Goal: Task Accomplishment & Management: Use online tool/utility

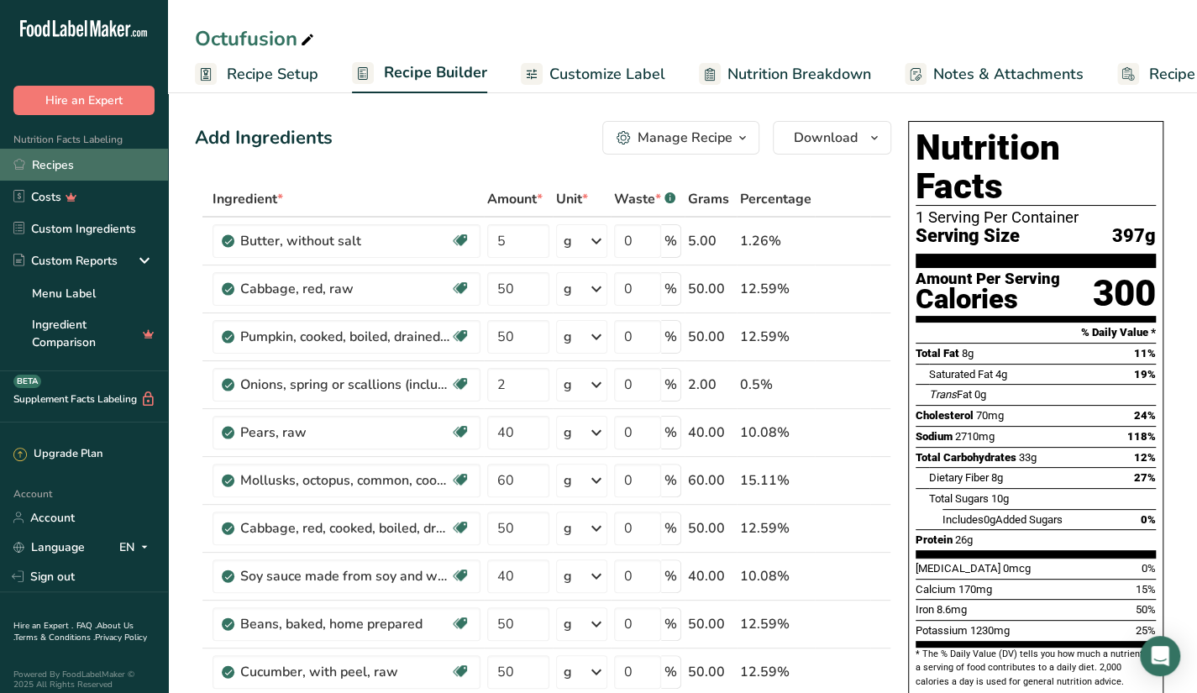
click at [118, 166] on link "Recipes" at bounding box center [84, 165] width 168 height 32
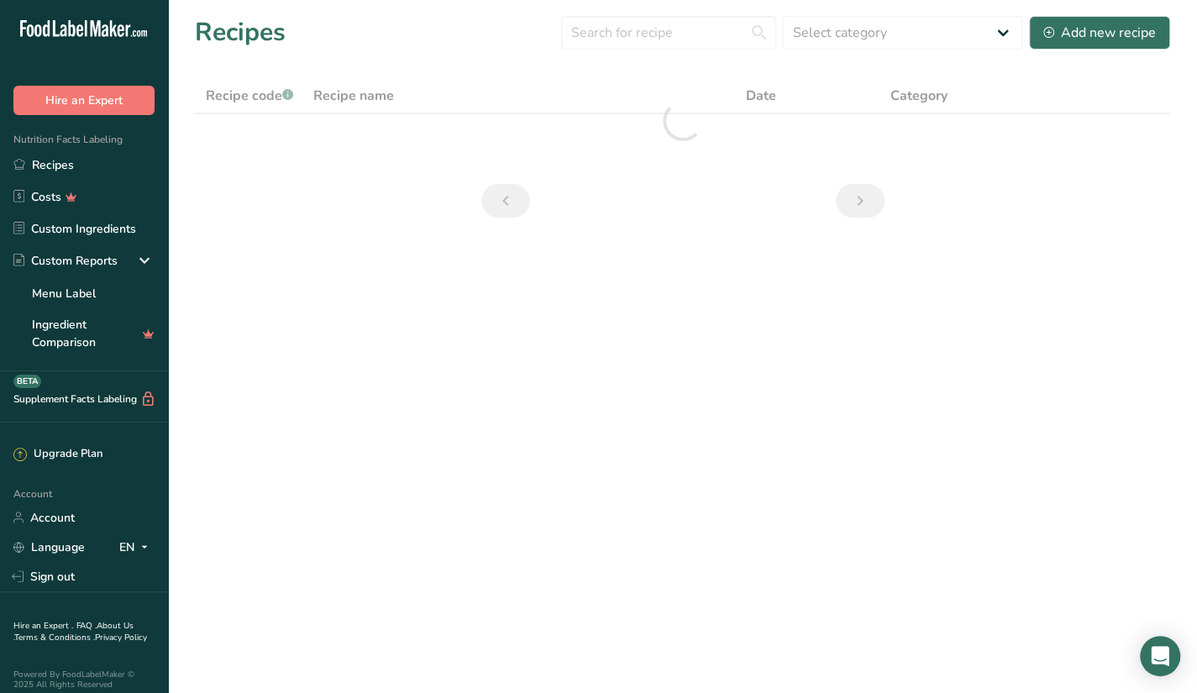
click at [687, 692] on main "Recipes Select category All Baked Goods Beverages Butter Confectionery Cooked M…" at bounding box center [598, 346] width 1197 height 693
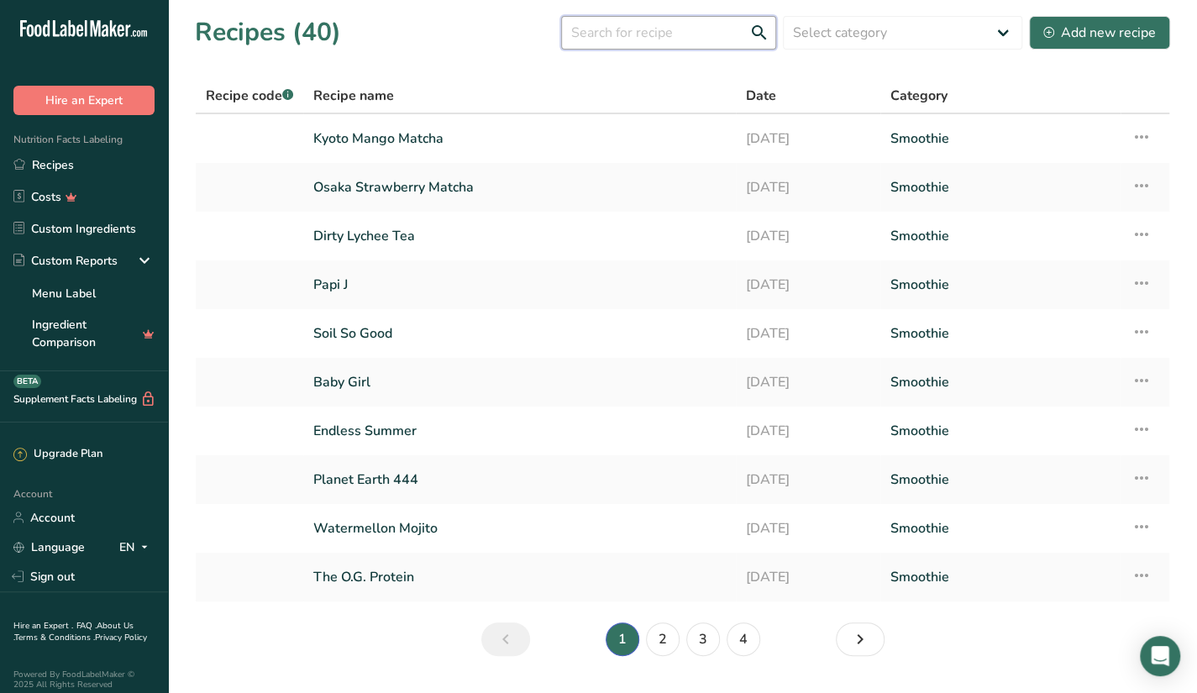
click at [640, 38] on input "text" at bounding box center [668, 33] width 215 height 34
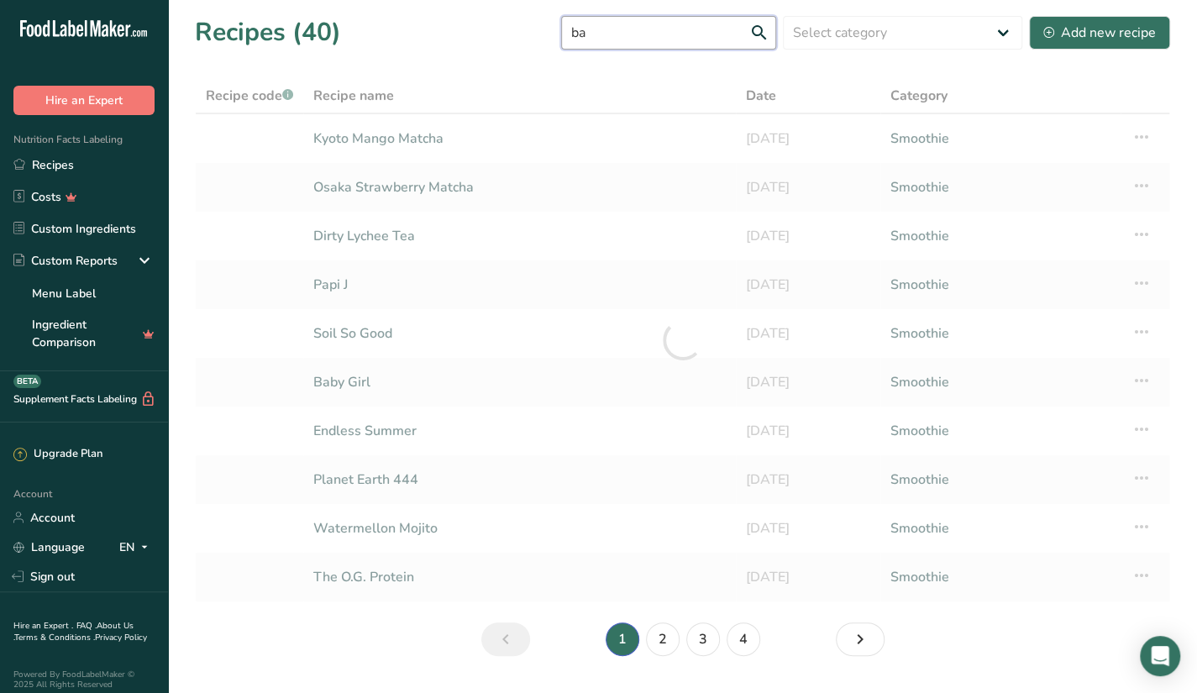
type input "b"
type input "green goddes"
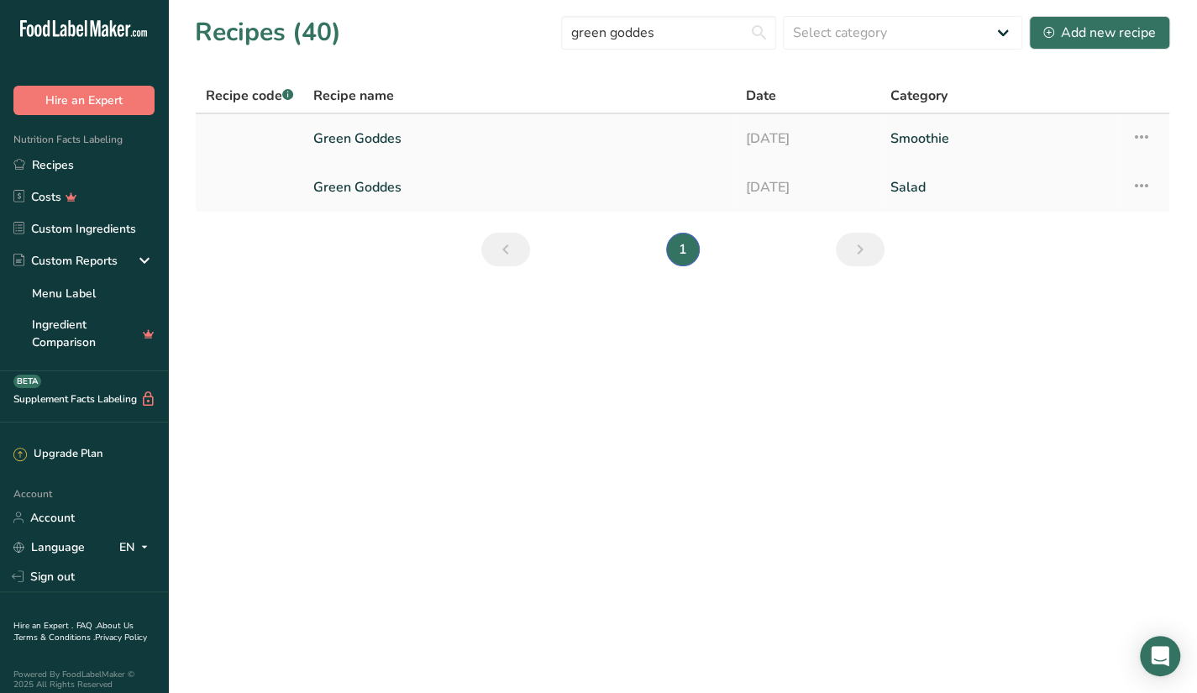
click at [916, 135] on link "Smoothie" at bounding box center [1001, 138] width 221 height 35
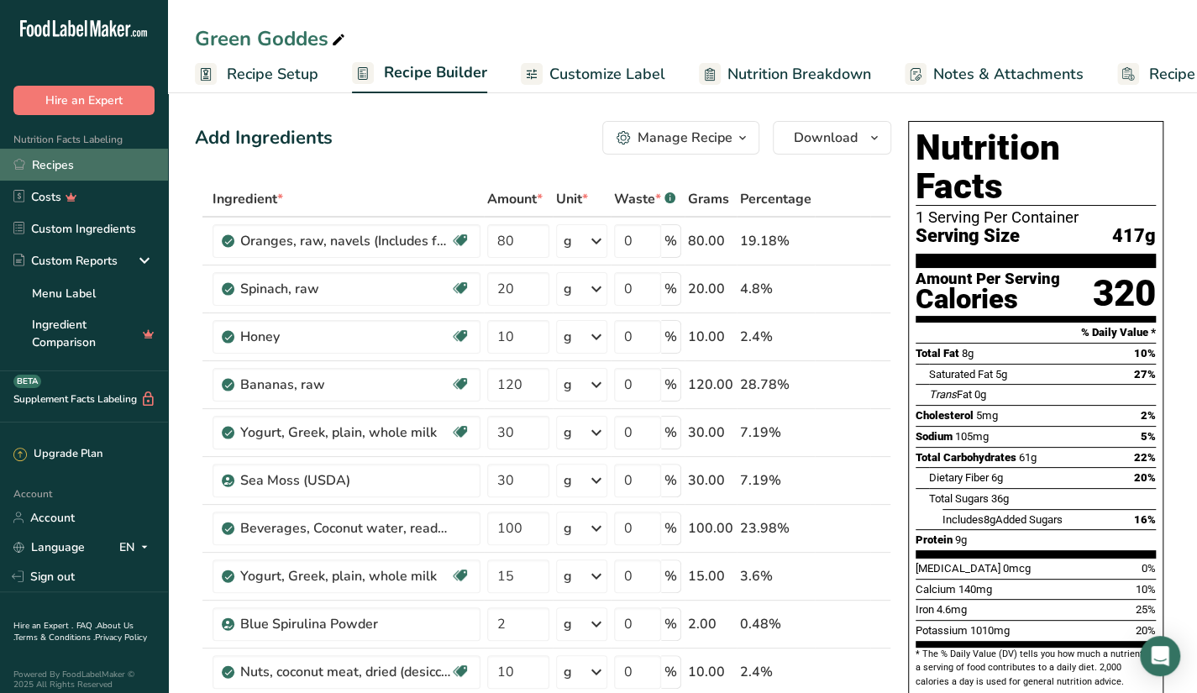
click at [114, 176] on link "Recipes" at bounding box center [84, 165] width 168 height 32
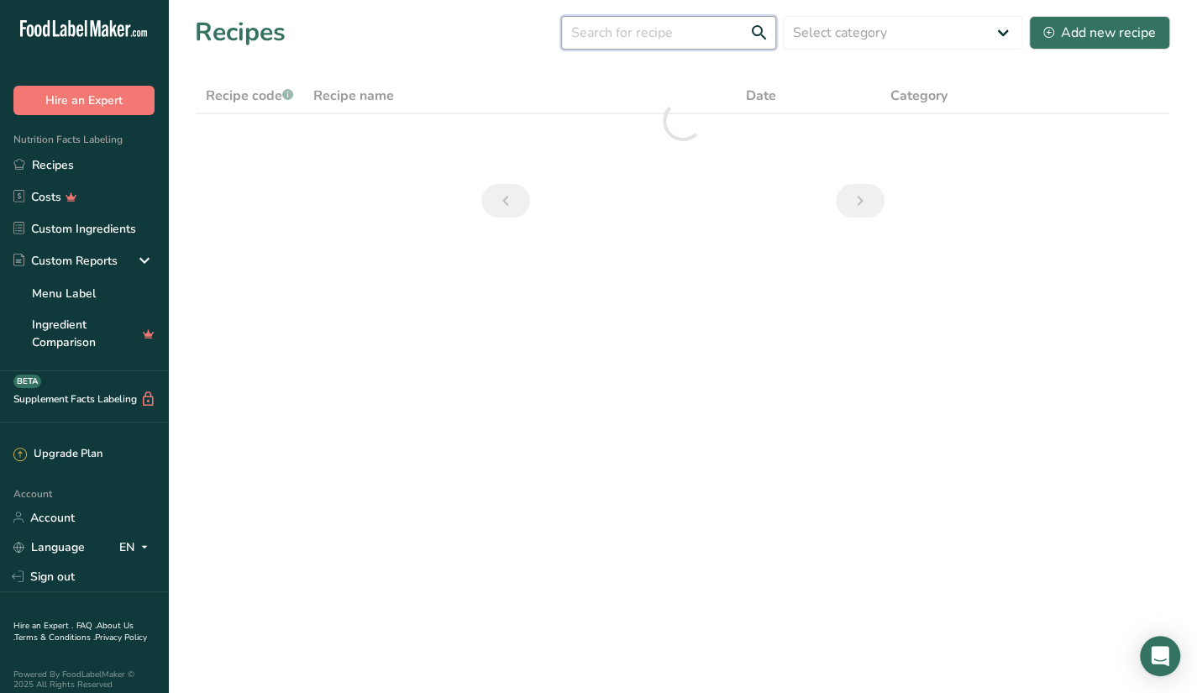
click at [590, 24] on input "text" at bounding box center [668, 33] width 215 height 34
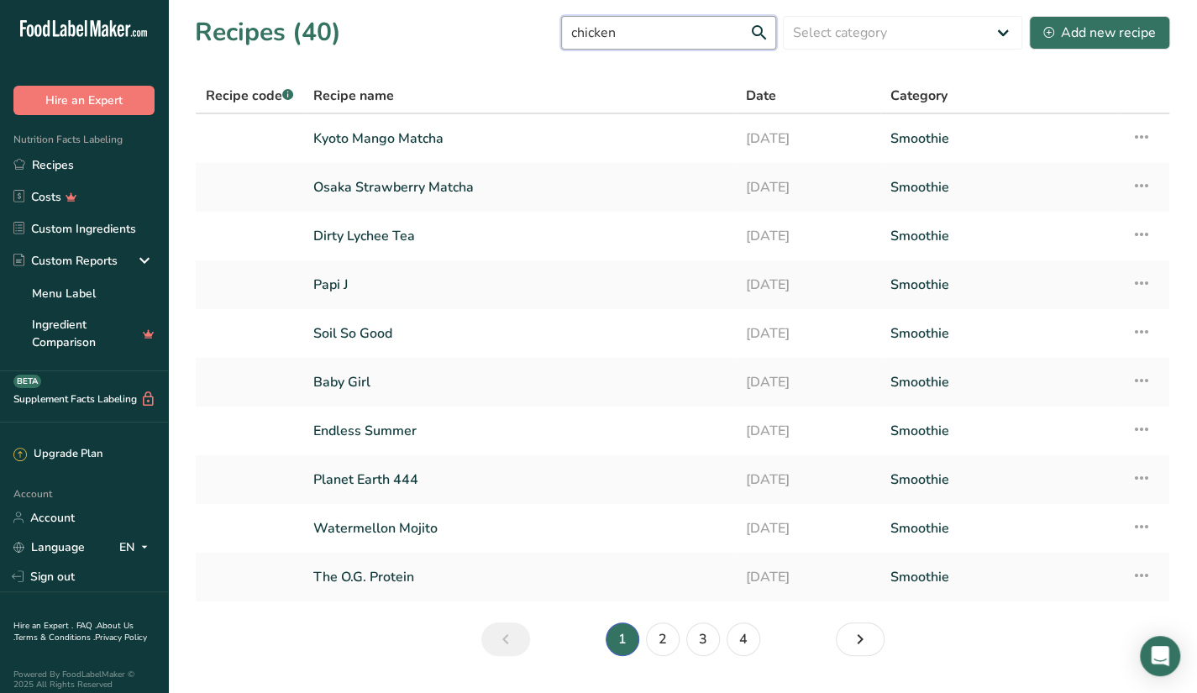
click at [703, 39] on input "chicken" at bounding box center [668, 33] width 215 height 34
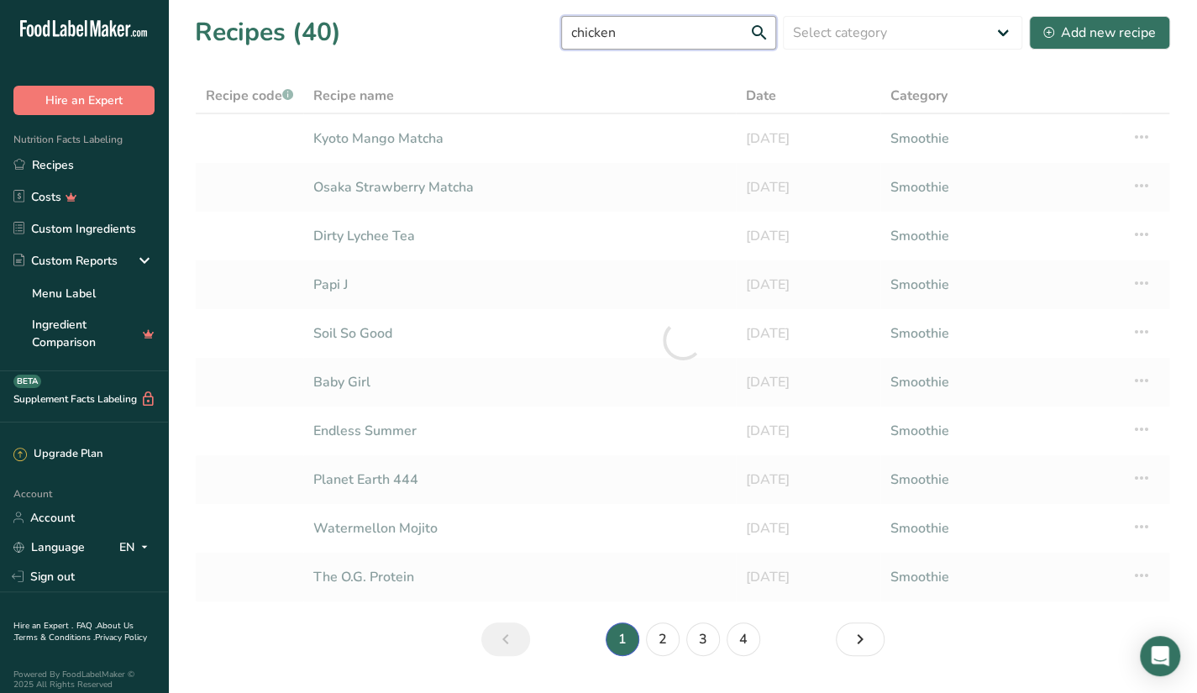
type input "chicken"
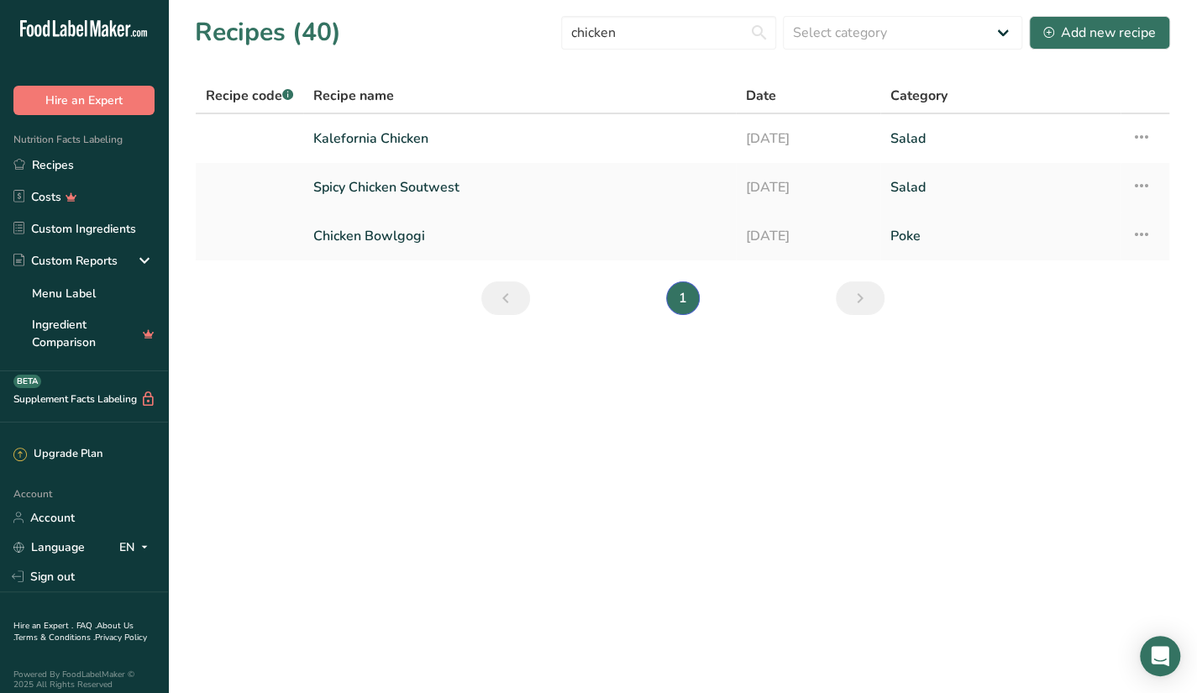
click at [316, 239] on link "Chicken Bowlgogi" at bounding box center [519, 235] width 413 height 35
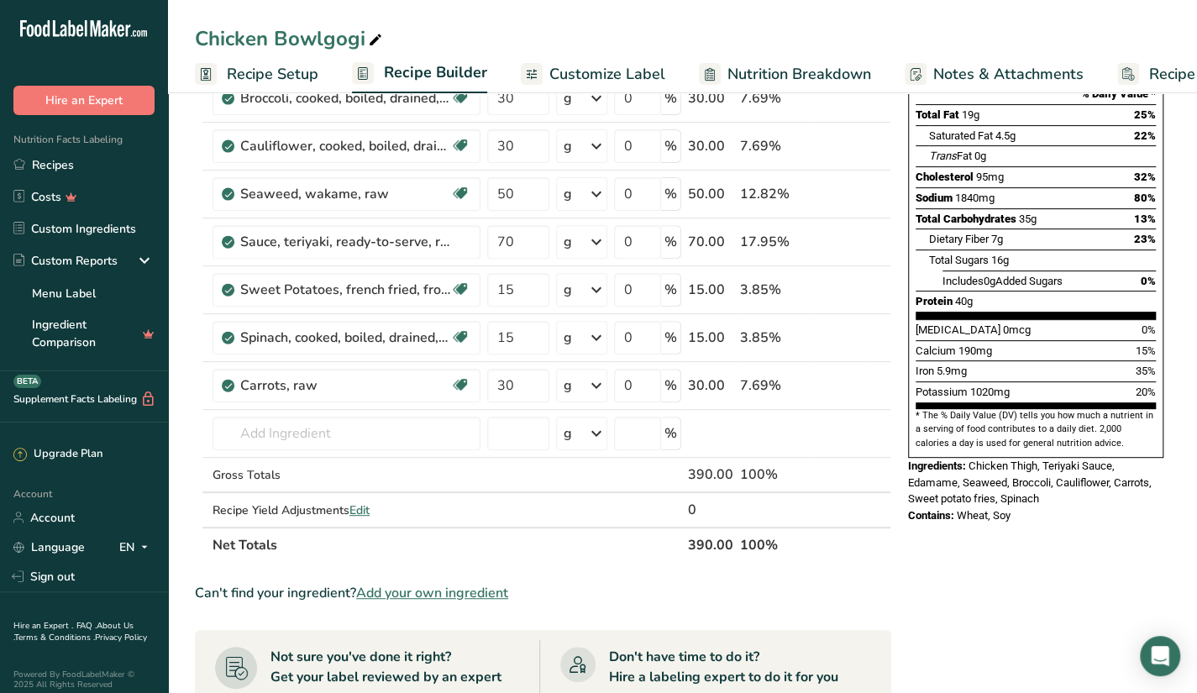
scroll to position [71, 0]
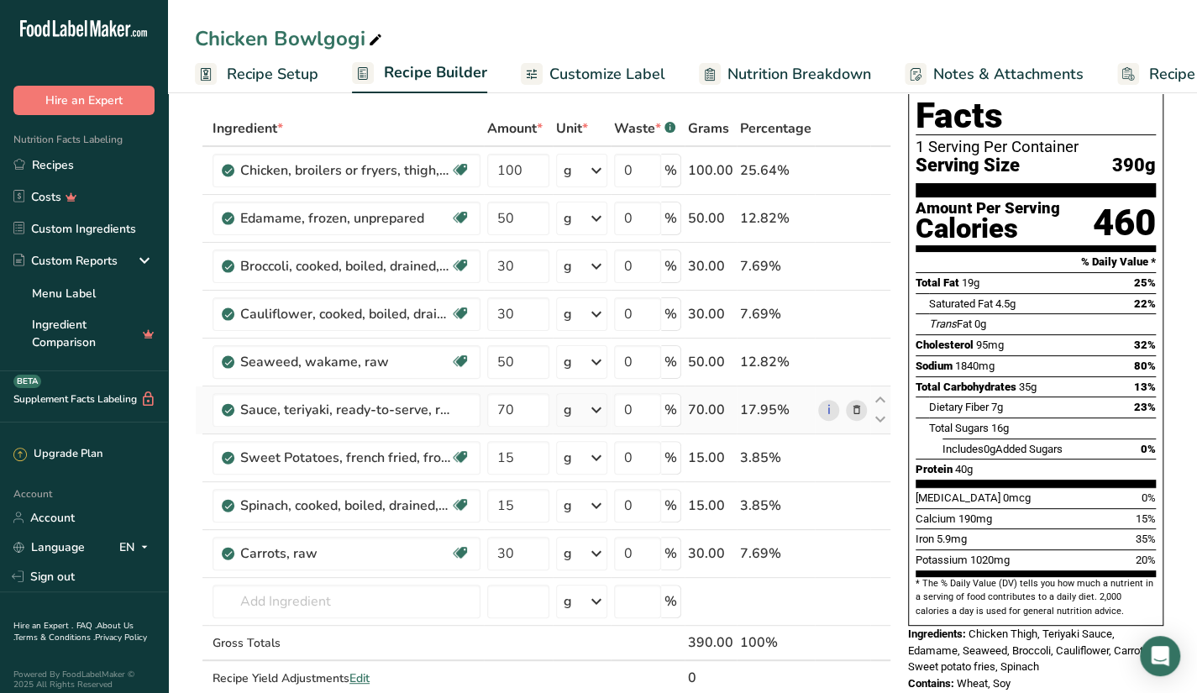
click at [860, 409] on icon at bounding box center [856, 411] width 12 height 18
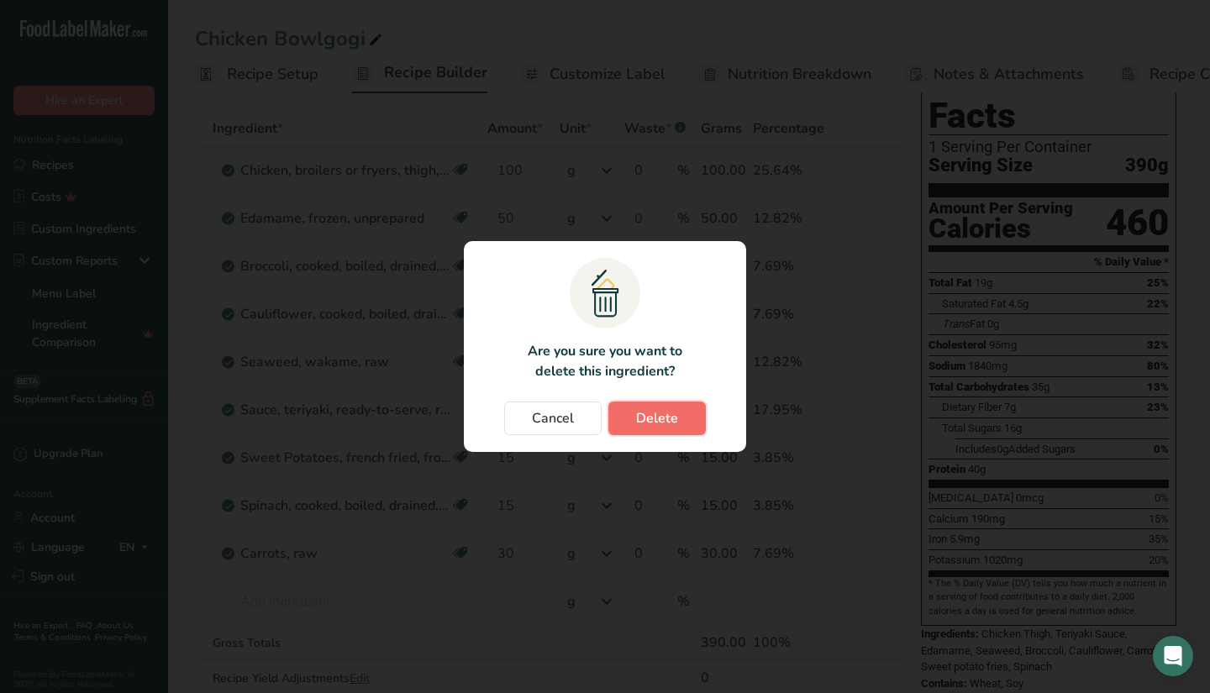
click at [683, 413] on button "Delete" at bounding box center [656, 419] width 97 height 34
type input "15"
type input "30"
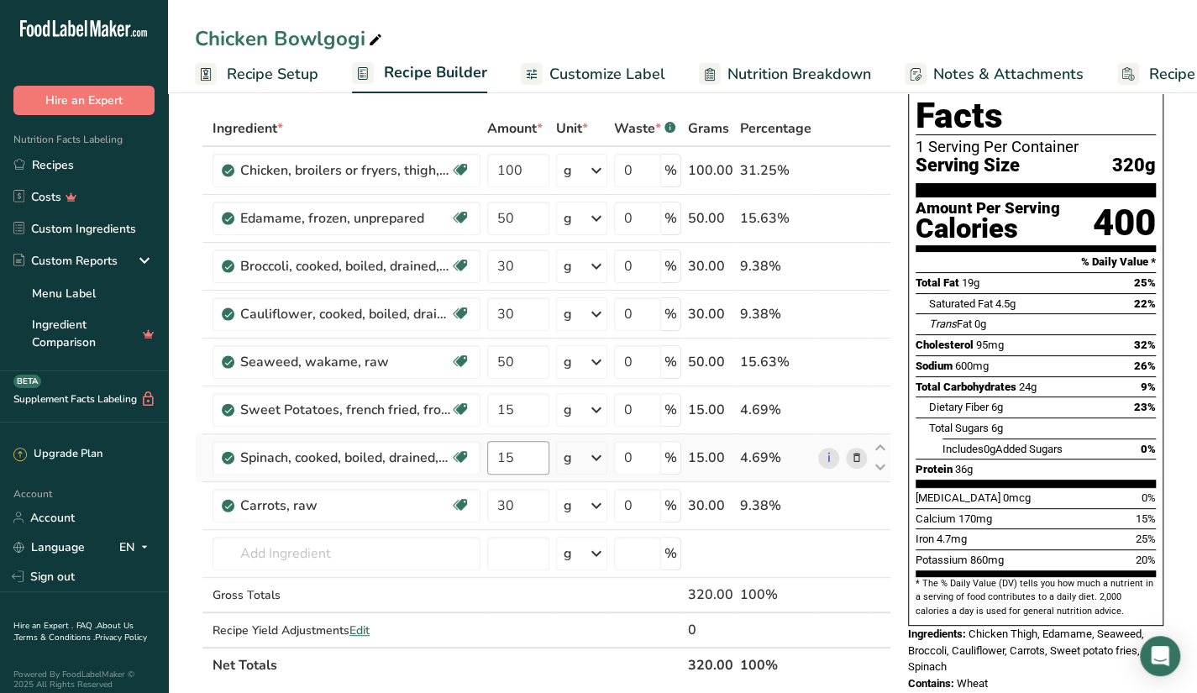
scroll to position [0, 0]
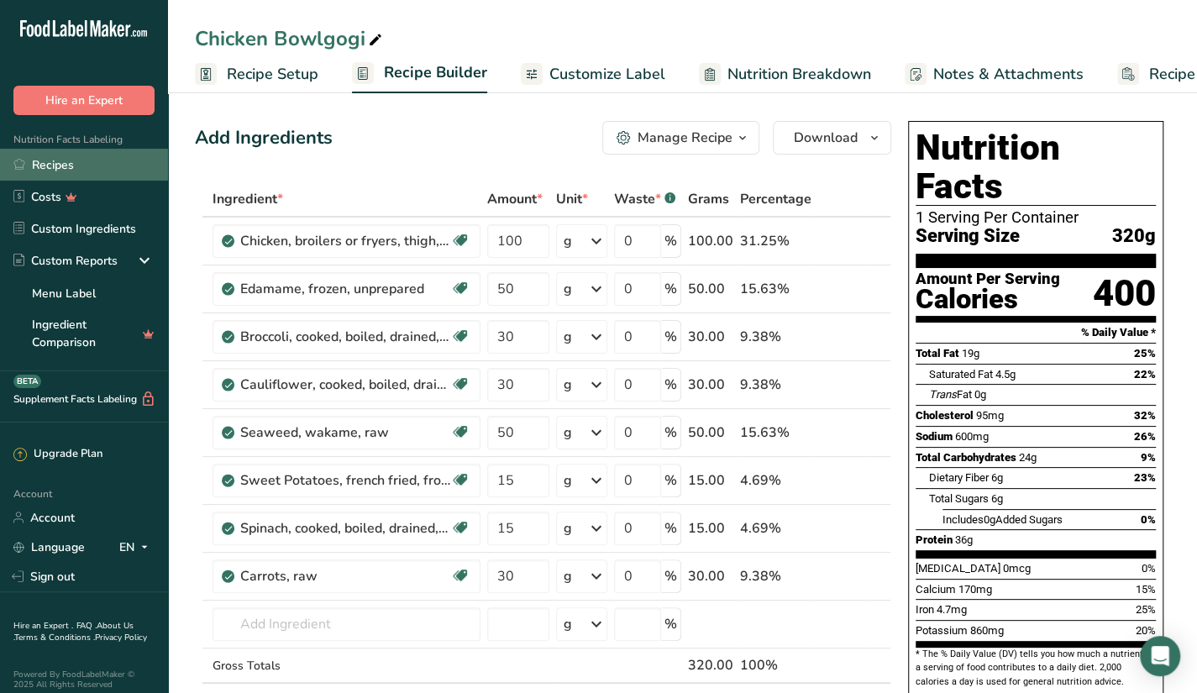
click at [64, 155] on link "Recipes" at bounding box center [84, 165] width 168 height 32
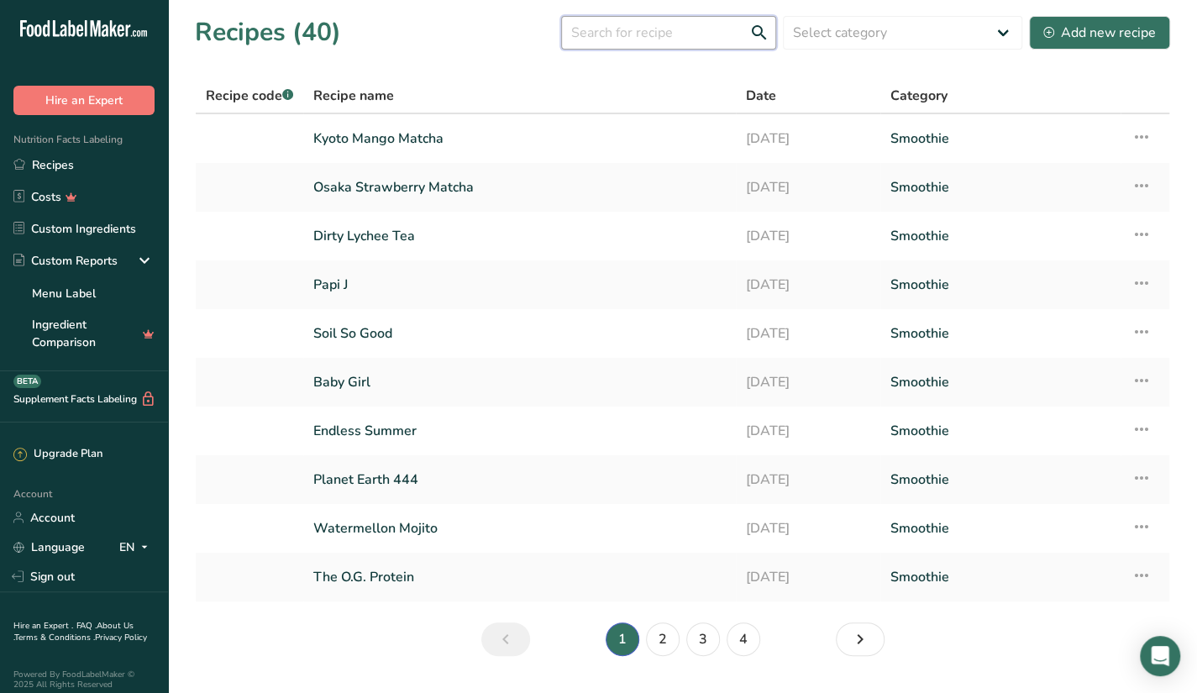
click at [652, 38] on input "text" at bounding box center [668, 33] width 215 height 34
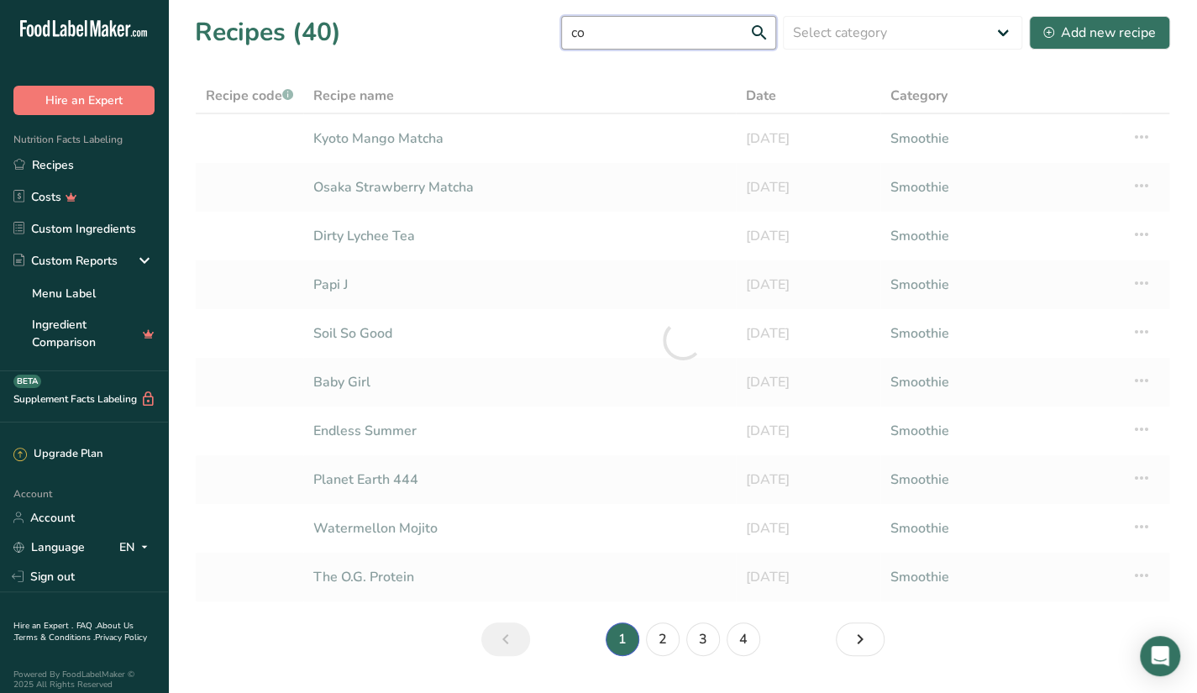
type input "c"
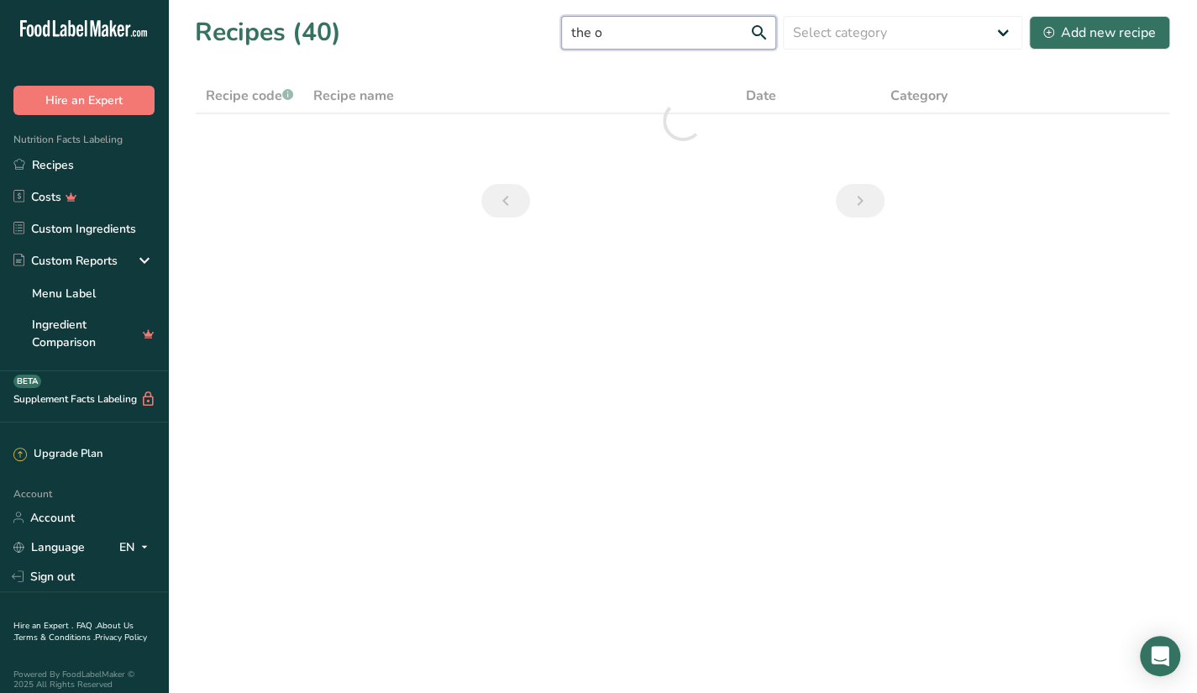
type input "the o"
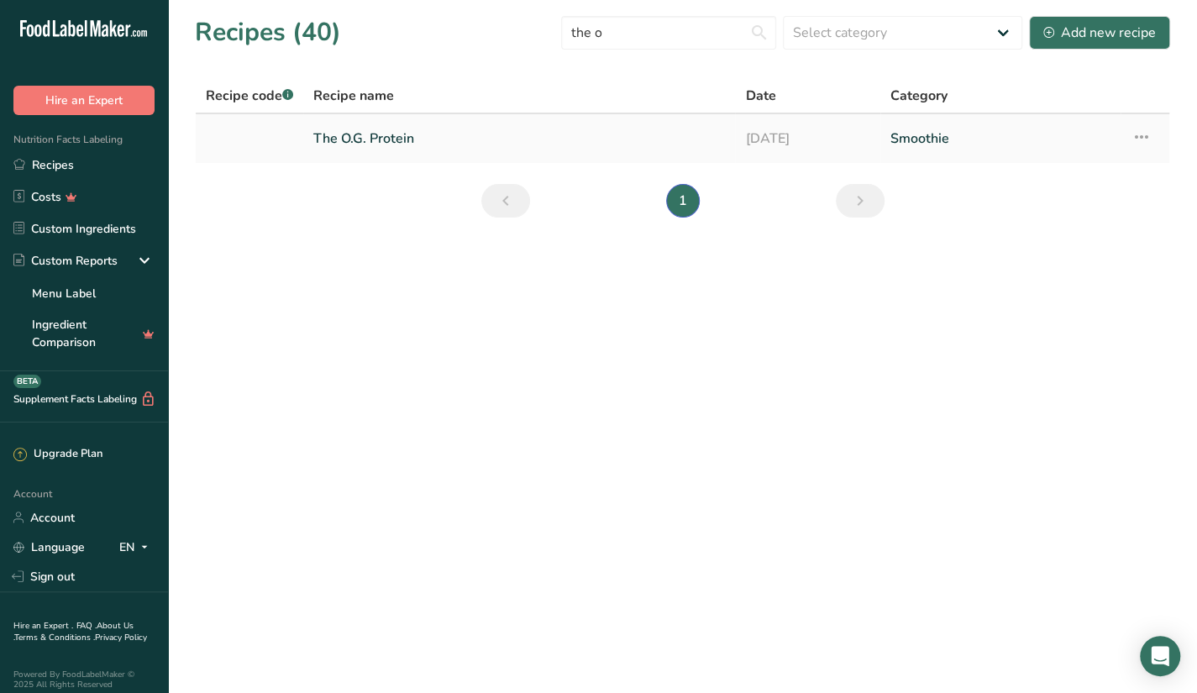
click at [460, 148] on link "The O.G. Protein" at bounding box center [519, 138] width 412 height 35
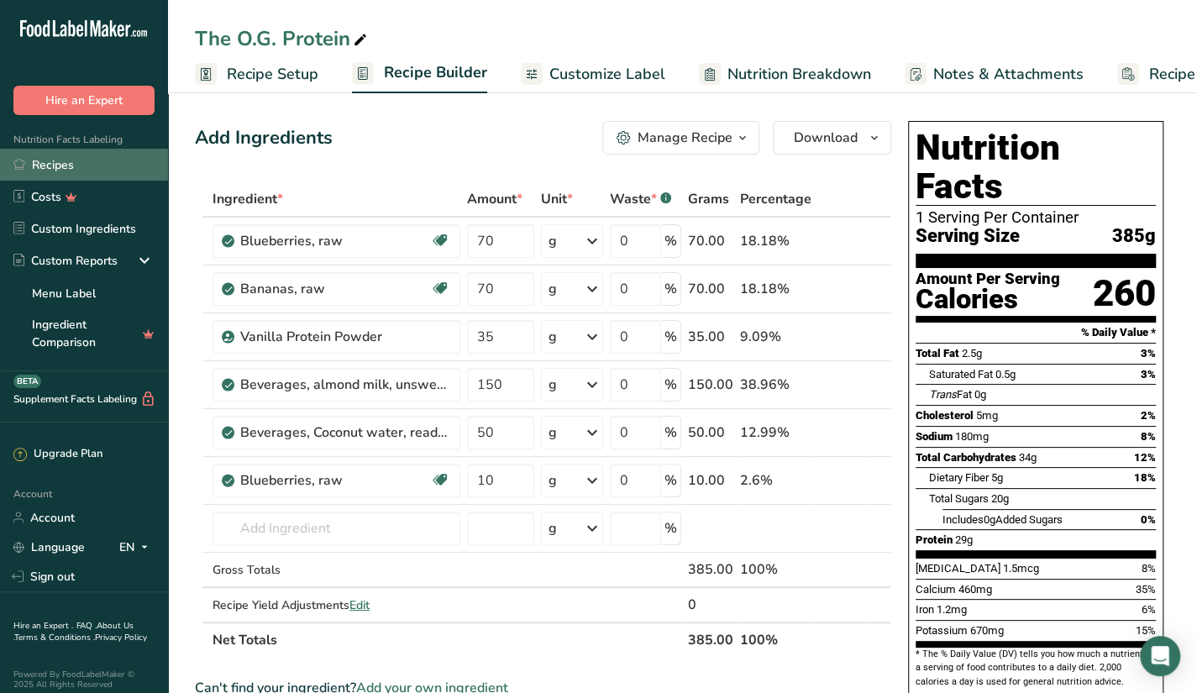
click at [89, 154] on link "Recipes" at bounding box center [84, 165] width 168 height 32
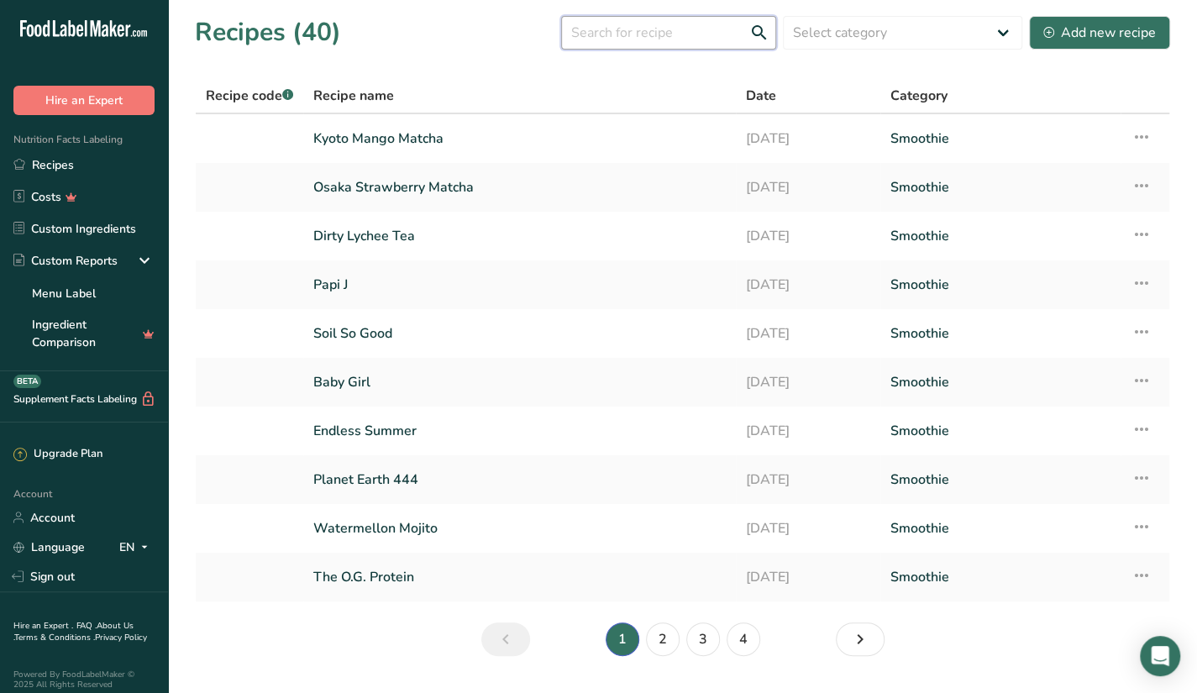
click at [603, 28] on input "text" at bounding box center [668, 33] width 215 height 34
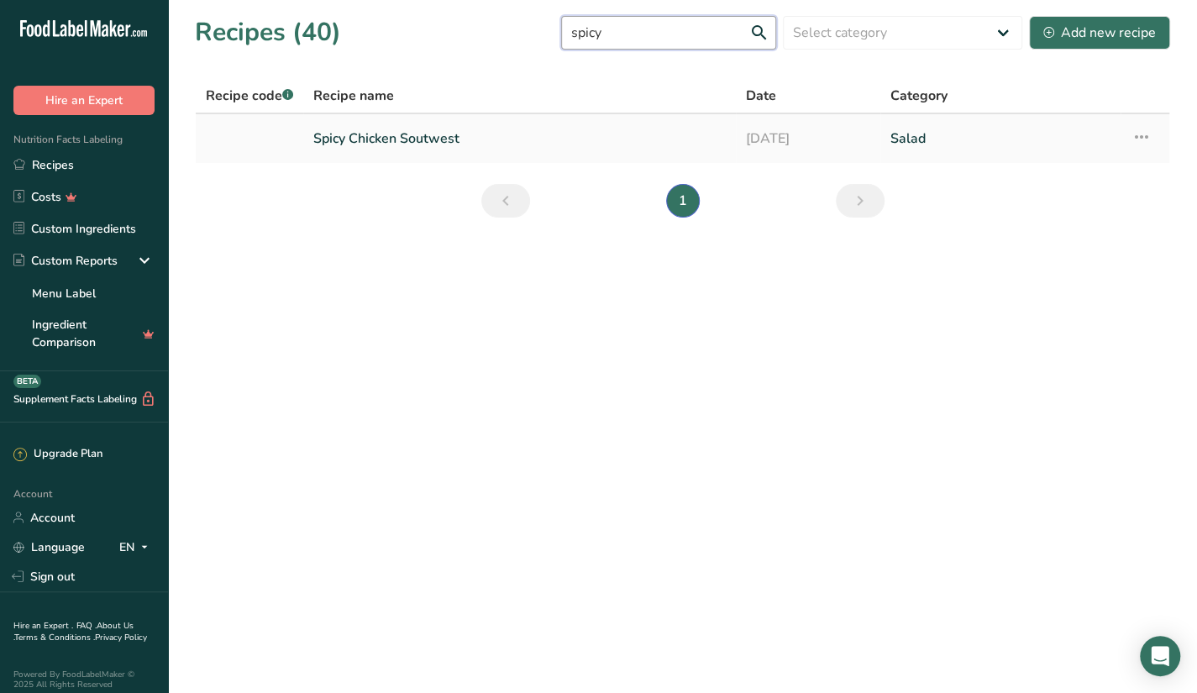
type input "spicy"
click at [548, 152] on link "Spicy Chicken Soutwest" at bounding box center [519, 138] width 413 height 35
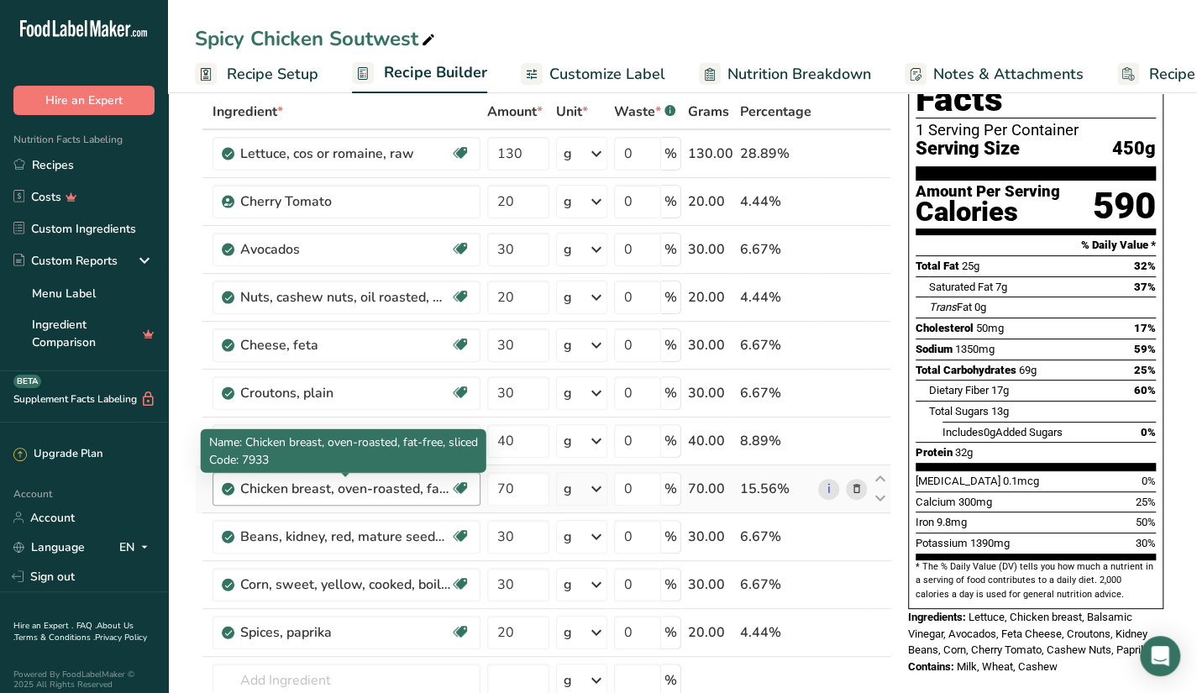
scroll to position [87, 0]
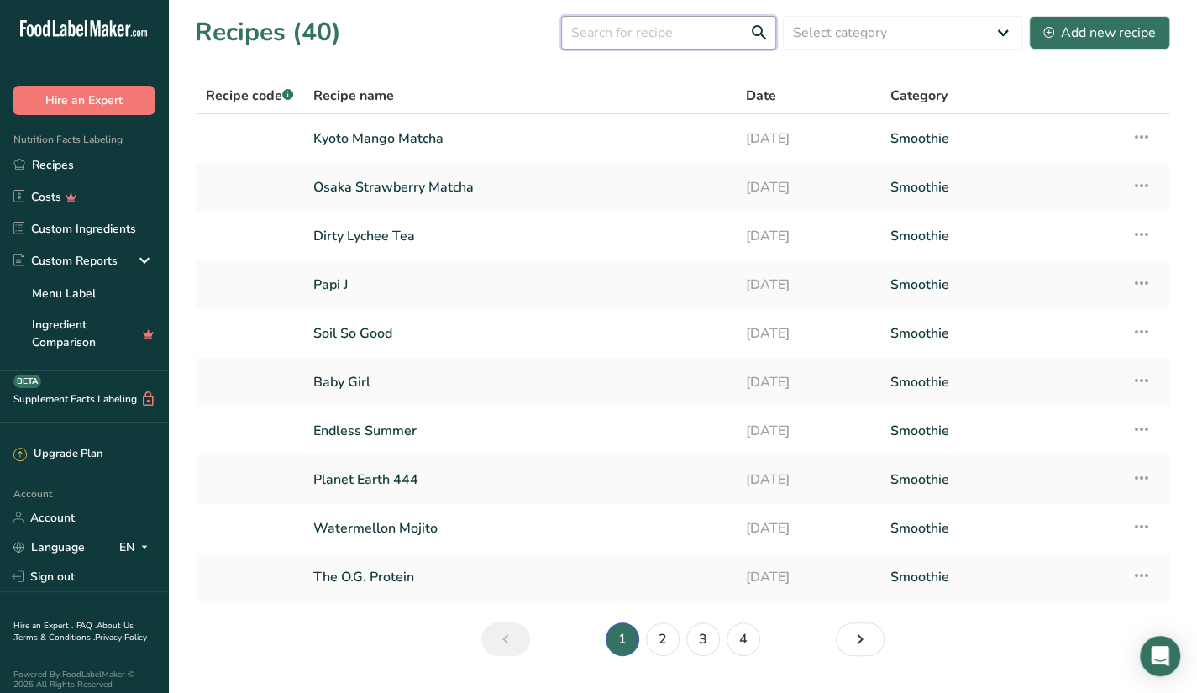
click at [716, 34] on input "text" at bounding box center [668, 33] width 215 height 34
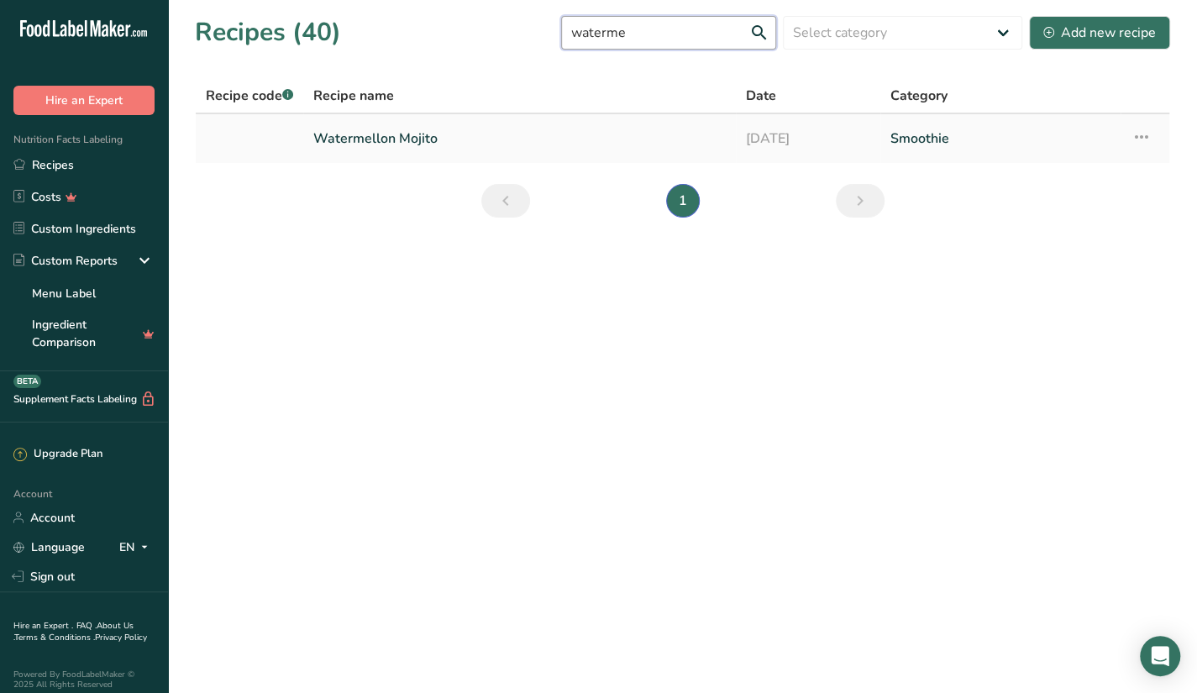
type input "waterme"
click at [777, 144] on link "[DATE]" at bounding box center [808, 138] width 124 height 35
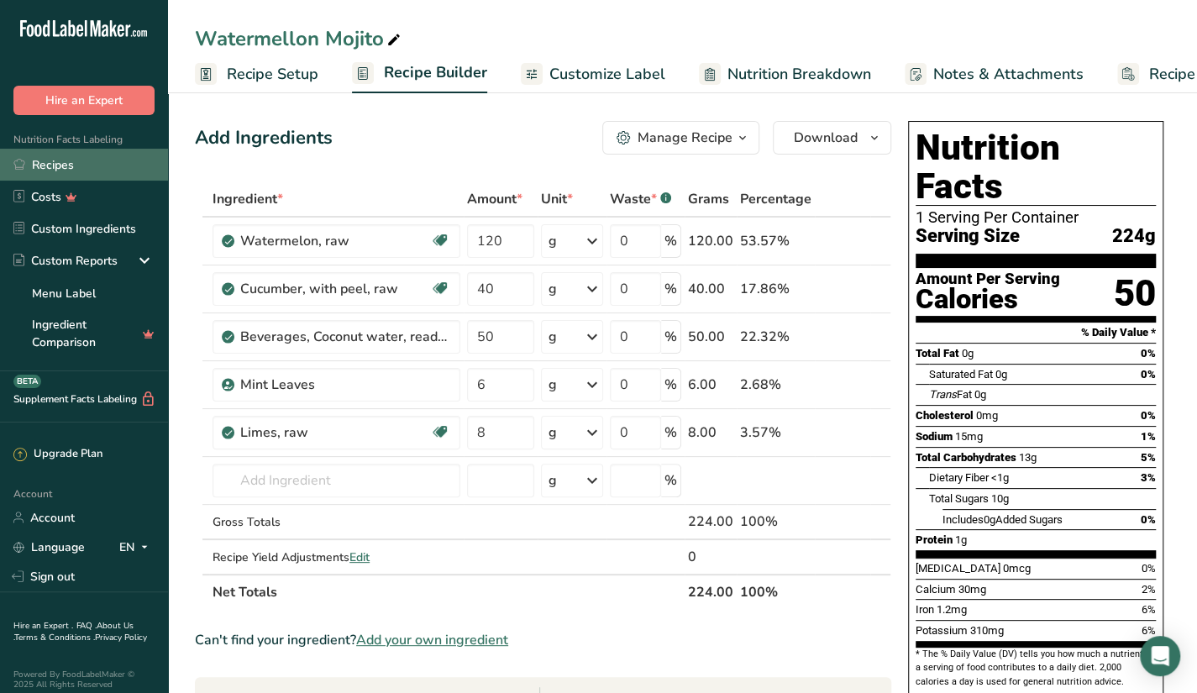
click at [99, 151] on link "Recipes" at bounding box center [84, 165] width 168 height 32
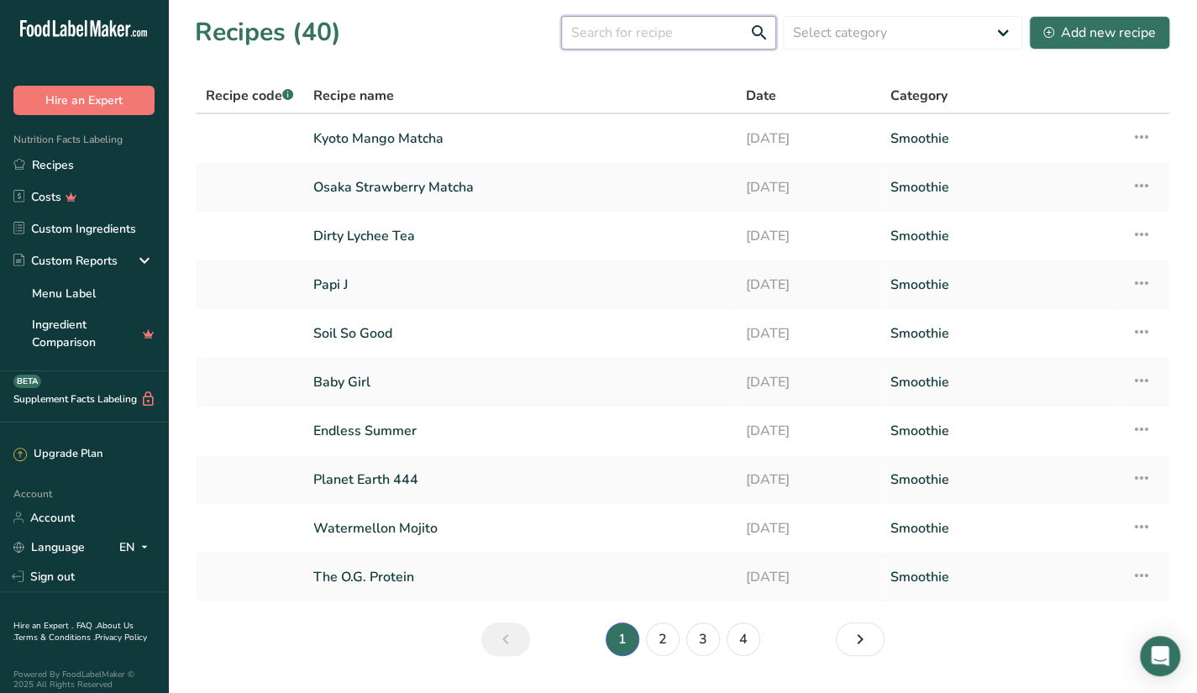
click at [618, 45] on input "text" at bounding box center [668, 33] width 215 height 34
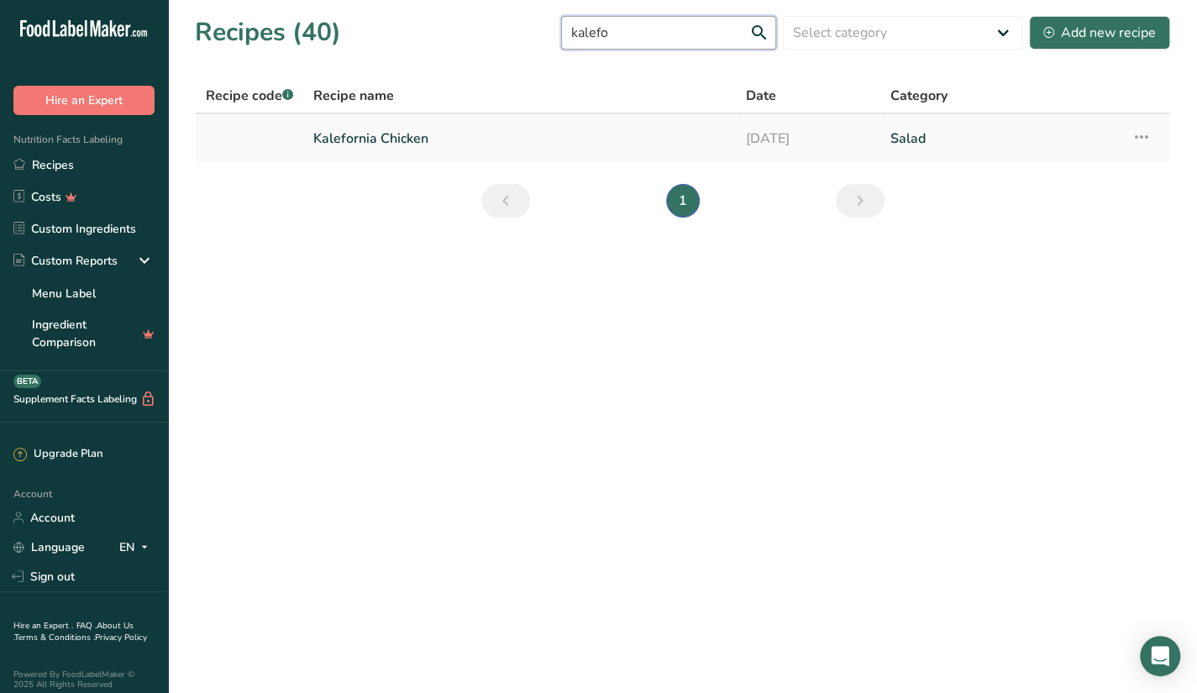
type input "kalefo"
click at [523, 139] on link "Kalefornia Chicken" at bounding box center [519, 138] width 413 height 35
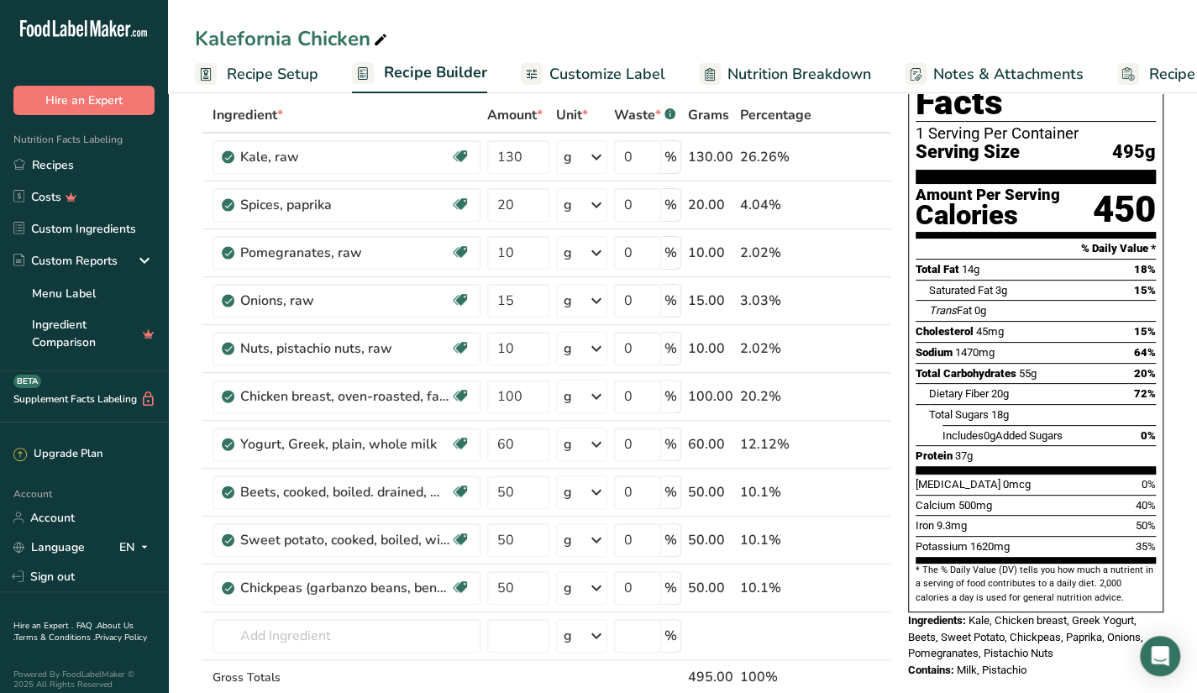
scroll to position [66, 0]
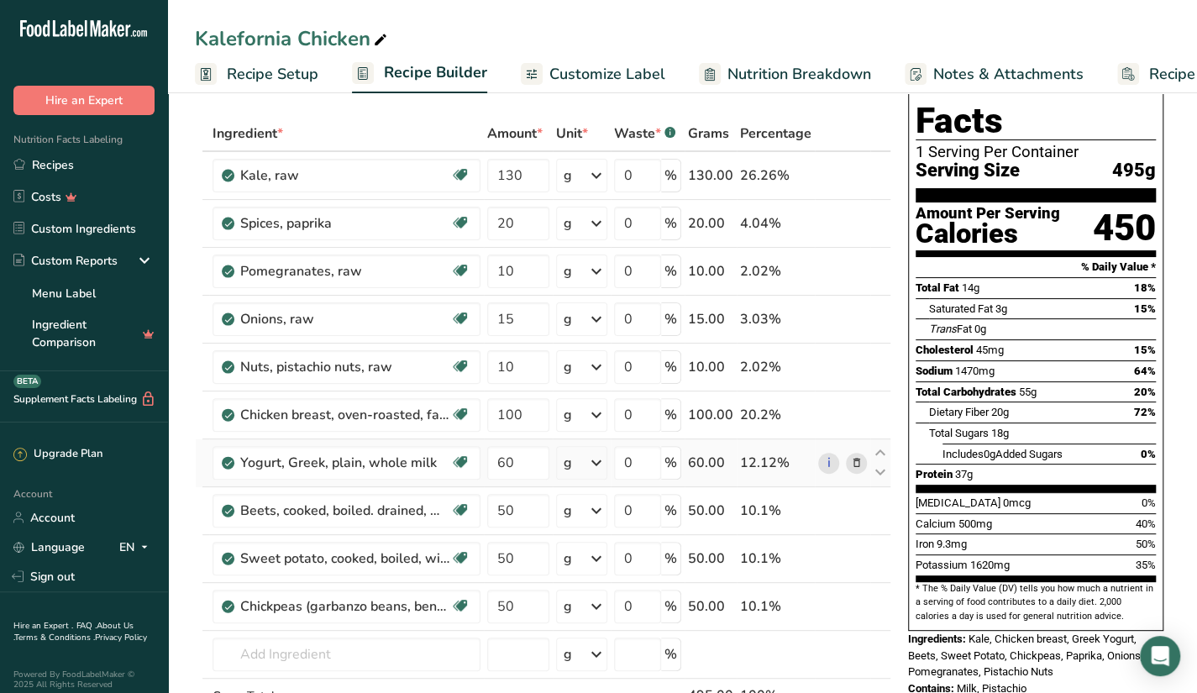
click at [860, 455] on icon at bounding box center [856, 464] width 12 height 18
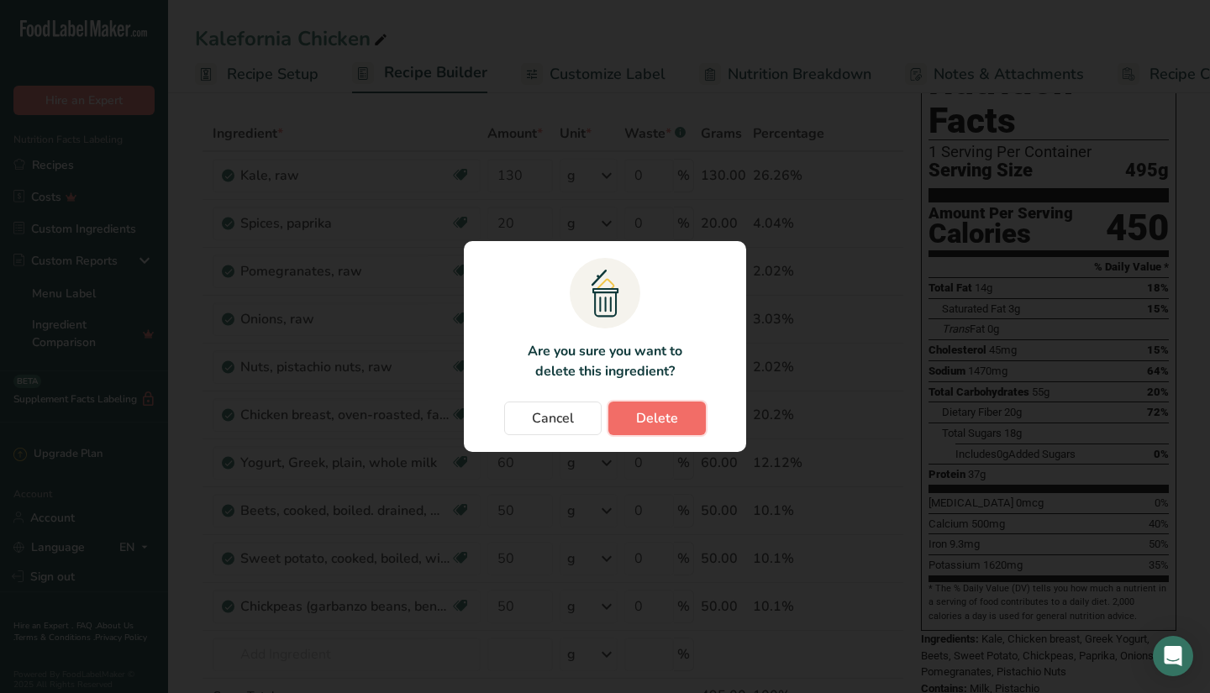
click at [689, 408] on button "Delete" at bounding box center [656, 419] width 97 height 34
type input "50"
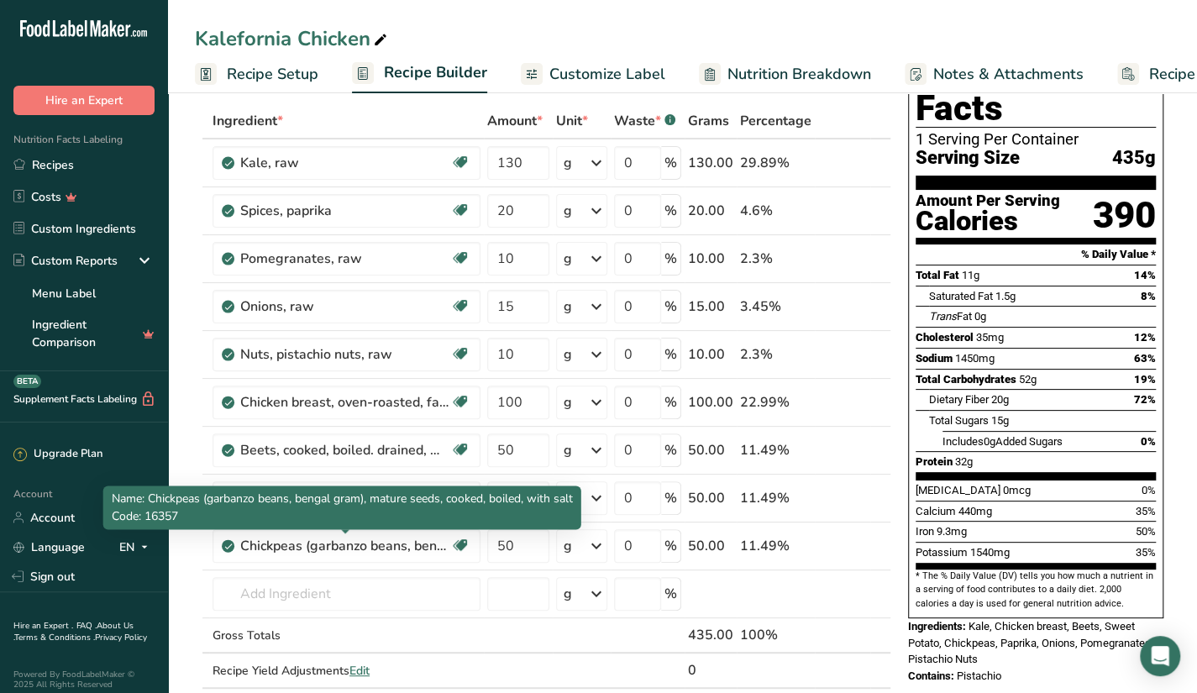
scroll to position [45, 0]
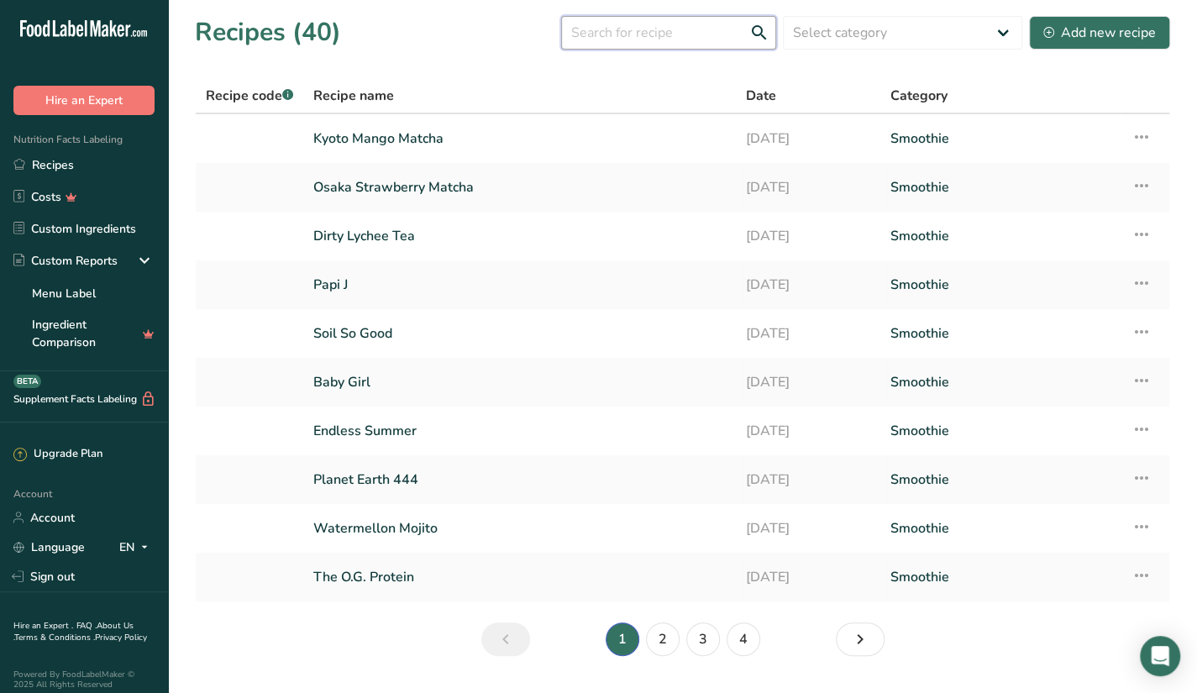
click at [623, 48] on input "text" at bounding box center [668, 33] width 215 height 34
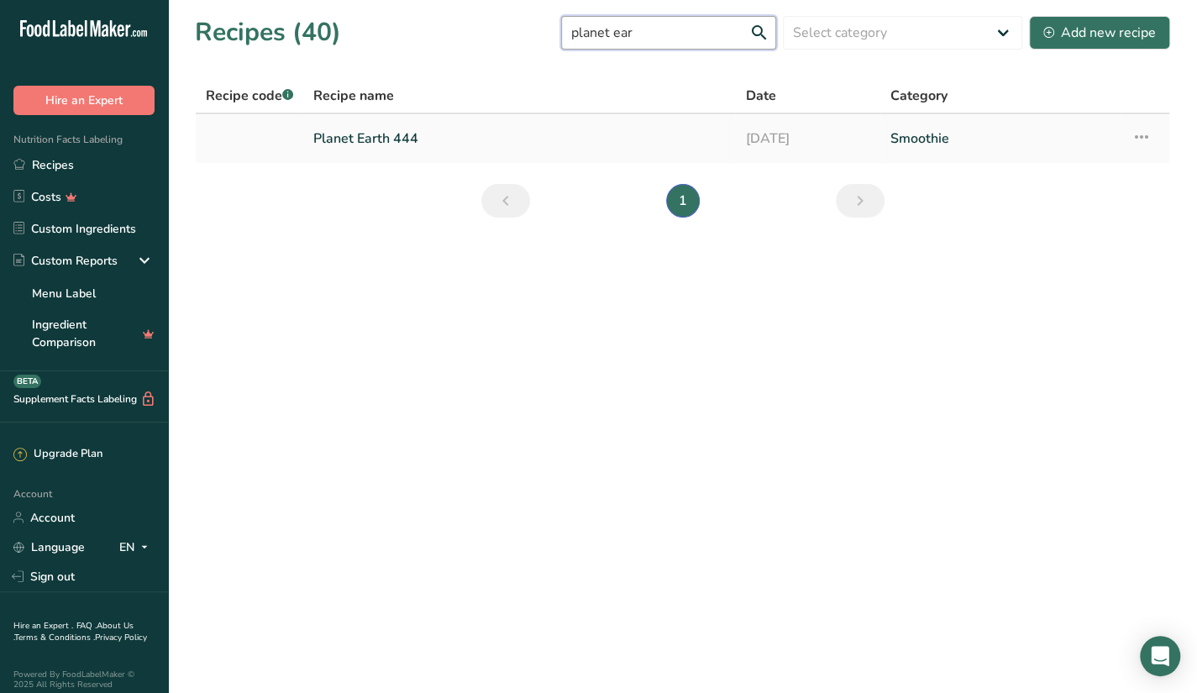
type input "planet ear"
click at [694, 124] on link "Planet Earth 444" at bounding box center [519, 138] width 412 height 35
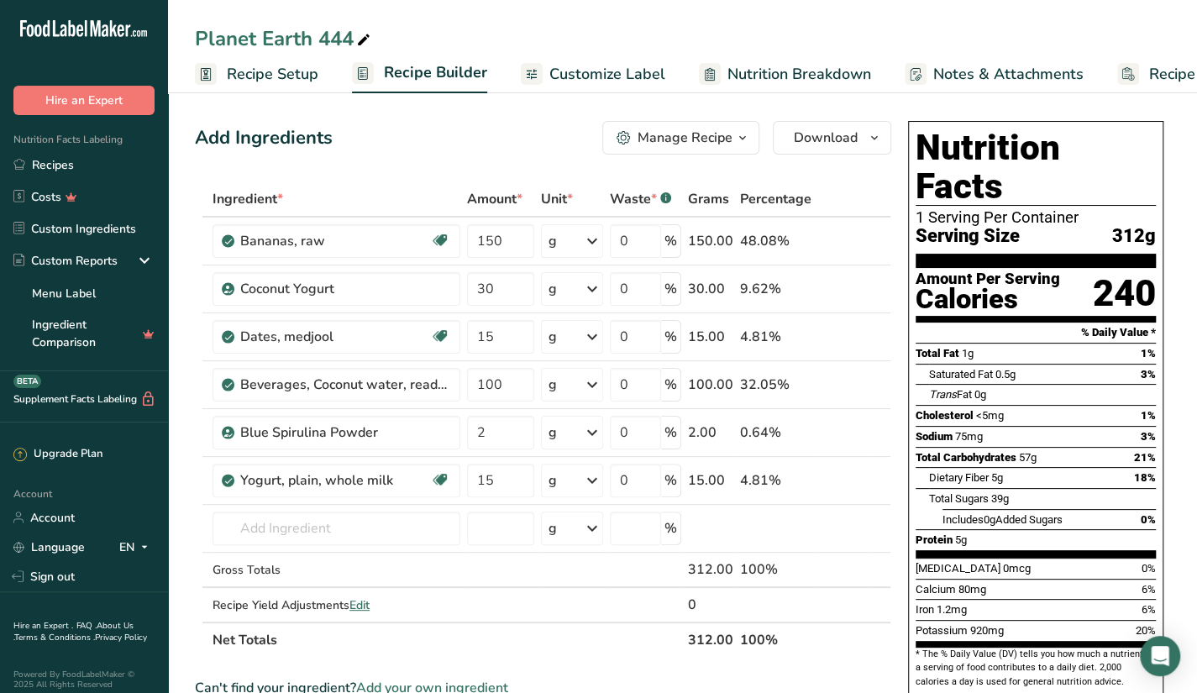
drag, startPoint x: 48, startPoint y: 164, endPoint x: 494, endPoint y: 64, distance: 457.2
click at [48, 164] on link "Recipes" at bounding box center [84, 165] width 168 height 32
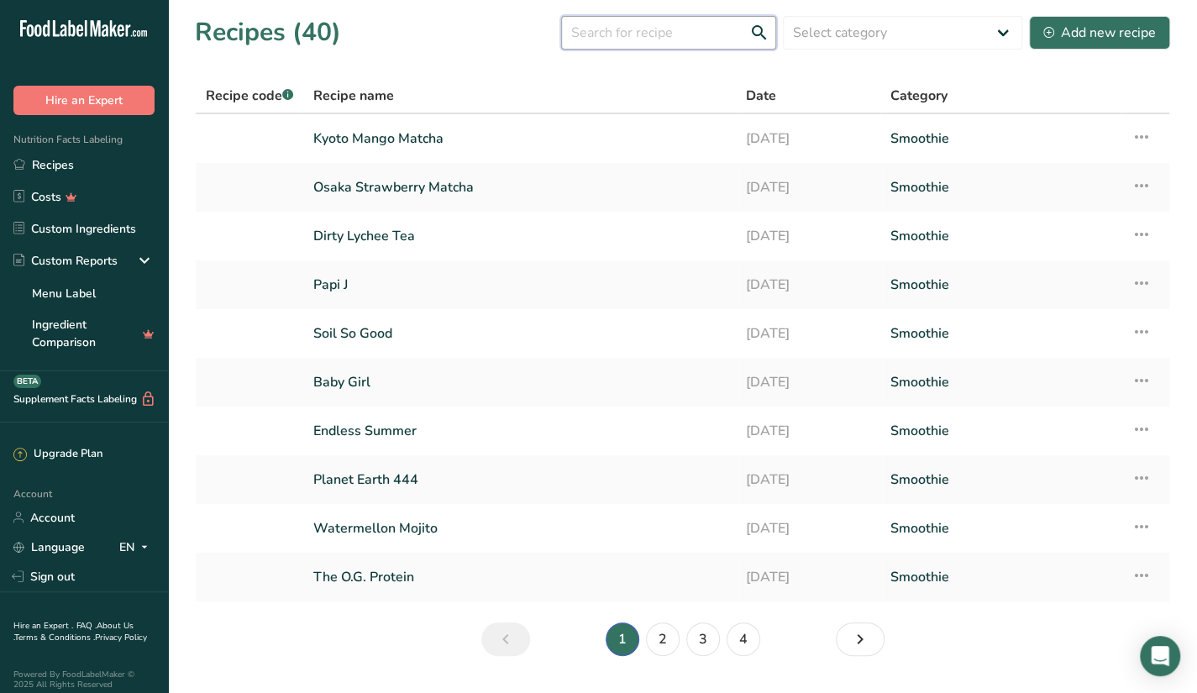
click at [613, 44] on input "text" at bounding box center [668, 33] width 215 height 34
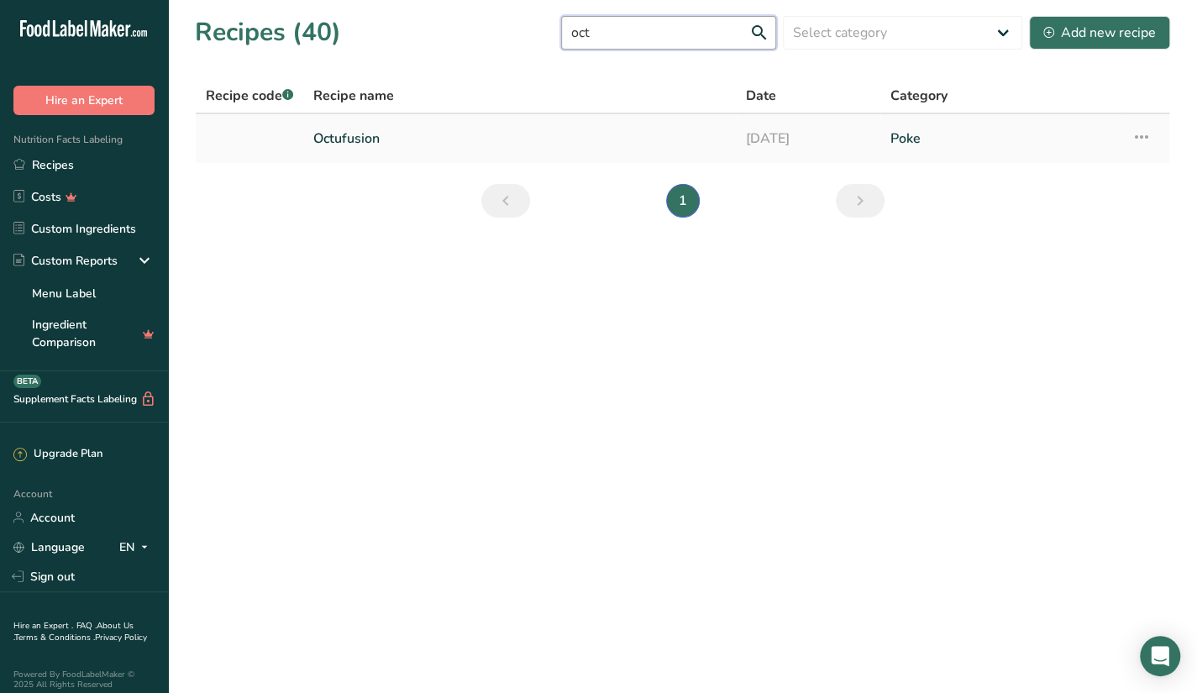
type input "oct"
click at [469, 130] on link "Octufusion" at bounding box center [519, 138] width 413 height 35
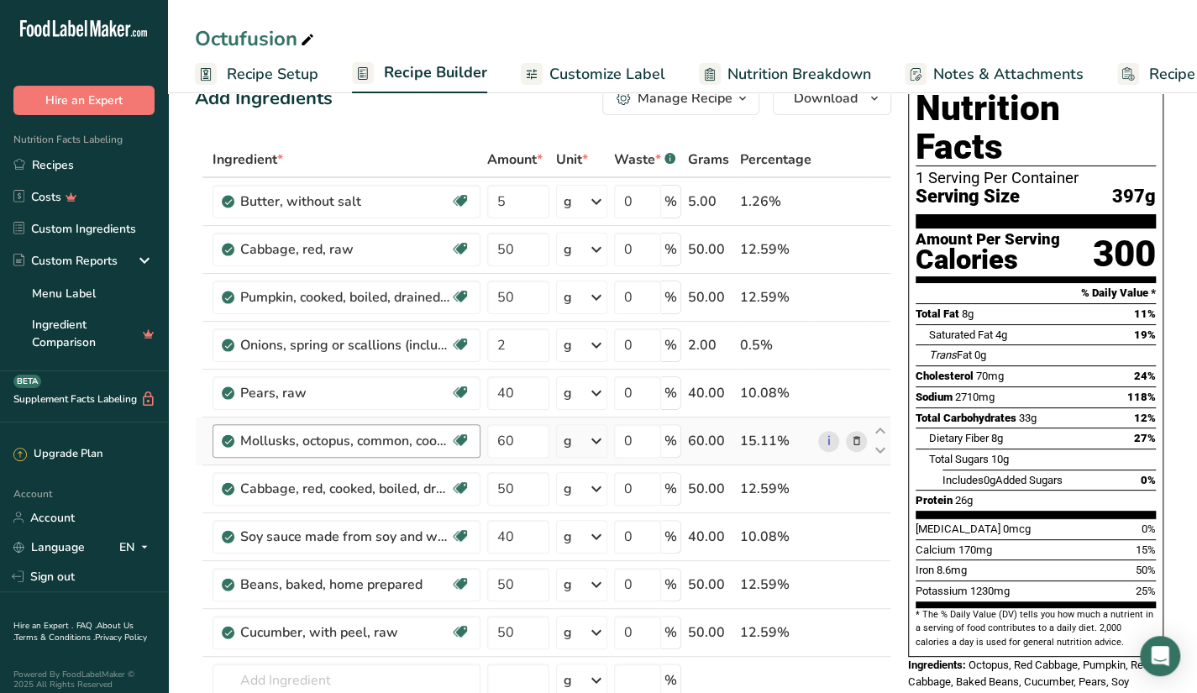
scroll to position [40, 0]
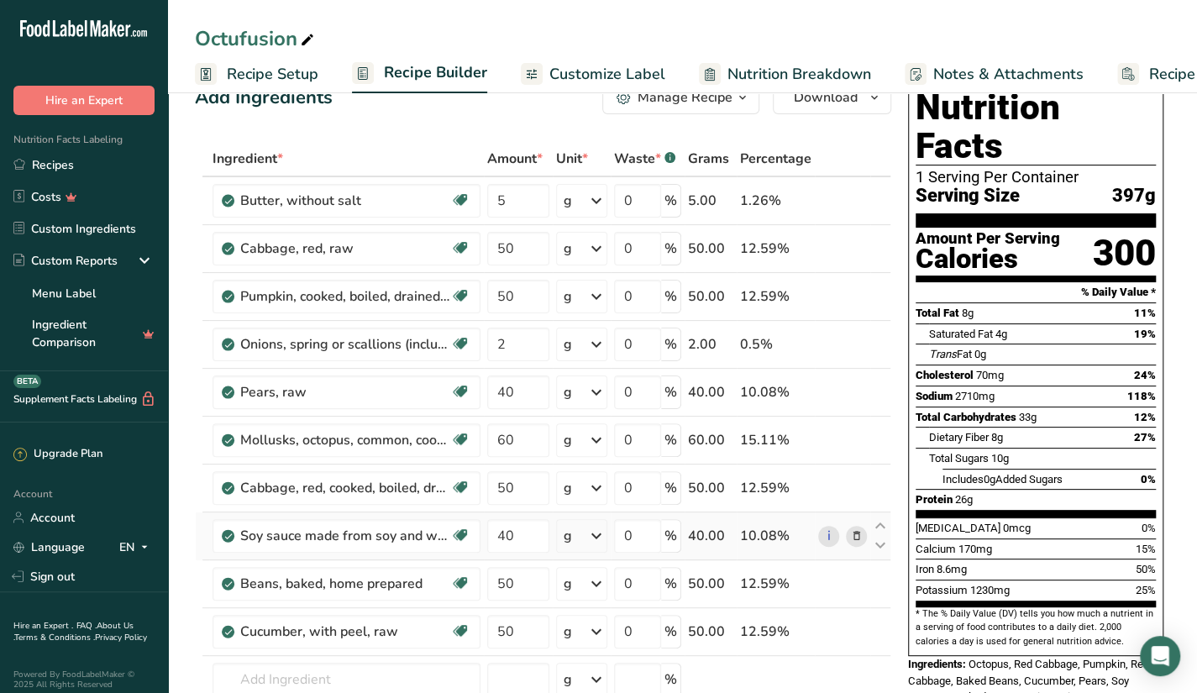
click at [854, 540] on icon at bounding box center [856, 537] width 12 height 18
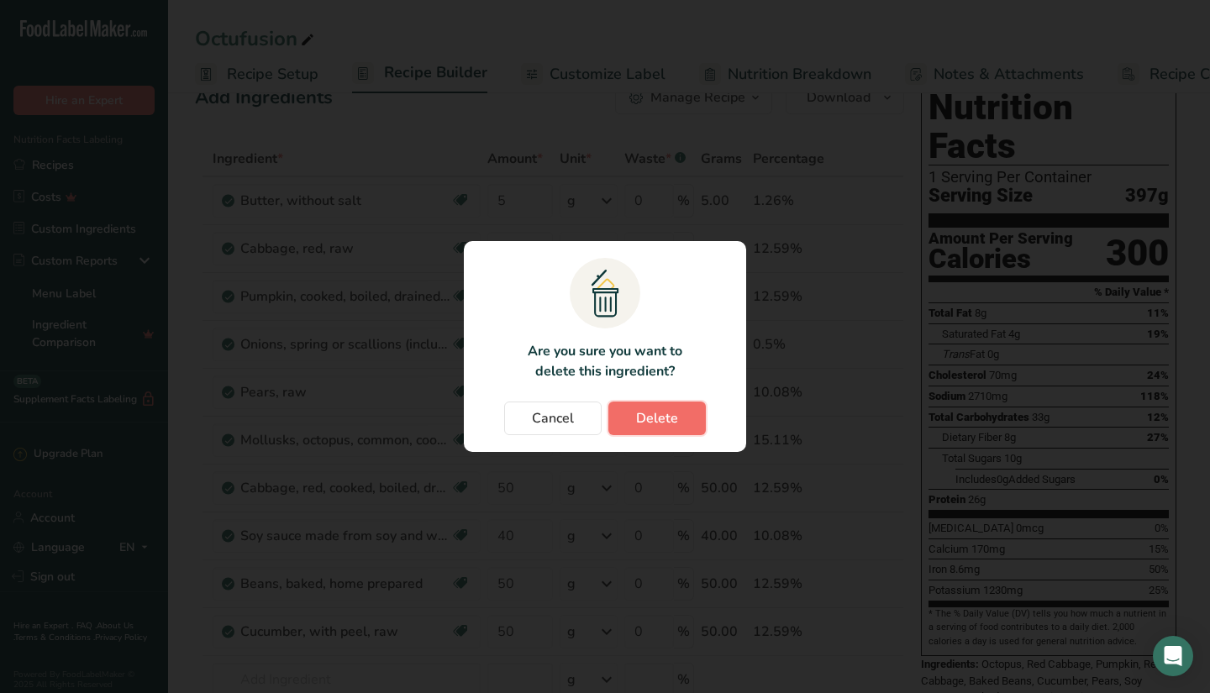
click at [642, 416] on span "Delete" at bounding box center [657, 418] width 42 height 20
type input "50"
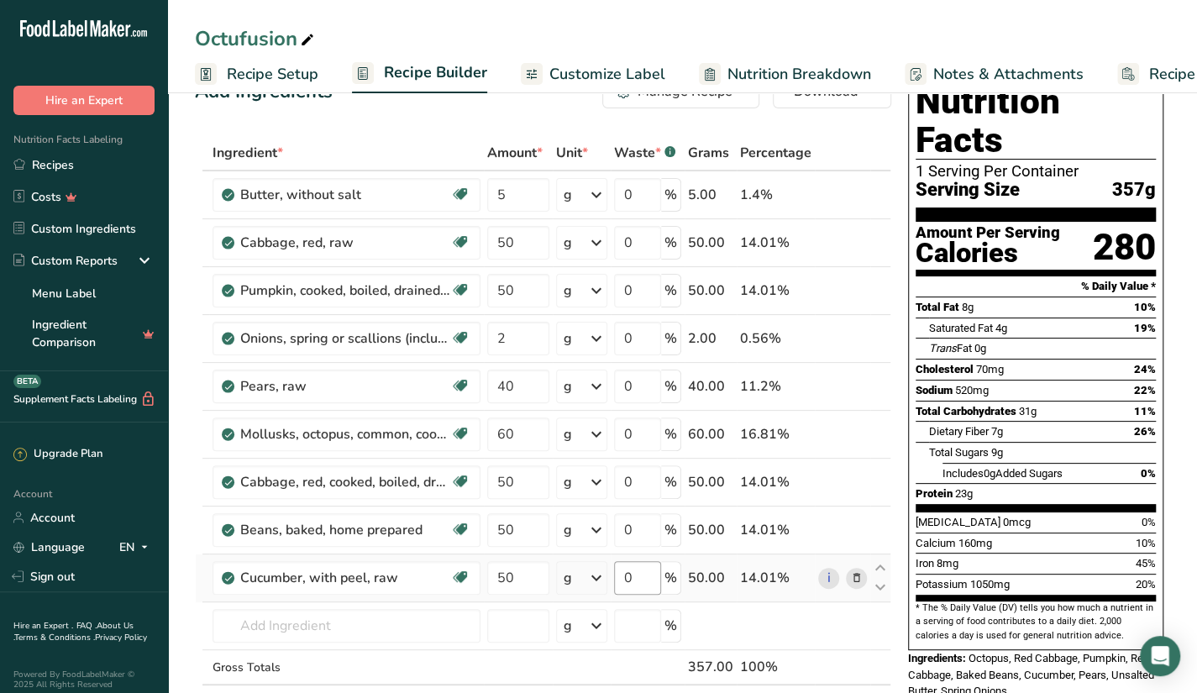
scroll to position [37, 0]
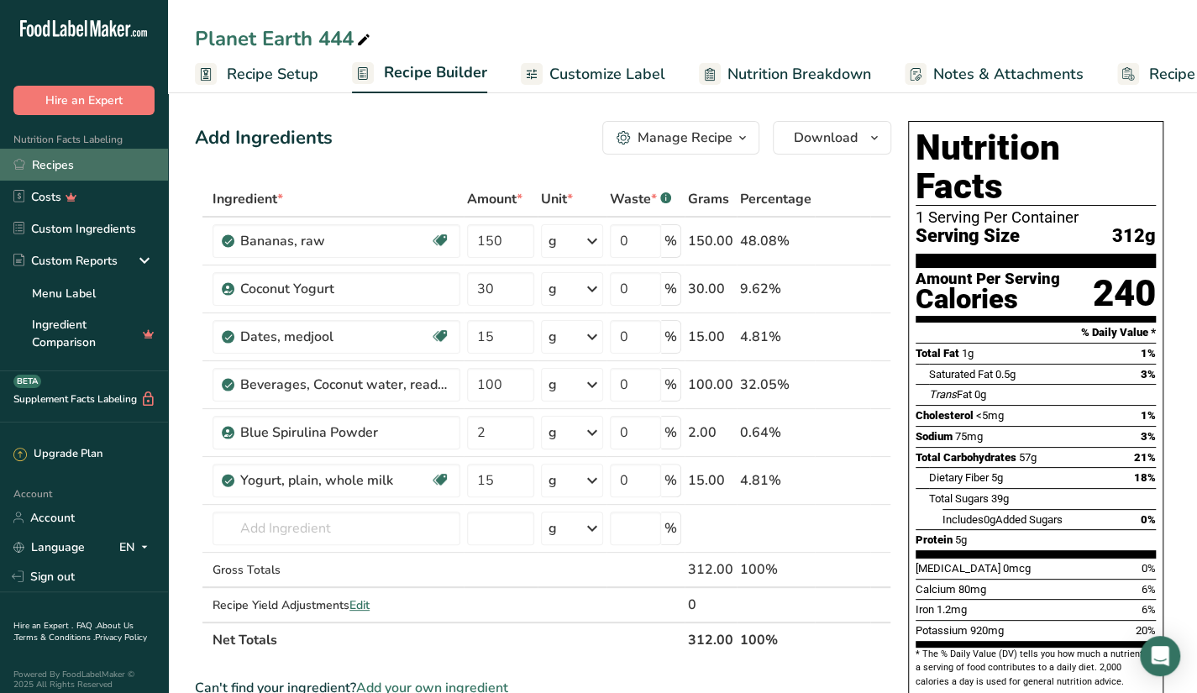
click at [39, 155] on link "Recipes" at bounding box center [84, 165] width 168 height 32
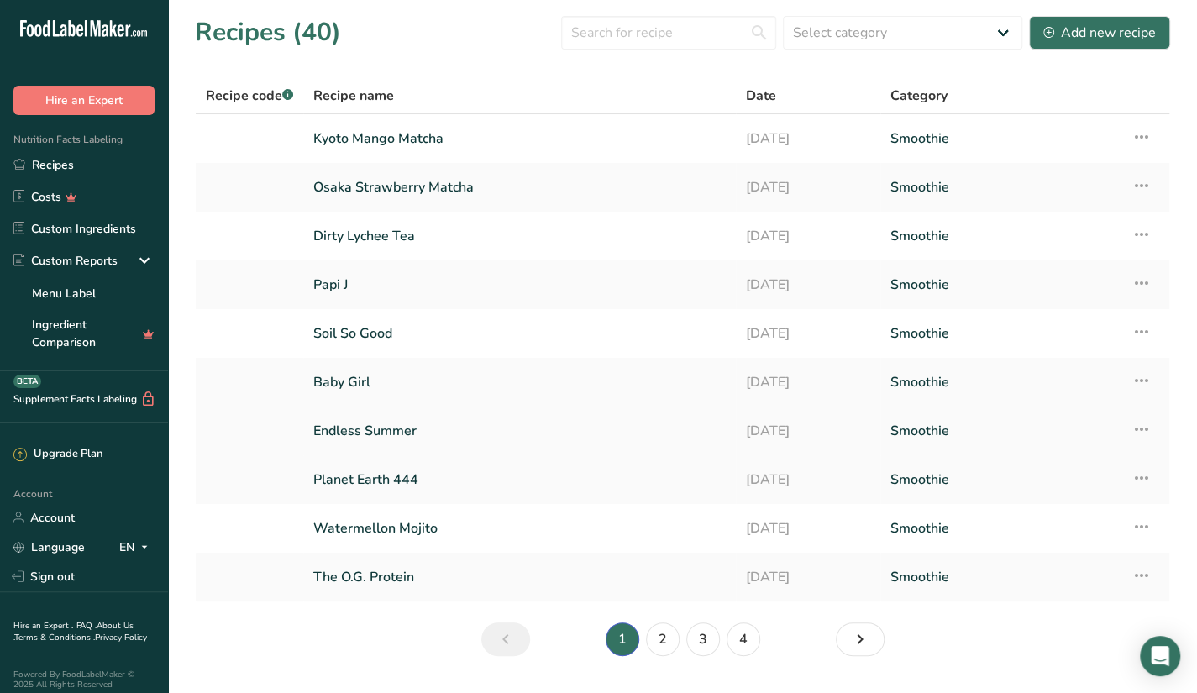
click at [429, 441] on link "Endless Summer" at bounding box center [519, 430] width 413 height 35
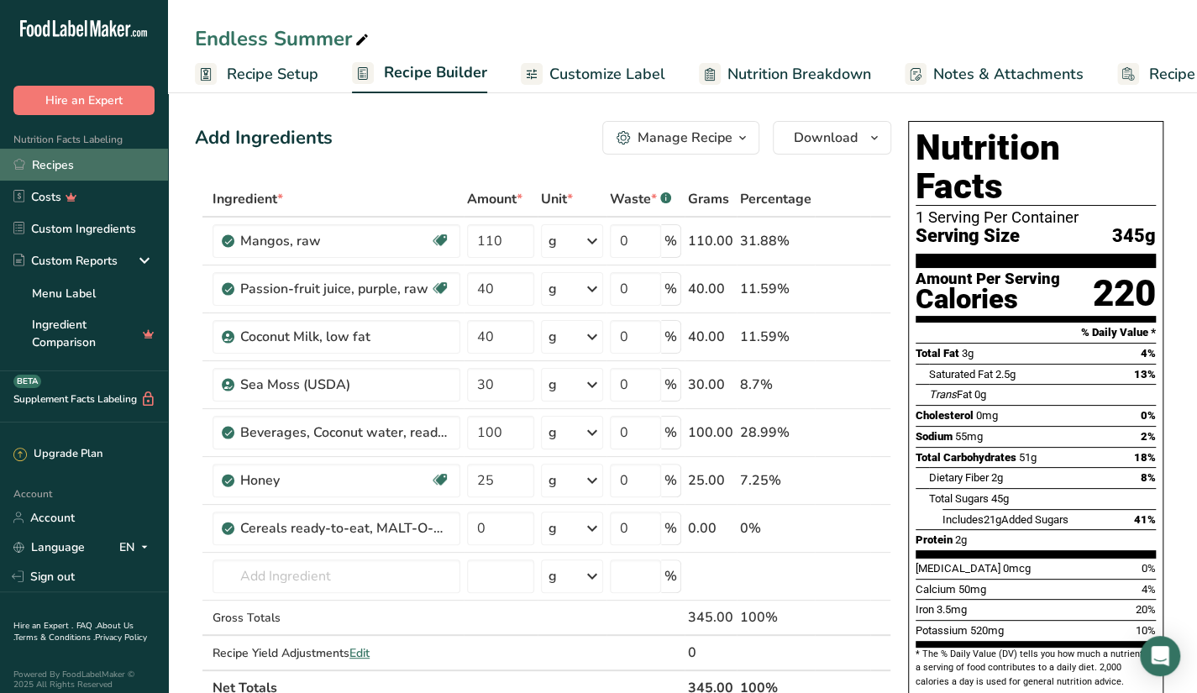
click at [64, 167] on link "Recipes" at bounding box center [84, 165] width 168 height 32
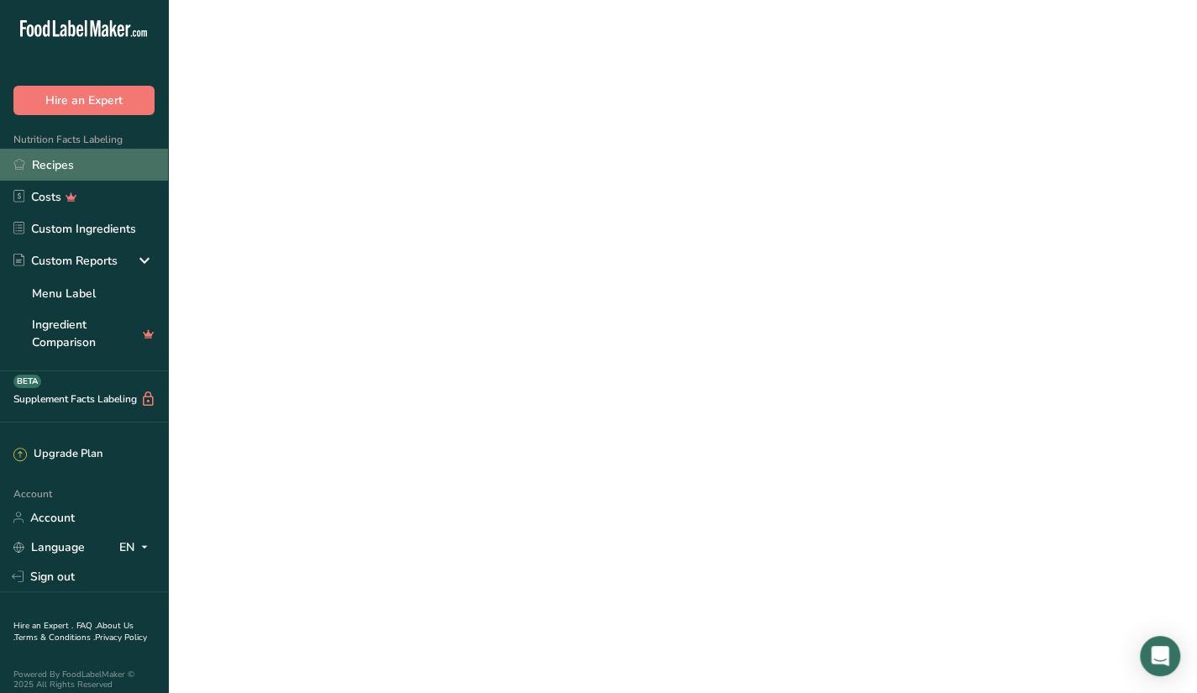
click at [64, 167] on link "Recipes" at bounding box center [84, 165] width 168 height 32
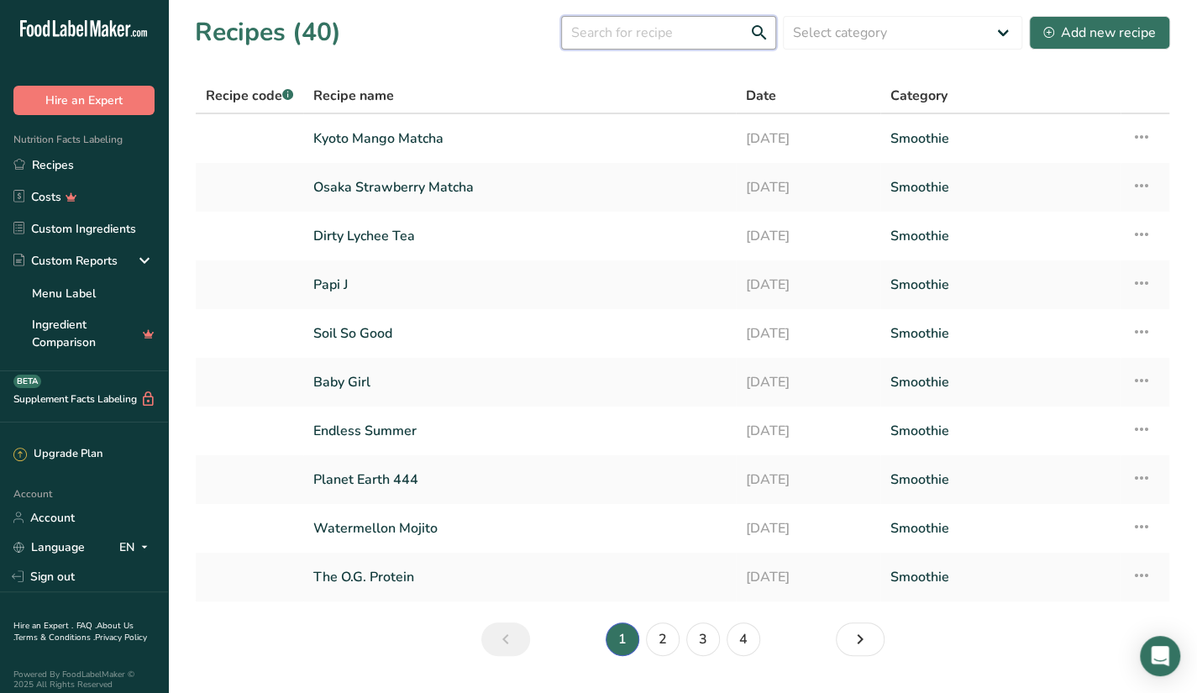
click at [731, 29] on input "text" at bounding box center [668, 33] width 215 height 34
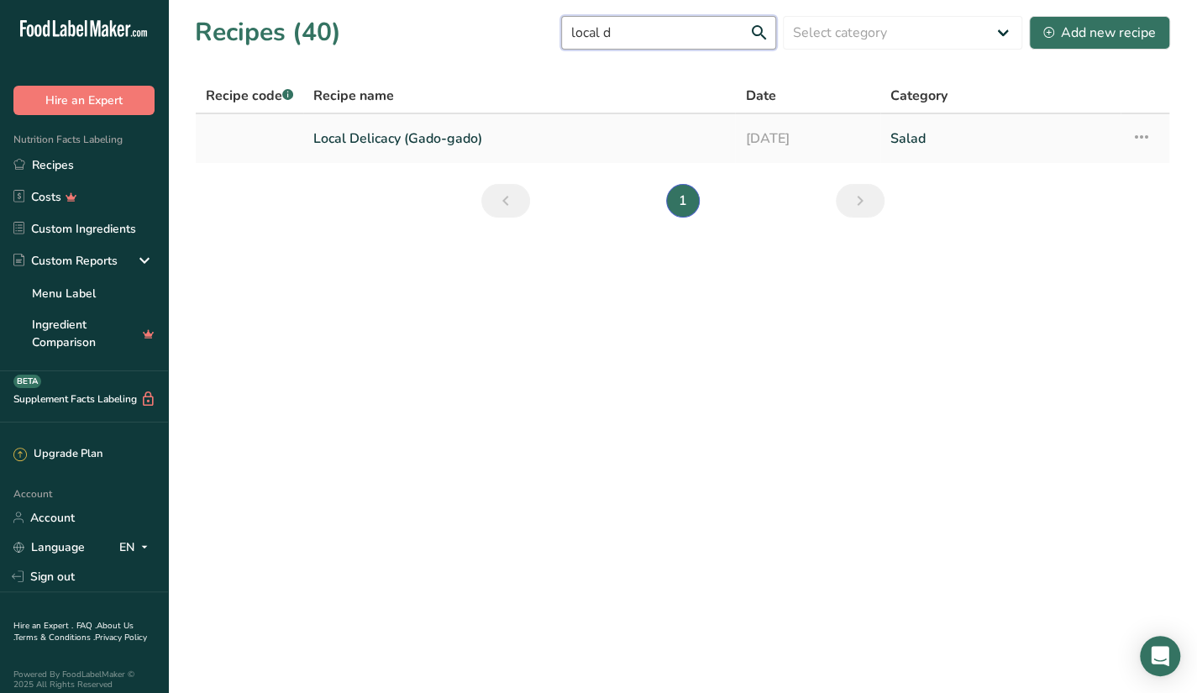
type input "local d"
click at [528, 124] on link "Local Delicacy (Gado-gado)" at bounding box center [519, 138] width 412 height 35
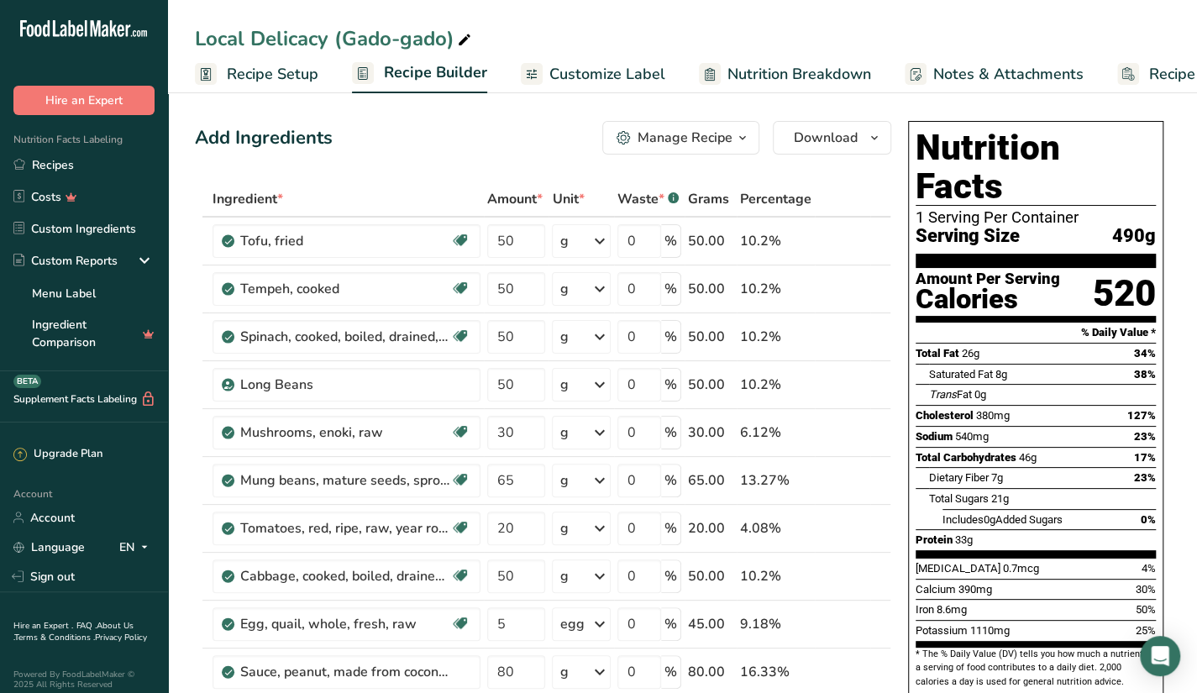
click at [428, 186] on th "Ingredient *" at bounding box center [346, 199] width 275 height 35
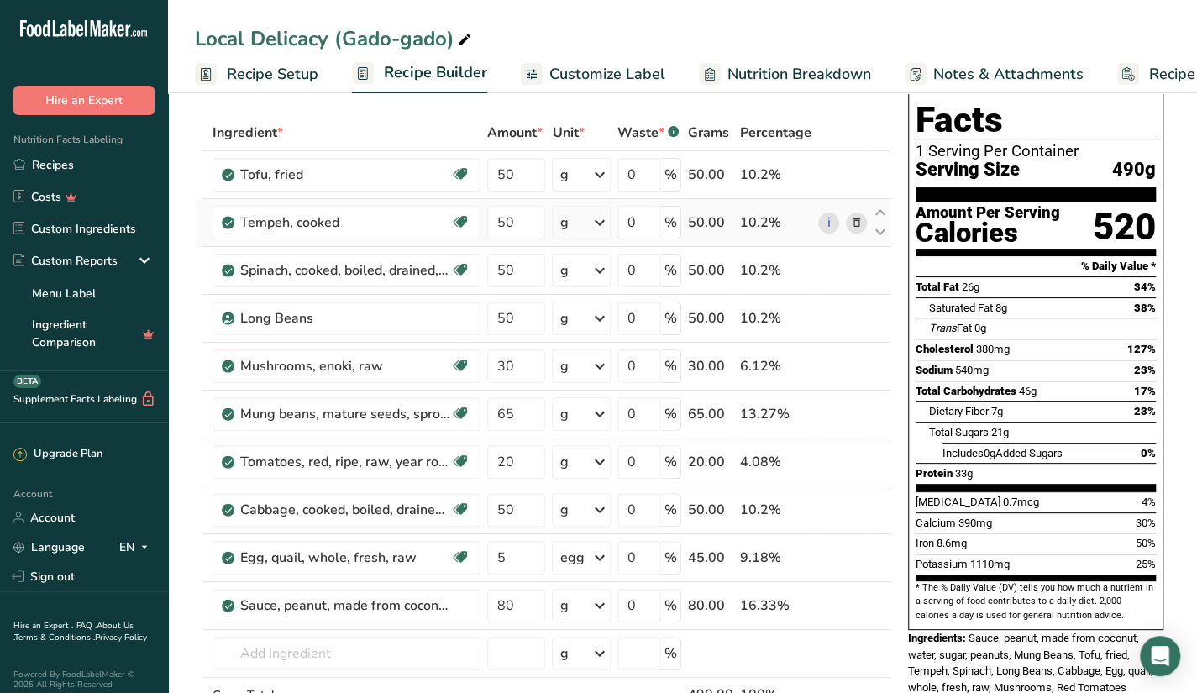
scroll to position [66, 0]
click at [857, 607] on icon at bounding box center [856, 607] width 12 height 18
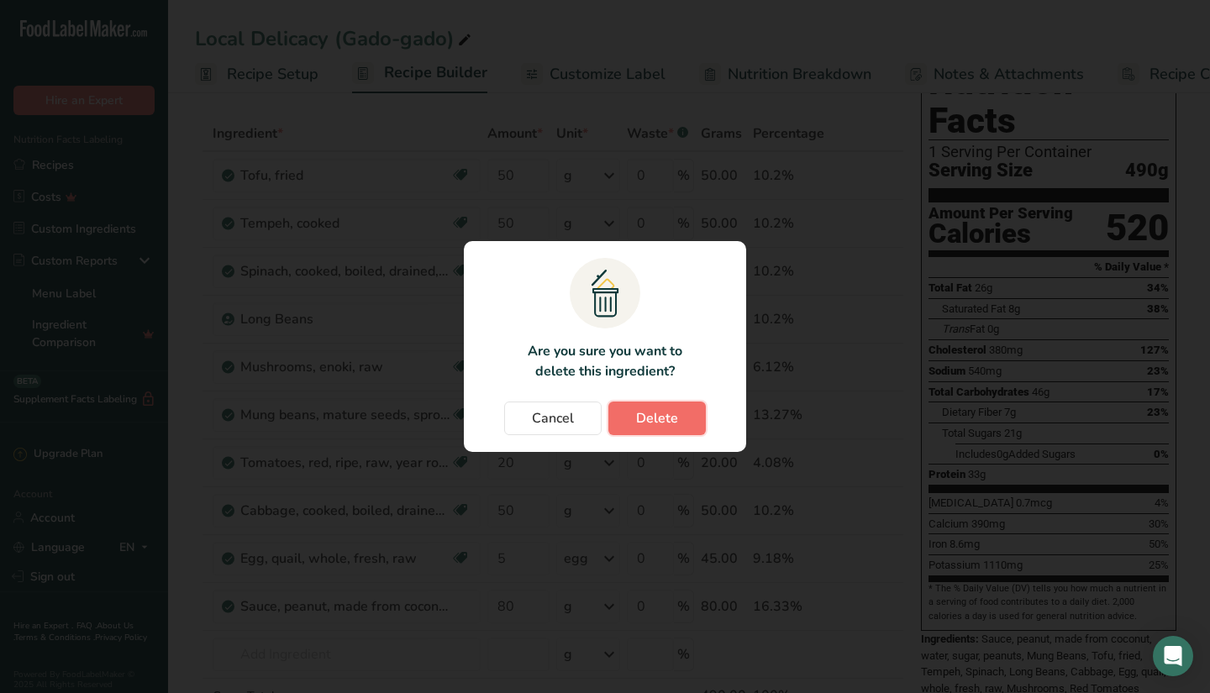
click at [701, 413] on button "Delete" at bounding box center [656, 419] width 97 height 34
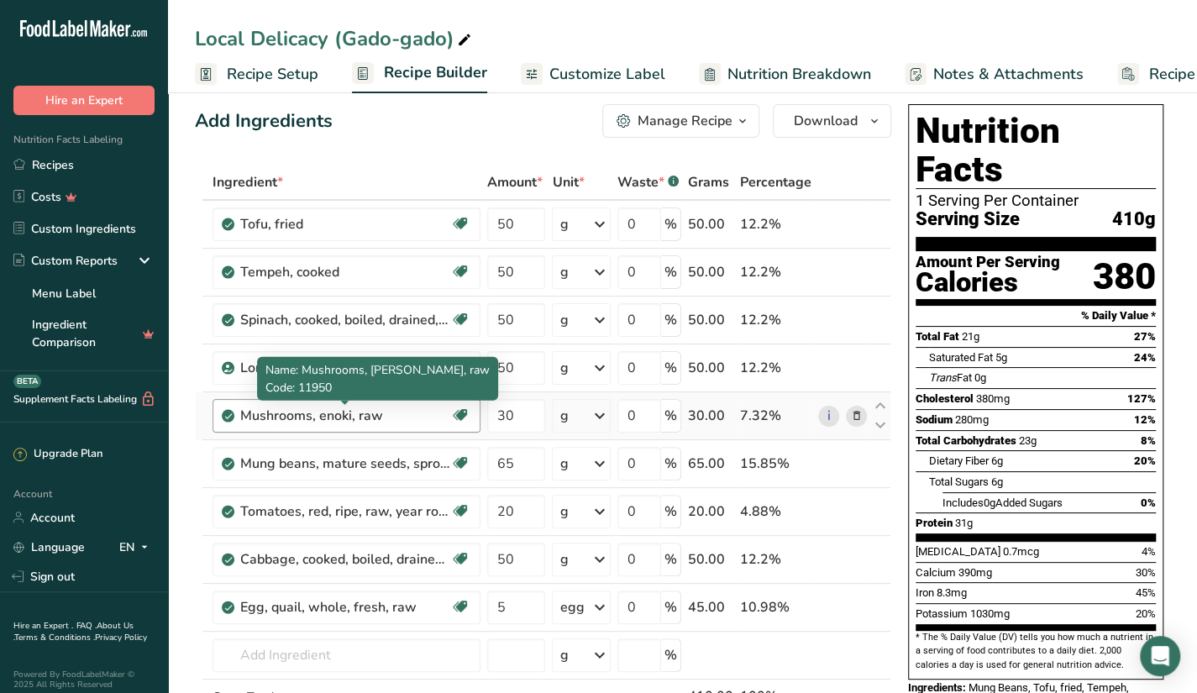
scroll to position [18, 0]
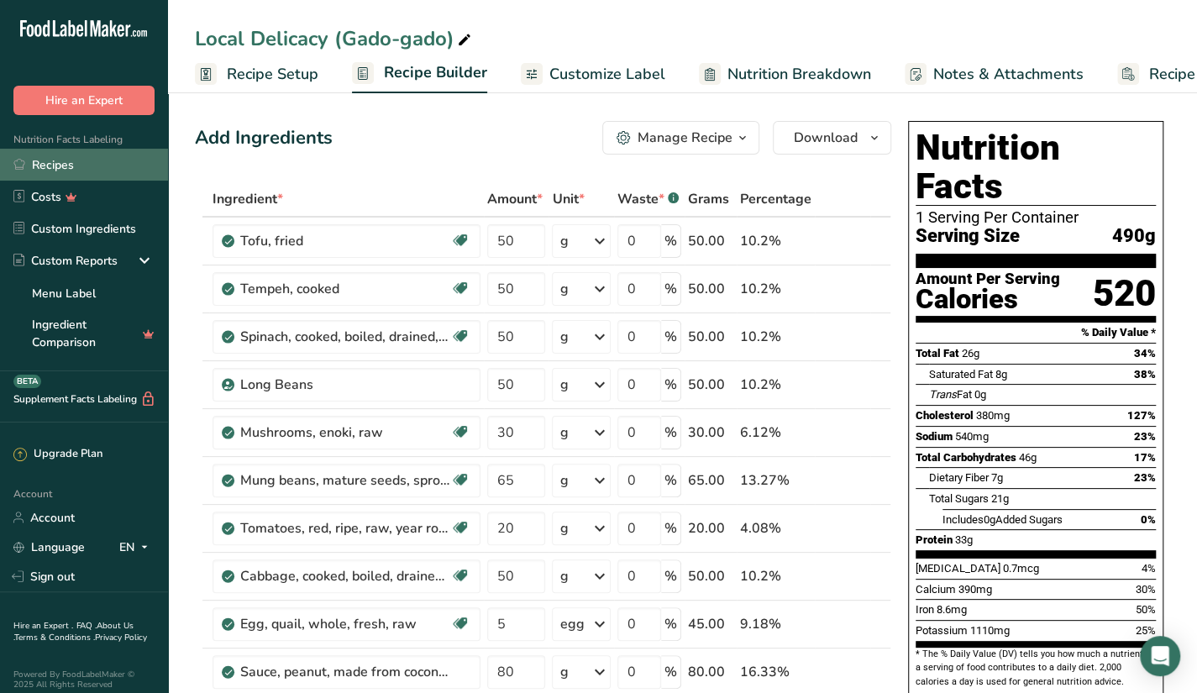
click at [58, 157] on link "Recipes" at bounding box center [84, 165] width 168 height 32
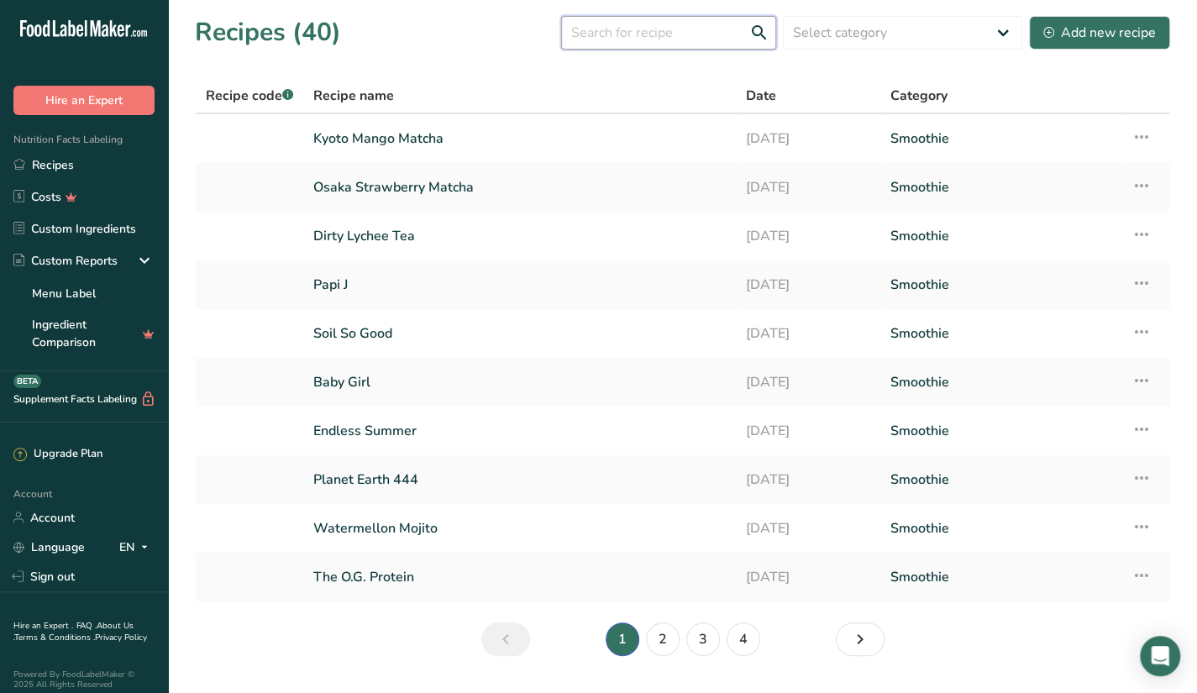
click at [631, 26] on input "text" at bounding box center [668, 33] width 215 height 34
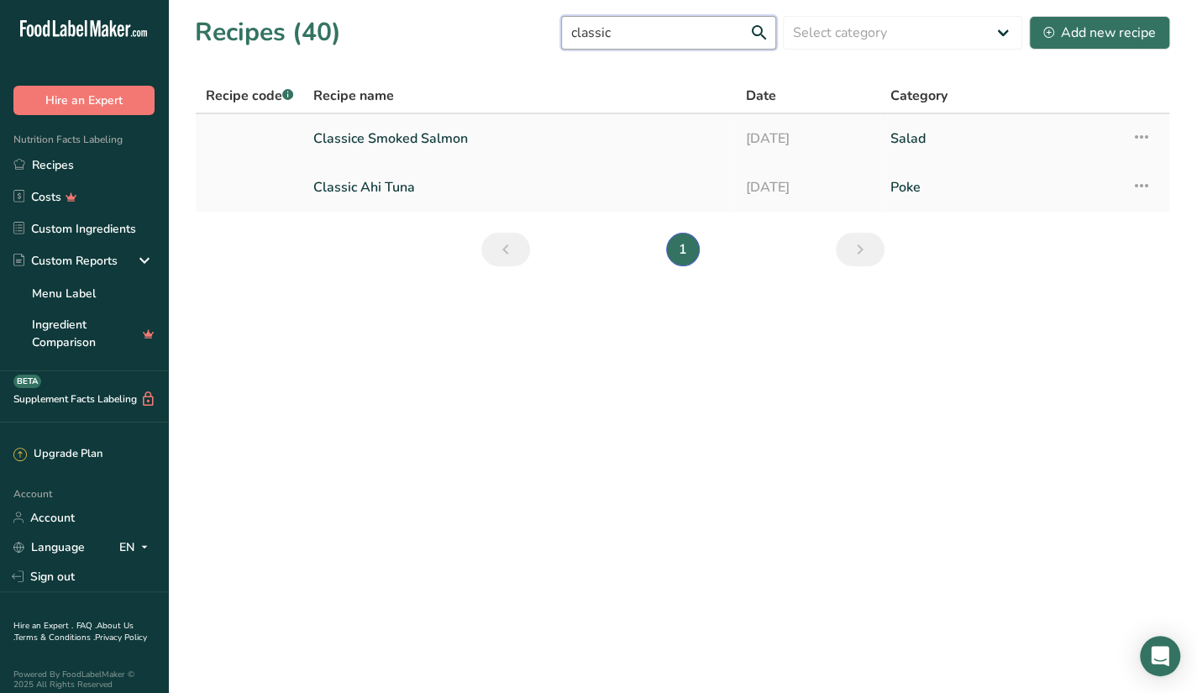
type input "classic"
click at [585, 140] on link "Classice Smoked Salmon" at bounding box center [519, 138] width 412 height 35
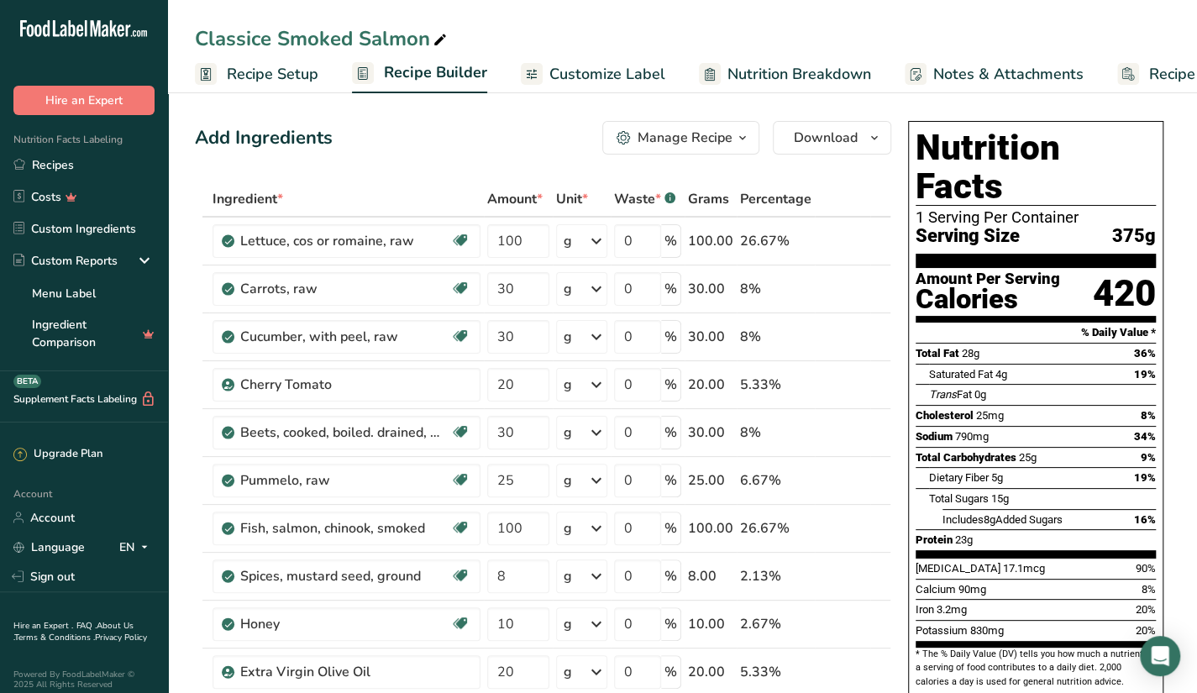
click at [573, 50] on div "Classice Smoked Salmon" at bounding box center [682, 39] width 1029 height 30
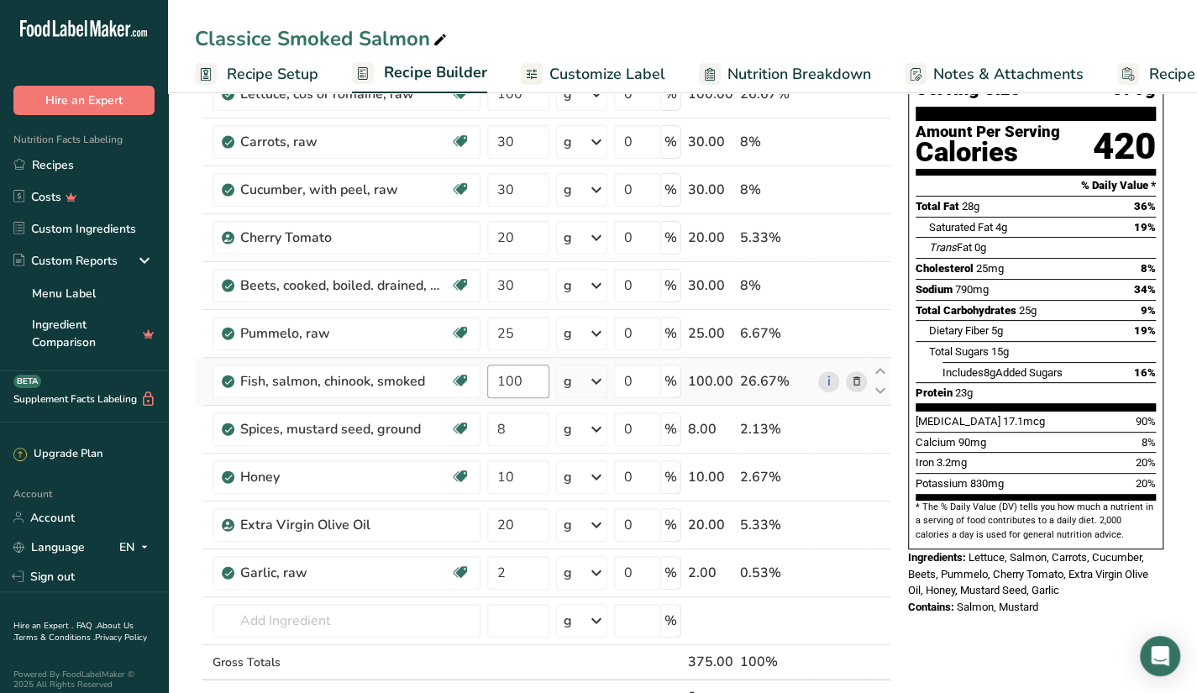
scroll to position [145, 0]
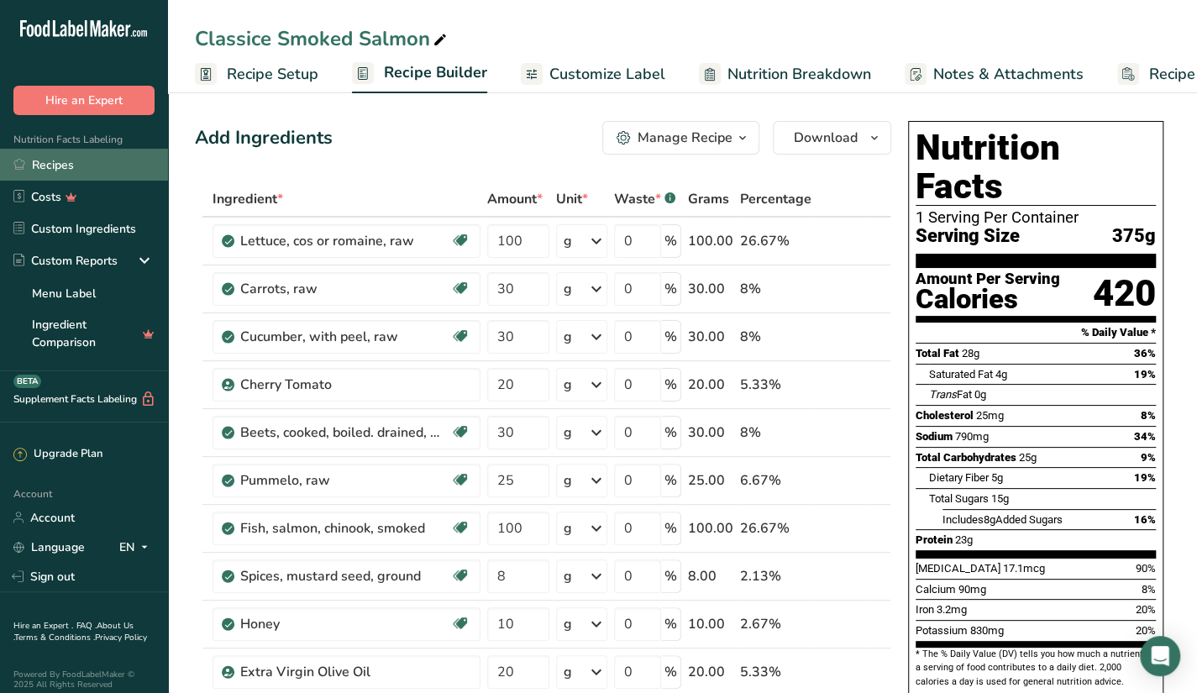
click at [42, 170] on link "Recipes" at bounding box center [84, 165] width 168 height 32
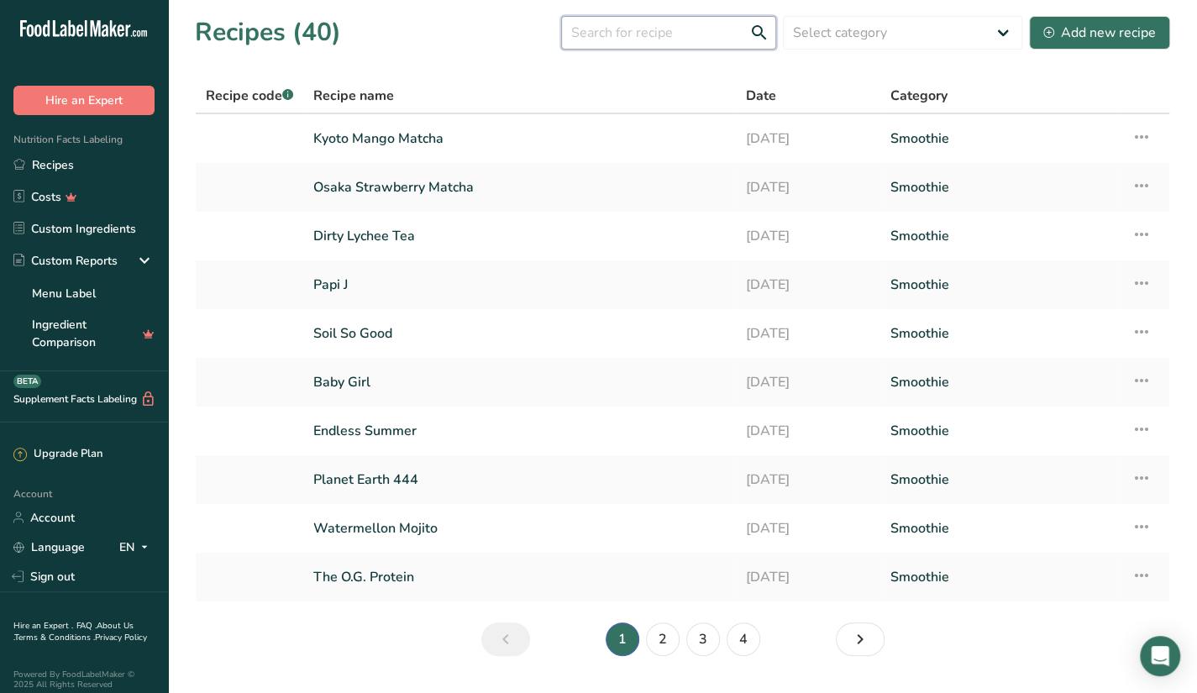
click at [661, 21] on input "text" at bounding box center [668, 33] width 215 height 34
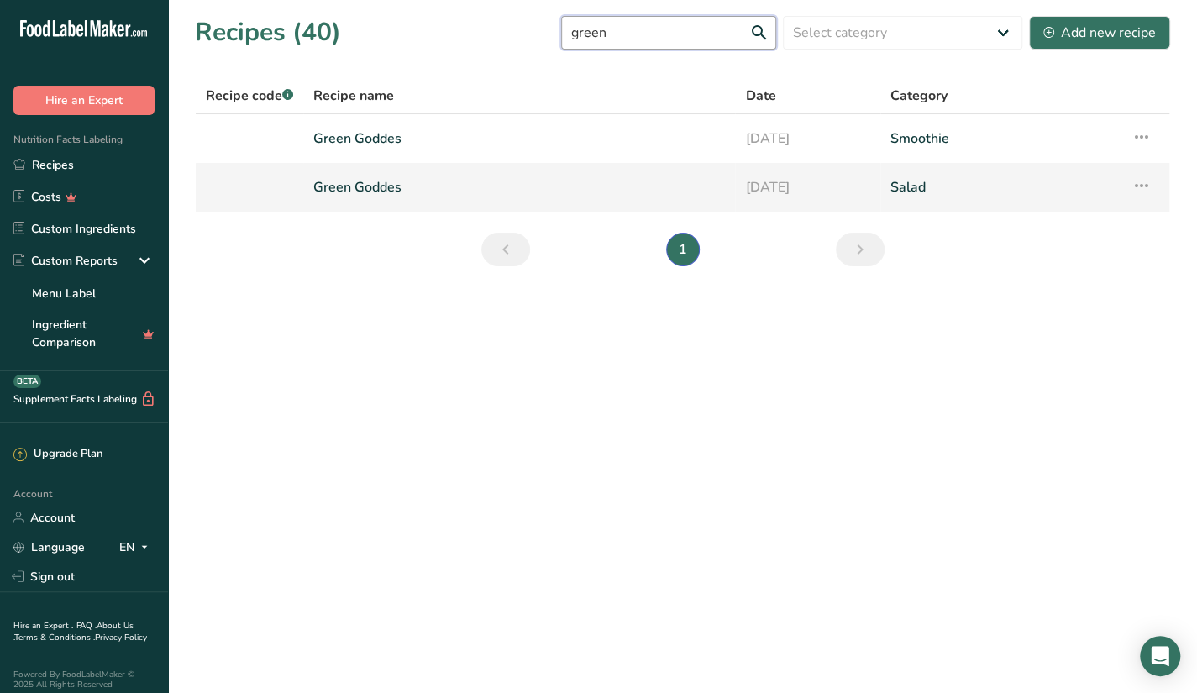
type input "green"
click at [742, 179] on td "[DATE]" at bounding box center [807, 187] width 145 height 49
click at [804, 175] on link "[DATE]" at bounding box center [807, 187] width 124 height 35
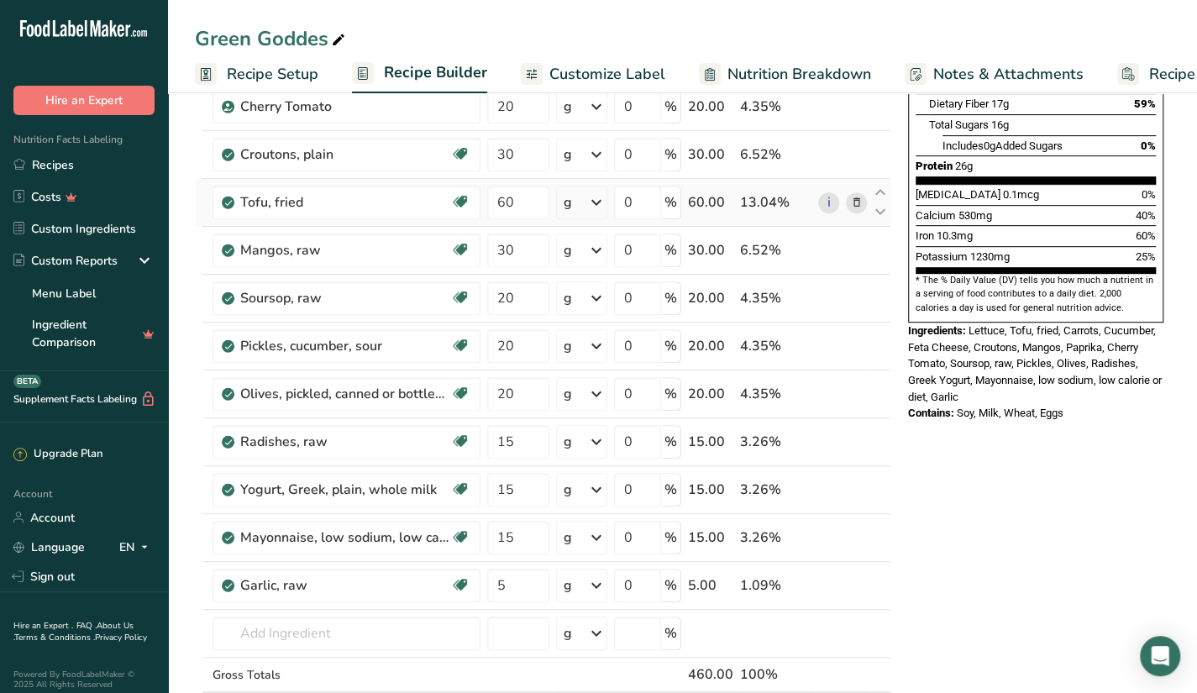
scroll to position [385, 0]
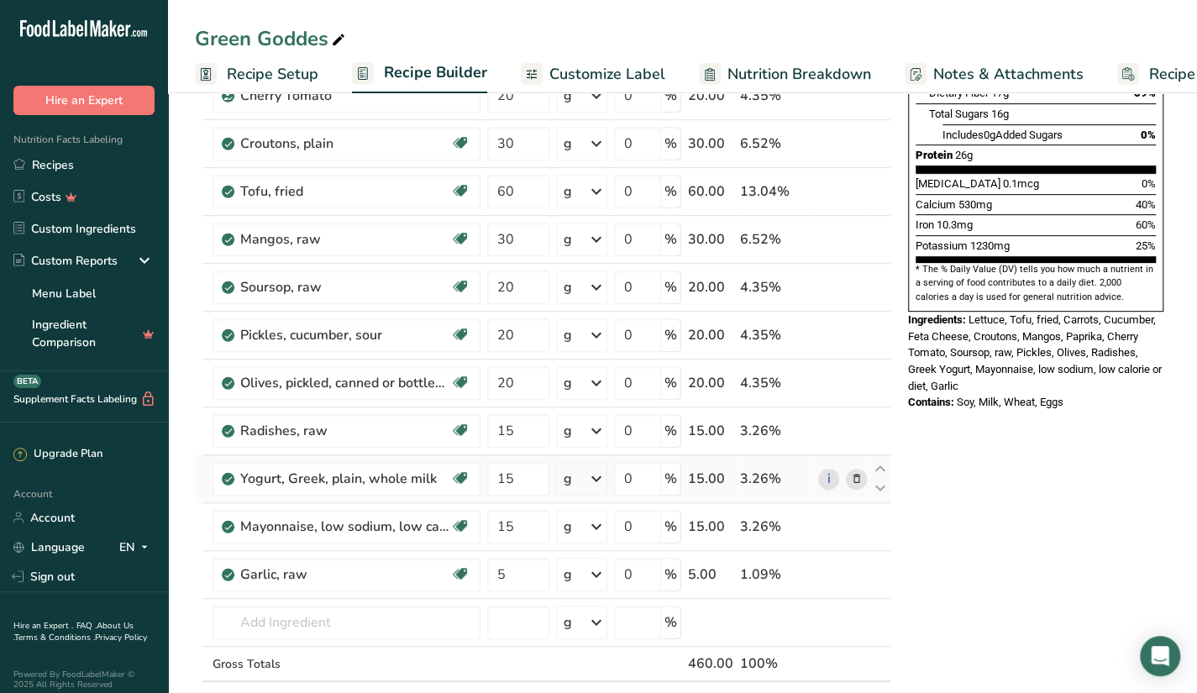
click at [854, 473] on icon at bounding box center [856, 480] width 12 height 18
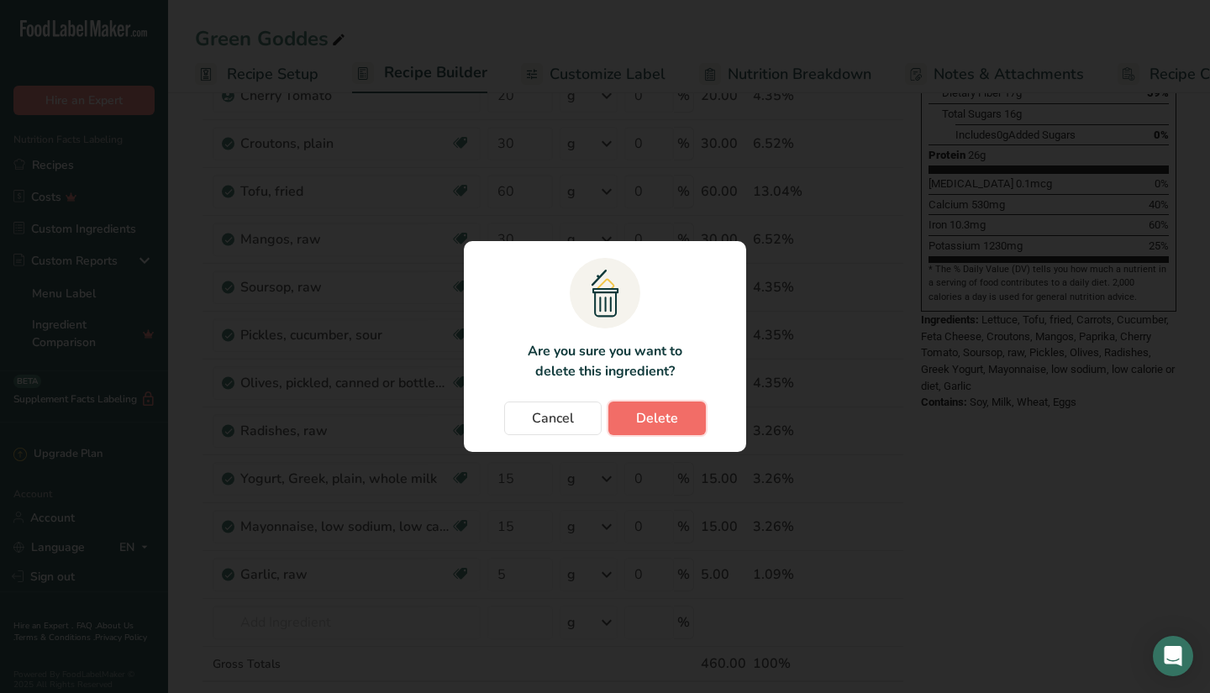
click at [677, 418] on button "Delete" at bounding box center [656, 419] width 97 height 34
type input "5"
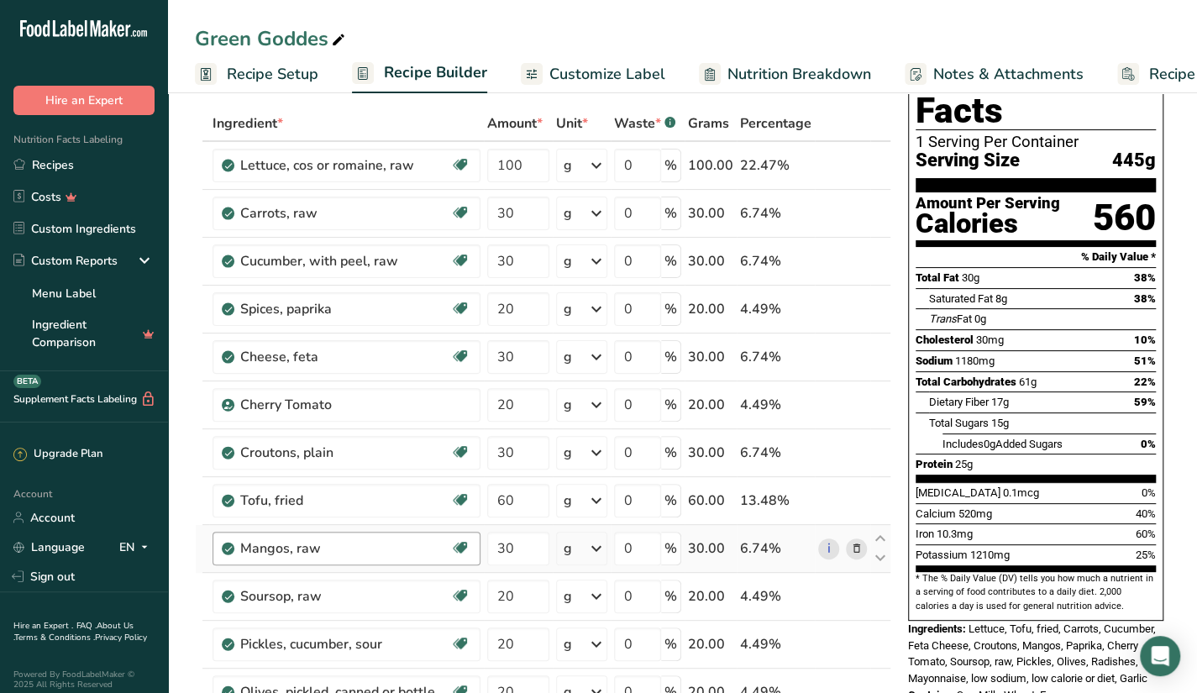
scroll to position [75, 0]
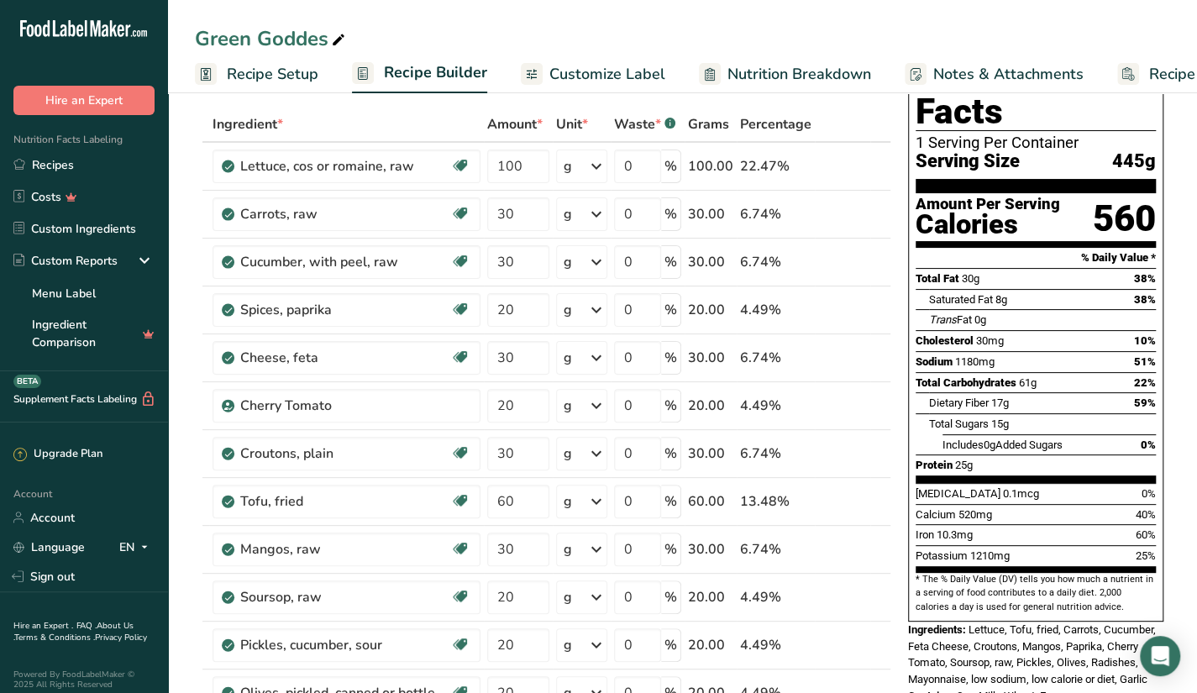
click at [487, 39] on div "Green Goddes" at bounding box center [682, 39] width 1029 height 30
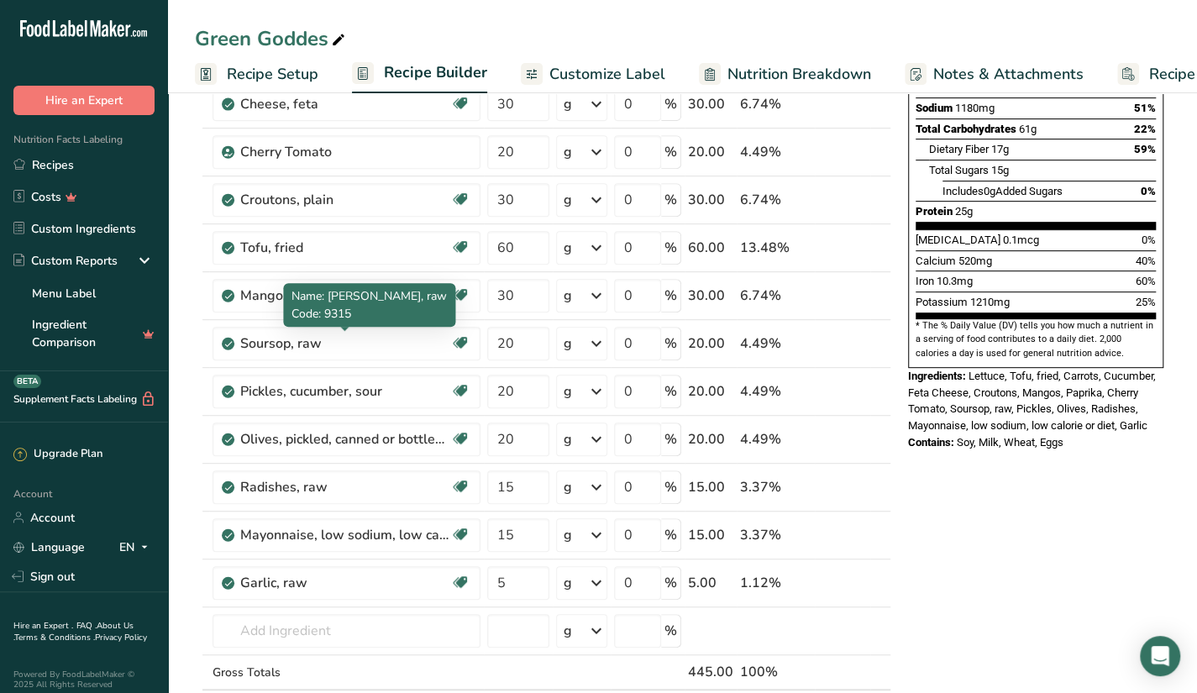
scroll to position [328, 0]
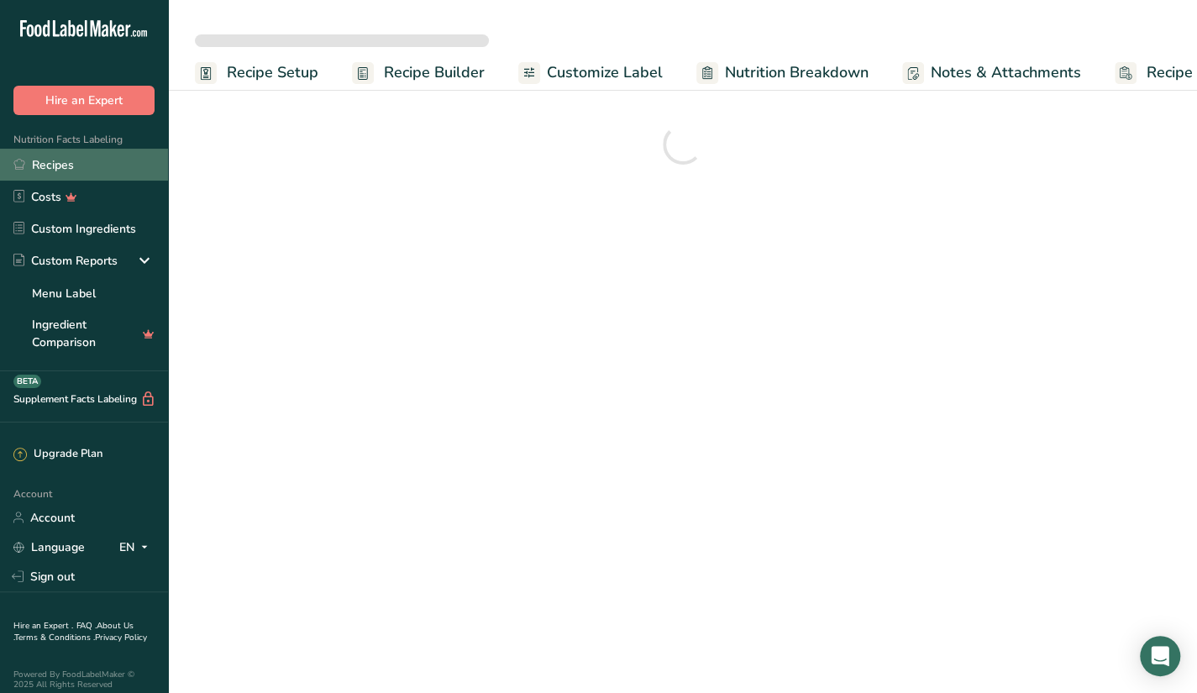
click at [111, 172] on link "Recipes" at bounding box center [84, 165] width 168 height 32
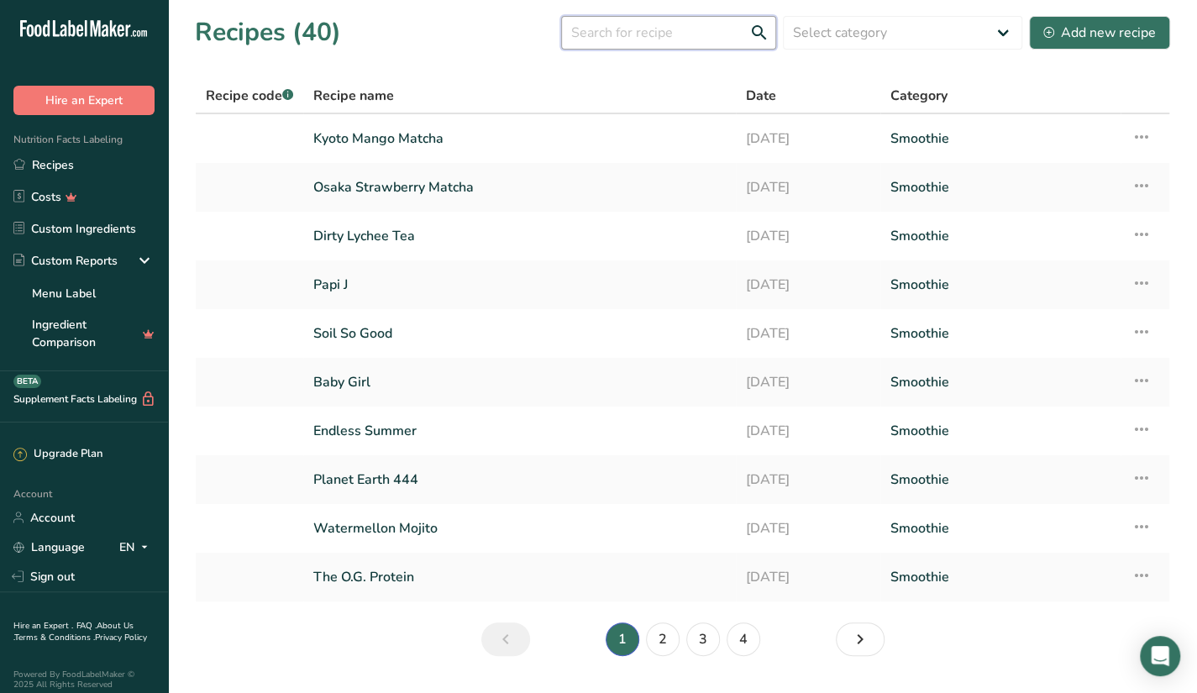
click at [686, 33] on input "text" at bounding box center [668, 33] width 215 height 34
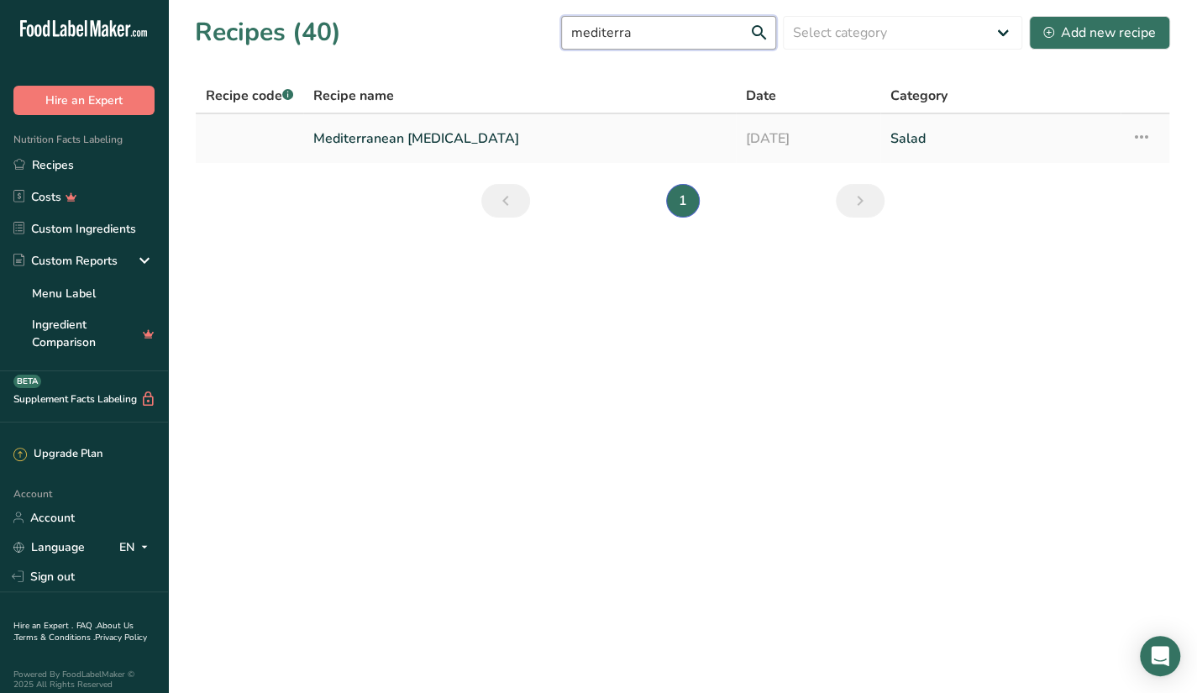
type input "mediterra"
click at [640, 154] on link "Mediterranean [MEDICAL_DATA]" at bounding box center [519, 138] width 413 height 35
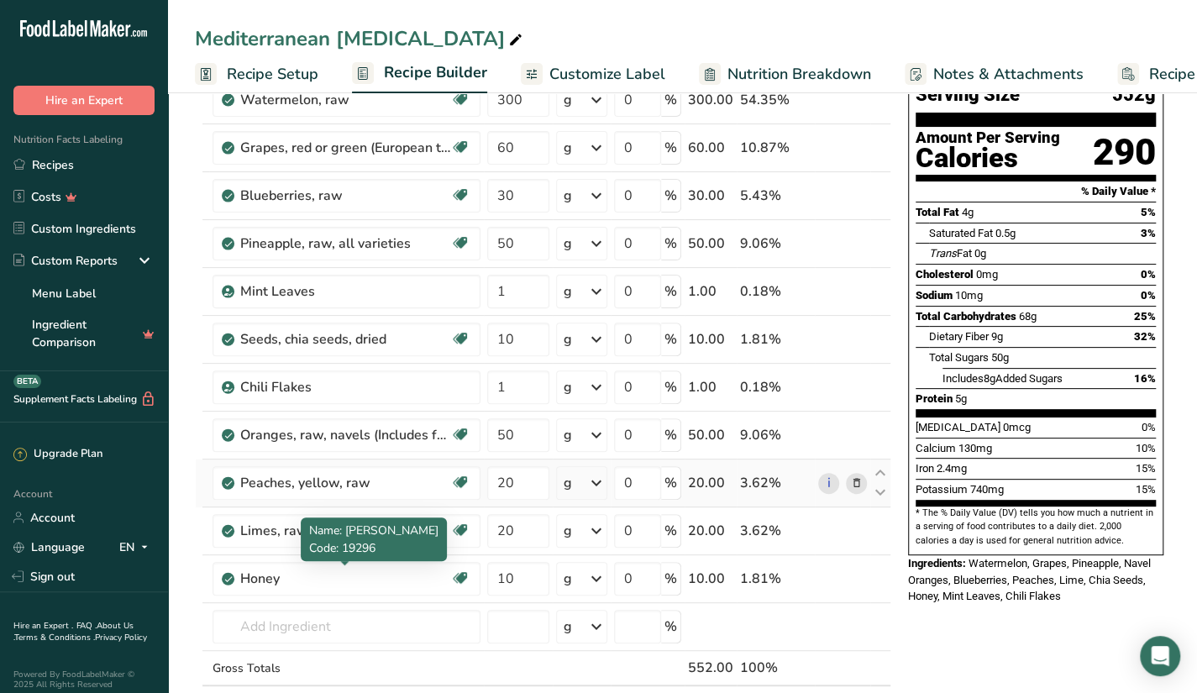
scroll to position [142, 0]
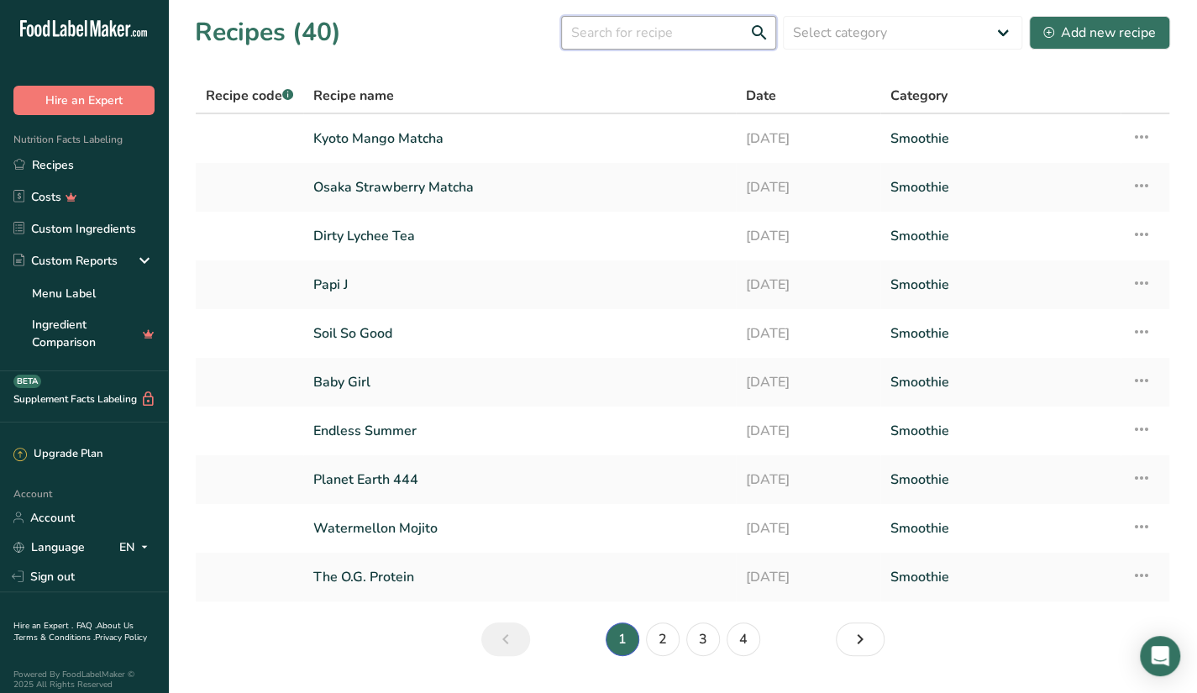
click at [649, 42] on input "text" at bounding box center [668, 33] width 215 height 34
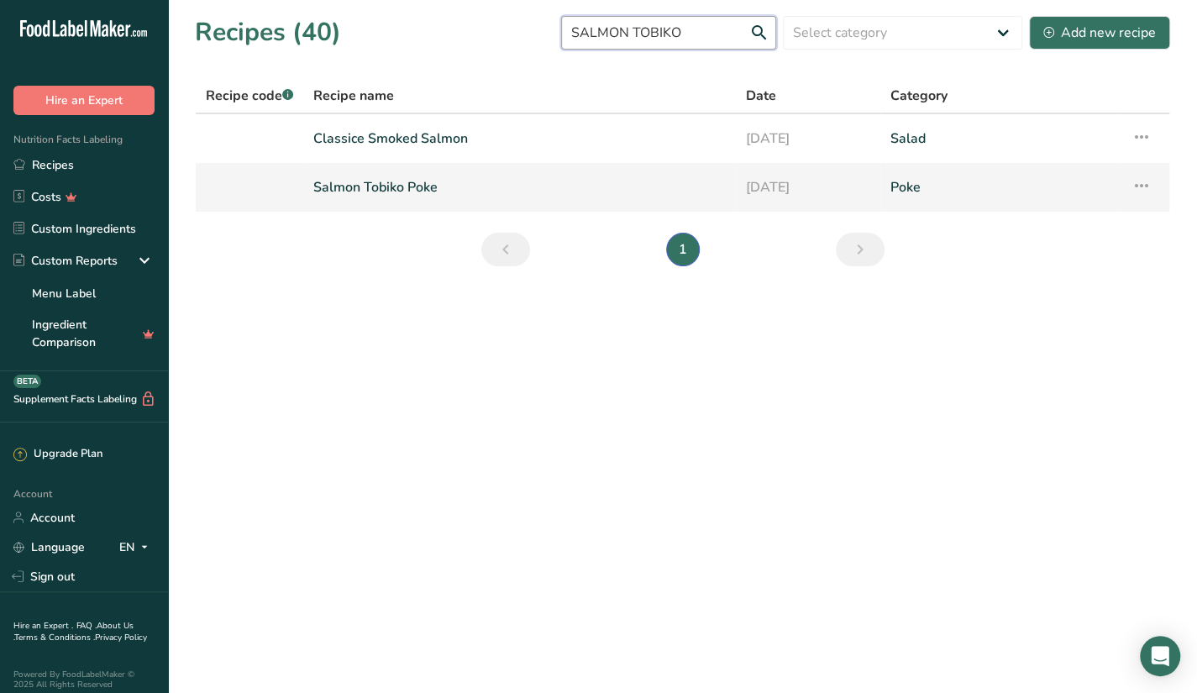
type input "SALMON TOBIKO"
click at [506, 184] on link "Salmon Tobiko Poke" at bounding box center [519, 187] width 412 height 35
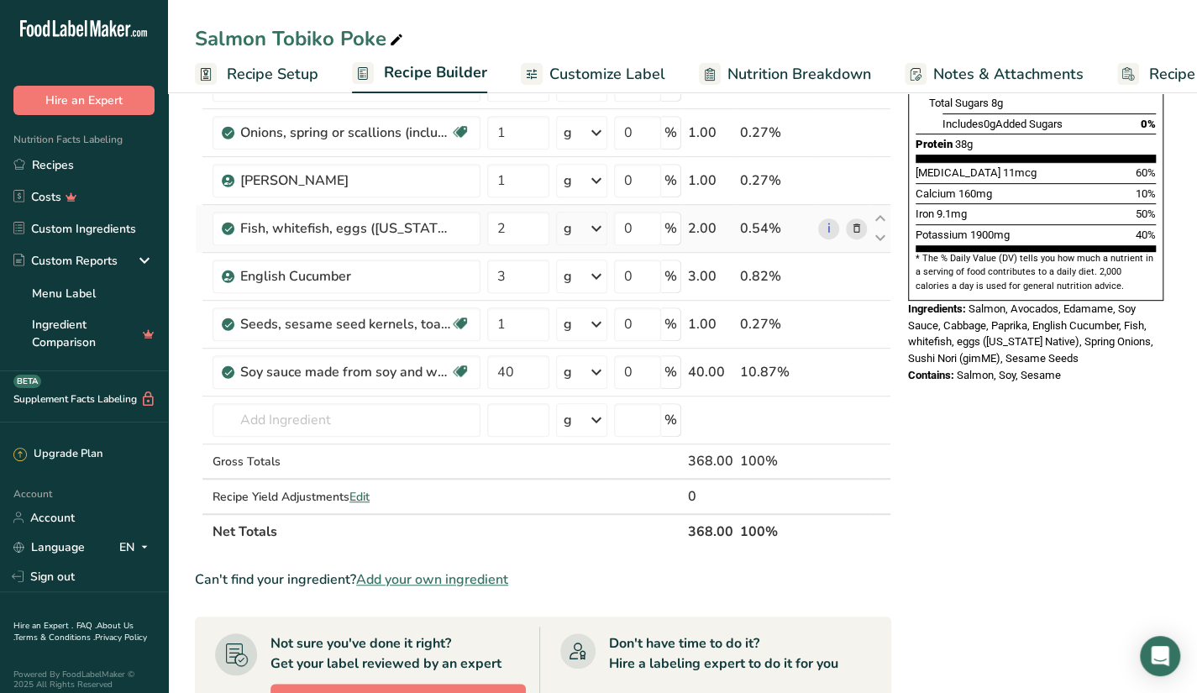
scroll to position [359, 0]
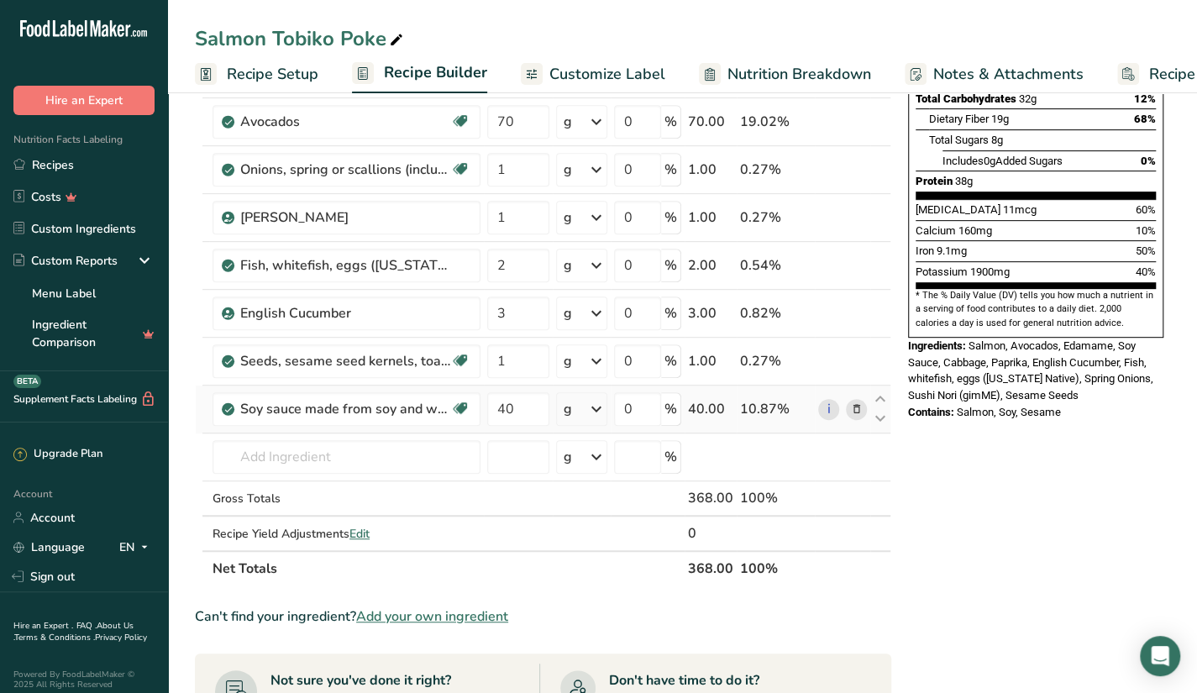
click at [860, 409] on icon at bounding box center [856, 410] width 12 height 18
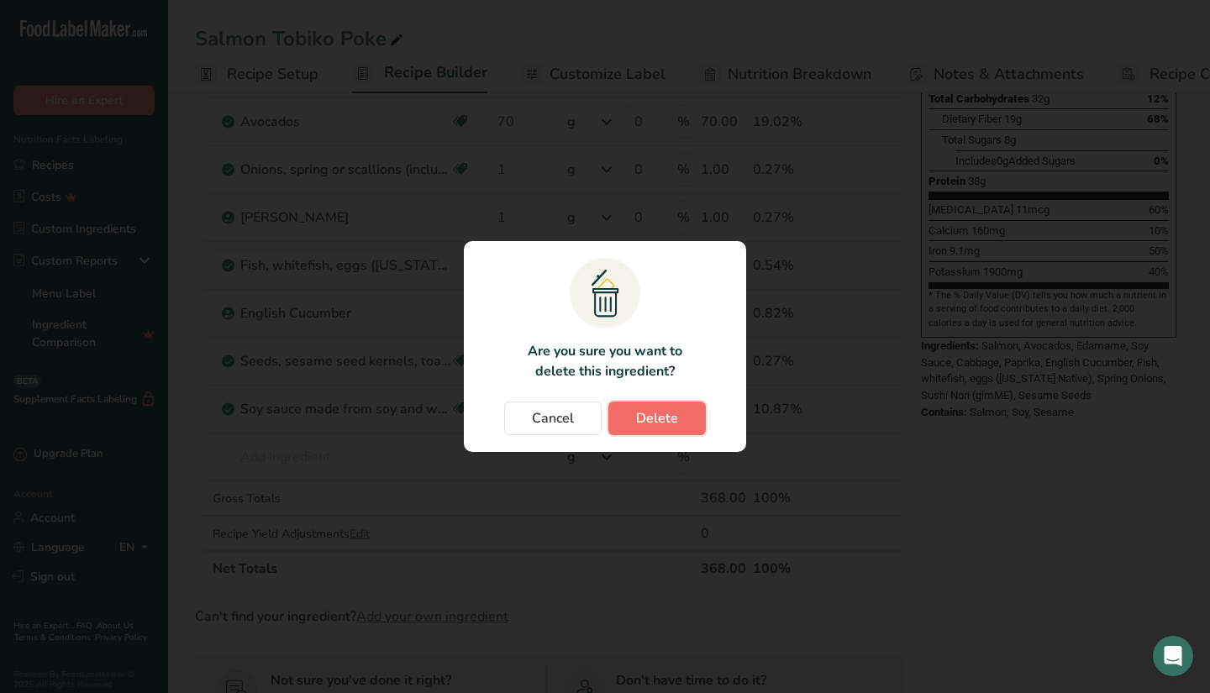
click at [668, 429] on button "Delete" at bounding box center [656, 419] width 97 height 34
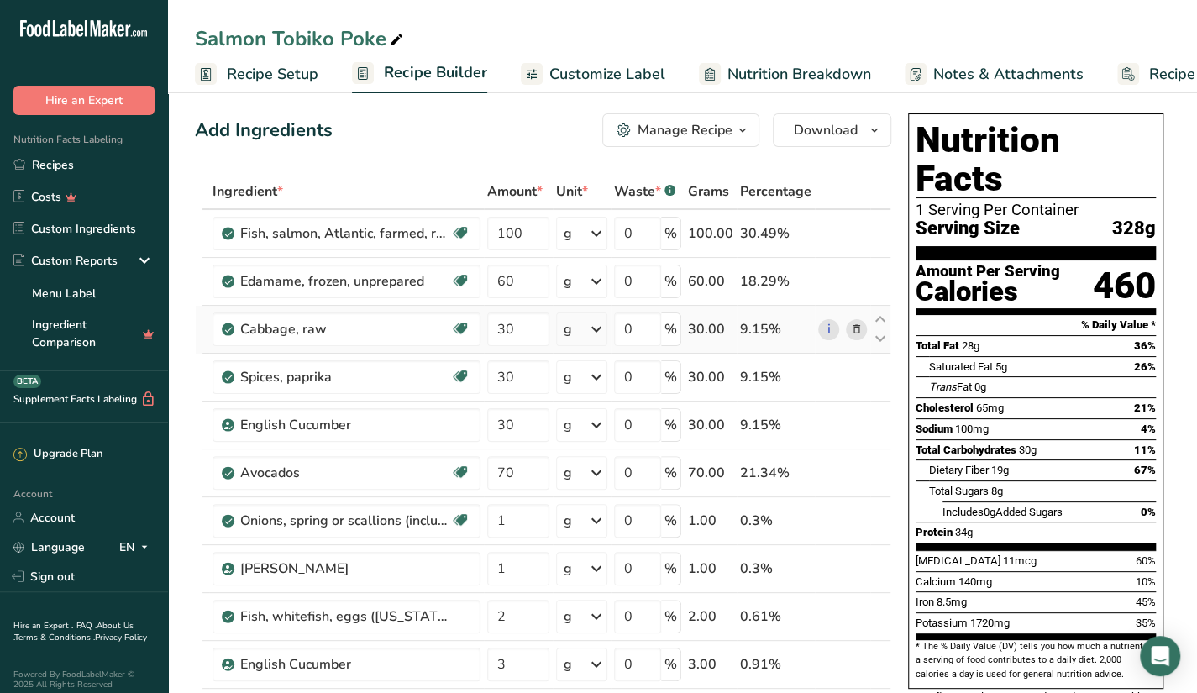
scroll to position [7, 0]
click at [993, 523] on div "Protein 34g" at bounding box center [1036, 533] width 240 height 21
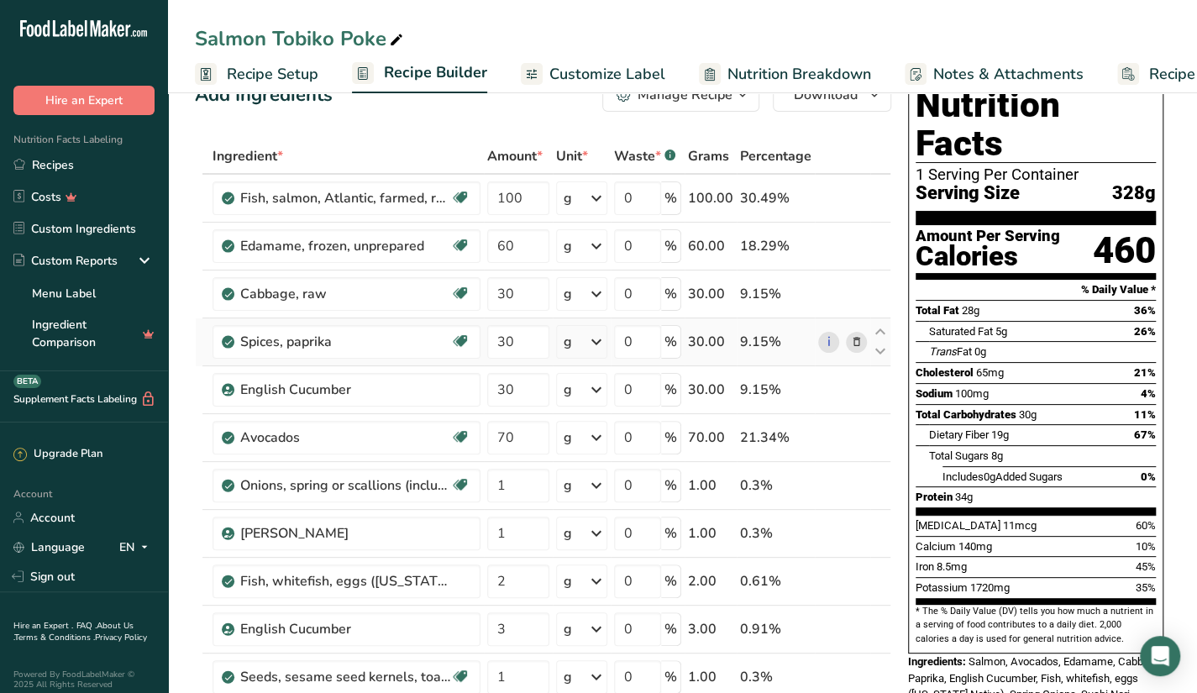
scroll to position [43, 0]
click at [128, 161] on link "Recipes" at bounding box center [84, 165] width 168 height 32
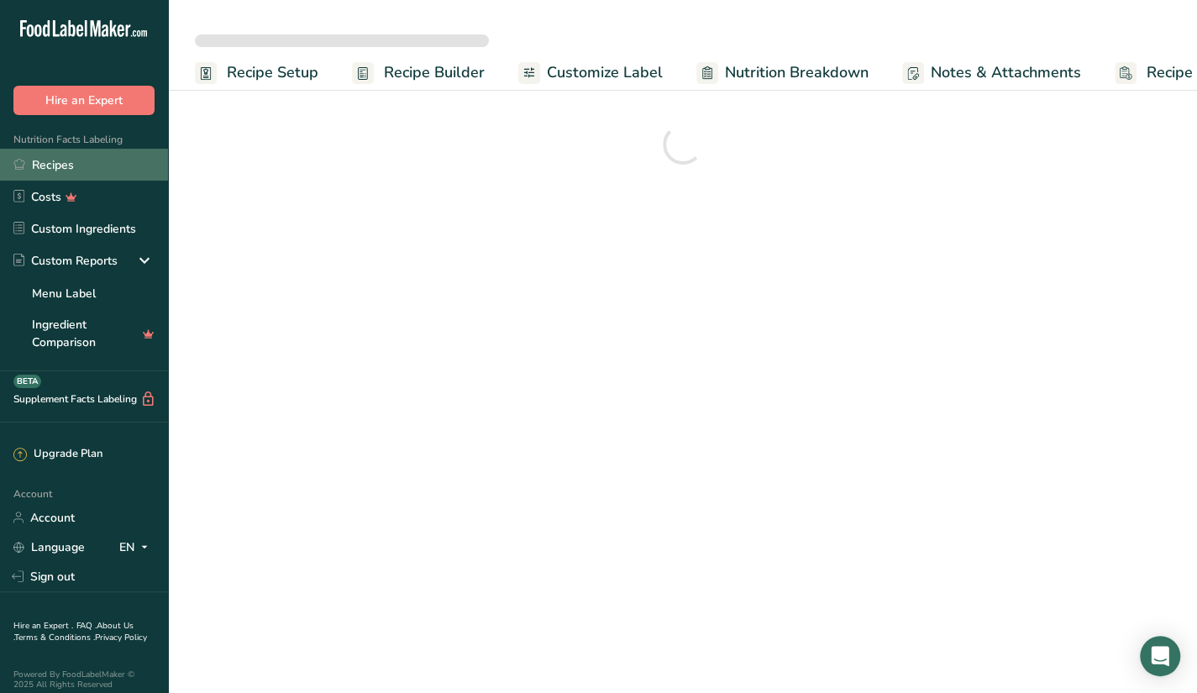
click at [133, 153] on link "Recipes" at bounding box center [84, 165] width 168 height 32
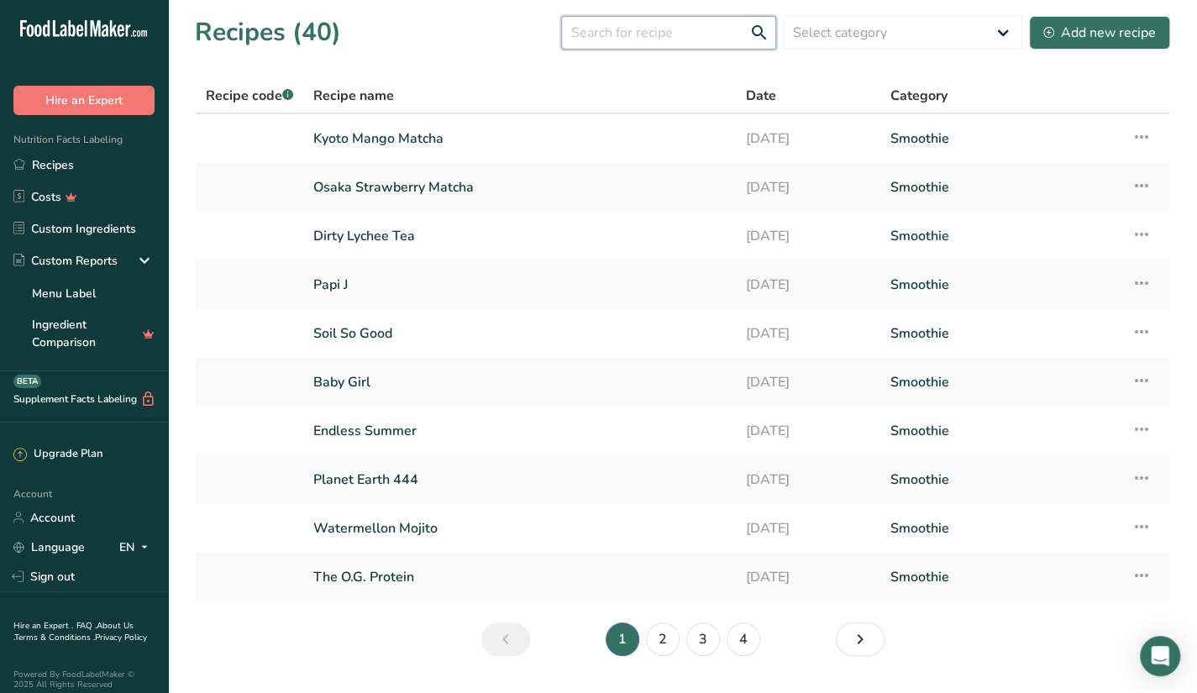
click at [677, 29] on input "text" at bounding box center [668, 33] width 215 height 34
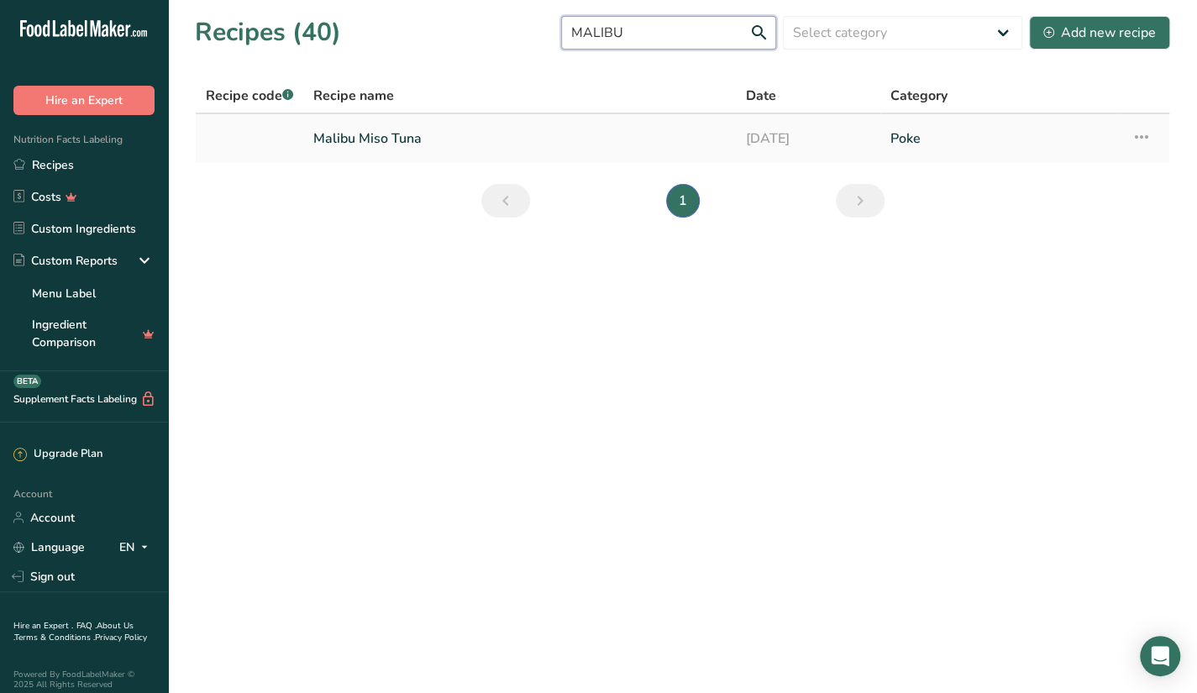
type input "MALIBU"
click at [594, 124] on link "Malibu Miso Tuna" at bounding box center [519, 138] width 412 height 35
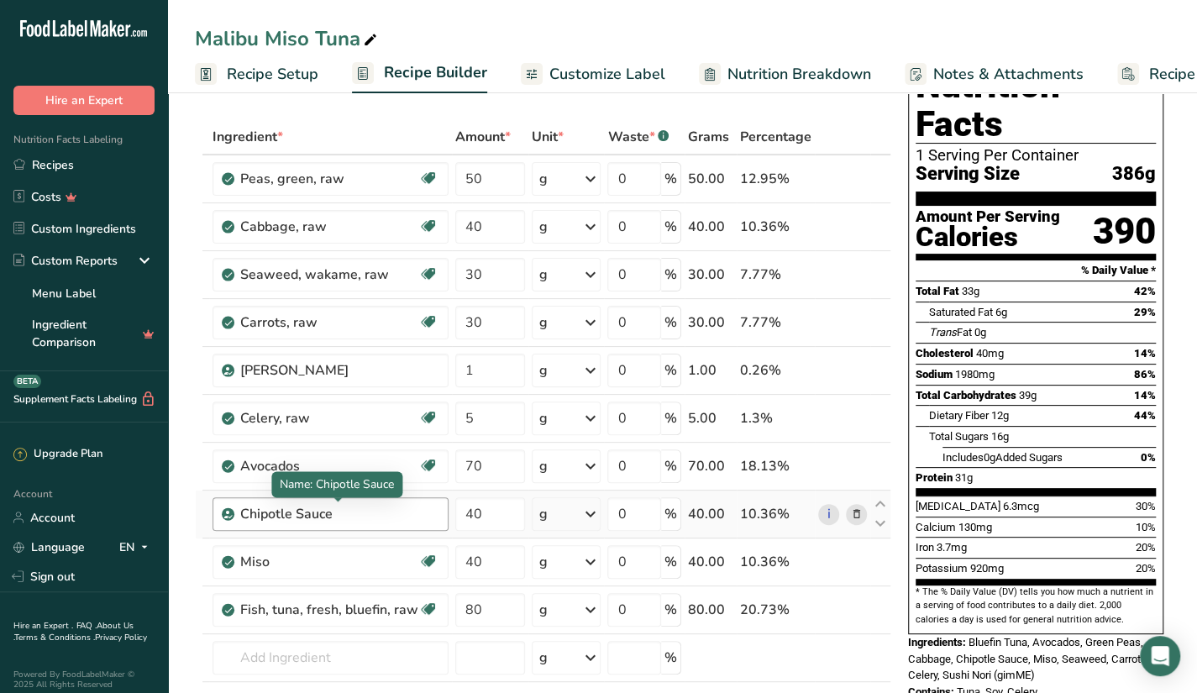
scroll to position [71, 0]
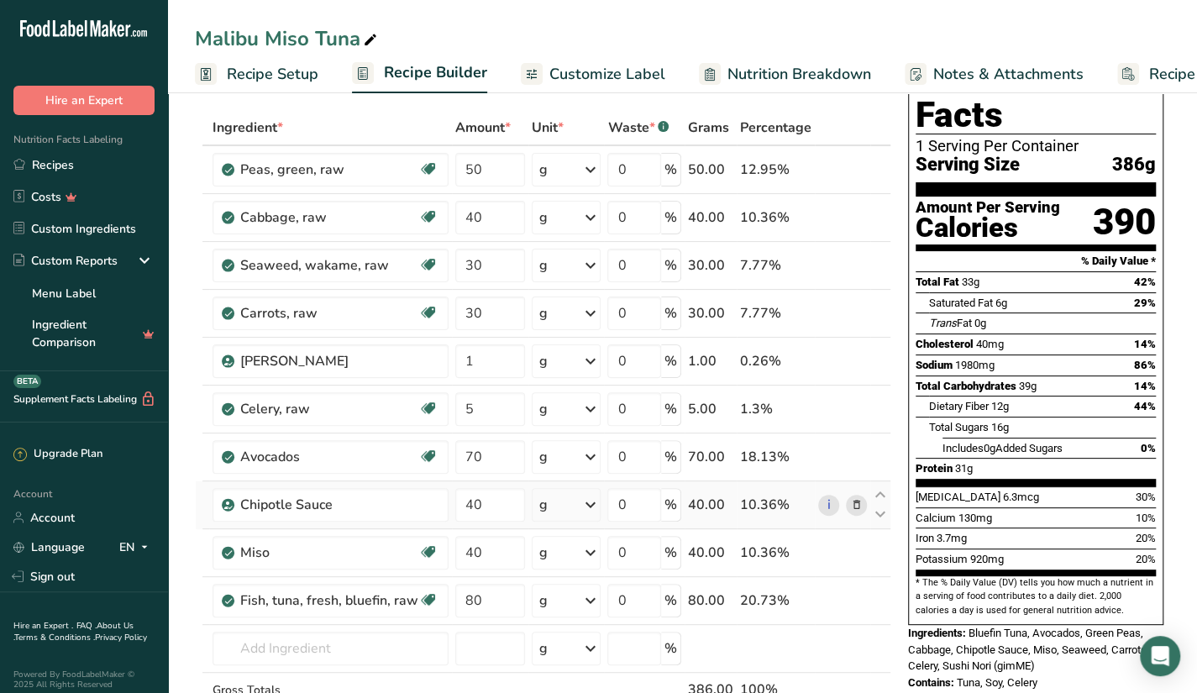
click at [854, 501] on icon at bounding box center [856, 506] width 12 height 18
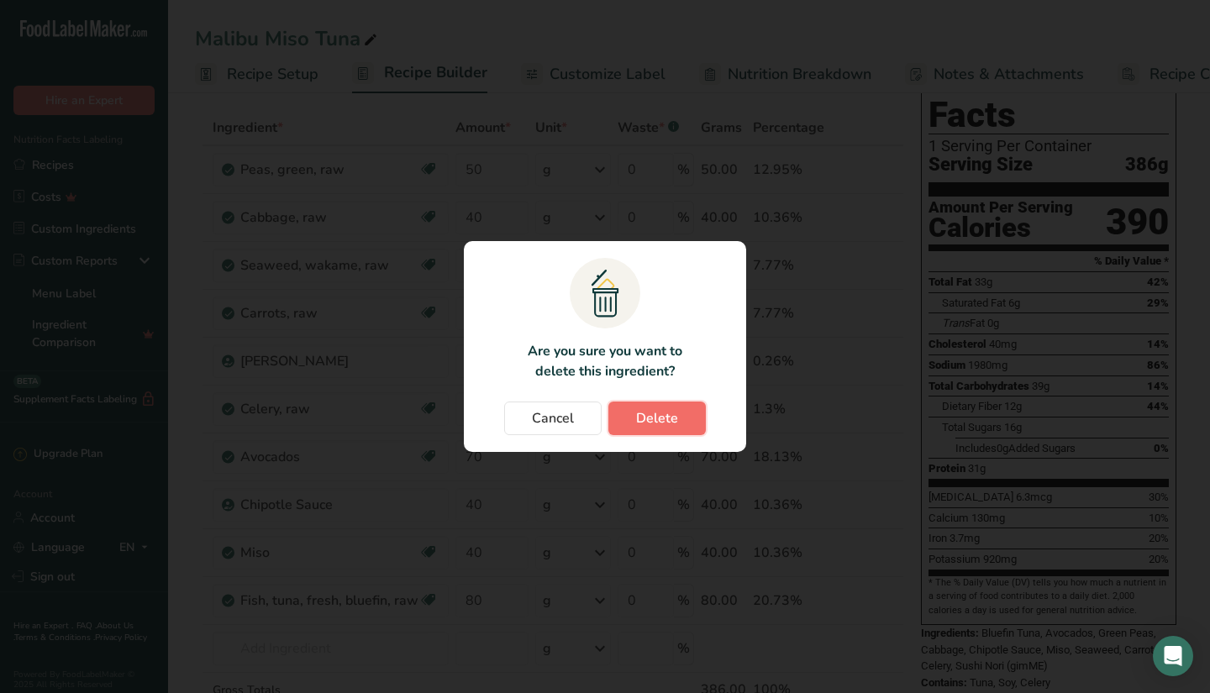
click at [681, 416] on button "Delete" at bounding box center [656, 419] width 97 height 34
type input "80"
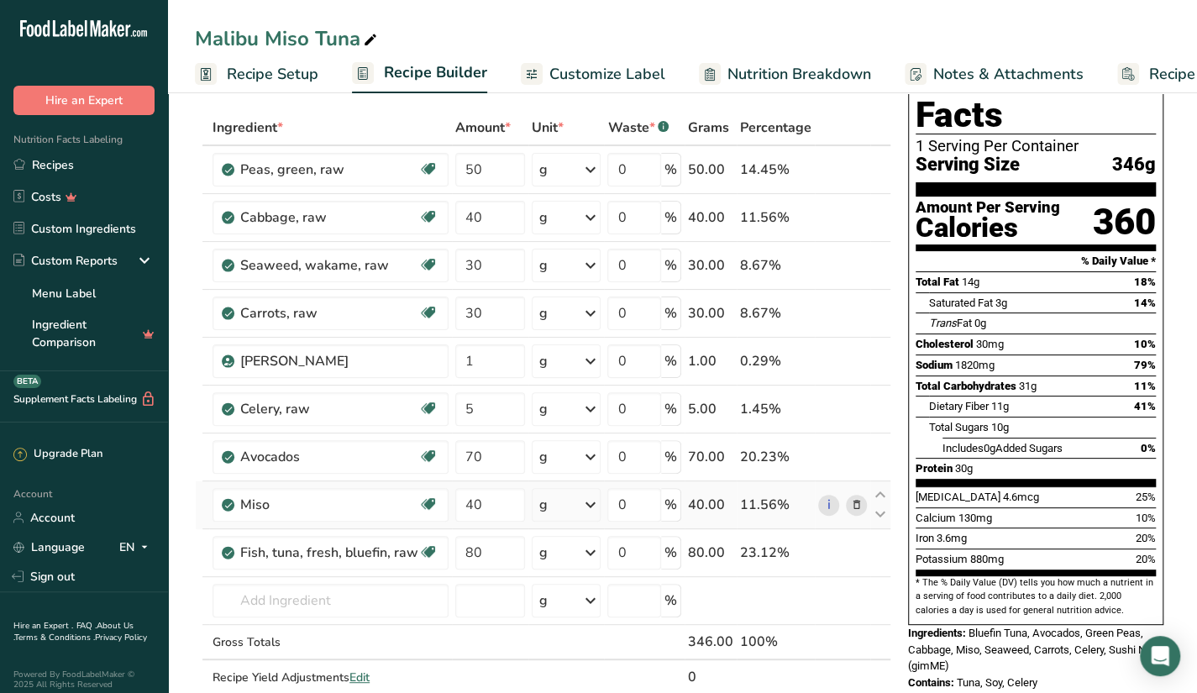
click at [855, 509] on icon at bounding box center [856, 506] width 12 height 18
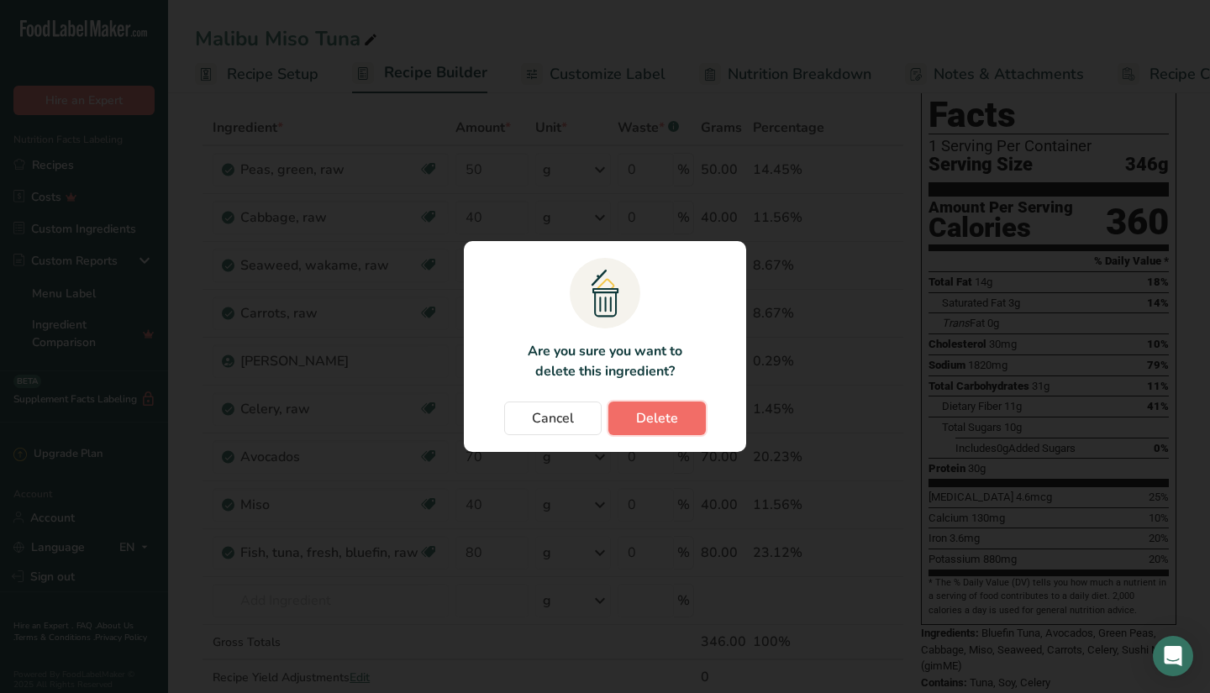
click at [682, 405] on button "Delete" at bounding box center [656, 419] width 97 height 34
type input "80"
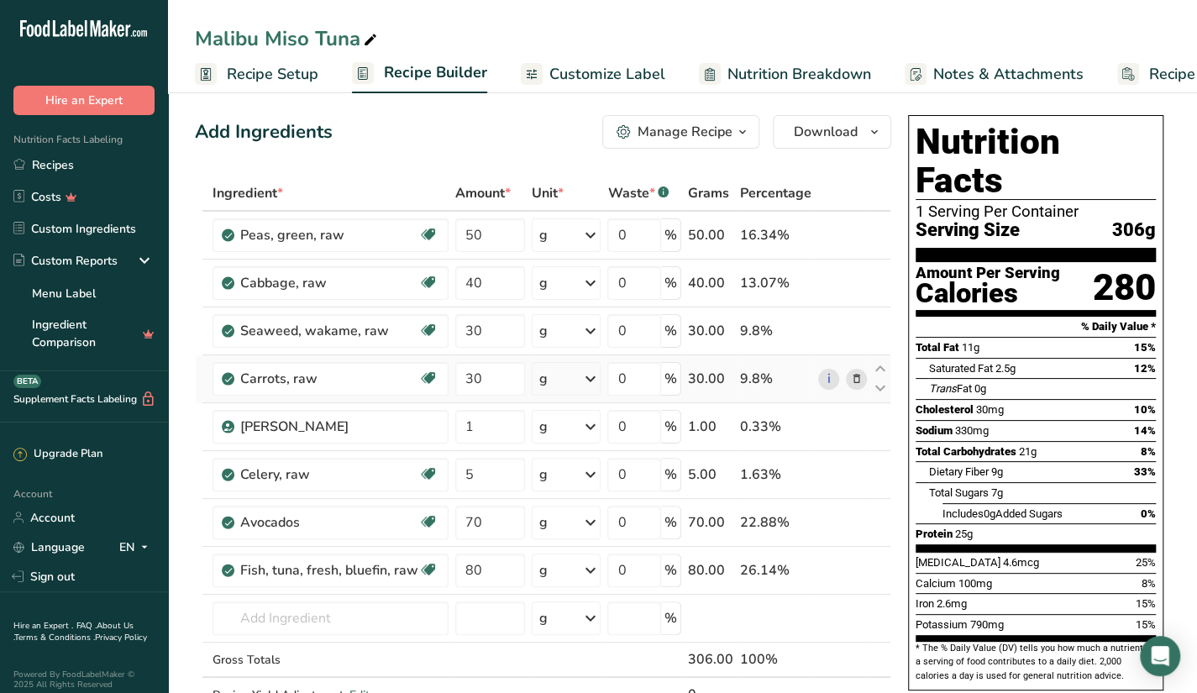
scroll to position [7, 0]
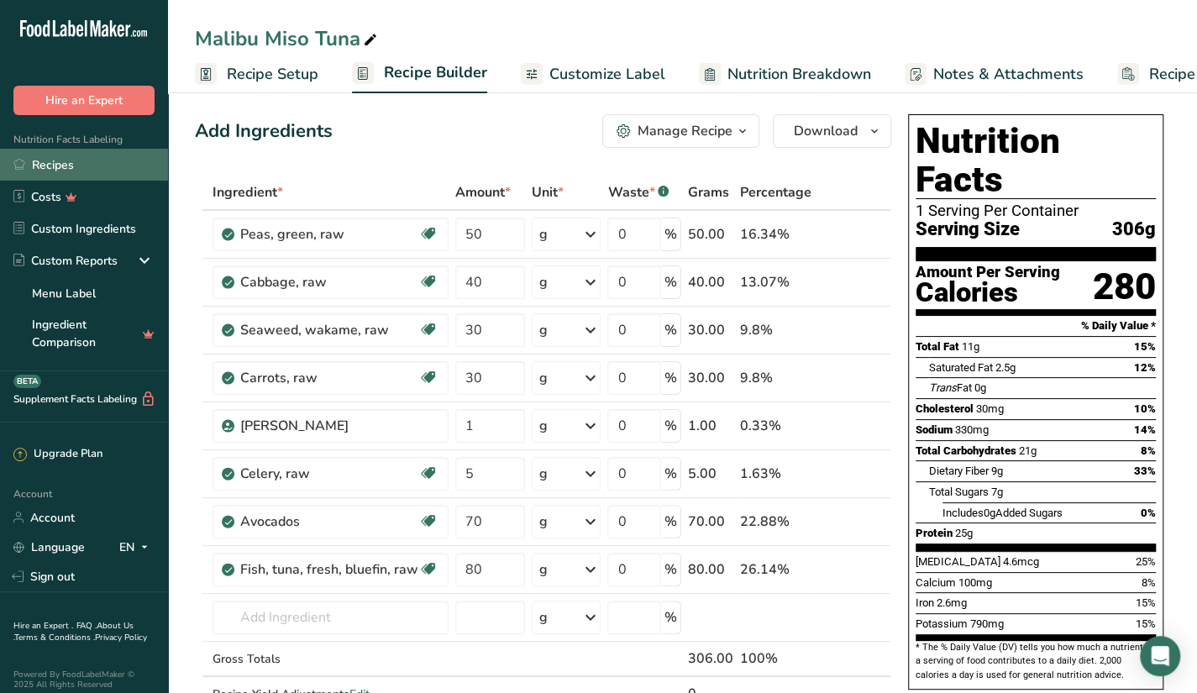
click at [47, 160] on link "Recipes" at bounding box center [84, 165] width 168 height 32
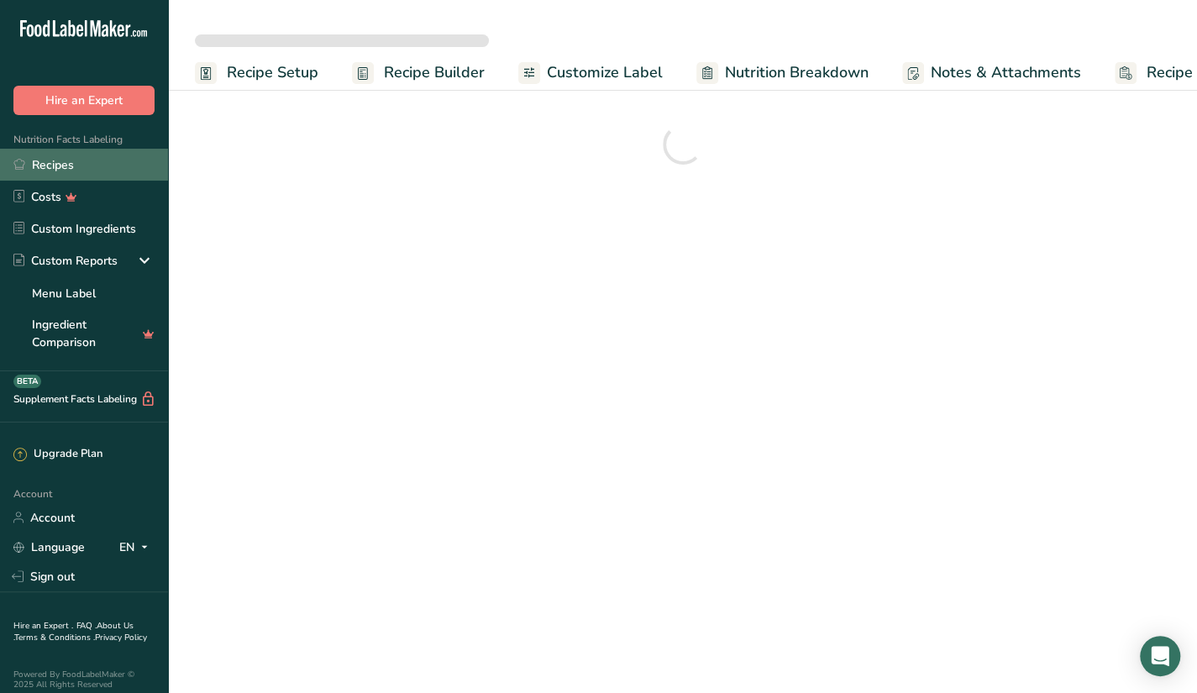
click at [103, 167] on link "Recipes" at bounding box center [84, 165] width 168 height 32
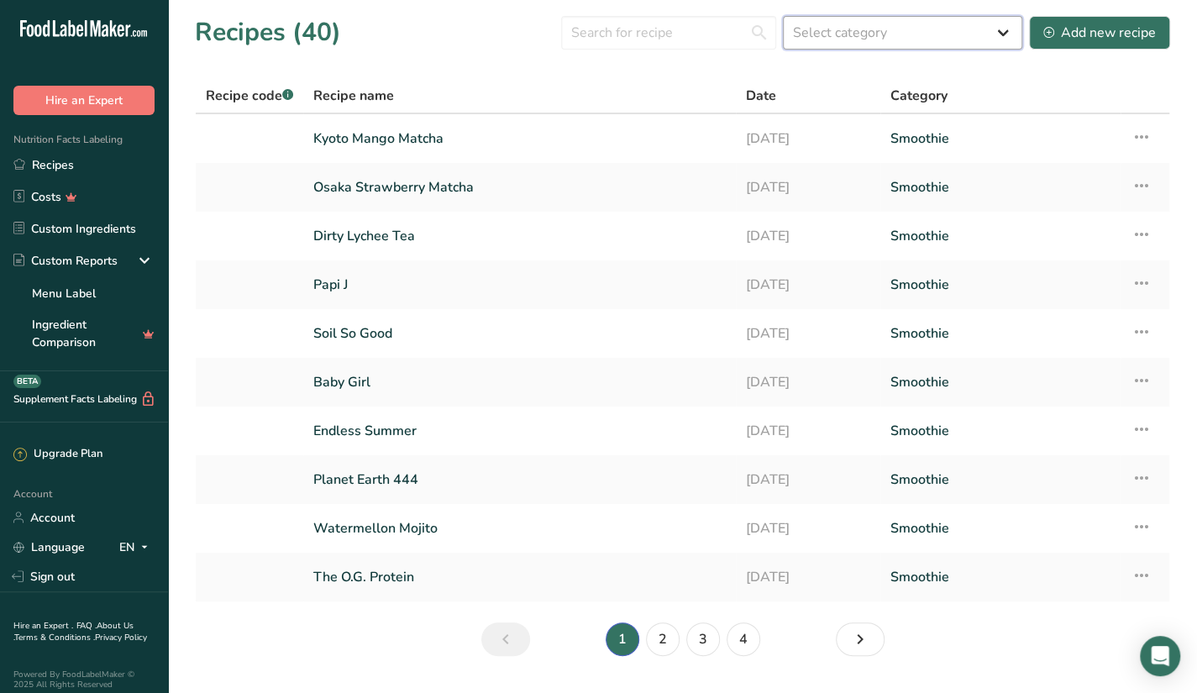
click at [853, 33] on select "Select category All Baked Goods [GEOGRAPHIC_DATA] Butter Confectionery Cooked M…" at bounding box center [902, 33] width 239 height 34
click at [701, 41] on input "text" at bounding box center [668, 33] width 215 height 34
type input "V"
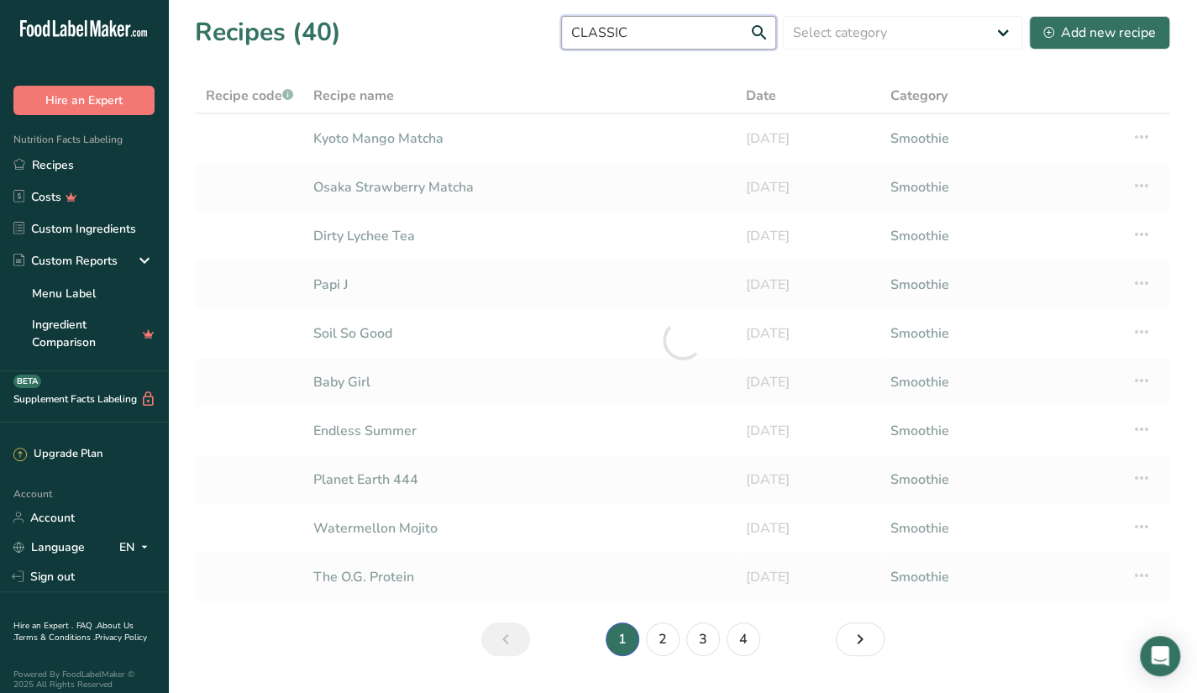
type input "CLASSIC"
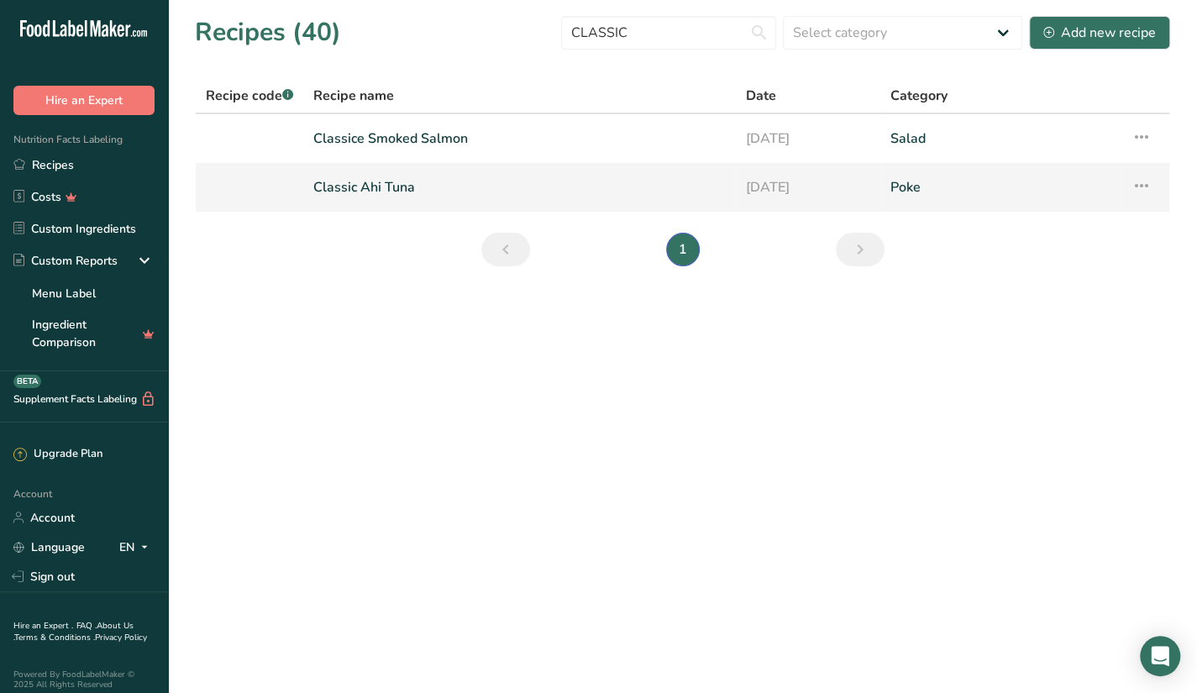
click at [672, 183] on link "Classic Ahi Tuna" at bounding box center [519, 187] width 412 height 35
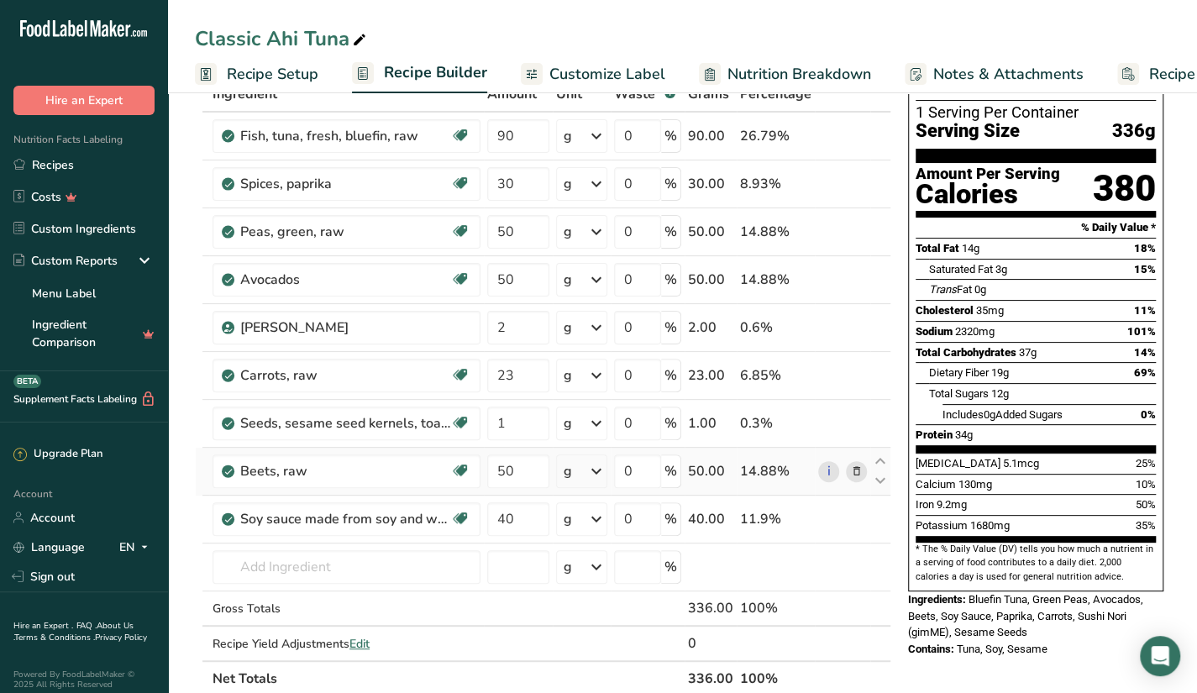
scroll to position [106, 0]
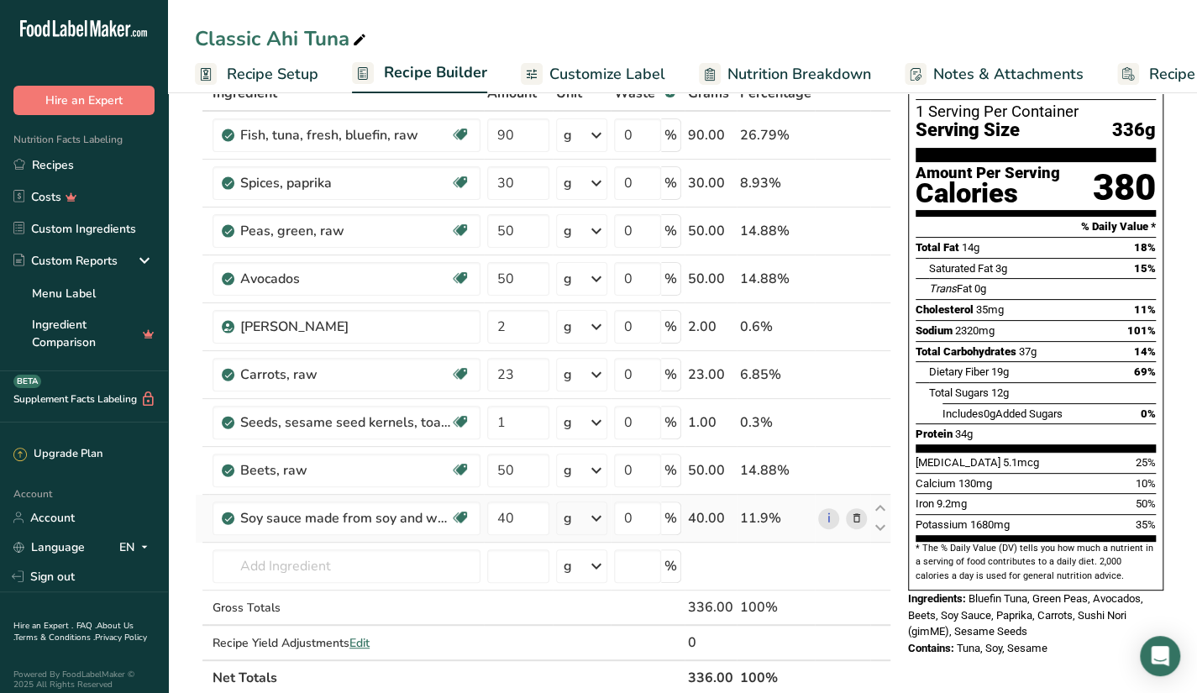
click at [855, 511] on icon at bounding box center [856, 519] width 12 height 18
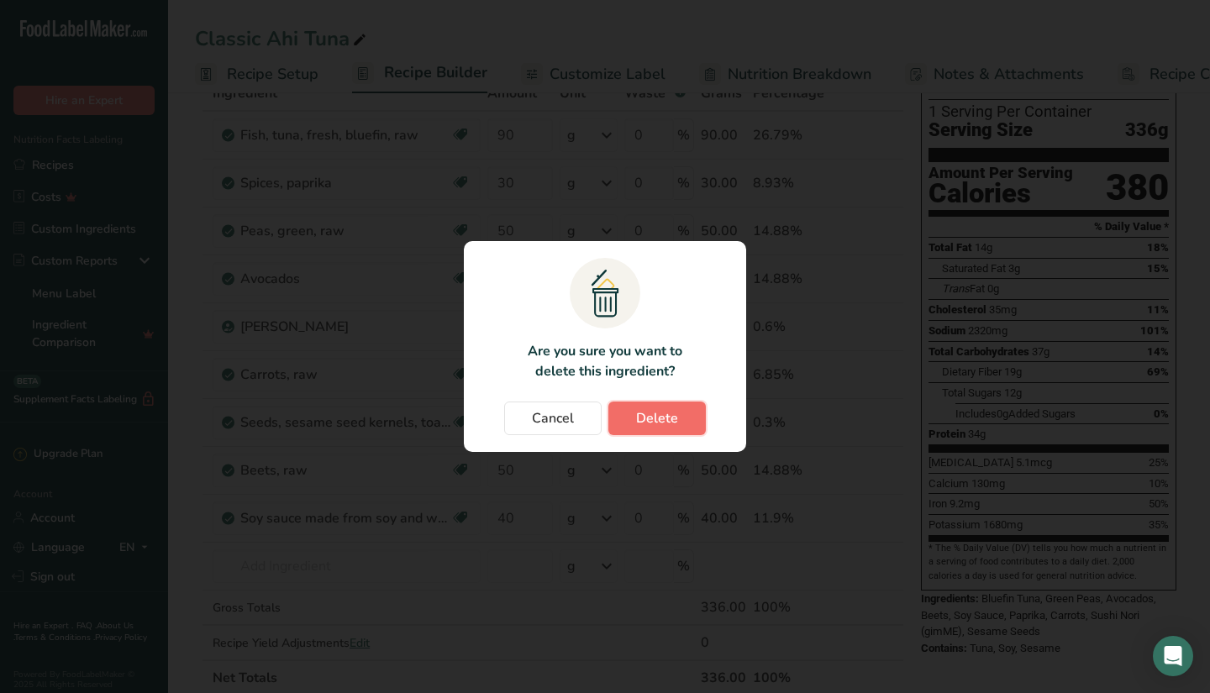
click at [640, 412] on span "Delete" at bounding box center [657, 418] width 42 height 20
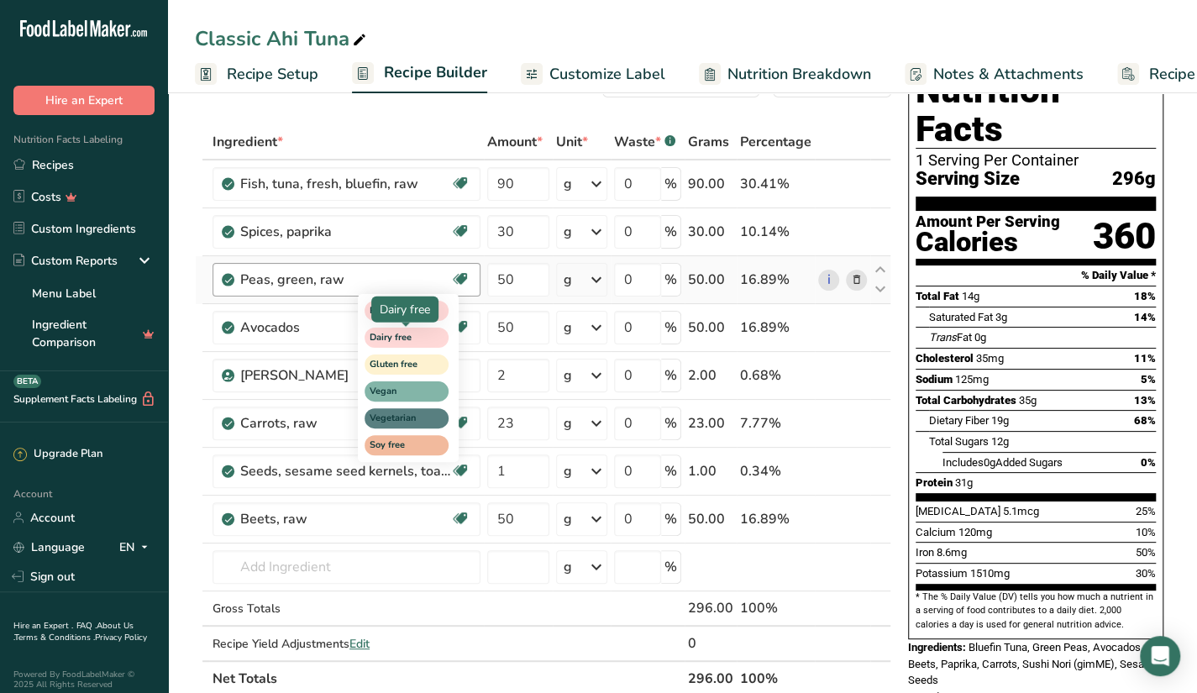
scroll to position [0, 0]
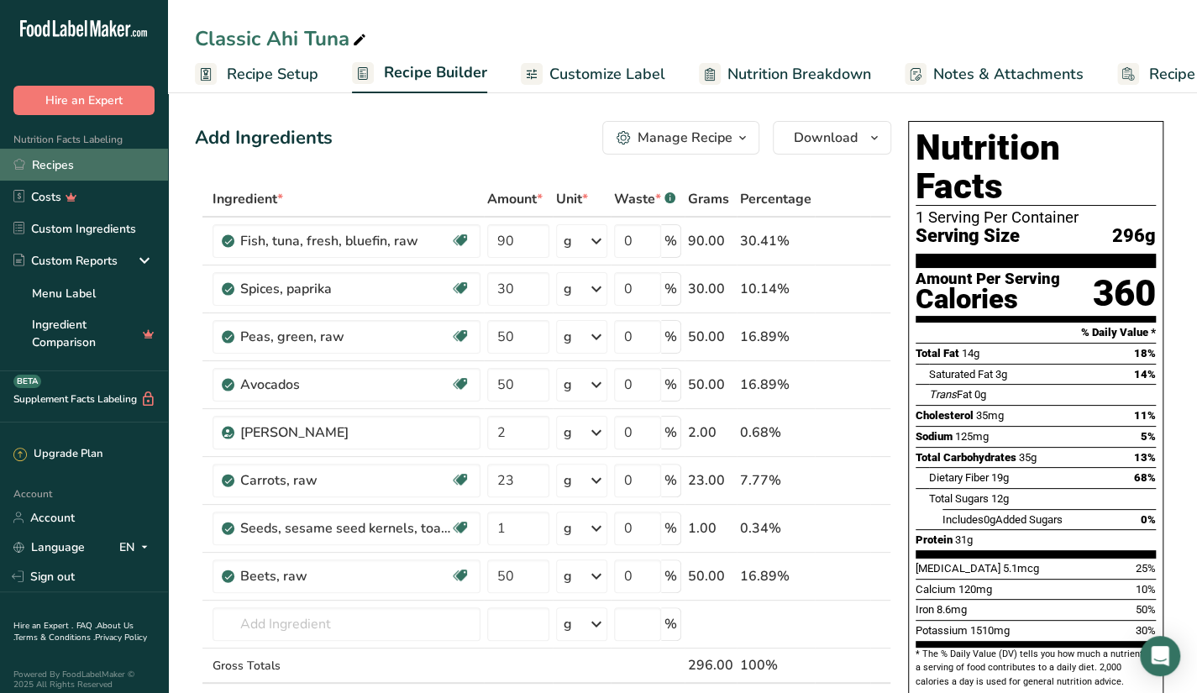
click link "Recipes"
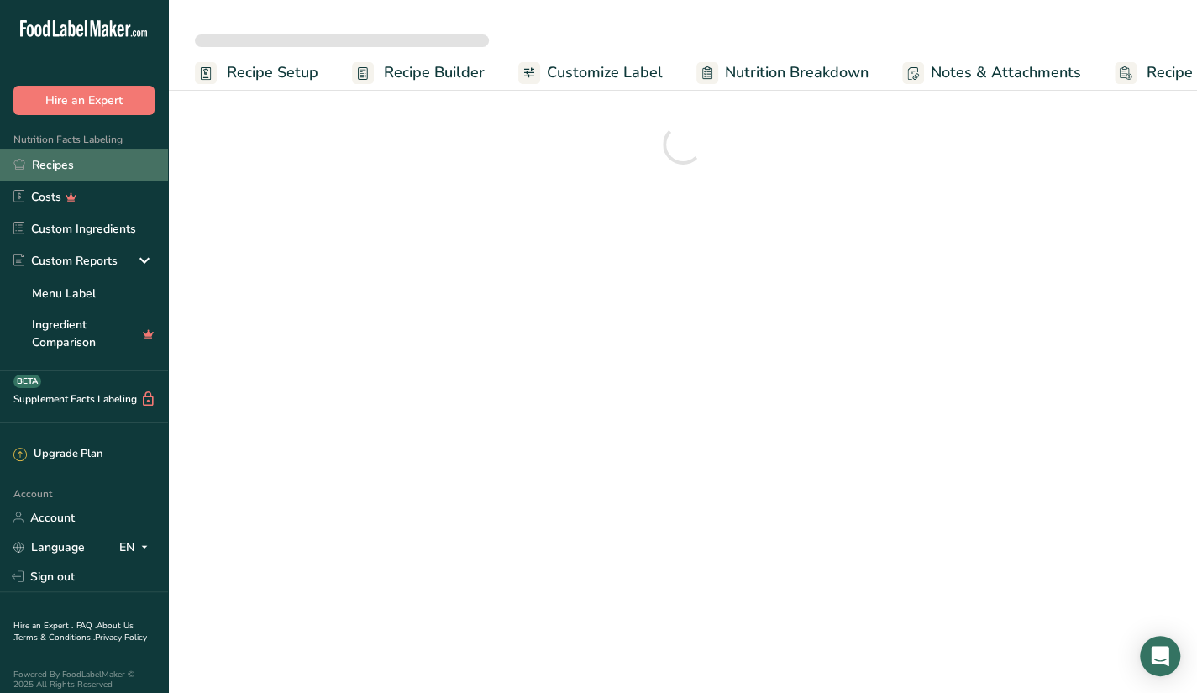
drag, startPoint x: 126, startPoint y: 147, endPoint x: 119, endPoint y: 156, distance: 11.4
click at [119, 156] on div "Nutrition Facts Labeling Recipes Costs Custom Ingredients Custom Reports Menu L…" at bounding box center [84, 243] width 168 height 256
click at [119, 156] on link "Recipes" at bounding box center [84, 165] width 168 height 32
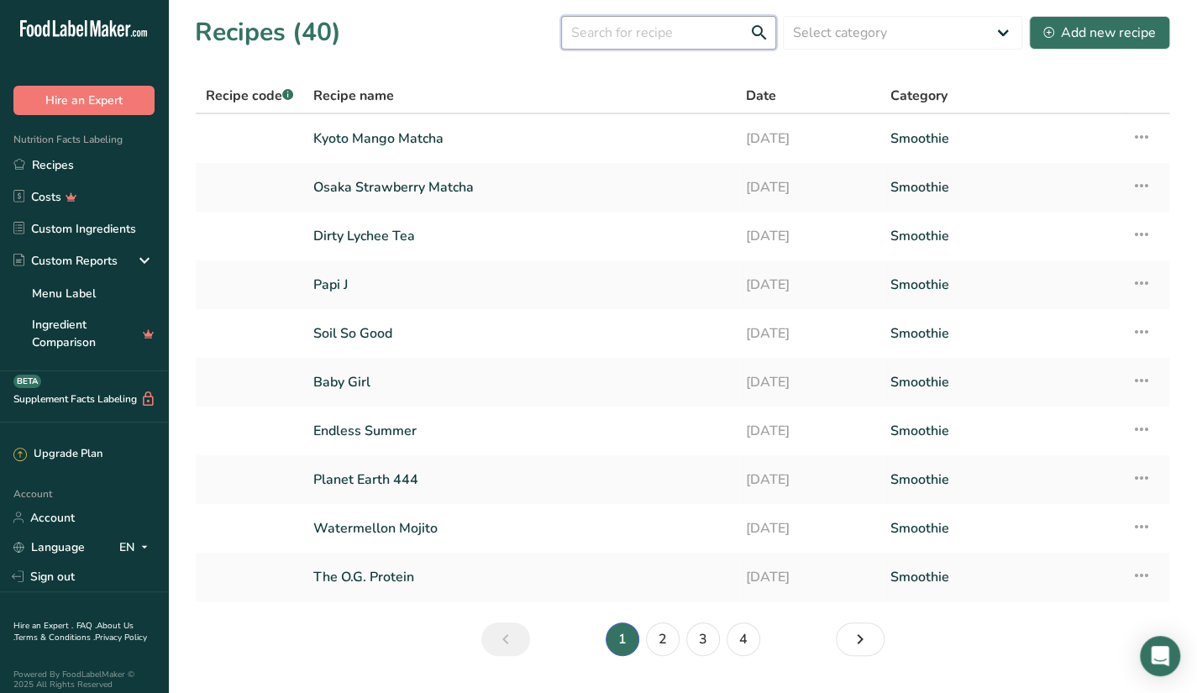
click at [688, 30] on input "text" at bounding box center [668, 33] width 215 height 34
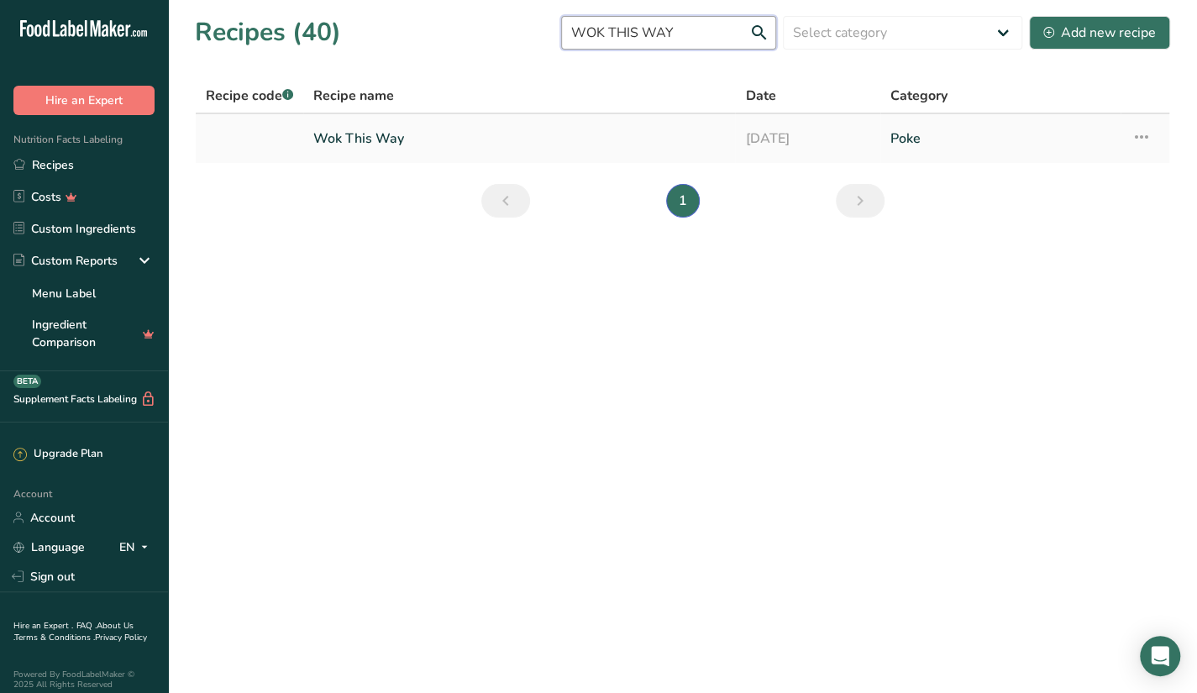
type input "WOK THIS WAY"
click at [620, 144] on link "Wok This Way" at bounding box center [519, 138] width 412 height 35
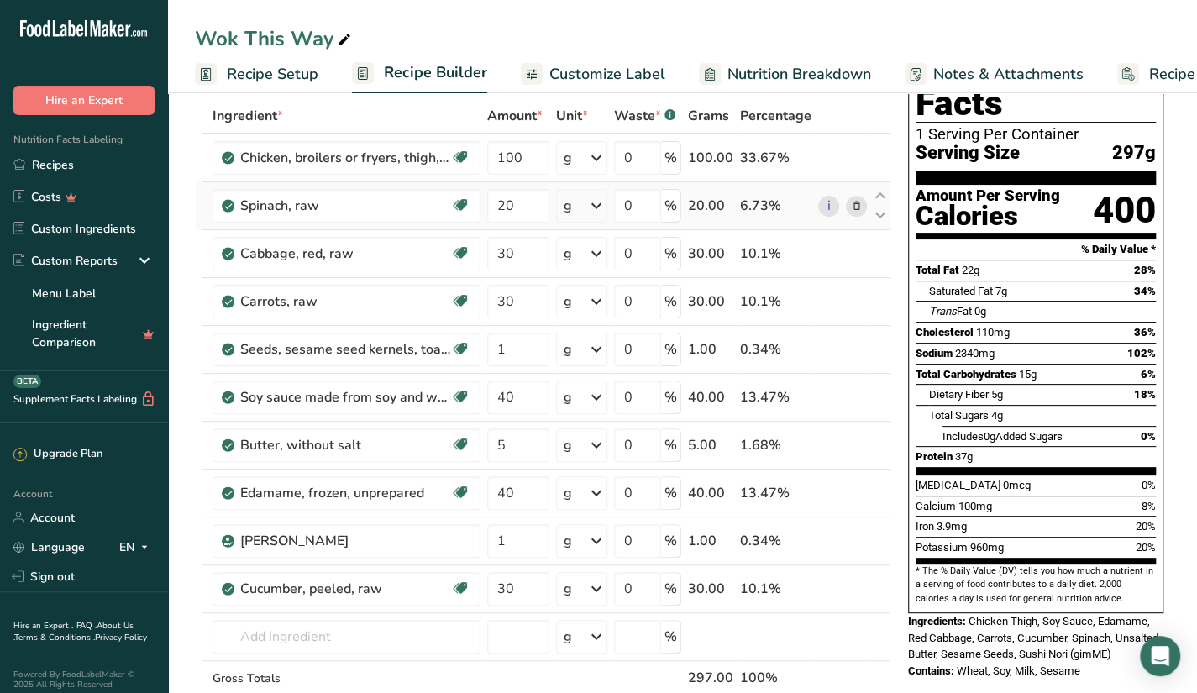
scroll to position [82, 0]
click at [855, 402] on icon at bounding box center [856, 399] width 12 height 18
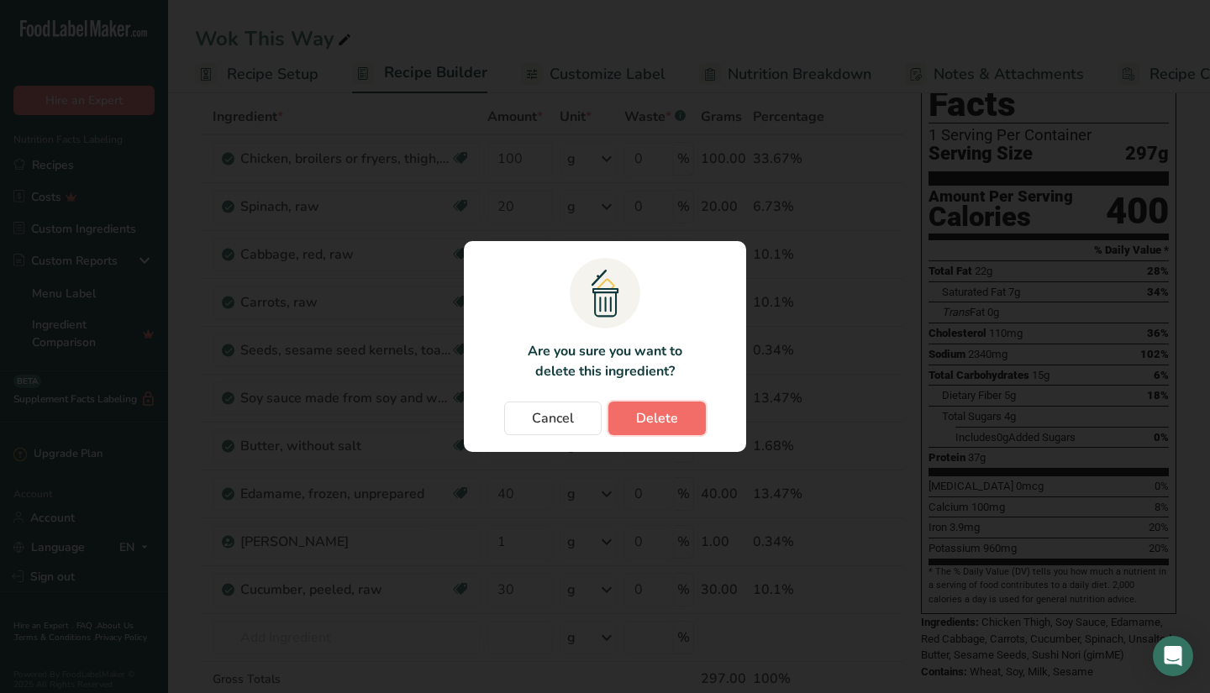
click at [644, 415] on span "Delete" at bounding box center [657, 418] width 42 height 20
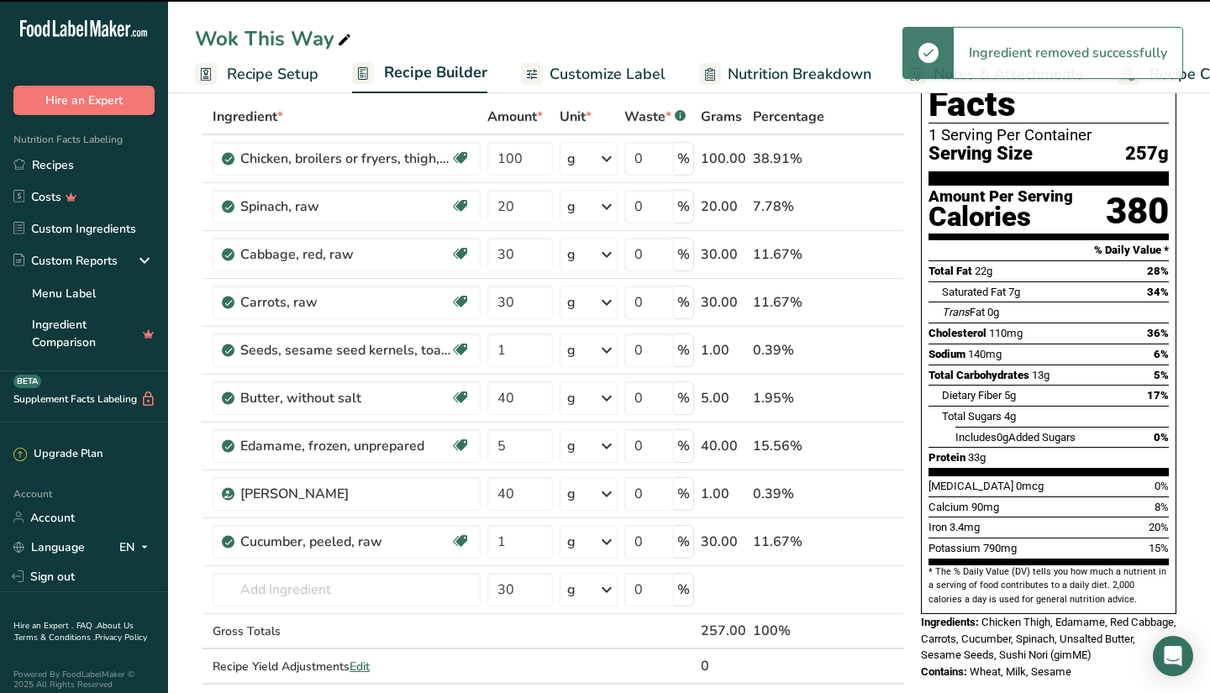
type input "5"
type input "40"
type input "1"
type input "30"
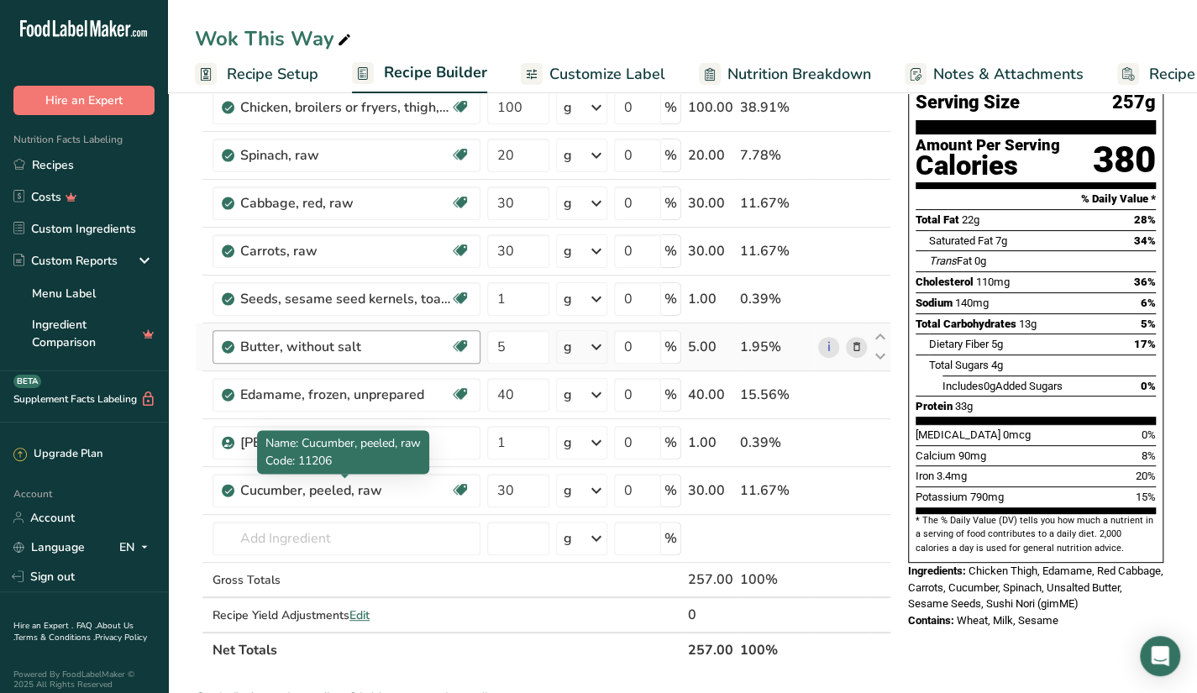
scroll to position [133, 0]
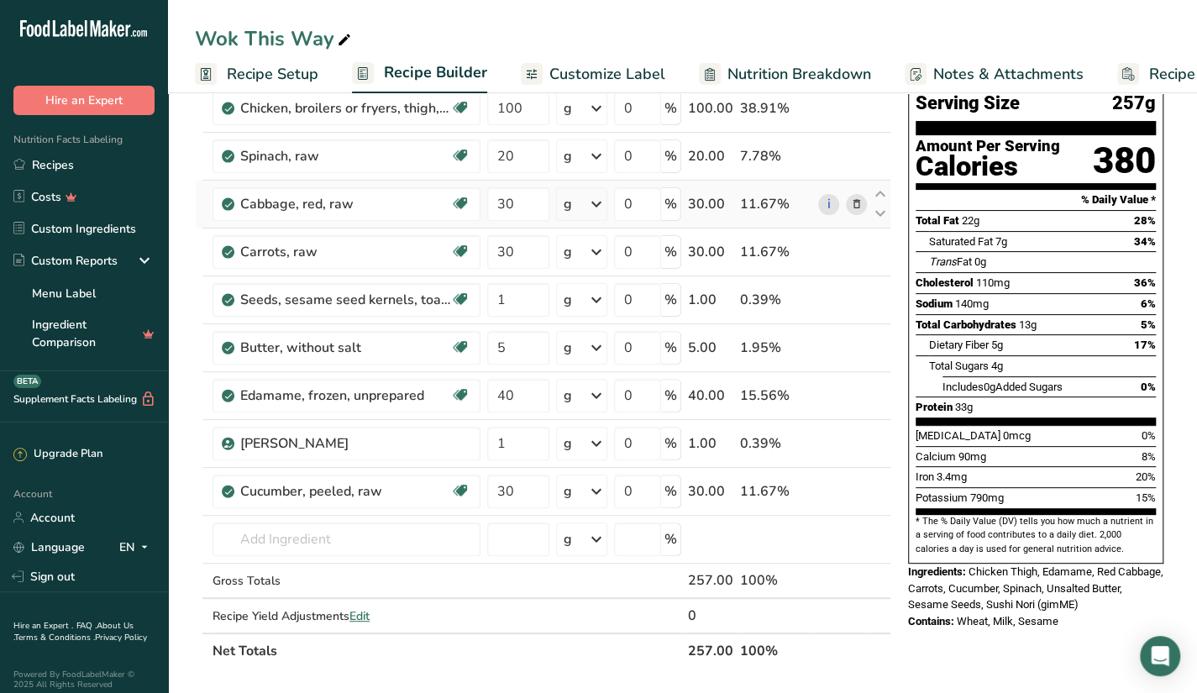
click at [613, 200] on td "0 %" at bounding box center [648, 205] width 74 height 48
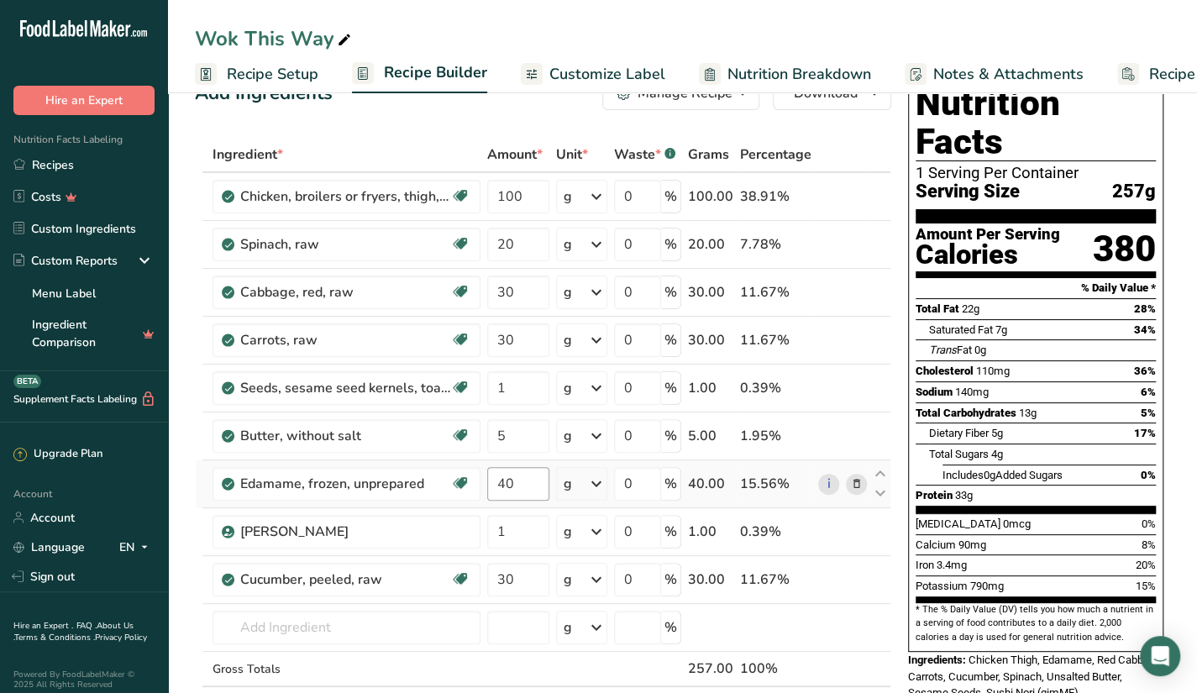
scroll to position [11, 0]
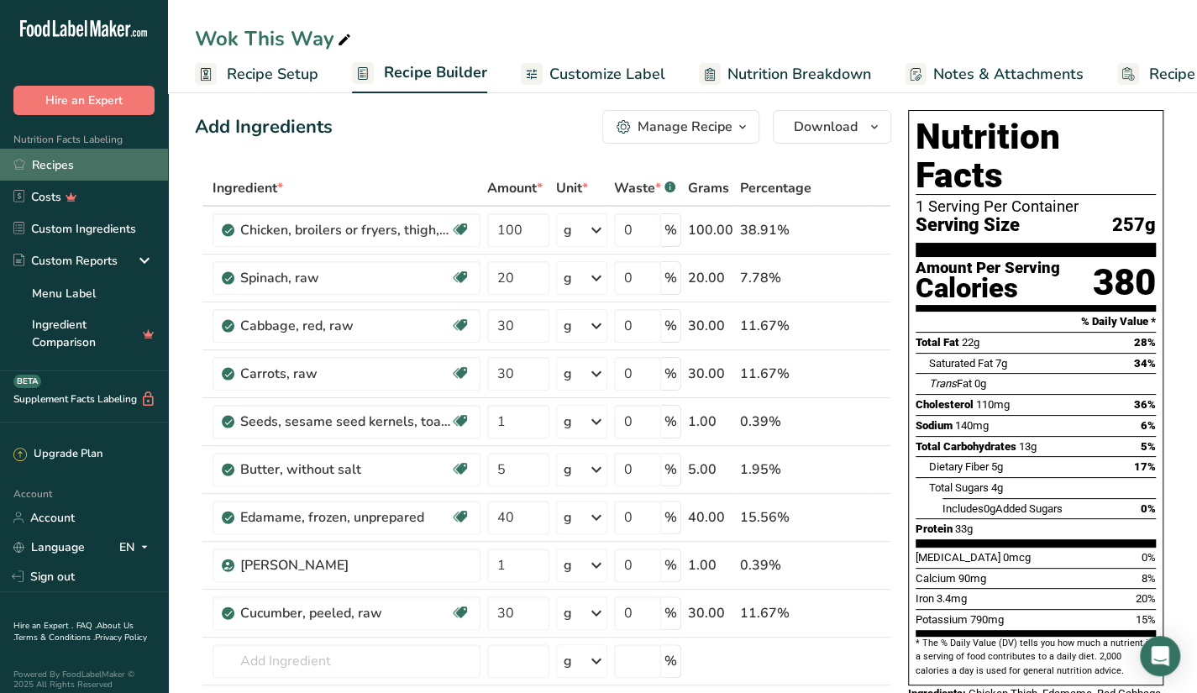
click at [37, 173] on link "Recipes" at bounding box center [84, 165] width 168 height 32
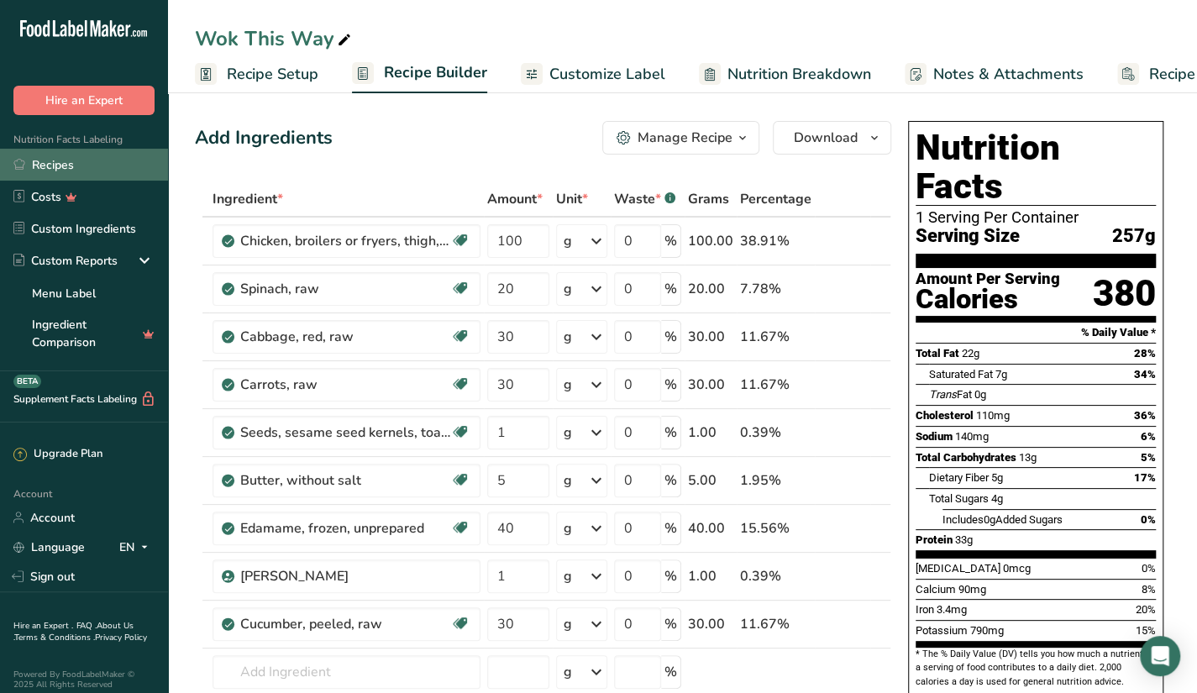
click at [109, 156] on link "Recipes" at bounding box center [84, 165] width 168 height 32
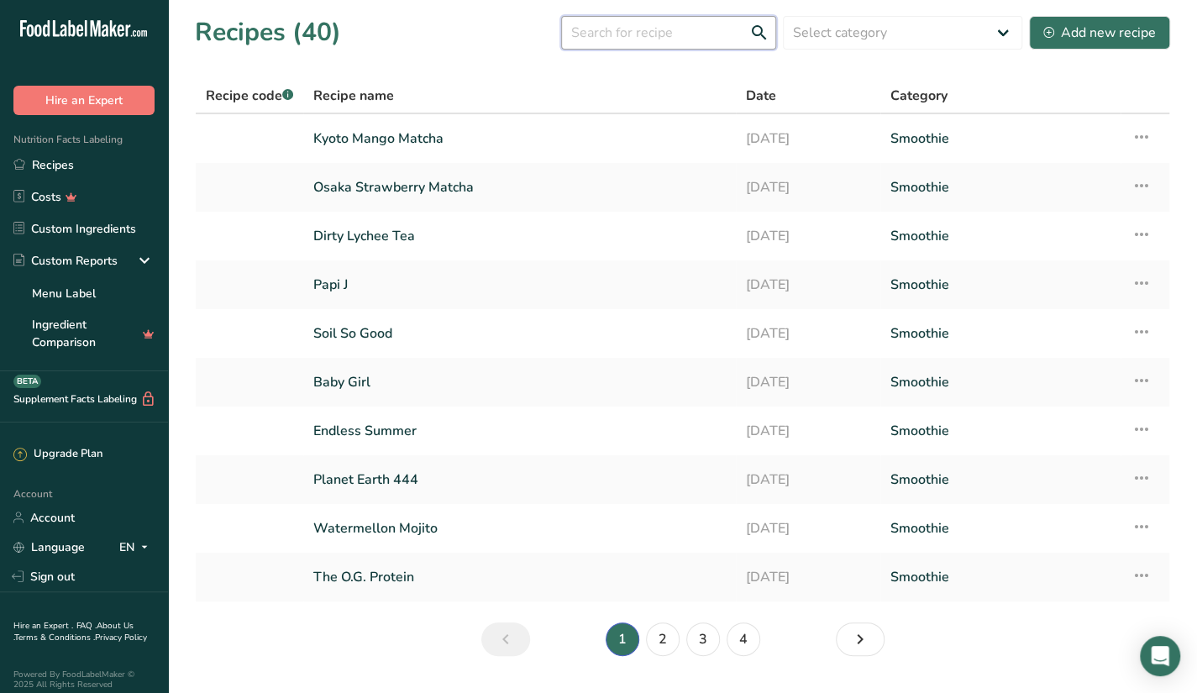
click at [625, 19] on input "text" at bounding box center [668, 33] width 215 height 34
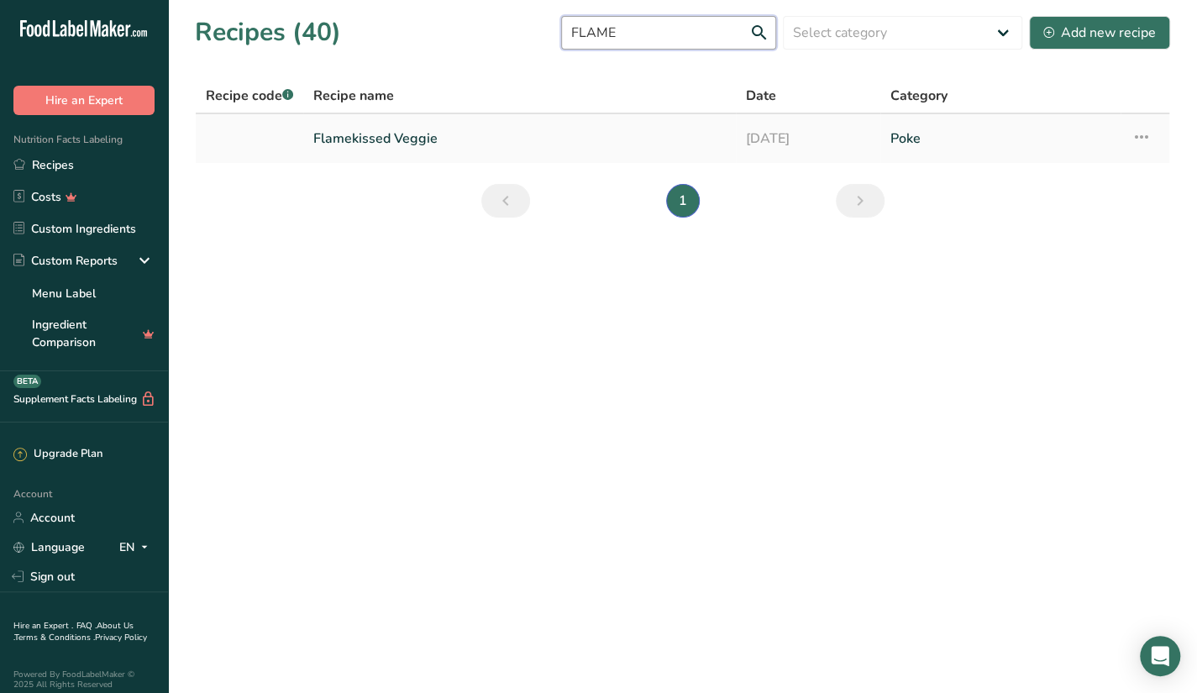
type input "FLAME"
click at [517, 141] on link "Flamekissed Veggie" at bounding box center [519, 138] width 413 height 35
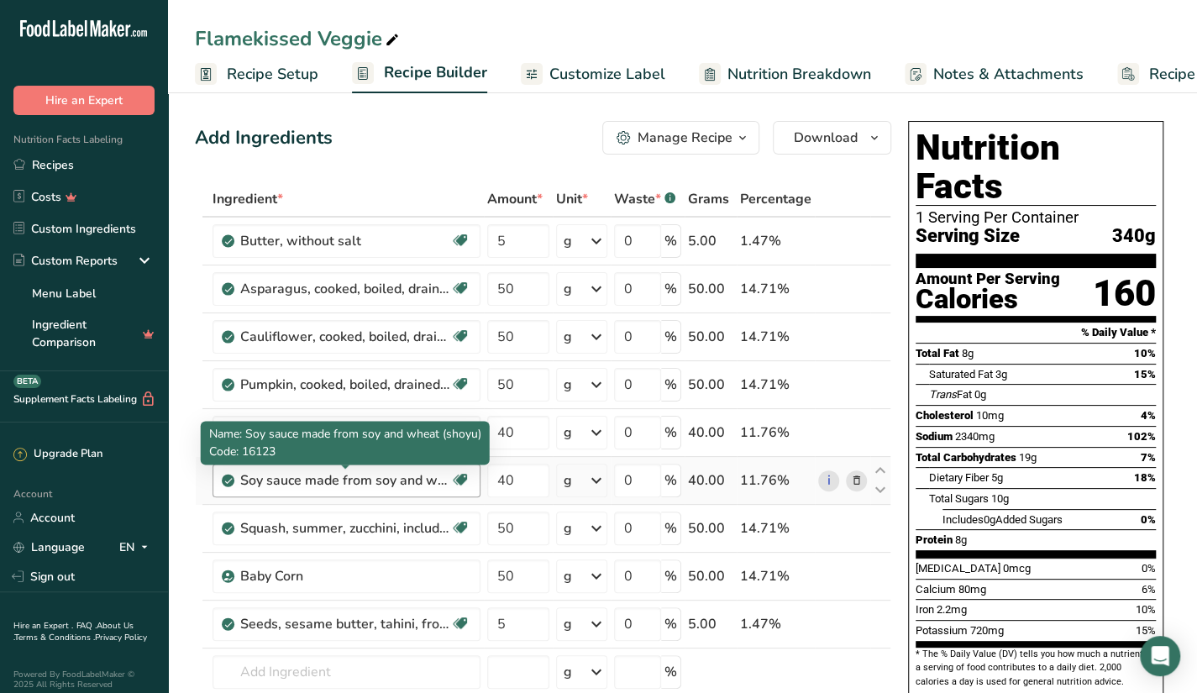
click at [361, 480] on div "Soy sauce made from soy and wheat (shoyu)" at bounding box center [345, 481] width 210 height 20
click at [420, 480] on div "Soy sauce made from soy and wheat (shoyu)" at bounding box center [345, 481] width 210 height 20
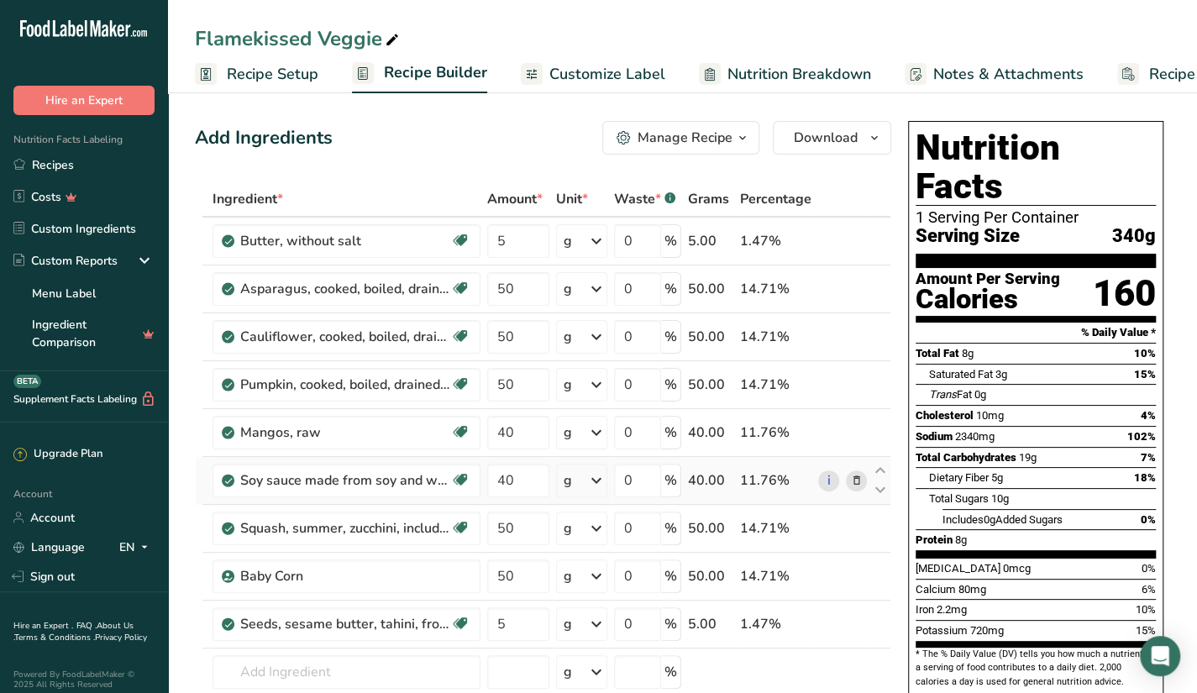
click at [863, 487] on span at bounding box center [856, 481] width 20 height 20
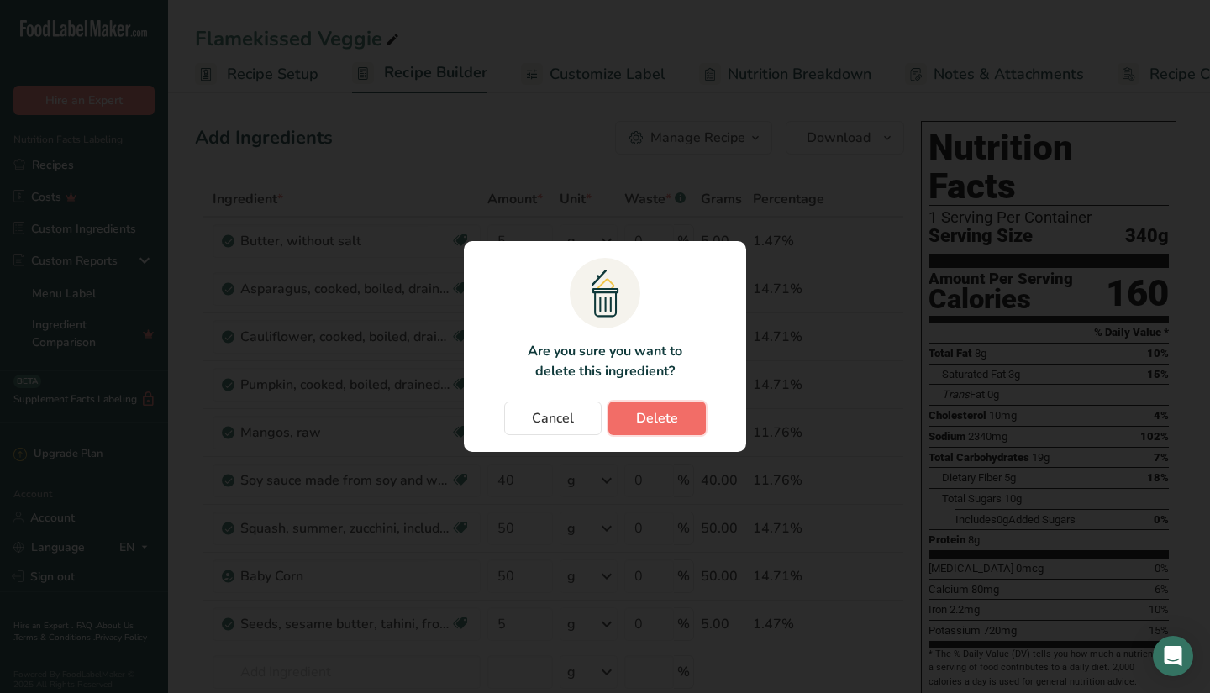
click at [665, 423] on span "Delete" at bounding box center [657, 418] width 42 height 20
type input "50"
type input "5"
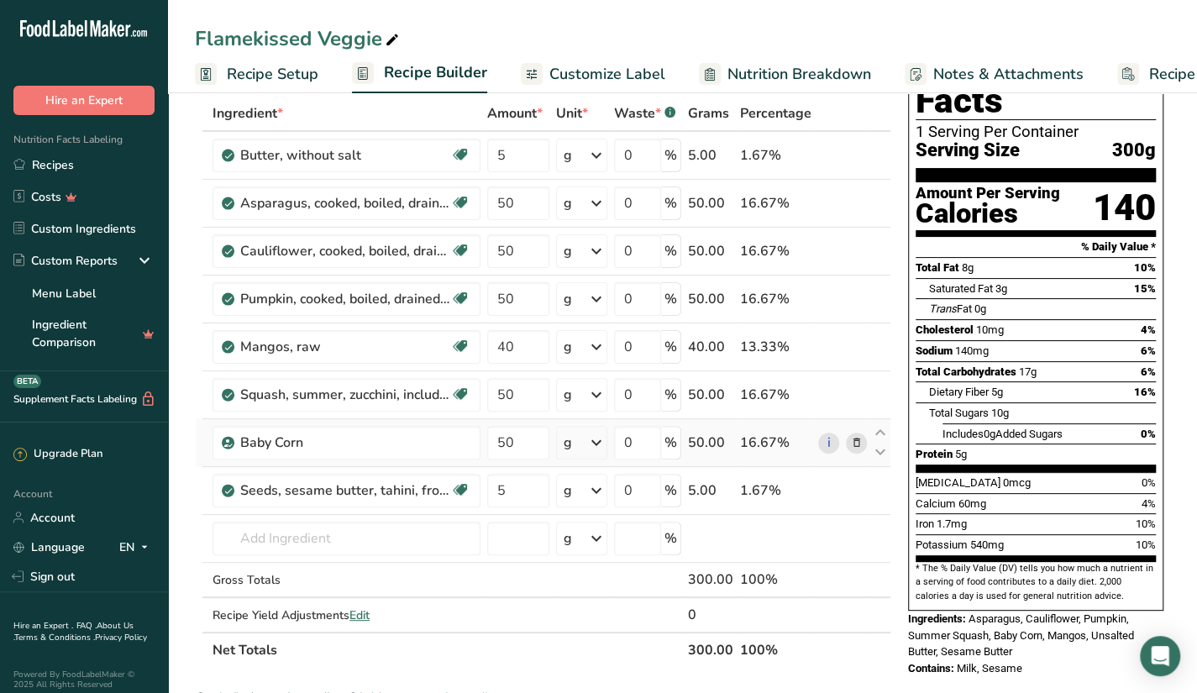
scroll to position [168, 0]
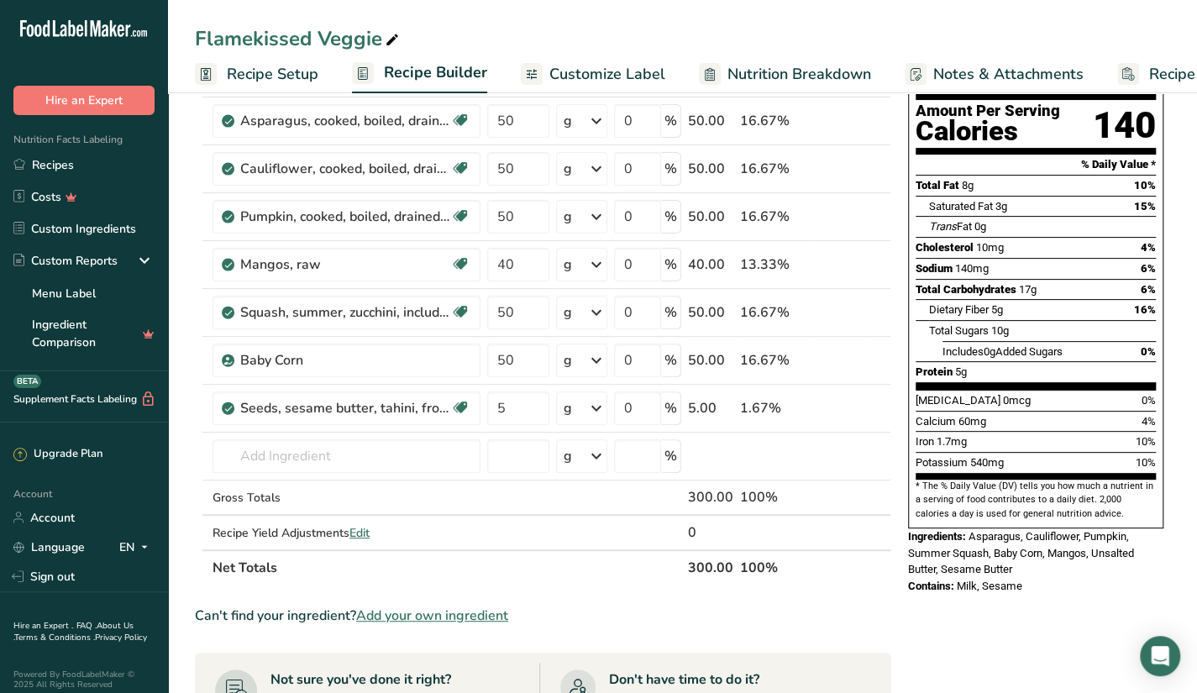
click at [860, 404] on icon at bounding box center [856, 409] width 12 height 18
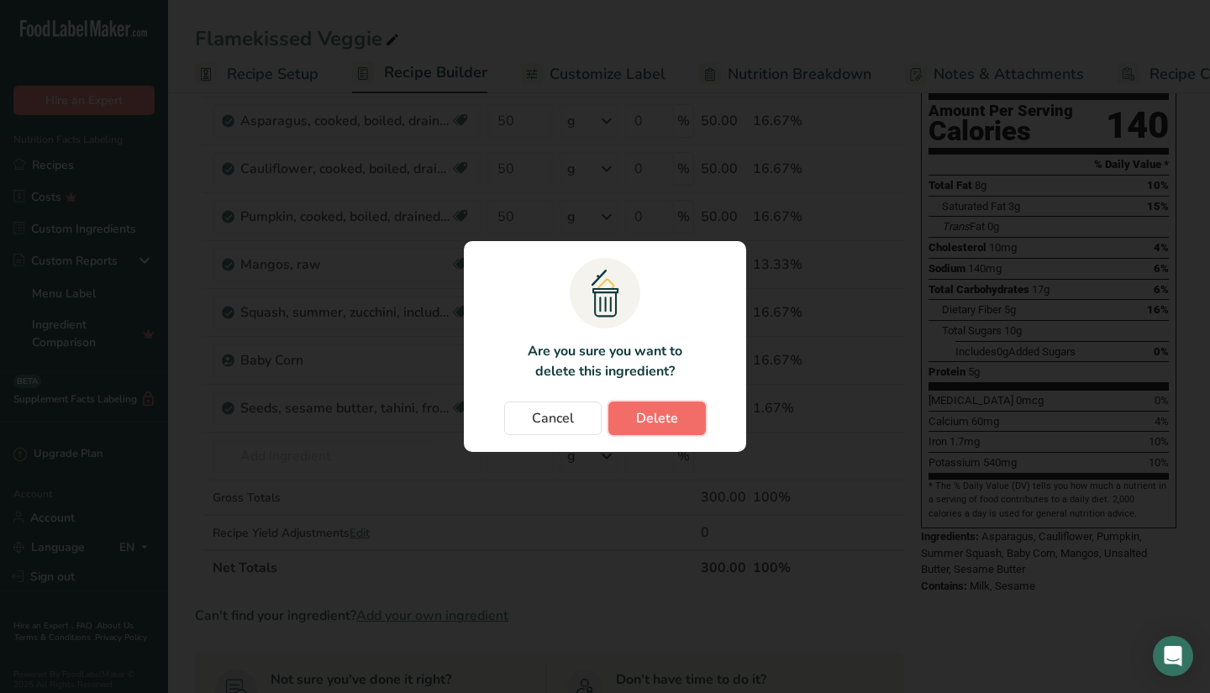
click at [621, 413] on button "Delete" at bounding box center [656, 419] width 97 height 34
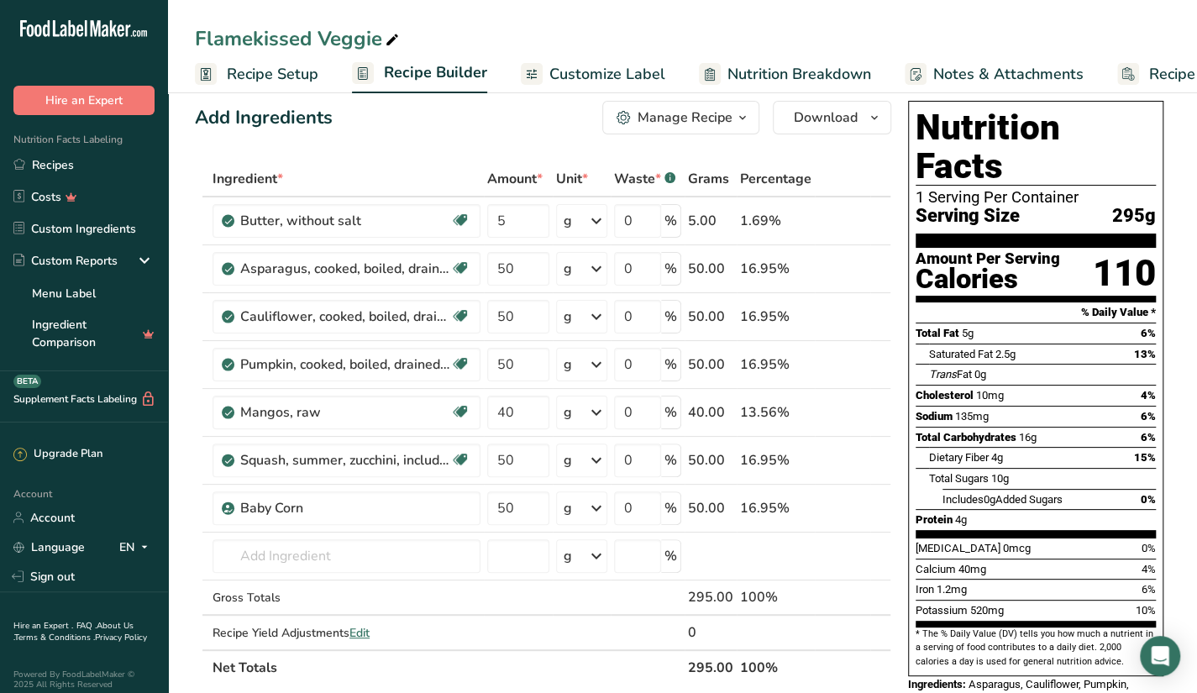
scroll to position [0, 0]
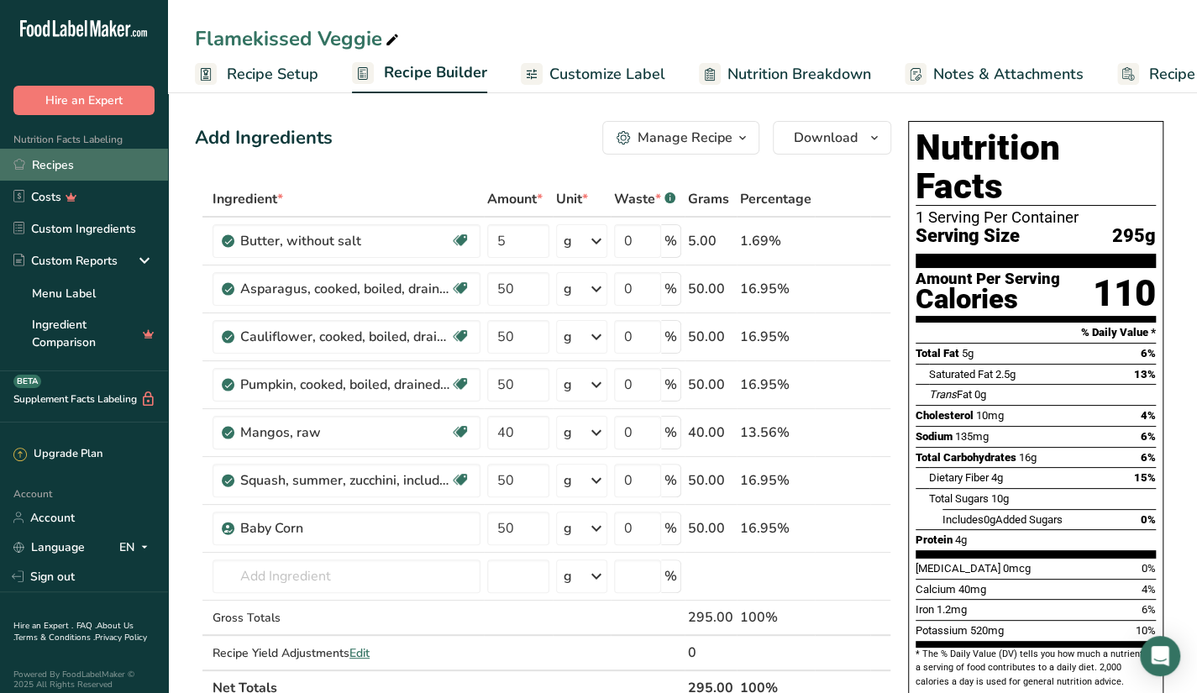
click at [106, 163] on link "Recipes" at bounding box center [84, 165] width 168 height 32
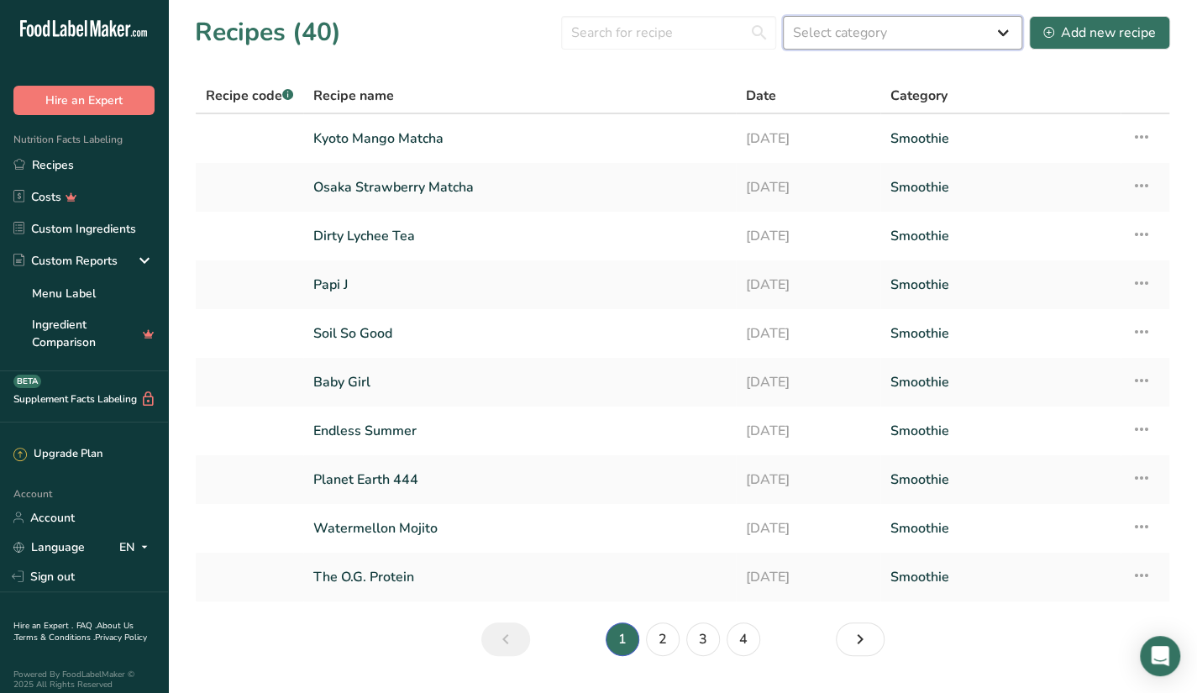
click at [860, 29] on select "Select category All Baked Goods Beverages Butter Confectionery Cooked Meals, Sa…" at bounding box center [902, 33] width 239 height 34
select select "2562"
click at [785, 16] on select "Select category All Baked Goods Beverages Butter Confectionery Cooked Meals, Sa…" at bounding box center [902, 33] width 239 height 34
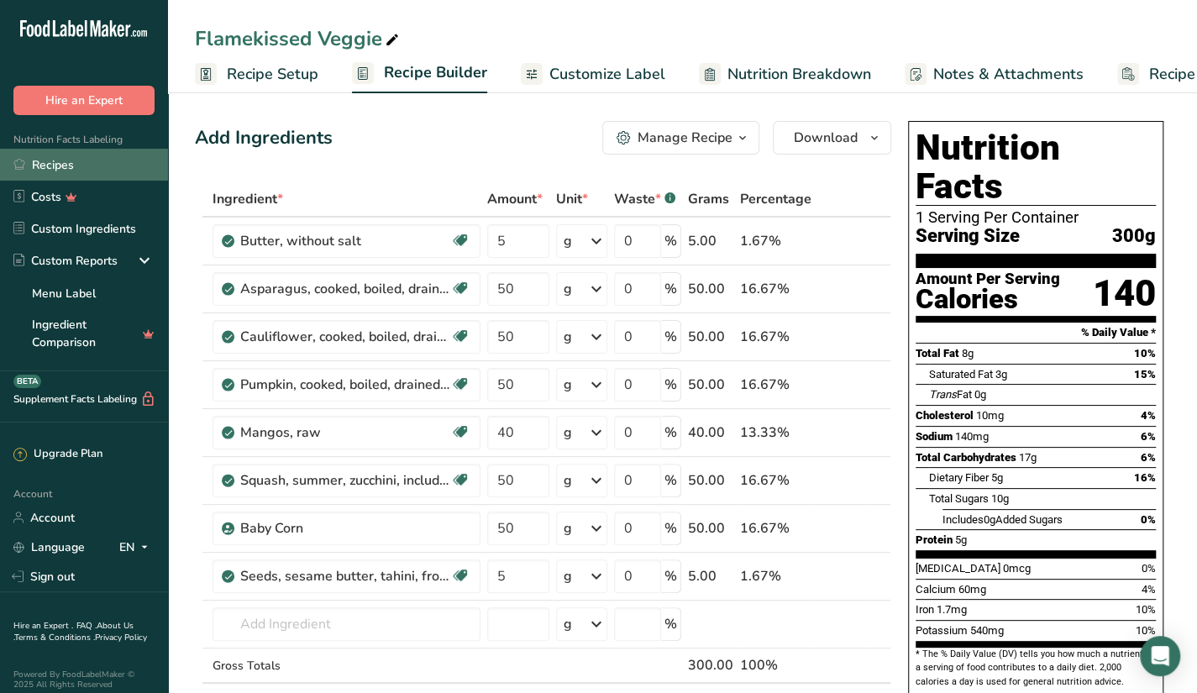
click at [78, 160] on link "Recipes" at bounding box center [84, 165] width 168 height 32
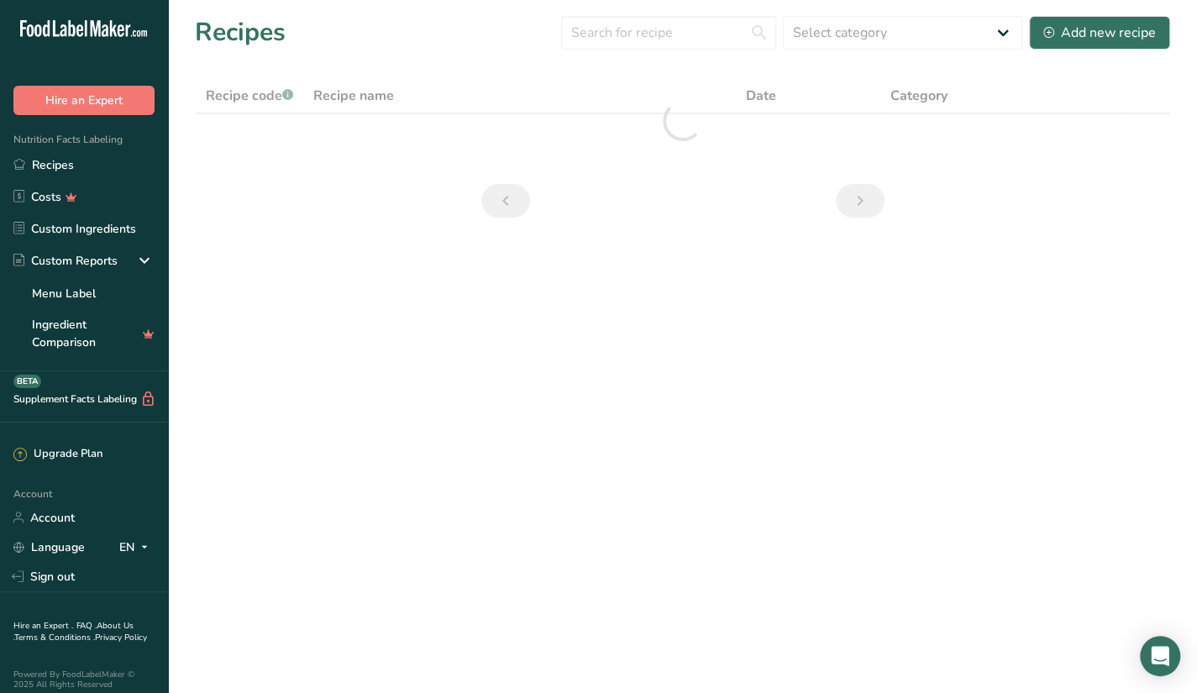
click at [802, 102] on div at bounding box center [682, 121] width 975 height 86
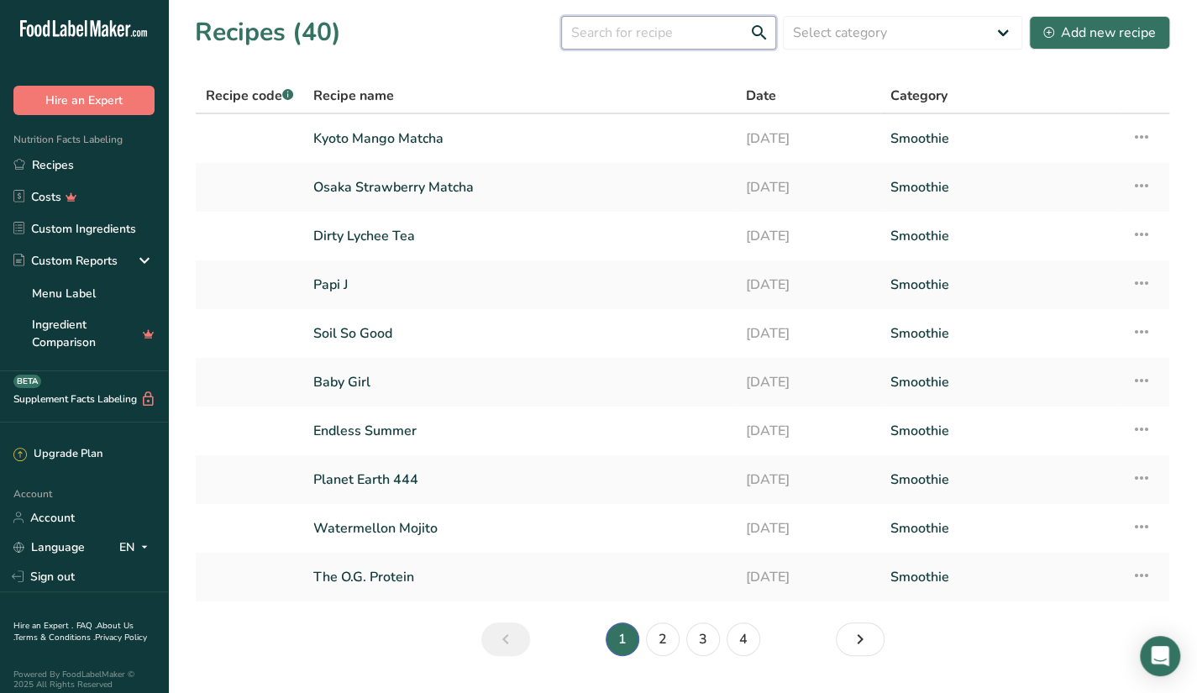
click at [691, 39] on input "text" at bounding box center [668, 33] width 215 height 34
type input "Y"
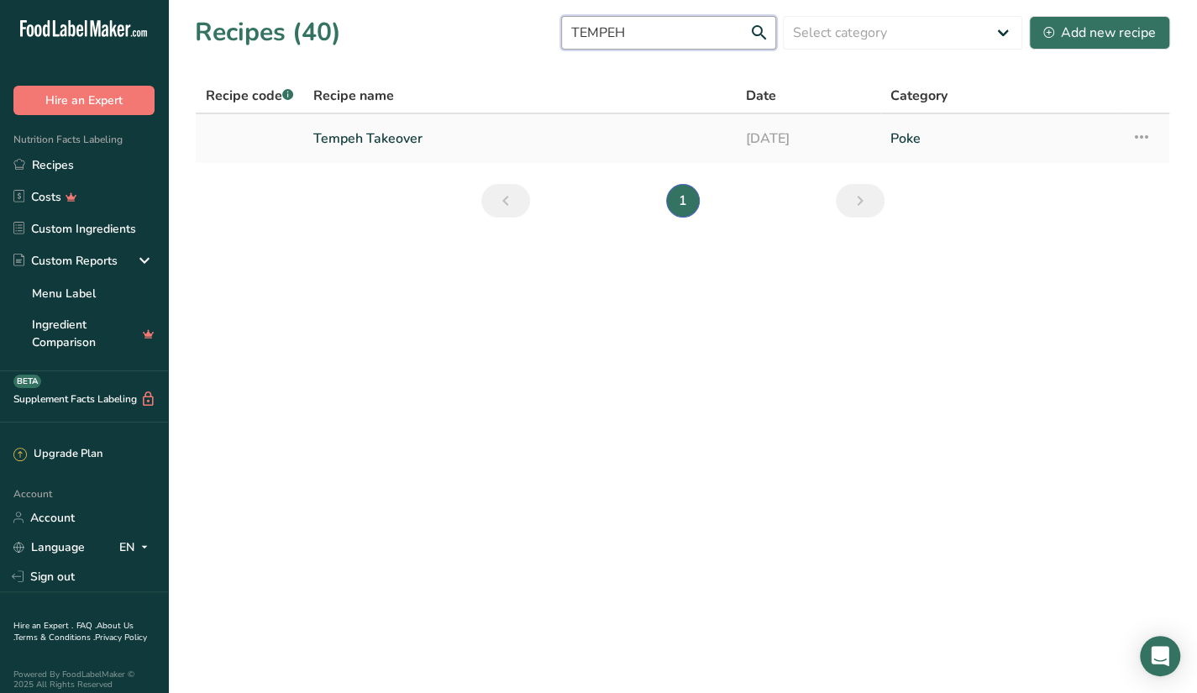
type input "TEMPEH"
click at [529, 132] on link "Tempeh Takeover" at bounding box center [519, 138] width 412 height 35
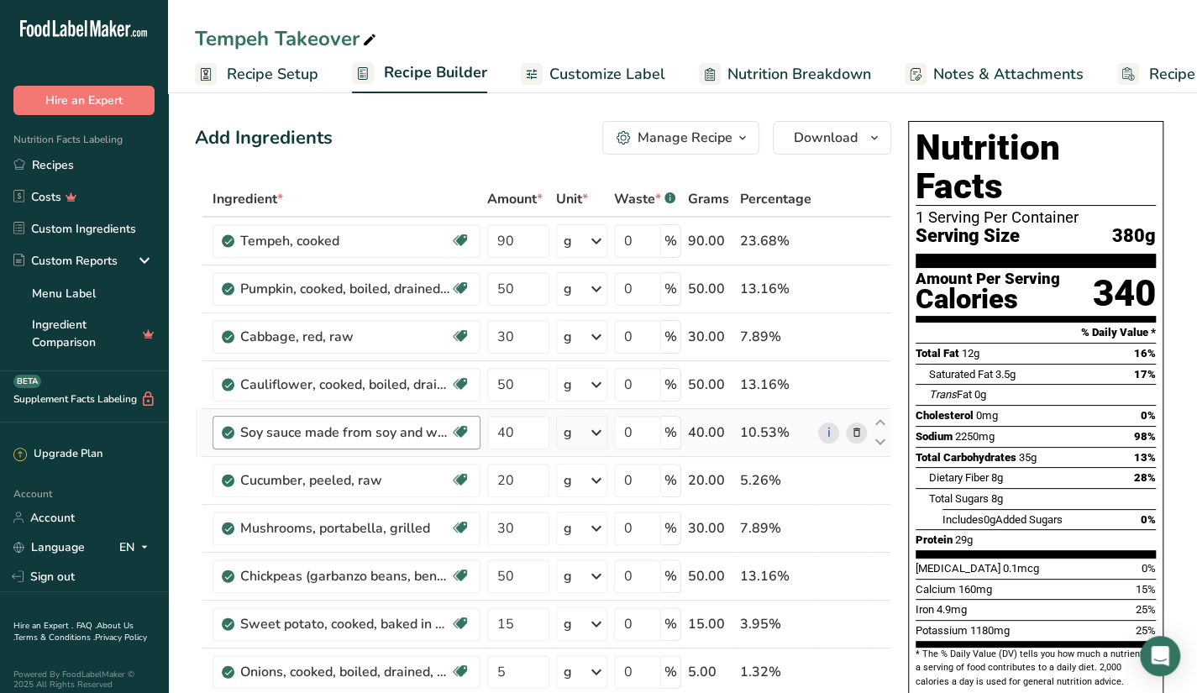
click at [369, 444] on div "Soy sauce made from soy and wheat (shoyu) Dairy free Gluten free Vegan Vegetari…" at bounding box center [347, 433] width 268 height 34
click at [854, 433] on icon at bounding box center [856, 433] width 12 height 18
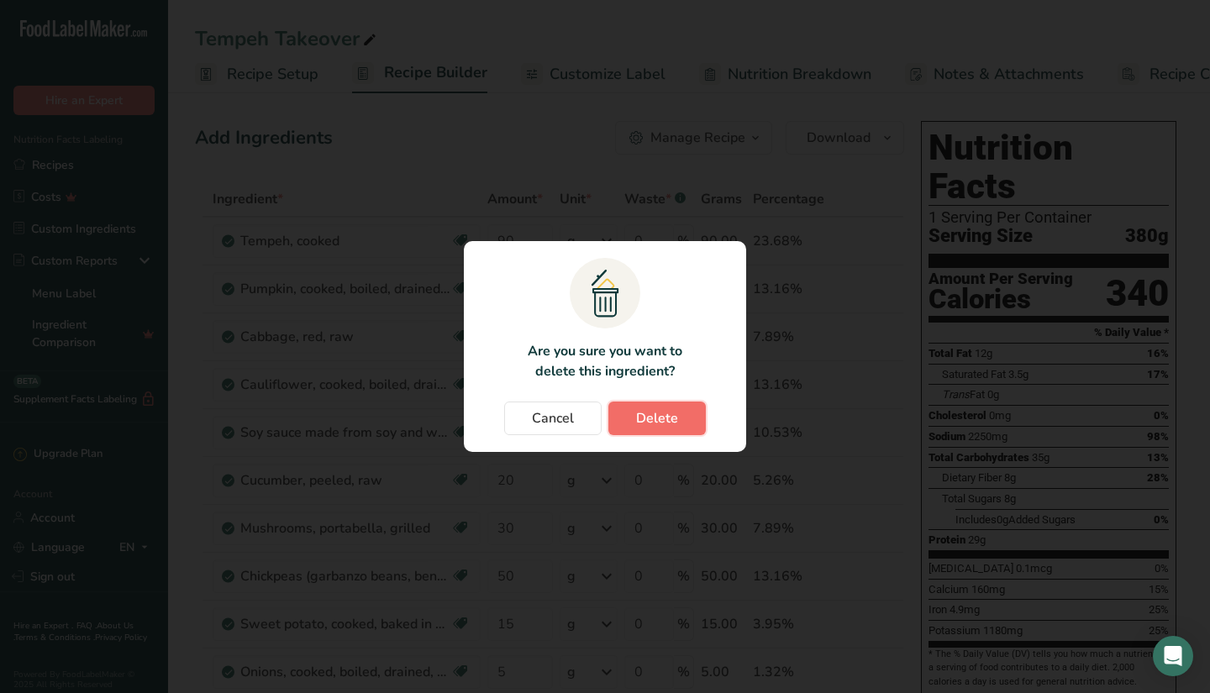
click at [664, 428] on span "Delete" at bounding box center [657, 418] width 42 height 20
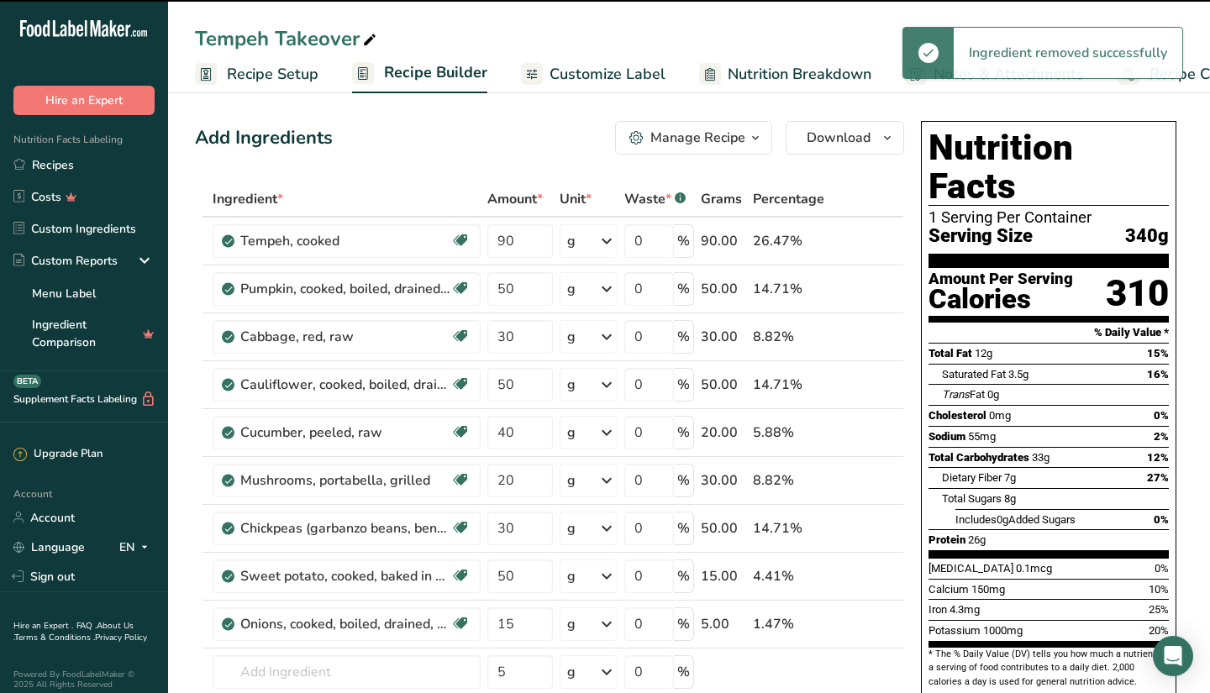
type input "20"
type input "30"
type input "50"
type input "15"
type input "5"
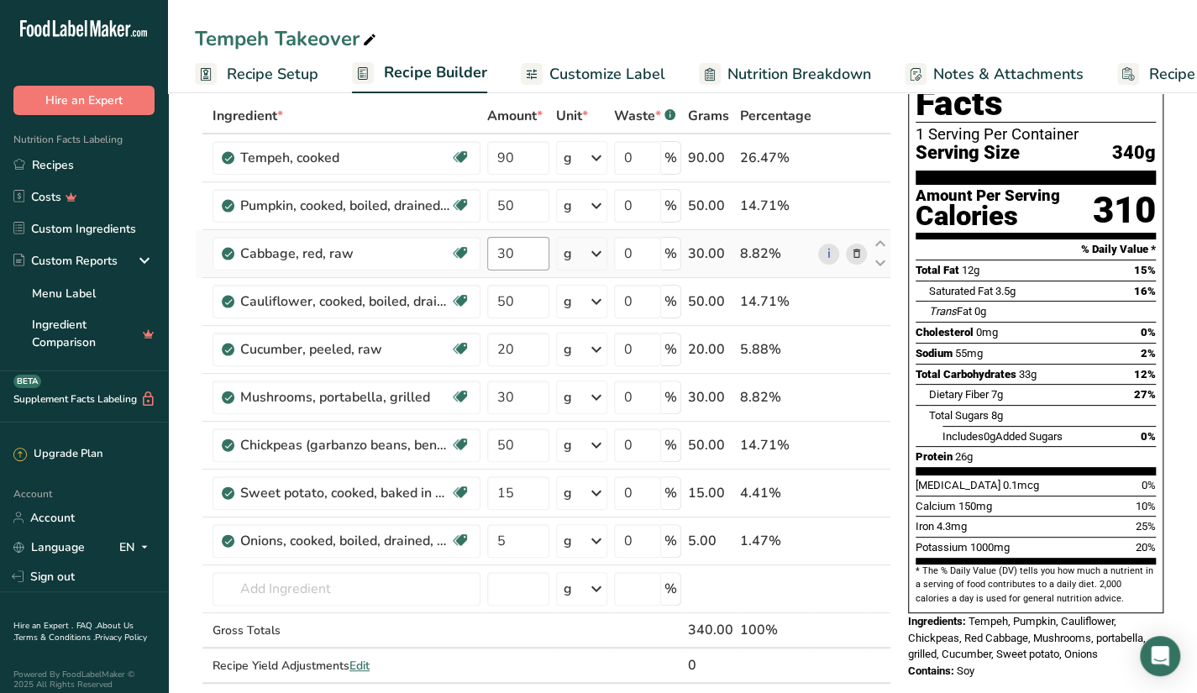
scroll to position [84, 0]
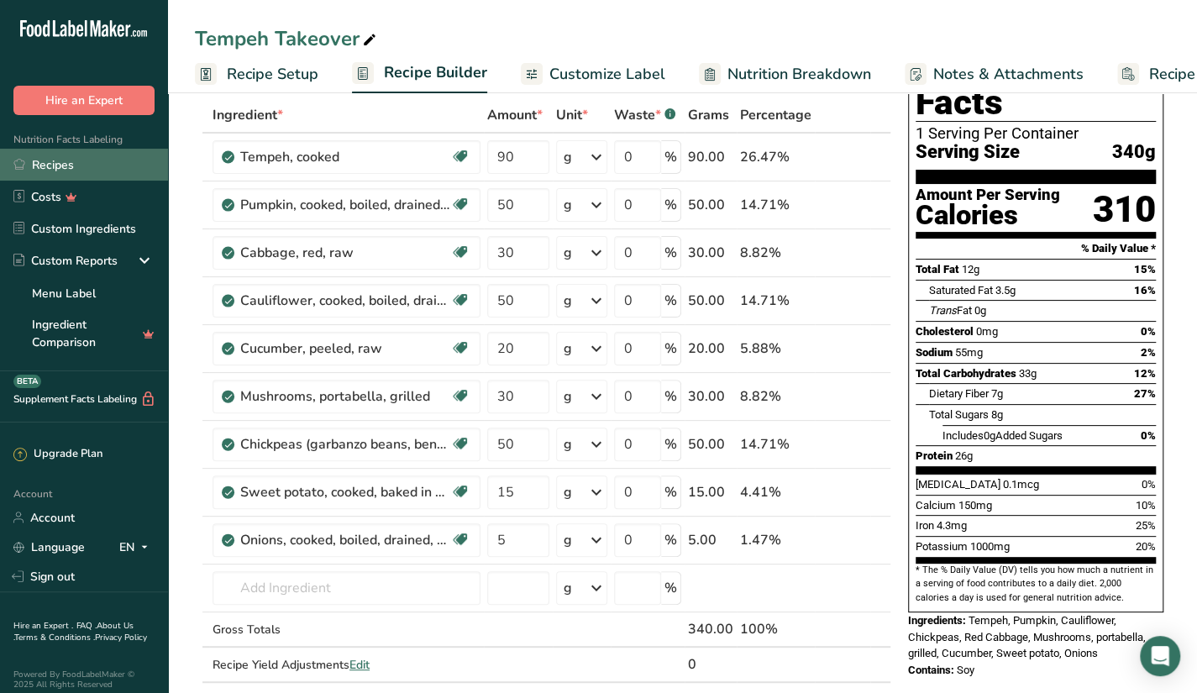
click at [134, 157] on link "Recipes" at bounding box center [84, 165] width 168 height 32
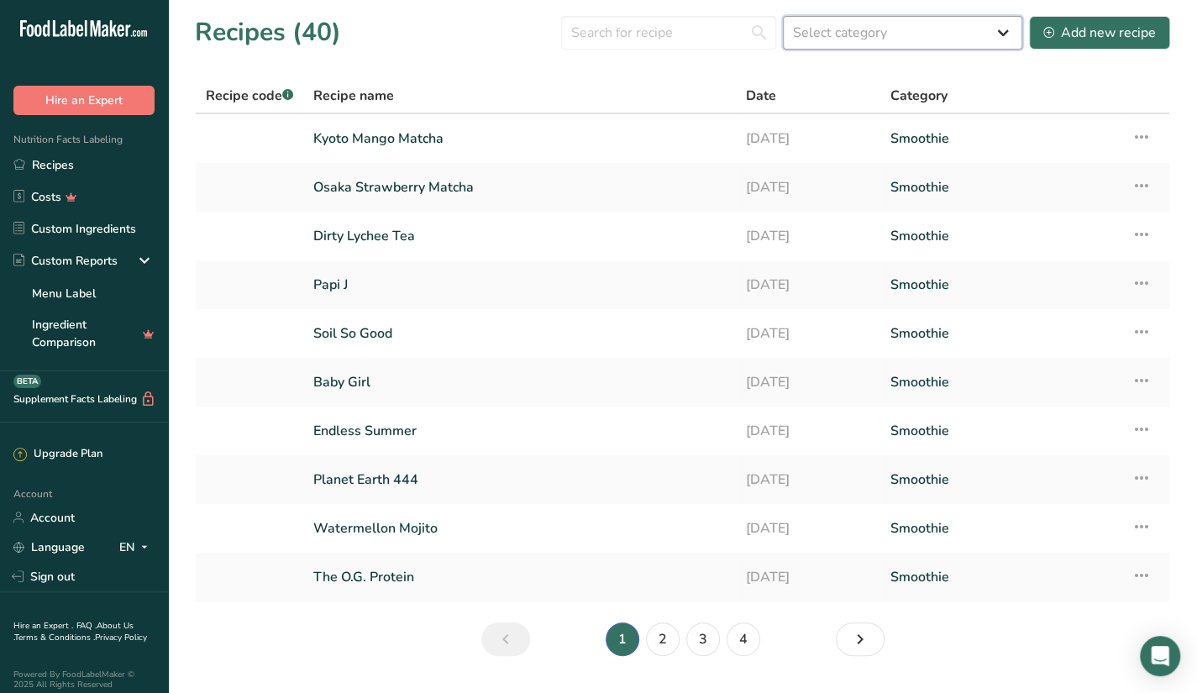
click at [886, 34] on select "Select category All Baked Goods [GEOGRAPHIC_DATA] Butter Confectionery Cooked M…" at bounding box center [902, 33] width 239 height 34
select select "2562"
click at [785, 16] on select "Select category All Baked Goods [GEOGRAPHIC_DATA] Butter Confectionery Cooked M…" at bounding box center [902, 33] width 239 height 34
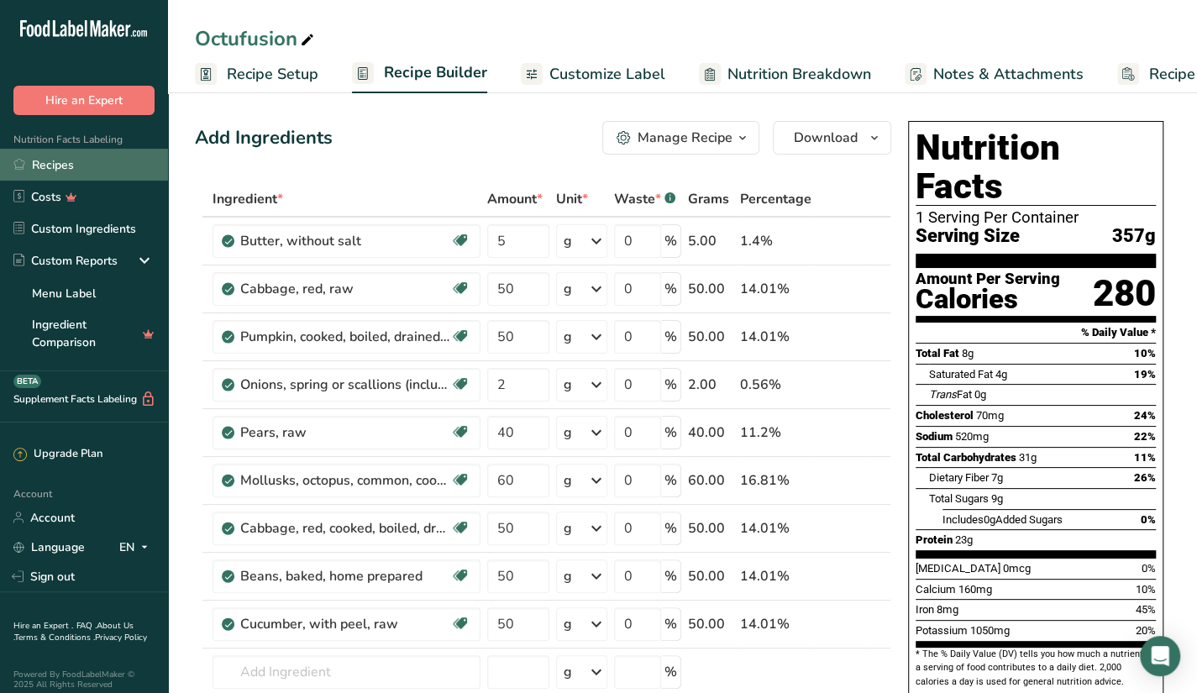
click at [66, 155] on link "Recipes" at bounding box center [84, 165] width 168 height 32
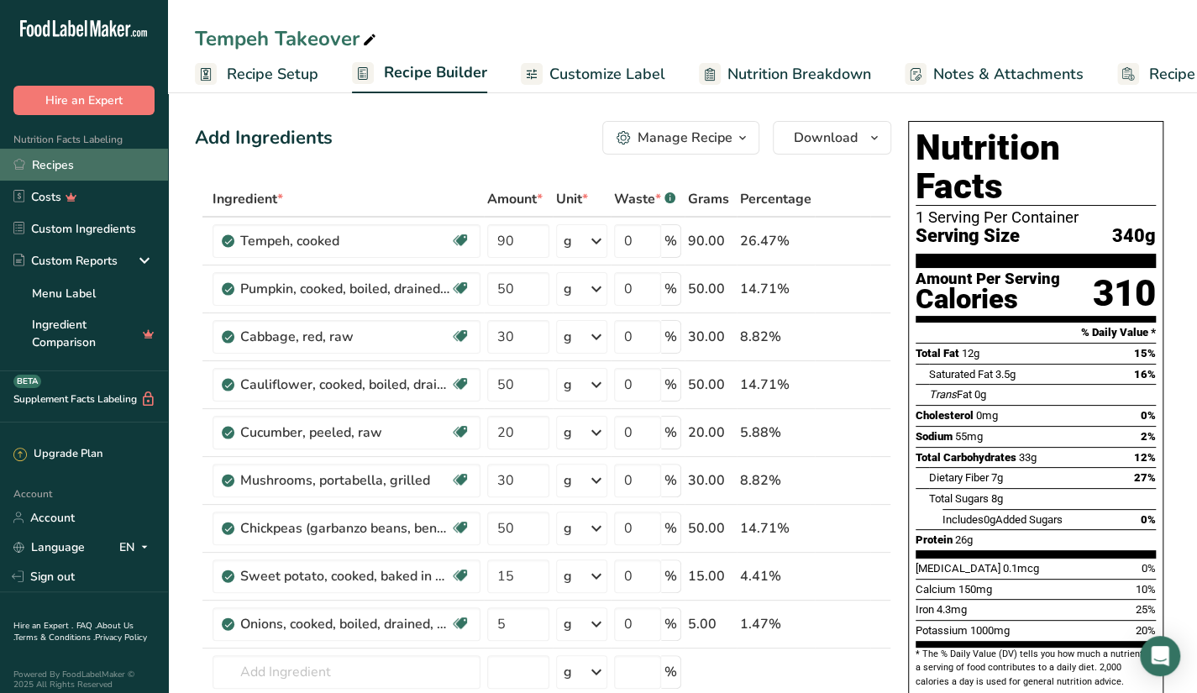
click at [69, 160] on link "Recipes" at bounding box center [84, 165] width 168 height 32
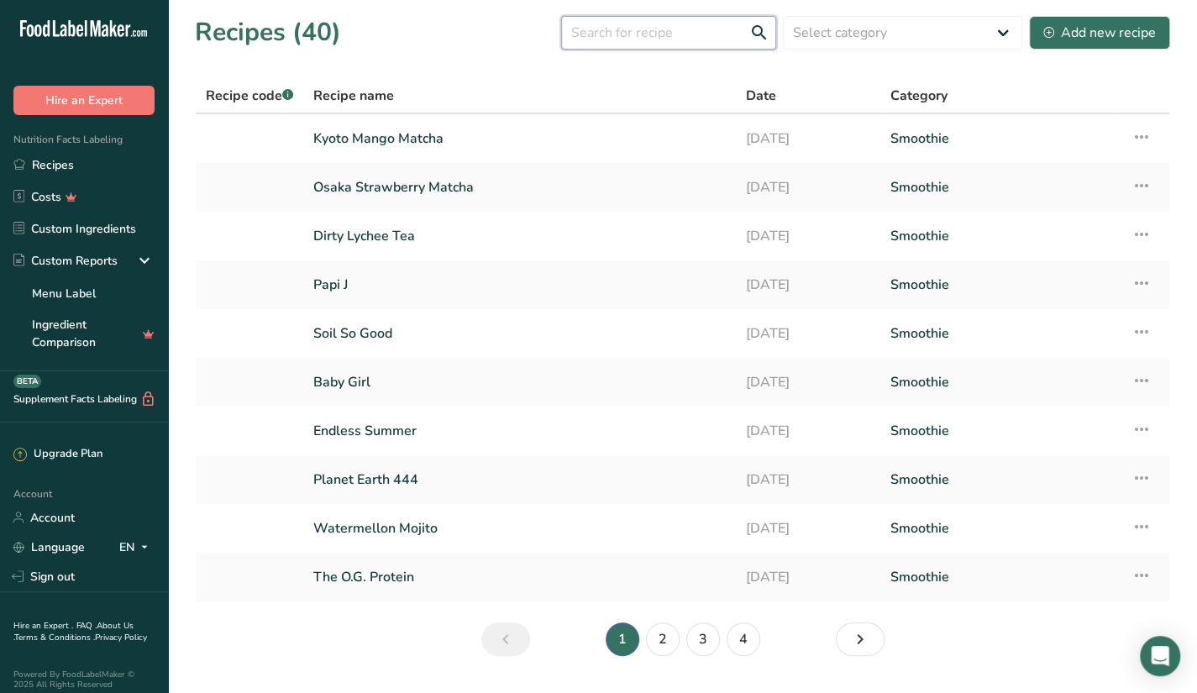
click at [632, 23] on input "text" at bounding box center [668, 33] width 215 height 34
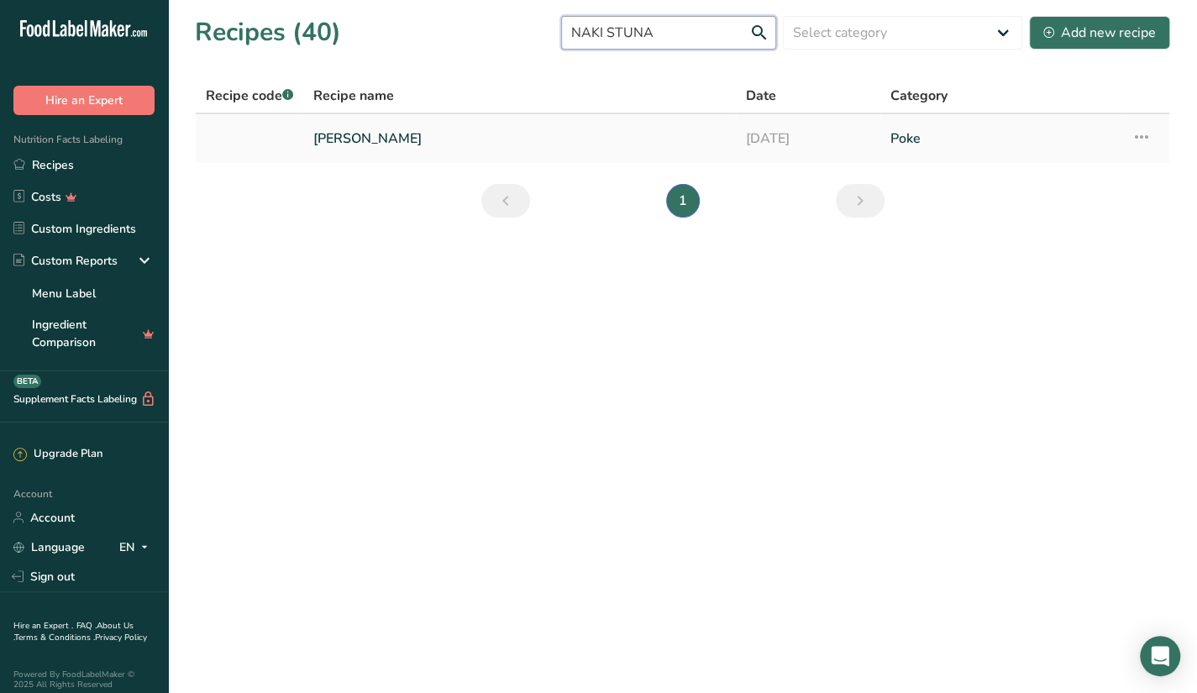
type input "NAKI STUNA"
click at [603, 156] on td "[PERSON_NAME]" at bounding box center [519, 138] width 433 height 49
click at [686, 120] on td "[PERSON_NAME]" at bounding box center [519, 138] width 433 height 49
click at [687, 135] on link "[PERSON_NAME]" at bounding box center [519, 138] width 413 height 35
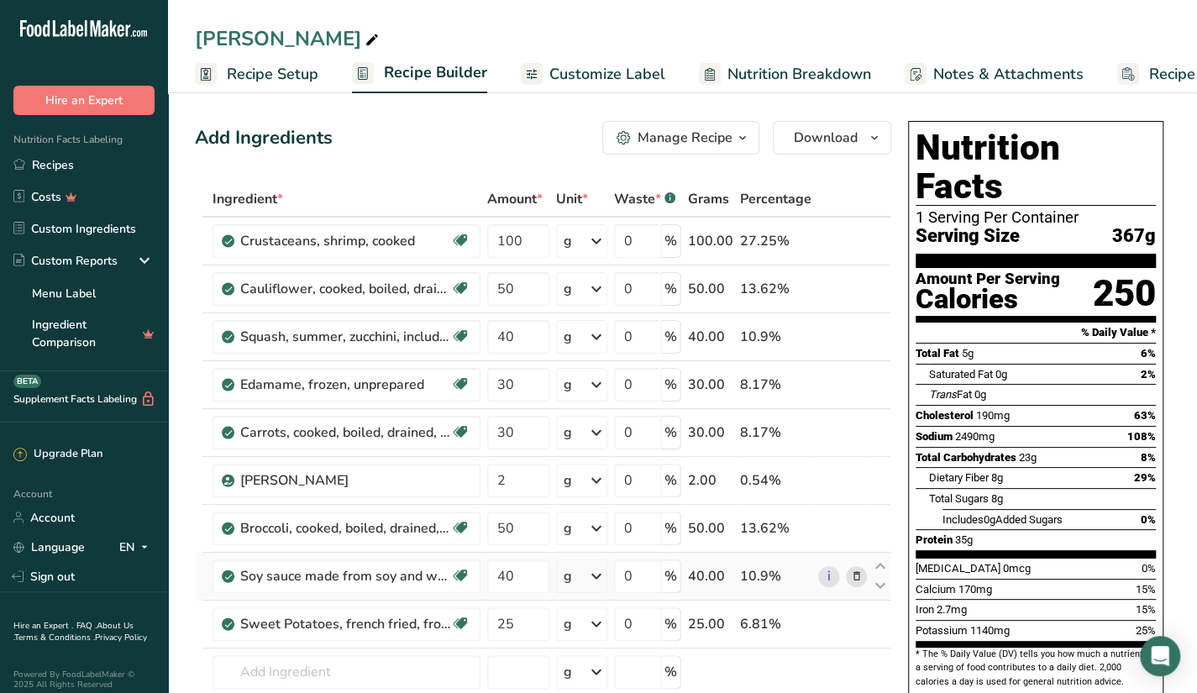
click at [855, 575] on icon at bounding box center [856, 577] width 12 height 18
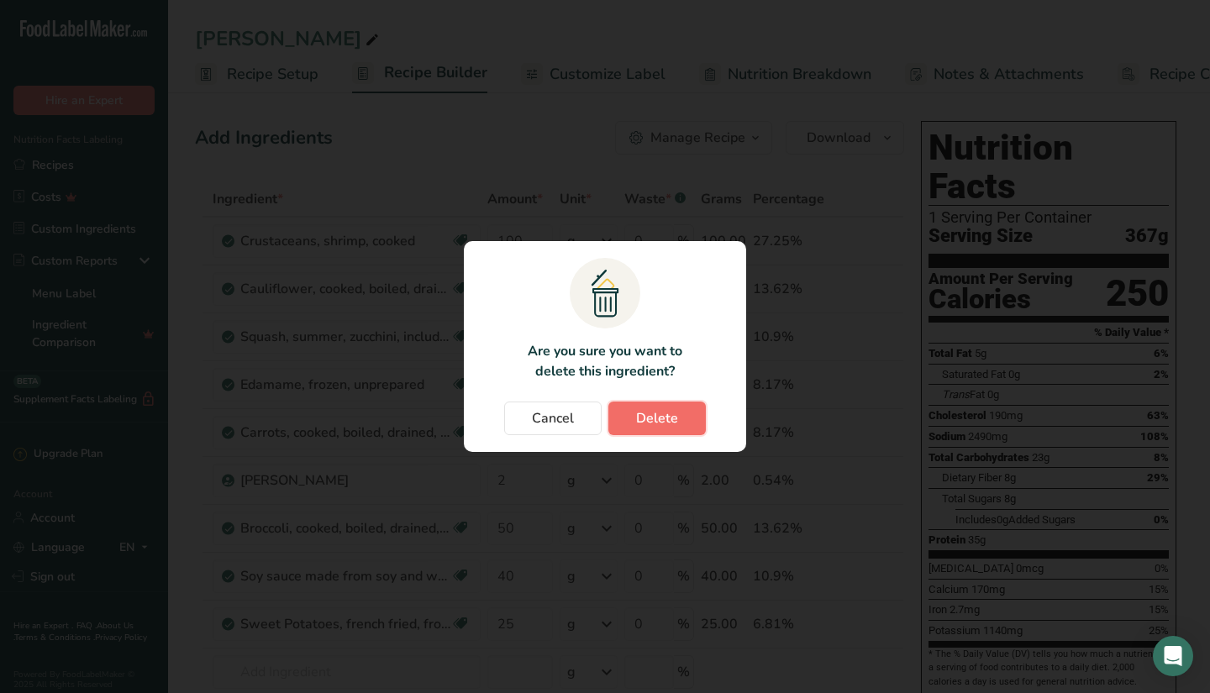
click at [659, 423] on span "Delete" at bounding box center [657, 418] width 42 height 20
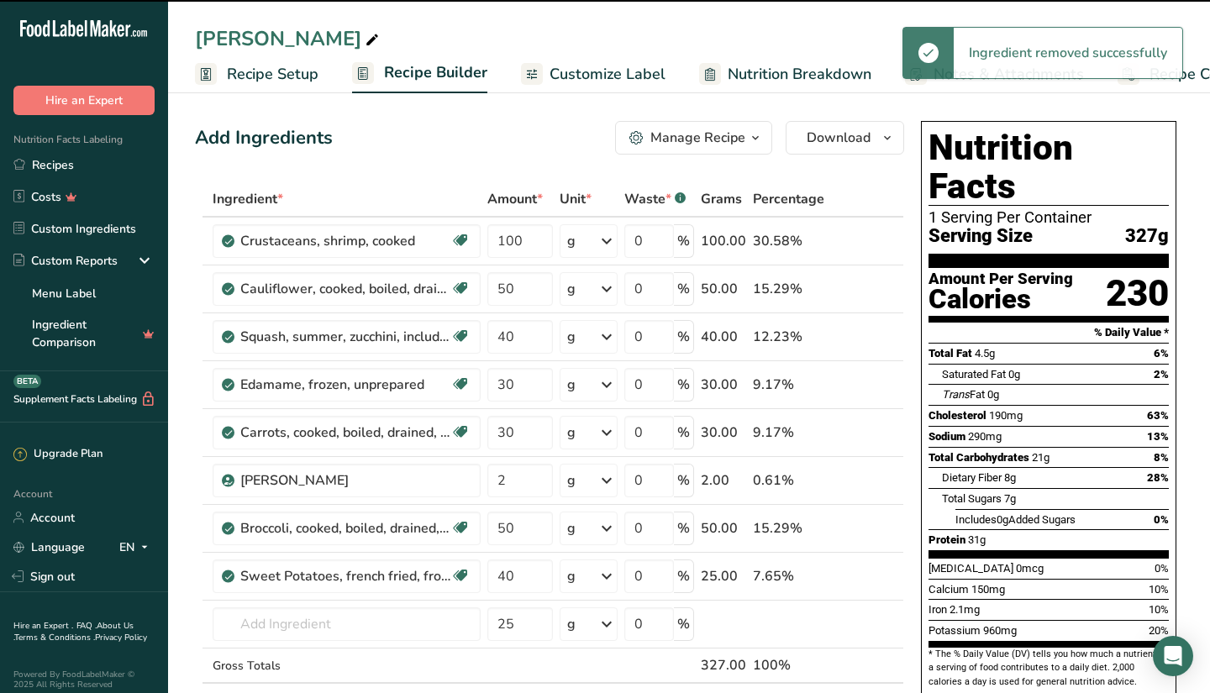
type input "25"
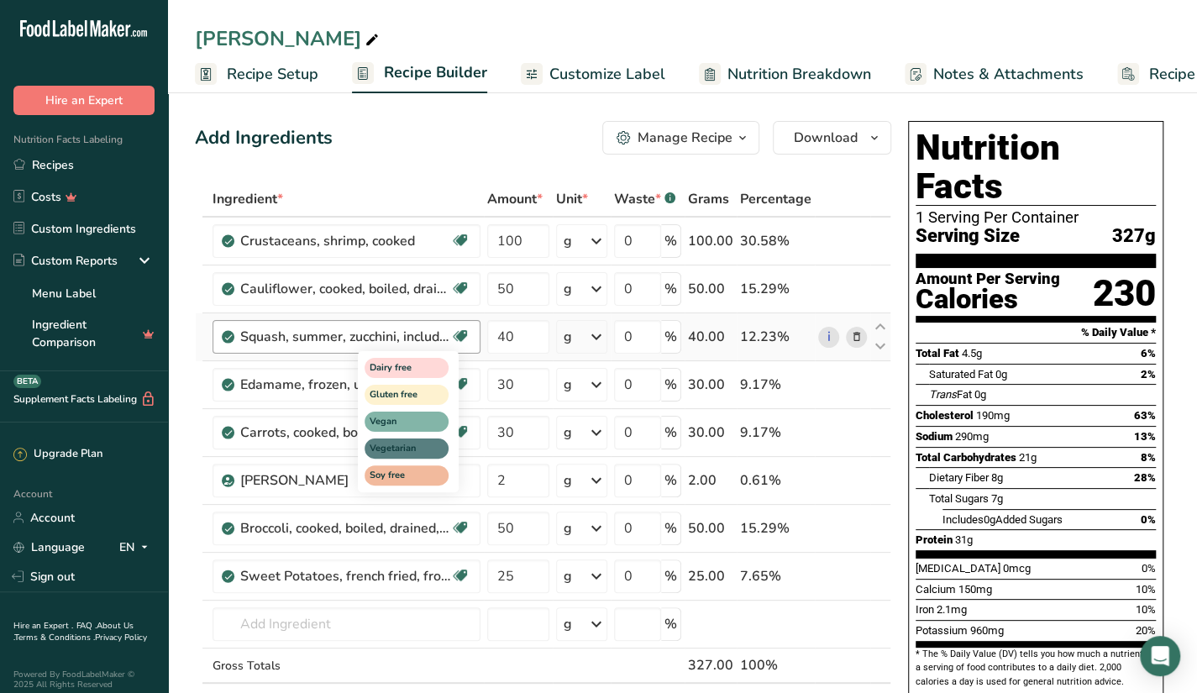
click at [472, 455] on div "Dairy free Gluten free Vegan Vegetarian Soy free" at bounding box center [438, 420] width 161 height 145
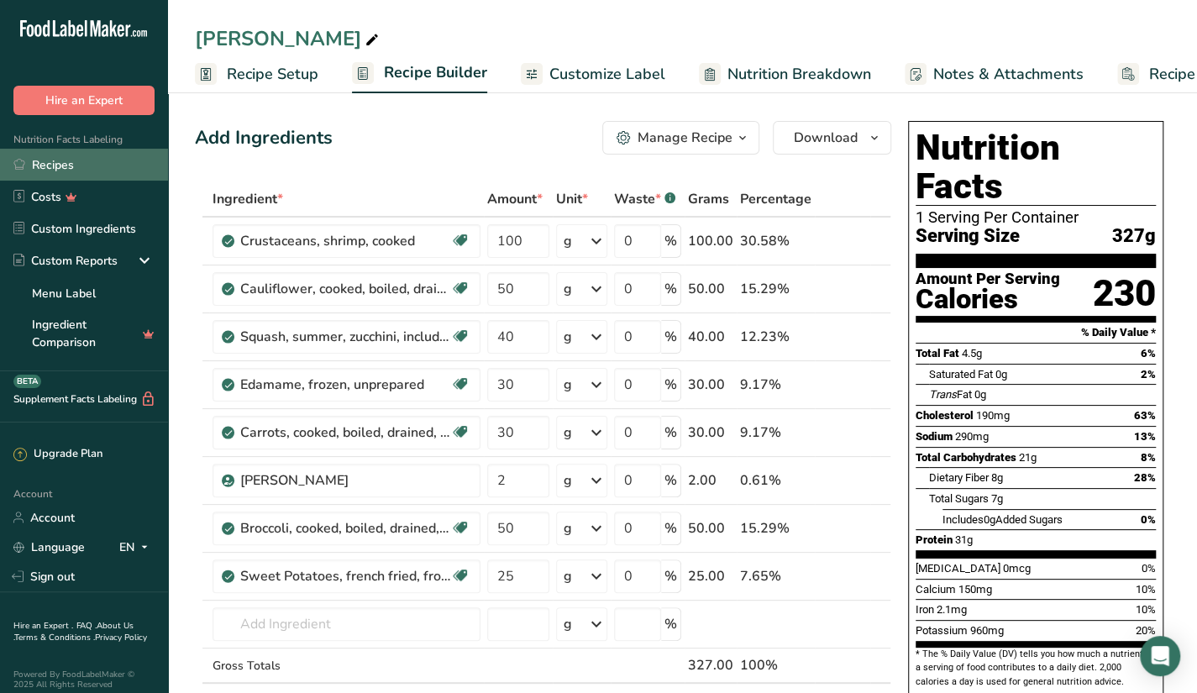
click at [99, 156] on link "Recipes" at bounding box center [84, 165] width 168 height 32
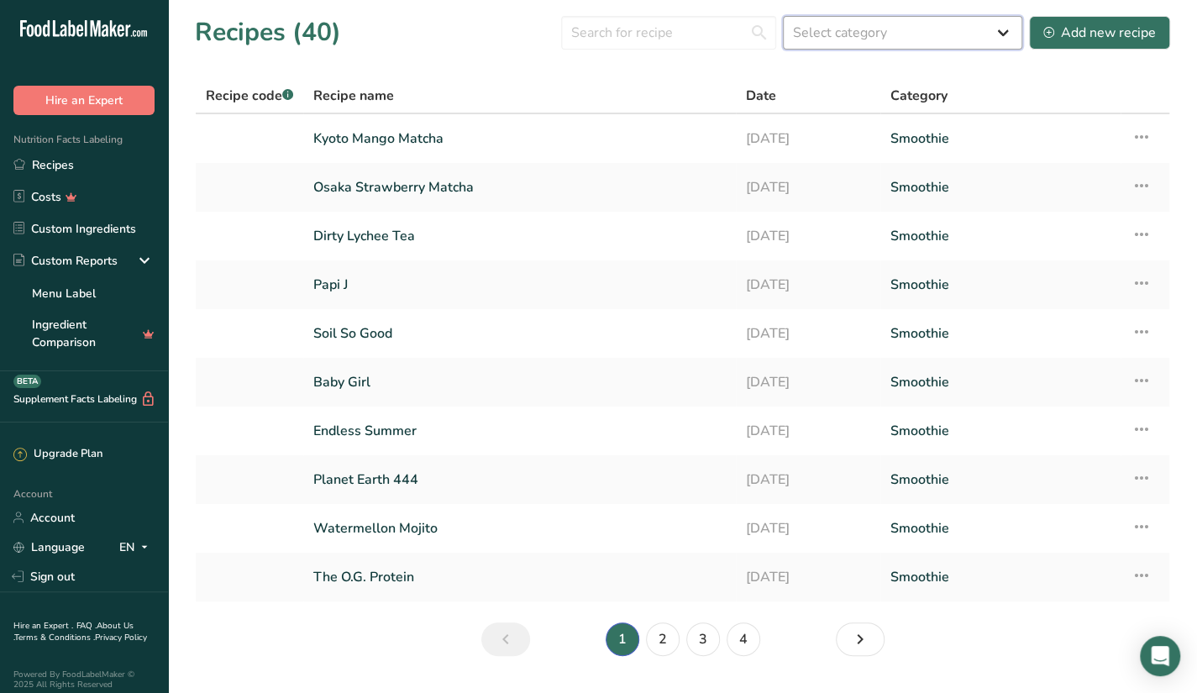
click at [902, 41] on select "Select category All Baked Goods [GEOGRAPHIC_DATA] Butter Confectionery Cooked M…" at bounding box center [902, 33] width 239 height 34
select select "2562"
click at [785, 16] on select "Select category All Baked Goods [GEOGRAPHIC_DATA] Butter Confectionery Cooked M…" at bounding box center [902, 33] width 239 height 34
click at [655, 43] on input "text" at bounding box center [668, 33] width 215 height 34
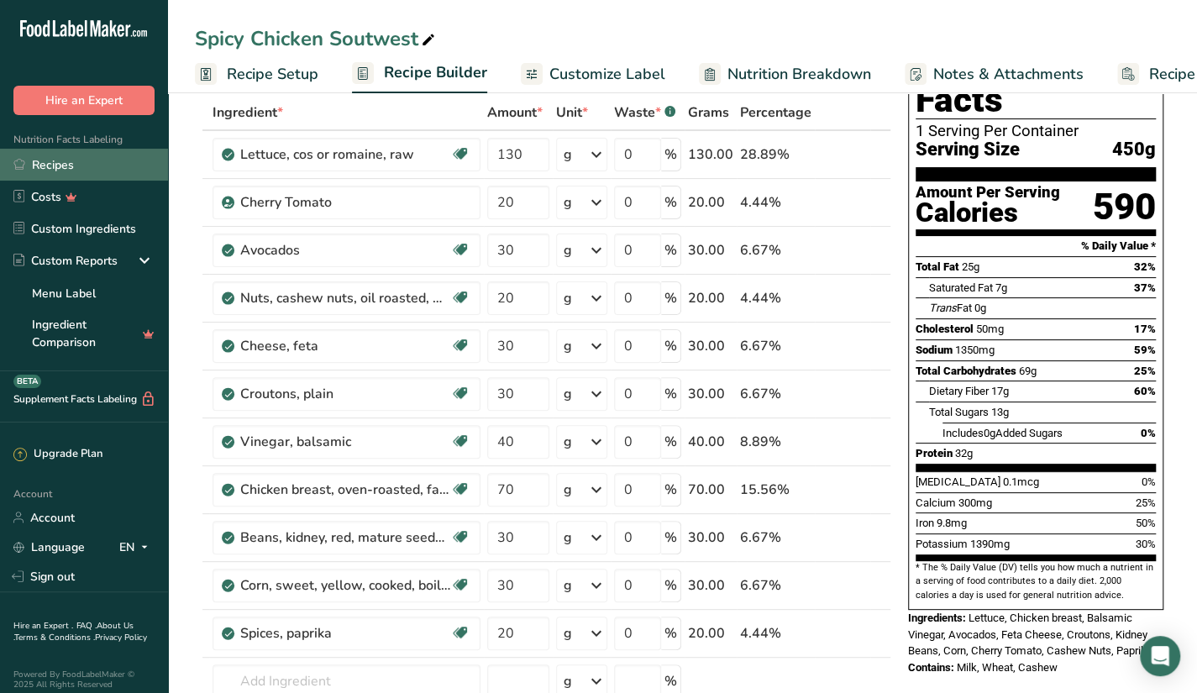
click at [58, 161] on link "Recipes" at bounding box center [84, 165] width 168 height 32
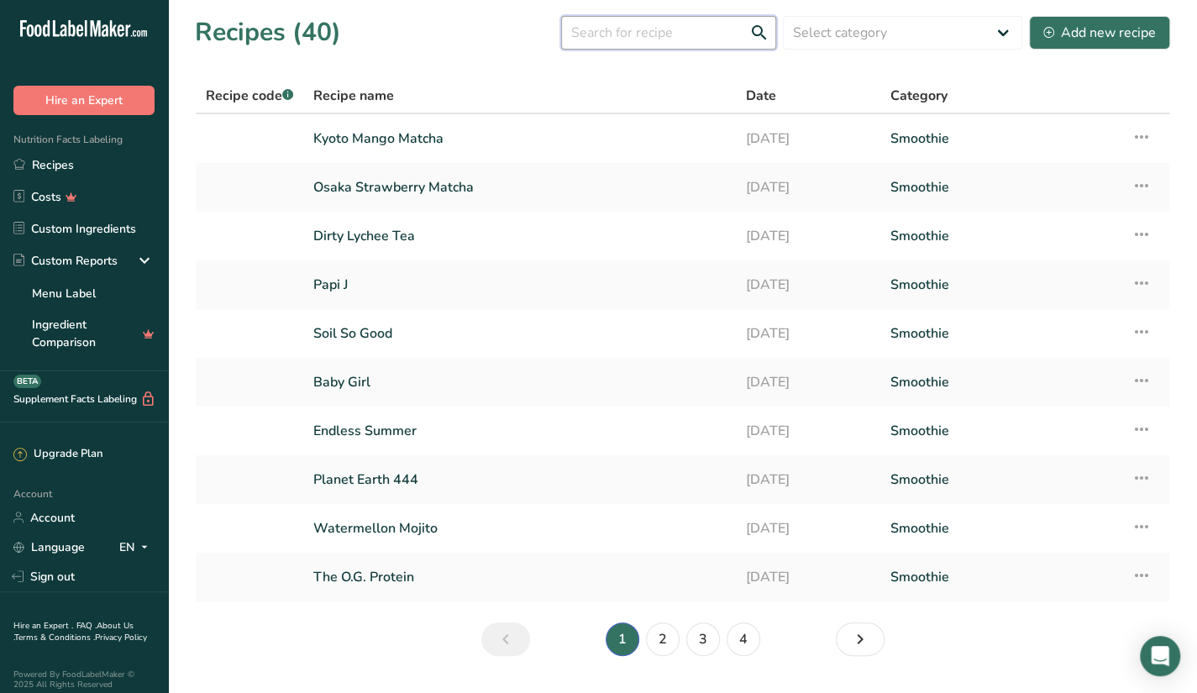
click at [697, 35] on input "text" at bounding box center [668, 33] width 215 height 34
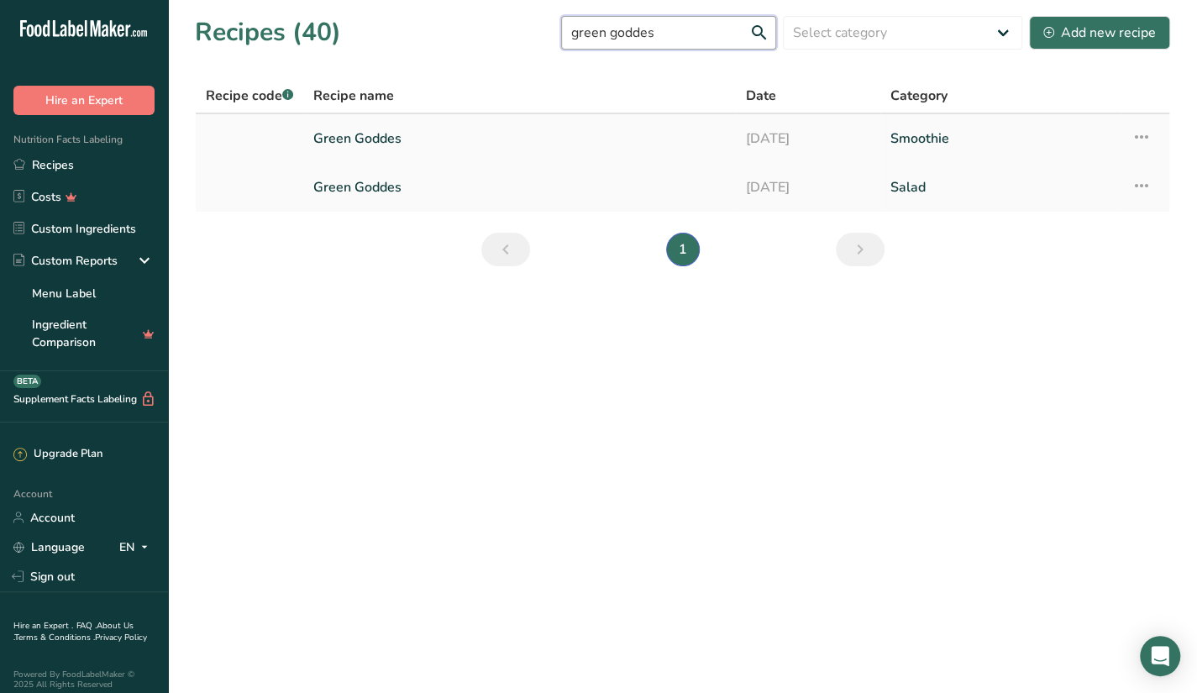
type input "green goddes"
click at [955, 145] on link "Smoothie" at bounding box center [1001, 138] width 221 height 35
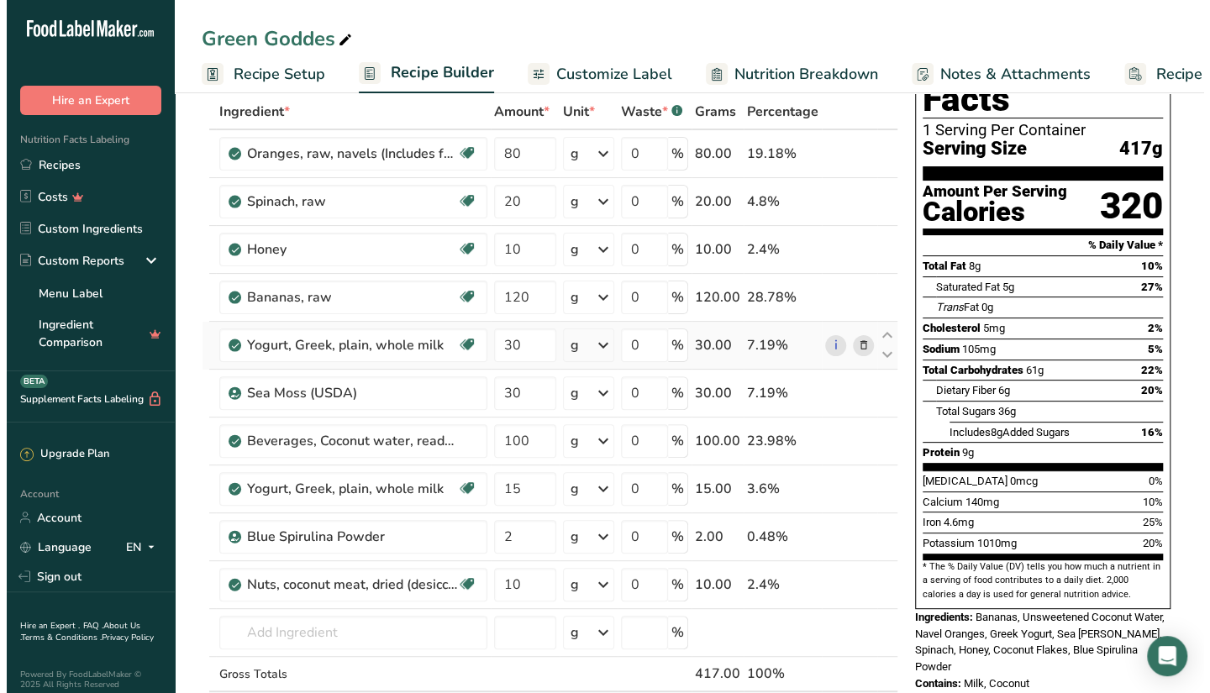
scroll to position [87, 0]
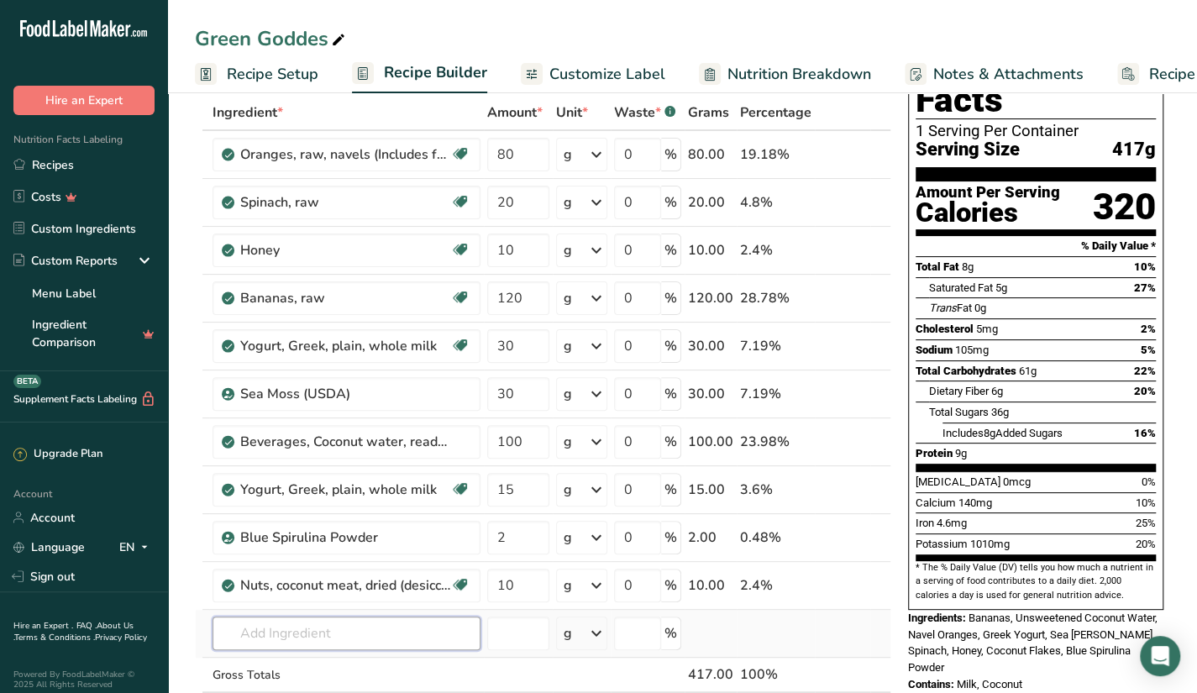
click at [385, 618] on input "text" at bounding box center [347, 634] width 268 height 34
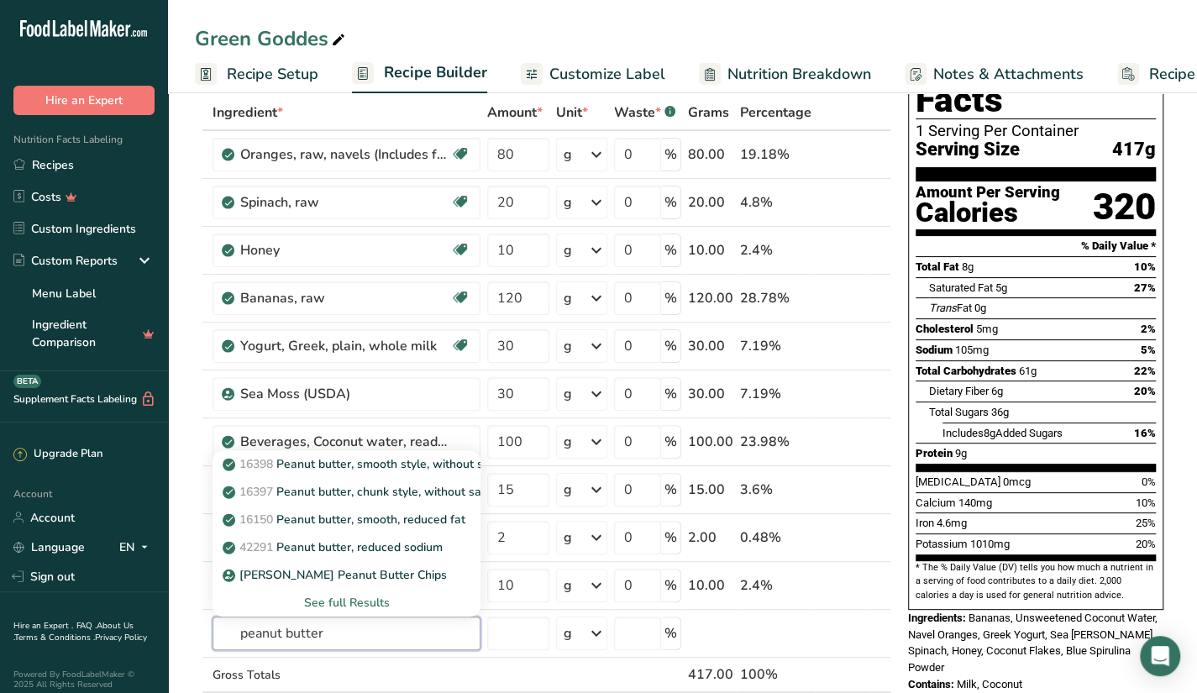
type input "peanut butter"
click at [361, 597] on div "See full Results" at bounding box center [346, 603] width 241 height 18
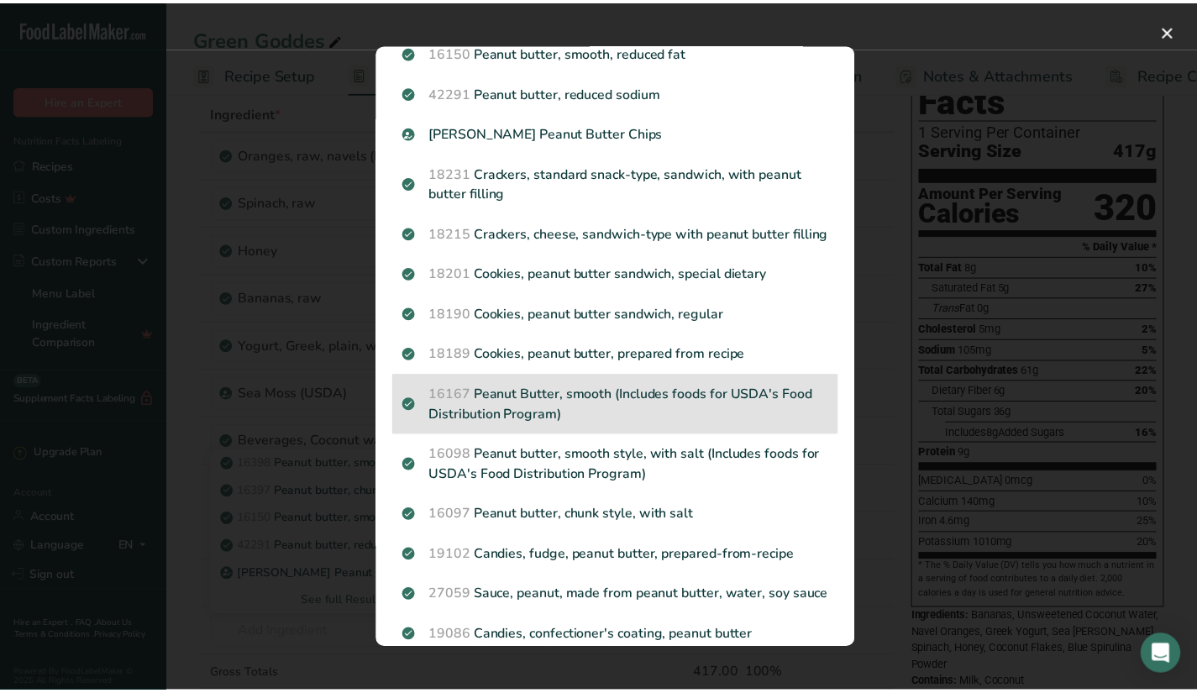
scroll to position [168, 0]
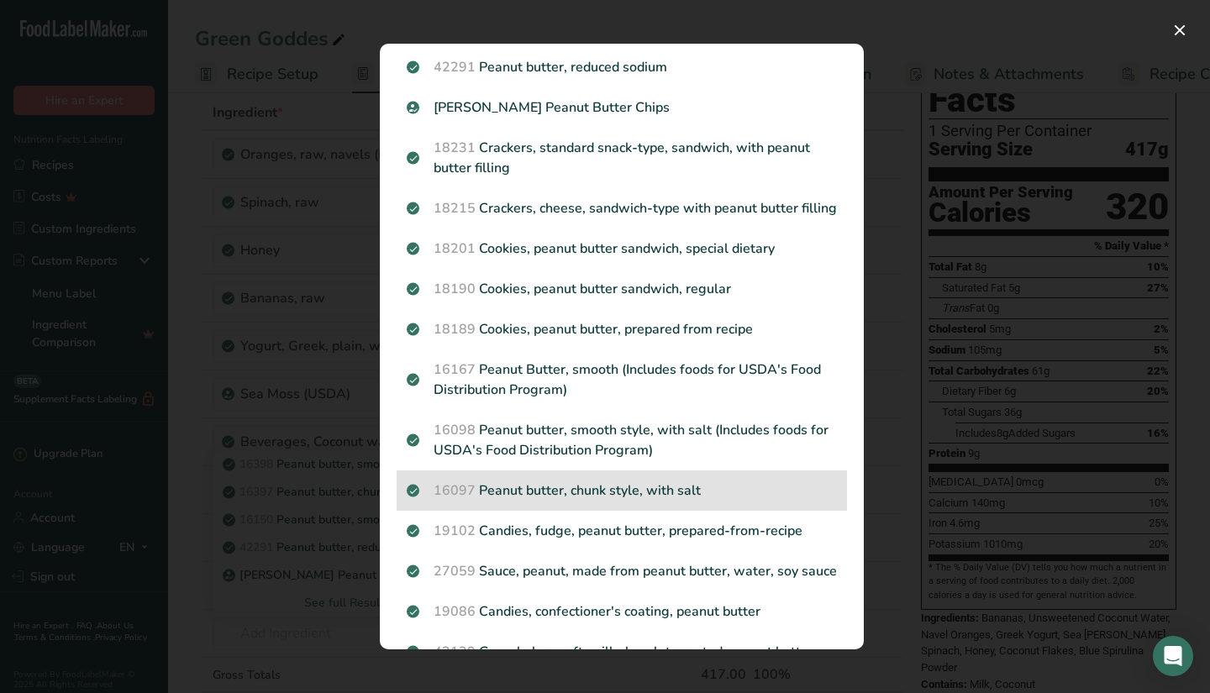
click at [714, 501] on p "16097 Peanut butter, chunk style, with salt" at bounding box center [622, 491] width 430 height 20
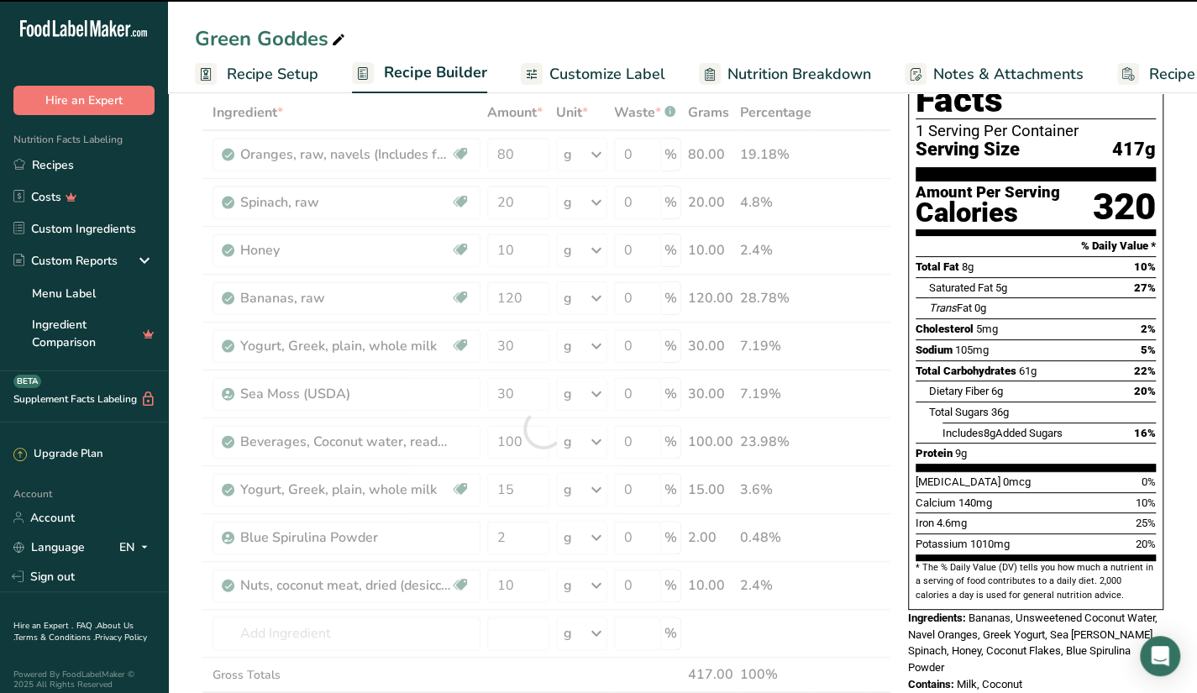
type input "0"
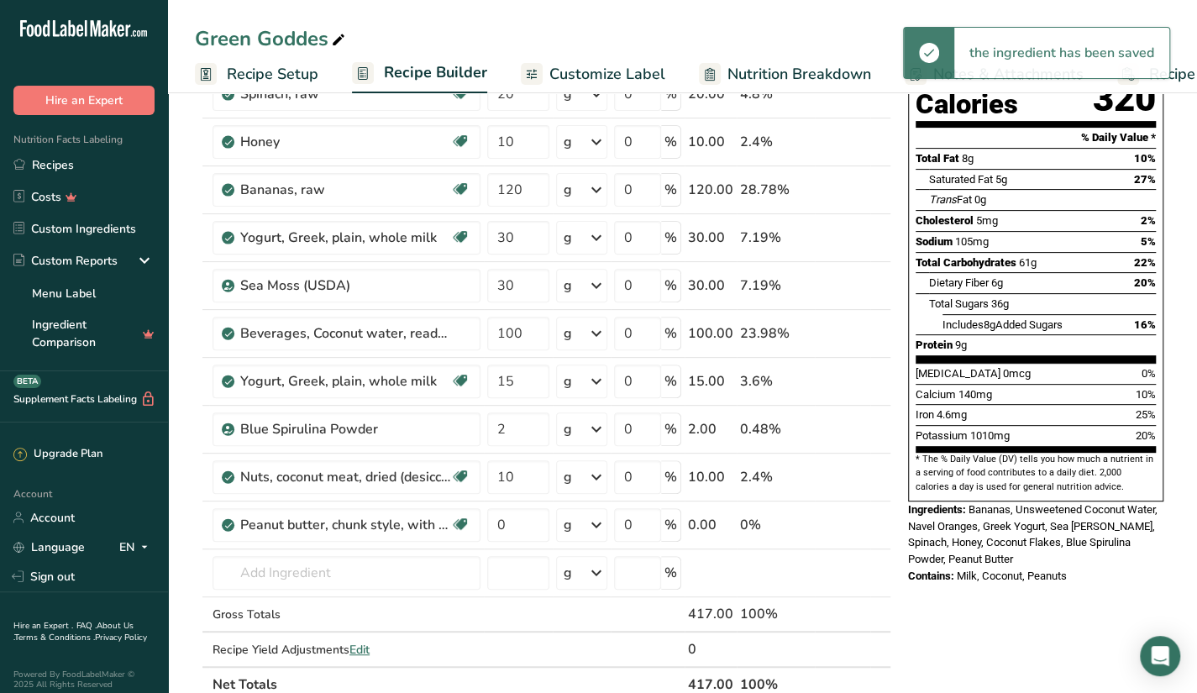
scroll to position [197, 0]
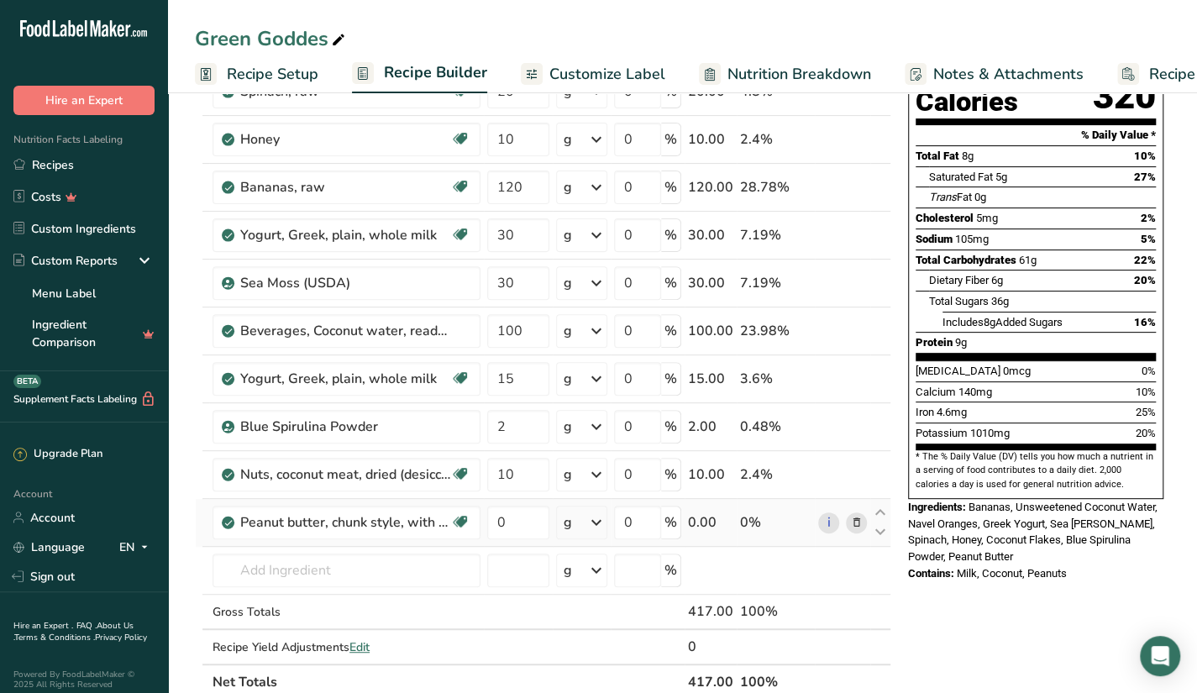
click at [861, 522] on icon at bounding box center [856, 523] width 12 height 18
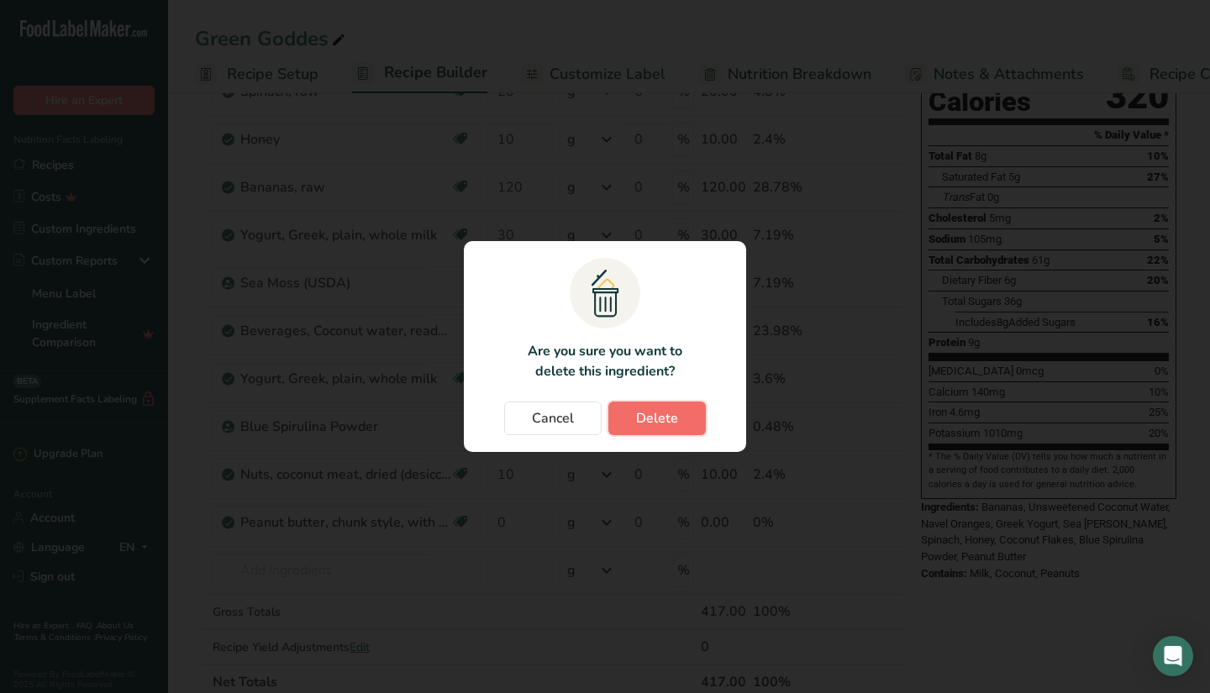
click at [652, 421] on span "Delete" at bounding box center [657, 418] width 42 height 20
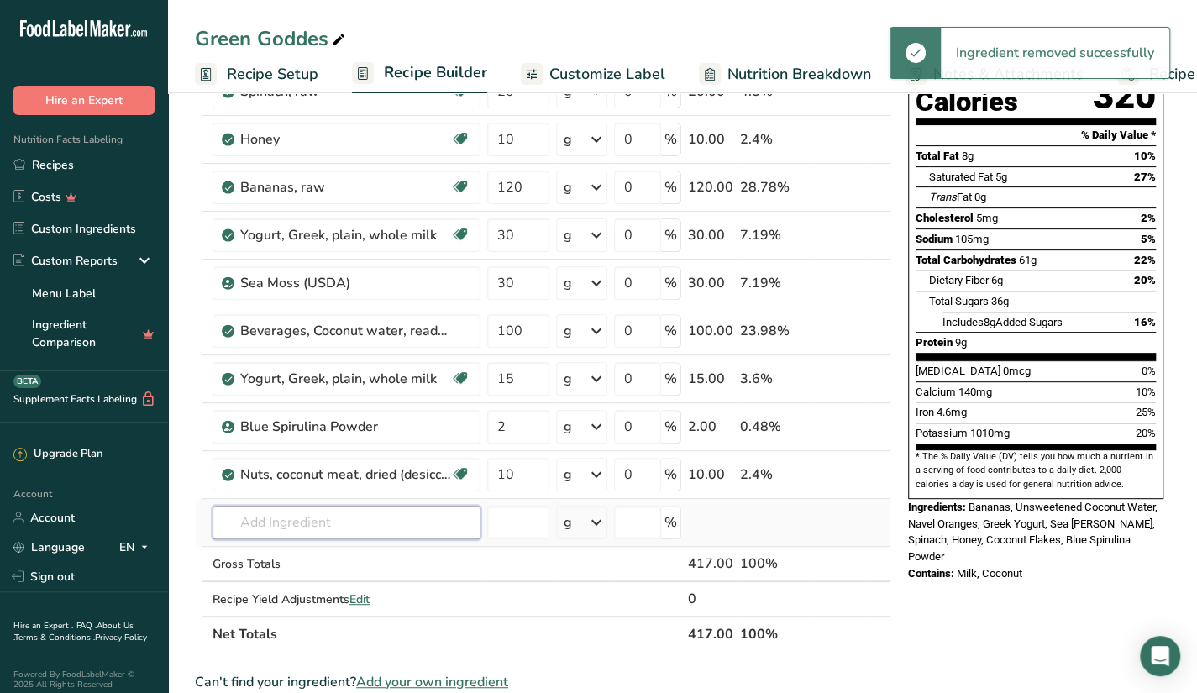
click at [459, 509] on input "text" at bounding box center [347, 523] width 268 height 34
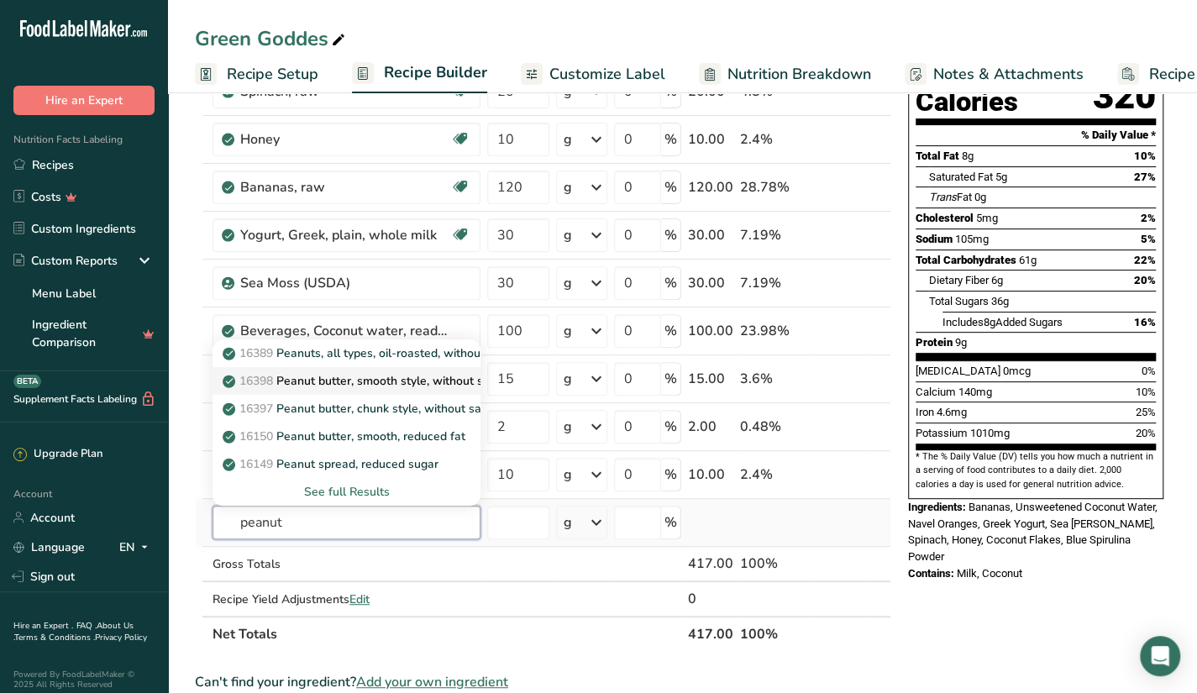
type input "peanut"
click at [431, 382] on p "16398 Peanut butter, smooth style, without salt" at bounding box center [361, 381] width 271 height 18
type input "Peanut butter, smooth style, without salt"
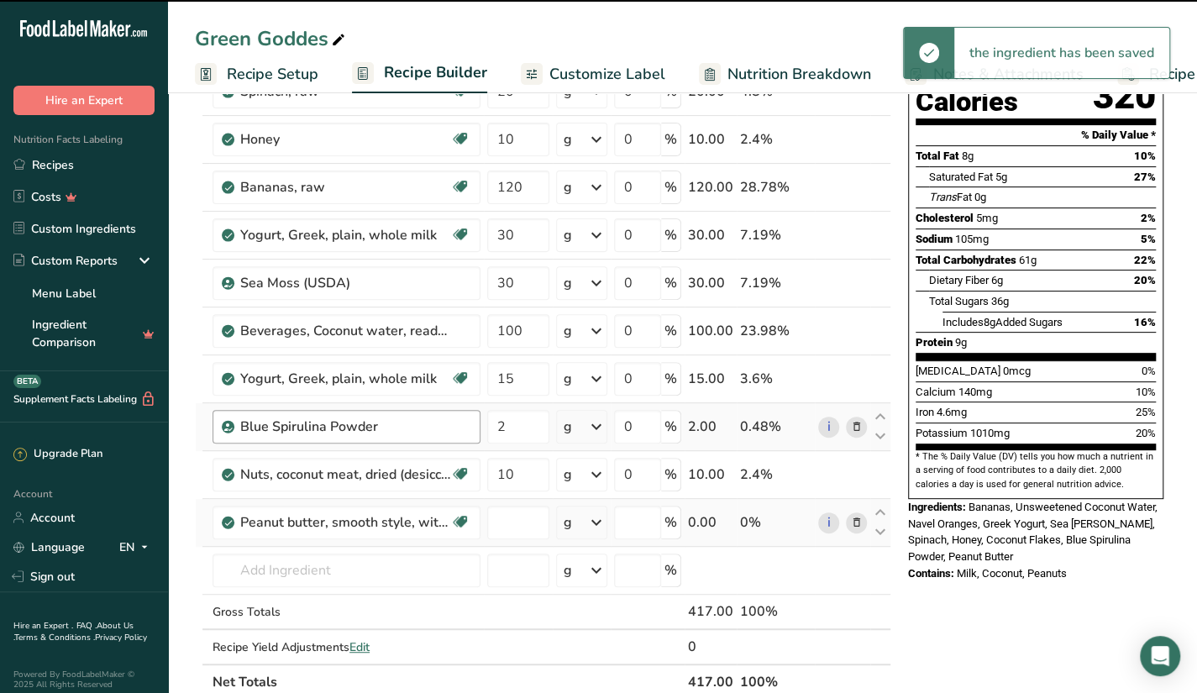
type input "0"
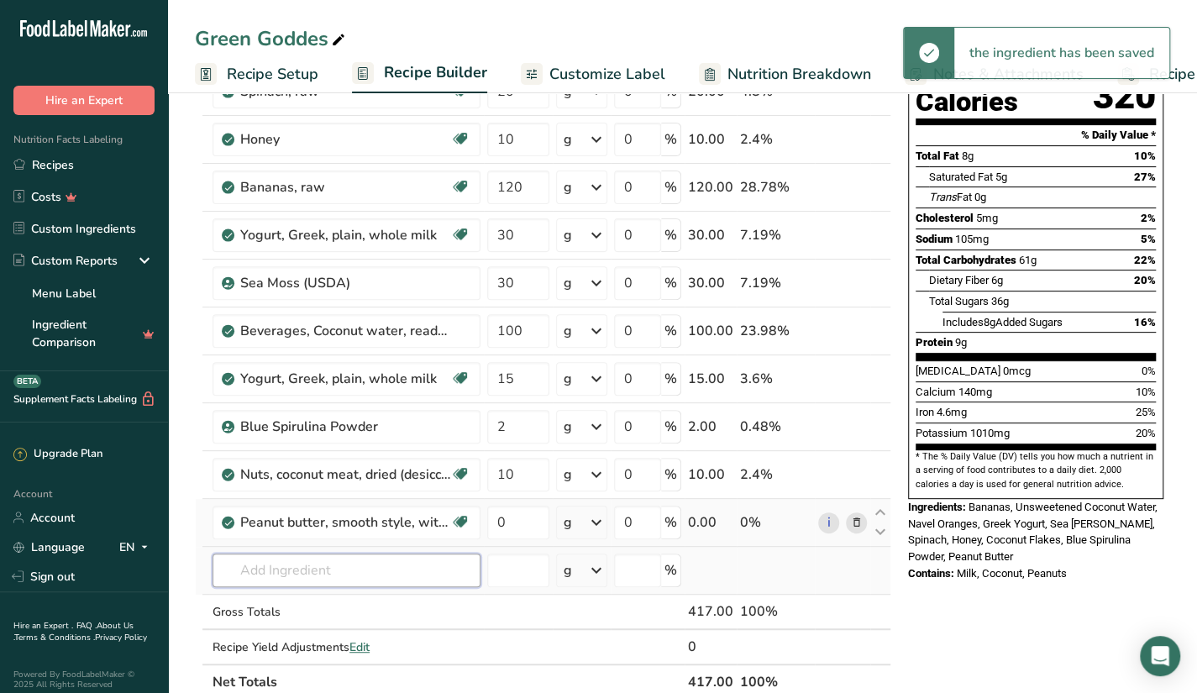
click at [304, 572] on input "text" at bounding box center [347, 571] width 268 height 34
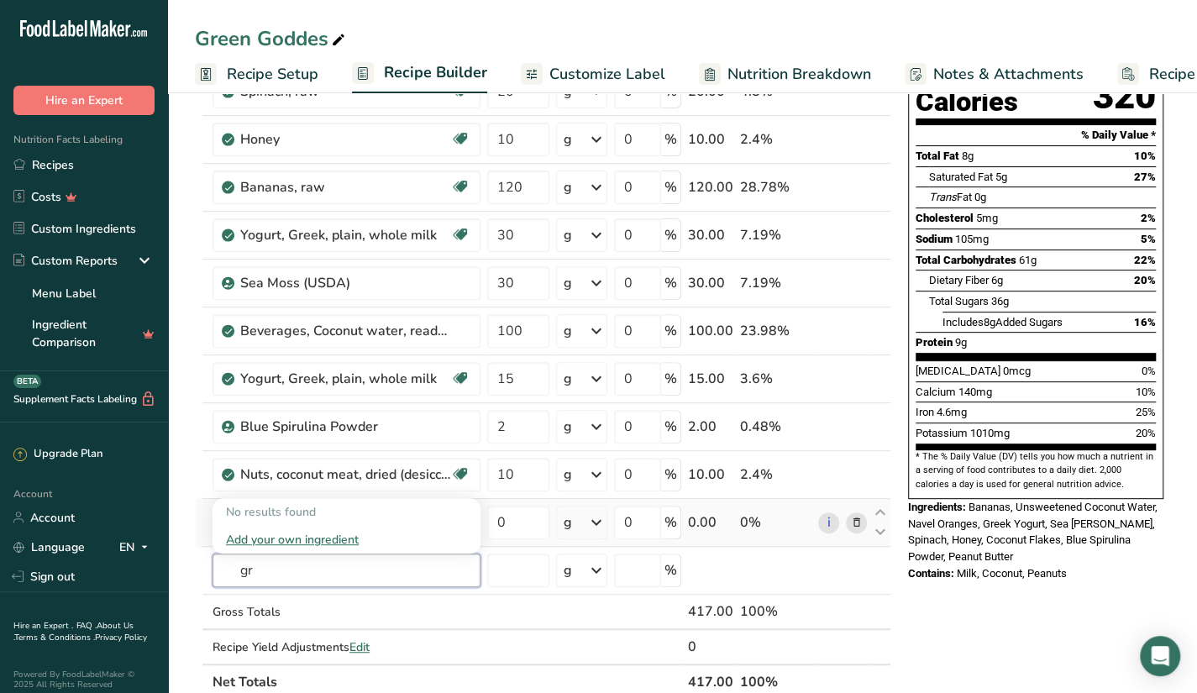
type input "g"
type input "toasted coconut"
click at [471, 512] on p "12114 Nuts, coconut meat, dried (desiccated), toasted" at bounding box center [378, 512] width 305 height 18
type input "Nuts, coconut meat, dried (desiccated), toasted"
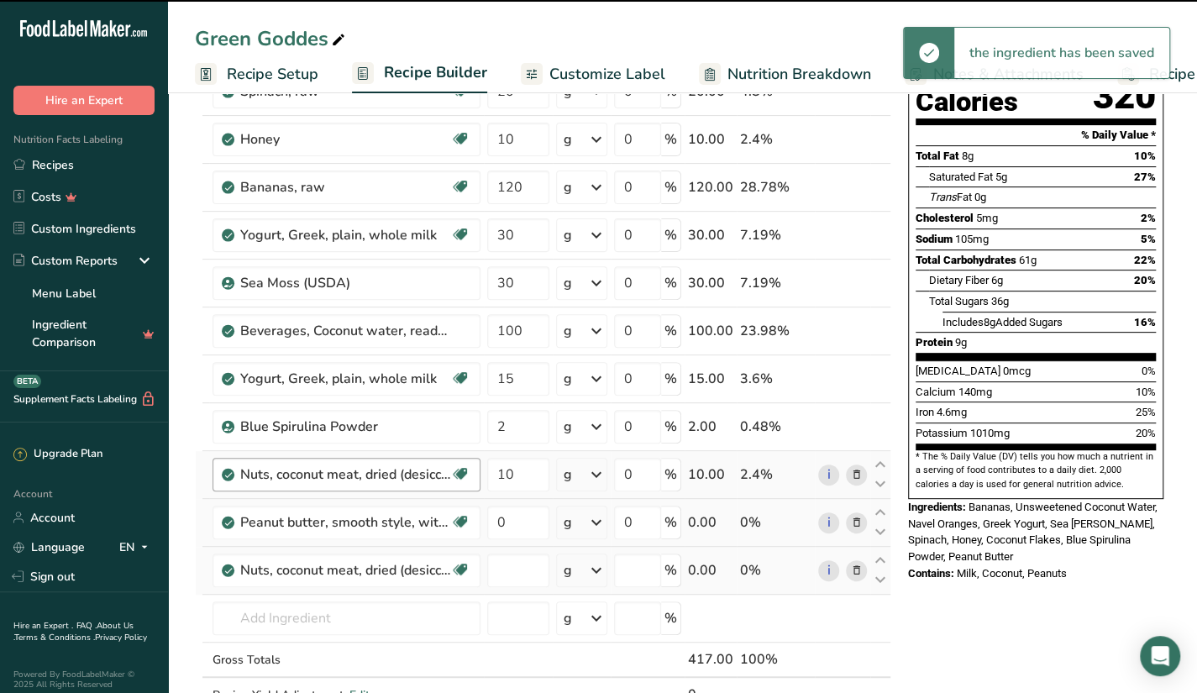
type input "0"
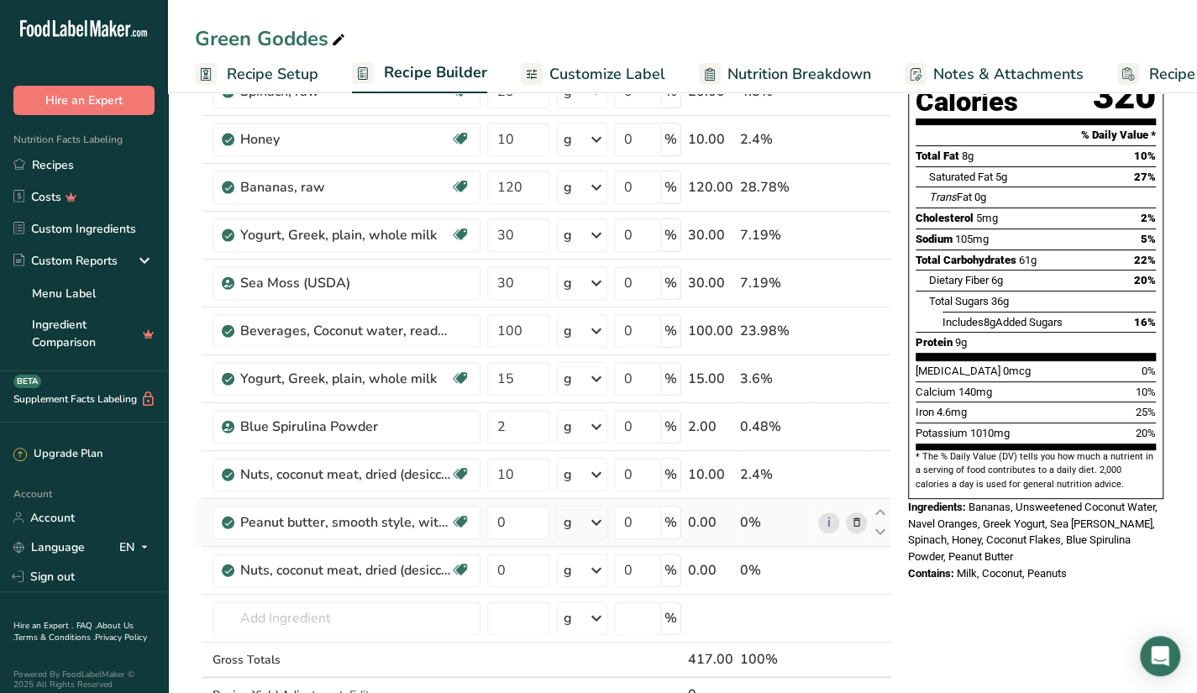
click at [855, 562] on icon at bounding box center [856, 571] width 12 height 18
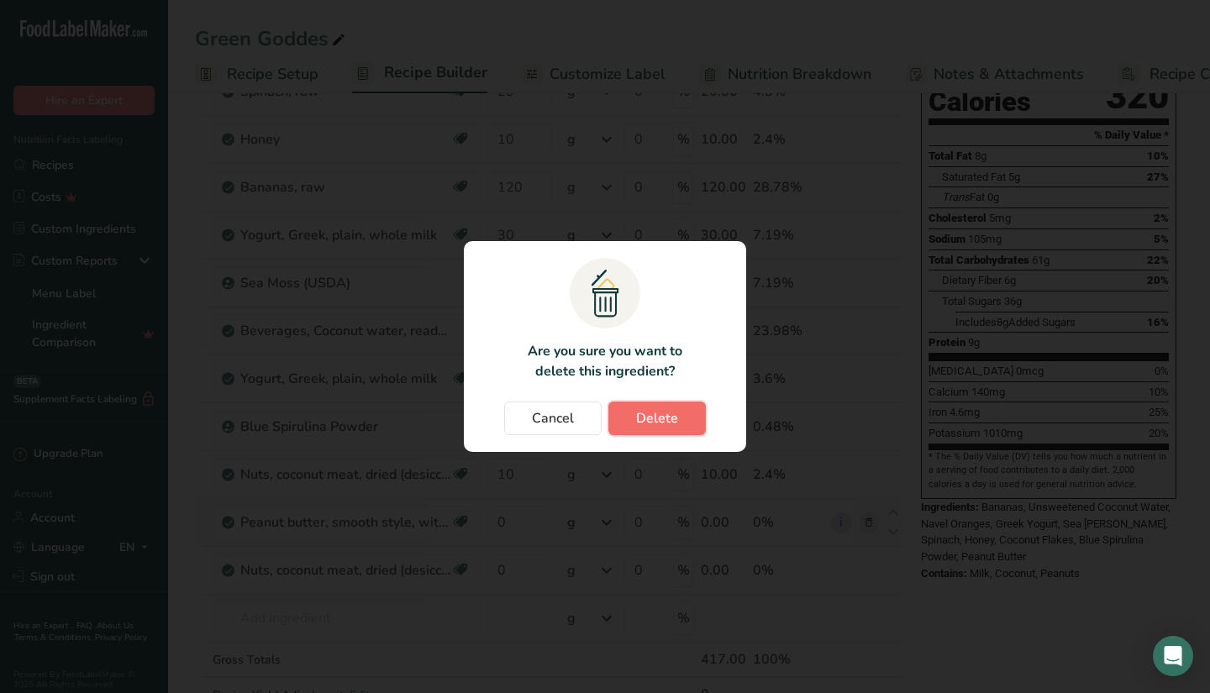
click at [647, 424] on span "Delete" at bounding box center [657, 418] width 42 height 20
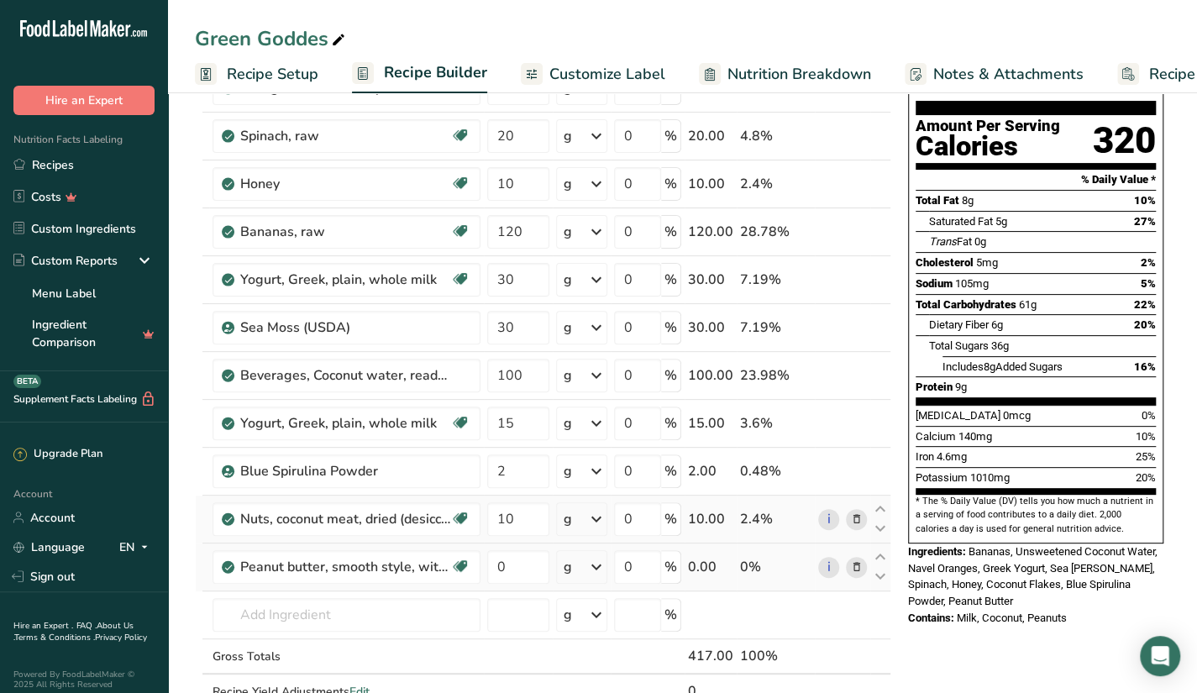
scroll to position [168, 0]
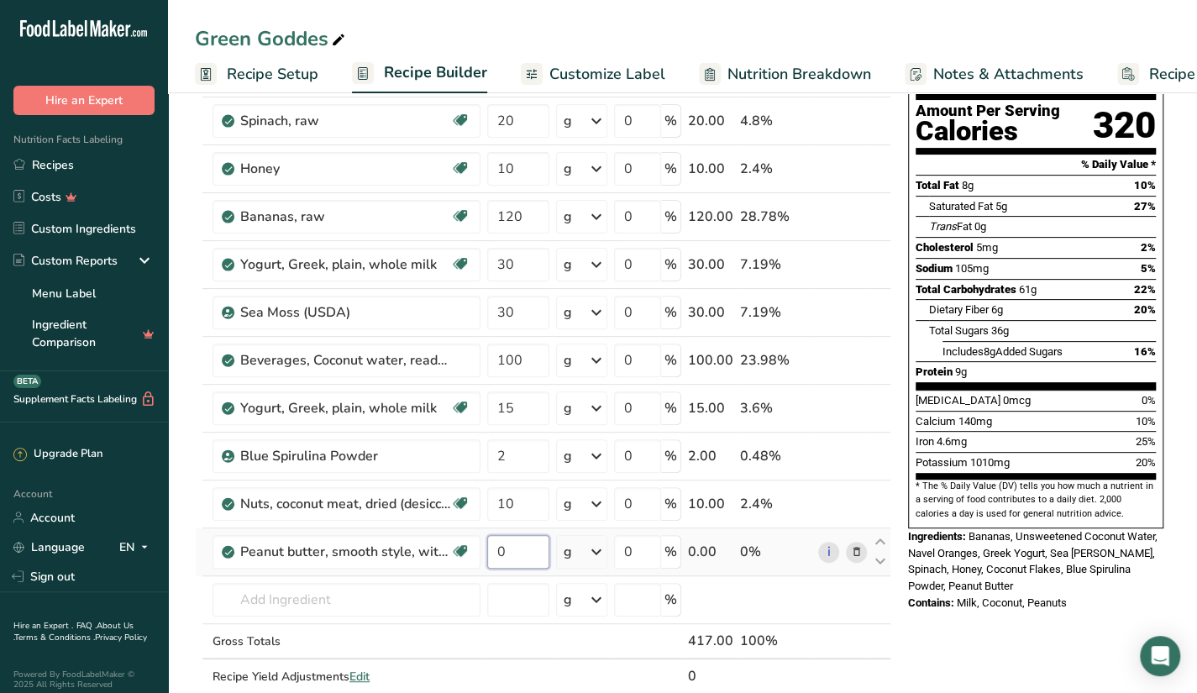
click at [521, 547] on input "0" at bounding box center [518, 552] width 62 height 34
type input "0"
type input "15"
click at [1013, 623] on div "Nutrition Facts 1 Serving Per Container Serving Size 417g Amount Per Serving Ca…" at bounding box center [1036, 673] width 269 height 1454
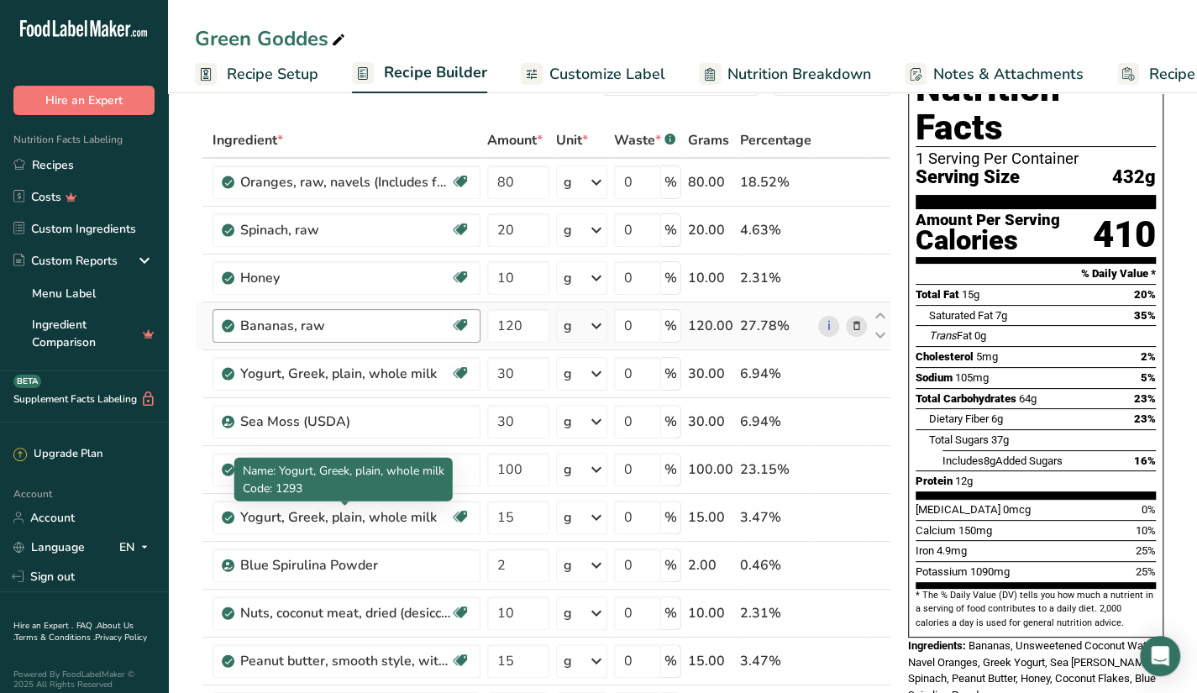
scroll to position [60, 0]
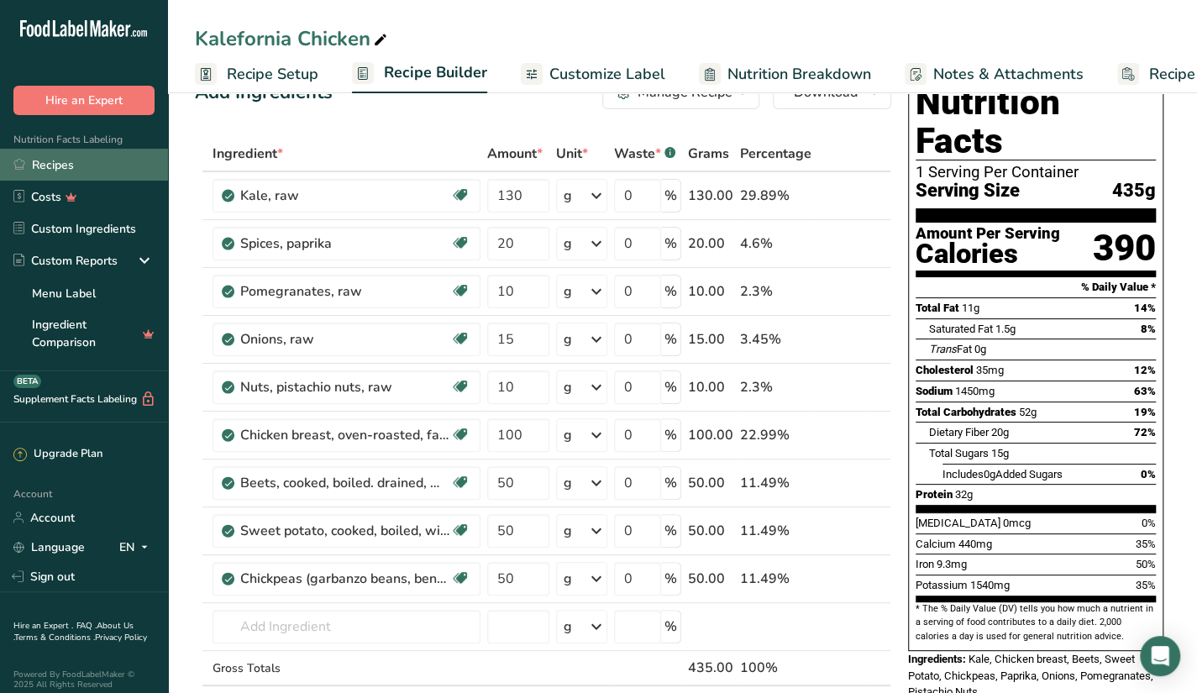
click at [60, 155] on link "Recipes" at bounding box center [84, 165] width 168 height 32
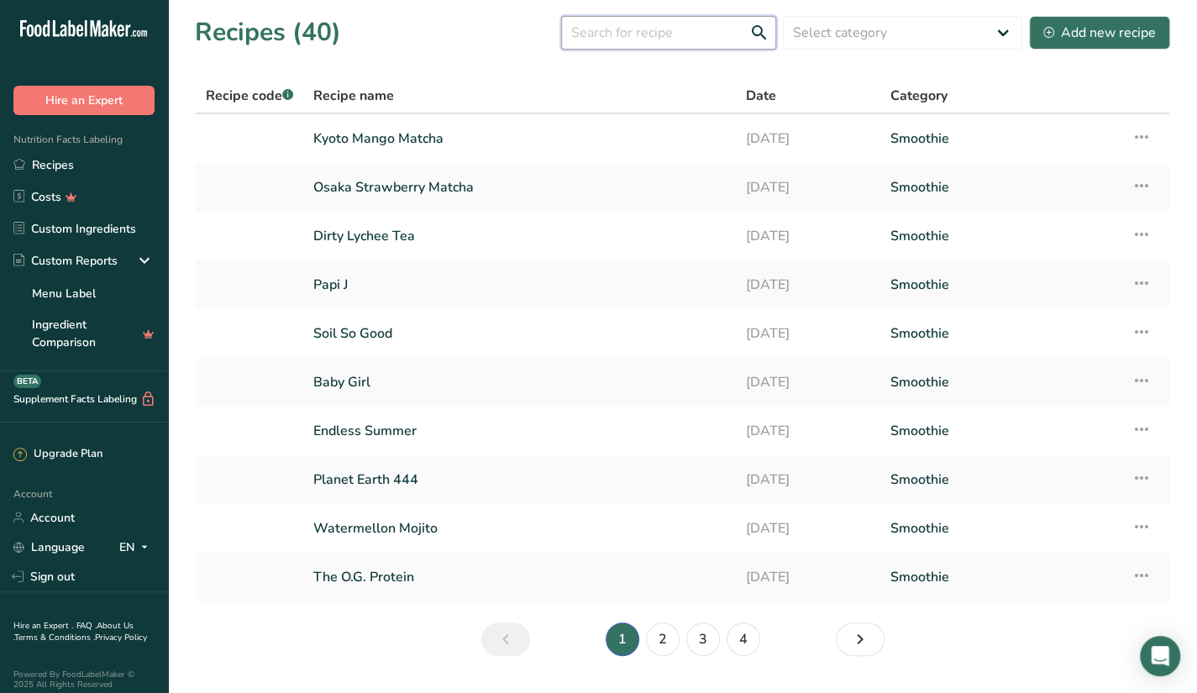
click at [662, 33] on input "text" at bounding box center [668, 33] width 215 height 34
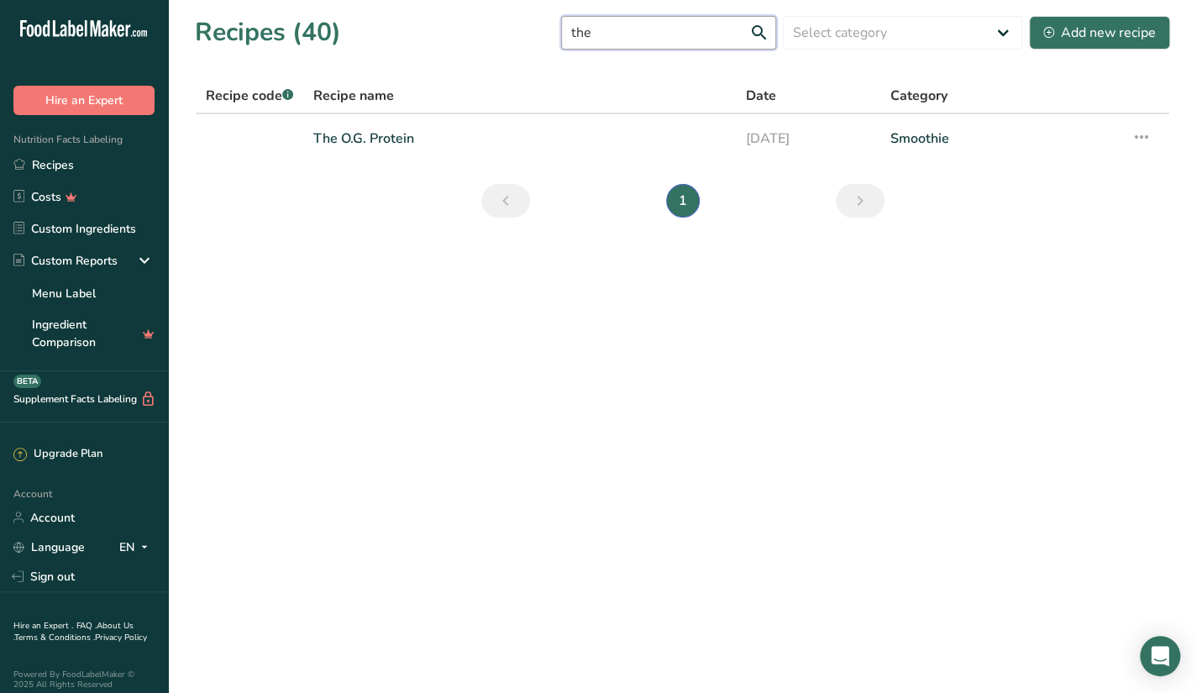
type input "the"
click at [548, 134] on link "The O.G. Protein" at bounding box center [519, 138] width 412 height 35
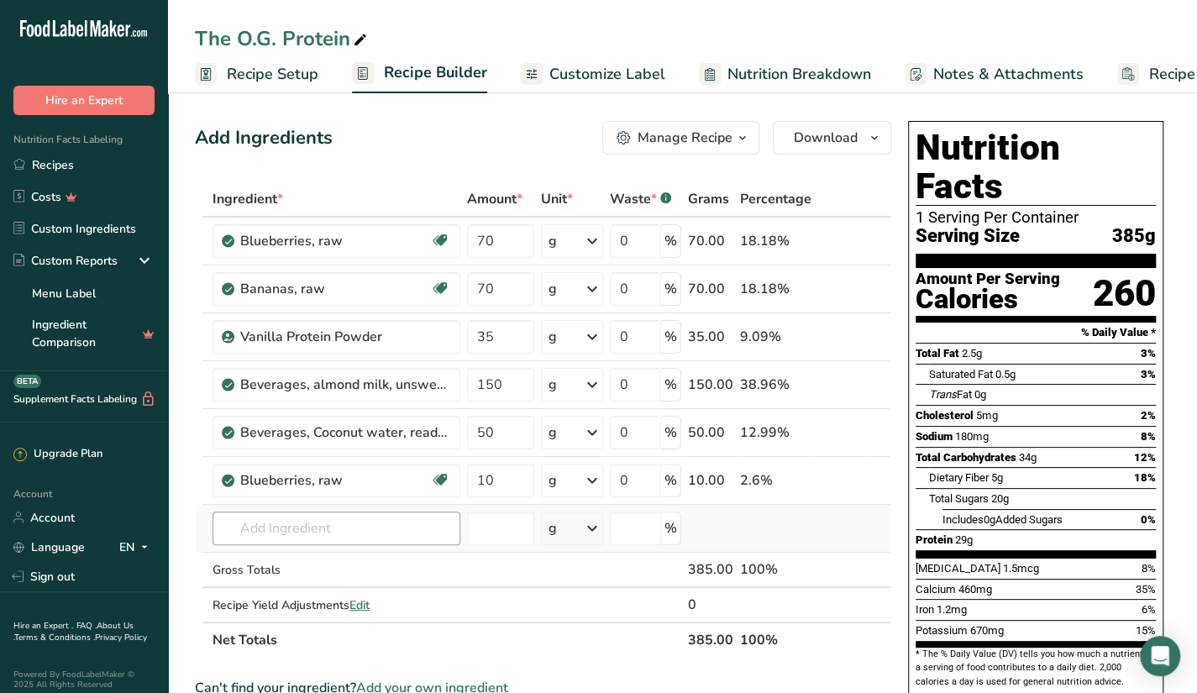
drag, startPoint x: 252, startPoint y: 546, endPoint x: 249, endPoint y: 534, distance: 13.0
click at [249, 534] on td "Almond flour 1211 Milk, whole, 3.25% milkfat, without added vitamin A and [MEDI…" at bounding box center [336, 529] width 255 height 48
click at [249, 534] on input "text" at bounding box center [337, 529] width 248 height 34
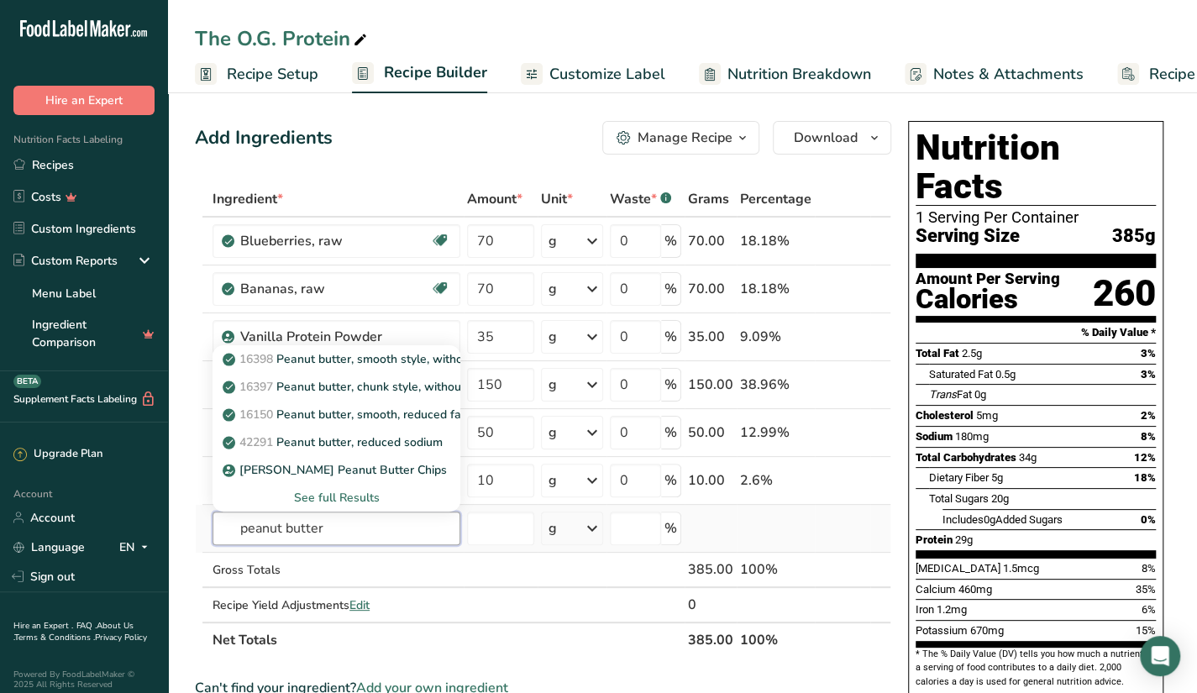
type input "peanut butter"
click at [350, 489] on div "See full Results" at bounding box center [336, 498] width 221 height 18
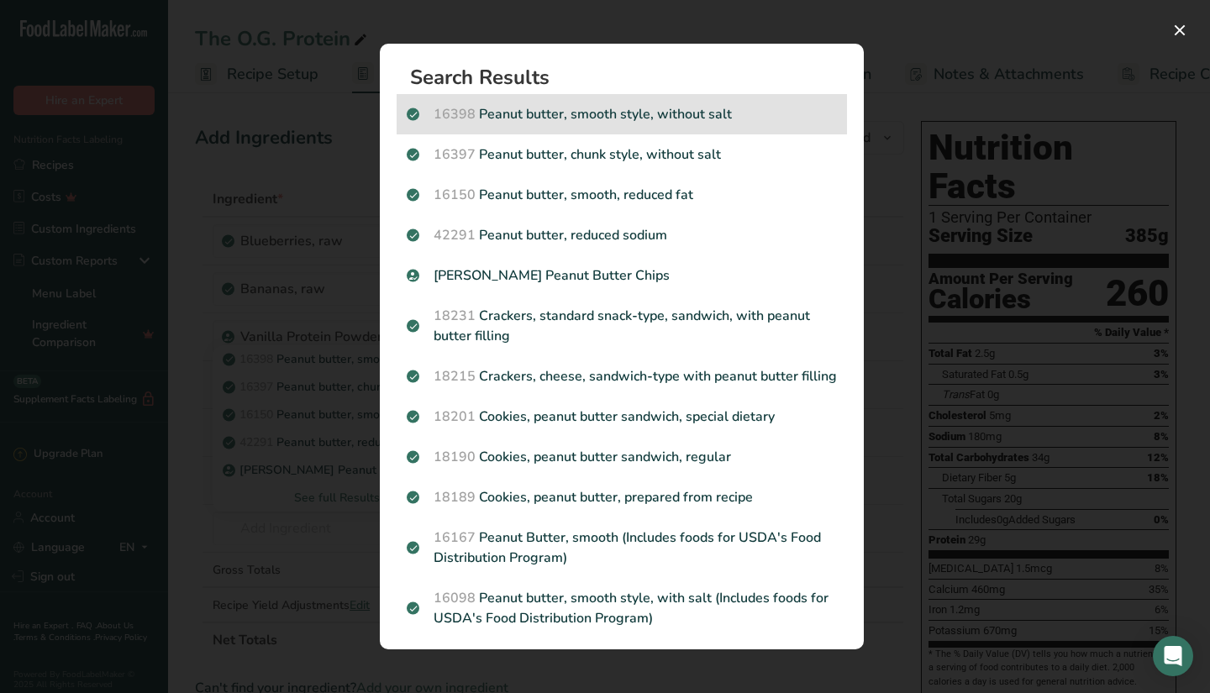
click at [691, 114] on p "16398 Peanut butter, smooth style, without salt" at bounding box center [622, 114] width 430 height 20
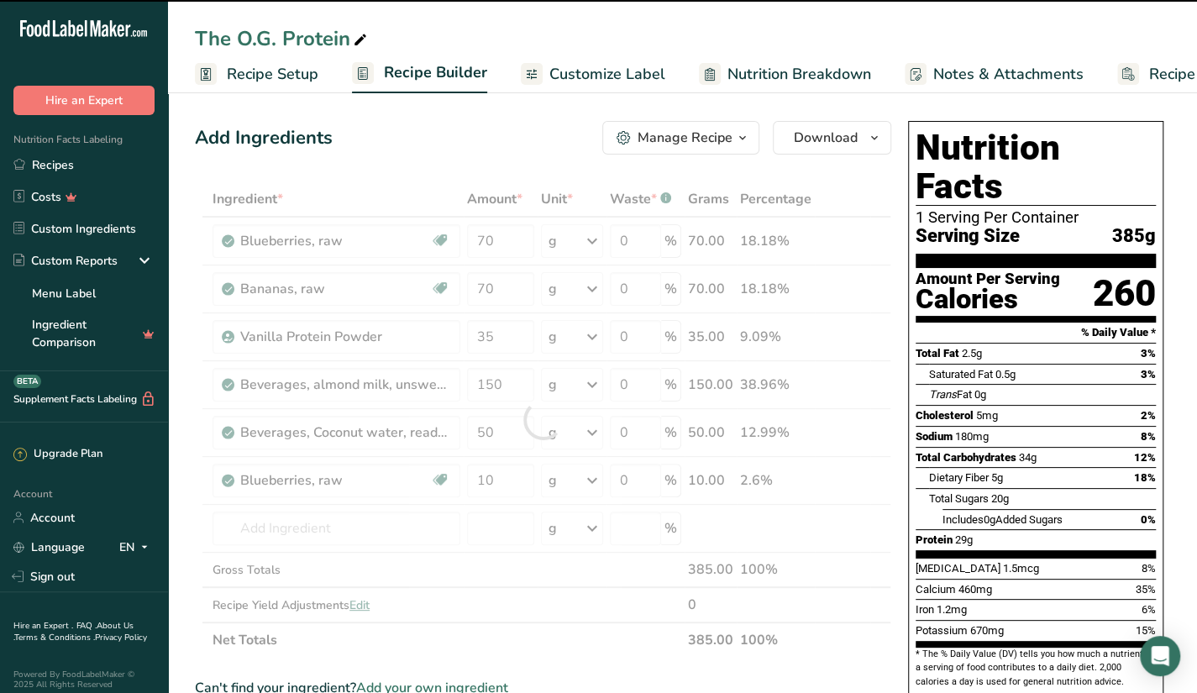
type input "0"
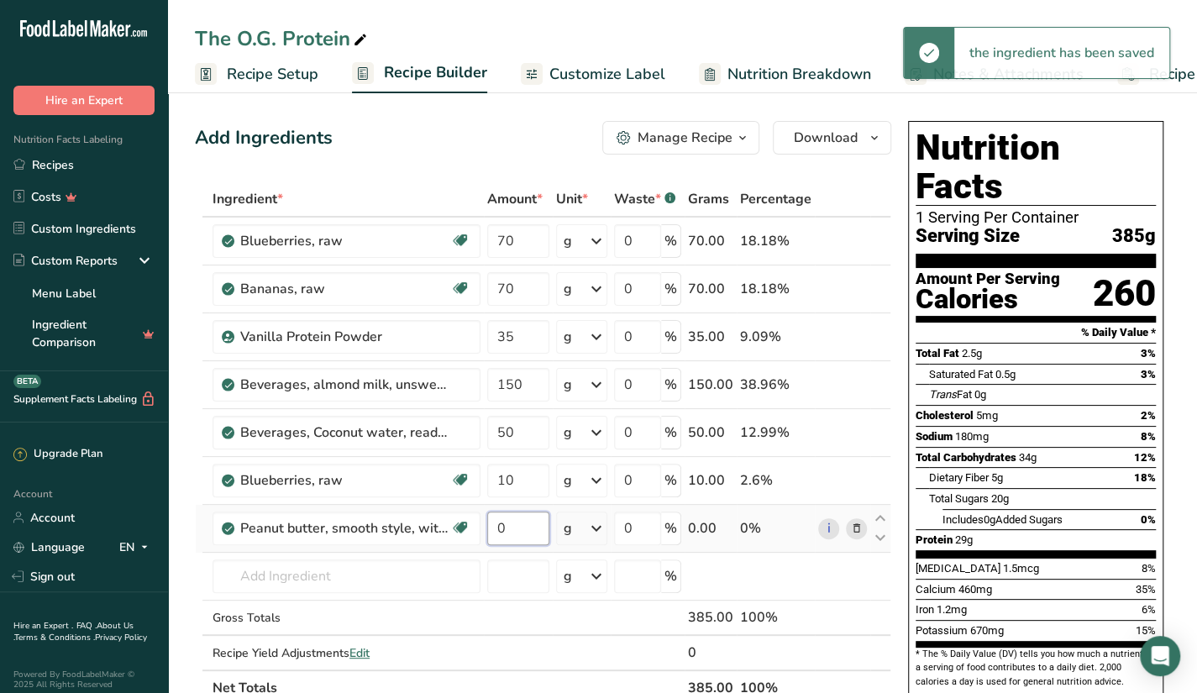
click at [518, 538] on input "0" at bounding box center [518, 529] width 62 height 34
type input "30"
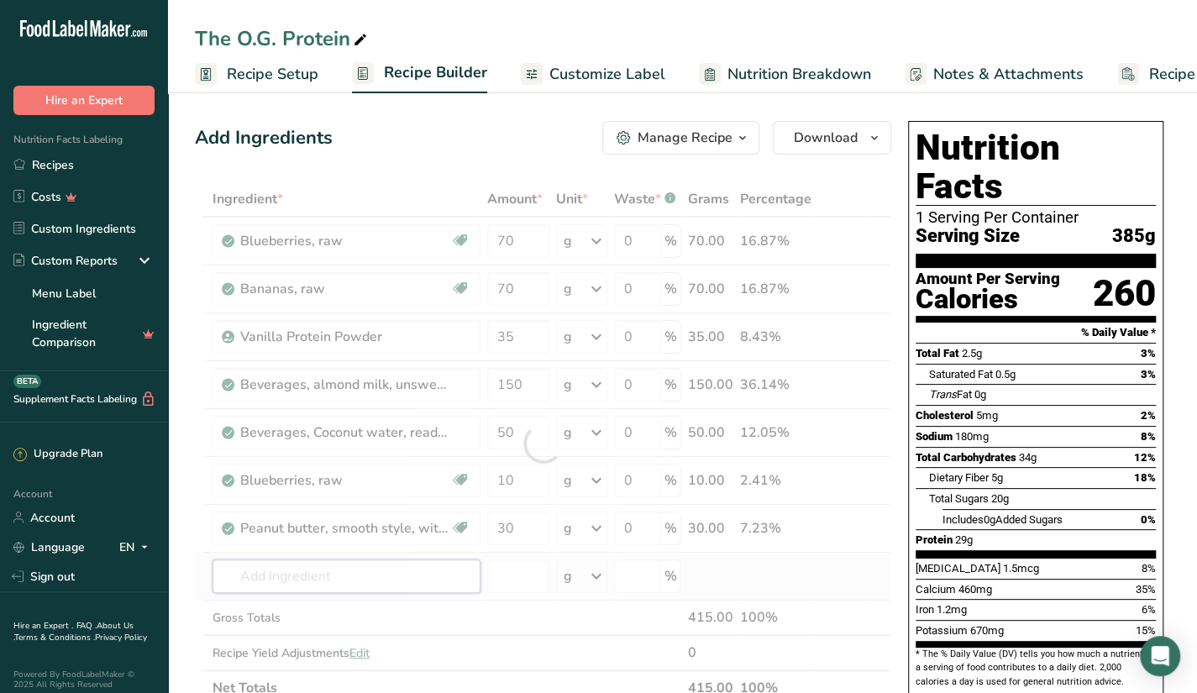
click at [459, 560] on div "Ingredient * Amount * Unit * Waste * .a-a{fill:#347362;}.b-a{fill:#fff;} Grams …" at bounding box center [543, 443] width 697 height 524
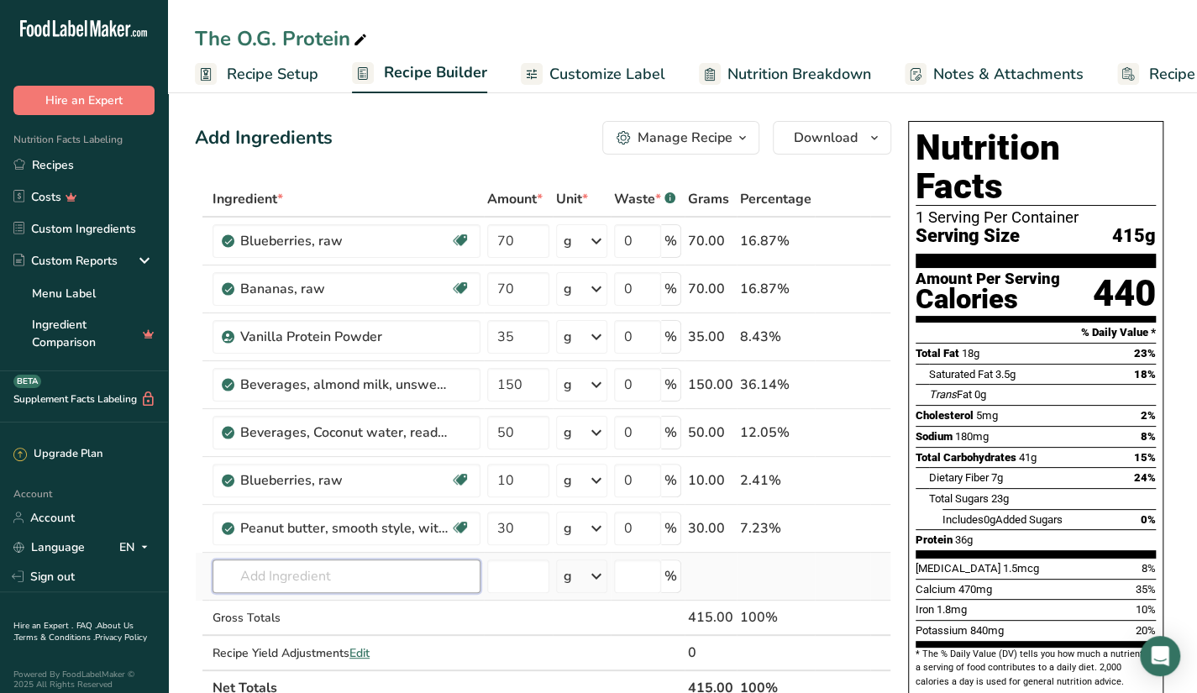
scroll to position [3, 0]
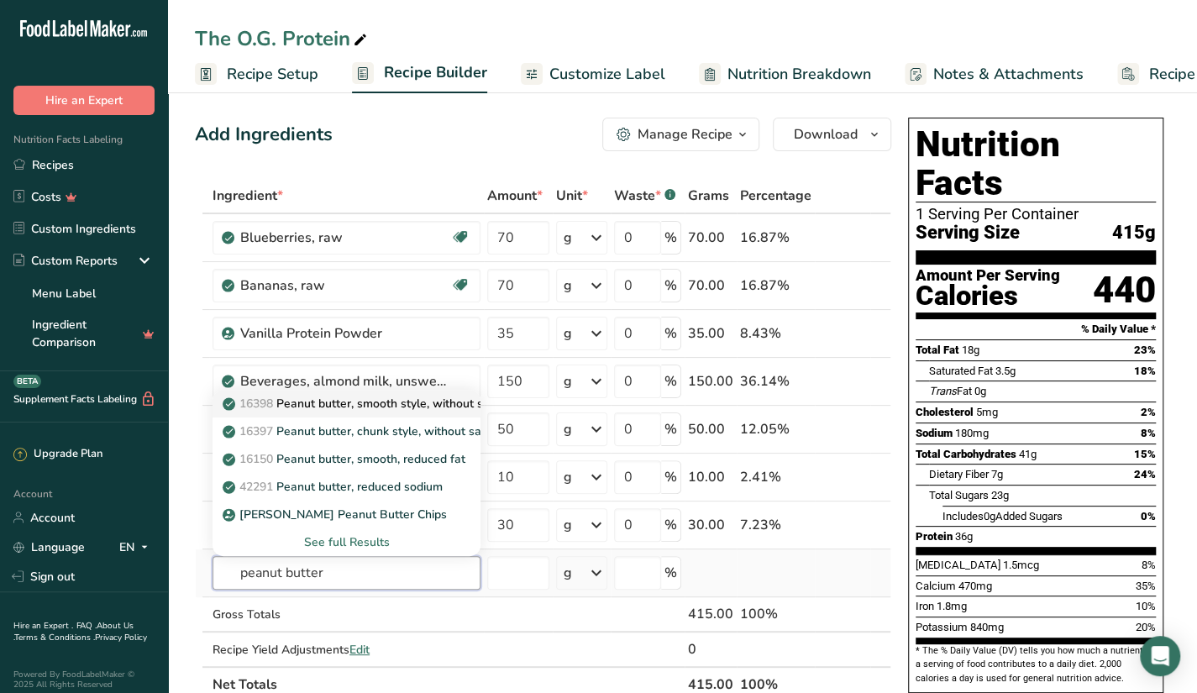
type input "peanut butter"
click at [431, 409] on p "16398 Peanut butter, smooth style, without salt" at bounding box center [361, 404] width 271 height 18
type input "Peanut butter, smooth style, without salt"
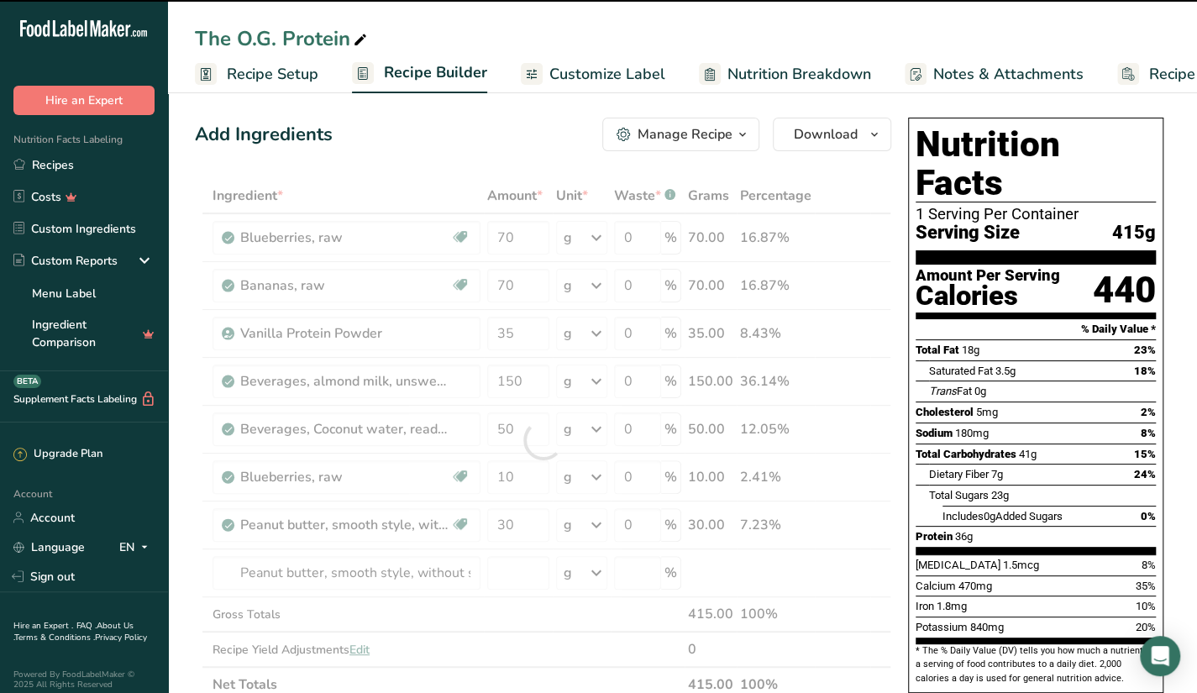
type input "0"
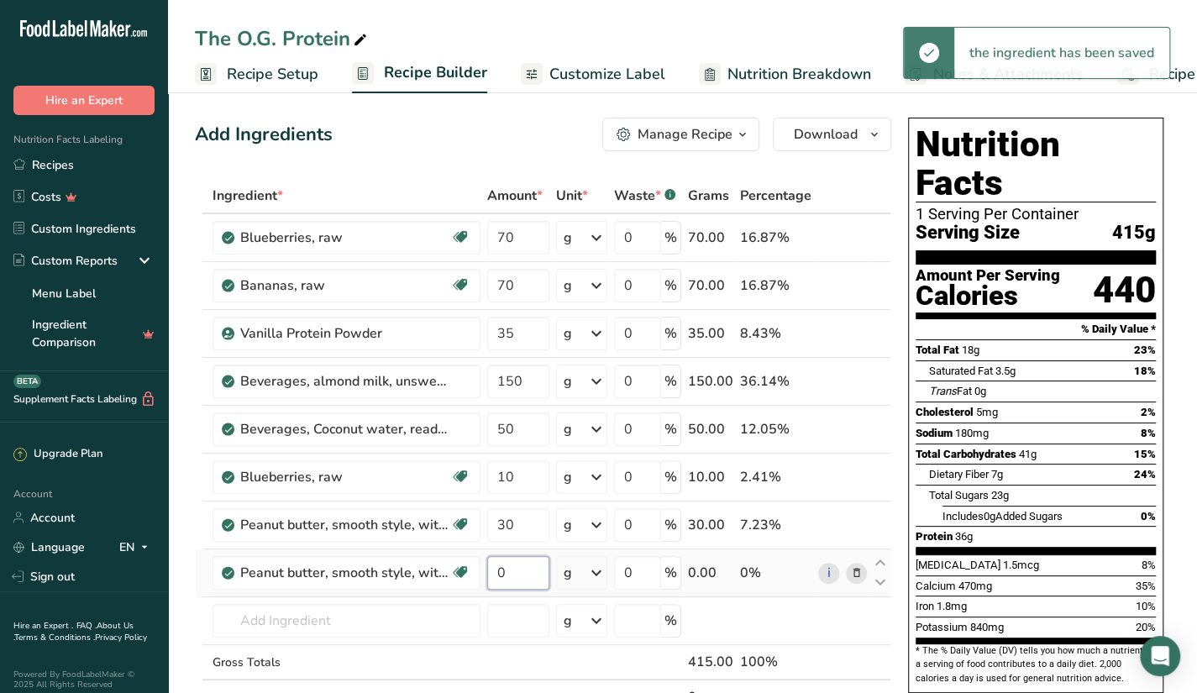
click at [526, 564] on input "0" at bounding box center [518, 573] width 62 height 34
type input "45"
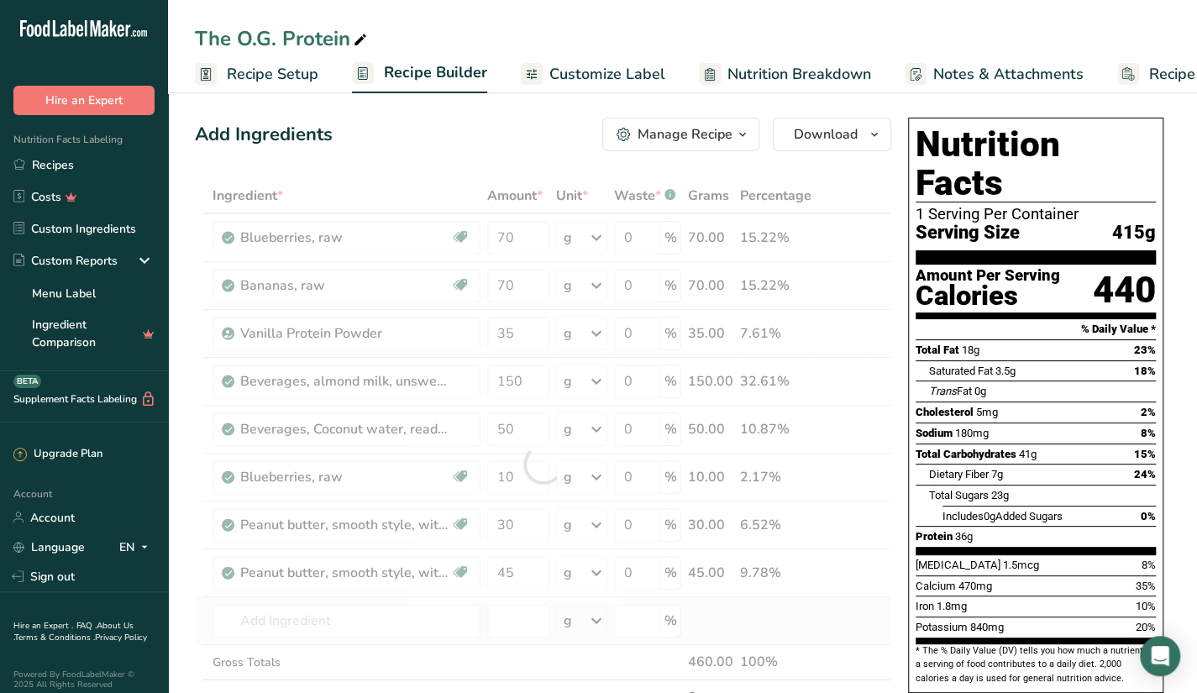
click at [733, 621] on div "Ingredient * Amount * Unit * Waste * .a-a{fill:#347362;}.b-a{fill:#fff;} Grams …" at bounding box center [543, 464] width 697 height 572
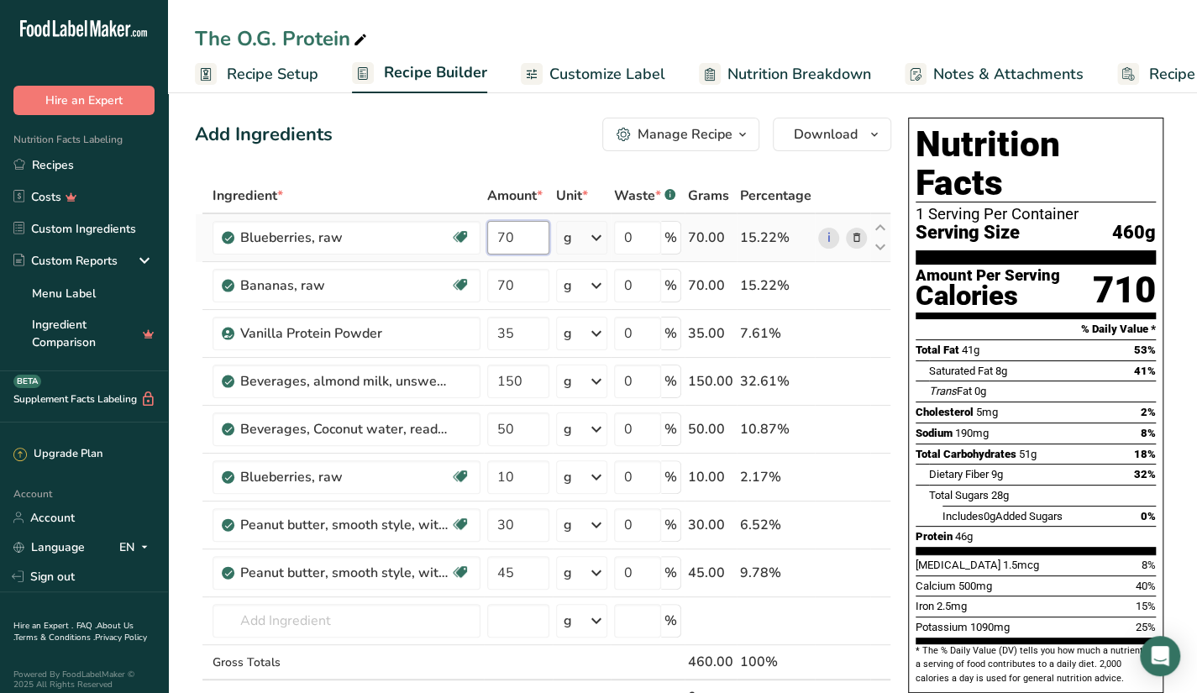
click at [524, 234] on input "70" at bounding box center [518, 238] width 62 height 34
type input "7"
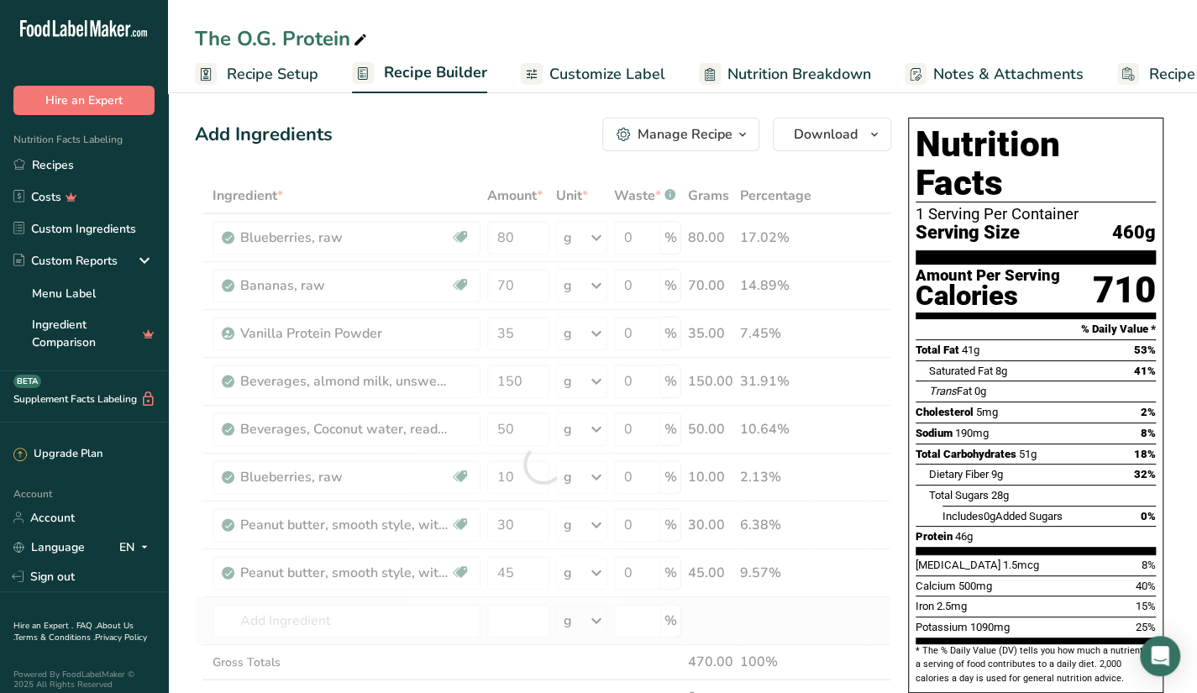
click at [383, 641] on div "Ingredient * Amount * Unit * Waste * .a-a{fill:#347362;}.b-a{fill:#fff;} Grams …" at bounding box center [543, 464] width 697 height 572
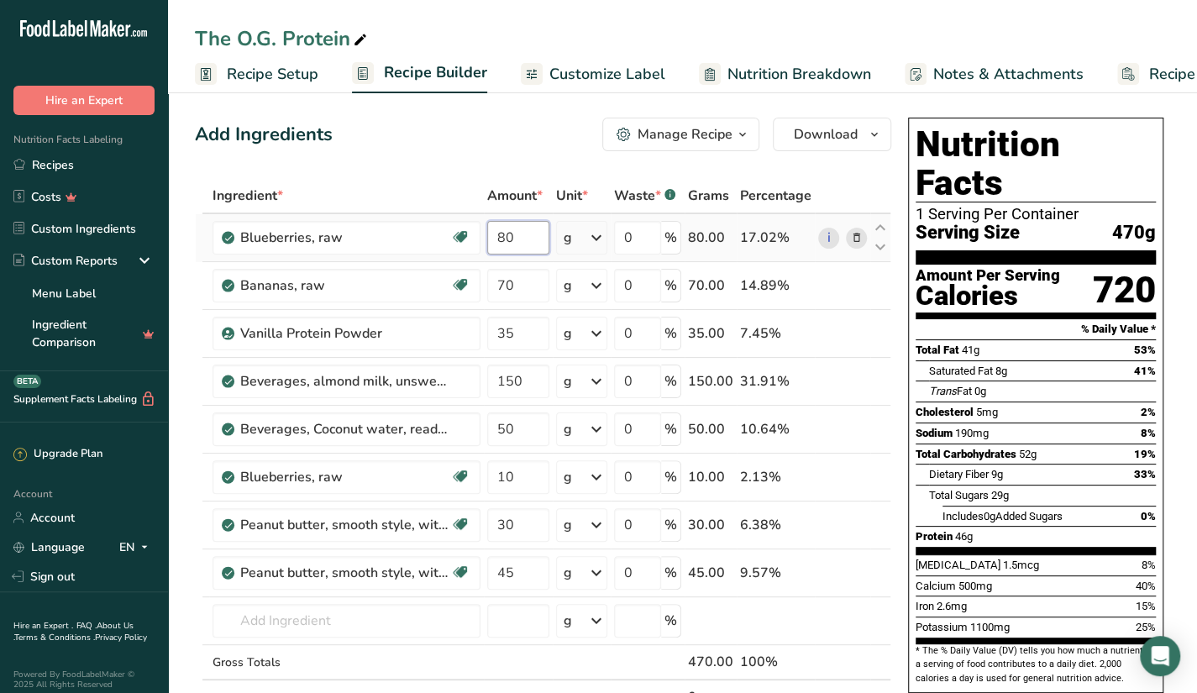
click at [546, 231] on input "80" at bounding box center [518, 238] width 62 height 34
type input "8"
type input "70"
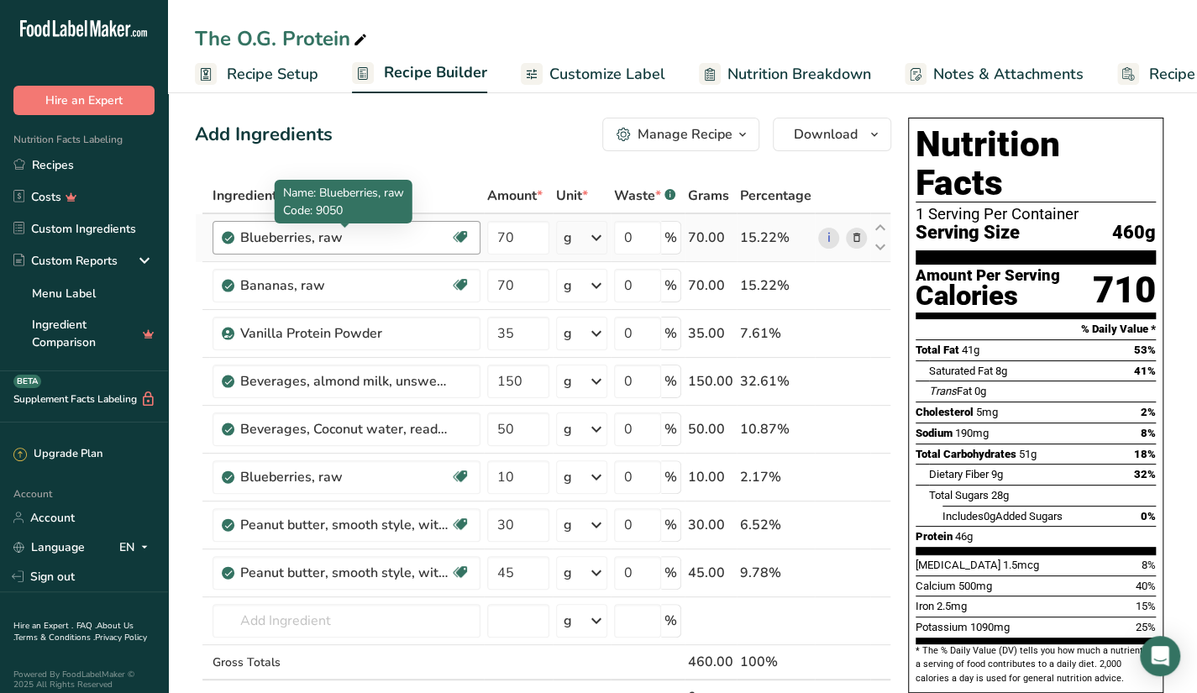
click at [445, 228] on div "Blueberries, raw" at bounding box center [345, 238] width 210 height 20
click at [392, 234] on div "Blueberries, raw" at bounding box center [345, 238] width 210 height 20
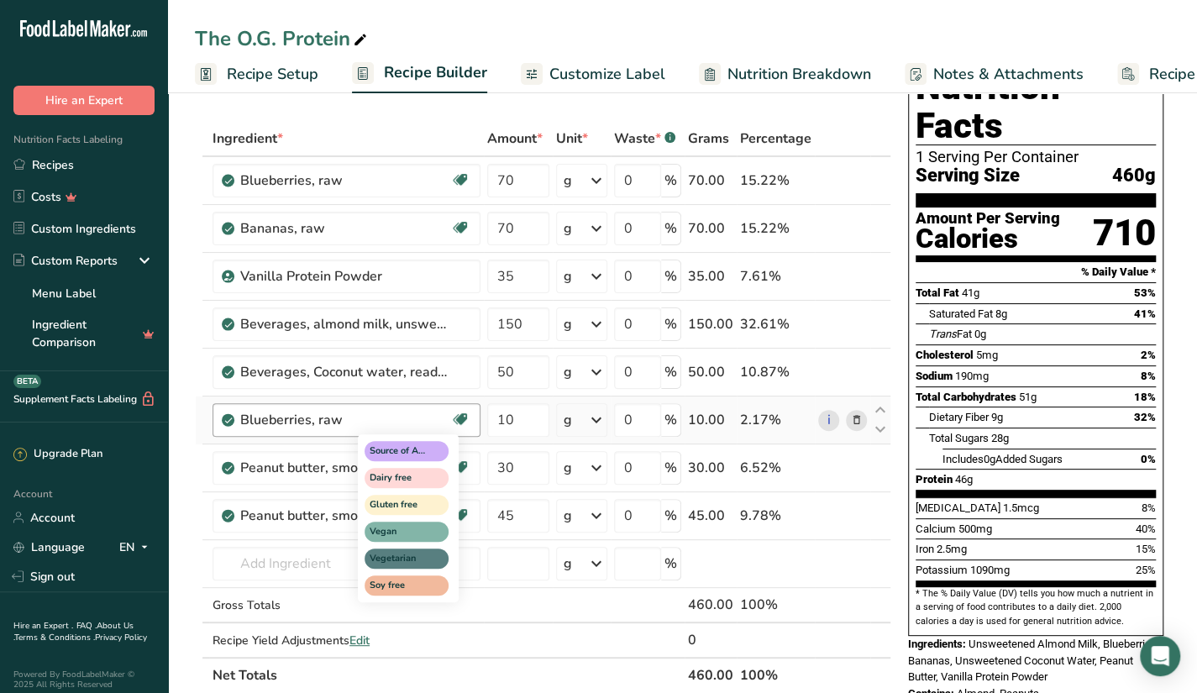
scroll to position [87, 0]
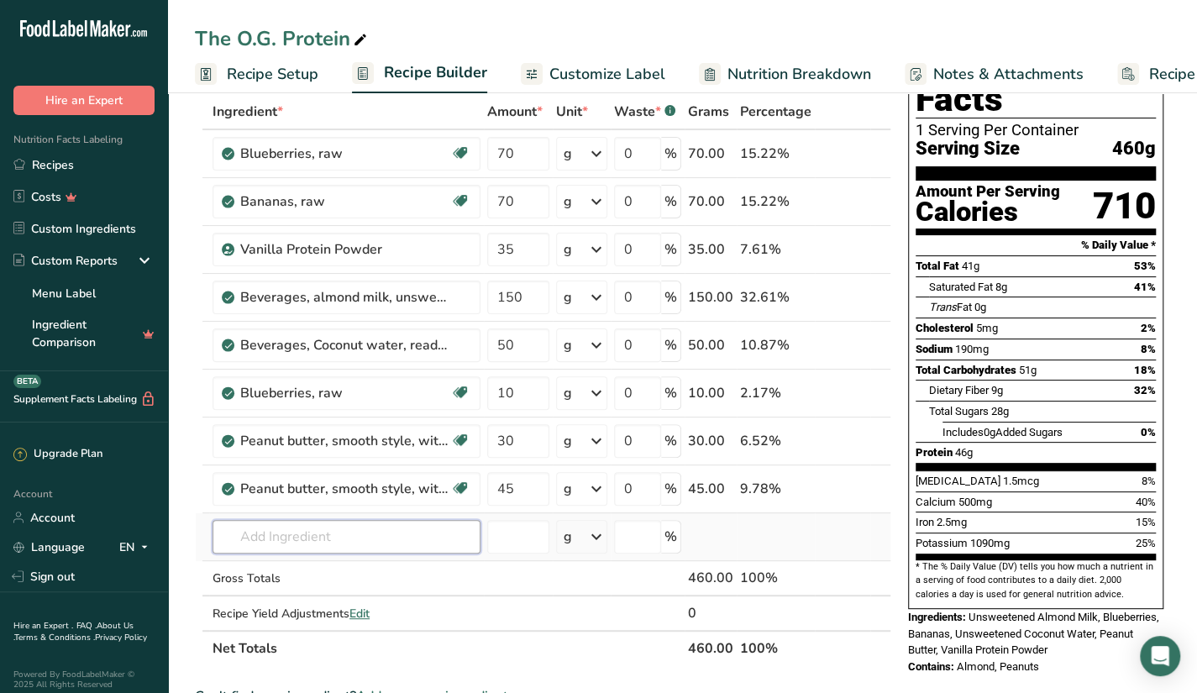
click at [433, 526] on input "text" at bounding box center [347, 537] width 268 height 34
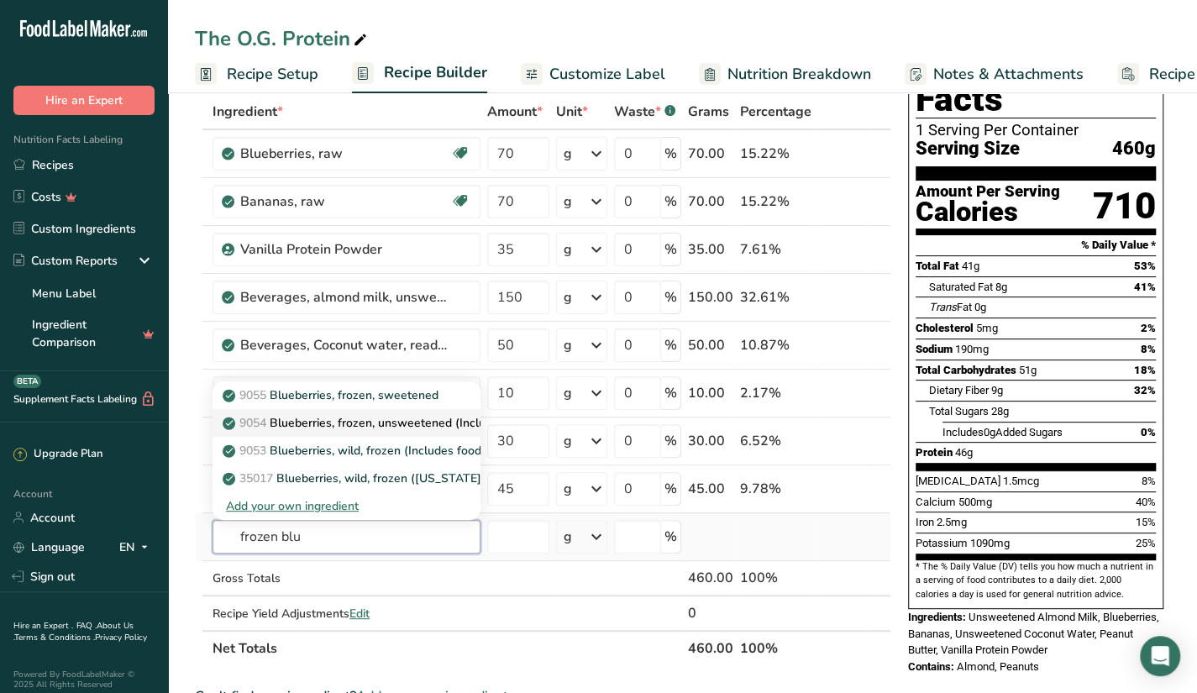
type input "frozen blu"
click at [460, 414] on p "9054 Blueberries, frozen, unsweetened (Includes foods for USDA's Food Distribut…" at bounding box center [489, 423] width 526 height 18
type input "Blueberries, frozen, unsweetened (Includes foods for USDA's Food Distribution P…"
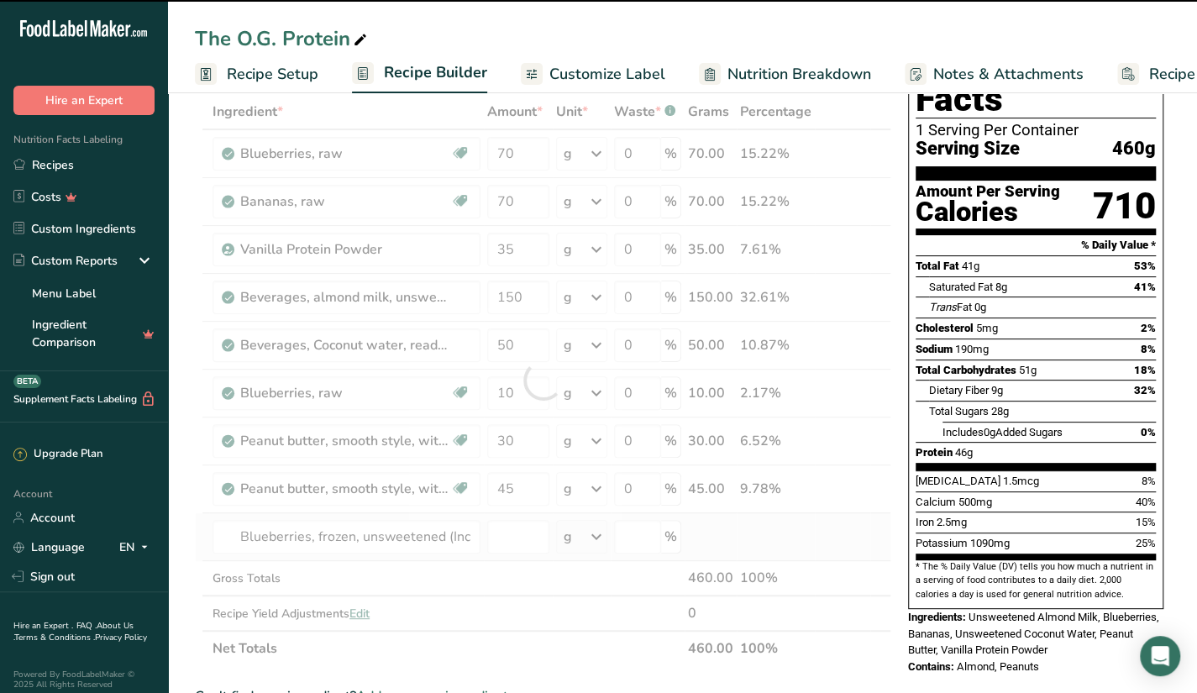
type input "0"
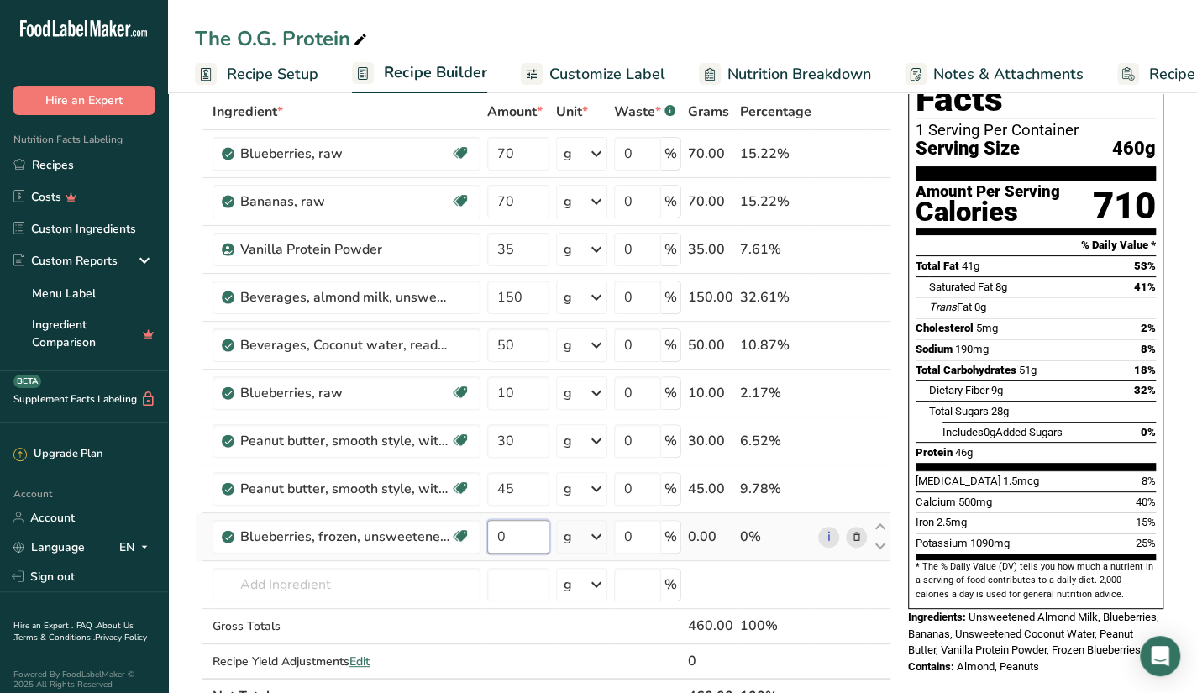
click at [520, 535] on input "0" at bounding box center [518, 537] width 62 height 34
type input "70"
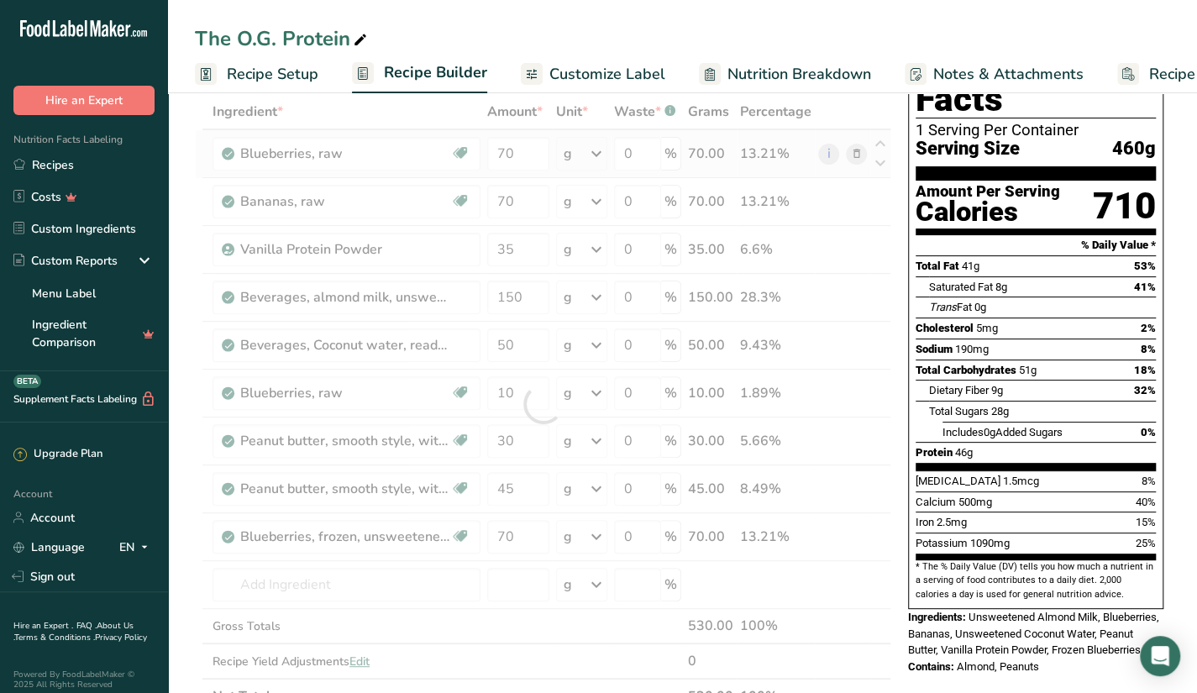
click at [860, 152] on div "Ingredient * Amount * Unit * Waste * .a-a{fill:#347362;}.b-a{fill:#fff;} Grams …" at bounding box center [543, 404] width 697 height 620
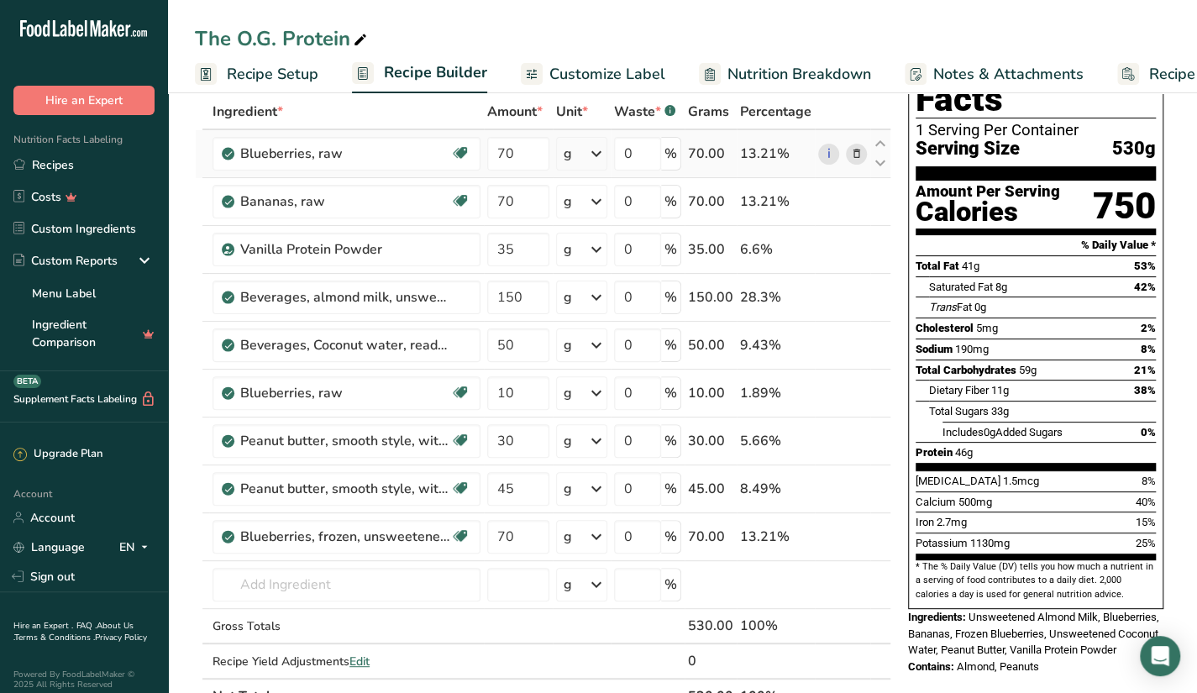
click at [855, 155] on icon at bounding box center [856, 154] width 12 height 18
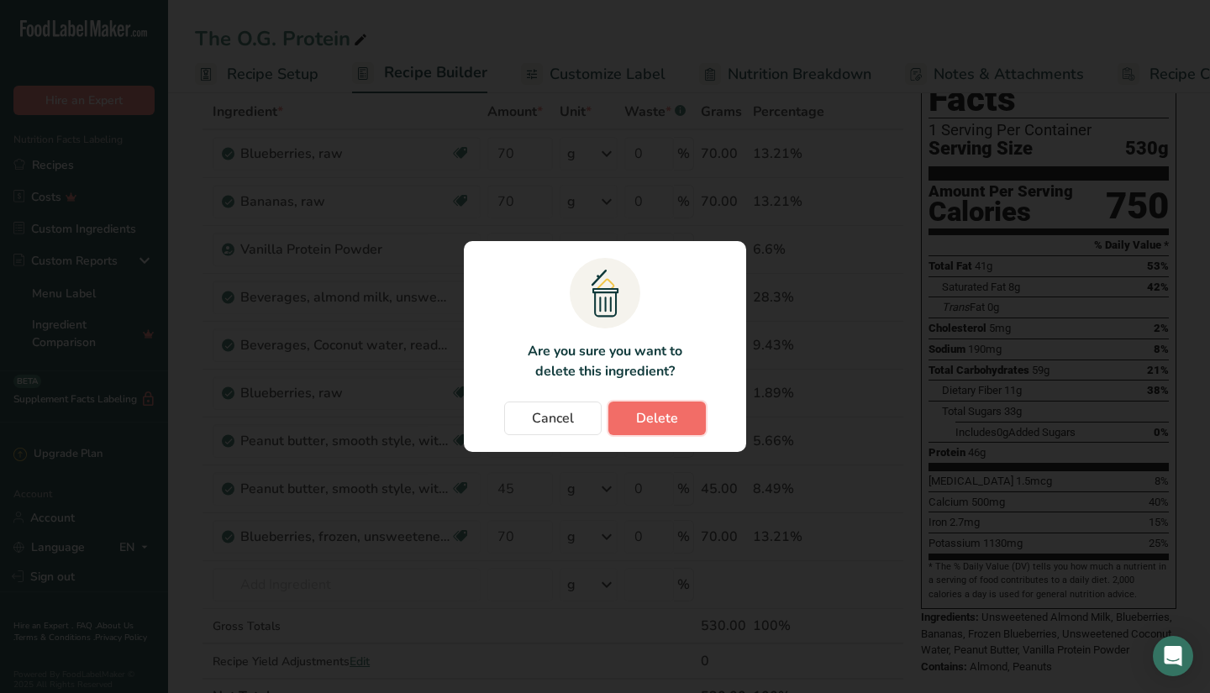
click at [658, 407] on button "Delete" at bounding box center [656, 419] width 97 height 34
type input "35"
type input "150"
type input "50"
type input "10"
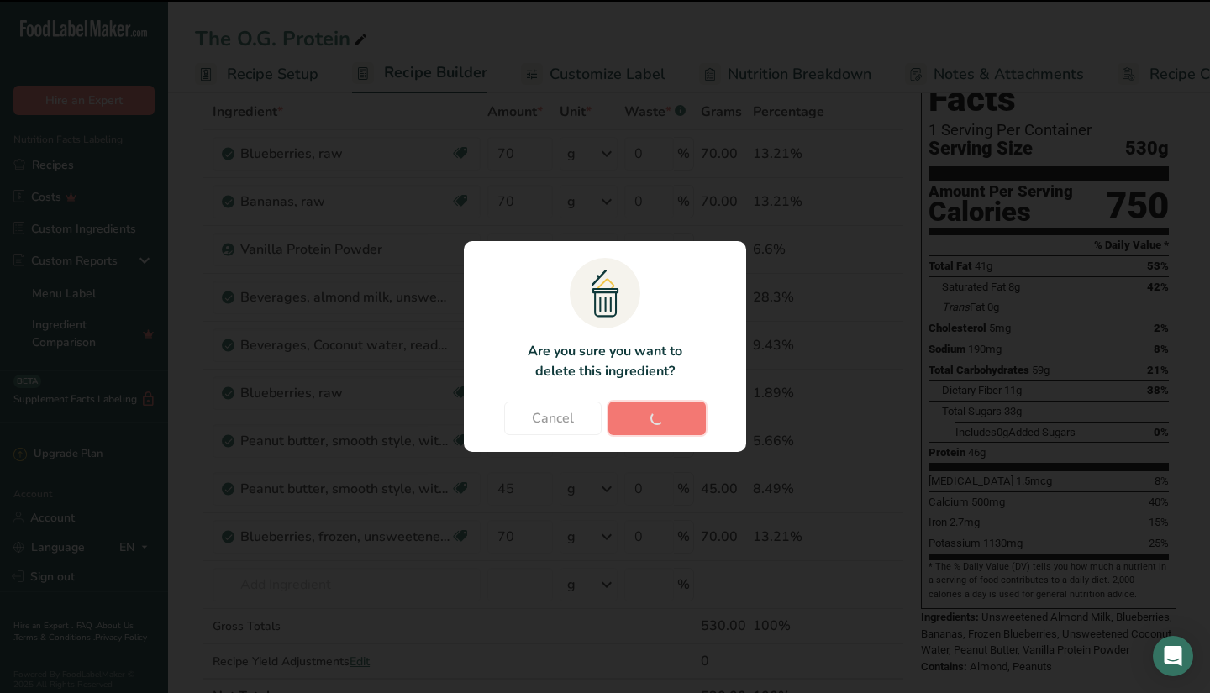
type input "30"
type input "45"
type input "70"
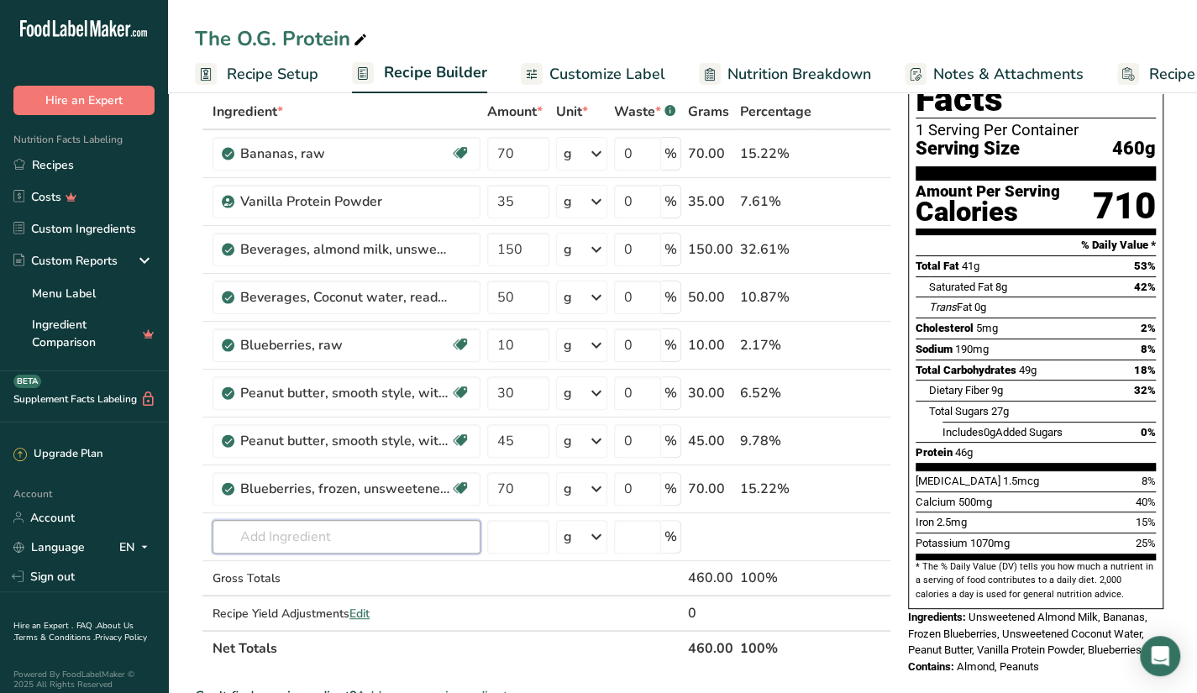
click at [421, 539] on input "text" at bounding box center [347, 537] width 268 height 34
type input "f"
click at [902, 195] on div "Nutrition Facts 1 Serving Per Container Serving Size 460g Amount Per Serving Ca…" at bounding box center [1036, 354] width 269 height 655
click at [852, 441] on icon at bounding box center [856, 442] width 12 height 18
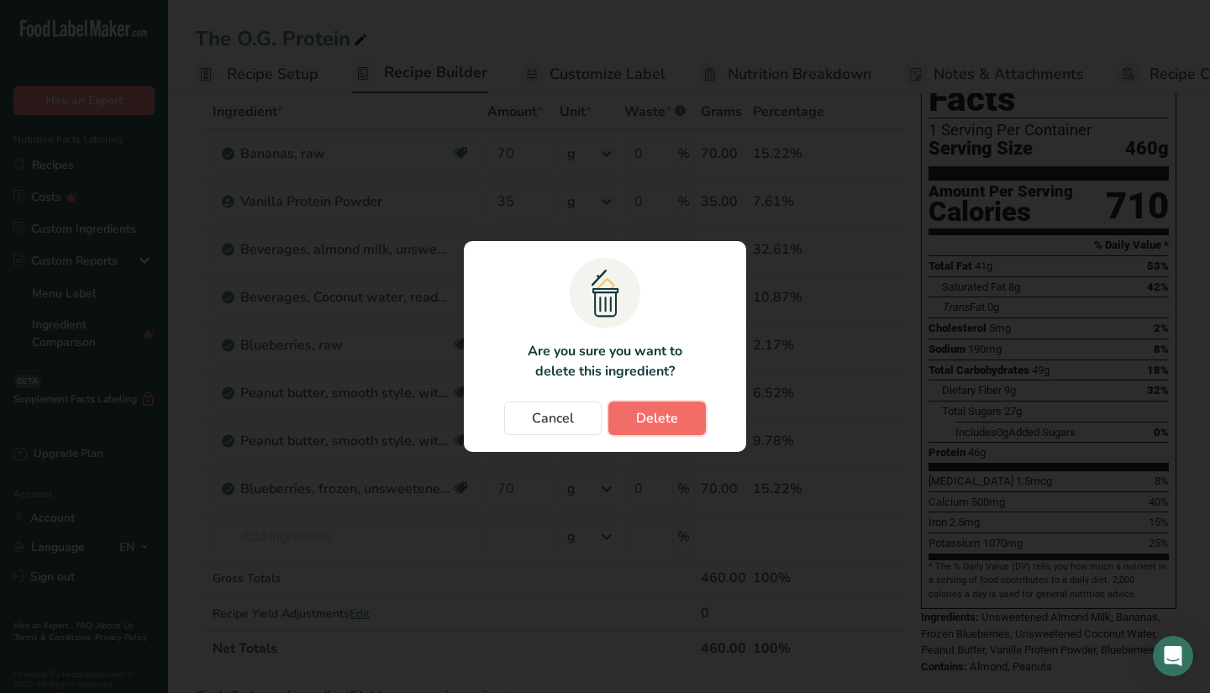
click at [656, 408] on button "Delete" at bounding box center [656, 419] width 97 height 34
type input "70"
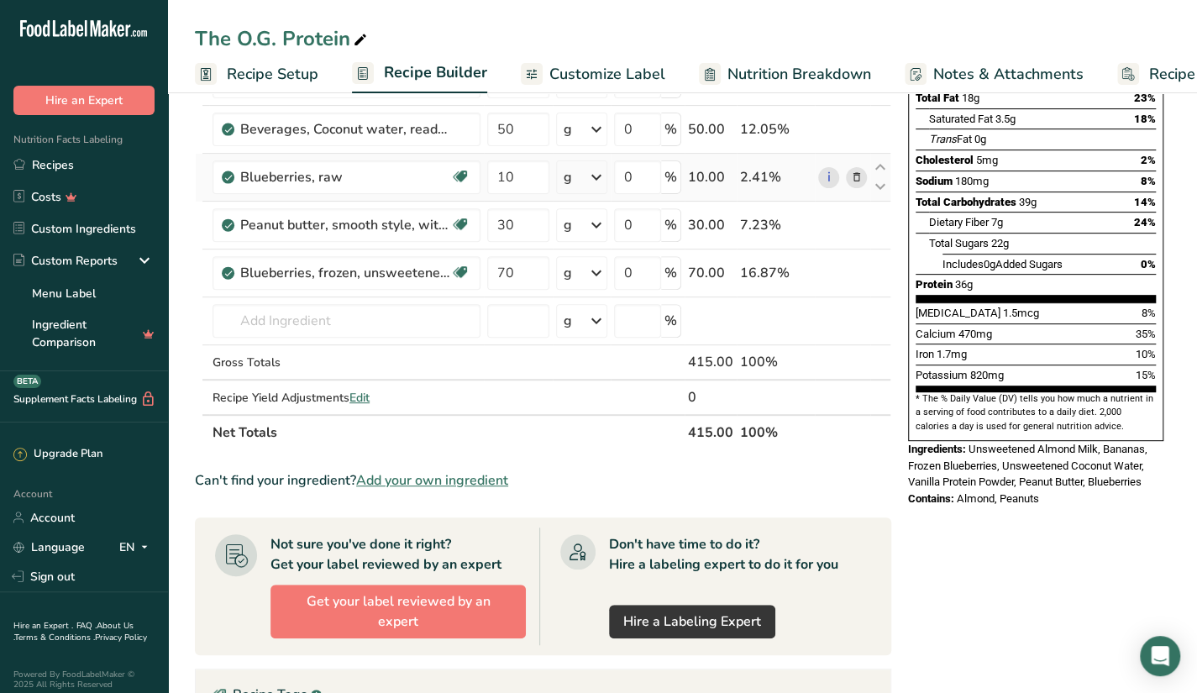
scroll to position [0, 0]
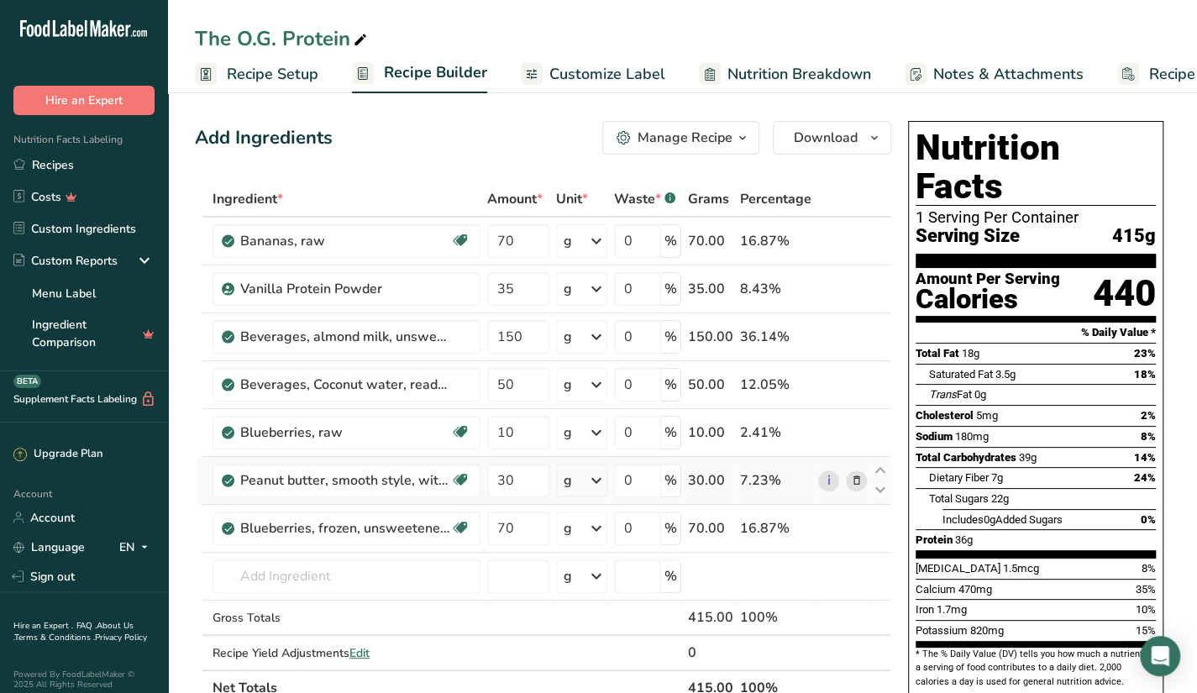
click at [861, 476] on icon at bounding box center [856, 481] width 12 height 18
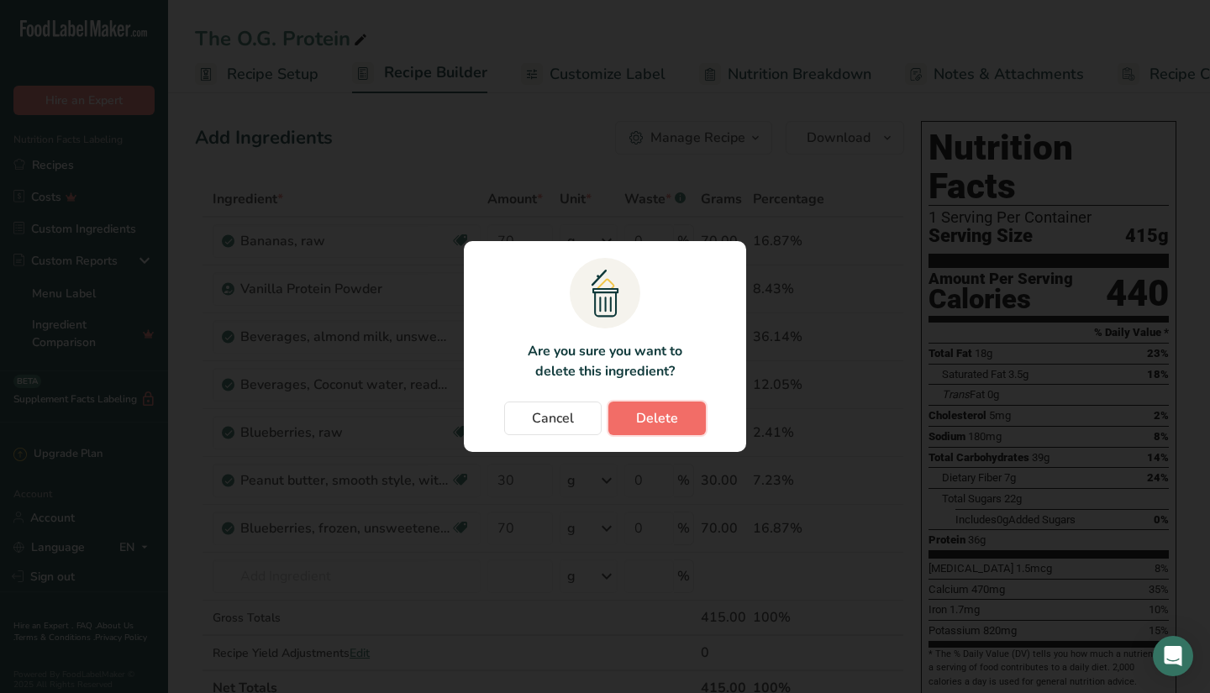
click at [641, 412] on span "Delete" at bounding box center [657, 418] width 42 height 20
type input "70"
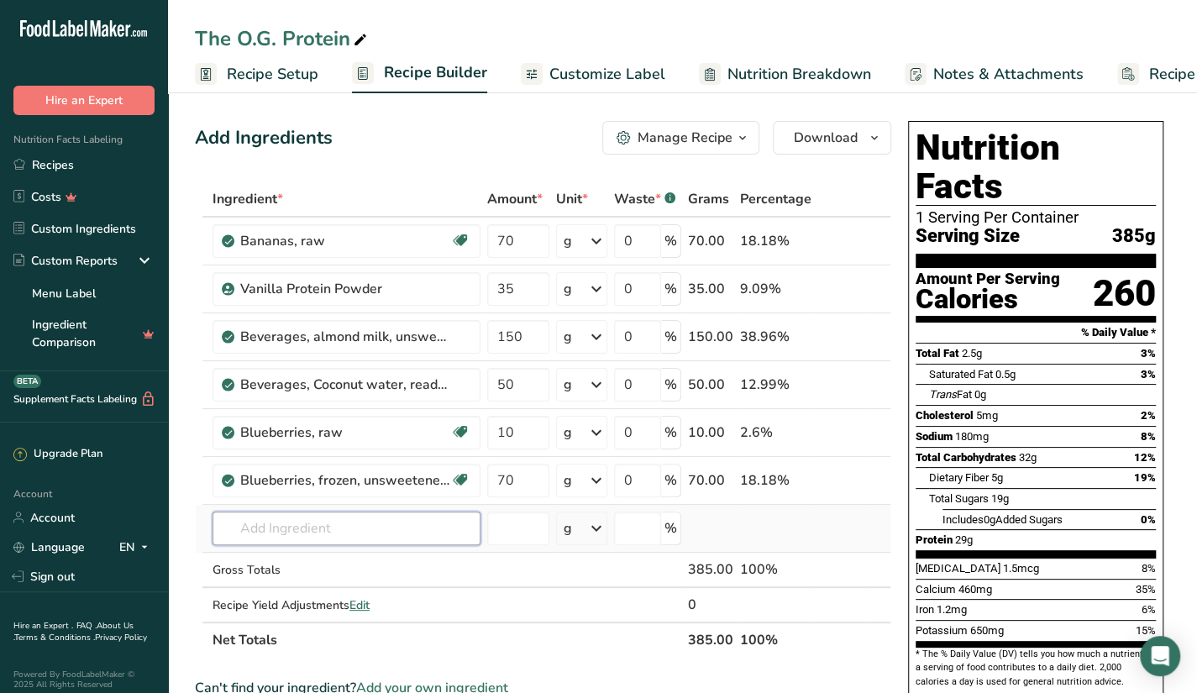
click at [387, 518] on input "text" at bounding box center [347, 529] width 268 height 34
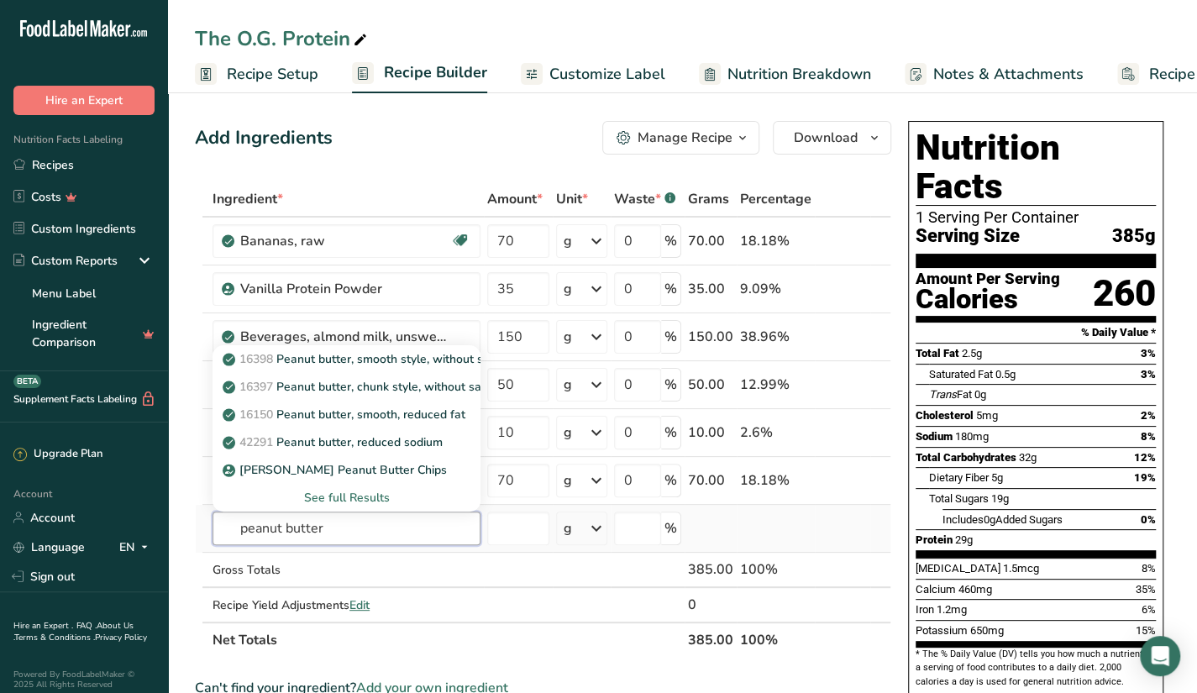
type input "peanut butter"
click at [348, 492] on div "See full Results" at bounding box center [346, 498] width 241 height 18
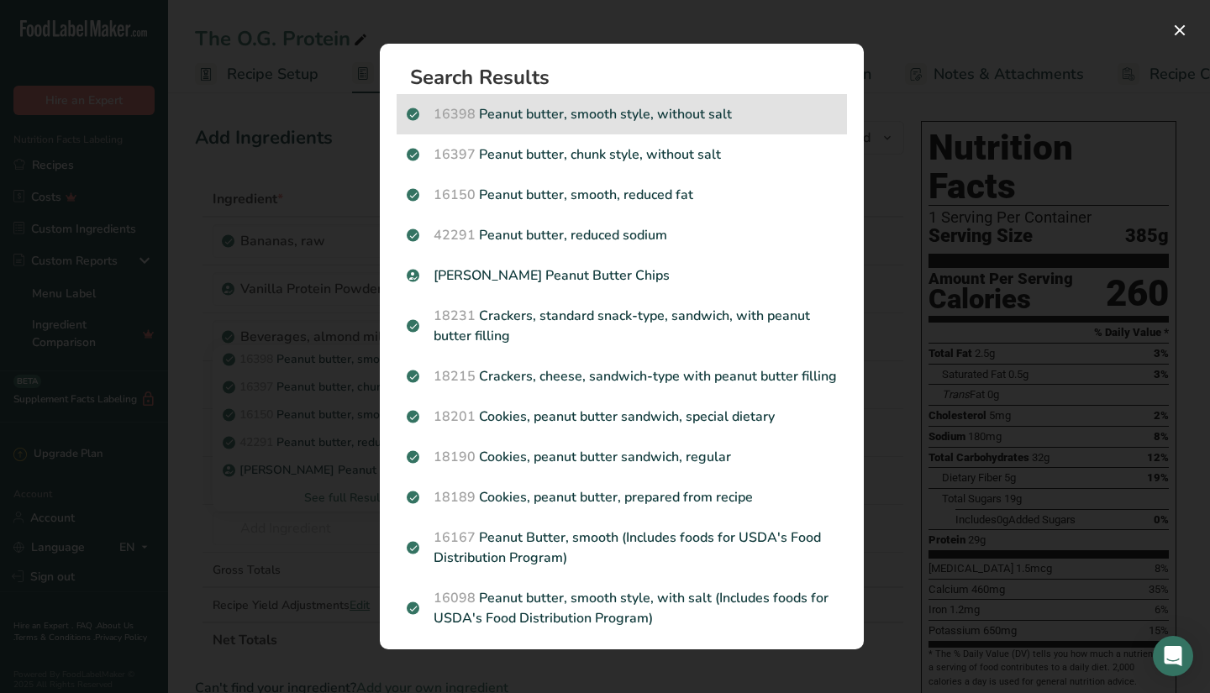
click at [702, 116] on p "16398 Peanut butter, smooth style, without salt" at bounding box center [622, 114] width 430 height 20
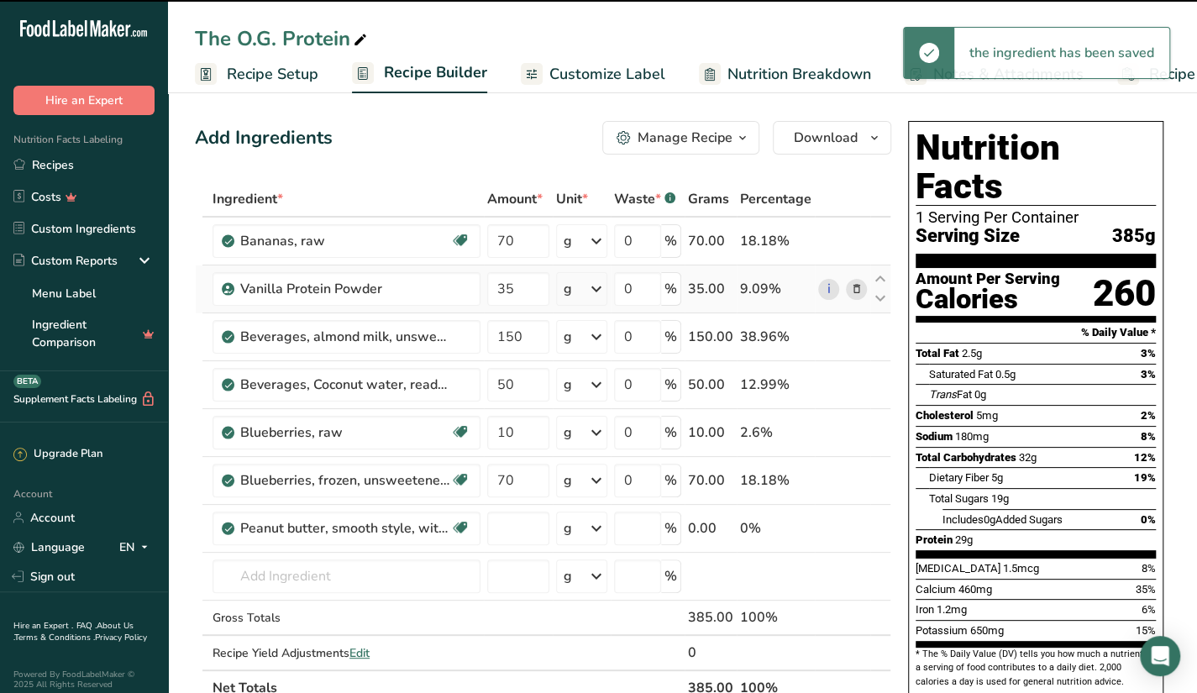
type input "0"
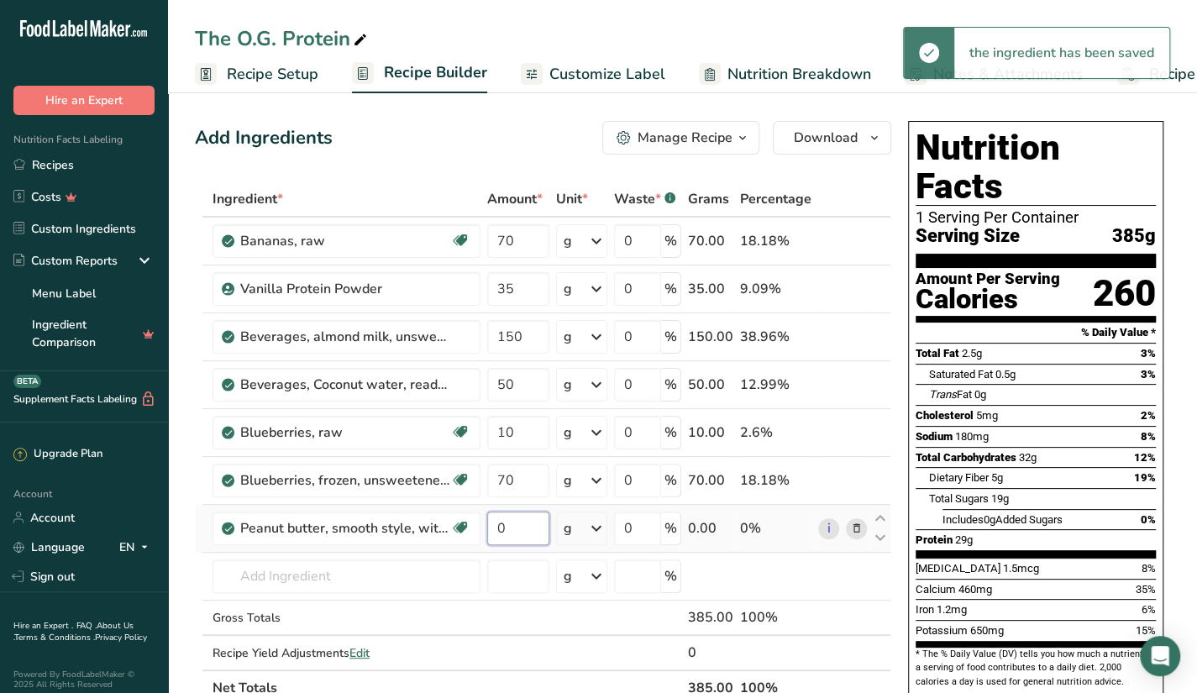
click at [504, 535] on input "0" at bounding box center [518, 529] width 62 height 34
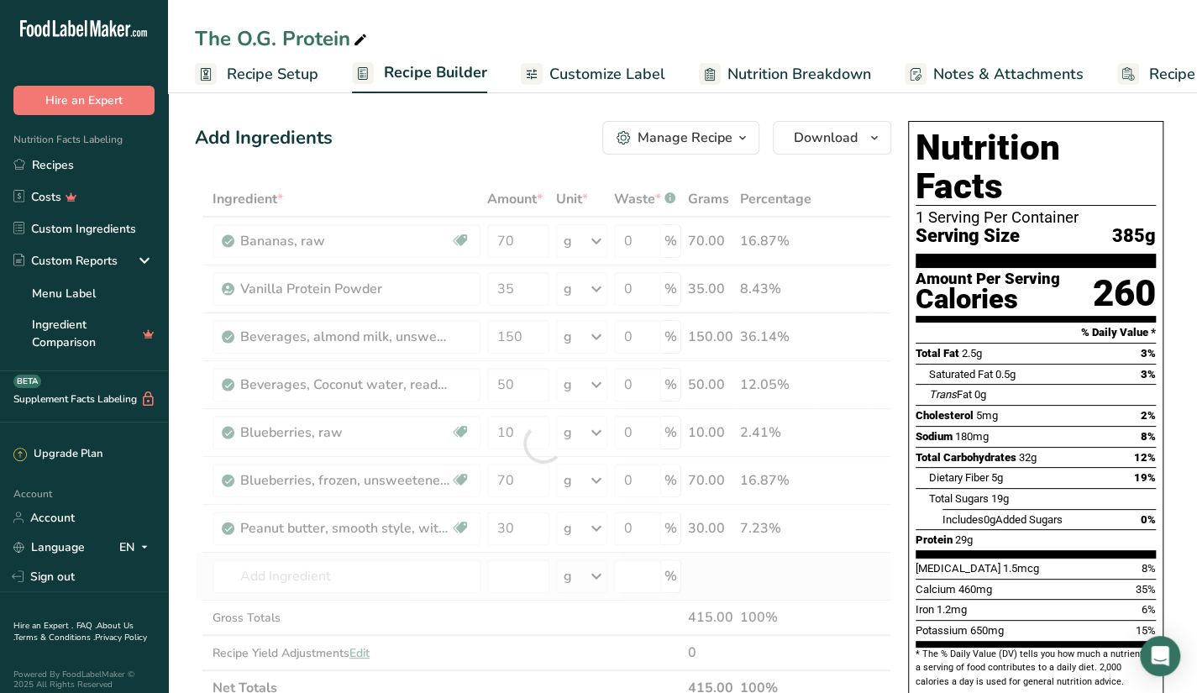
click at [502, 555] on div "Ingredient * Amount * Unit * Waste * .a-a{fill:#347362;}.b-a{fill:#fff;} Grams …" at bounding box center [543, 443] width 697 height 524
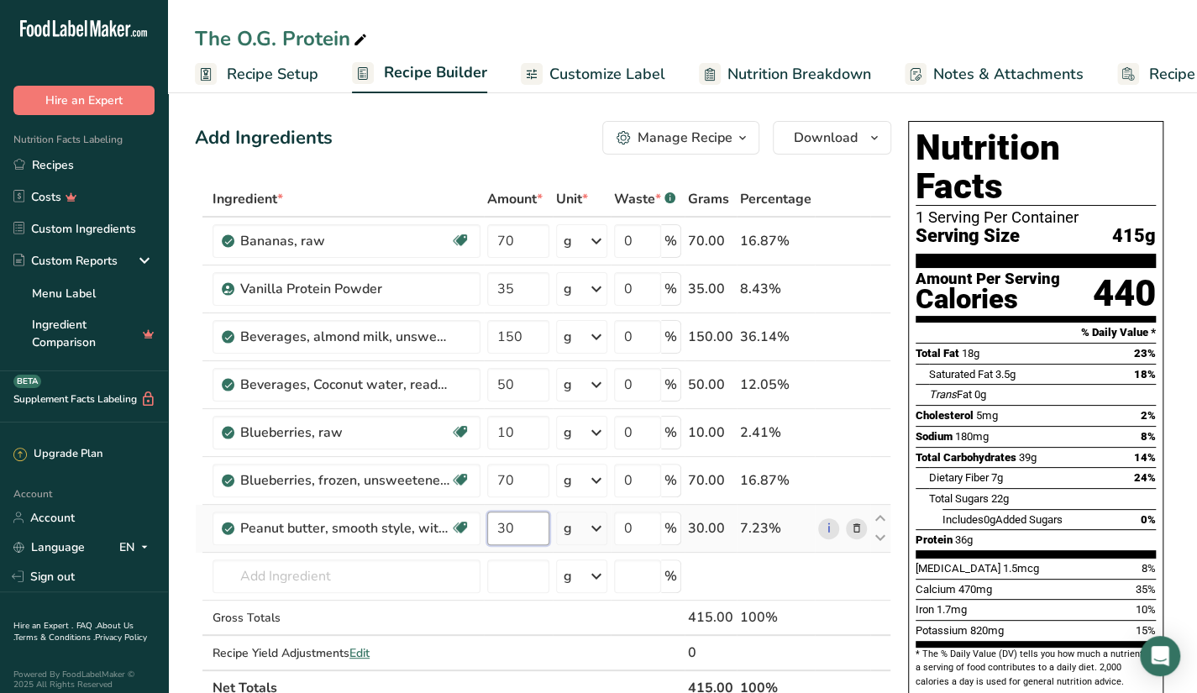
click at [523, 532] on input "30" at bounding box center [518, 529] width 62 height 34
type input "3"
type input "0"
click at [528, 534] on input "0" at bounding box center [518, 529] width 62 height 34
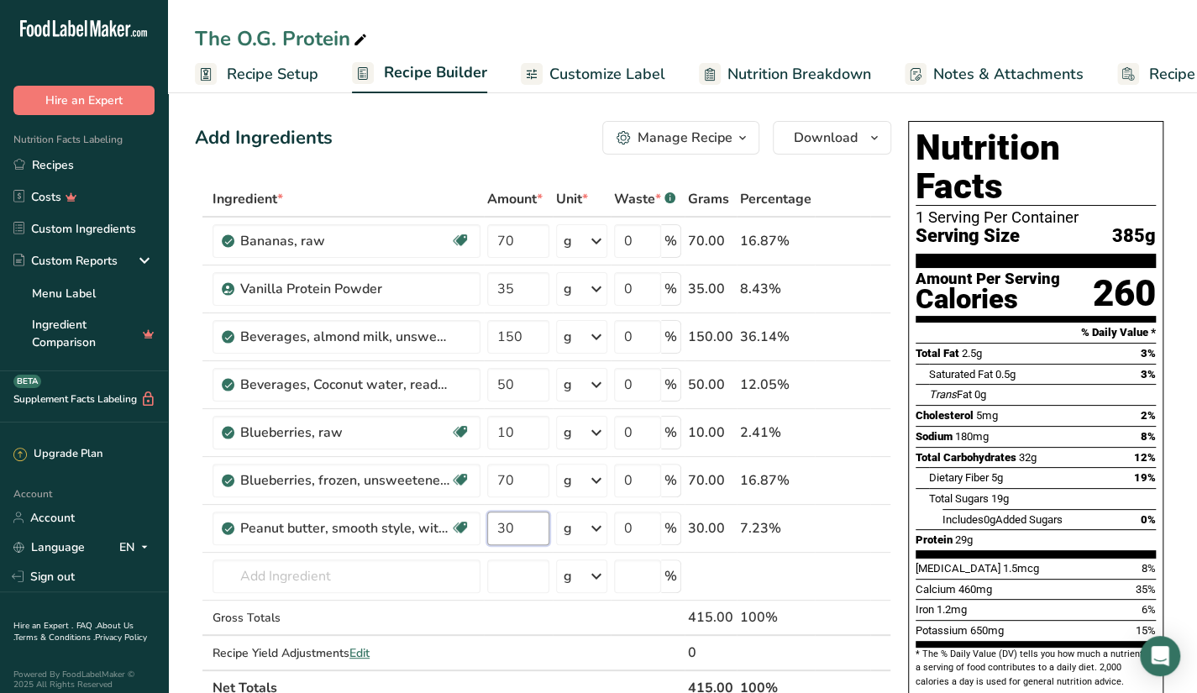
type input "30"
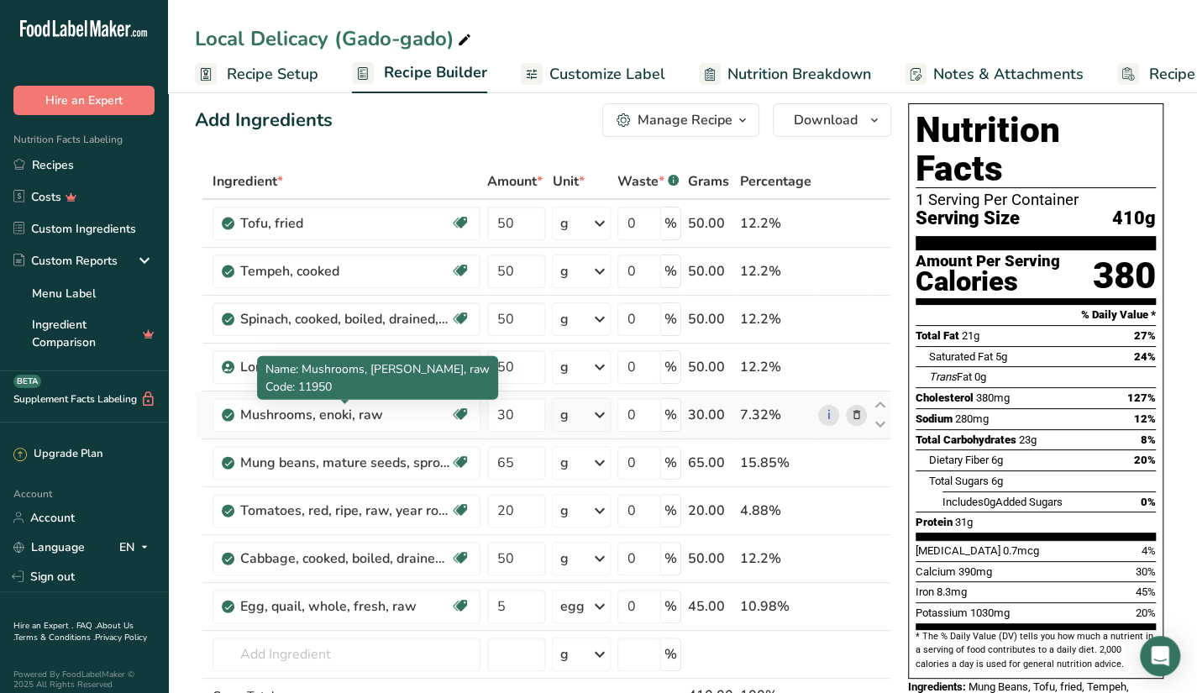
scroll to position [18, 0]
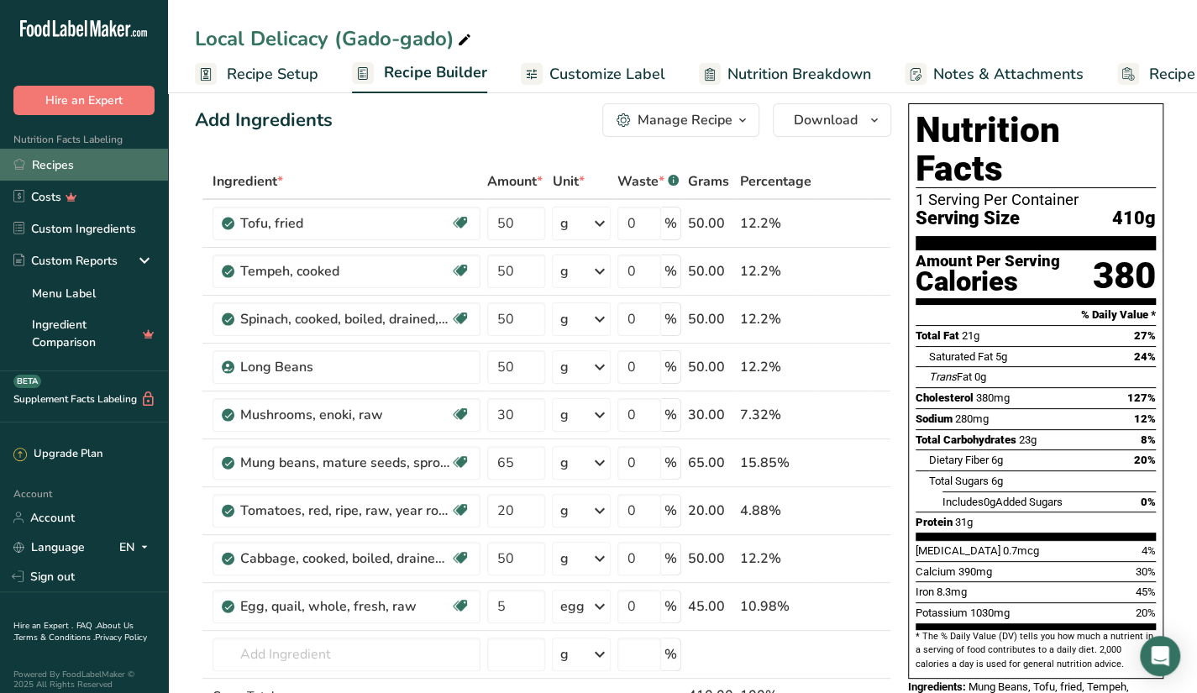
click at [69, 156] on link "Recipes" at bounding box center [84, 165] width 168 height 32
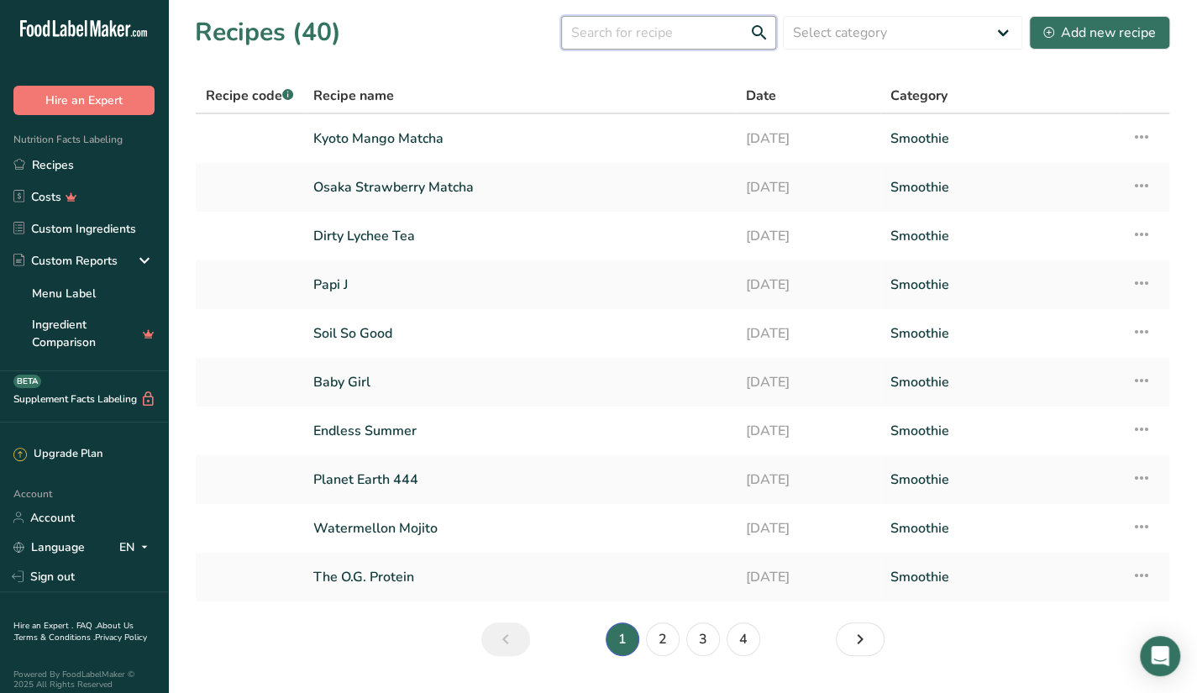
click at [634, 32] on input "text" at bounding box center [668, 33] width 215 height 34
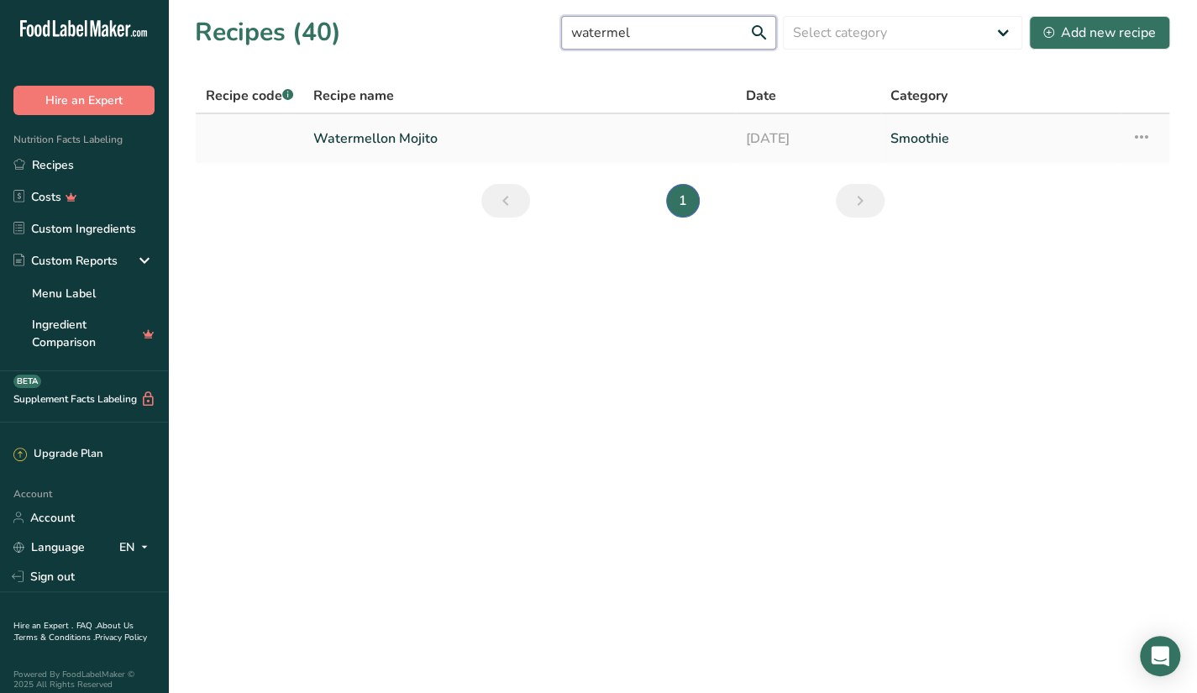
type input "watermel"
click at [639, 142] on link "Watermellon Mojito" at bounding box center [519, 138] width 413 height 35
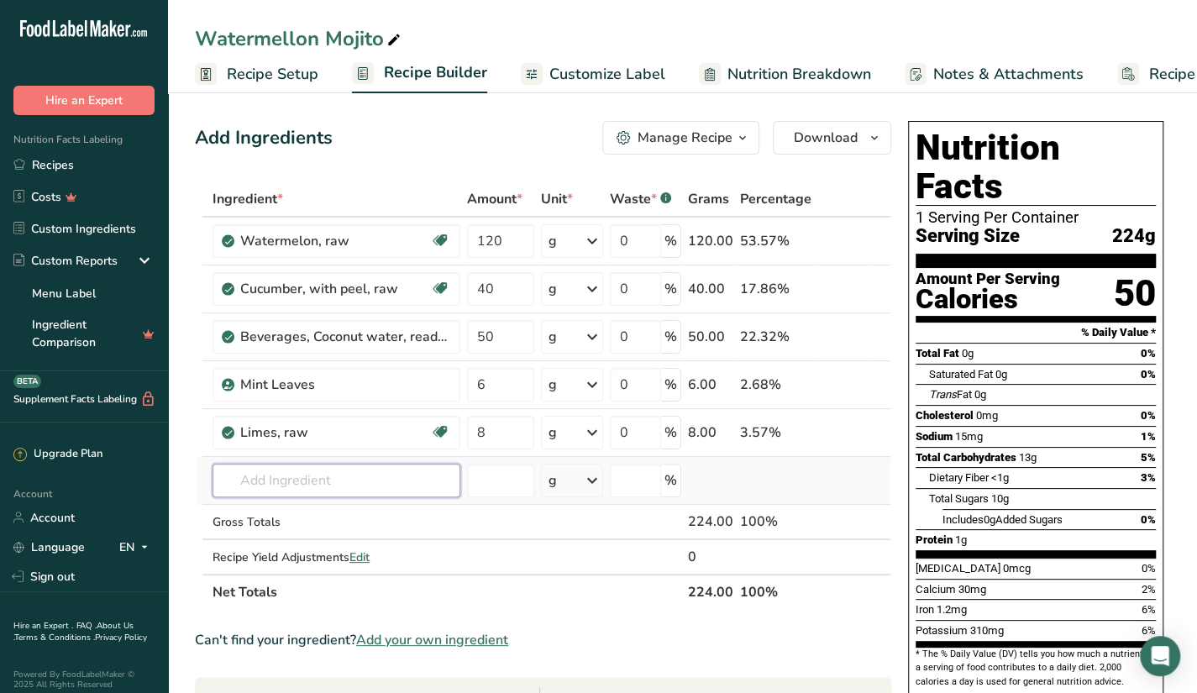
click at [435, 486] on input "text" at bounding box center [337, 481] width 248 height 34
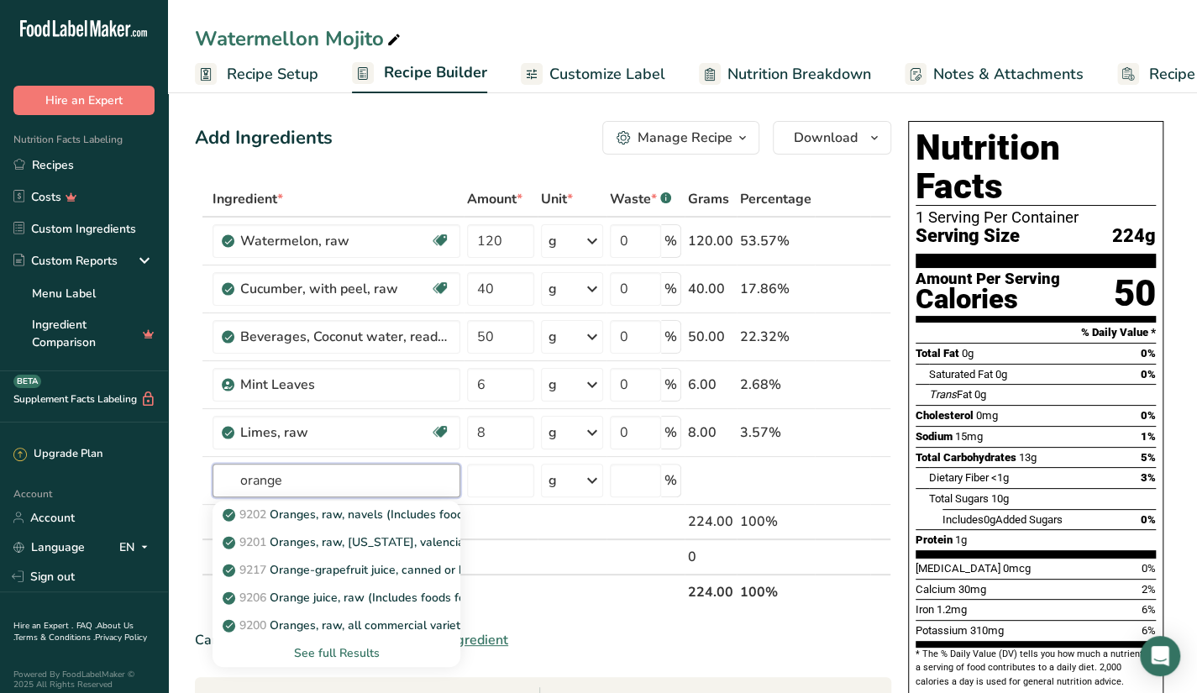
type input "orange"
click at [899, 404] on div "Add Ingredients Manage Recipe Delete Recipe Duplicate Recipe Scale Recipe Save …" at bounding box center [548, 662] width 707 height 1096
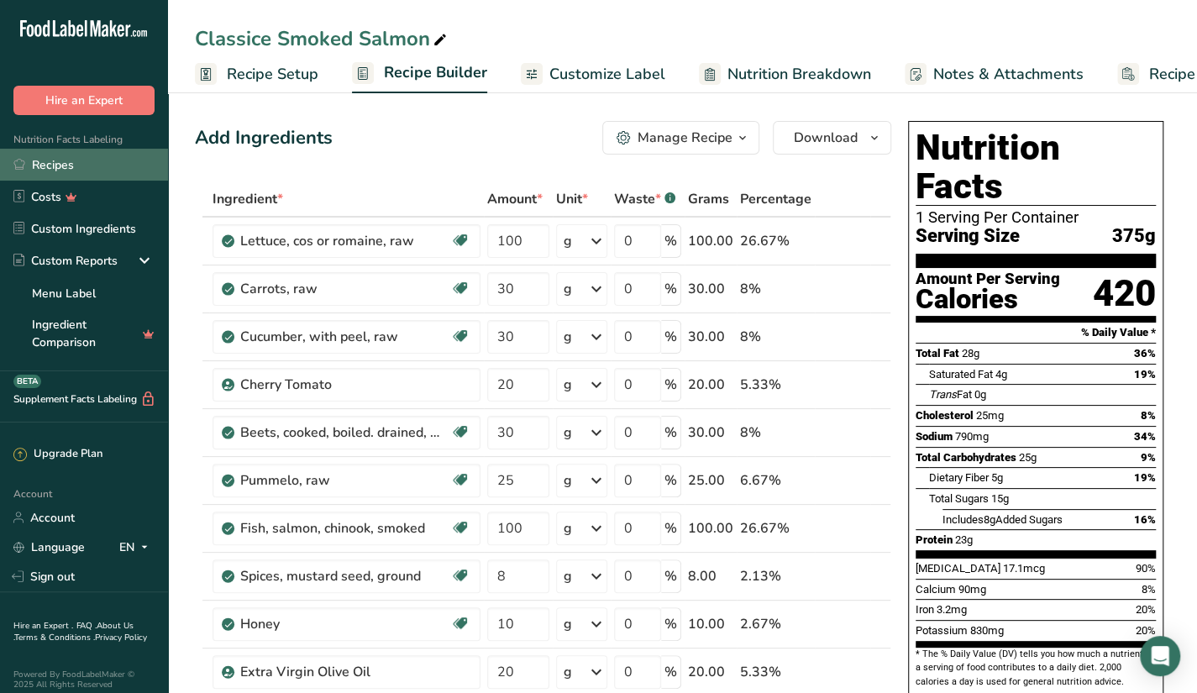
click at [76, 160] on link "Recipes" at bounding box center [84, 165] width 168 height 32
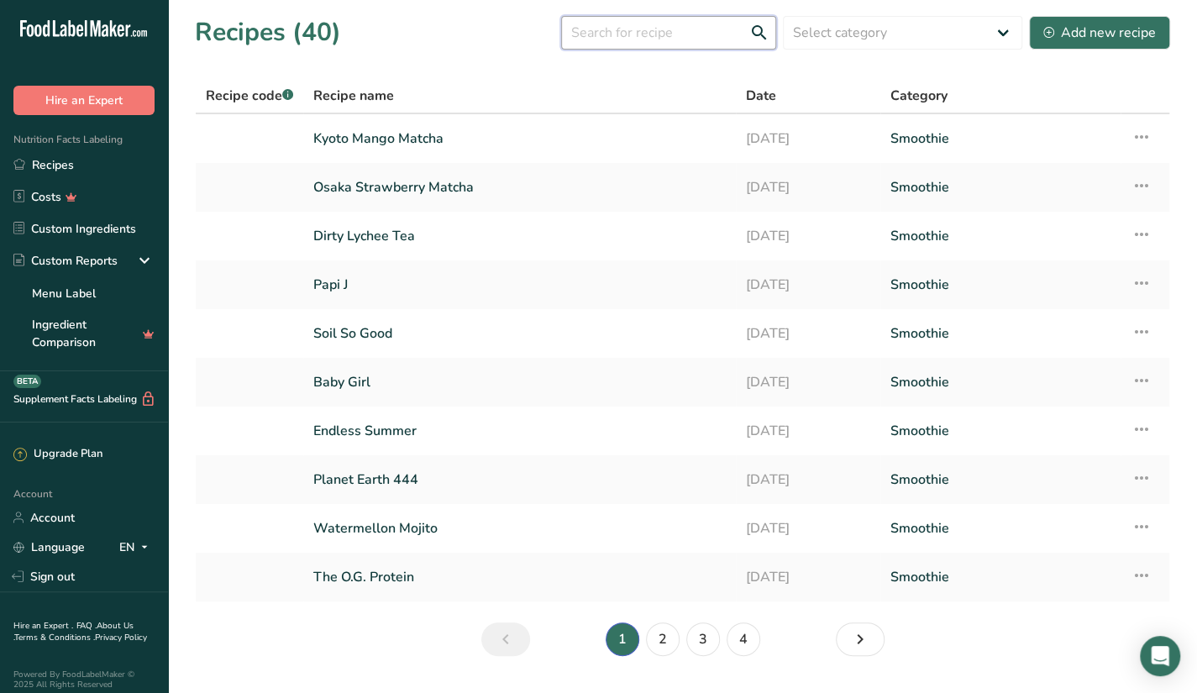
click at [583, 25] on input "text" at bounding box center [668, 33] width 215 height 34
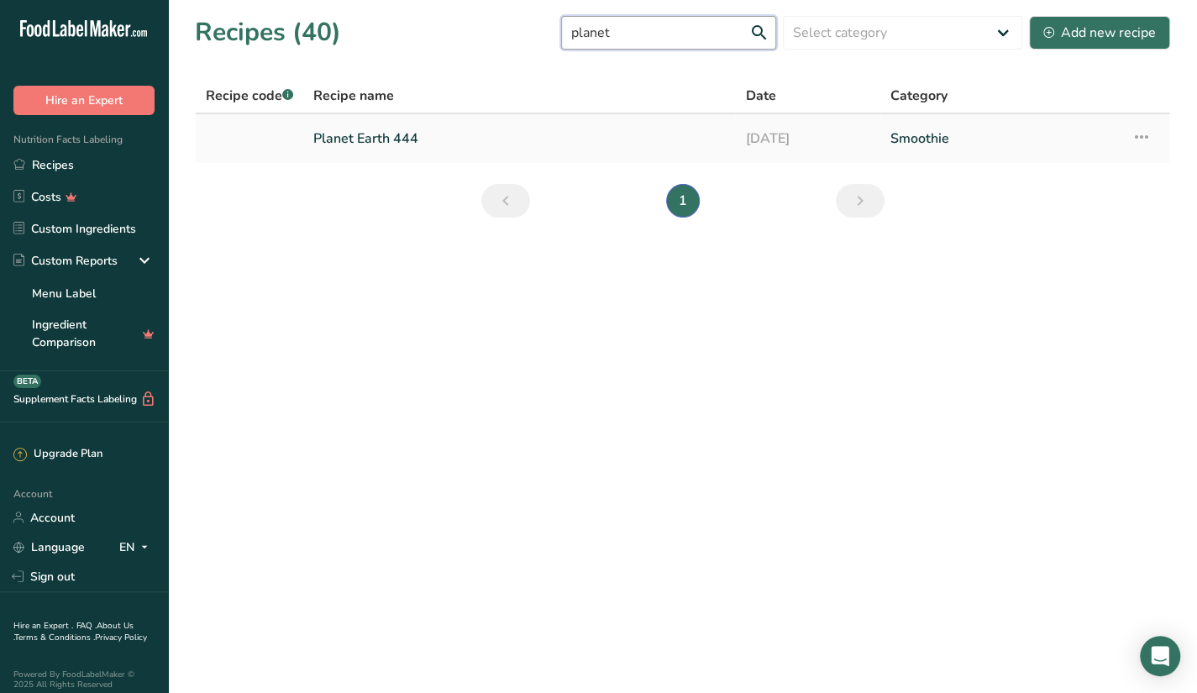
type input "planet"
click at [544, 148] on link "Planet Earth 444" at bounding box center [519, 138] width 412 height 35
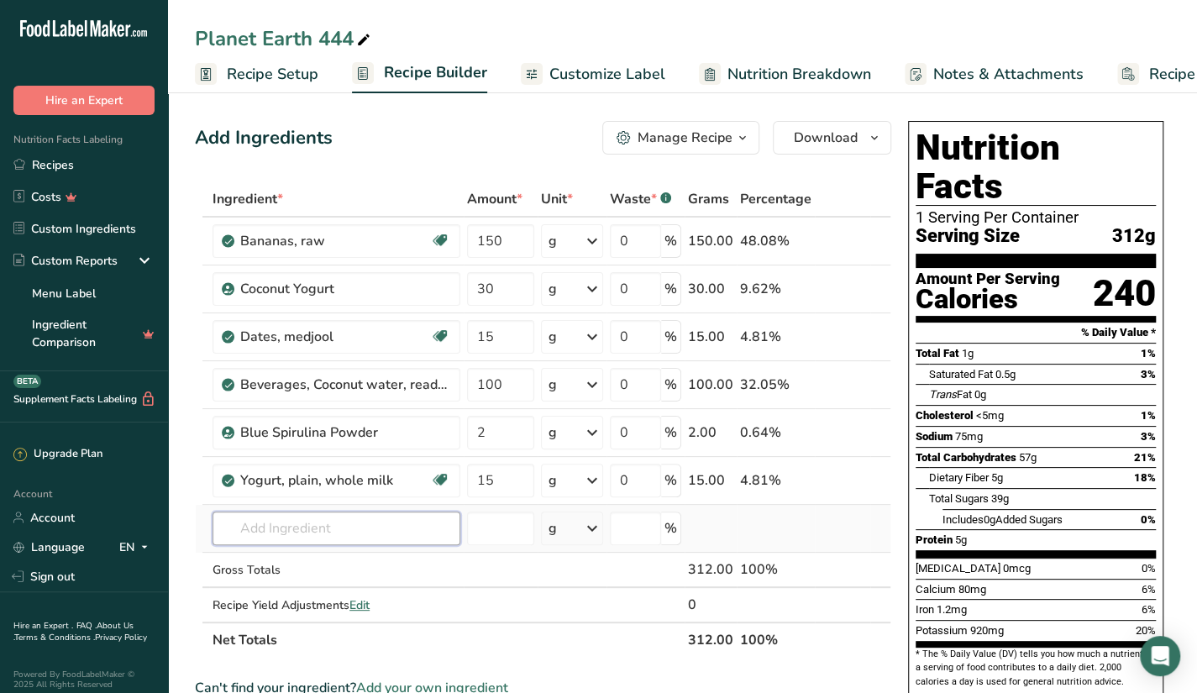
click at [357, 521] on input "text" at bounding box center [337, 529] width 248 height 34
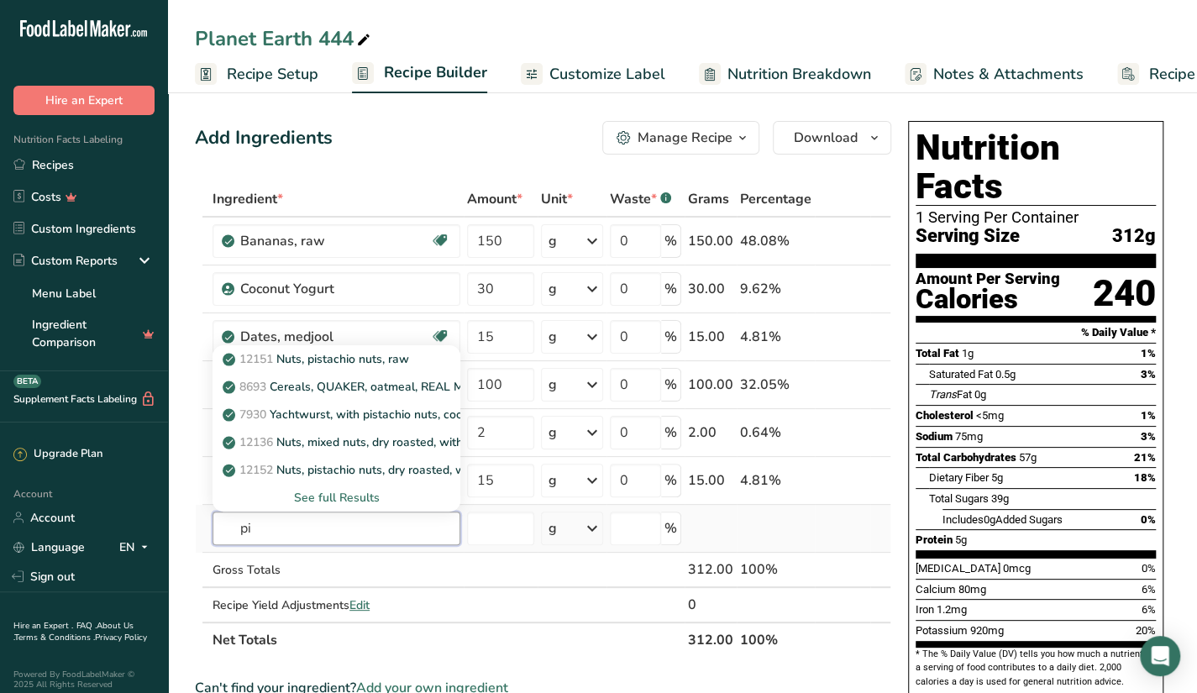
type input "p"
click at [376, 364] on p "12151 Nuts, pistachio nuts, raw" at bounding box center [317, 359] width 183 height 18
type input "Nuts, pistachio nuts, raw"
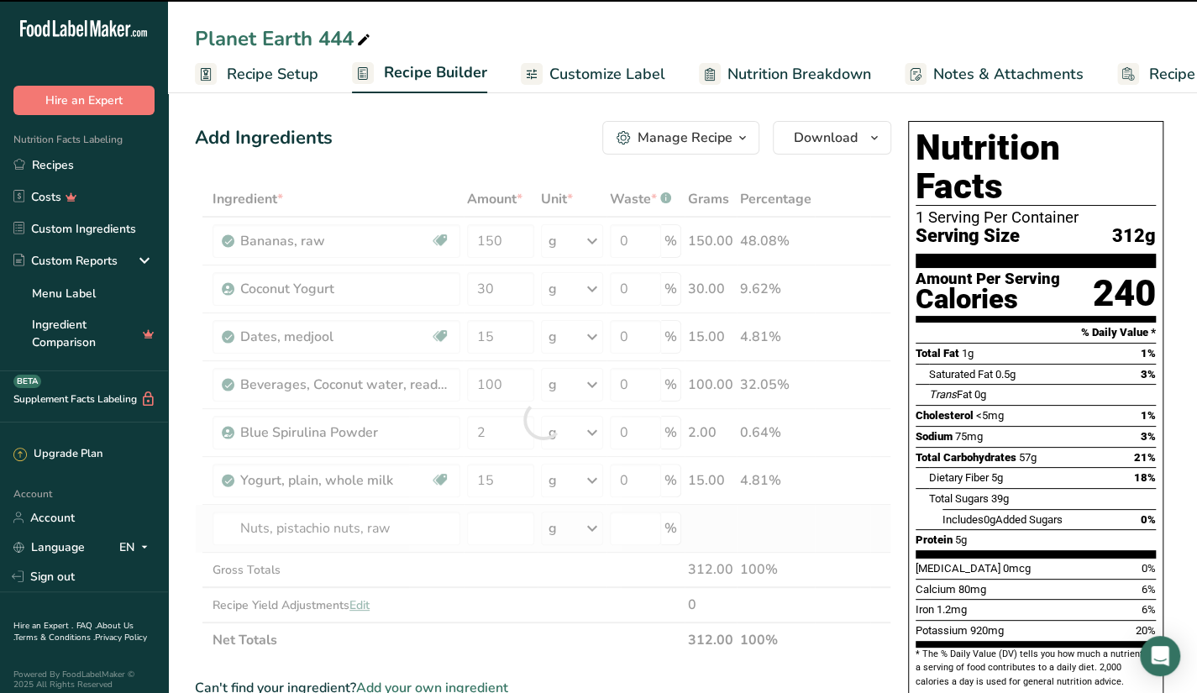
type input "0"
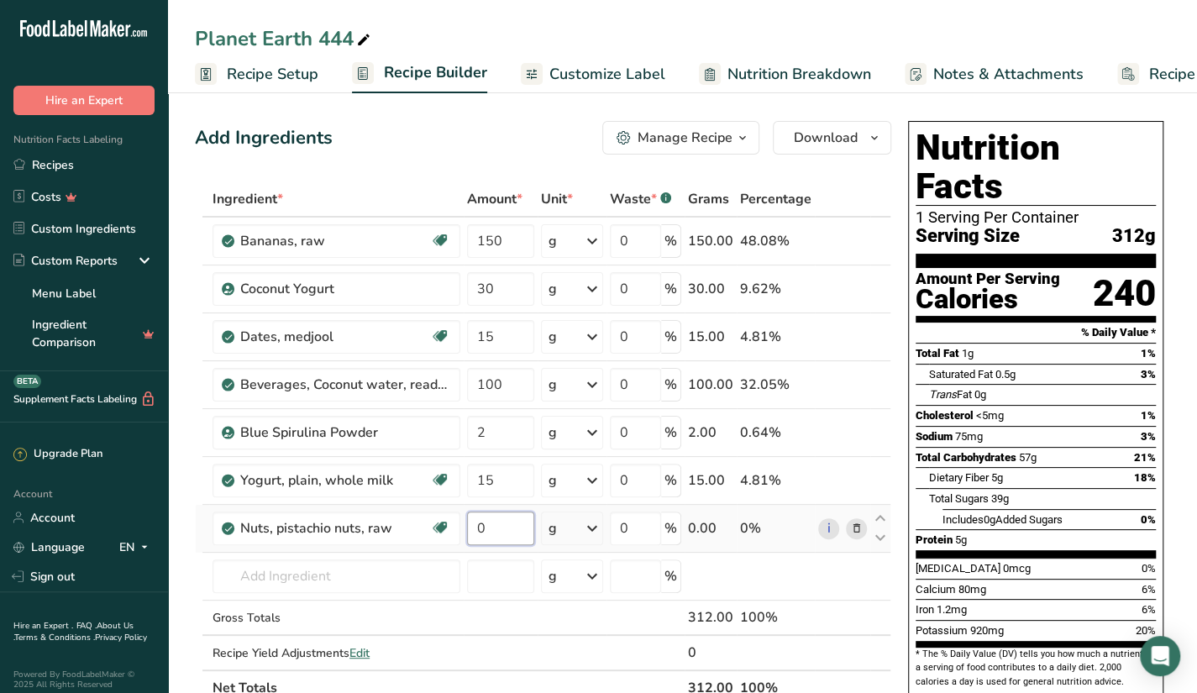
click at [493, 523] on input "0" at bounding box center [500, 529] width 67 height 34
type input "30"
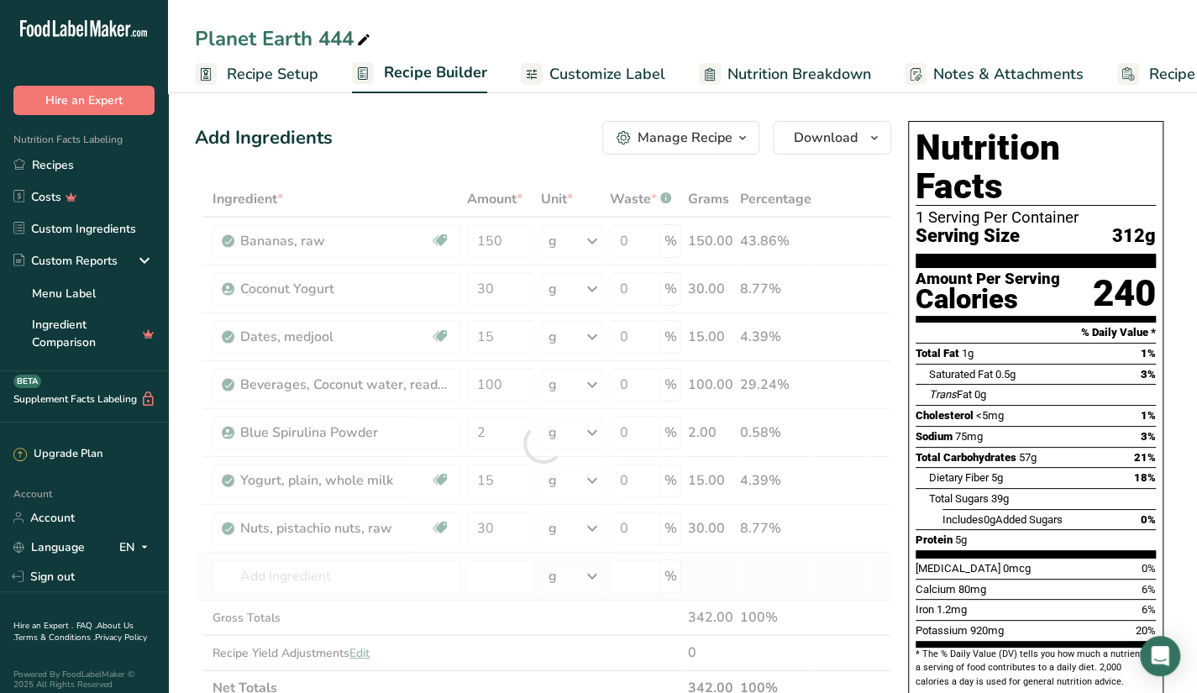
click at [378, 592] on div "Ingredient * Amount * Unit * Waste * .a-a{fill:#347362;}.b-a{fill:#fff;} Grams …" at bounding box center [543, 443] width 697 height 524
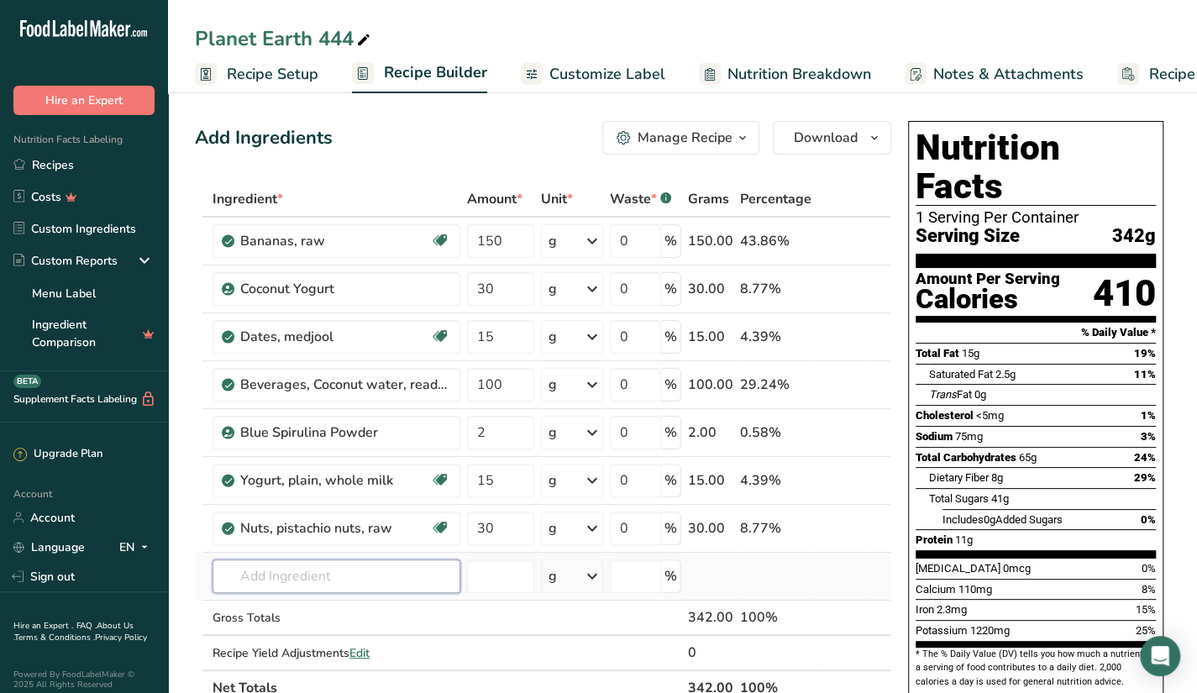
click at [390, 587] on input "text" at bounding box center [337, 577] width 248 height 34
paste input "Biscoff Spread"
type input "B"
type input "b"
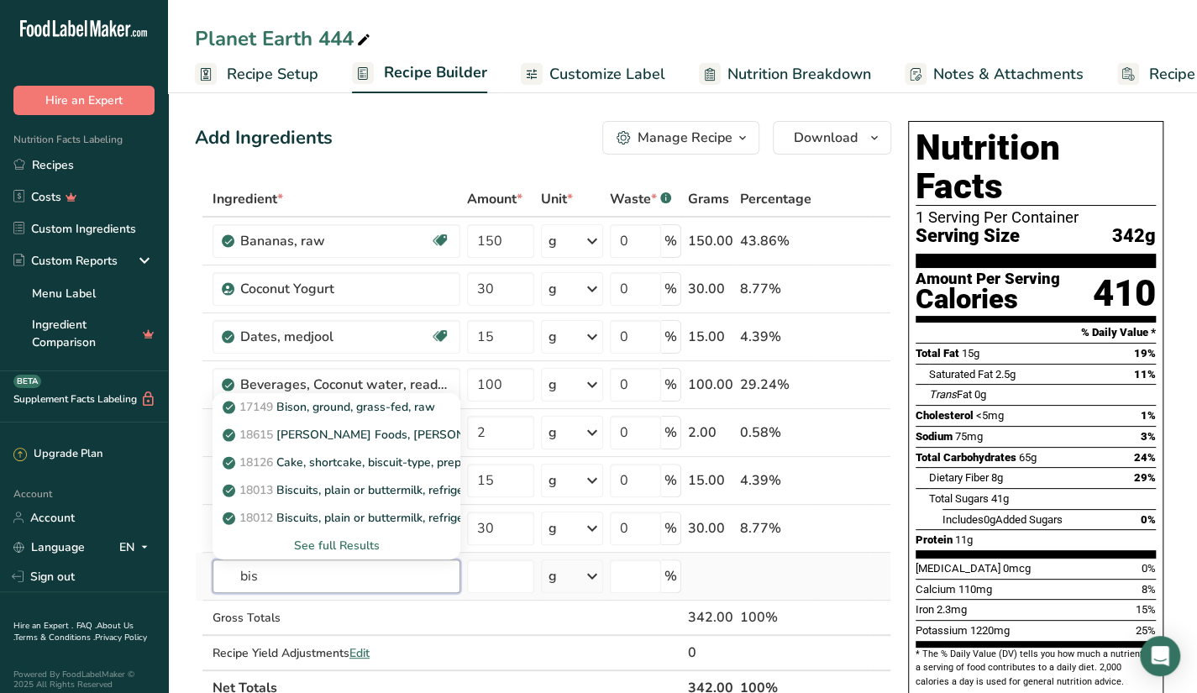
type input "bis"
click at [366, 539] on div "See full Results" at bounding box center [336, 546] width 221 height 18
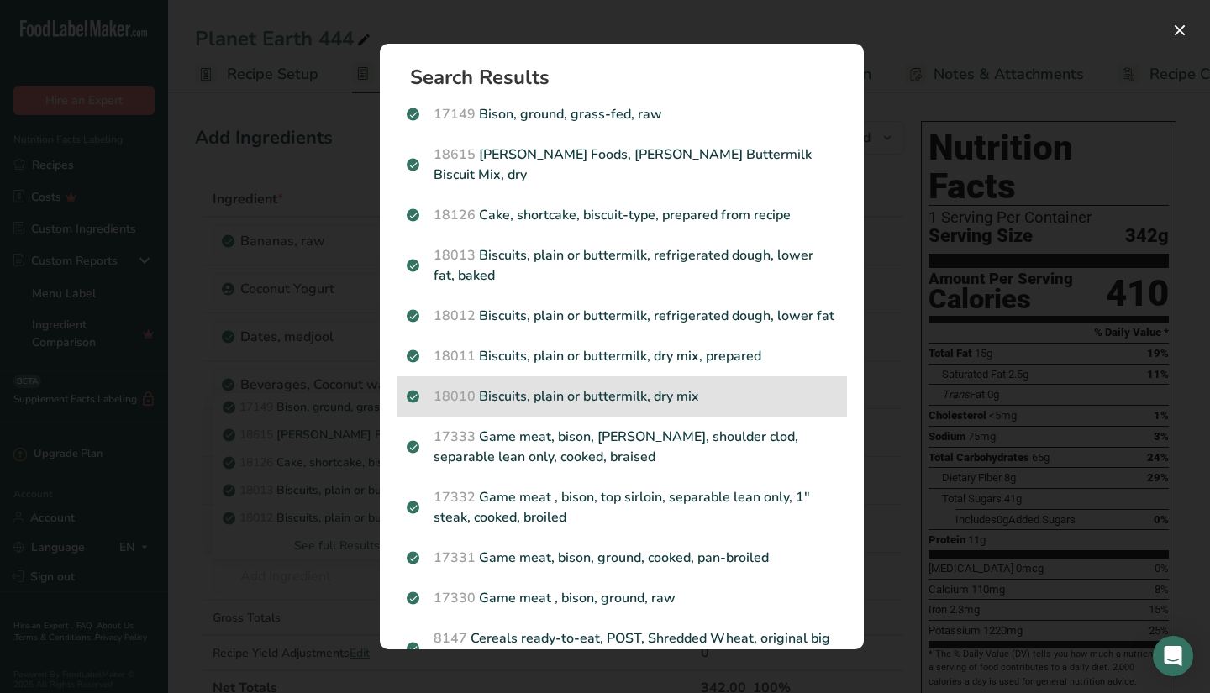
click at [734, 407] on p "18010 Biscuits, plain or buttermilk, dry mix" at bounding box center [622, 396] width 430 height 20
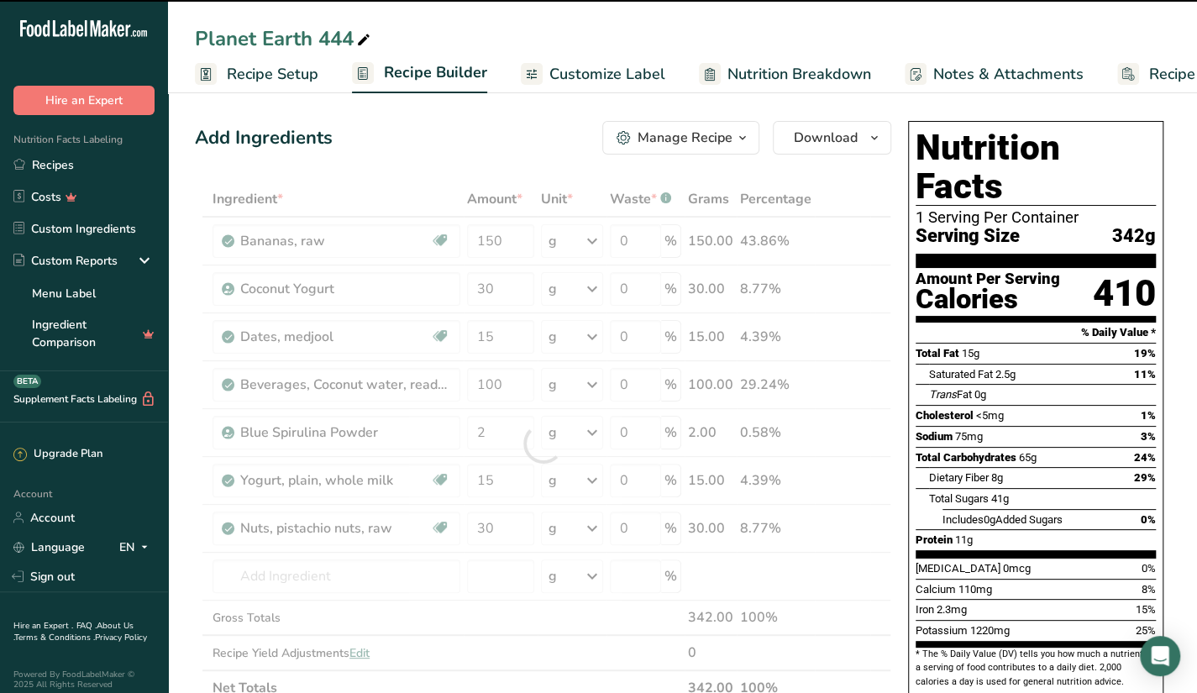
type input "0"
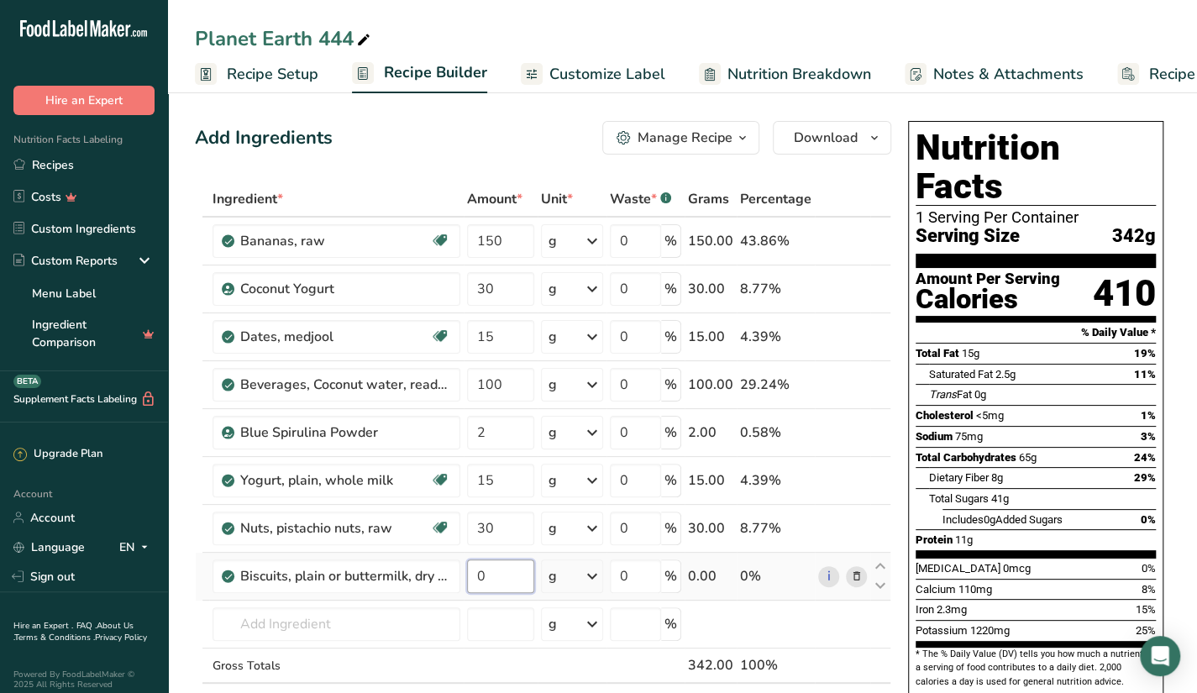
click at [510, 560] on input "0" at bounding box center [500, 577] width 67 height 34
type input "10"
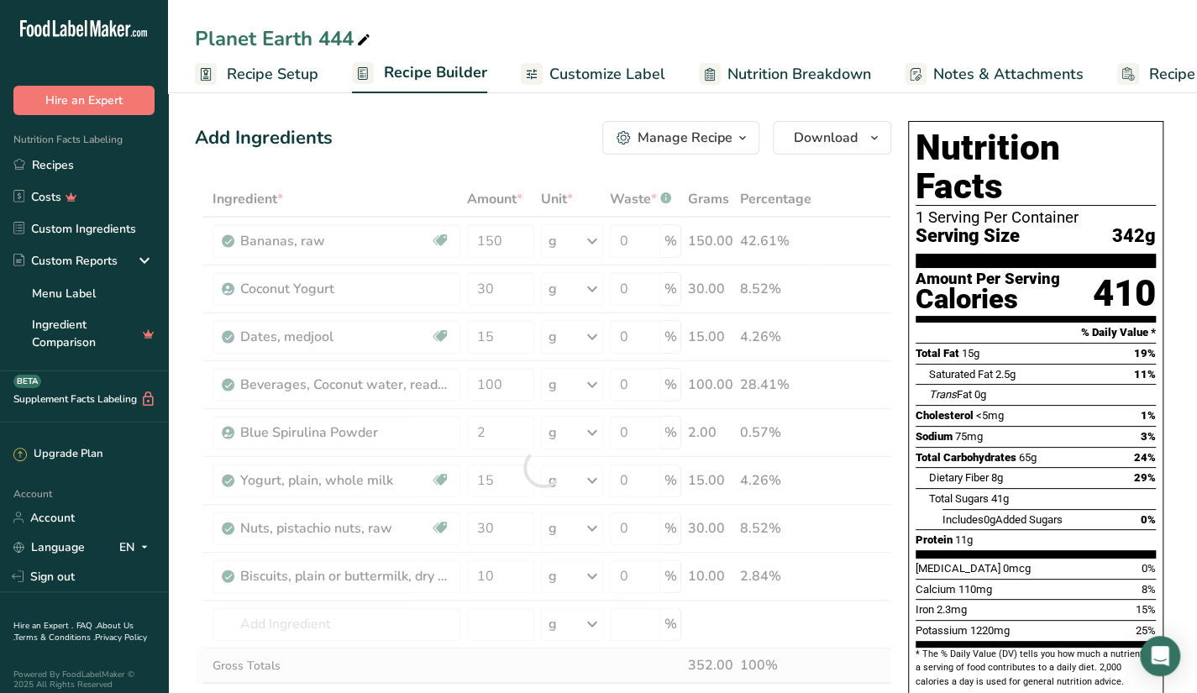
click at [355, 654] on div "Ingredient * Amount * Unit * Waste * .a-a{fill:#347362;}.b-a{fill:#fff;} Grams …" at bounding box center [543, 467] width 697 height 572
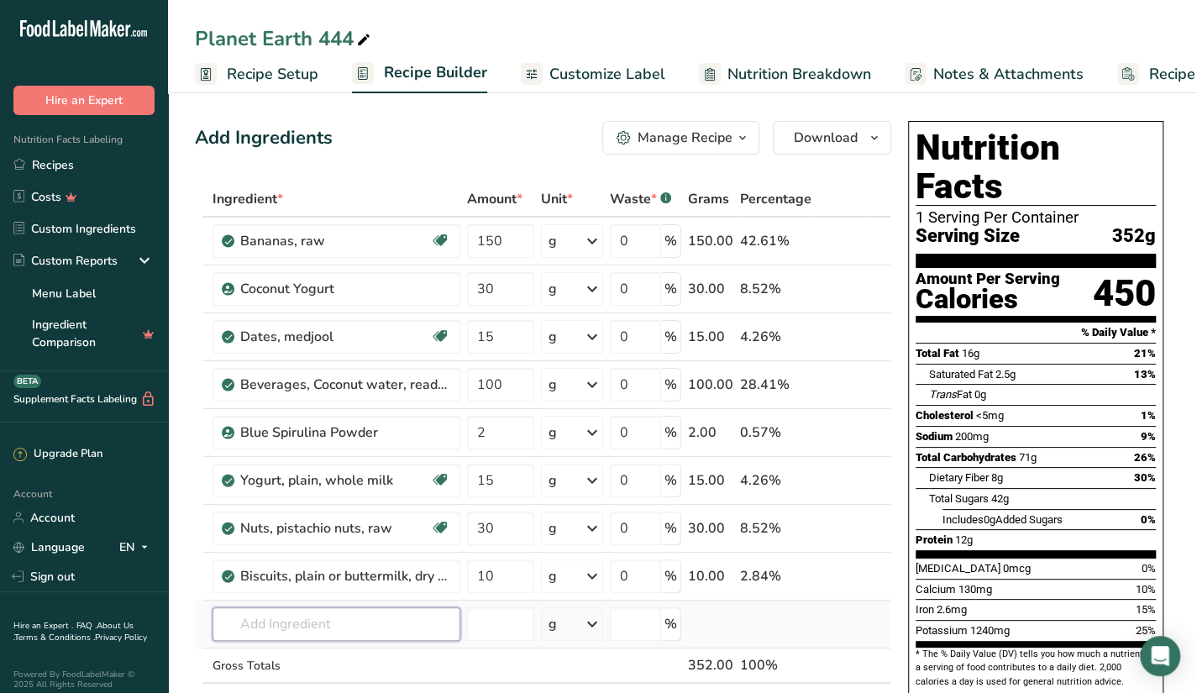
click at [405, 622] on input "text" at bounding box center [337, 624] width 248 height 34
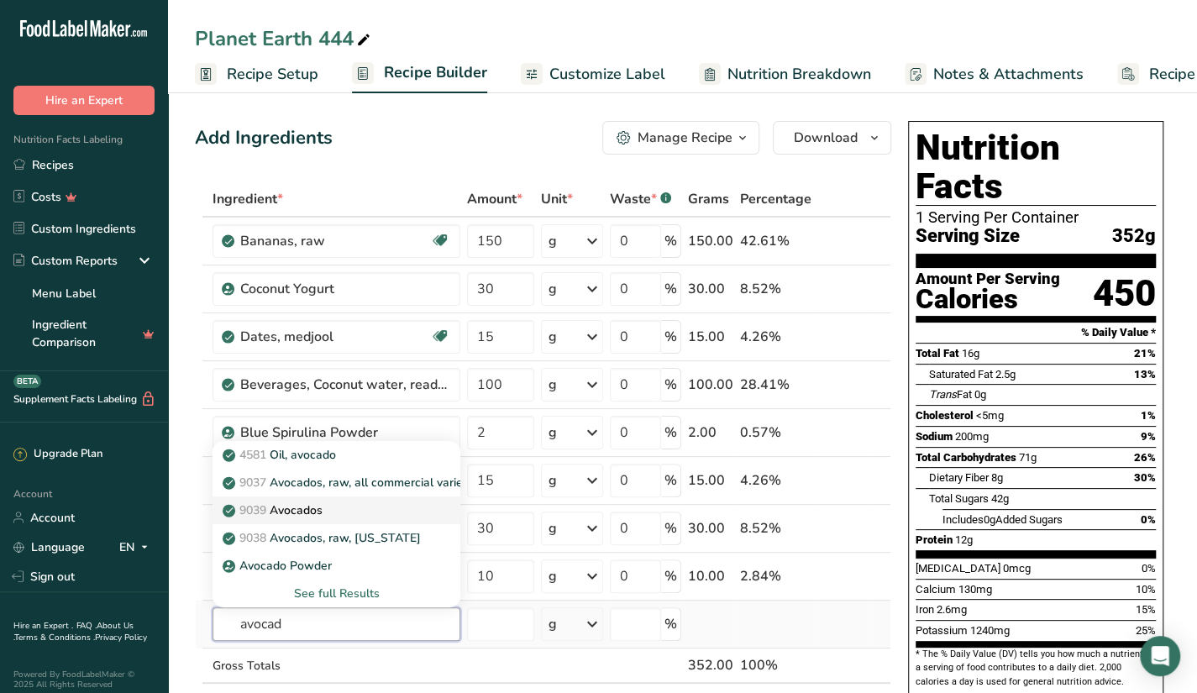
type input "avocad"
click at [378, 512] on div "9039 Avocados" at bounding box center [323, 511] width 194 height 18
type input "Avocados"
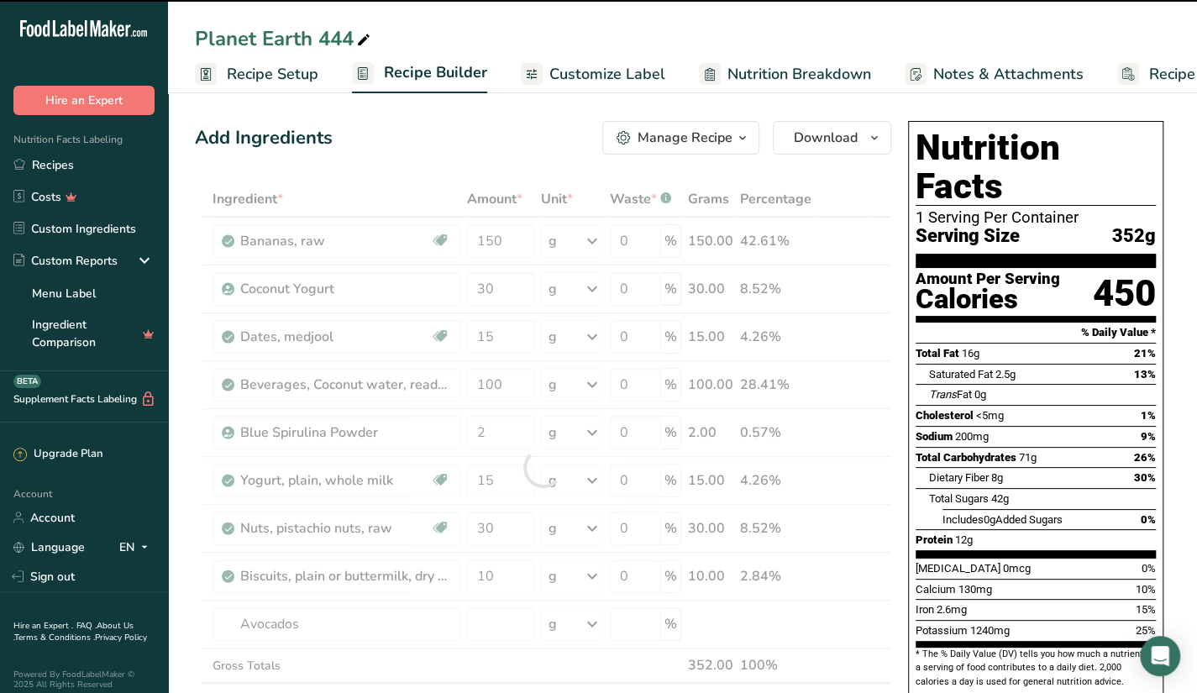
type input "0"
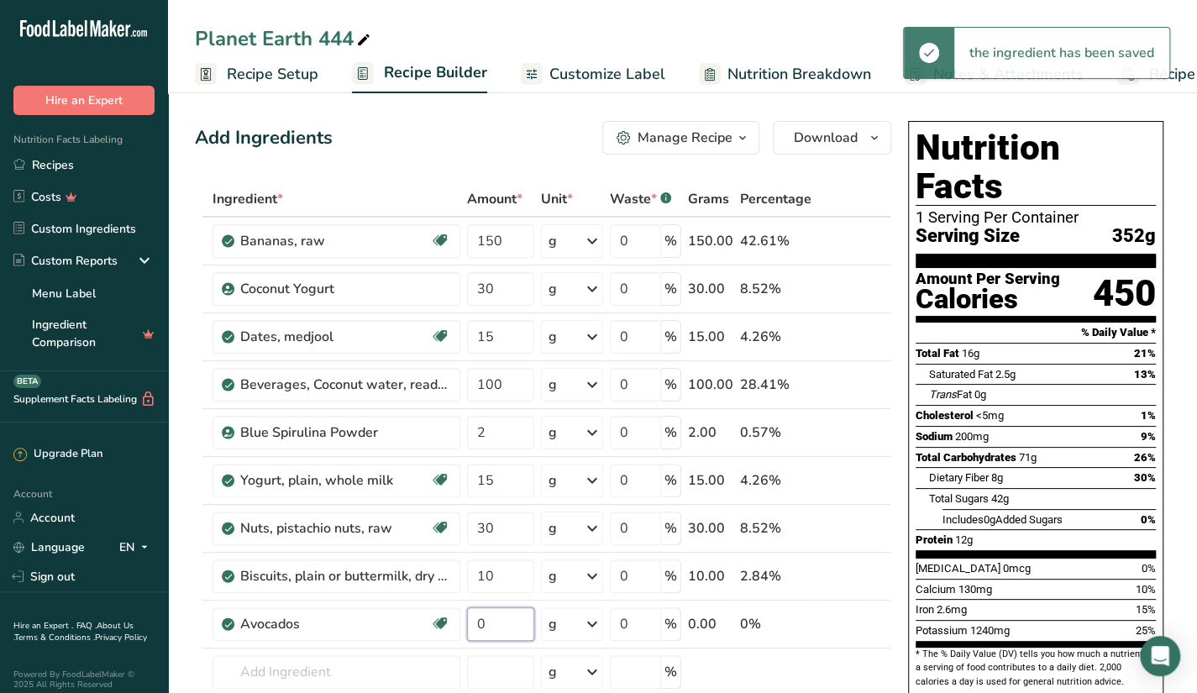
click at [508, 607] on input "0" at bounding box center [500, 624] width 67 height 34
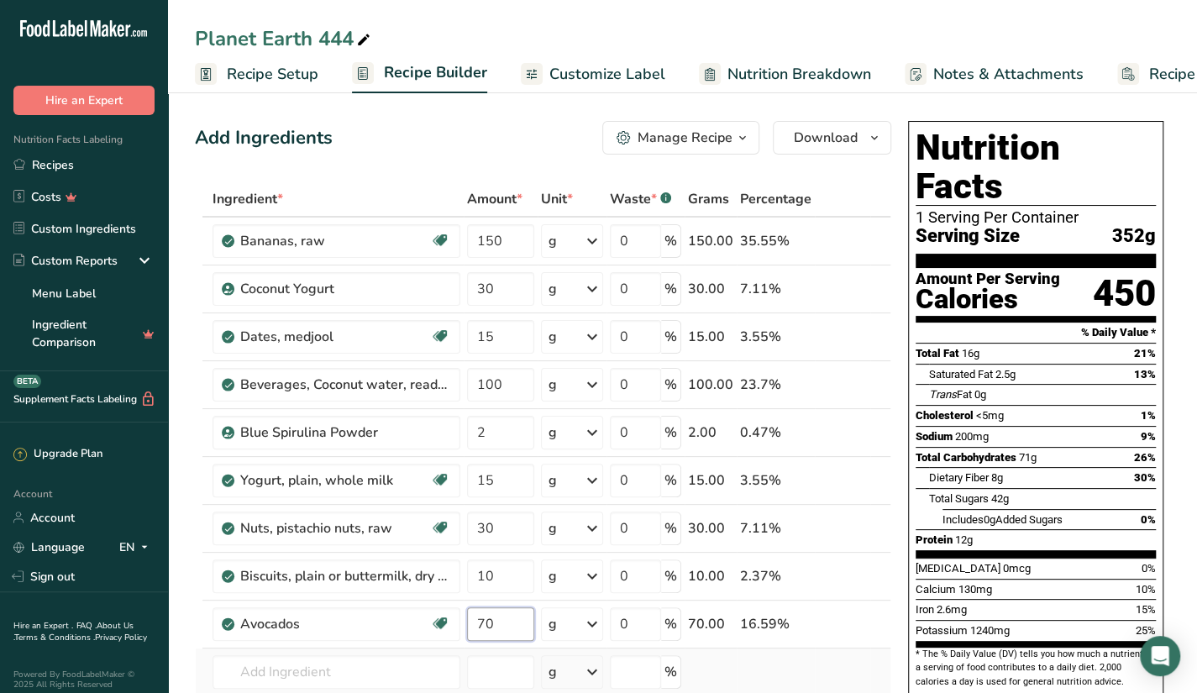
type input "70"
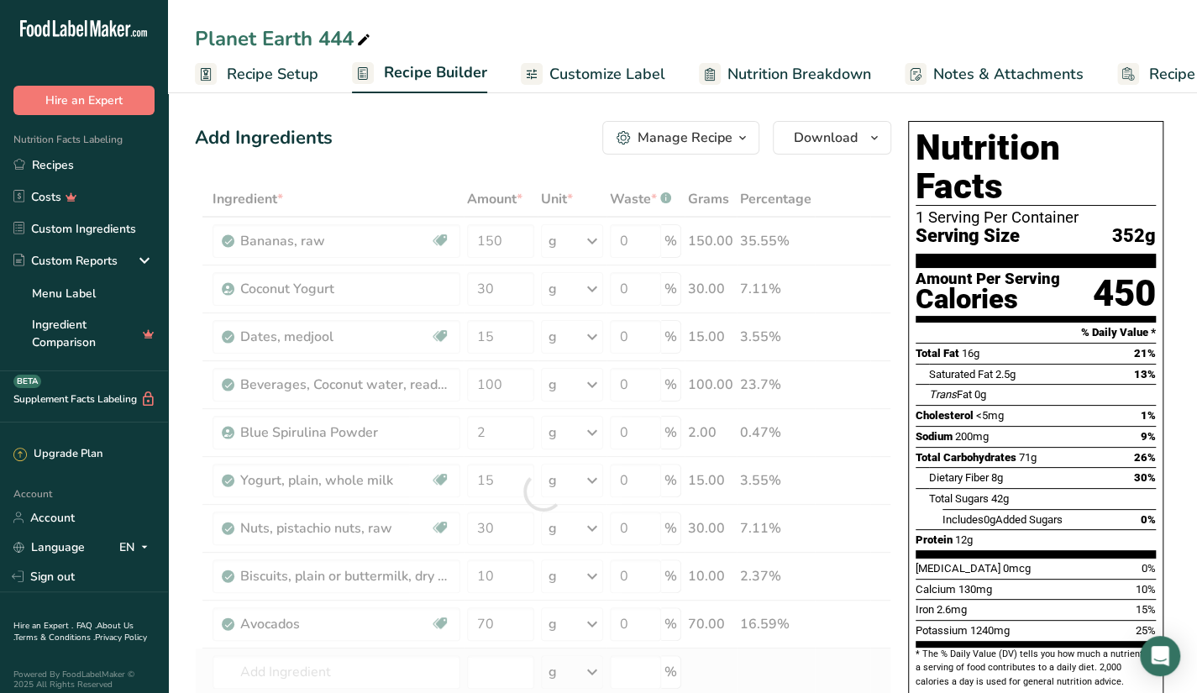
click at [745, 670] on div "Ingredient * Amount * Unit * Waste * .a-a{fill:#347362;}.b-a{fill:#fff;} Grams …" at bounding box center [543, 491] width 697 height 620
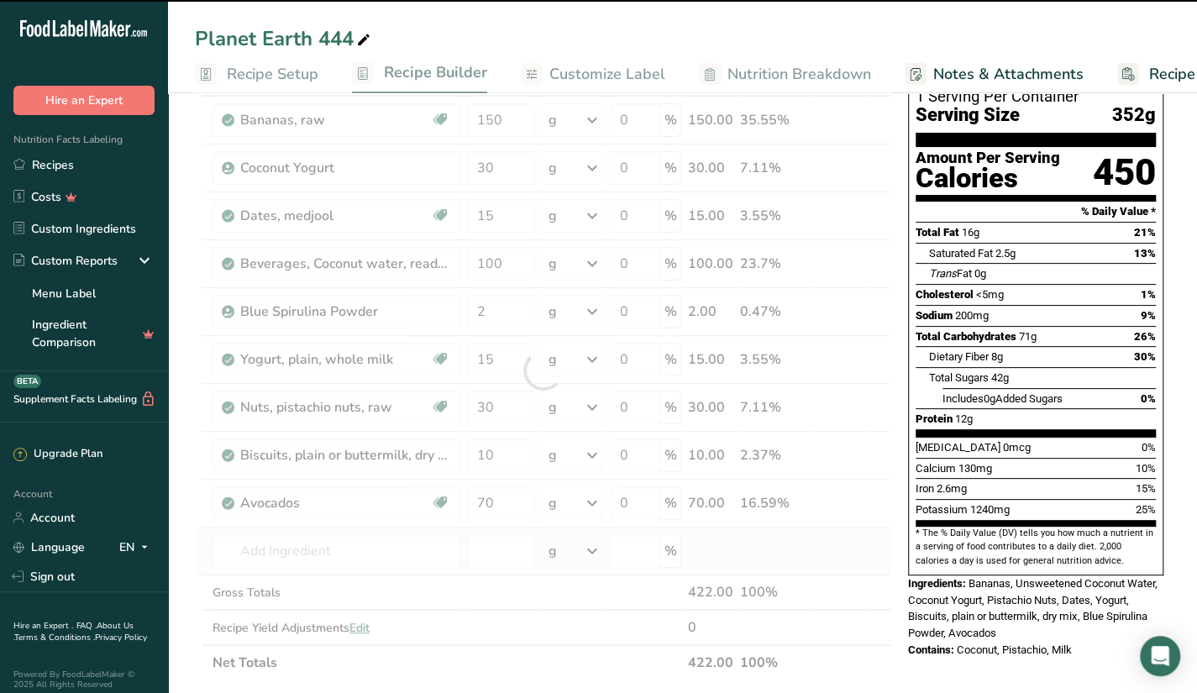
scroll to position [126, 0]
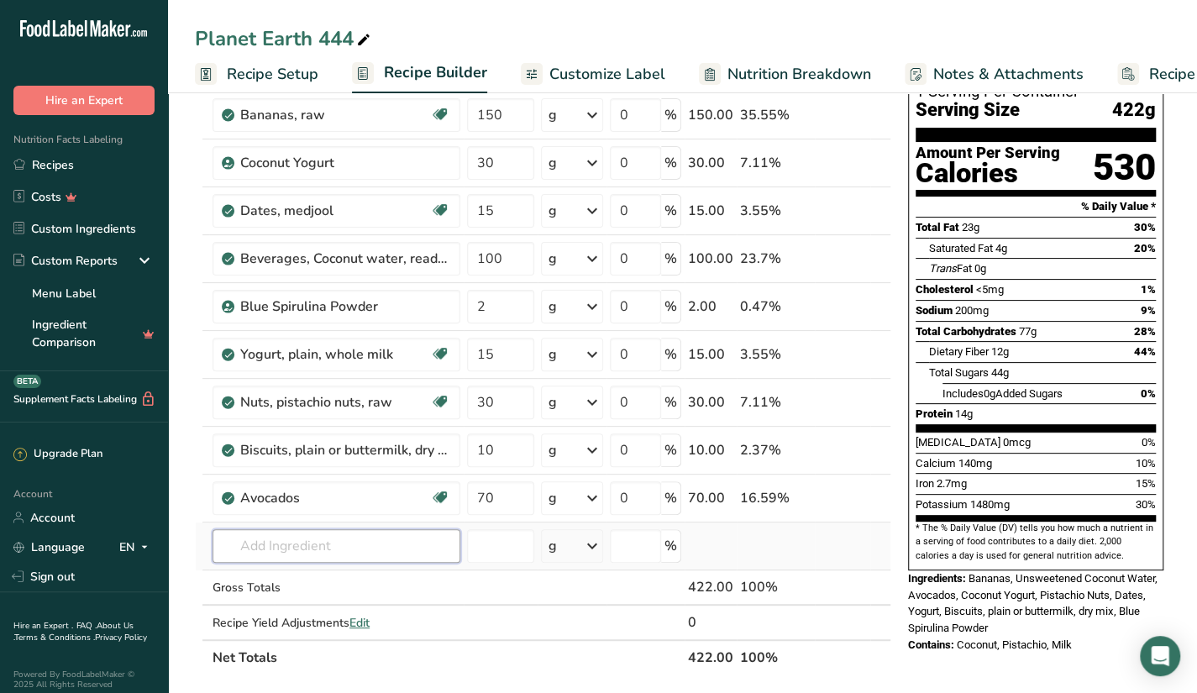
click at [336, 549] on input "text" at bounding box center [337, 546] width 248 height 34
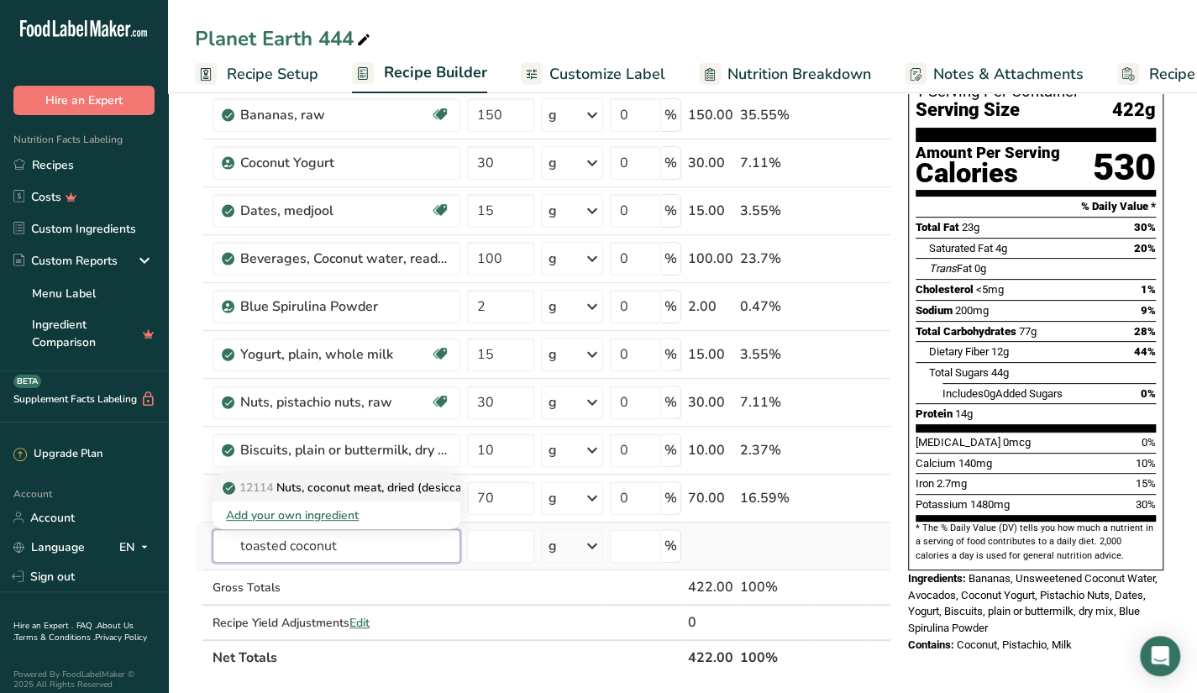
type input "toasted coconut"
click at [390, 481] on p "12114 Nuts, coconut meat, dried (desiccated), toasted" at bounding box center [378, 488] width 305 height 18
type input "Nuts, coconut meat, dried (desiccated), toasted"
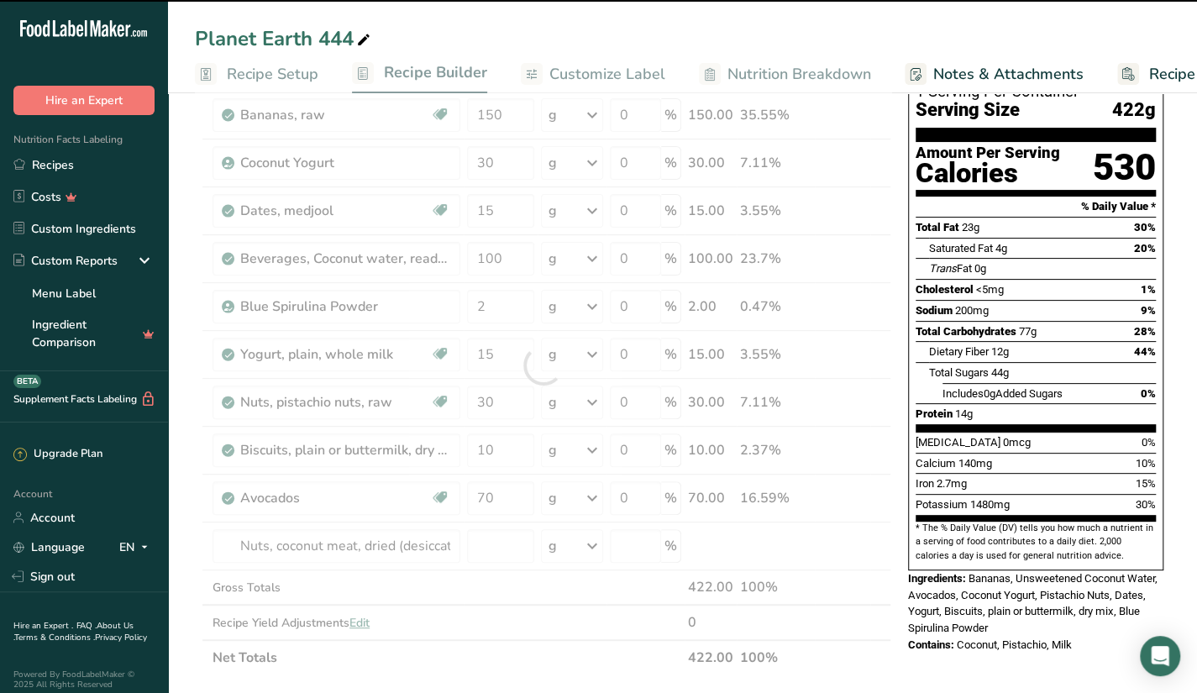
type input "0"
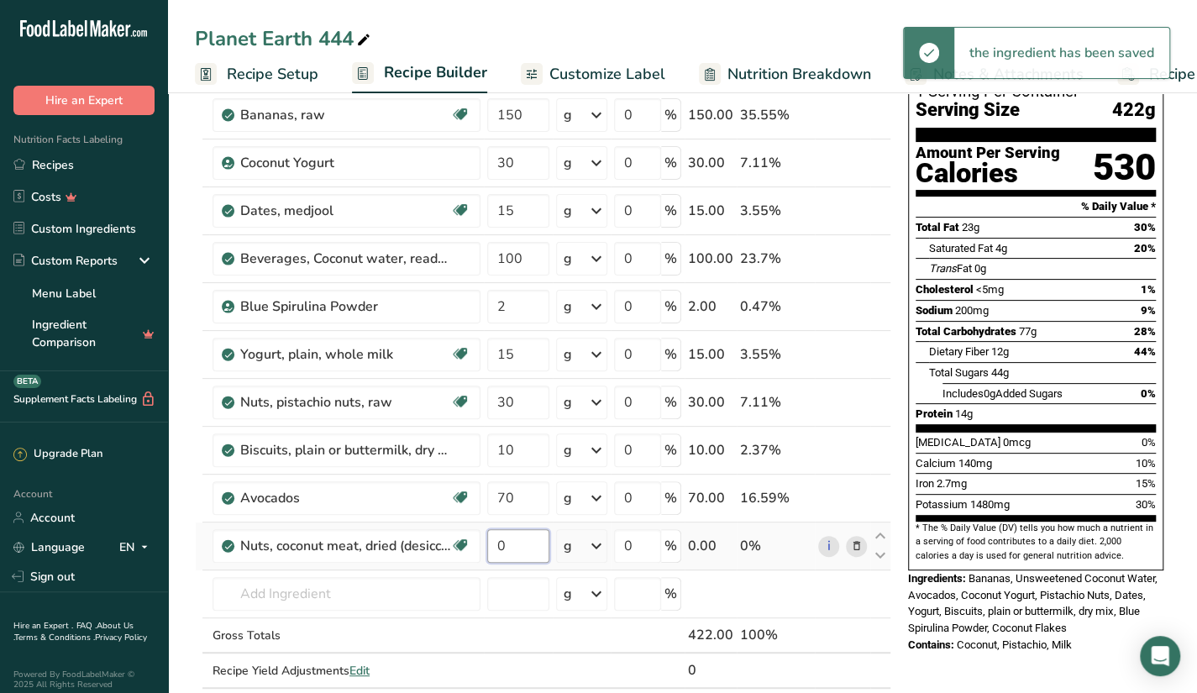
click at [511, 538] on input "0" at bounding box center [518, 546] width 62 height 34
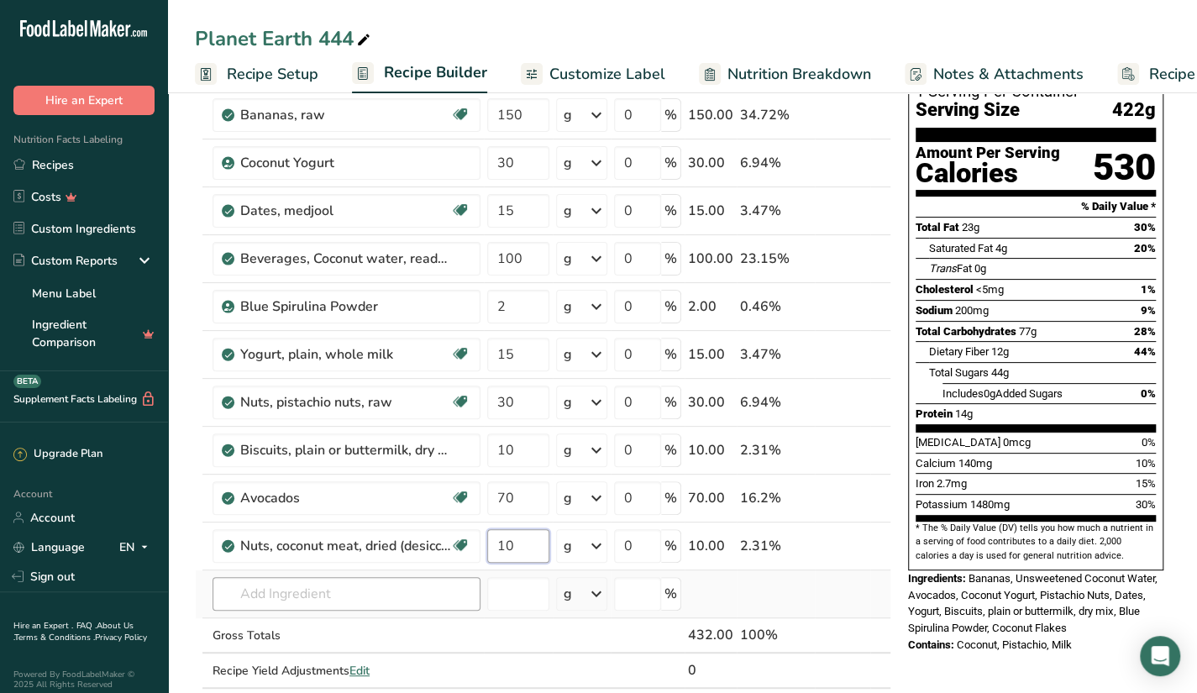
type input "10"
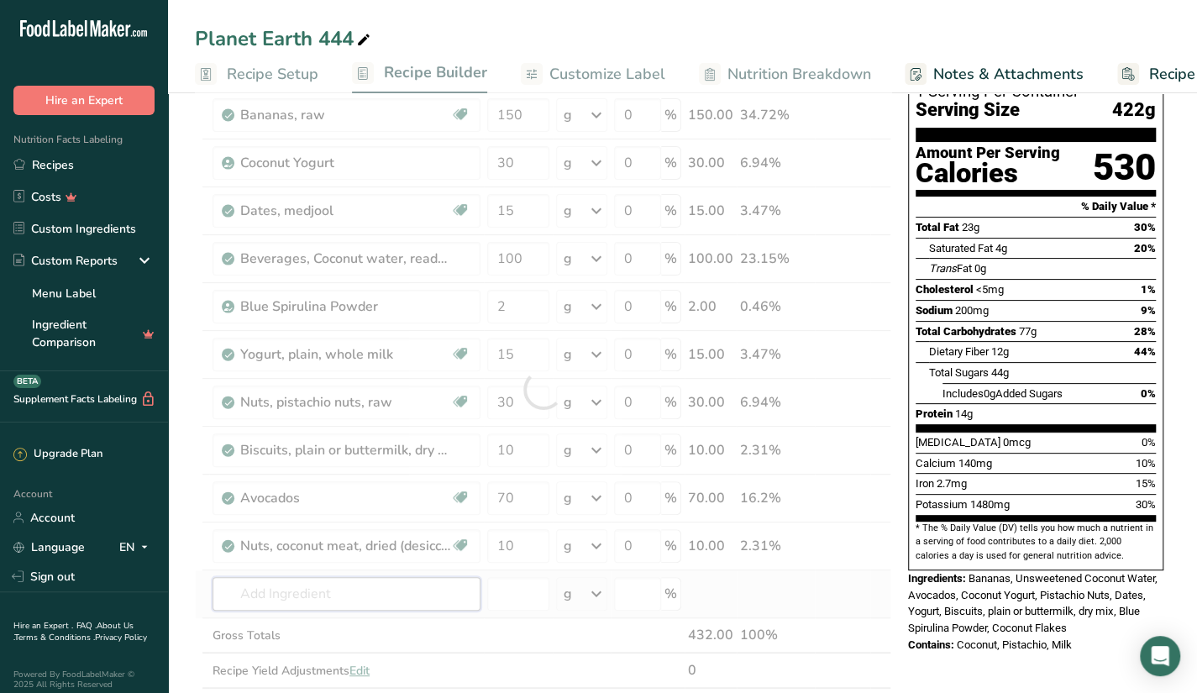
click at [395, 589] on div "Ingredient * Amount * Unit * Waste * .a-a{fill:#347362;}.b-a{fill:#fff;} Grams …" at bounding box center [543, 389] width 697 height 668
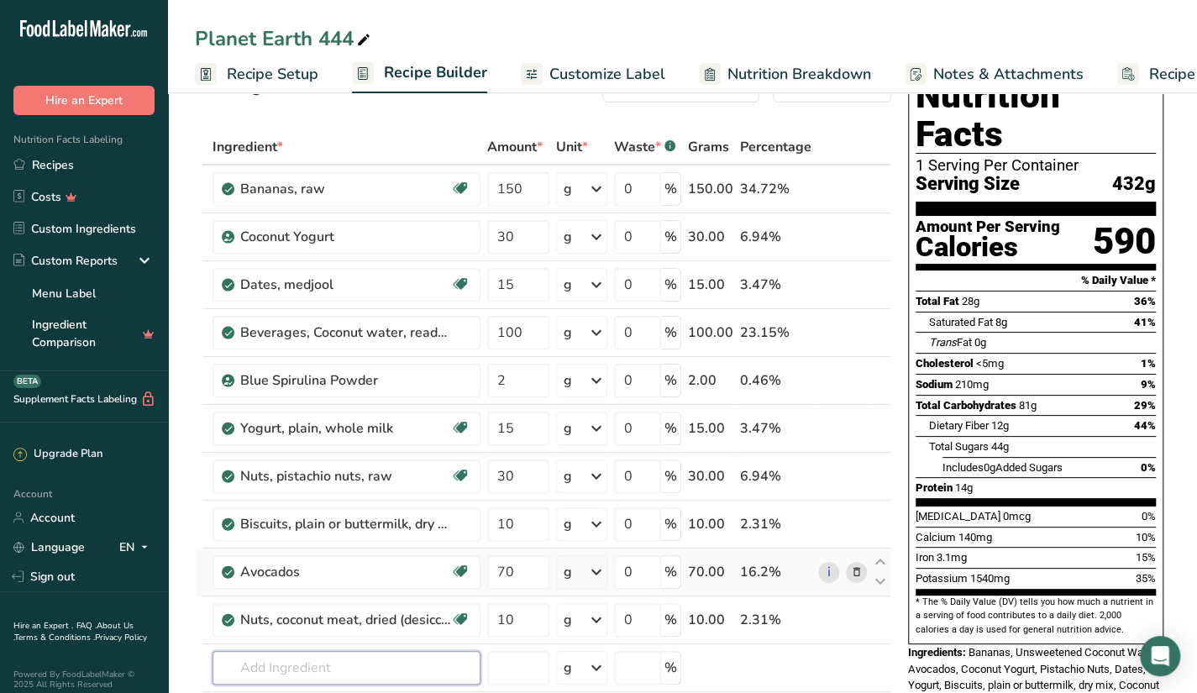
scroll to position [53, 0]
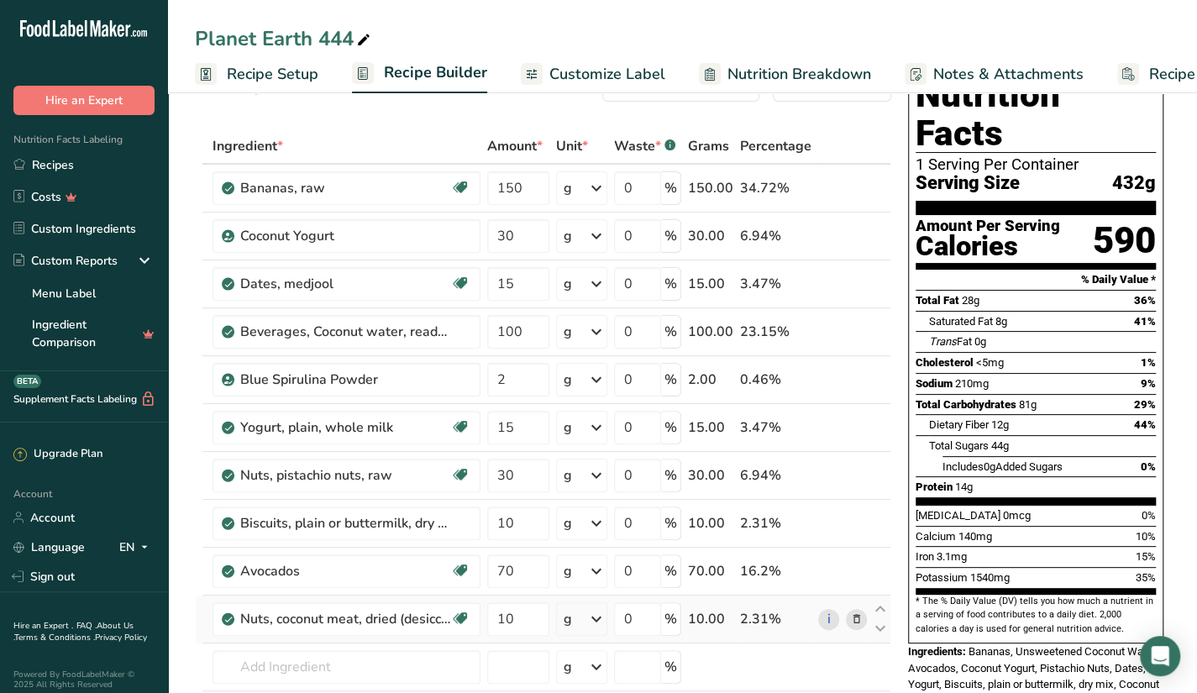
click at [665, 606] on div "0 %" at bounding box center [647, 619] width 67 height 34
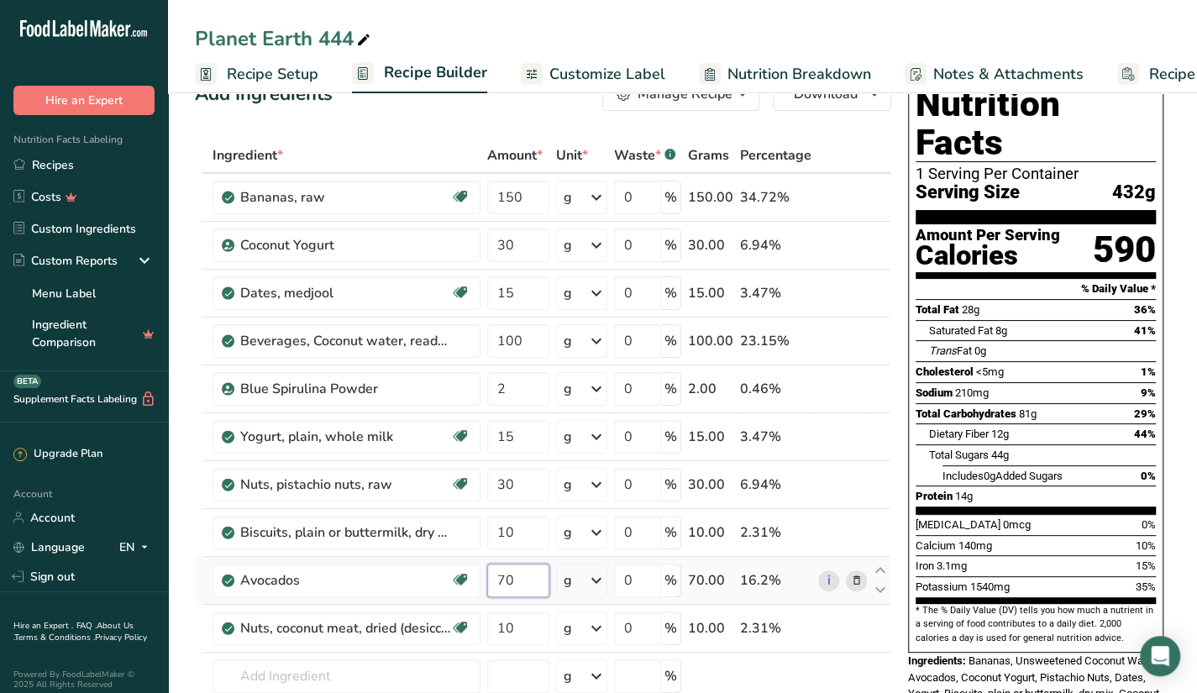
click at [523, 591] on input "70" at bounding box center [518, 581] width 62 height 34
type input "7"
type input "50"
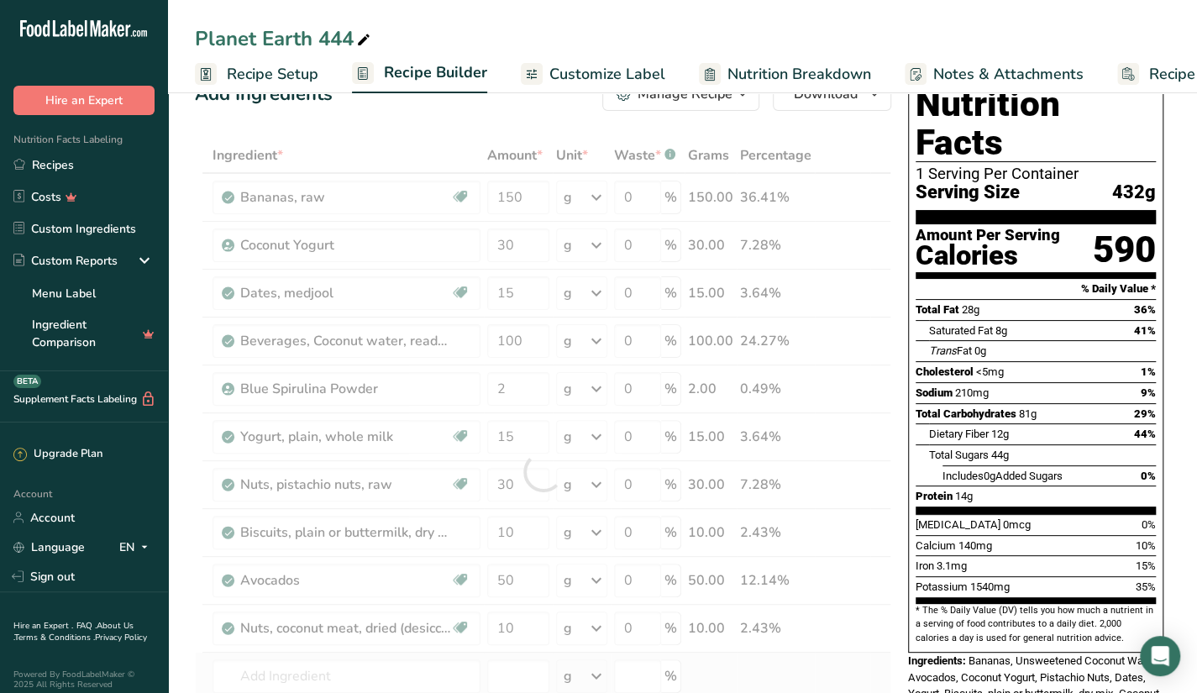
click at [761, 661] on div "Ingredient * Amount * Unit * Waste * .a-a{fill:#347362;}.b-a{fill:#fff;} Grams …" at bounding box center [543, 472] width 697 height 668
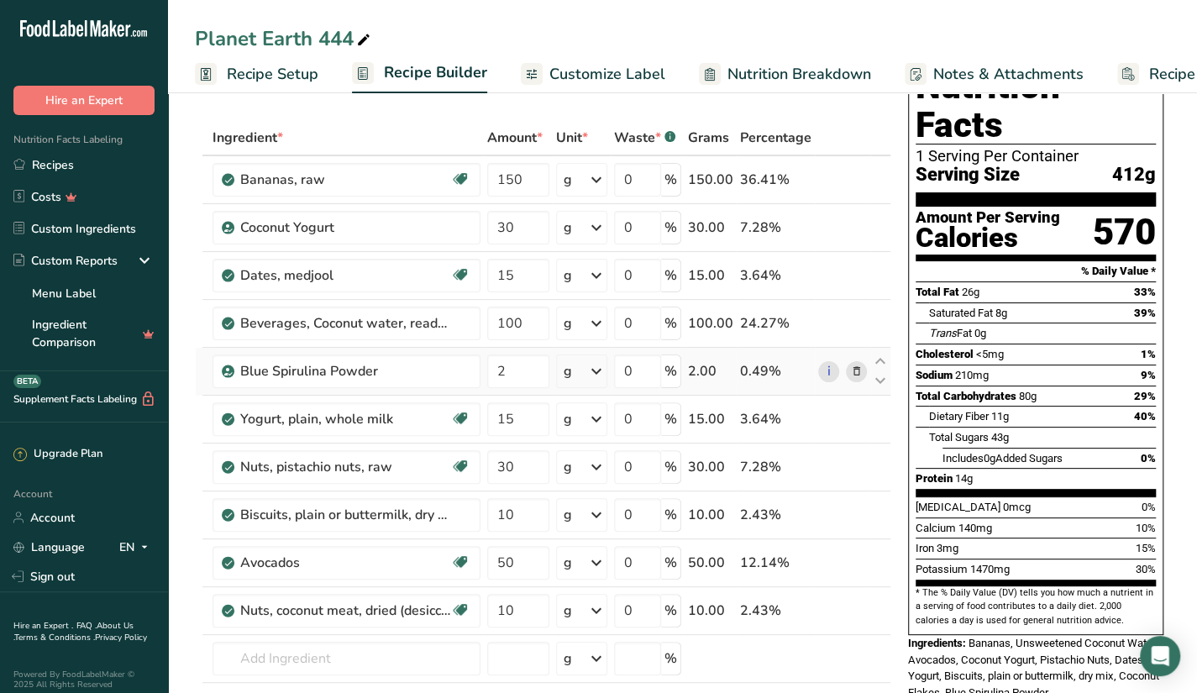
scroll to position [84, 0]
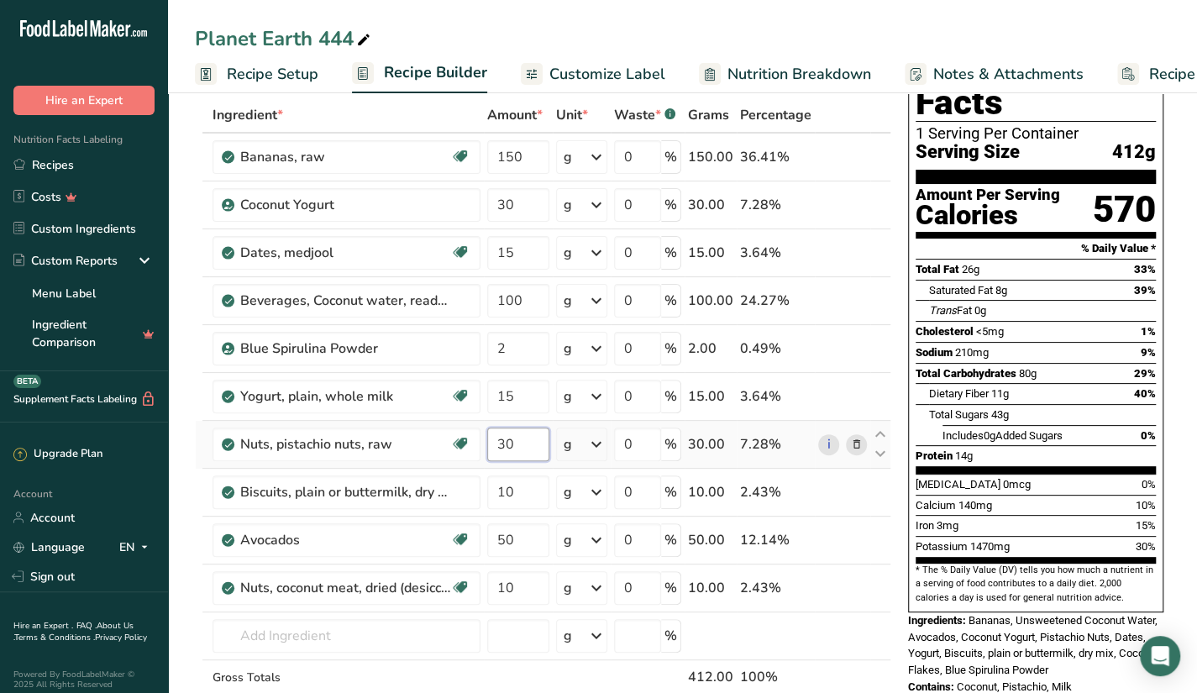
click at [529, 443] on input "30" at bounding box center [518, 445] width 62 height 34
type input "3"
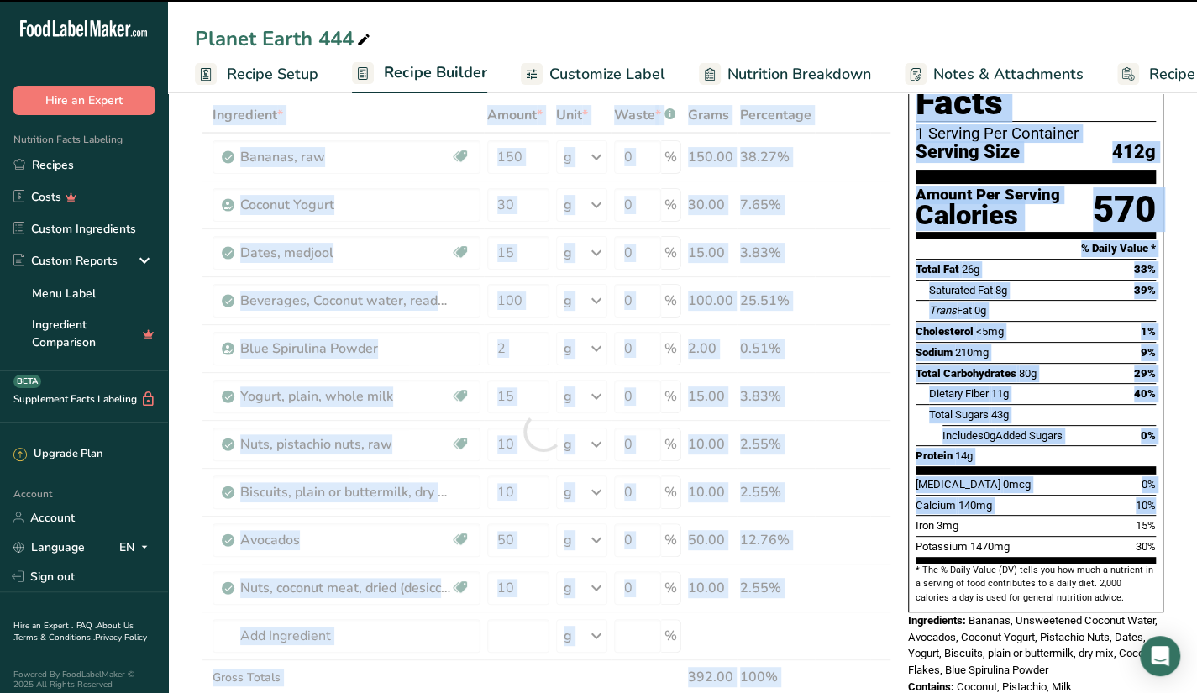
click at [884, 299] on div at bounding box center [543, 431] width 697 height 668
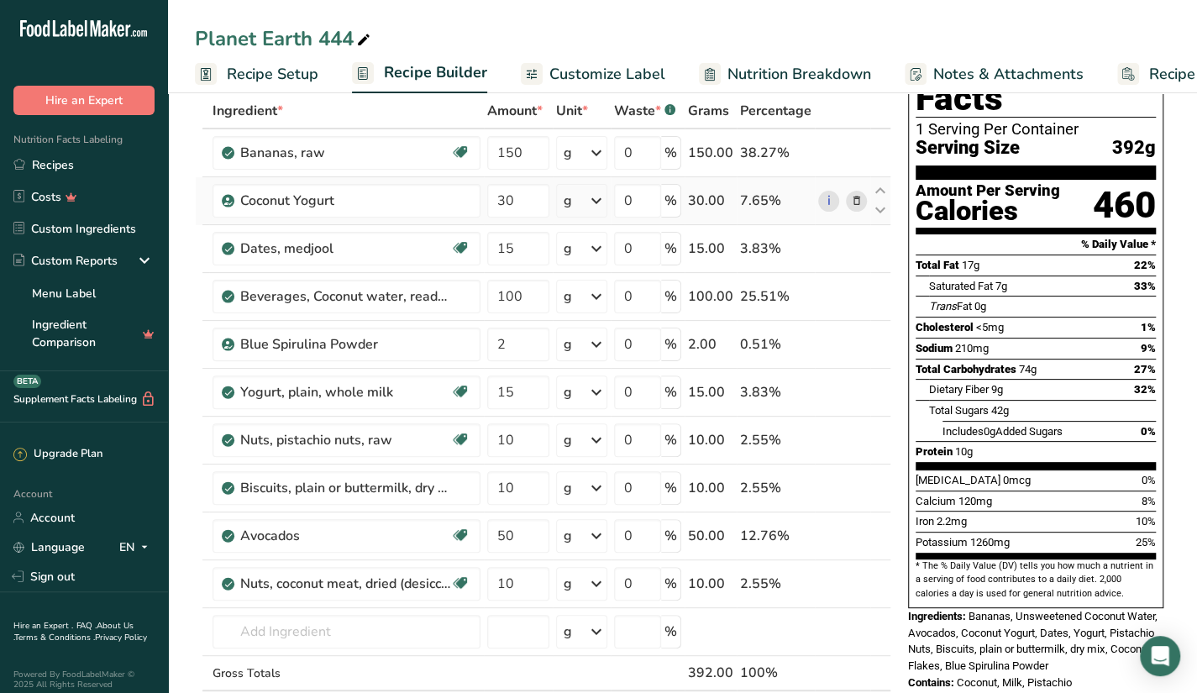
scroll to position [87, 0]
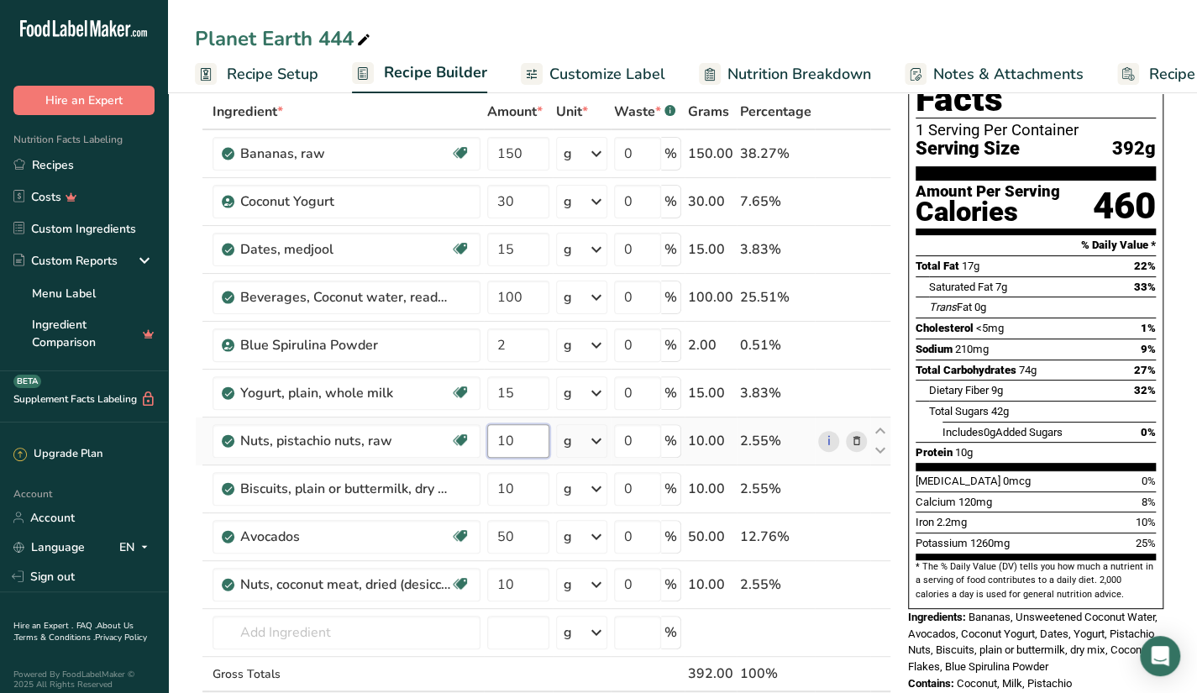
click at [520, 438] on input "10" at bounding box center [518, 441] width 62 height 34
type input "1"
type input "0"
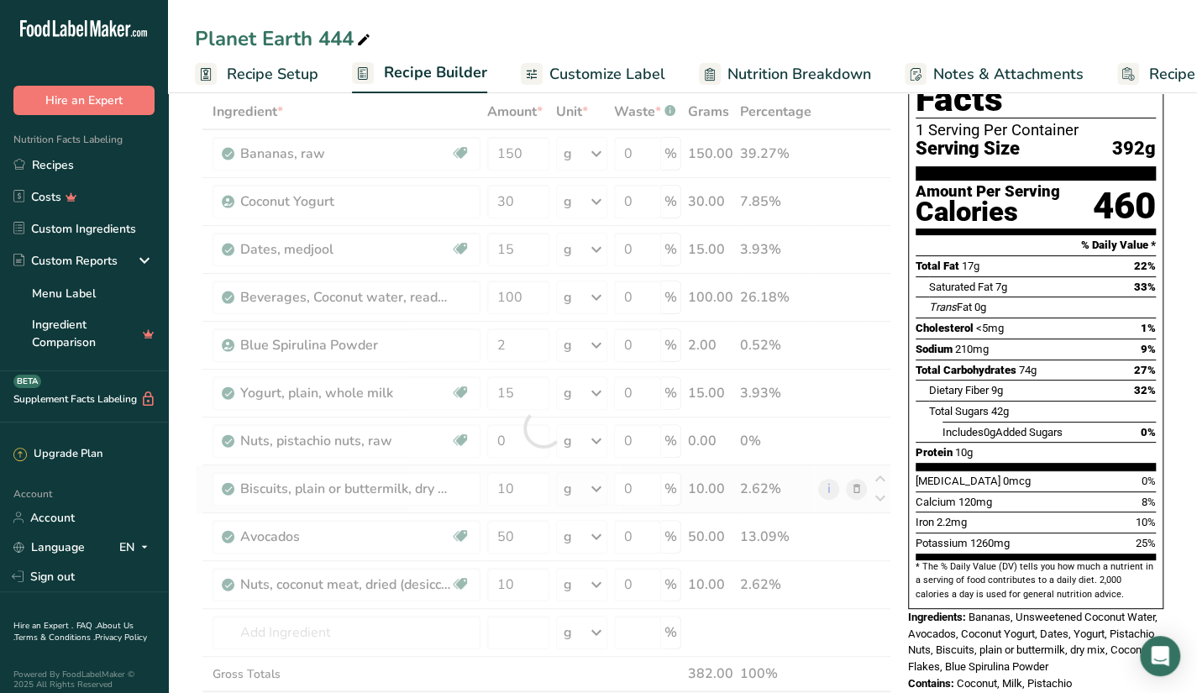
click at [509, 465] on div "Ingredient * Amount * Unit * Waste * .a-a{fill:#347362;}.b-a{fill:#fff;} Grams …" at bounding box center [543, 428] width 697 height 668
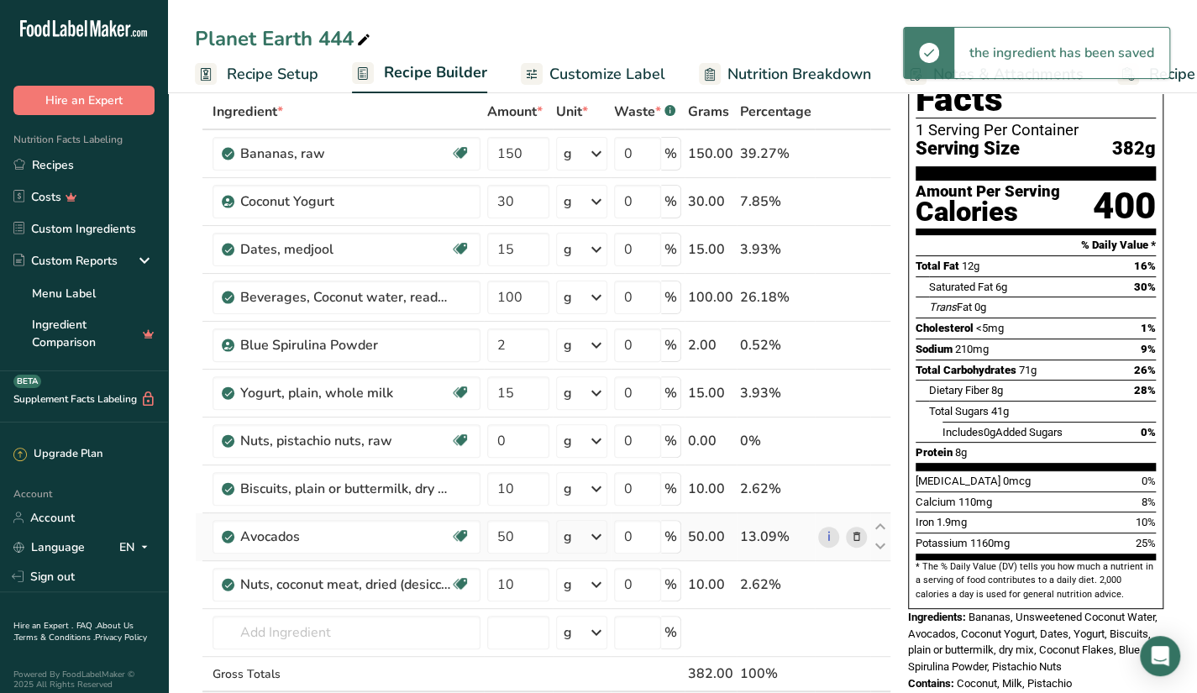
click at [613, 537] on td "0 %" at bounding box center [648, 537] width 74 height 48
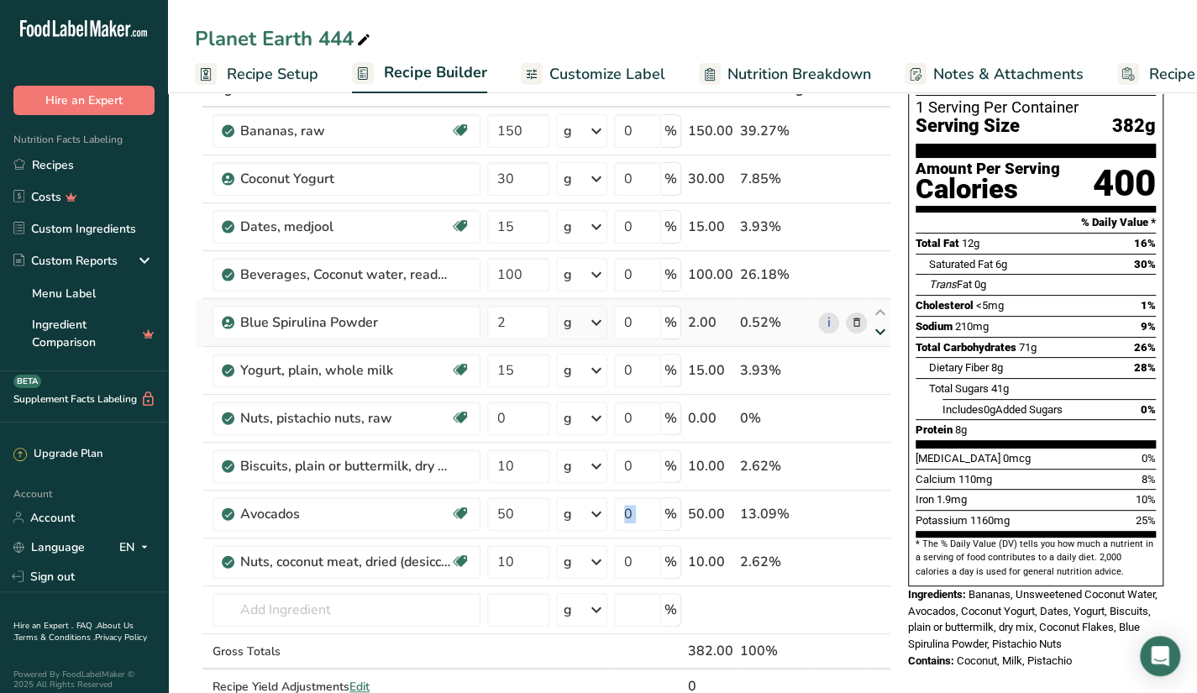
scroll to position [108, 0]
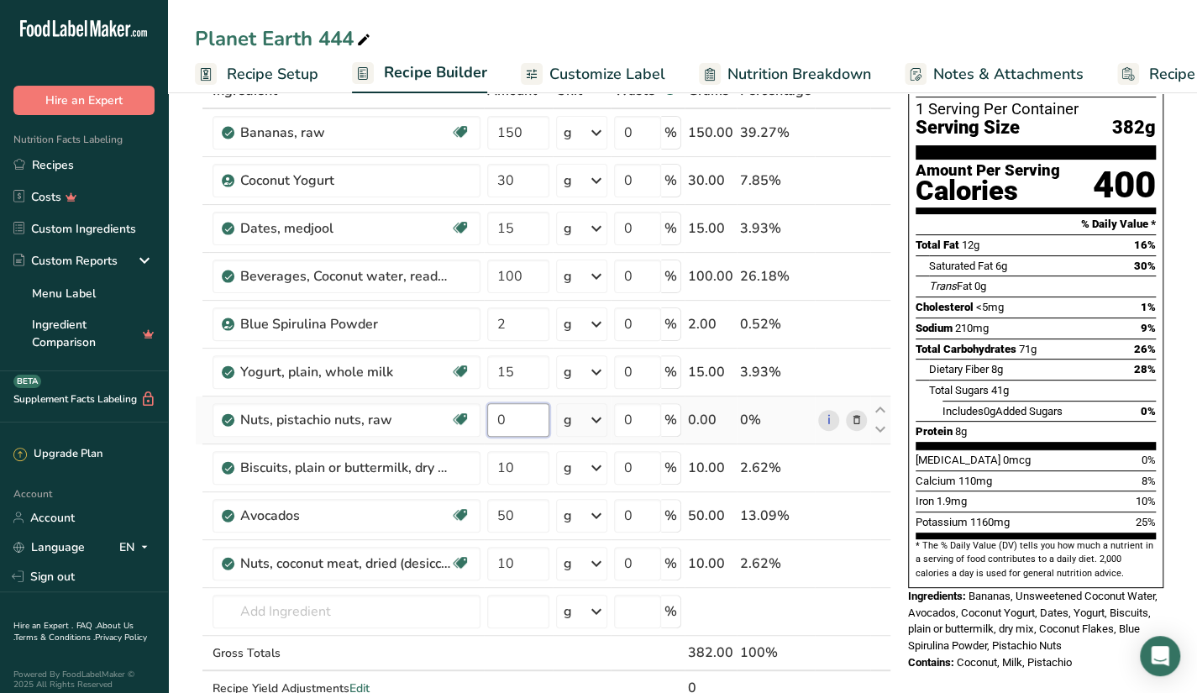
click at [534, 413] on input "0" at bounding box center [518, 420] width 62 height 34
type input "10"
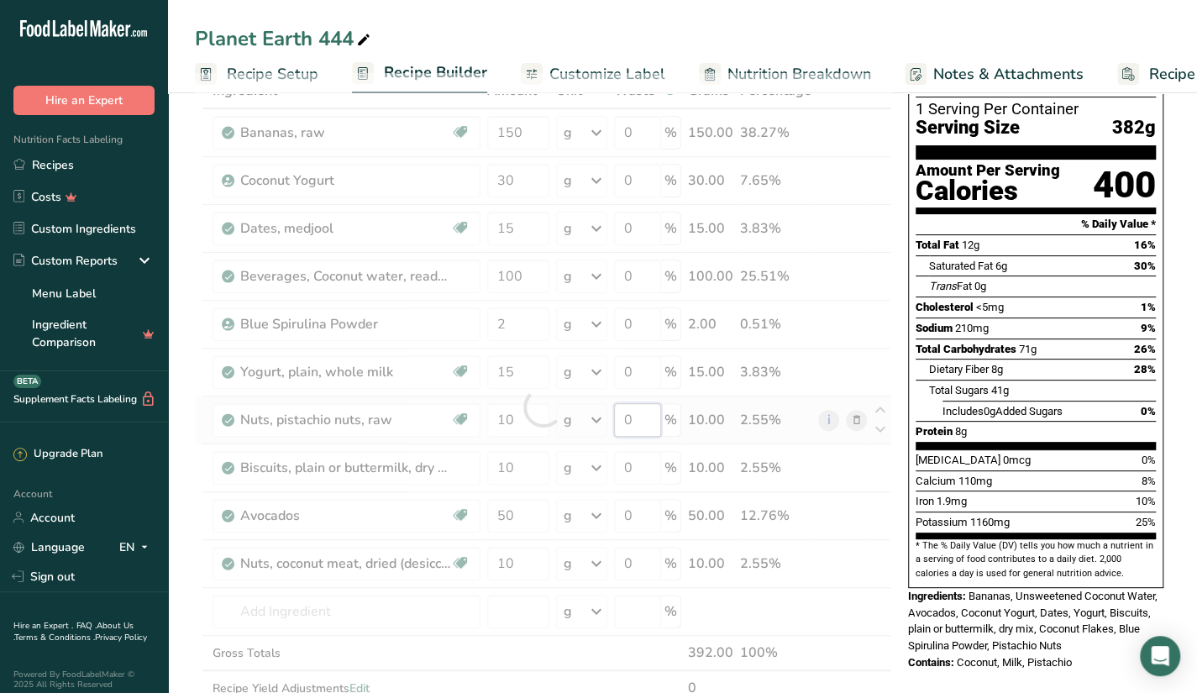
click at [649, 413] on div "Ingredient * Amount * Unit * Waste * .a-a{fill:#347362;}.b-a{fill:#fff;} Grams …" at bounding box center [543, 407] width 697 height 668
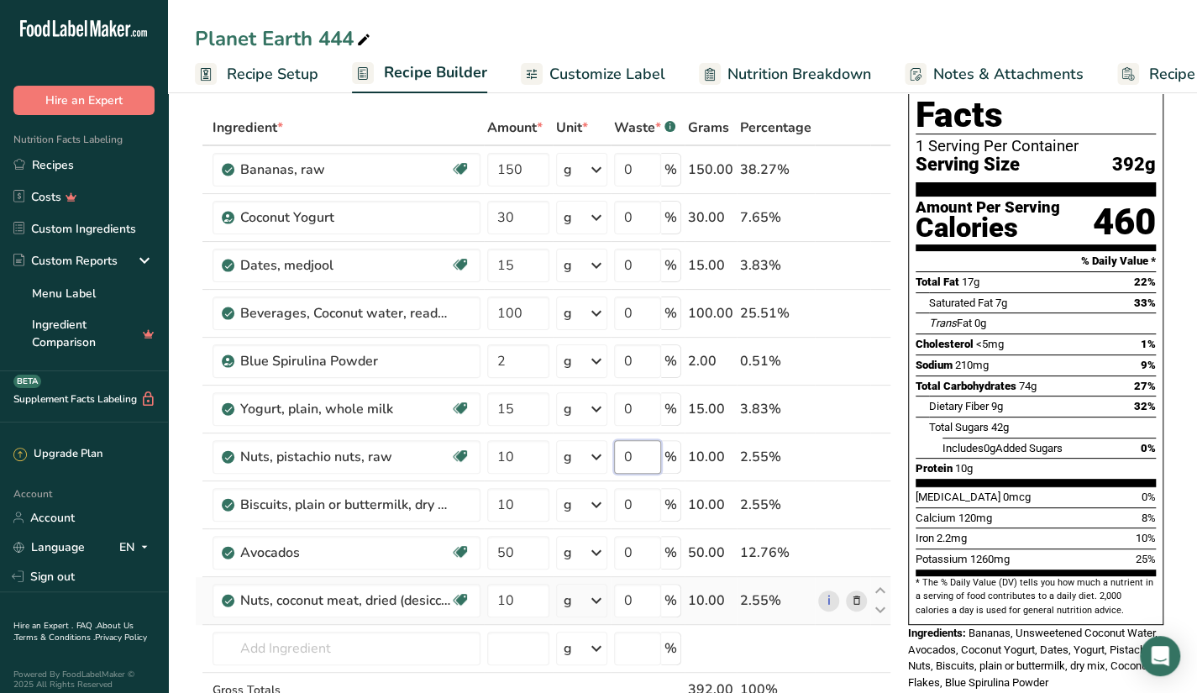
scroll to position [70, 0]
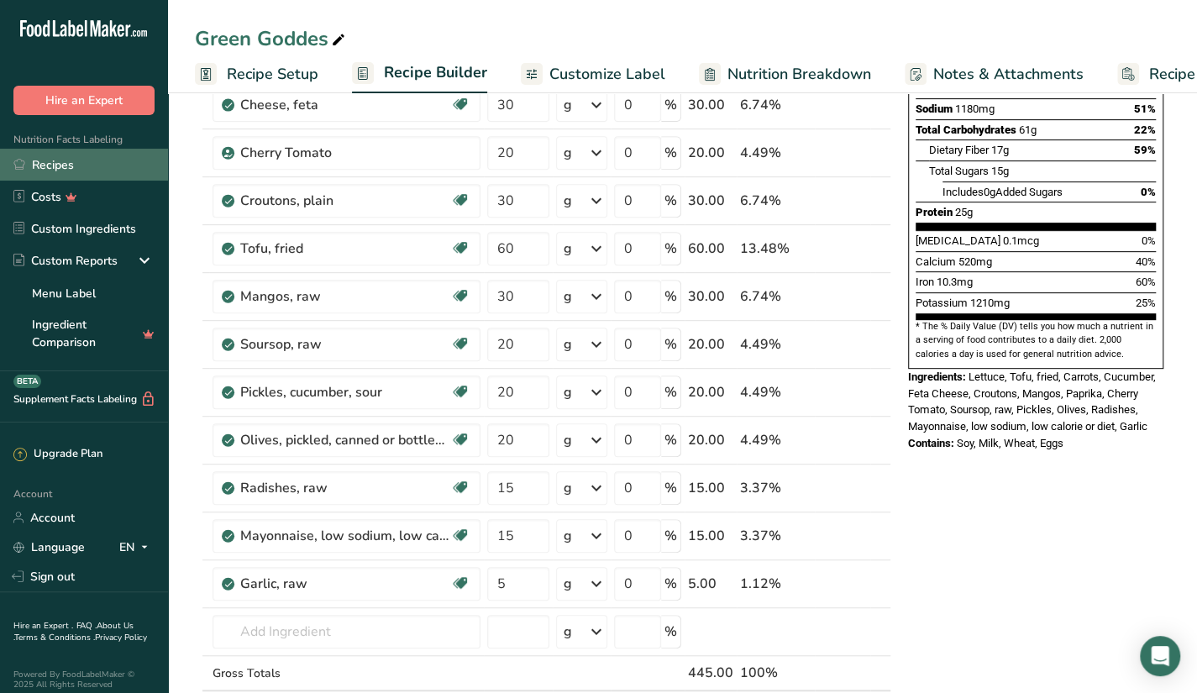
click at [108, 166] on link "Recipes" at bounding box center [84, 165] width 168 height 32
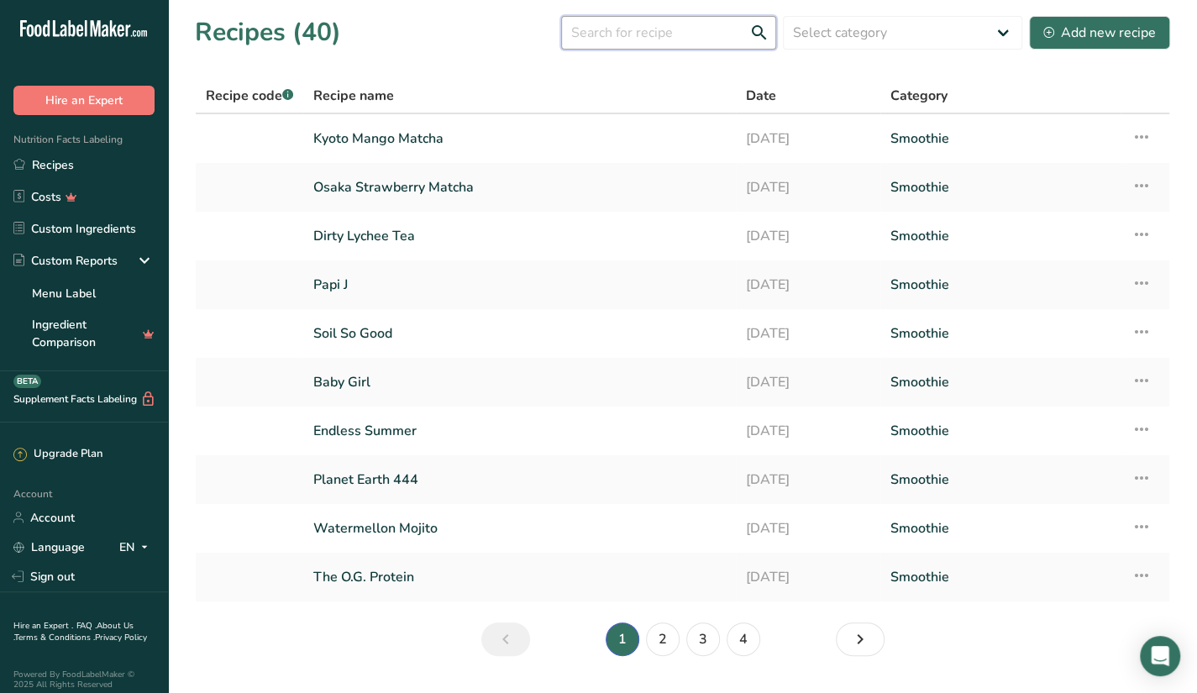
click at [644, 35] on input "text" at bounding box center [668, 33] width 215 height 34
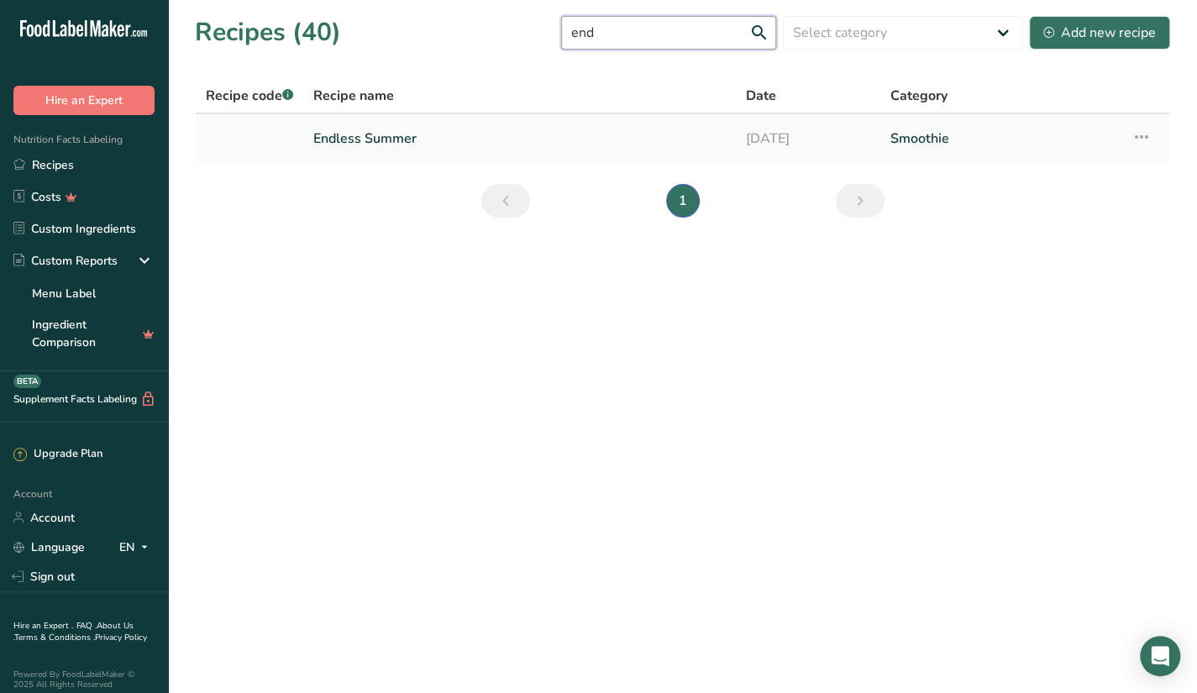
type input "end"
click at [637, 141] on link "Endless Summer" at bounding box center [519, 138] width 412 height 35
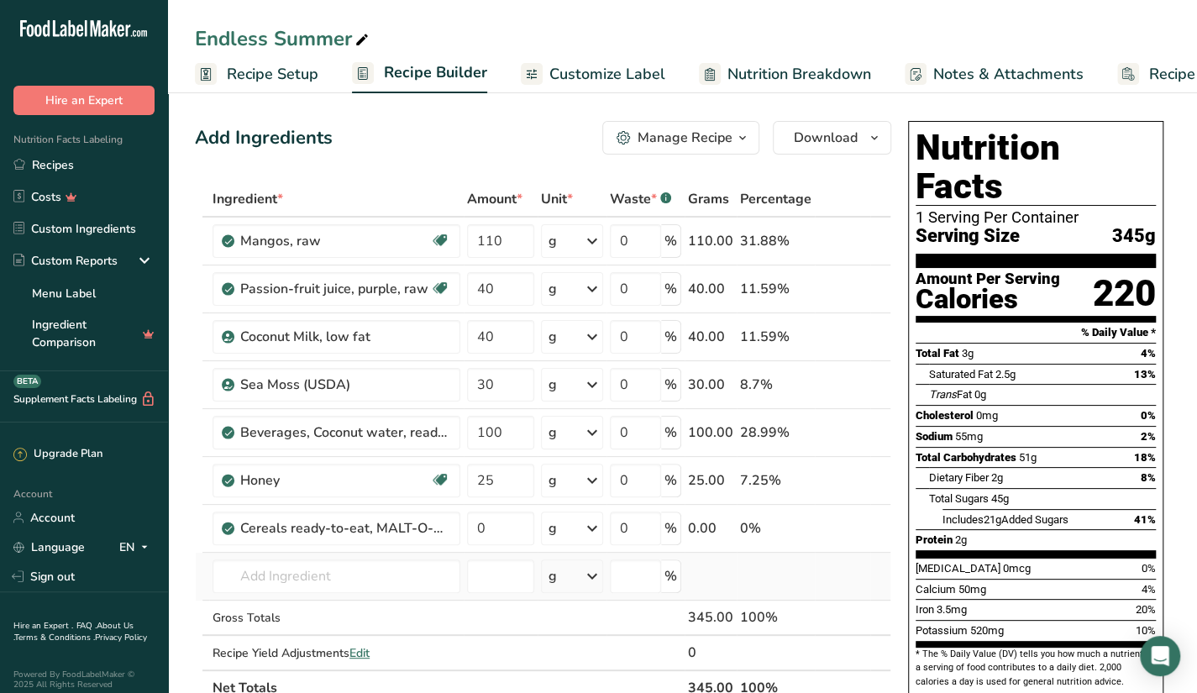
click at [381, 593] on td "Almond flour 1211 Milk, whole, 3.25% milkfat, without added vitamin A and [MEDI…" at bounding box center [336, 577] width 255 height 48
click at [373, 581] on input "text" at bounding box center [337, 577] width 248 height 34
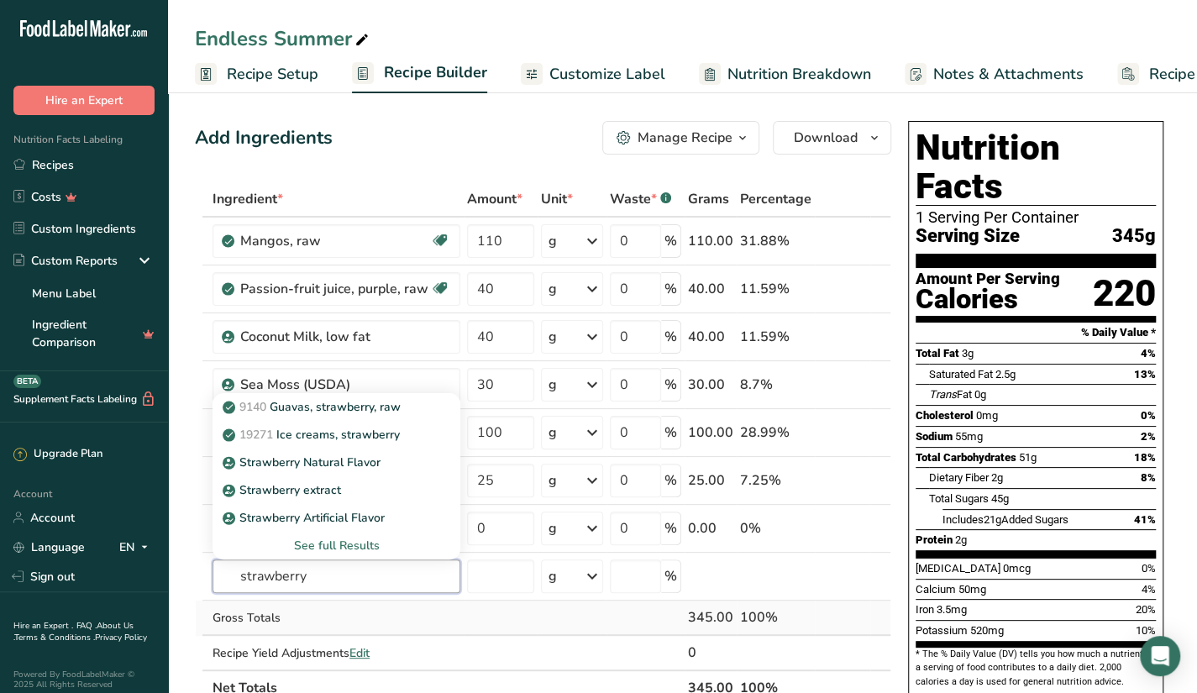
type input "strawberry"
click at [497, 607] on td at bounding box center [501, 618] width 74 height 35
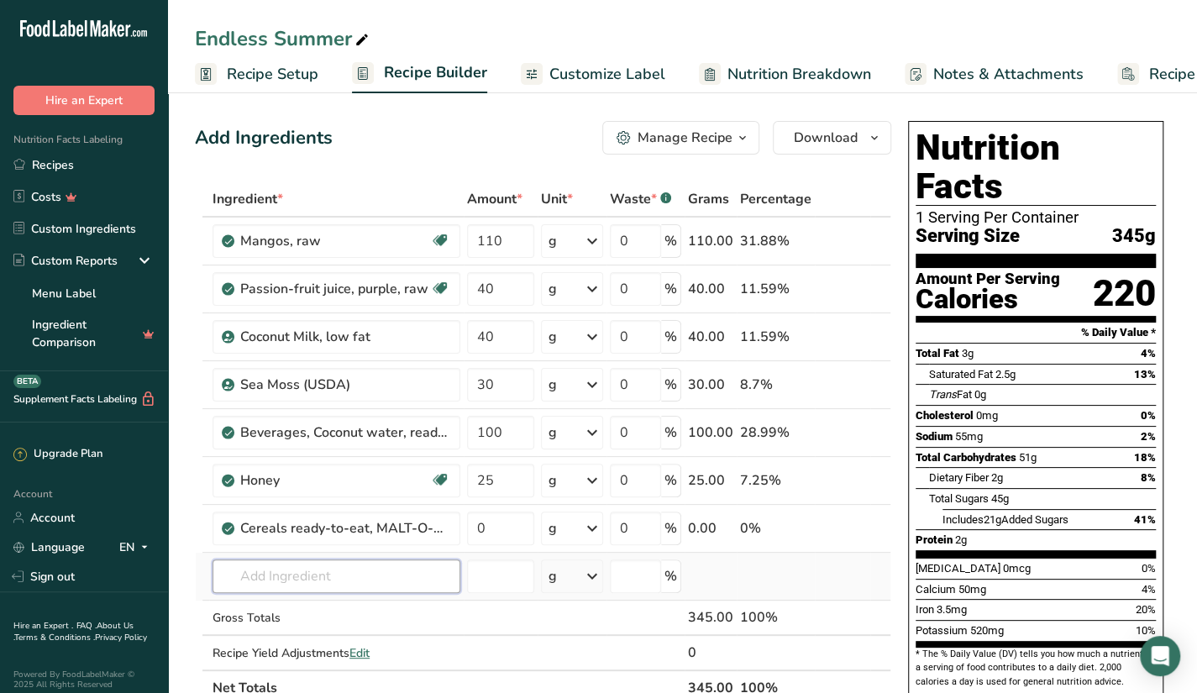
click at [378, 581] on input "text" at bounding box center [337, 577] width 248 height 34
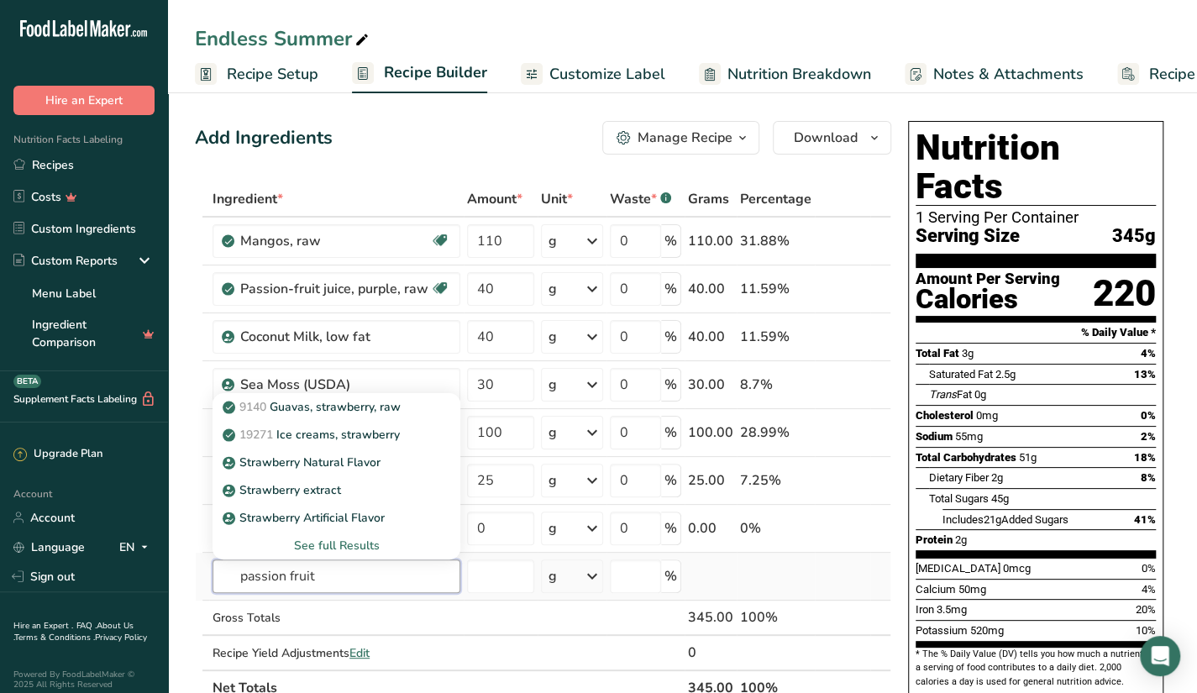
type input "passion fruit"
click at [354, 546] on div "See full Results" at bounding box center [336, 546] width 221 height 18
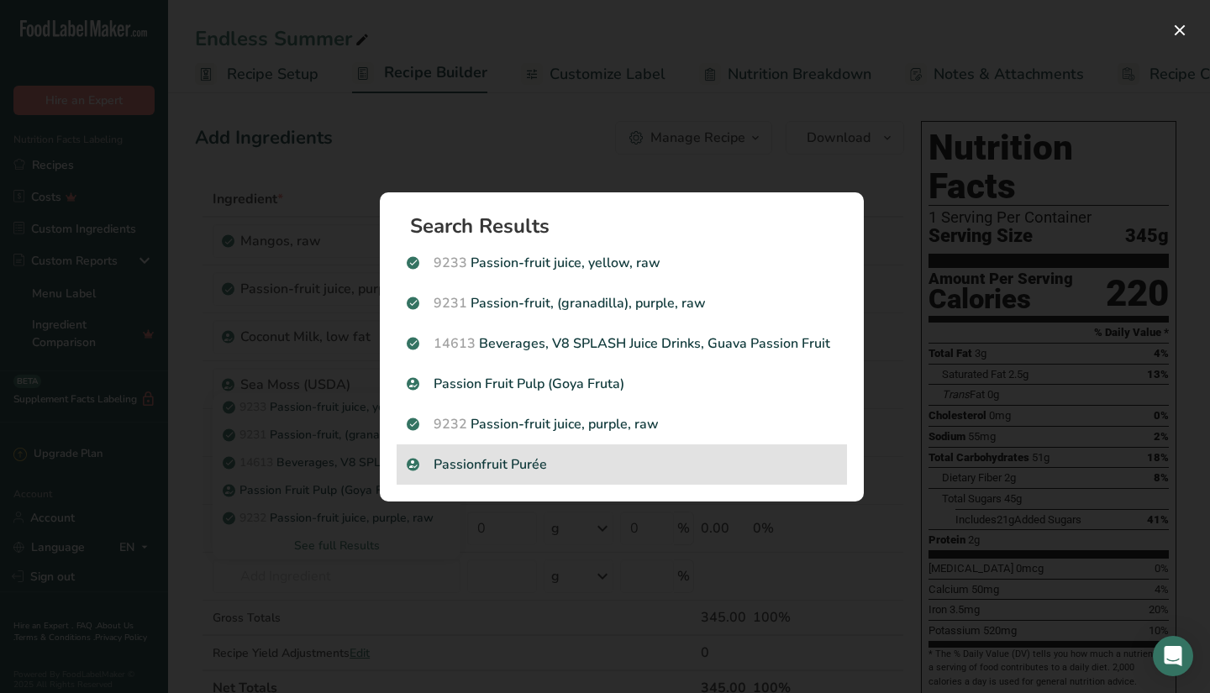
click at [718, 453] on div "Passionfruit Purée" at bounding box center [622, 464] width 450 height 40
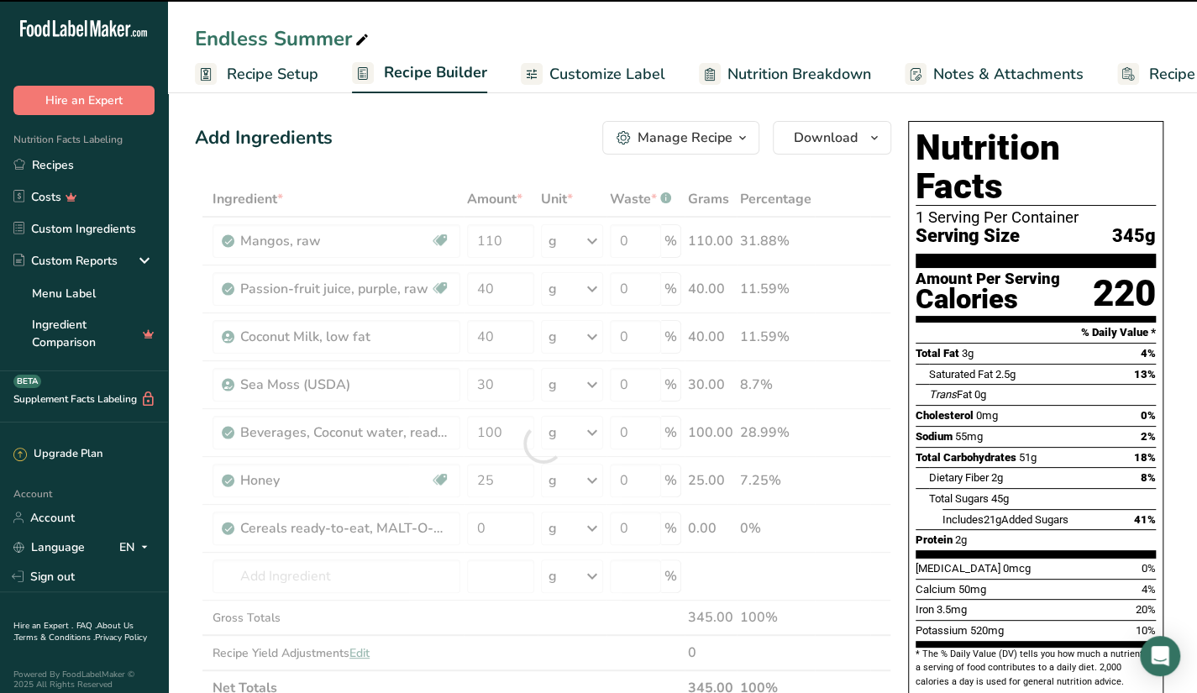
type input "0"
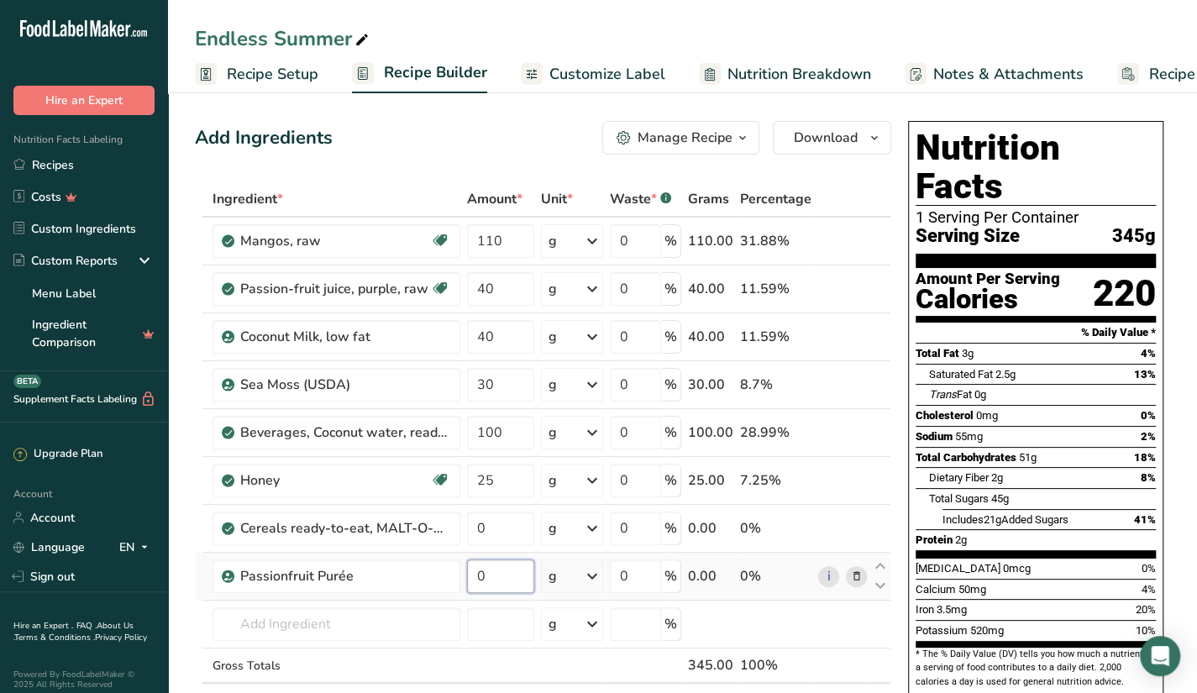
click at [511, 576] on input "0" at bounding box center [500, 577] width 67 height 34
type input "40"
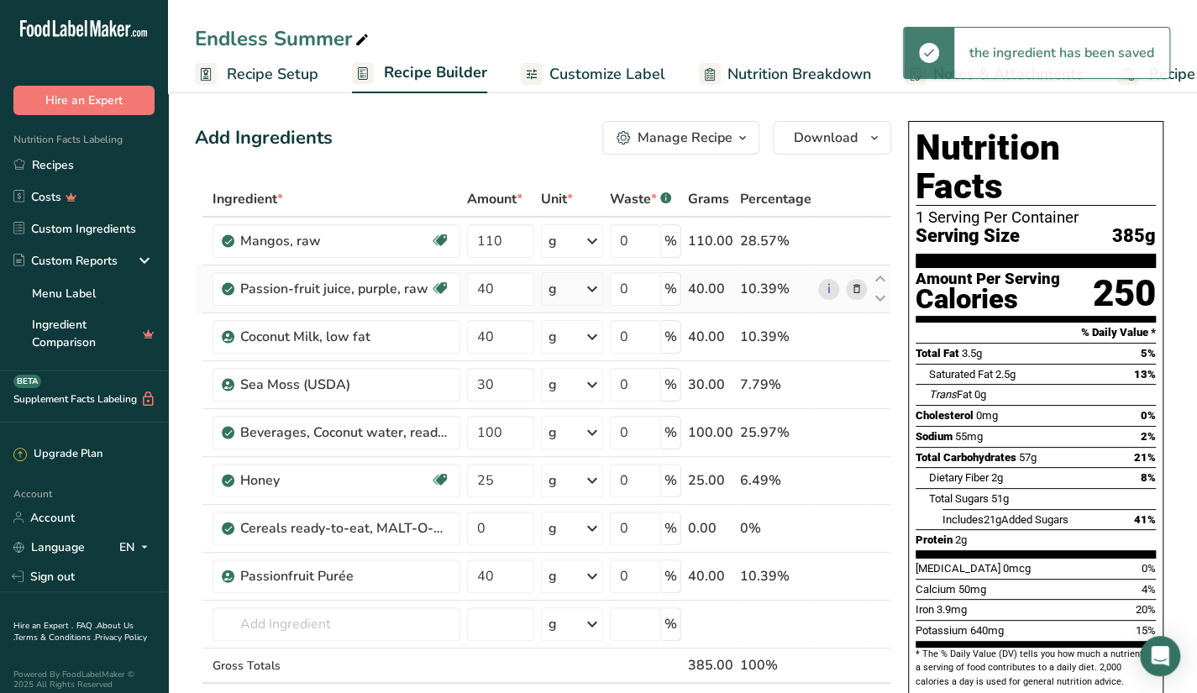
click at [856, 289] on icon at bounding box center [856, 290] width 12 height 18
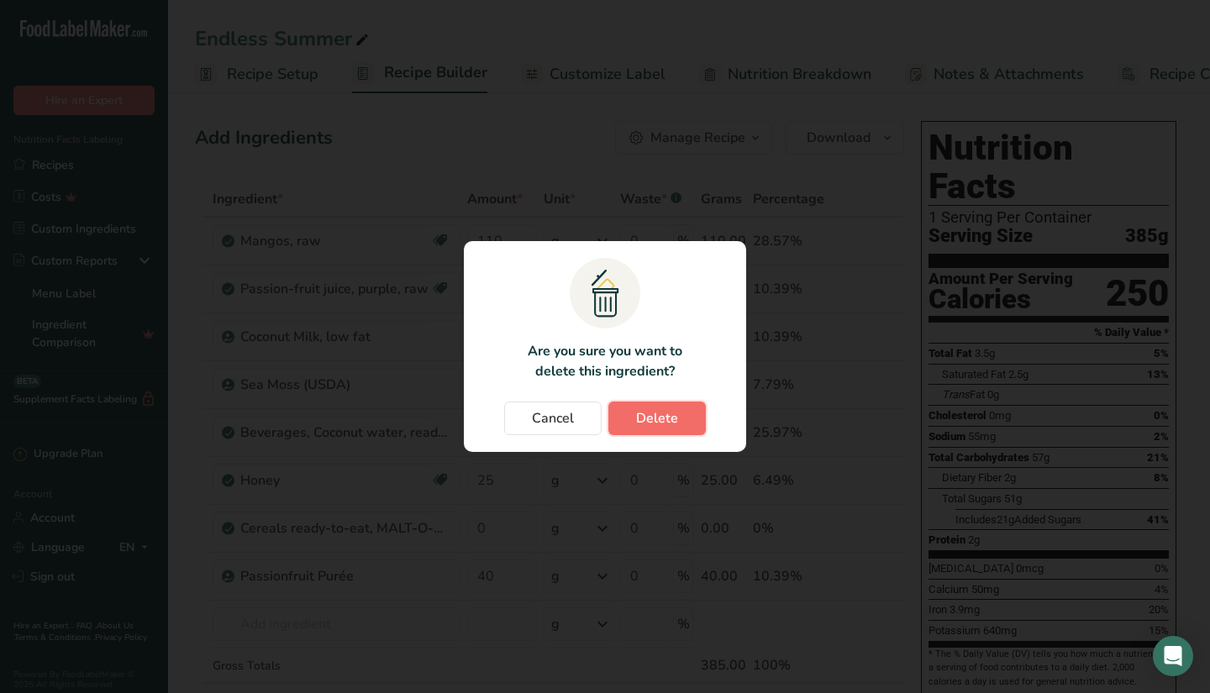
click at [684, 410] on button "Delete" at bounding box center [656, 419] width 97 height 34
type input "30"
type input "100"
type input "25"
type input "0"
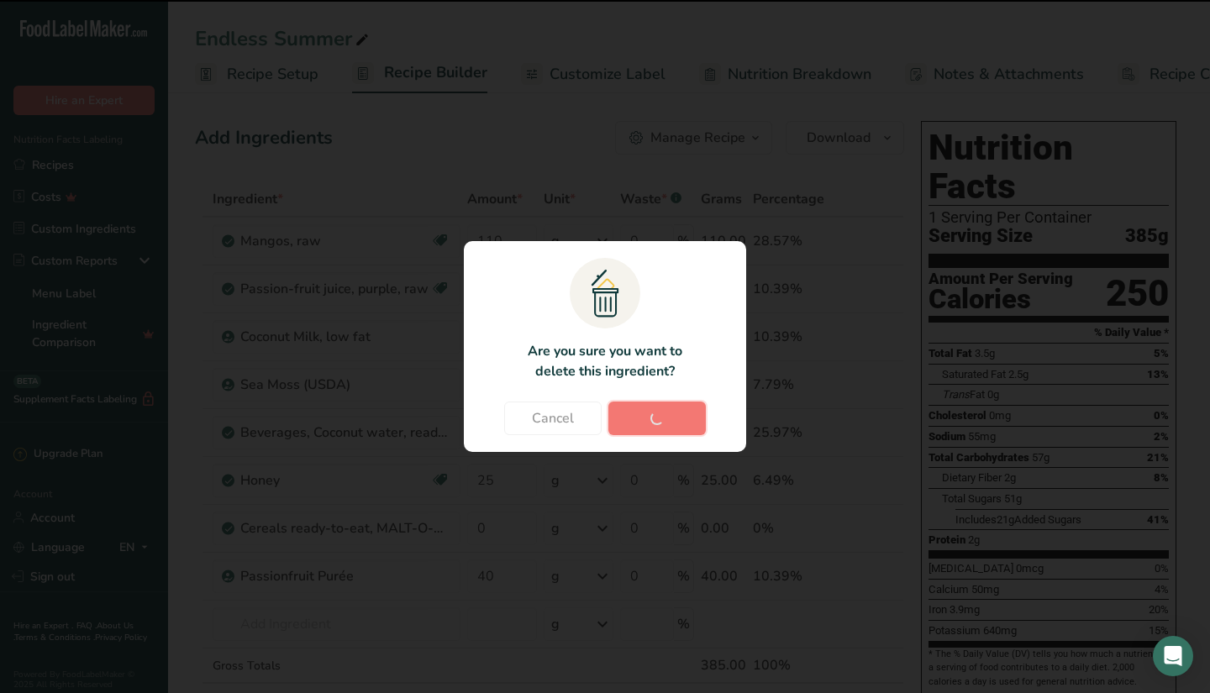
type input "40"
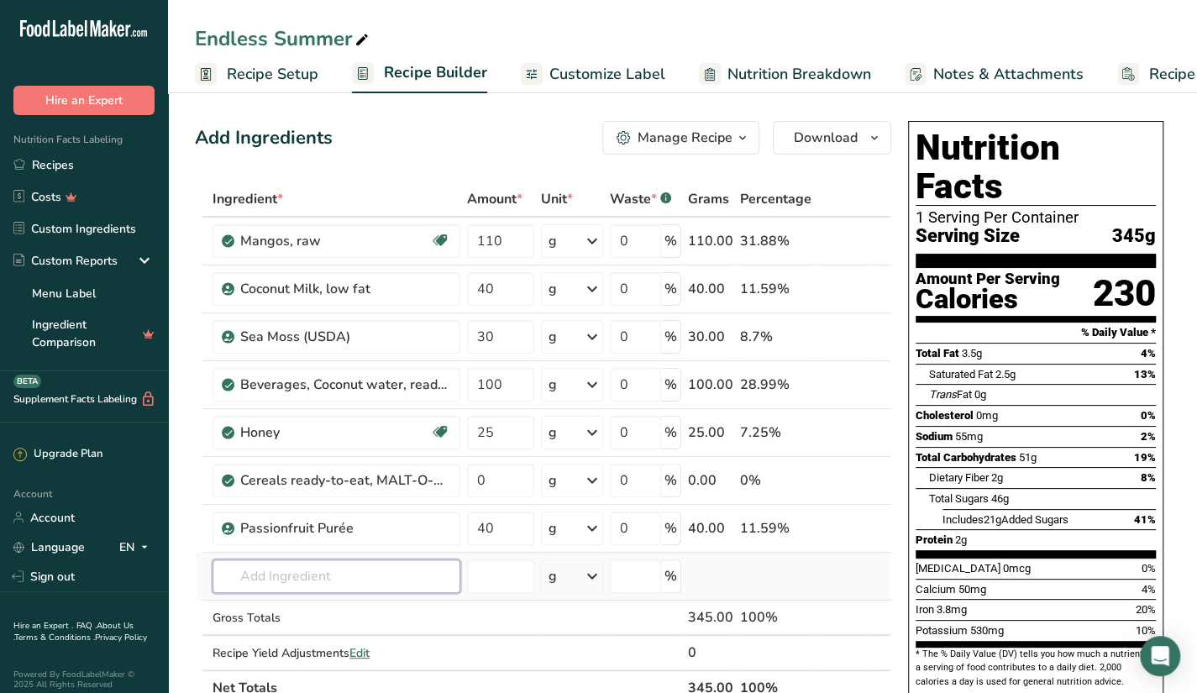
click at [366, 577] on input "text" at bounding box center [337, 577] width 248 height 34
type input "c"
click at [519, 476] on input "0" at bounding box center [500, 481] width 67 height 34
type input "0"
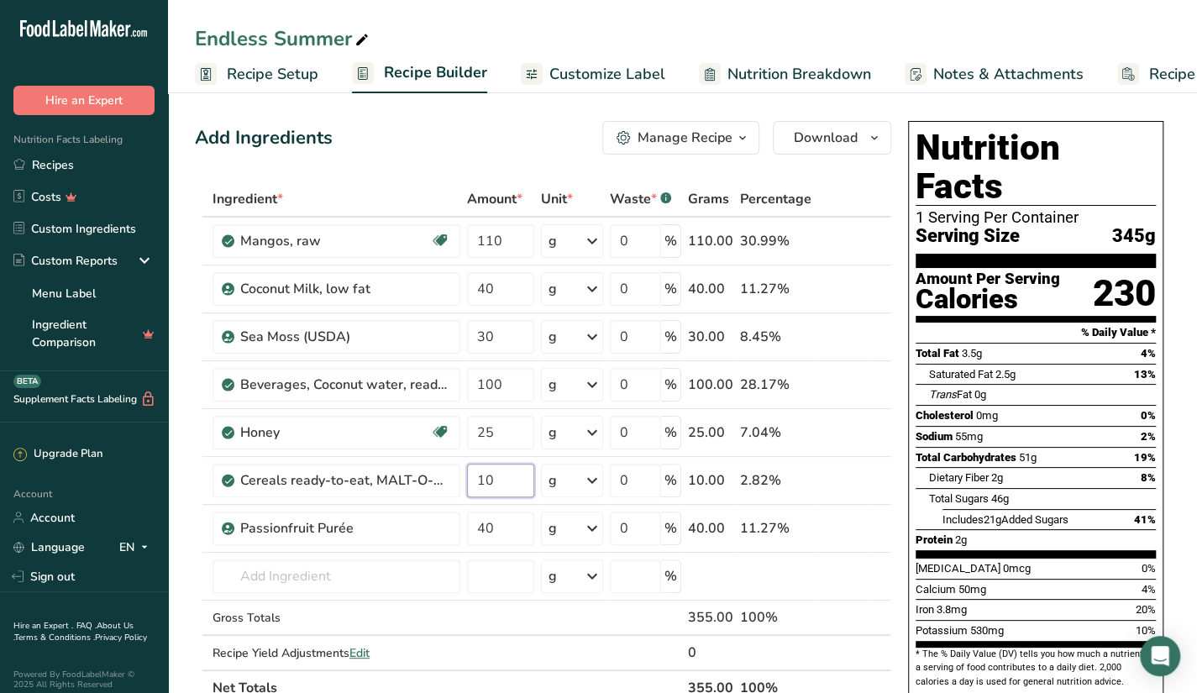
type input "10"
click at [363, 567] on input "text" at bounding box center [337, 577] width 248 height 34
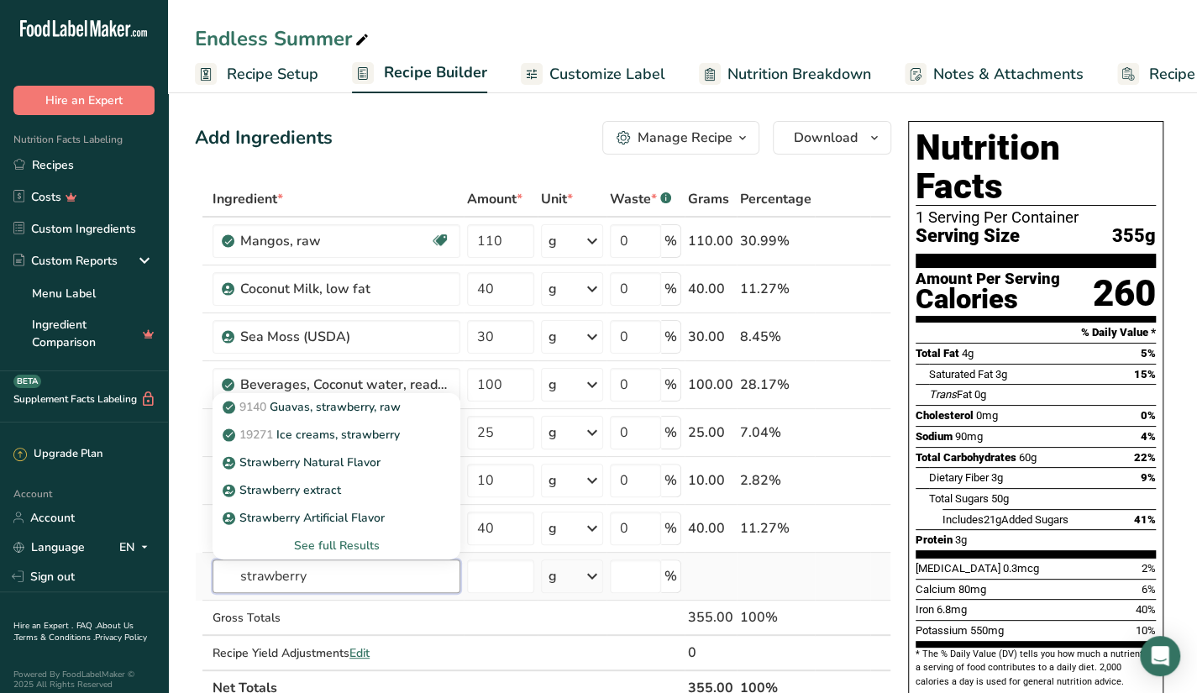
type input "strawberry"
click at [363, 547] on div "See full Results" at bounding box center [336, 546] width 221 height 18
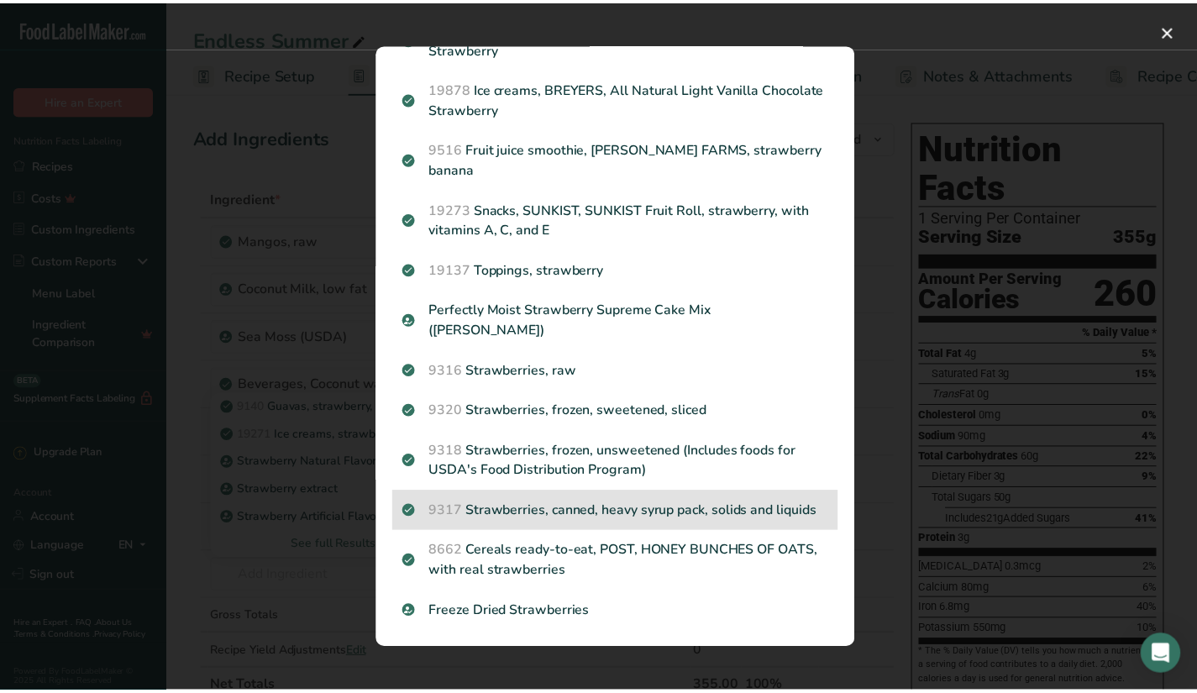
scroll to position [1759, 0]
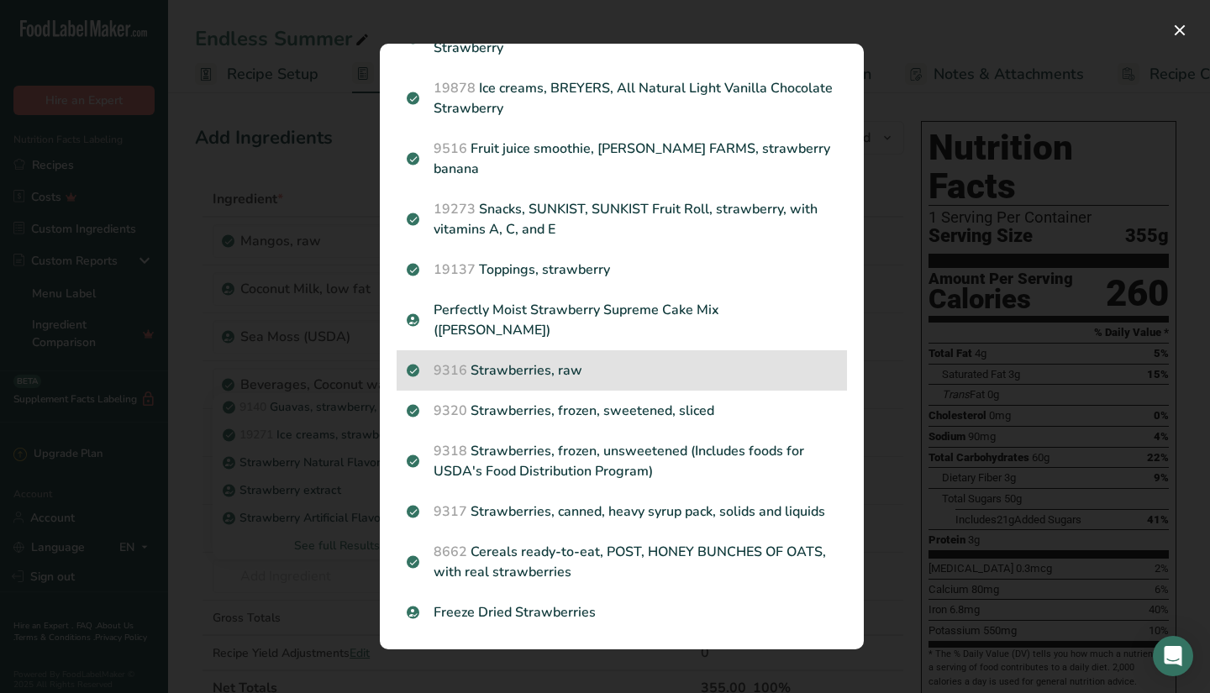
click at [666, 360] on p "9316 Strawberries, raw" at bounding box center [622, 370] width 430 height 20
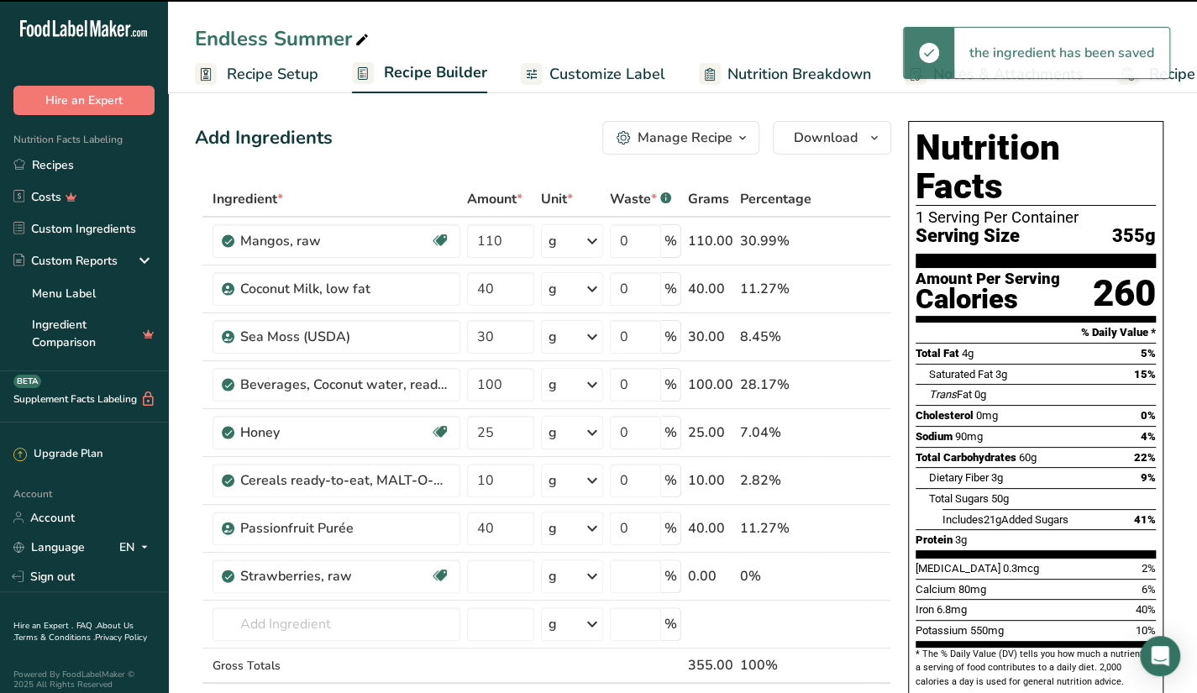
type input "0"
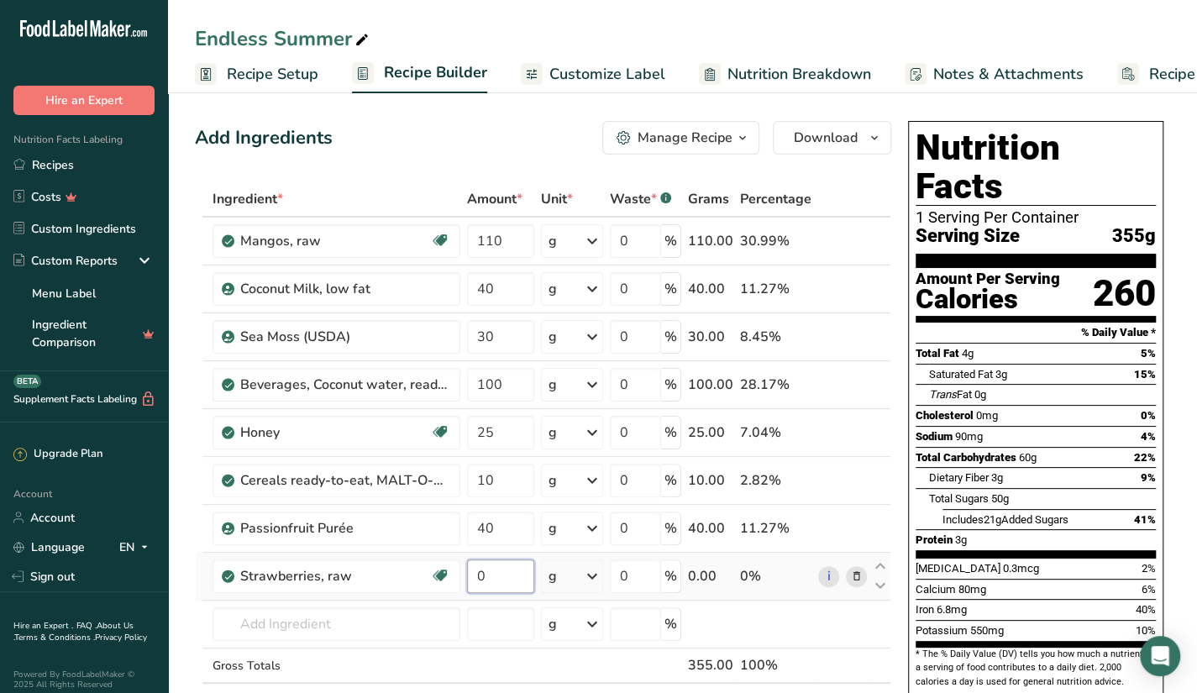
click at [501, 564] on input "0" at bounding box center [500, 577] width 67 height 34
type input "10"
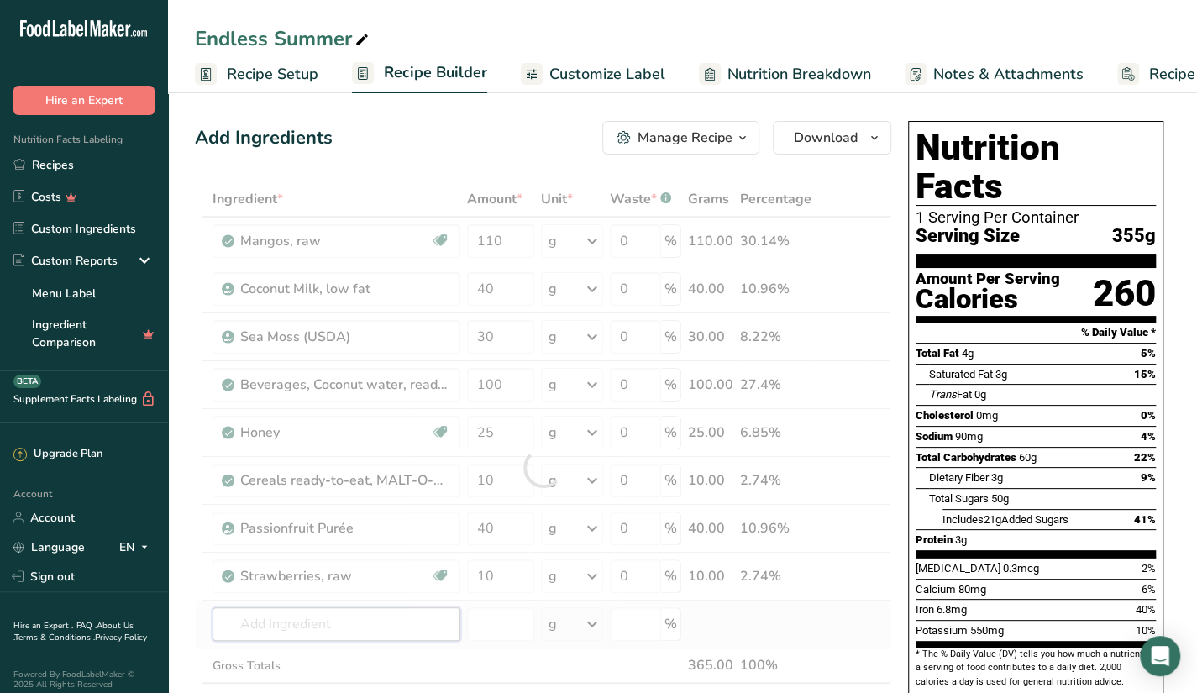
click at [434, 630] on div "Ingredient * Amount * Unit * Waste * .a-a{fill:#347362;}.b-a{fill:#fff;} Grams …" at bounding box center [543, 467] width 697 height 572
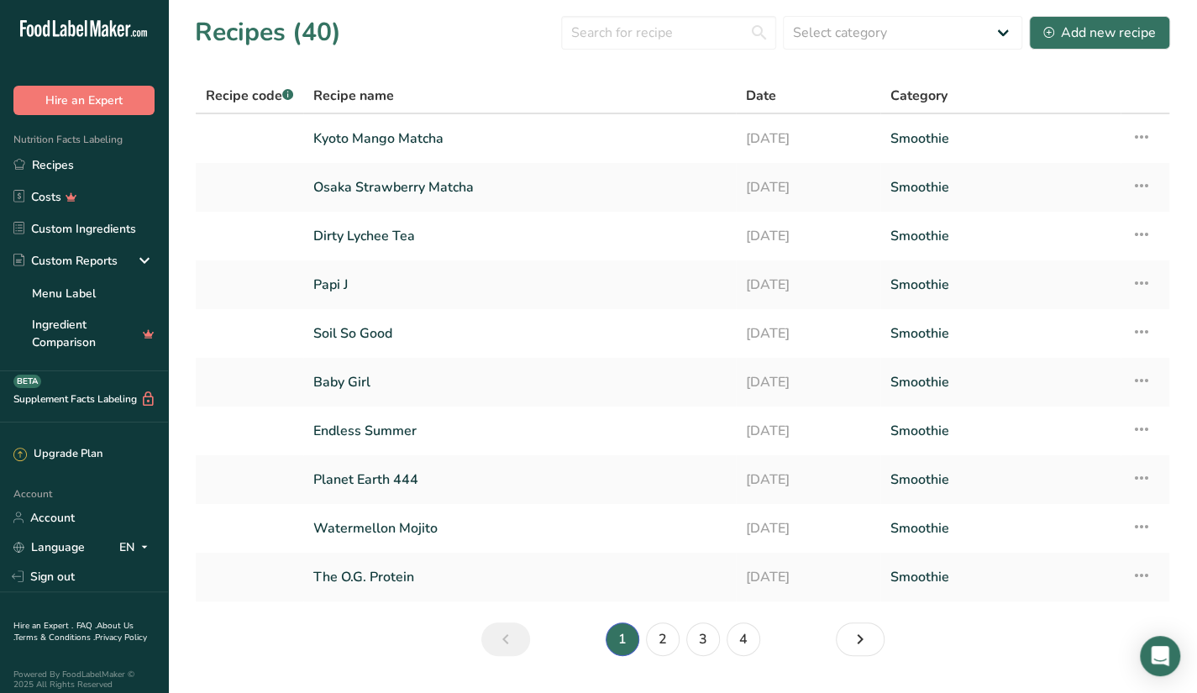
click at [675, 29] on input "text" at bounding box center [668, 33] width 215 height 34
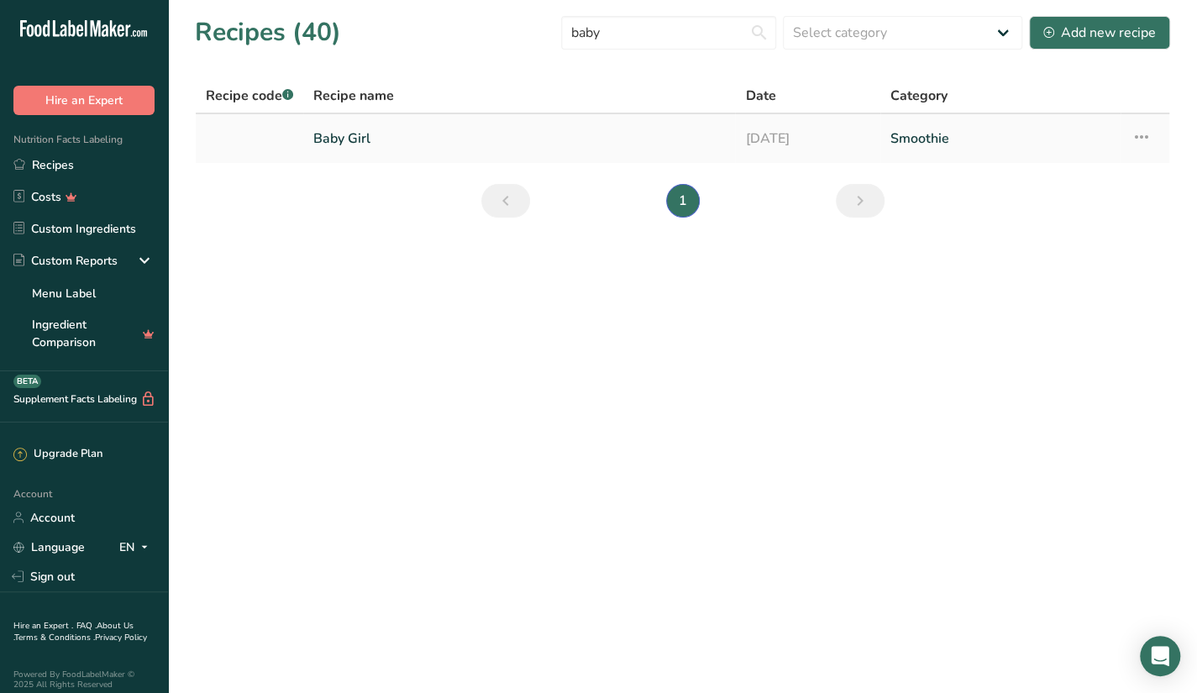
type input "baby"
click at [553, 121] on link "Baby Girl" at bounding box center [519, 138] width 412 height 35
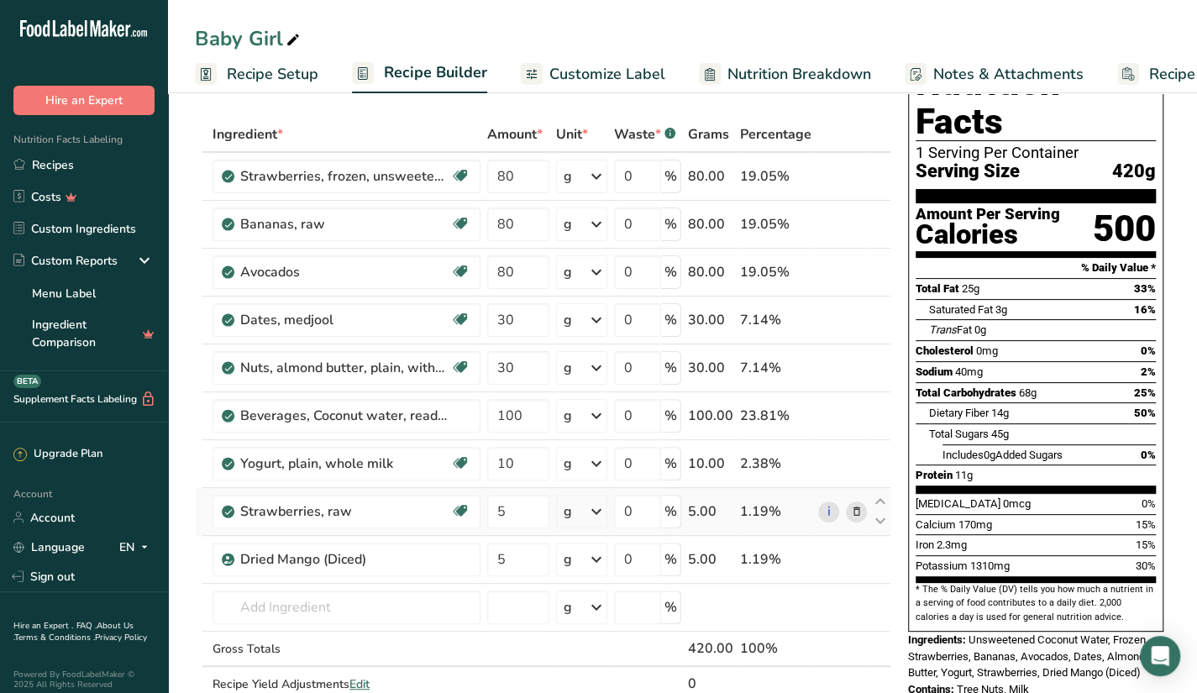
scroll to position [66, 0]
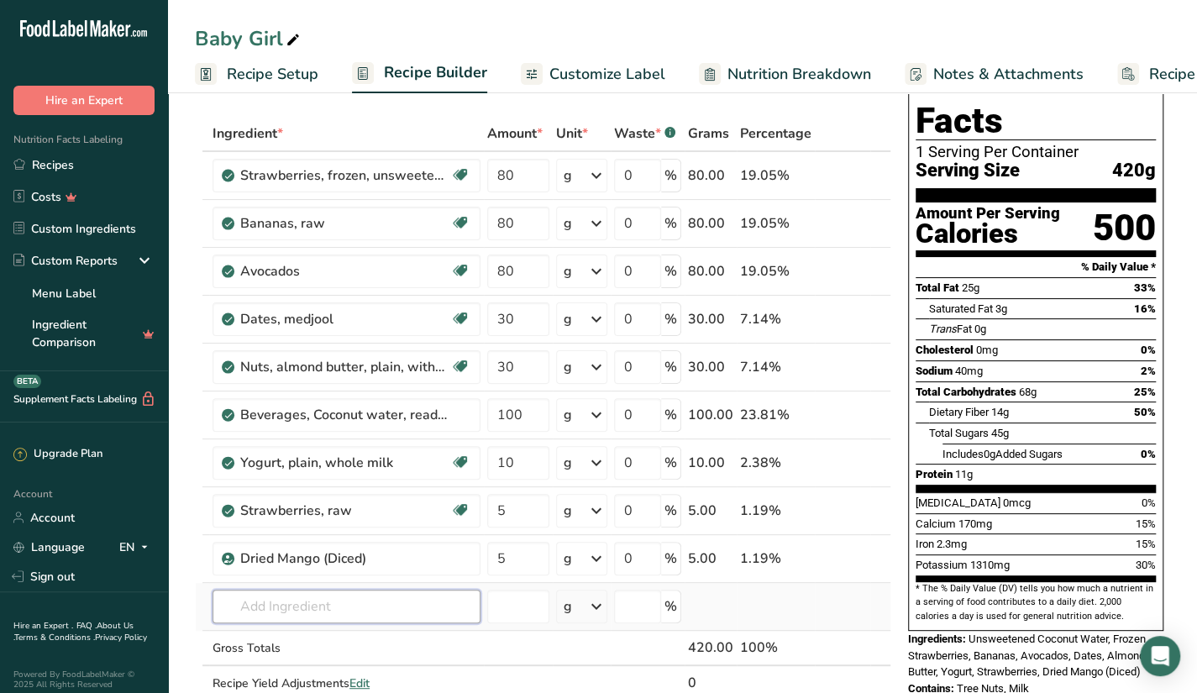
click at [432, 601] on input "text" at bounding box center [347, 607] width 268 height 34
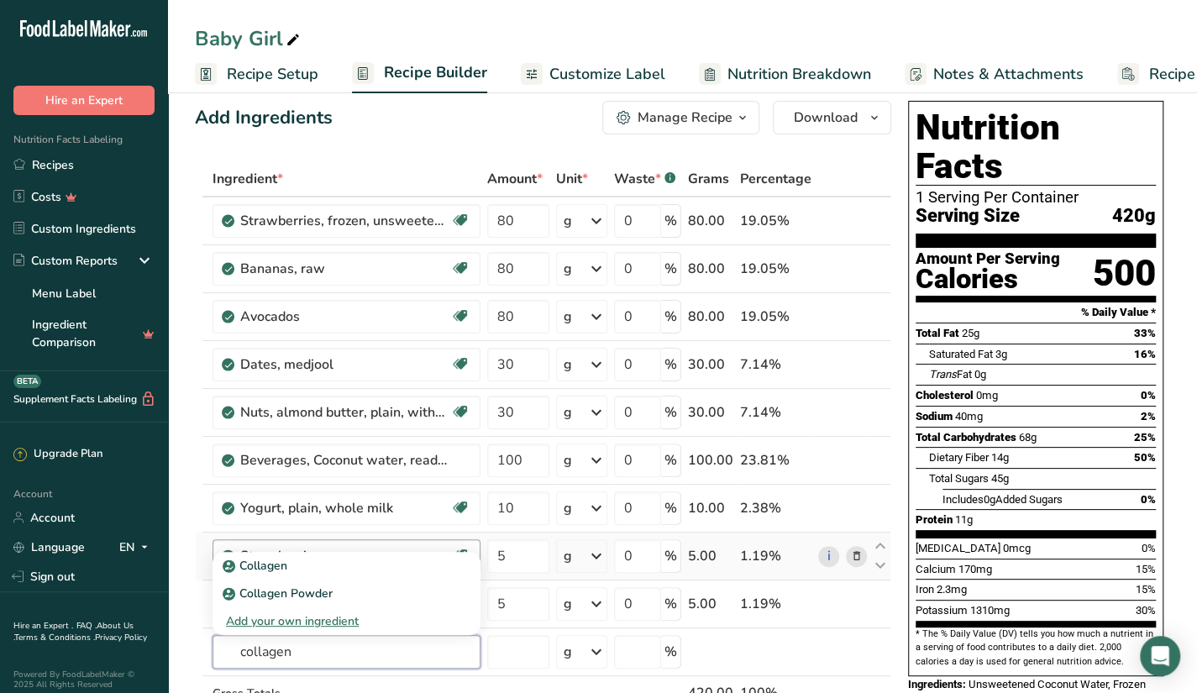
scroll to position [0, 0]
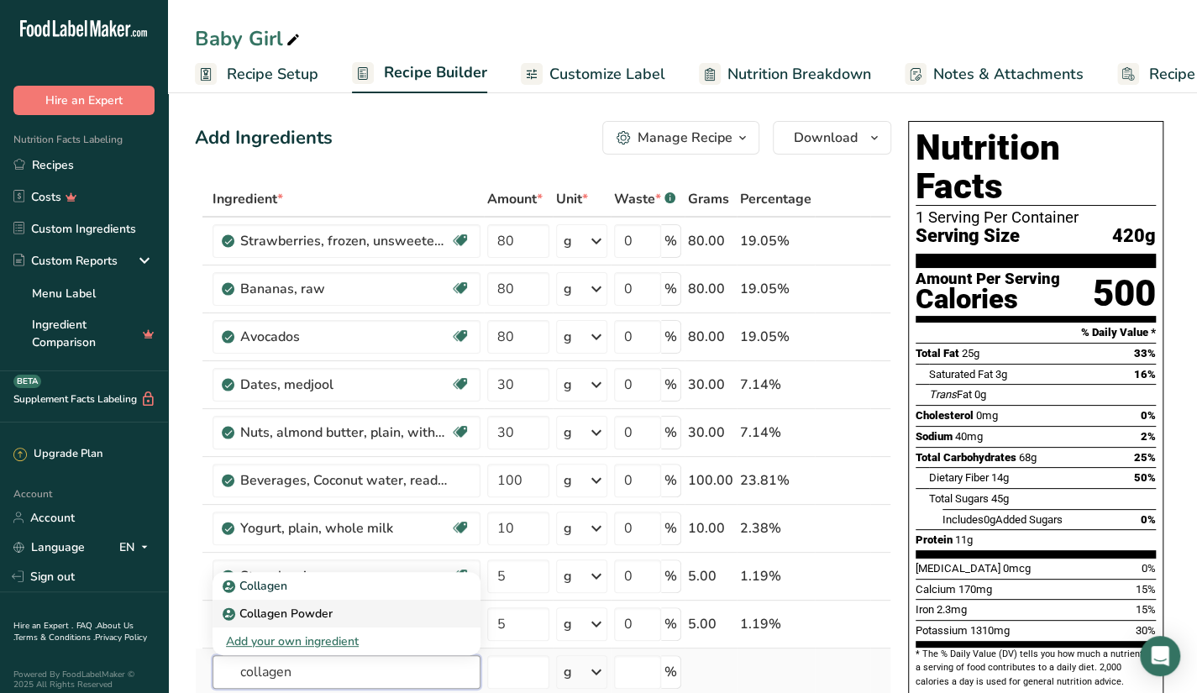
type input "collagen"
click at [339, 605] on div "Collagen Powder" at bounding box center [333, 614] width 214 height 18
type input "Collagen Powder"
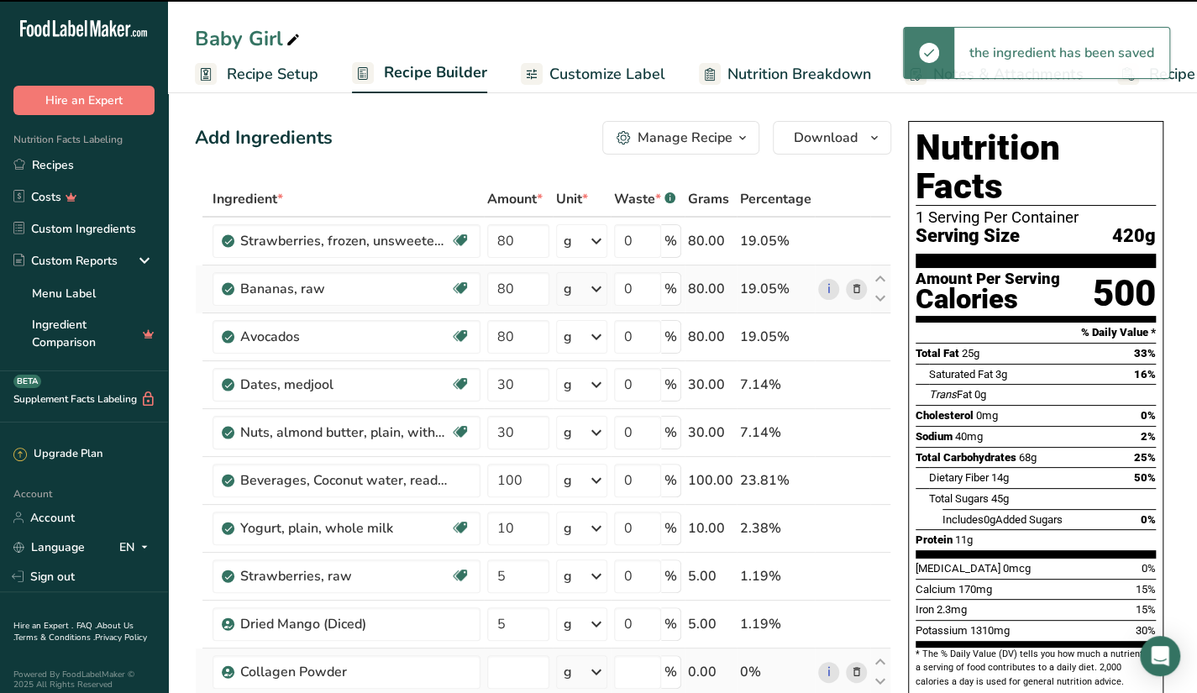
type input "0"
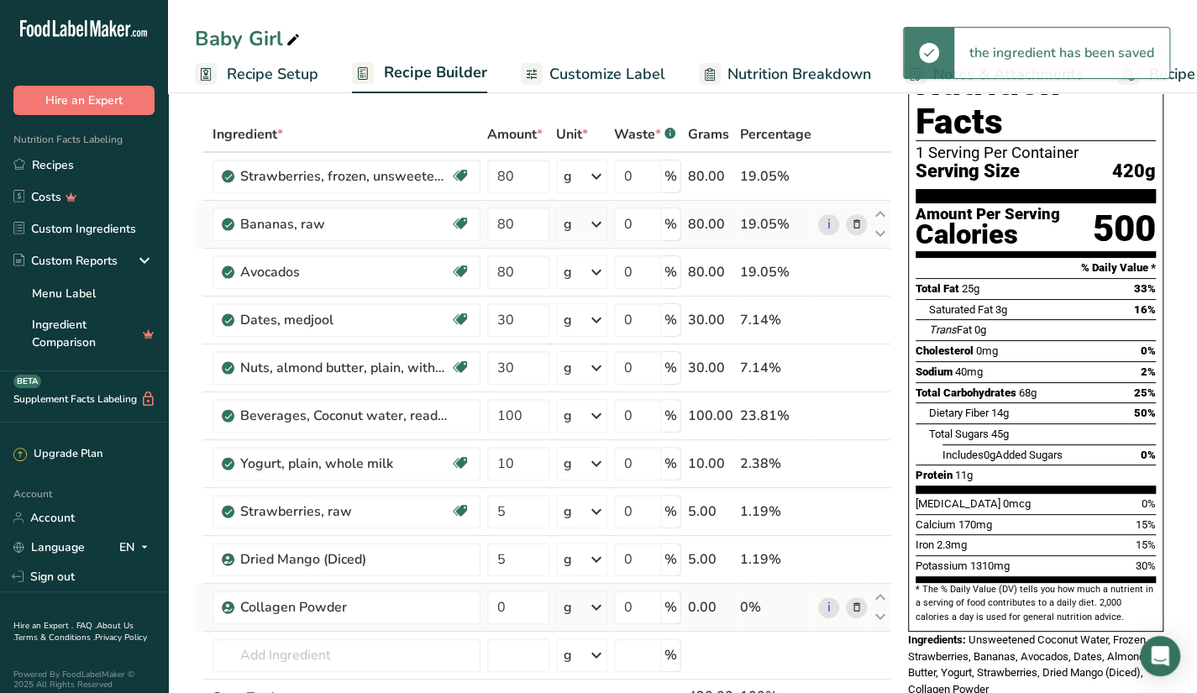
scroll to position [168, 0]
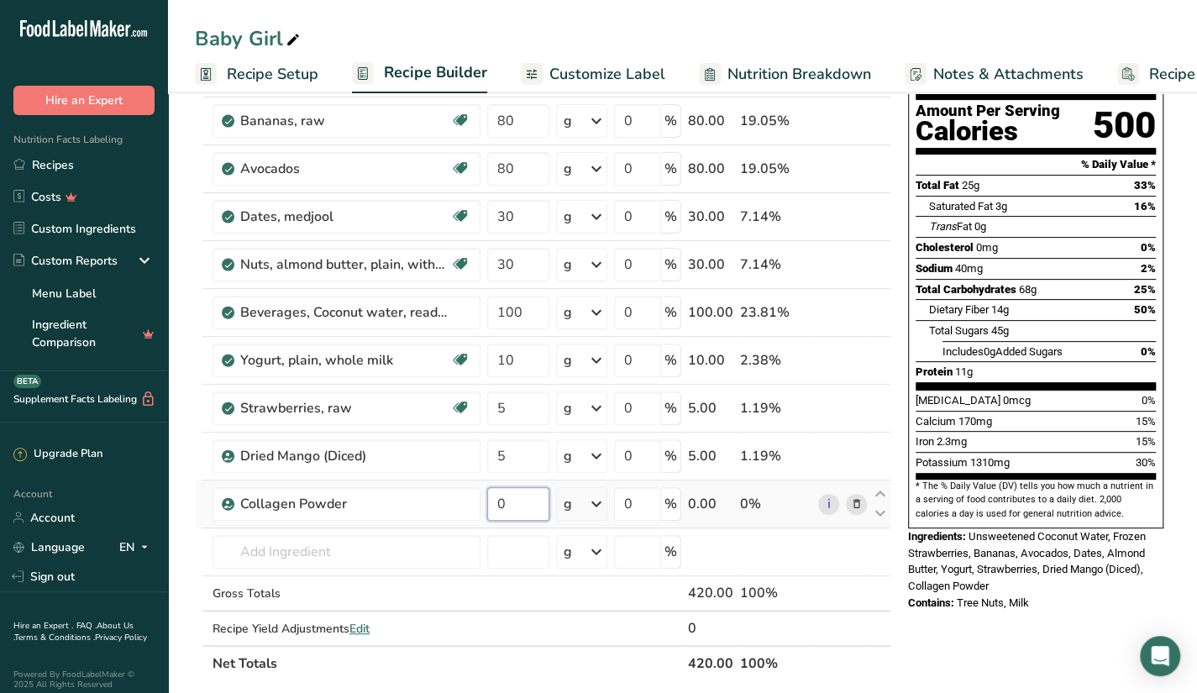
click at [522, 502] on input "0" at bounding box center [518, 504] width 62 height 34
type input "15"
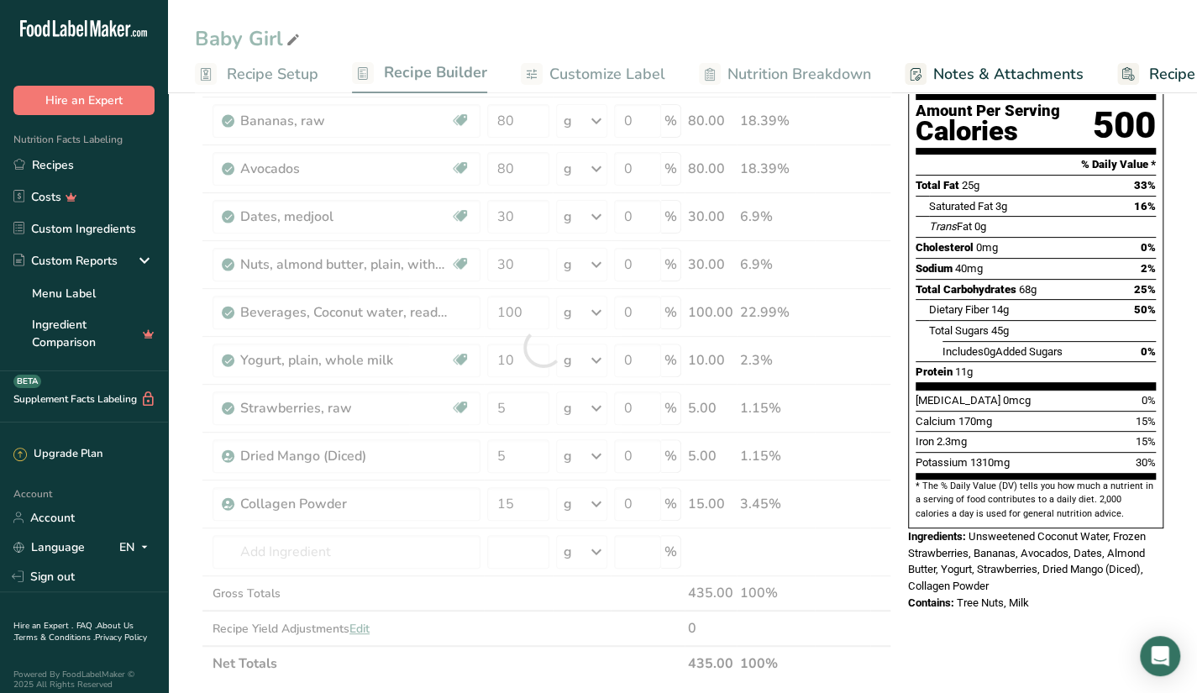
click at [902, 305] on div "Nutrition Facts 1 Serving Per Container Serving Size 420g Amount Per Serving Ca…" at bounding box center [1036, 281] width 269 height 671
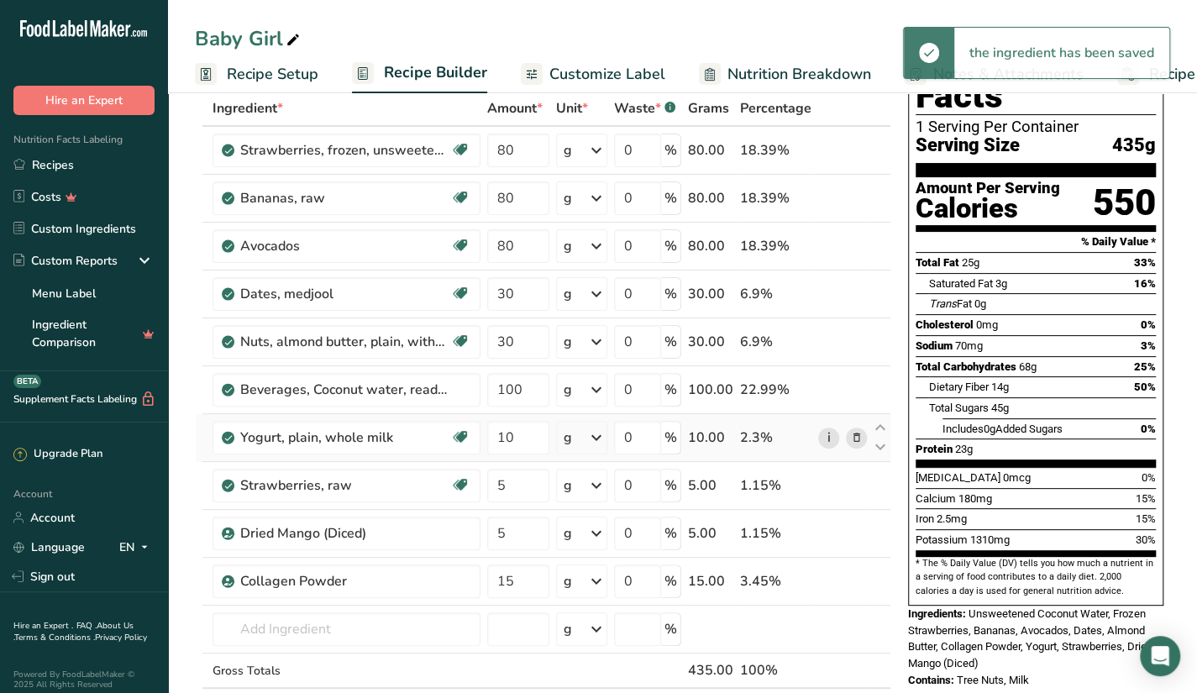
scroll to position [84, 0]
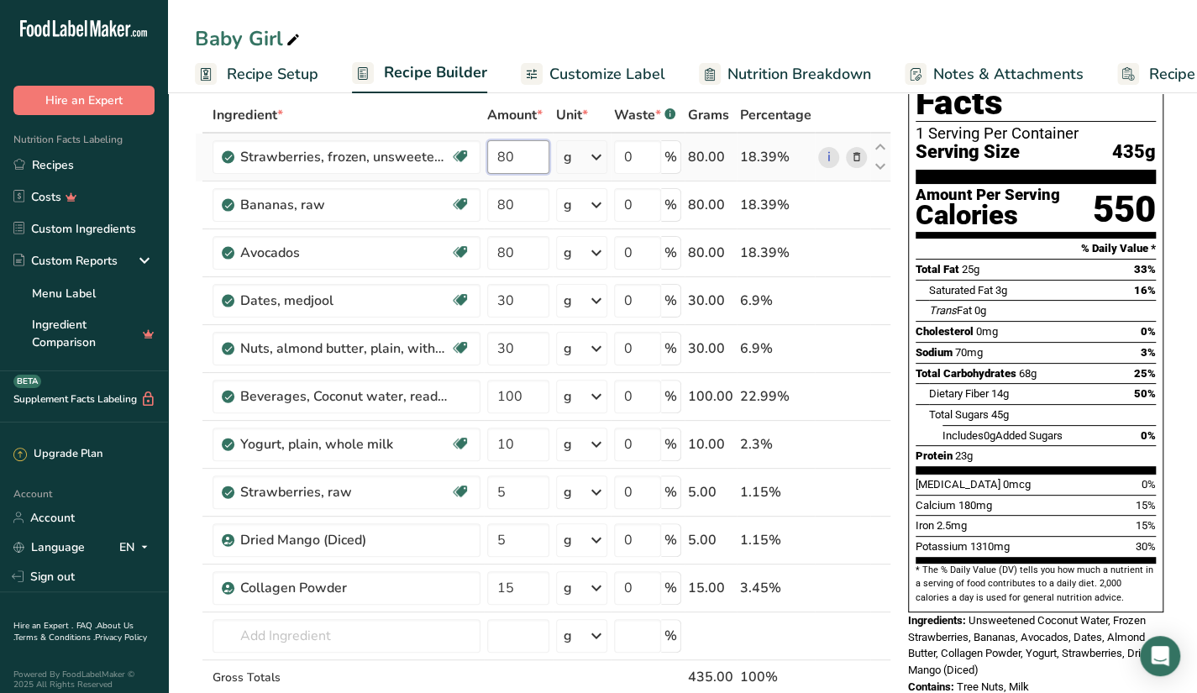
click at [531, 153] on input "80" at bounding box center [518, 157] width 62 height 34
type input "8"
type input "70"
click at [518, 208] on div "Ingredient * Amount * Unit * Waste * .a-a{fill:#347362;}.b-a{fill:#fff;} Grams …" at bounding box center [543, 431] width 697 height 668
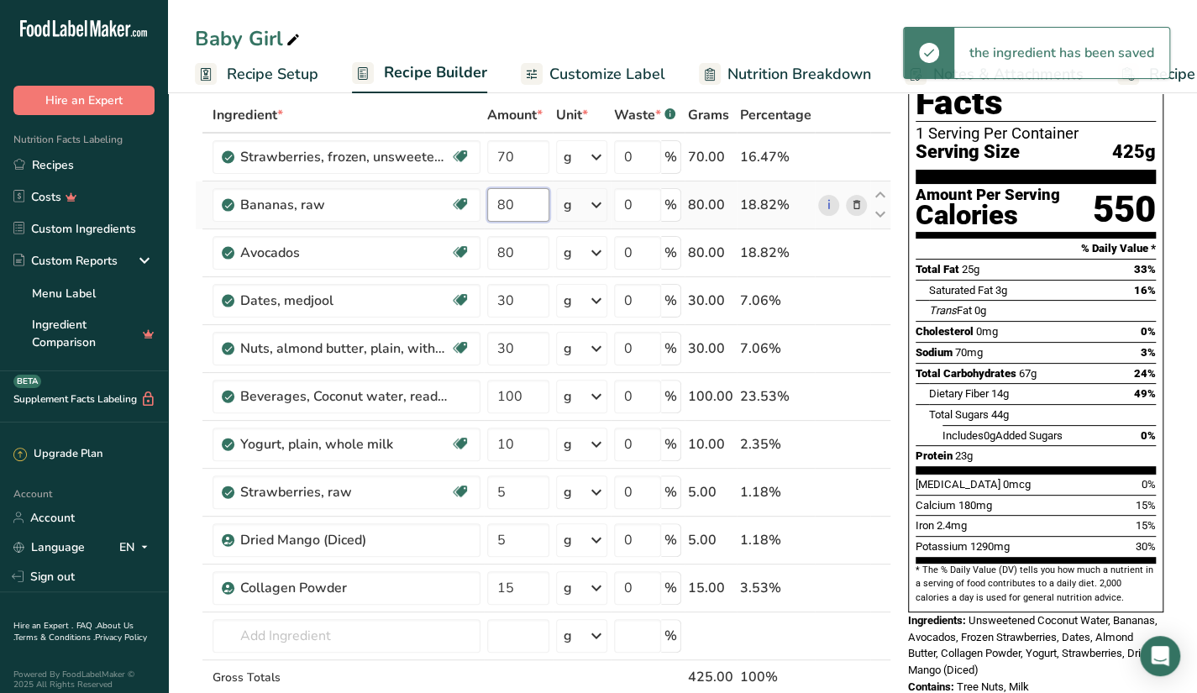
type input "8"
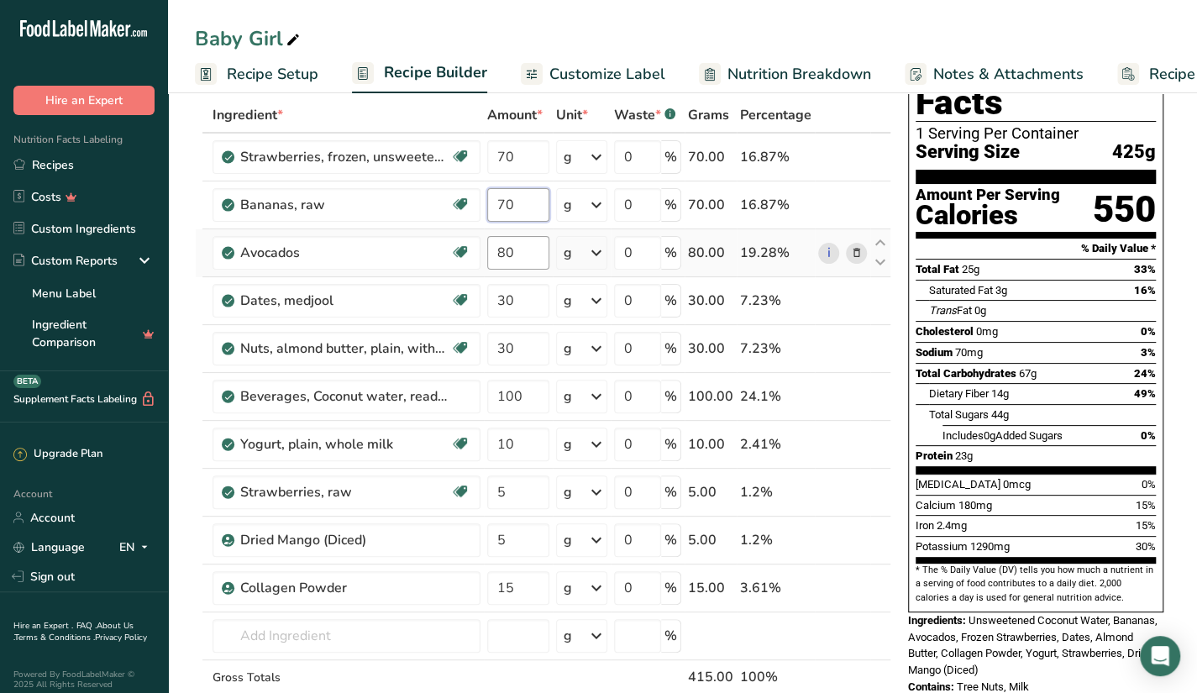
type input "70"
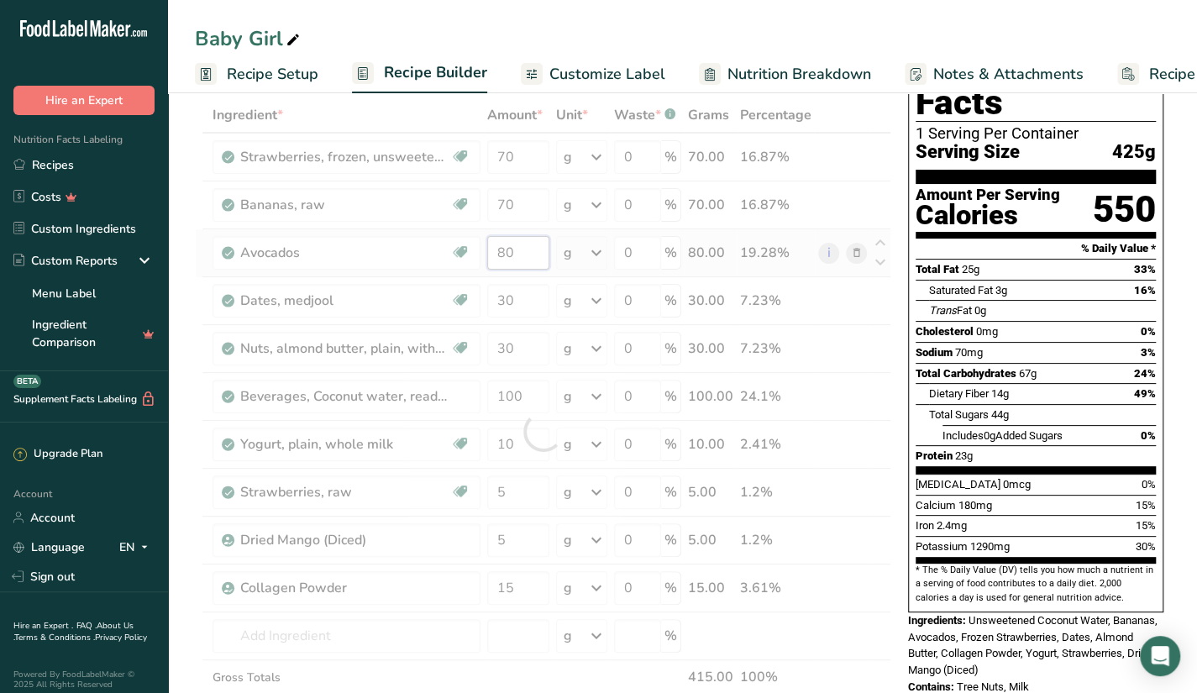
click at [538, 247] on div "Ingredient * Amount * Unit * Waste * .a-a{fill:#347362;}.b-a{fill:#fff;} Grams …" at bounding box center [543, 431] width 697 height 668
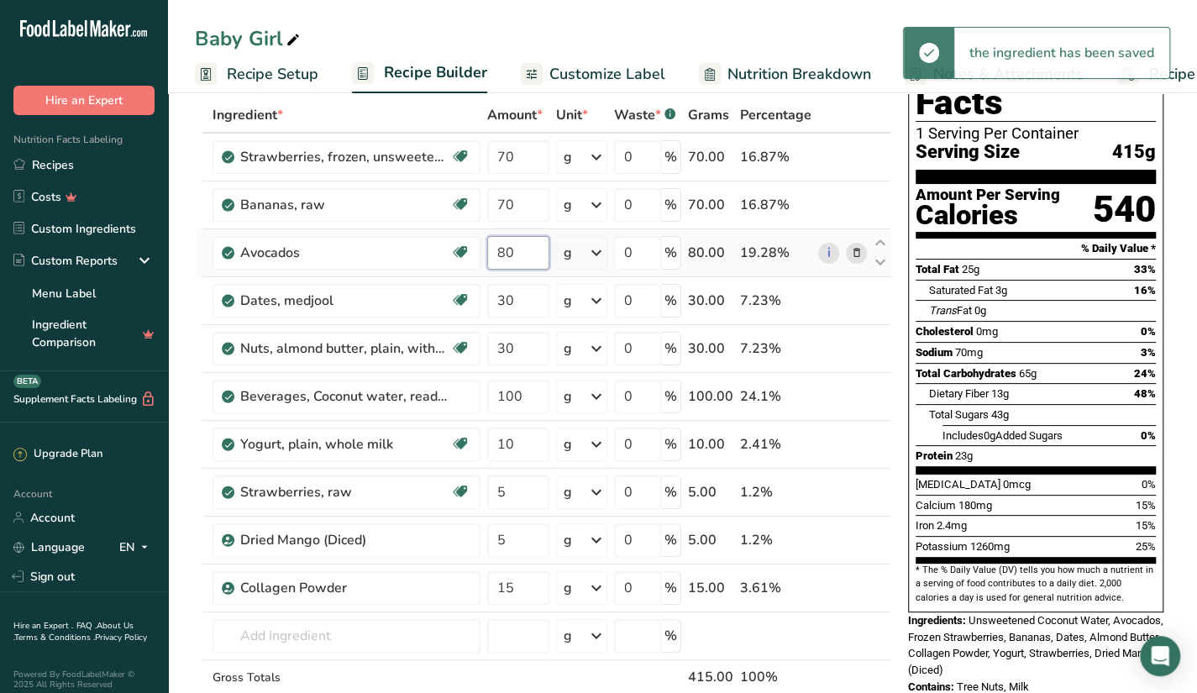
type input "8"
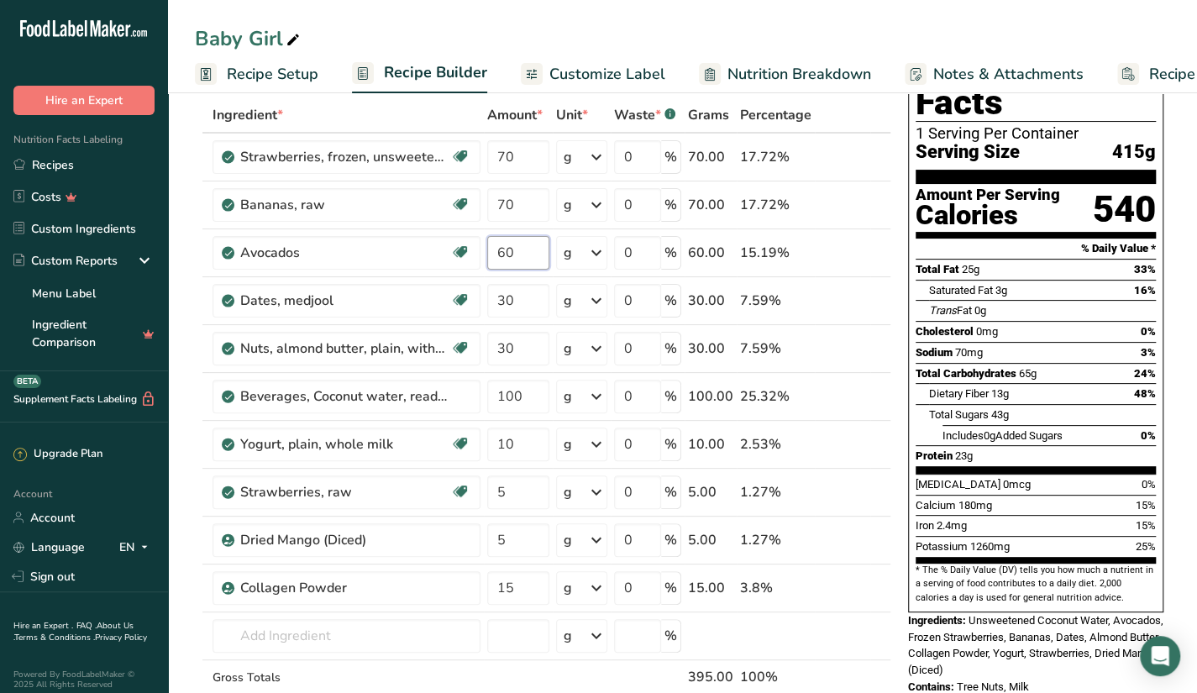
type input "60"
click at [902, 329] on div "Nutrition Facts 1 Serving Per Container Serving Size 415g Amount Per Serving Ca…" at bounding box center [1036, 365] width 269 height 671
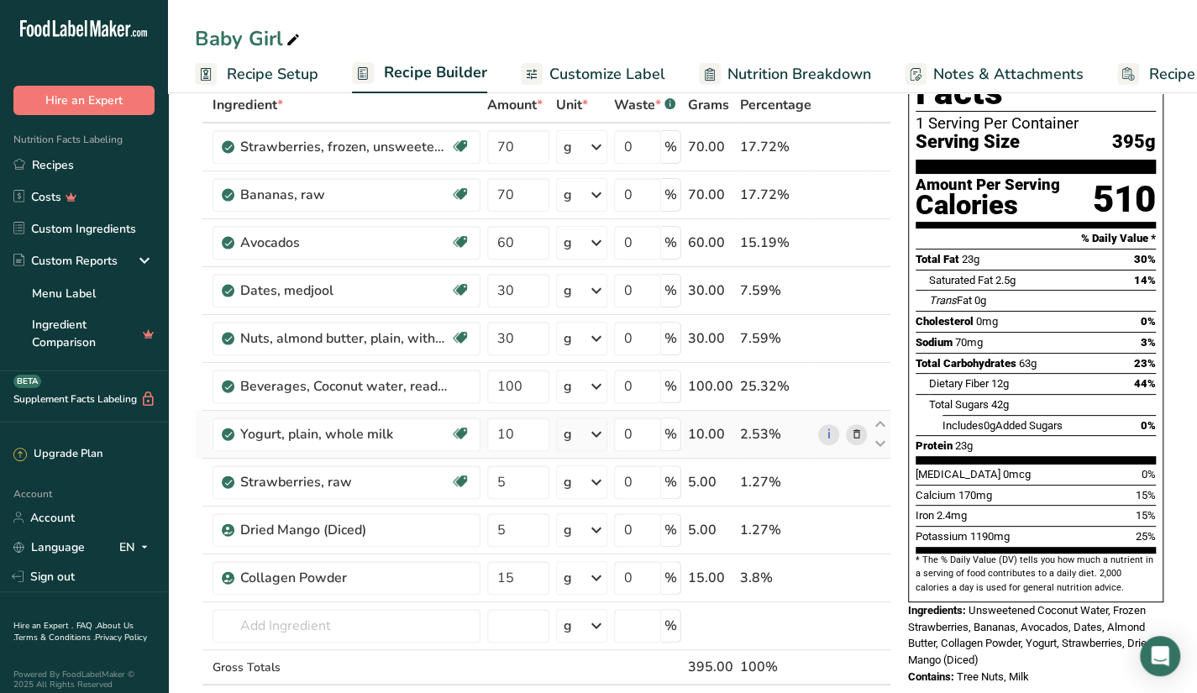
scroll to position [147, 0]
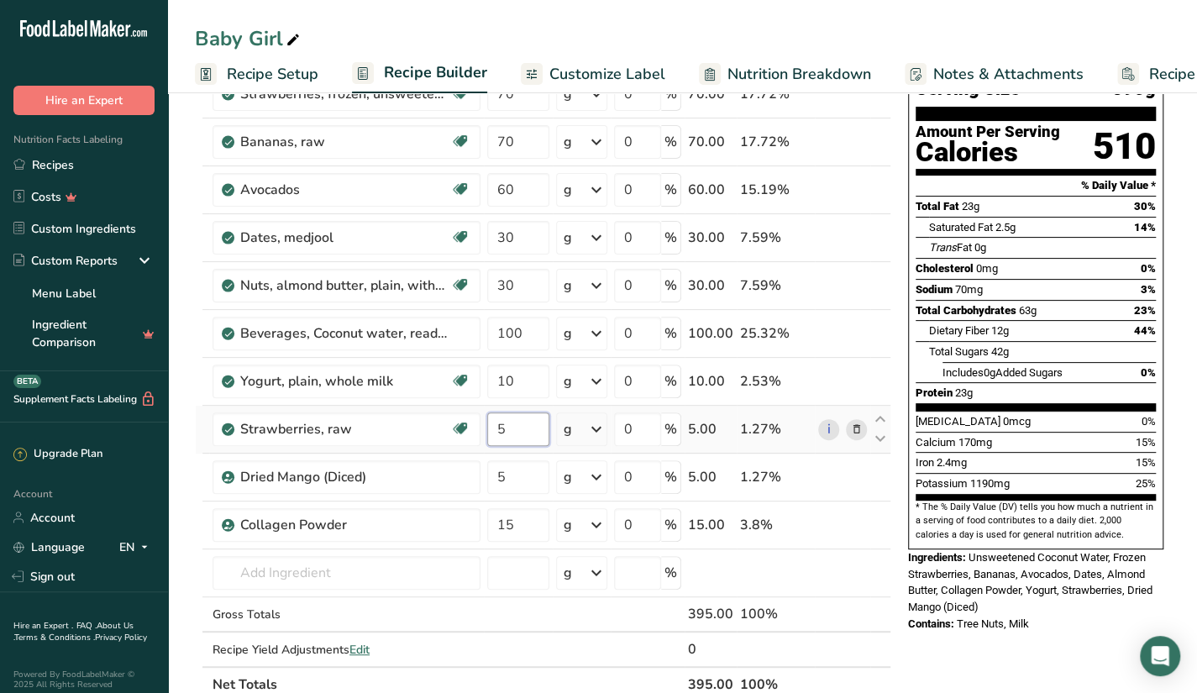
click at [518, 422] on input "5" at bounding box center [518, 430] width 62 height 34
type input "15"
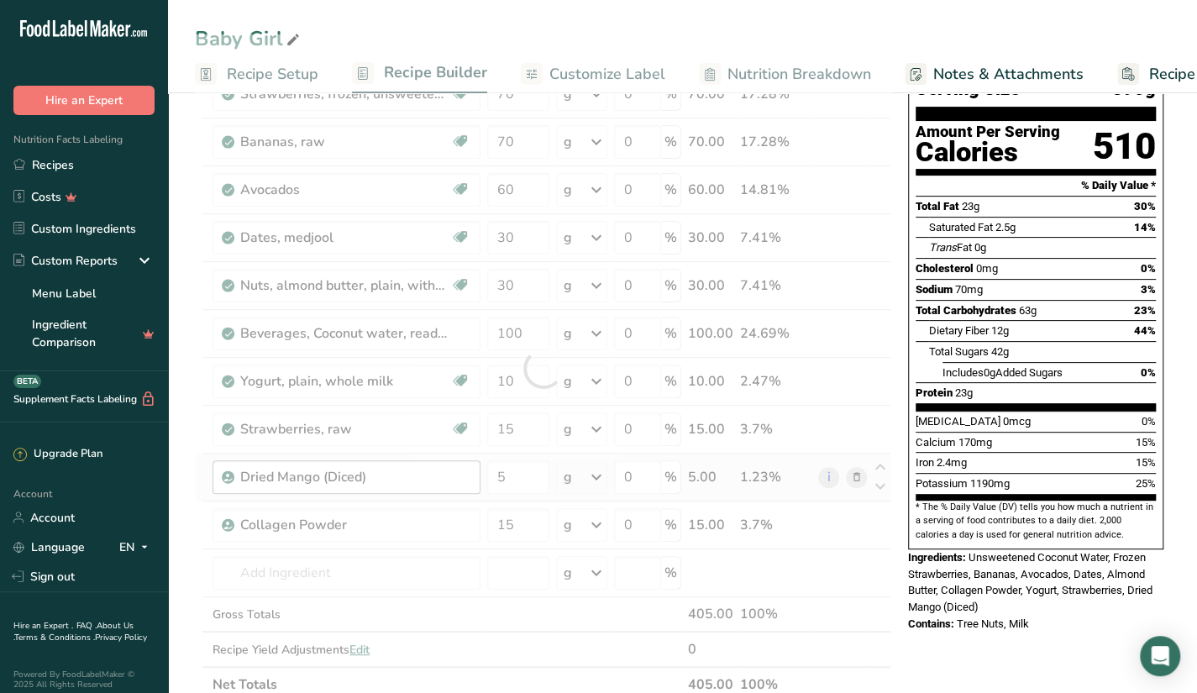
click at [439, 488] on div "Ingredient * Amount * Unit * Waste * .a-a{fill:#347362;}.b-a{fill:#fff;} Grams …" at bounding box center [543, 368] width 697 height 668
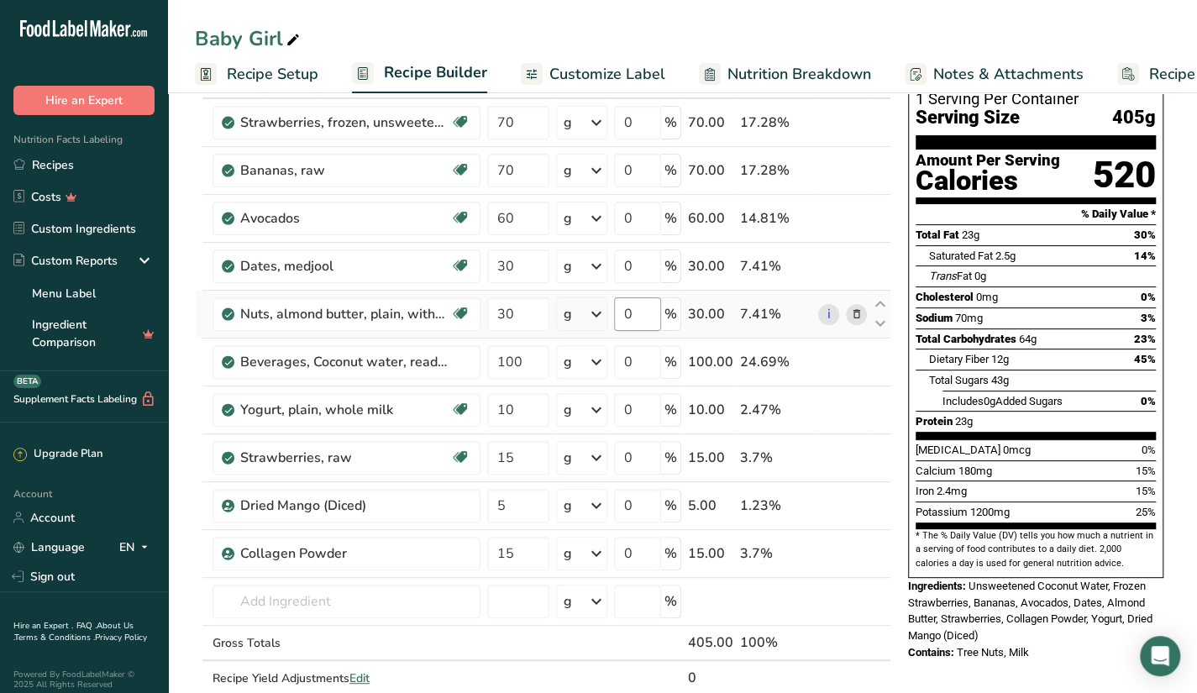
scroll to position [84, 0]
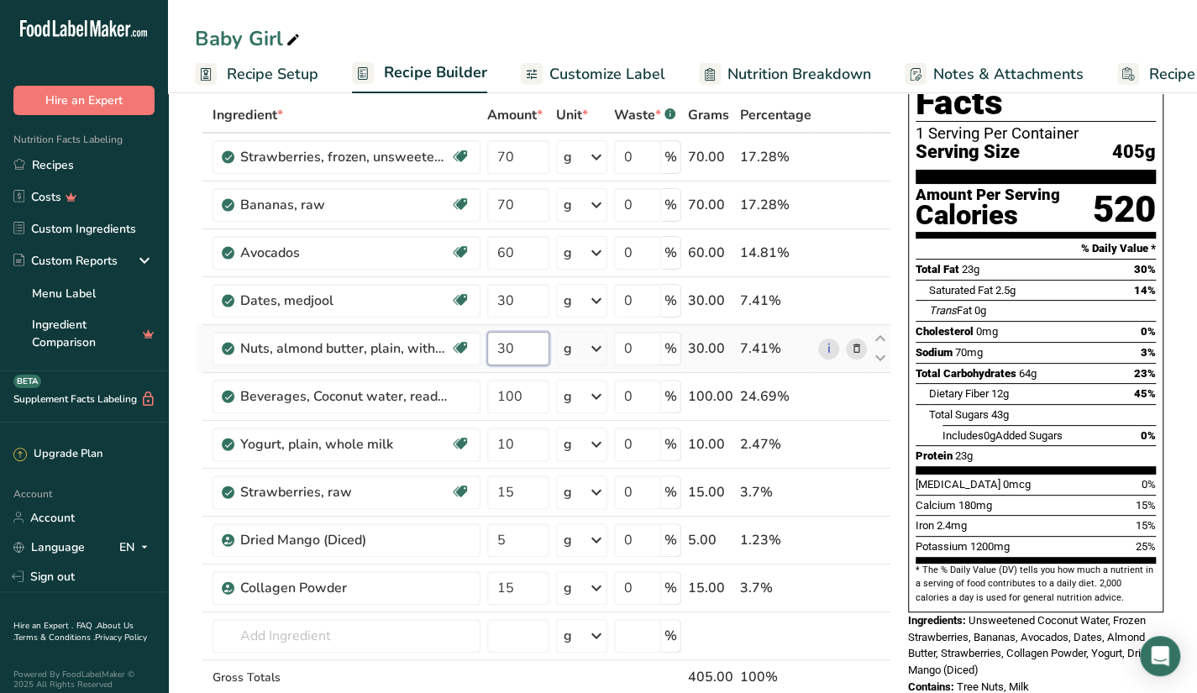
click at [530, 338] on input "30" at bounding box center [518, 349] width 62 height 34
type input "3"
type input "15"
click at [907, 375] on div "Nutrition Facts 1 Serving Per Container Serving Size 405g Amount Per Serving Ca…" at bounding box center [1036, 365] width 269 height 671
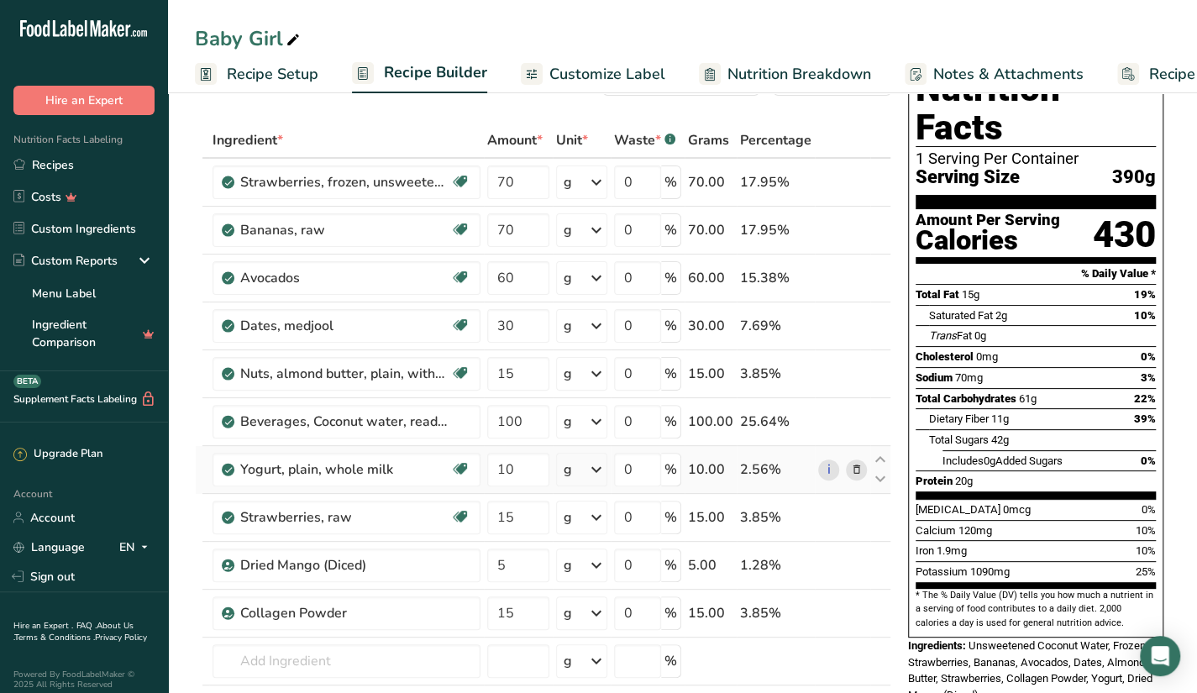
scroll to position [56, 0]
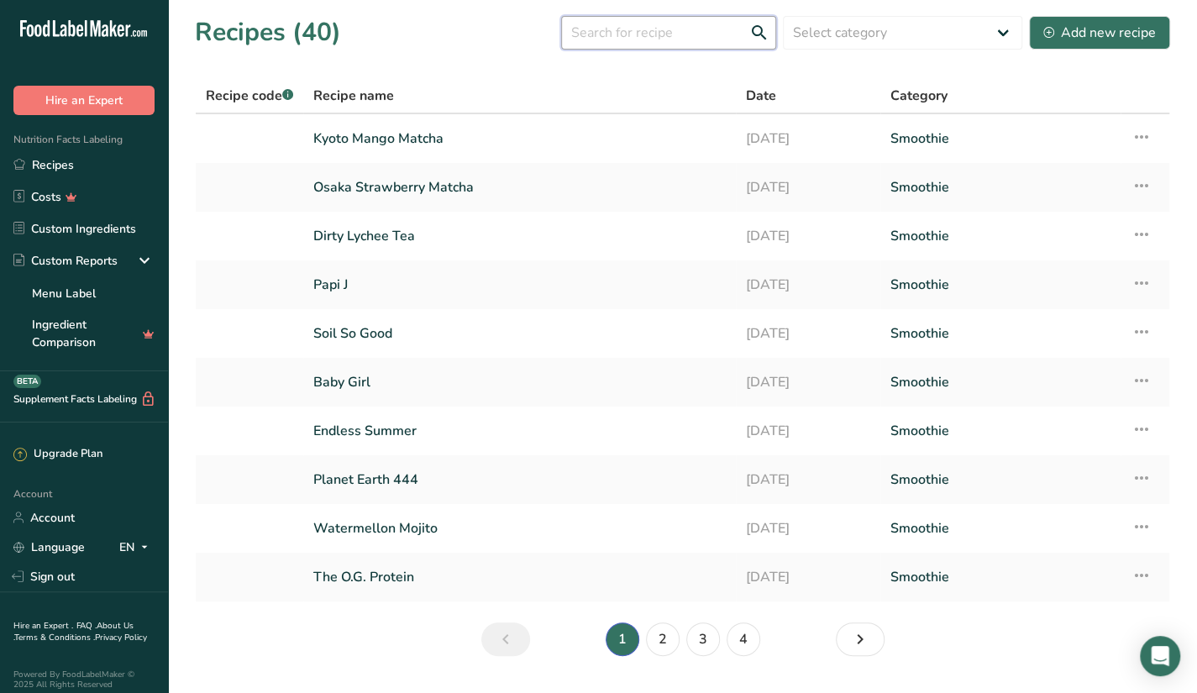
click at [653, 39] on input "text" at bounding box center [668, 33] width 215 height 34
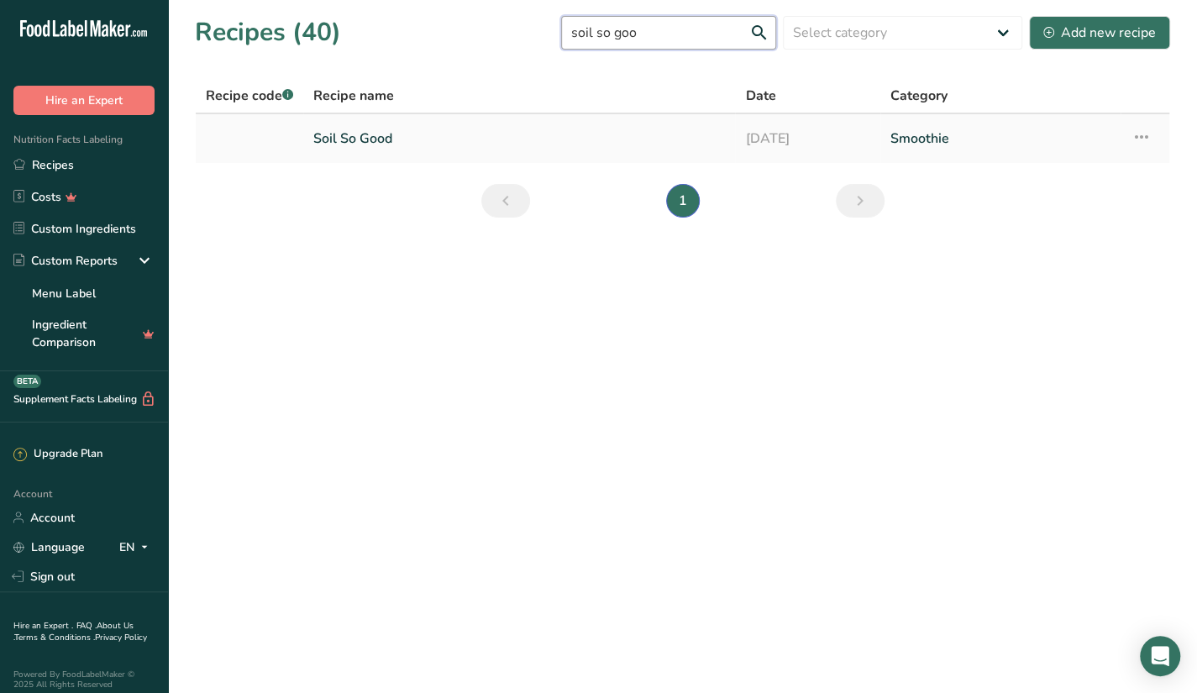
type input "soil so goo"
click at [511, 145] on link "Soil So Good" at bounding box center [519, 138] width 412 height 35
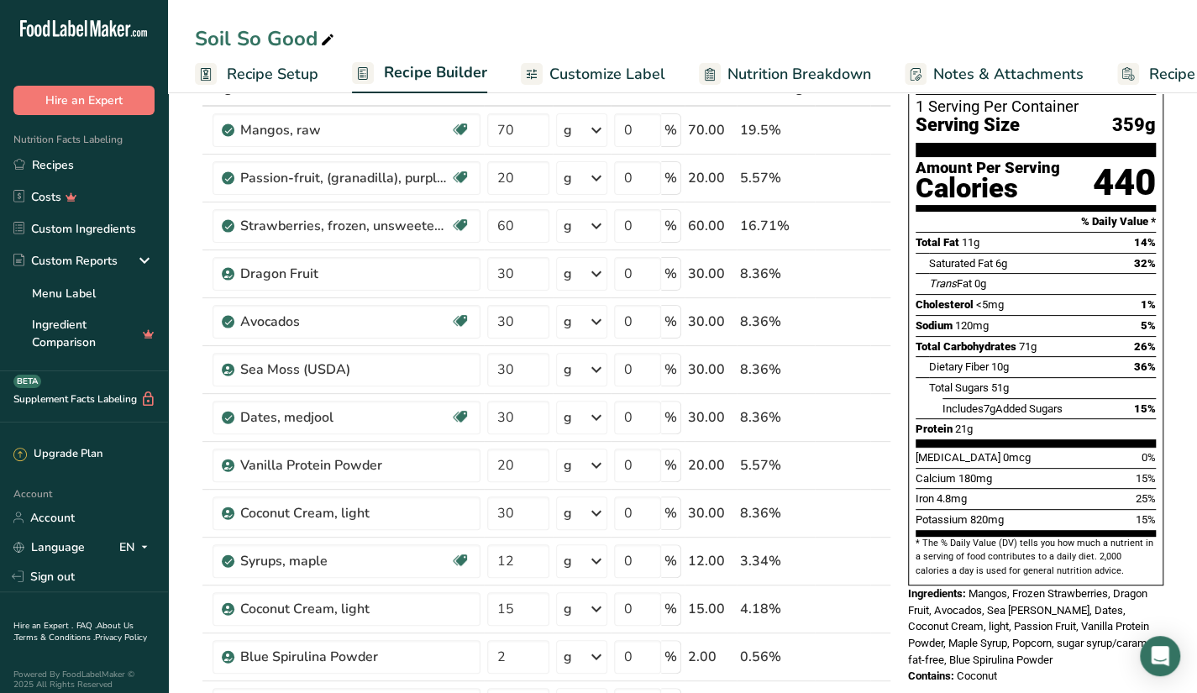
scroll to position [105, 0]
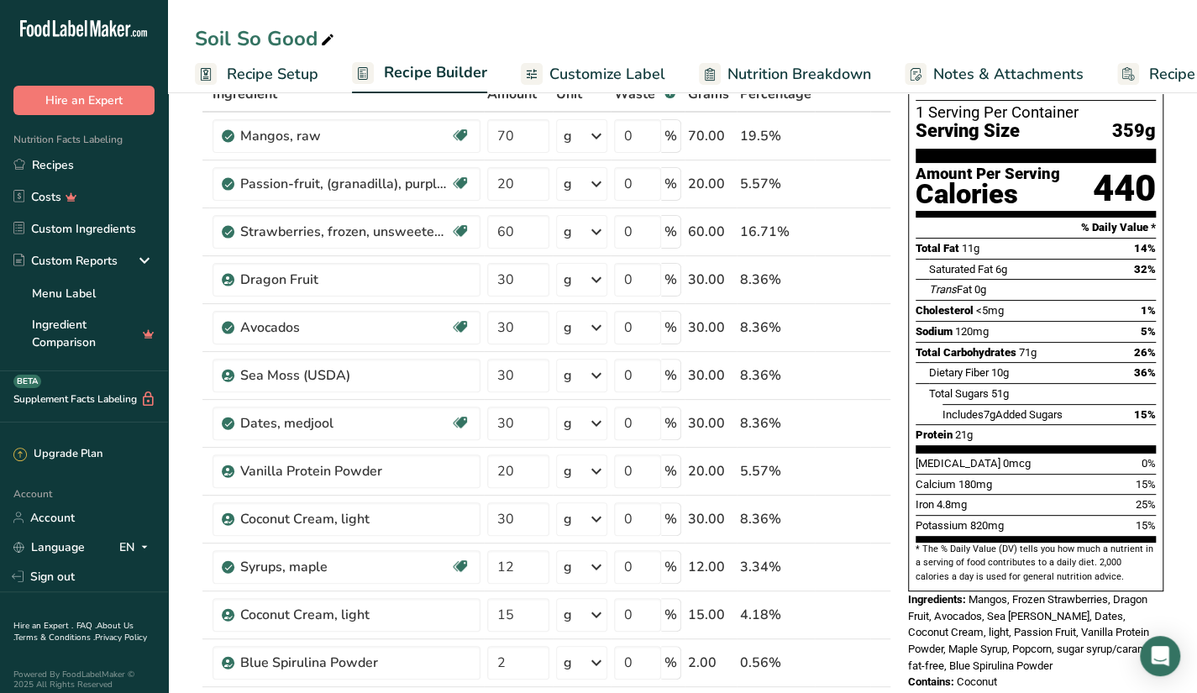
drag, startPoint x: 808, startPoint y: 686, endPoint x: 809, endPoint y: 706, distance: 20.2
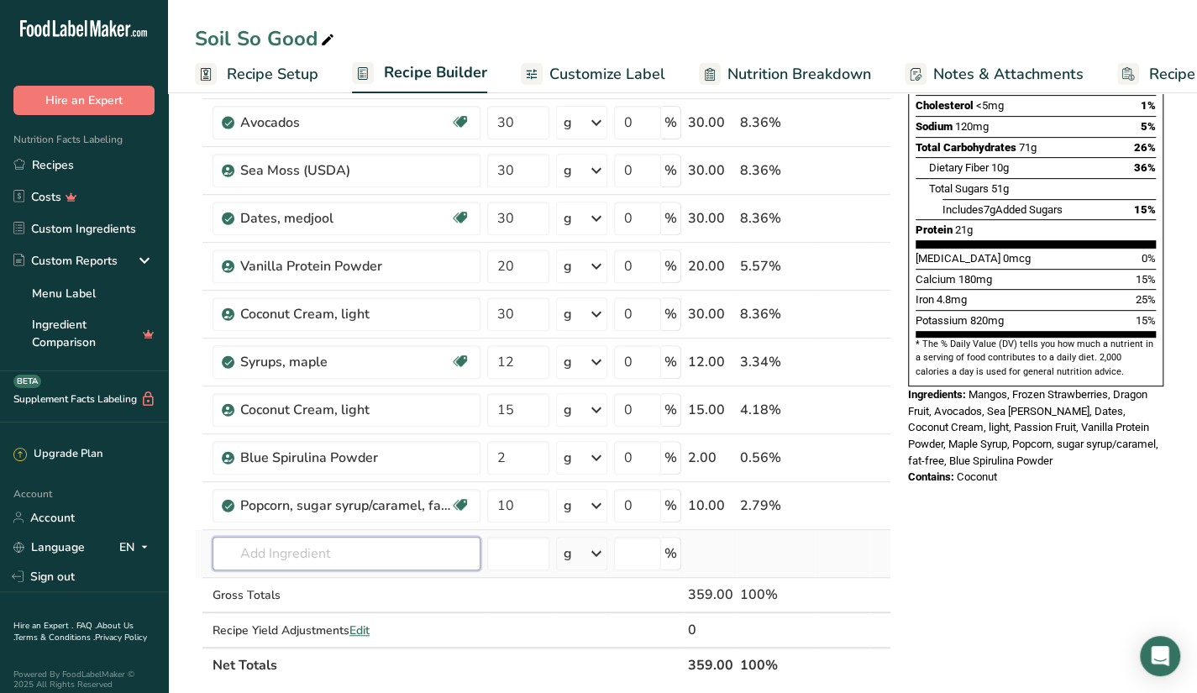
click at [437, 548] on input "text" at bounding box center [347, 554] width 268 height 34
type input "r"
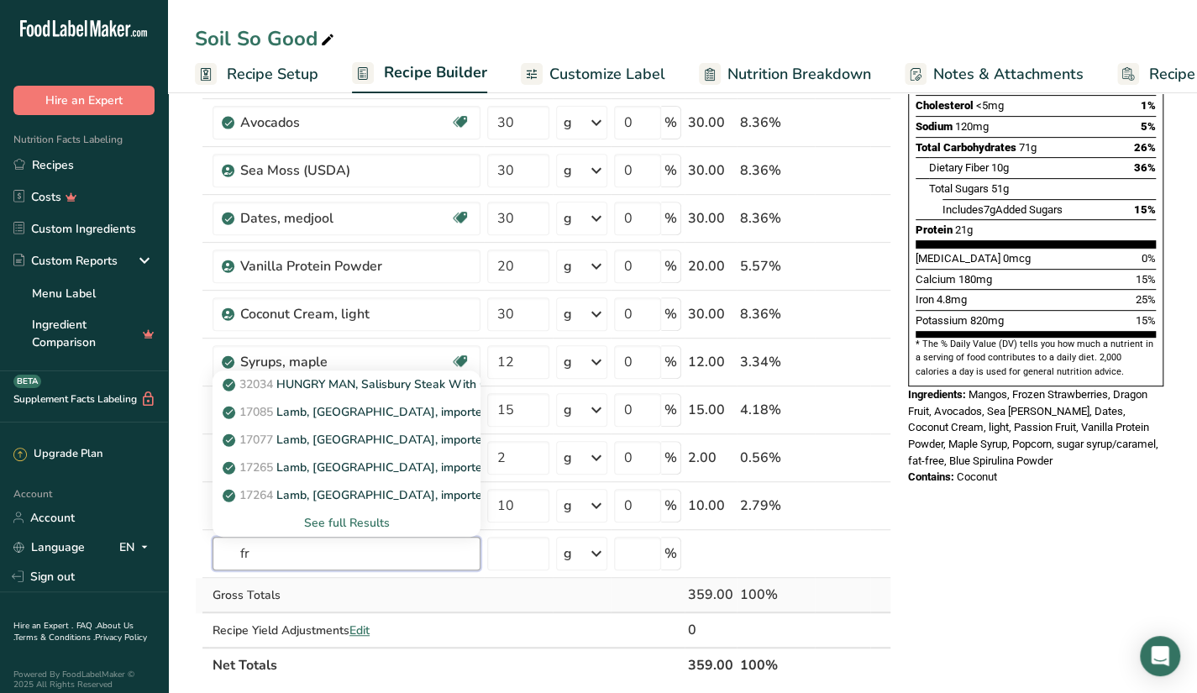
type input "f"
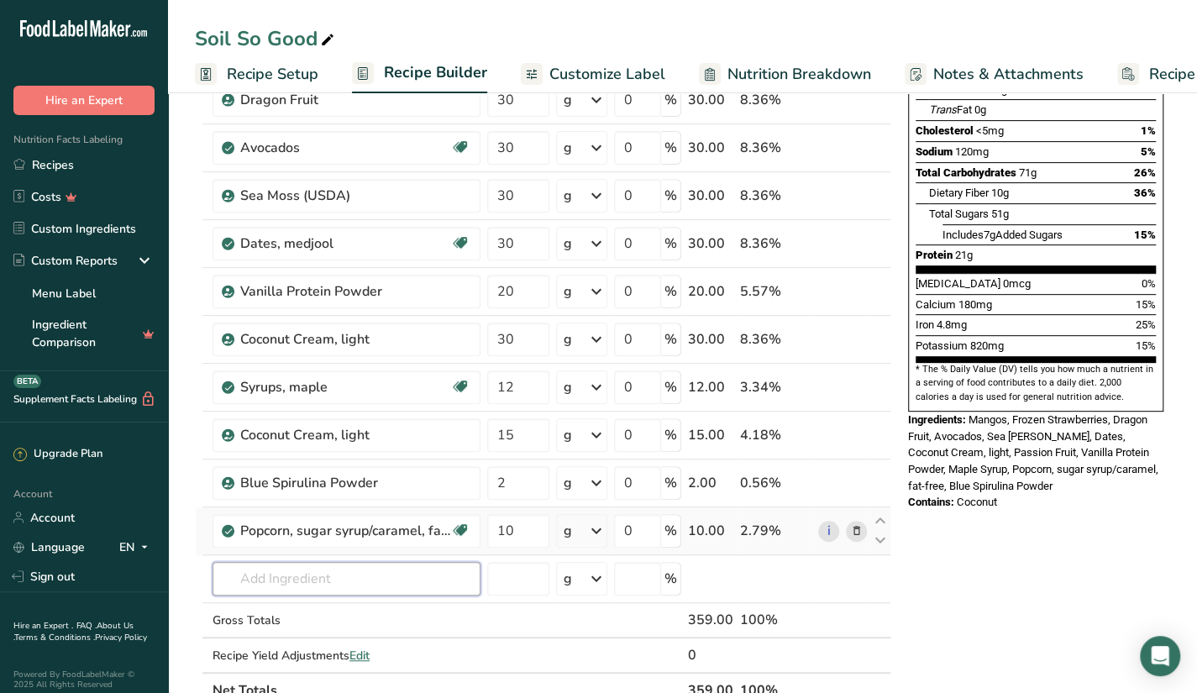
scroll to position [286, 0]
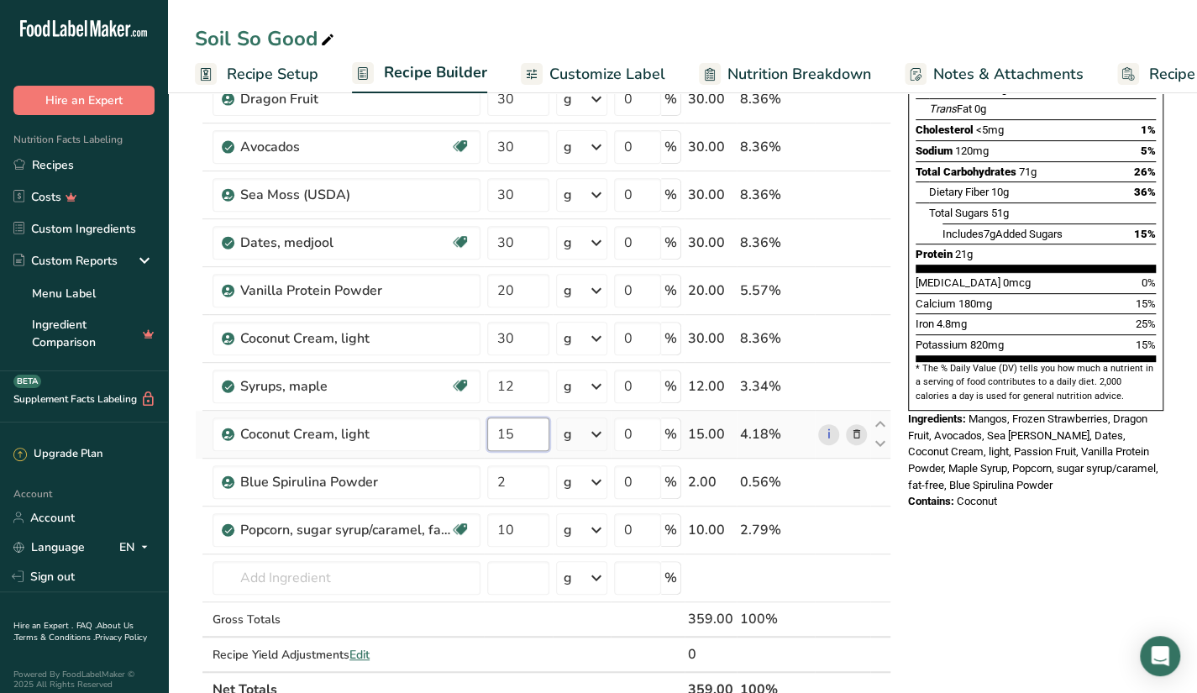
click at [523, 441] on input "15" at bounding box center [518, 435] width 62 height 34
type input "1"
type input "45"
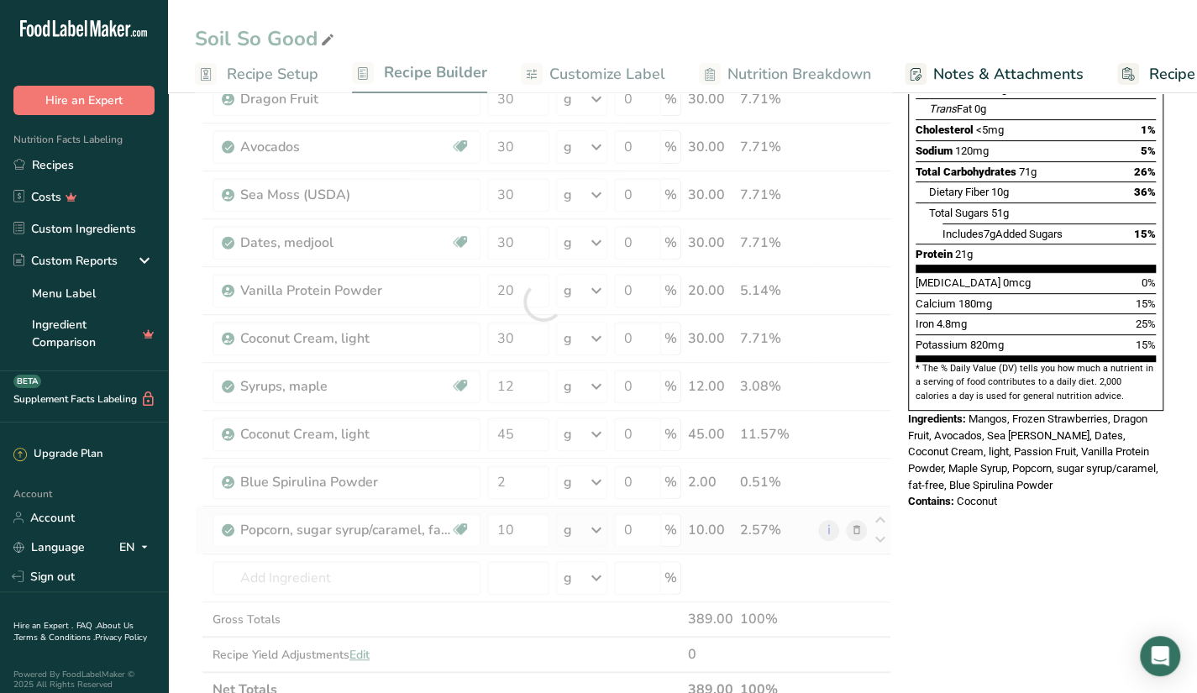
click at [395, 544] on div "Ingredient * Amount * Unit * Waste * .a-a{fill:#347362;}.b-a{fill:#fff;} Grams …" at bounding box center [543, 302] width 697 height 812
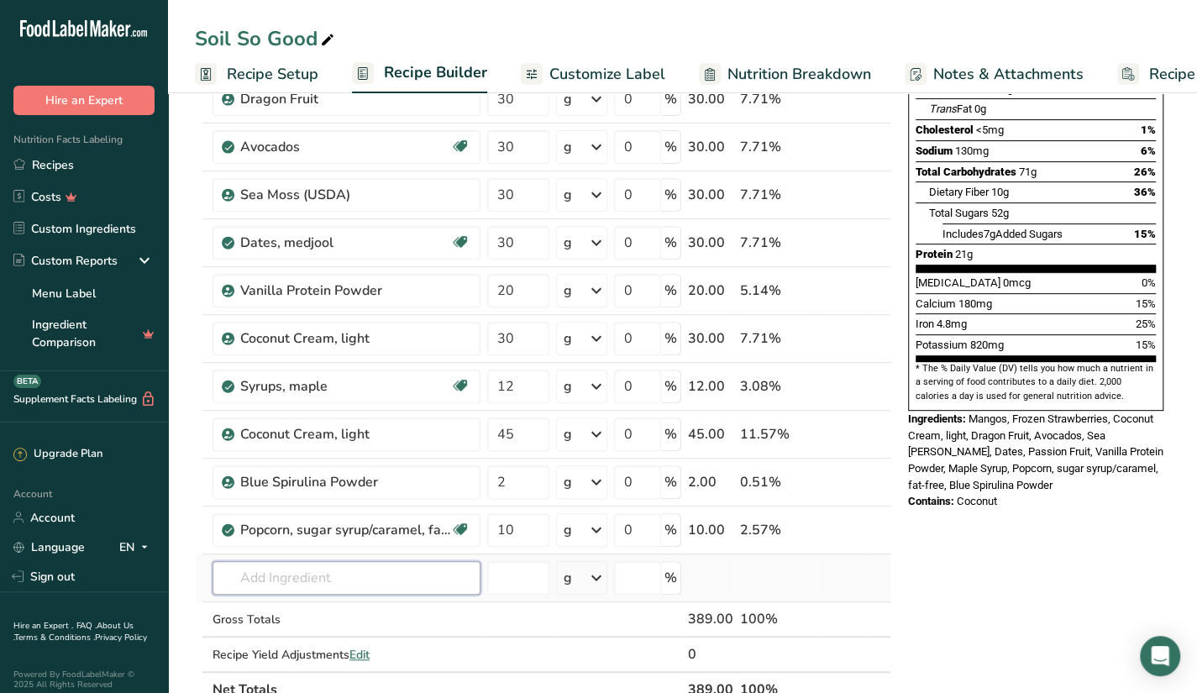
click at [348, 575] on input "text" at bounding box center [347, 578] width 268 height 34
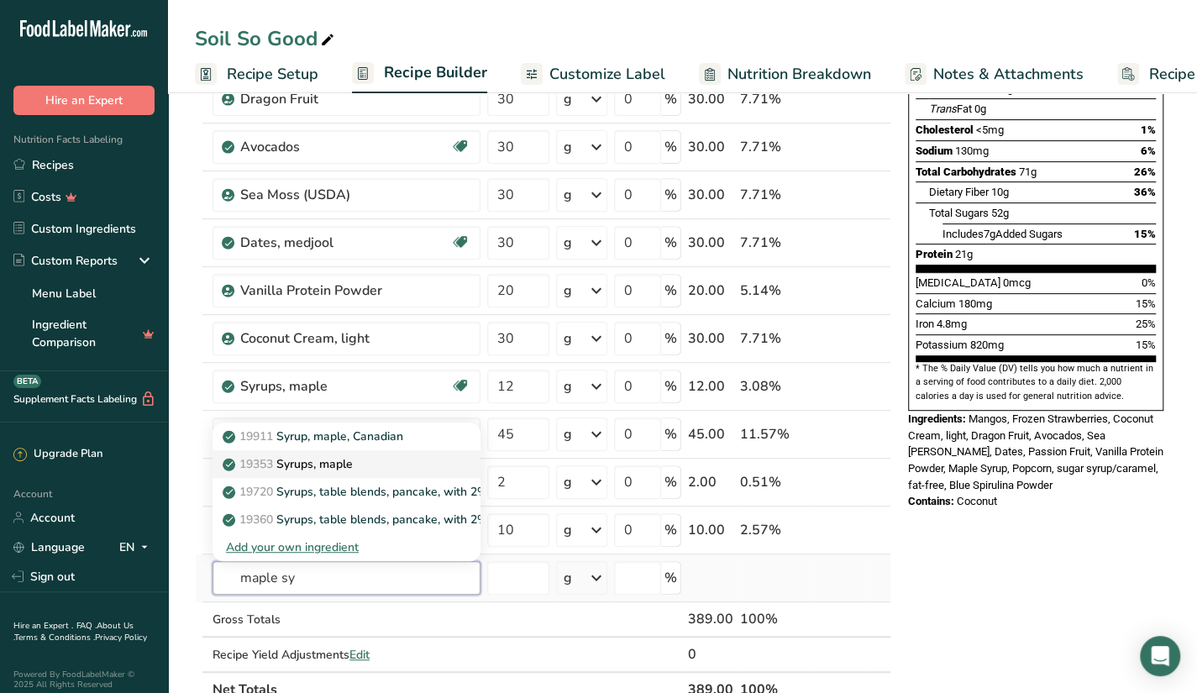
type input "maple sy"
click at [359, 466] on div "19353 Syrups, maple" at bounding box center [333, 464] width 214 height 18
type input "Syrups, maple"
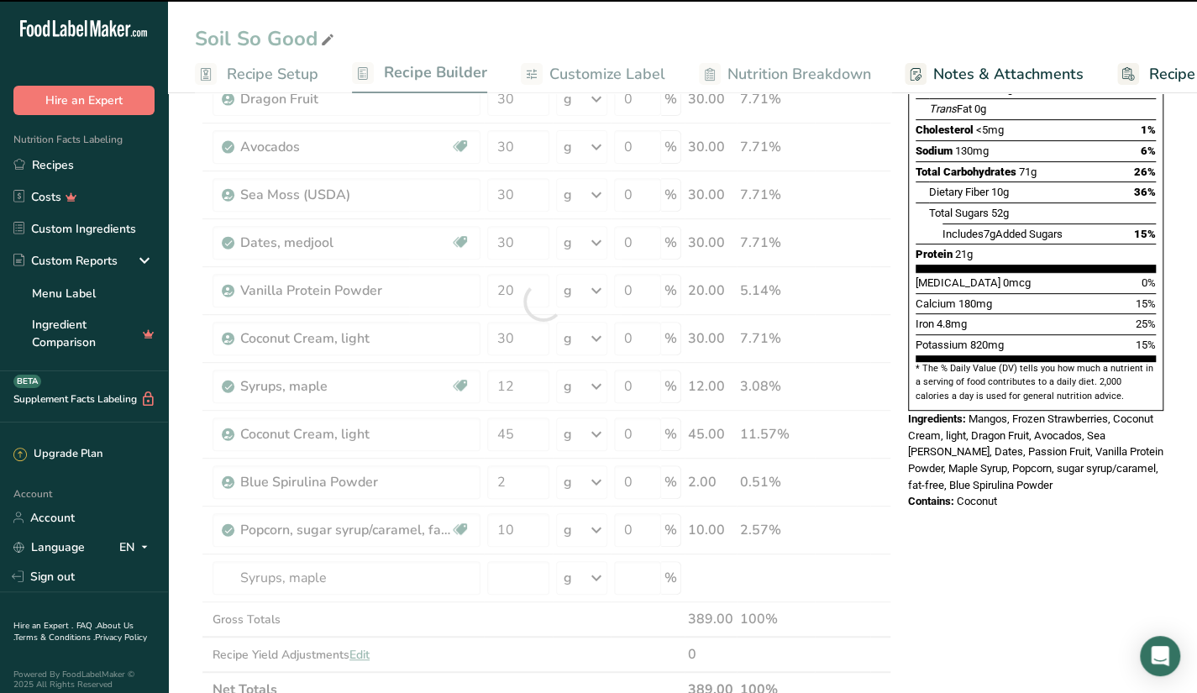
type input "0"
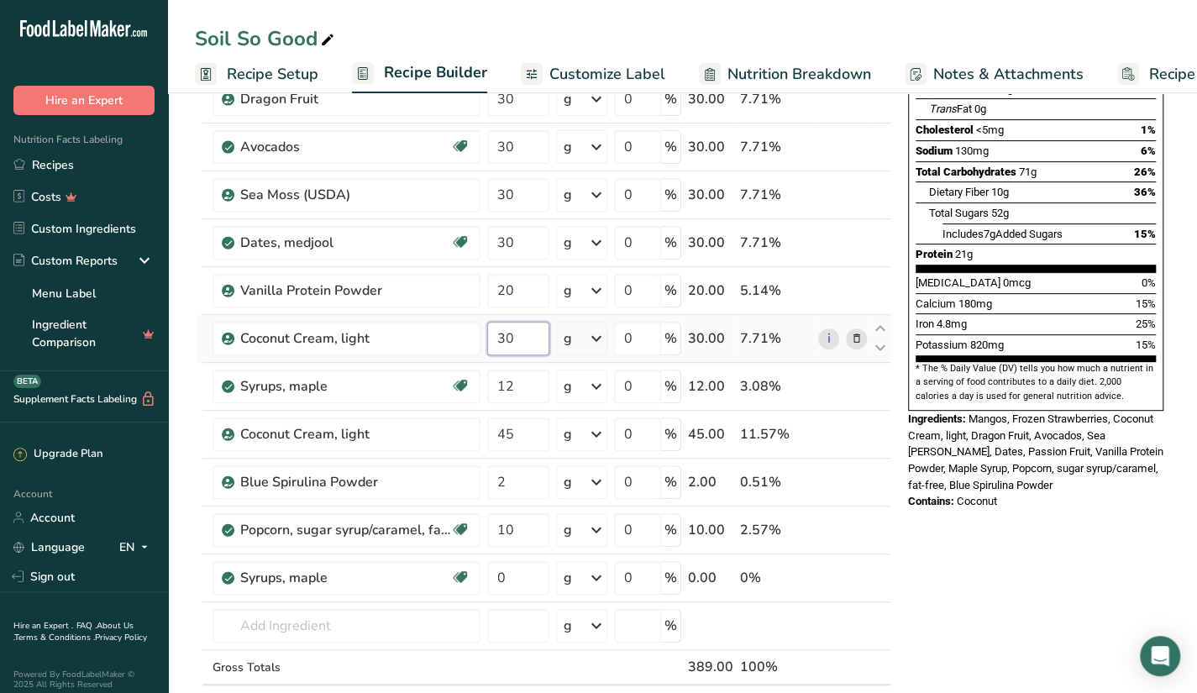
click at [513, 330] on input "30" at bounding box center [518, 339] width 62 height 34
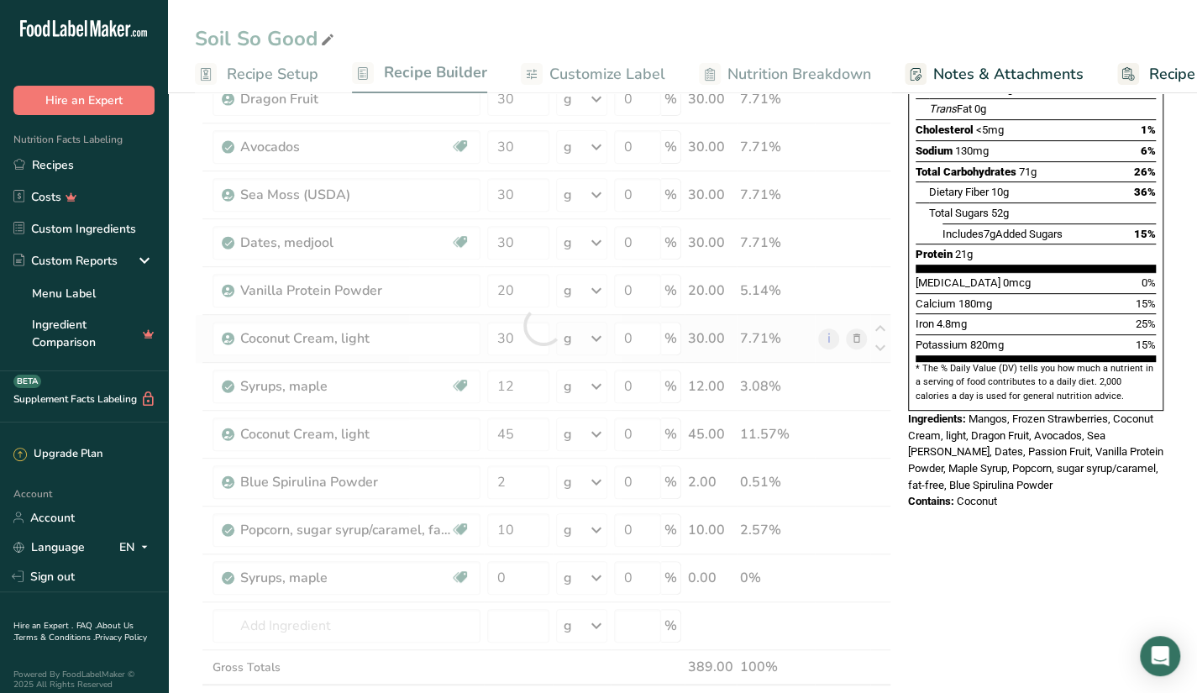
click at [852, 341] on div "Ingredient * Amount * Unit * Waste * .a-a{fill:#347362;}.b-a{fill:#fff;} Grams …" at bounding box center [543, 326] width 697 height 860
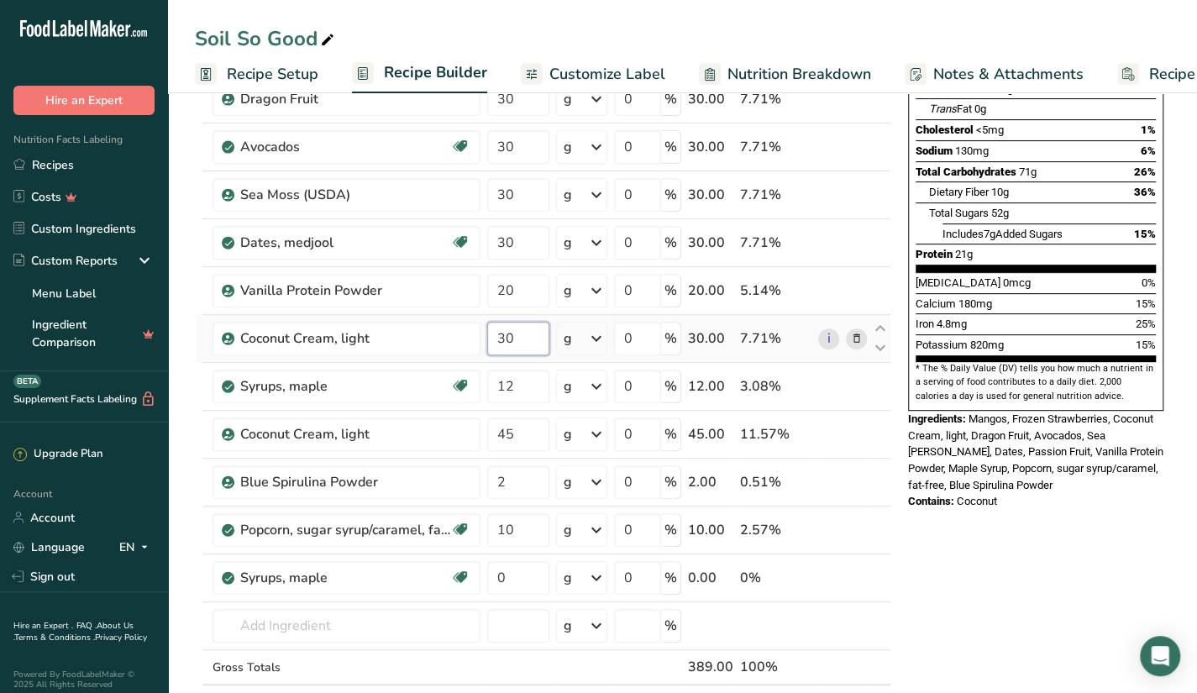
click at [517, 342] on input "30" at bounding box center [518, 339] width 62 height 34
type input "3"
type input "45"
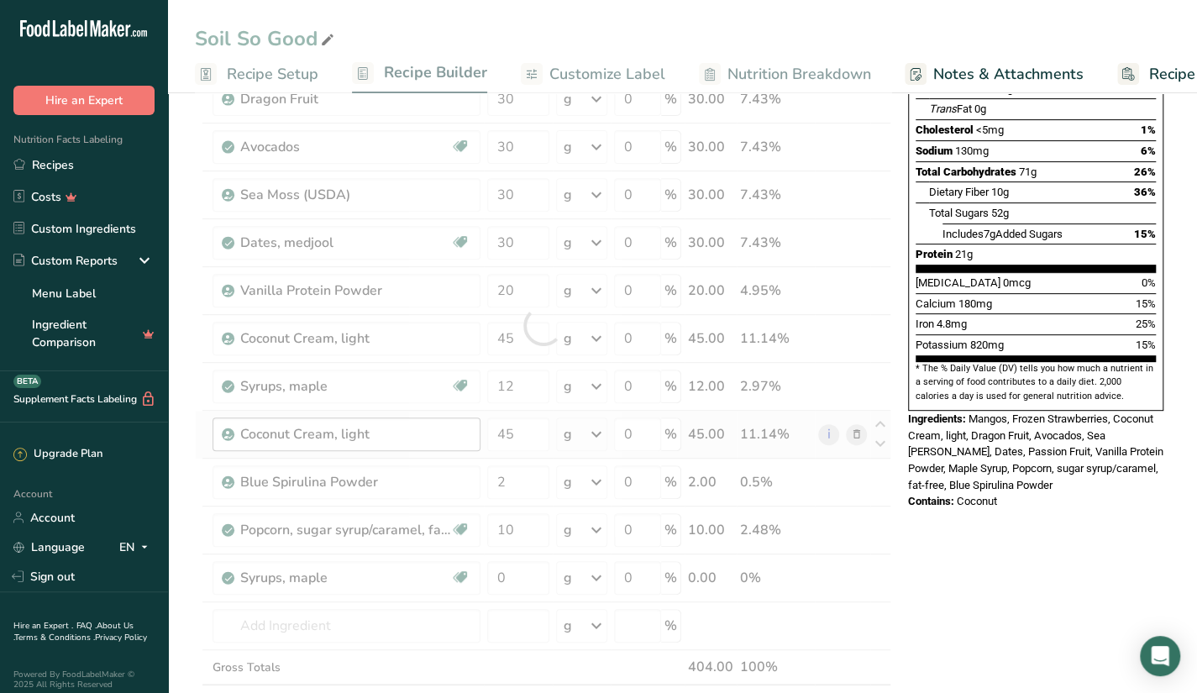
click at [425, 418] on div "Ingredient * Amount * Unit * Waste * .a-a{fill:#347362;}.b-a{fill:#fff;} Grams …" at bounding box center [543, 326] width 697 height 860
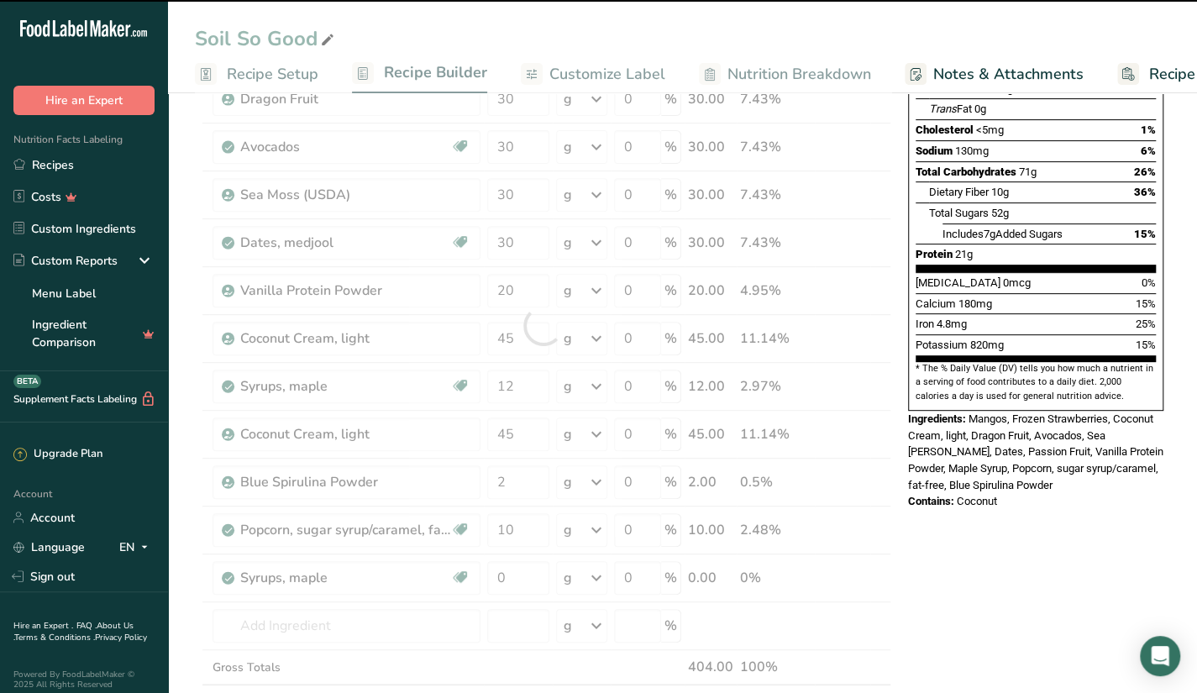
scroll to position [280, 0]
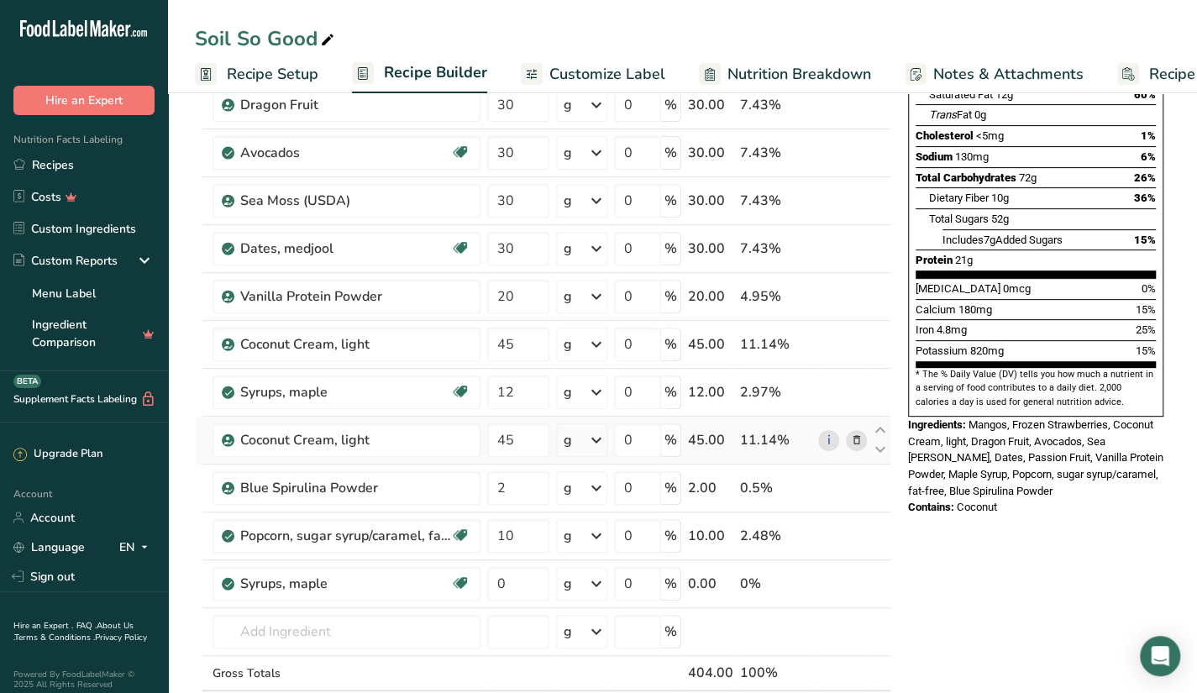
click at [860, 436] on icon at bounding box center [856, 441] width 12 height 18
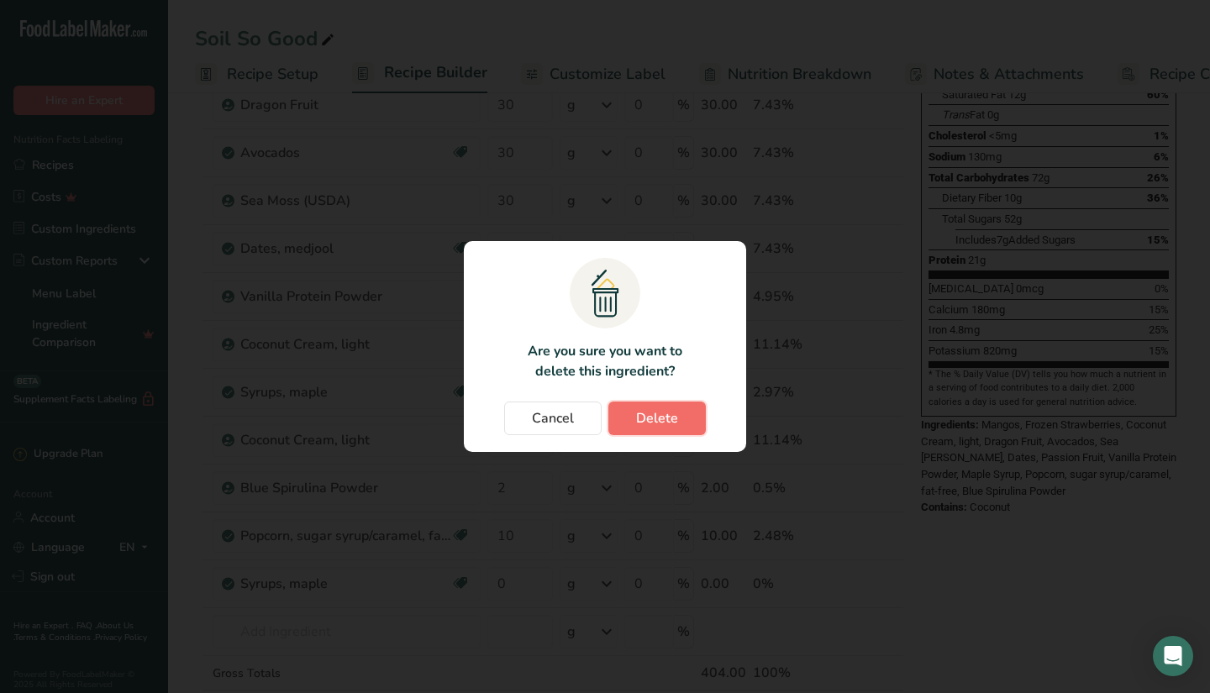
click at [644, 406] on button "Delete" at bounding box center [656, 419] width 97 height 34
type input "2"
type input "10"
type input "0"
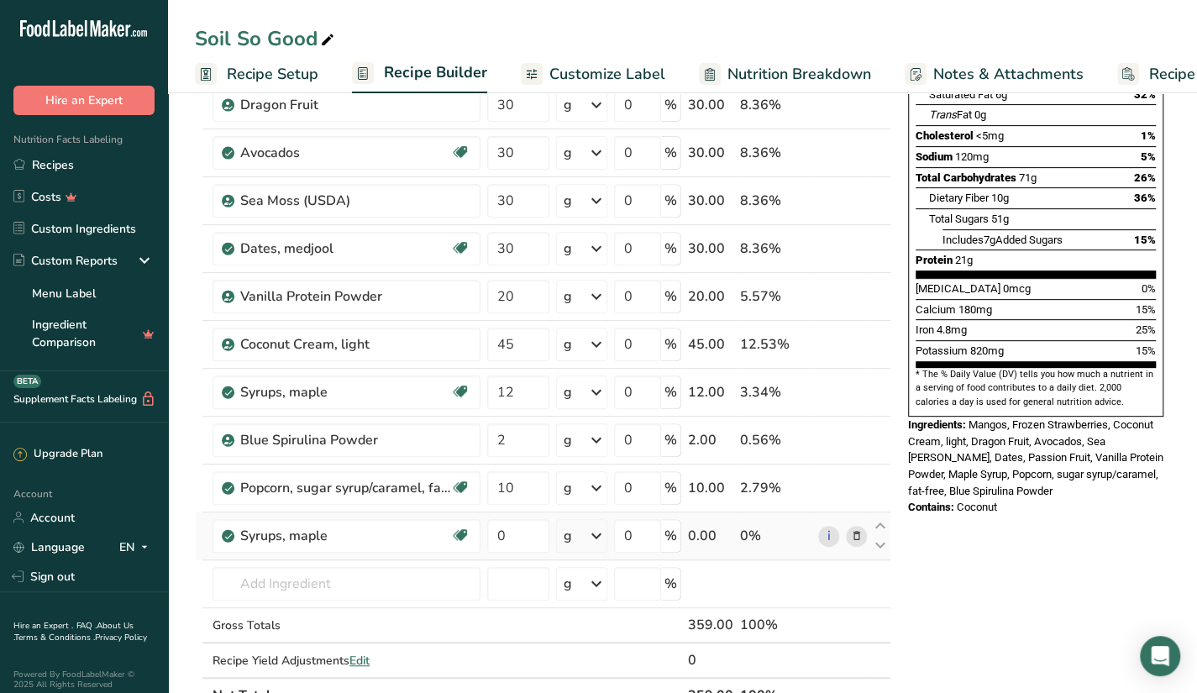
click at [854, 534] on icon at bounding box center [856, 537] width 12 height 18
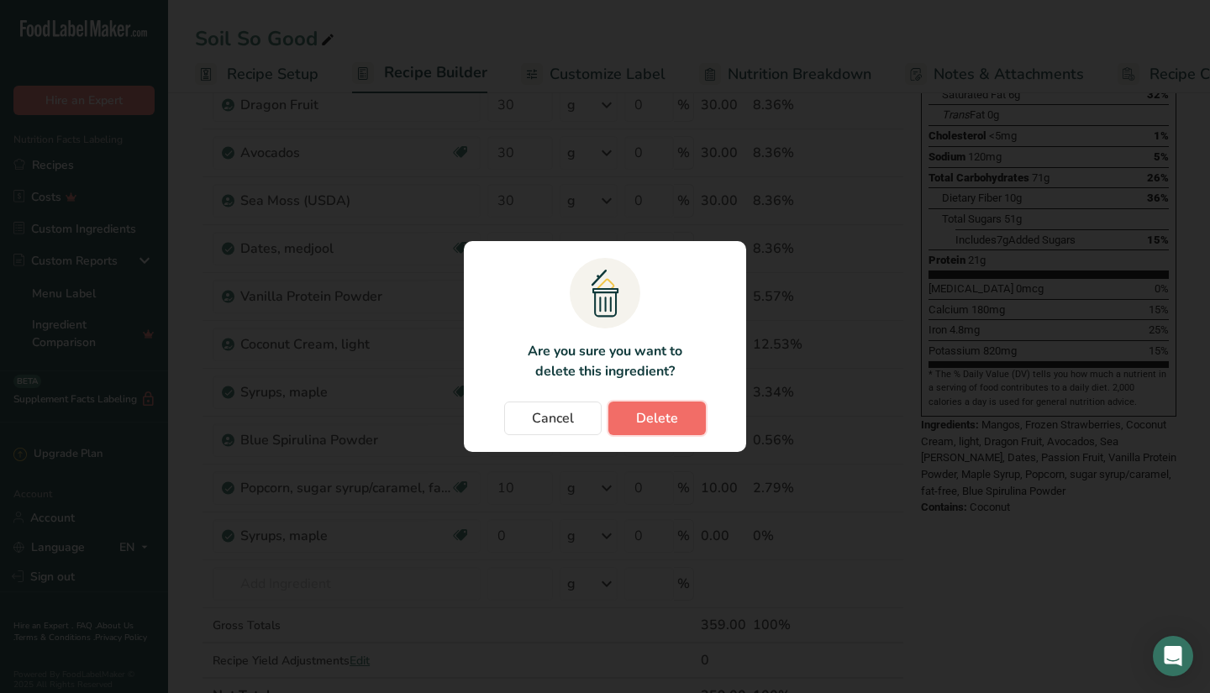
click at [659, 421] on span "Delete" at bounding box center [657, 418] width 42 height 20
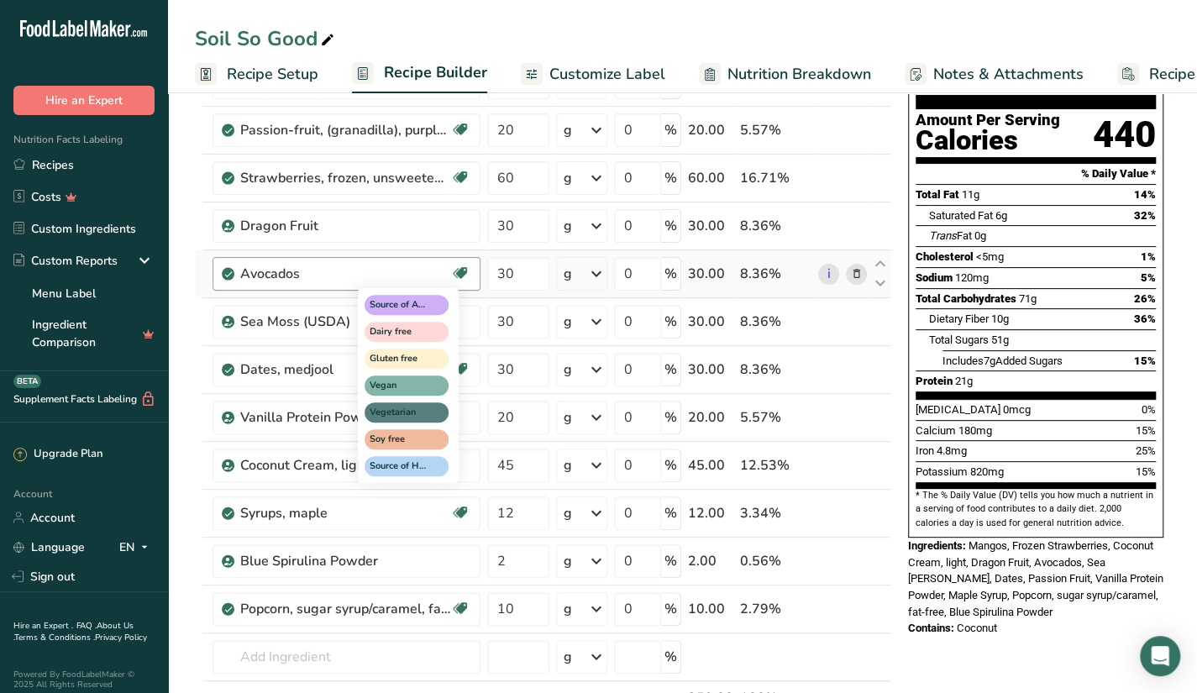
scroll to position [181, 0]
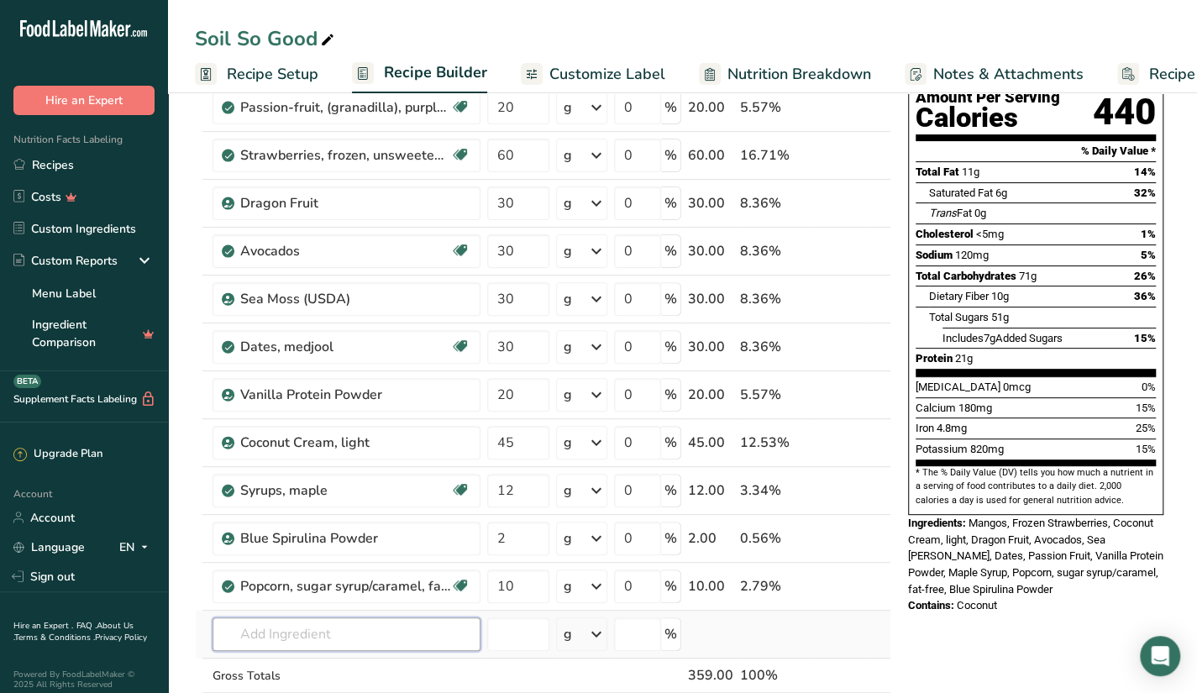
click at [302, 629] on input "text" at bounding box center [347, 635] width 268 height 34
type input "p"
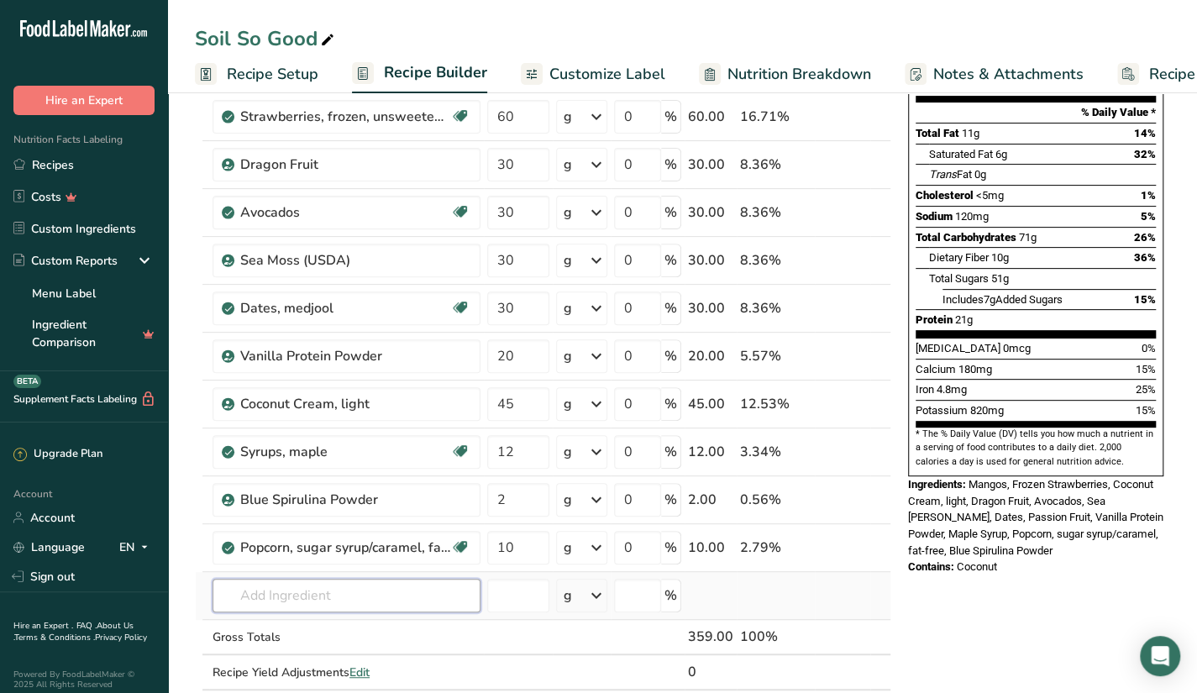
scroll to position [219, 0]
click at [356, 634] on div "Gross Totals" at bounding box center [347, 638] width 268 height 18
click at [329, 596] on input "text" at bounding box center [347, 597] width 268 height 34
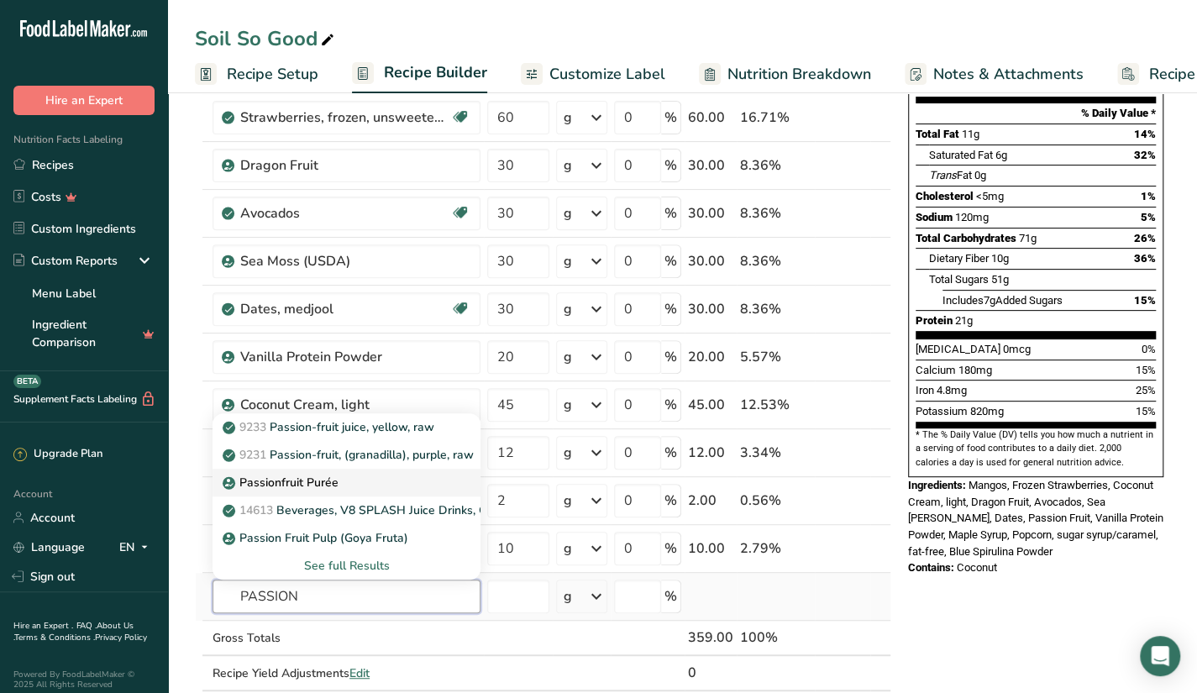
type input "PASSION"
click at [301, 476] on p "Passionfruit Purée" at bounding box center [282, 483] width 113 height 18
type input "Passionfruit Purée"
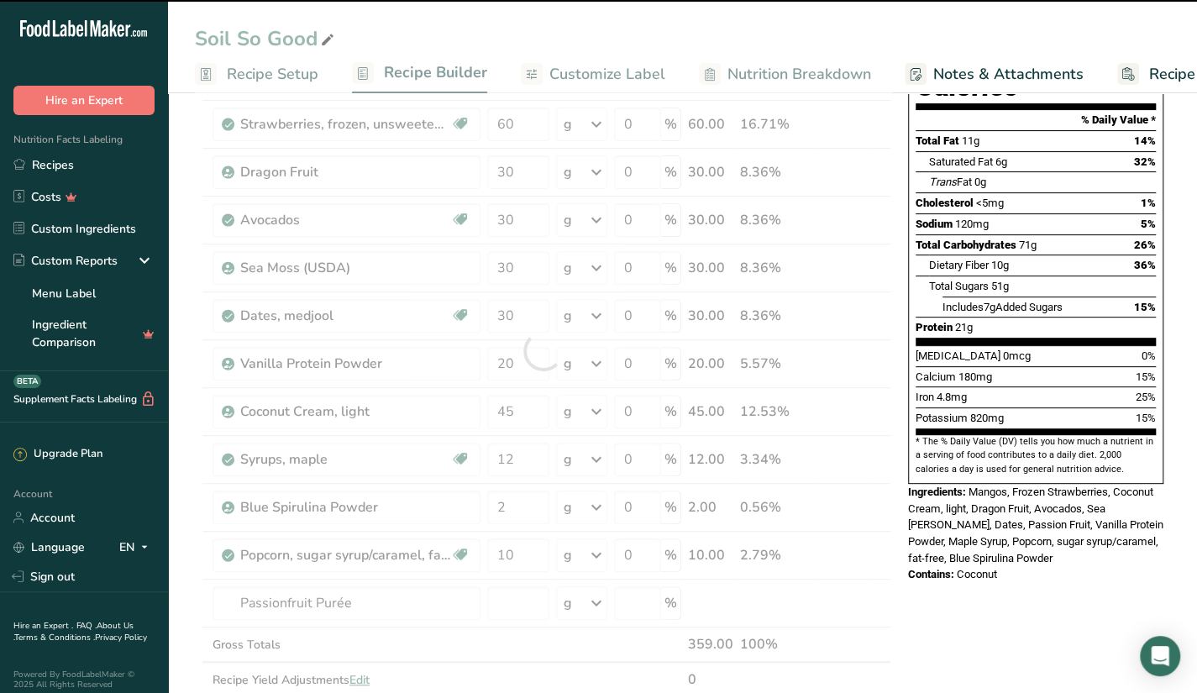
scroll to position [213, 0]
type input "0"
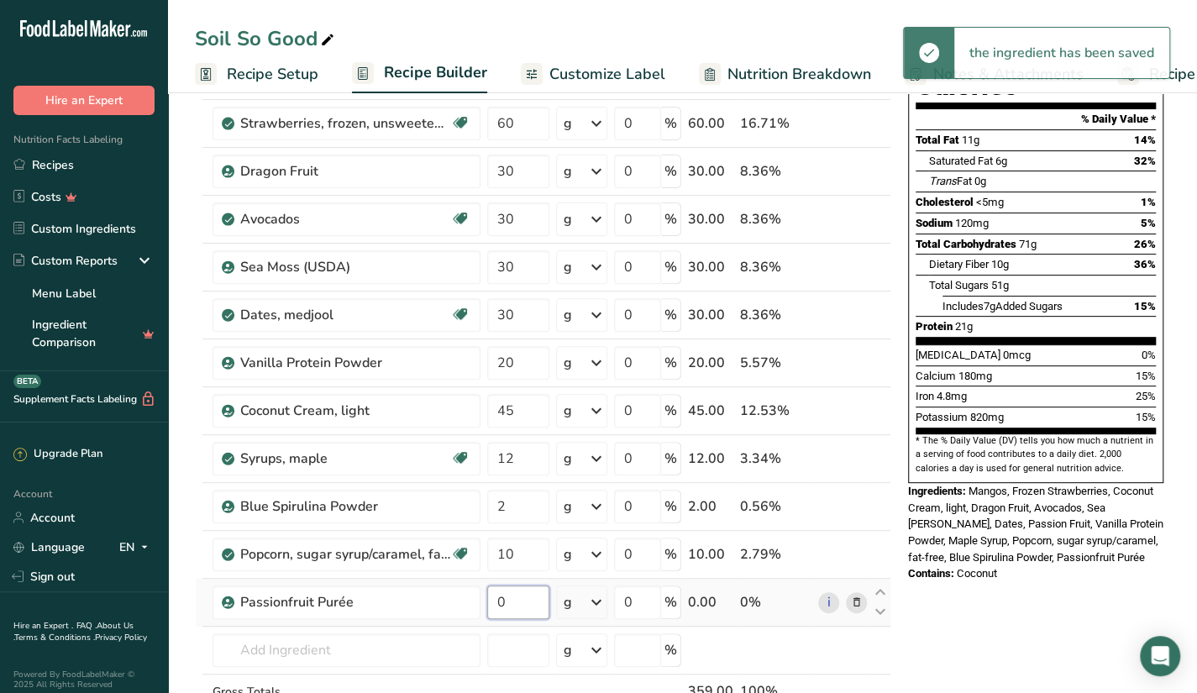
click at [514, 595] on input "0" at bounding box center [518, 603] width 62 height 34
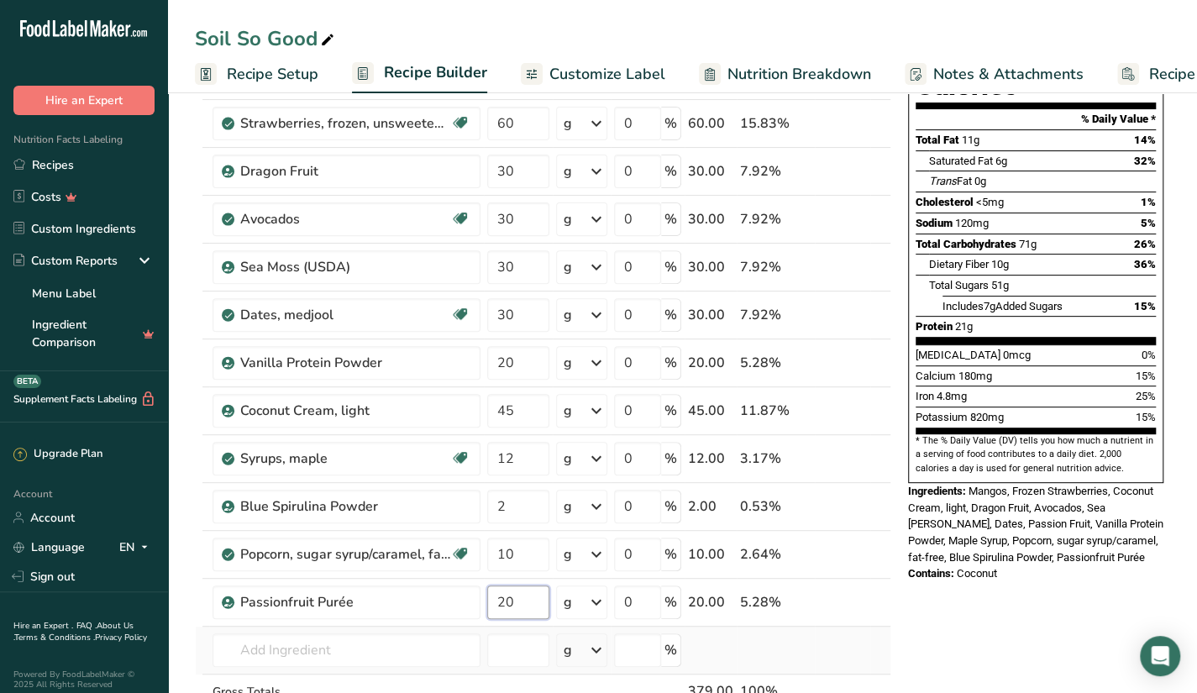
type input "20"
click at [336, 623] on div "Ingredient * Amount * Unit * Waste * .a-a{fill:#347362;}.b-a{fill:#fff;} Grams …" at bounding box center [543, 374] width 697 height 812
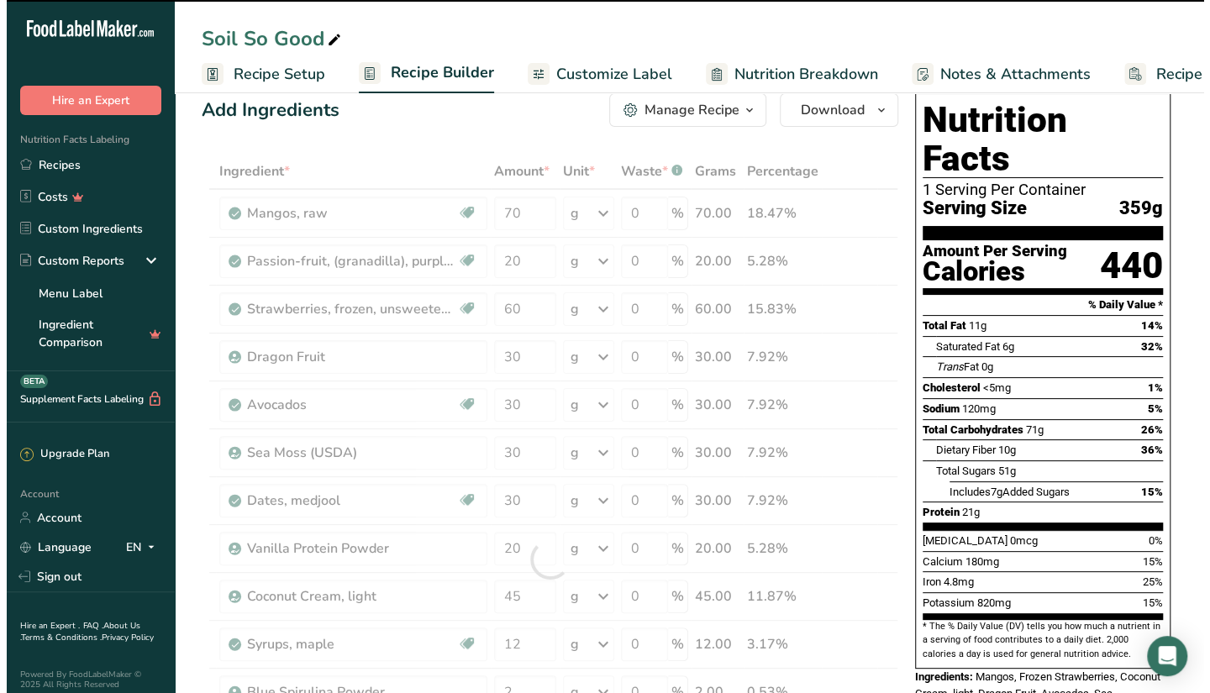
scroll to position [27, 0]
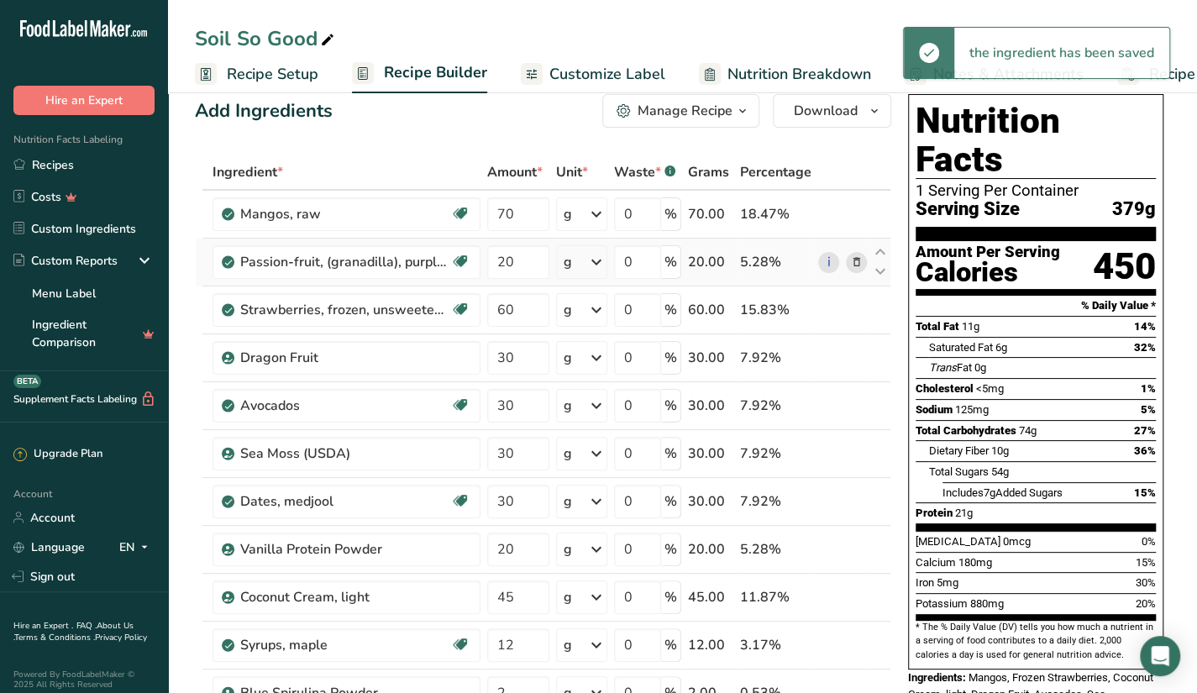
click at [860, 260] on icon at bounding box center [856, 263] width 12 height 18
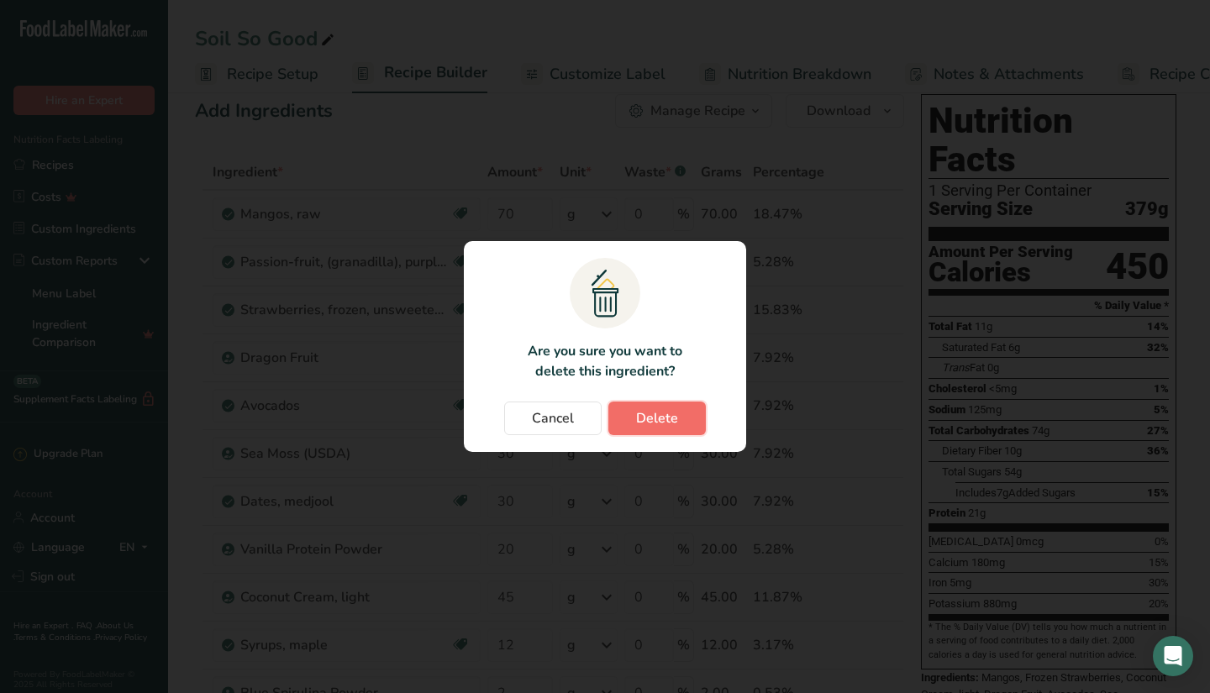
click at [646, 412] on span "Delete" at bounding box center [657, 418] width 42 height 20
type input "60"
type input "30"
type input "20"
type input "45"
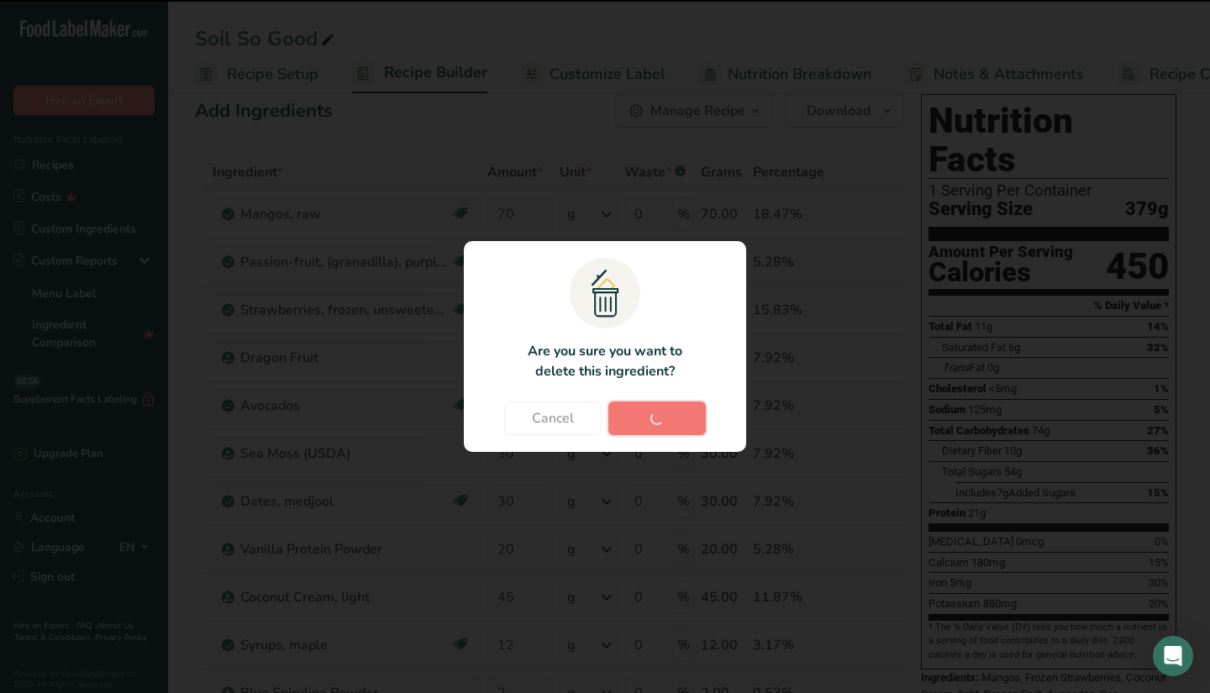
type input "12"
type input "2"
type input "10"
type input "20"
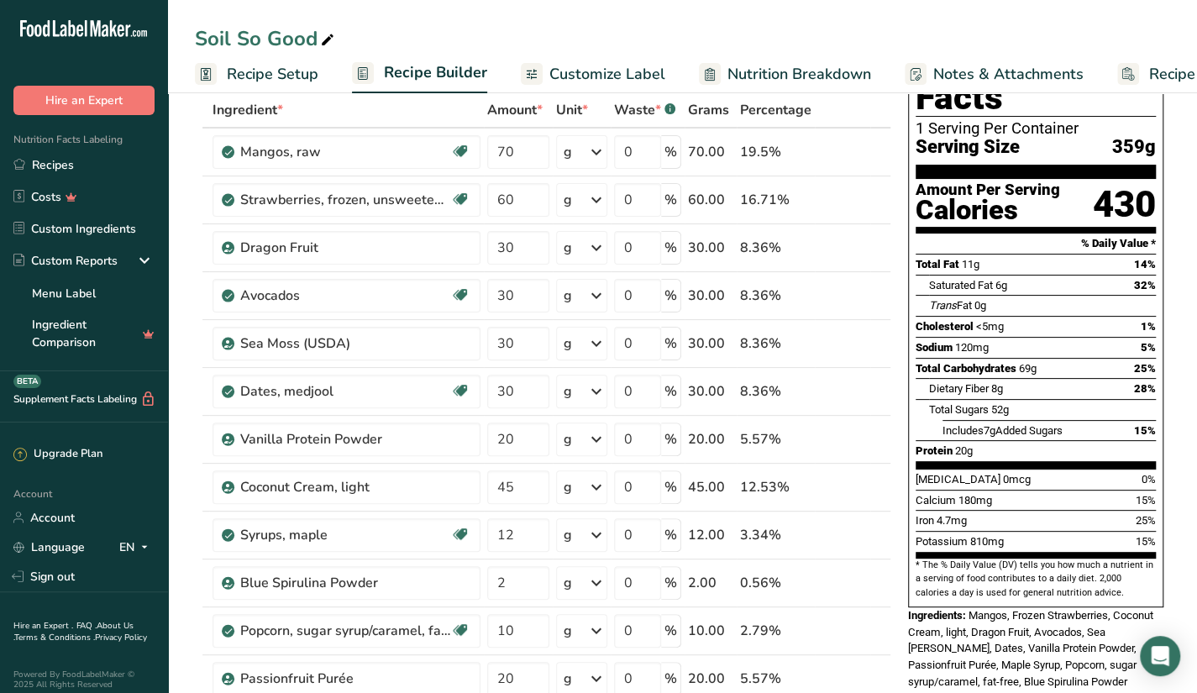
scroll to position [92, 0]
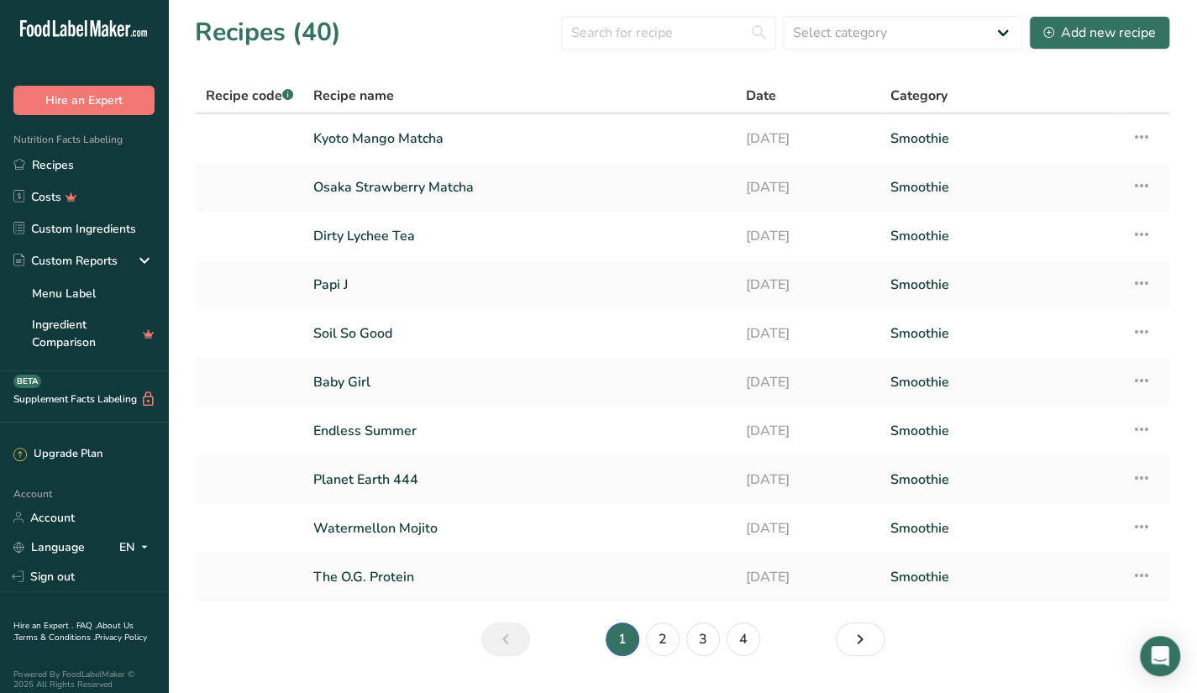
click at [595, 32] on input "text" at bounding box center [668, 33] width 215 height 34
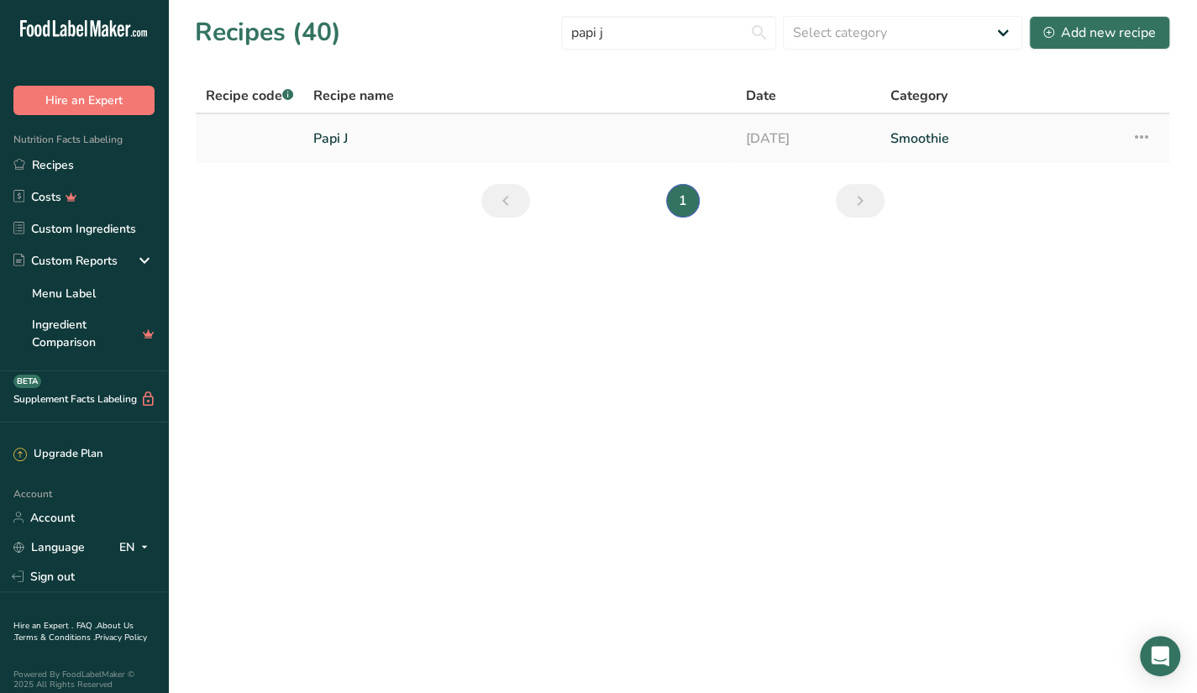
type input "papi j"
click at [459, 132] on link "Papi J" at bounding box center [519, 138] width 412 height 35
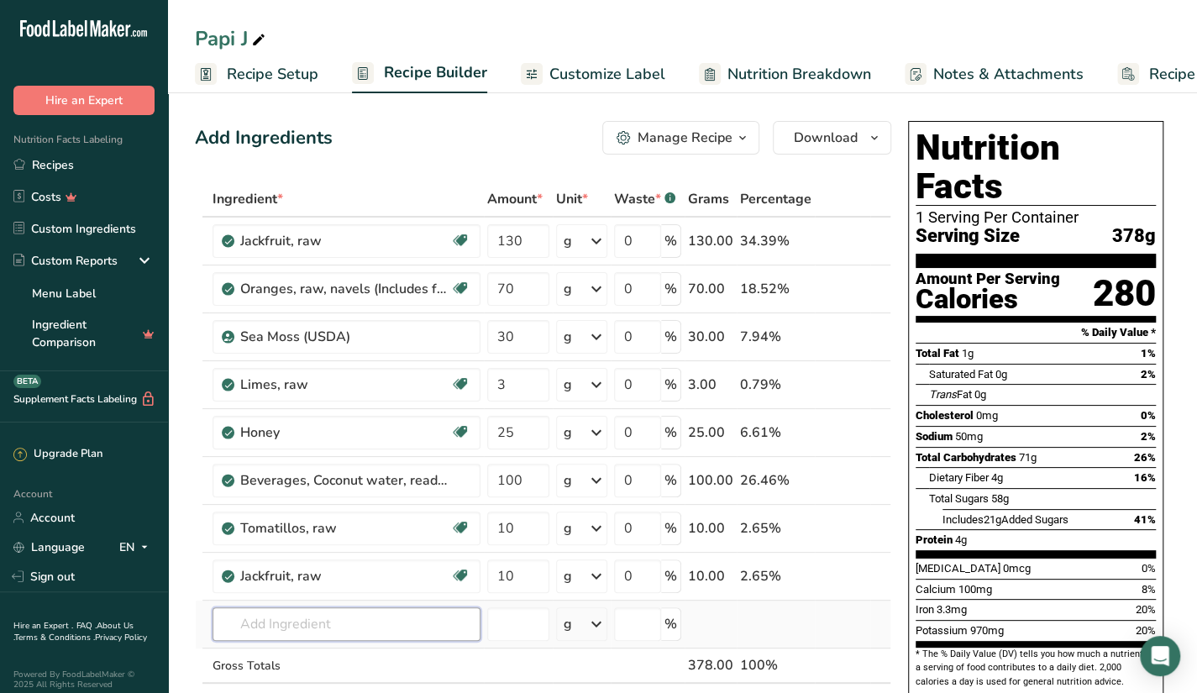
click at [371, 616] on input "text" at bounding box center [347, 624] width 268 height 34
type input "f"
click at [620, 655] on td at bounding box center [648, 666] width 74 height 35
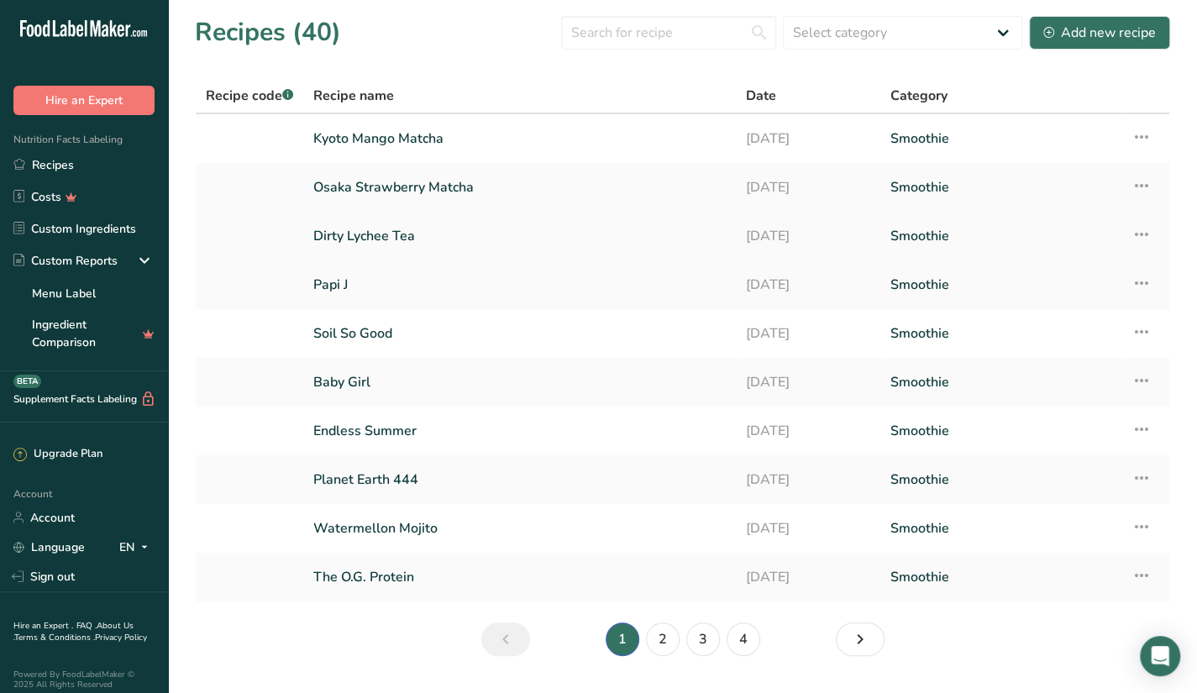
drag, startPoint x: 0, startPoint y: 0, endPoint x: 419, endPoint y: 229, distance: 477.9
click at [419, 229] on link "Dirty Lychee Tea" at bounding box center [519, 235] width 413 height 35
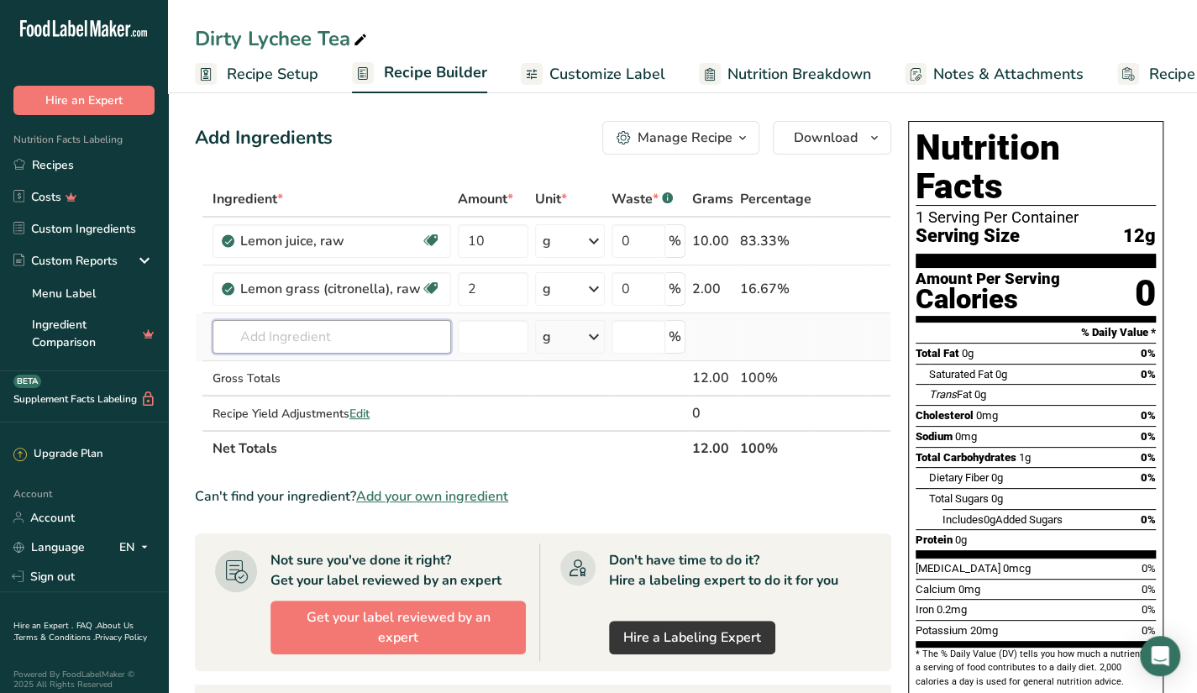
click at [410, 329] on input "text" at bounding box center [332, 337] width 239 height 34
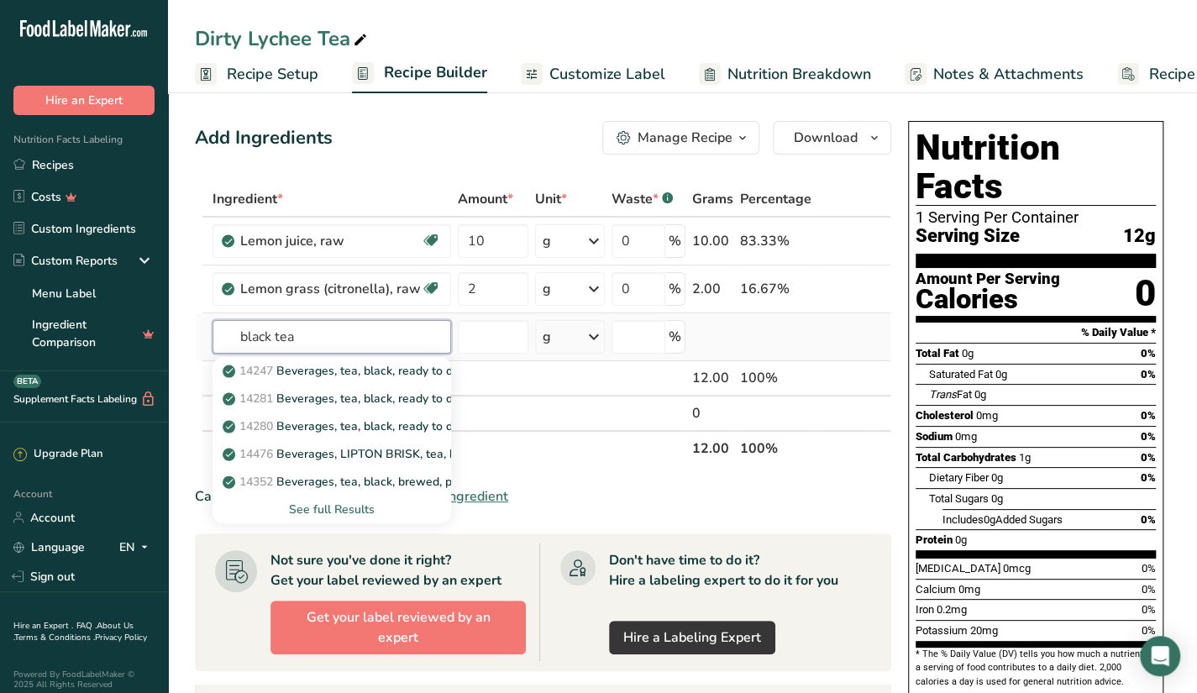
type input "black tea"
click at [339, 508] on div "See full Results" at bounding box center [332, 510] width 212 height 18
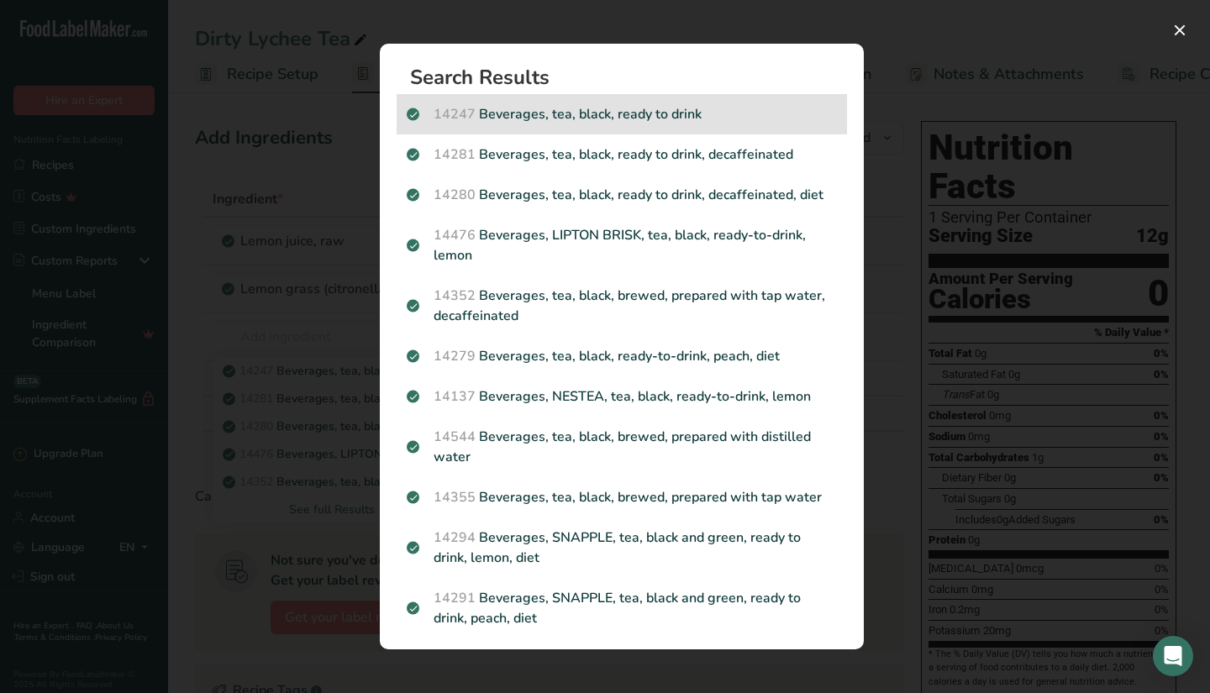
click at [668, 116] on p "14247 Beverages, tea, black, ready to drink" at bounding box center [622, 114] width 430 height 20
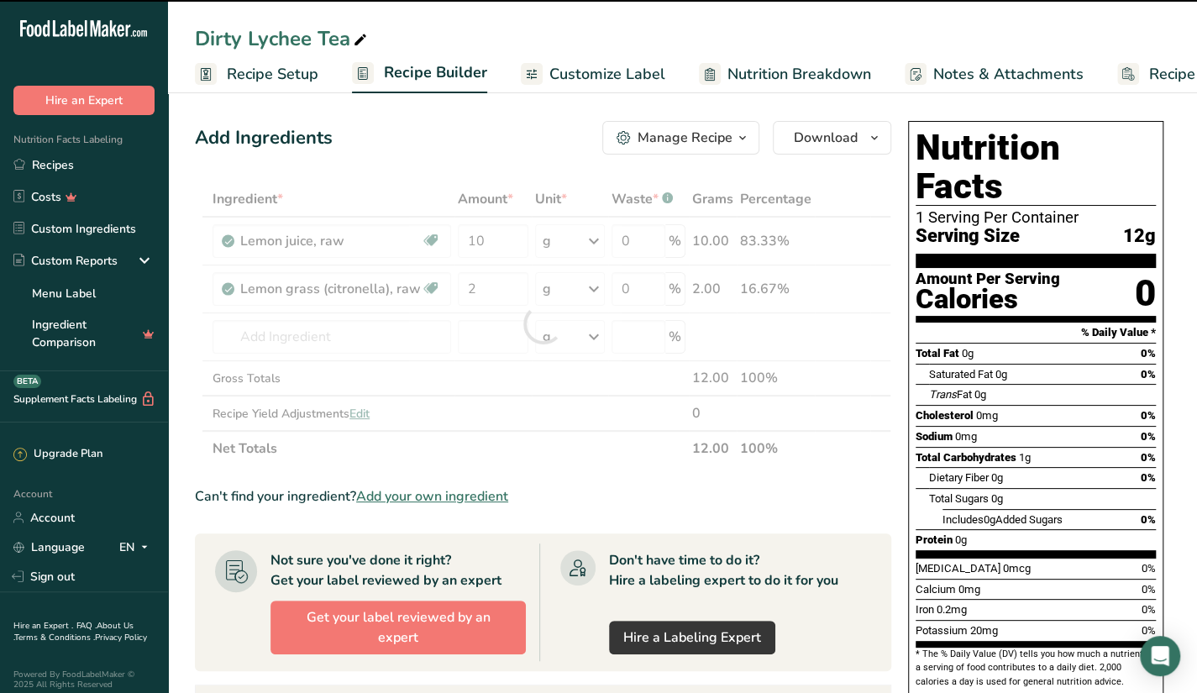
type input "0"
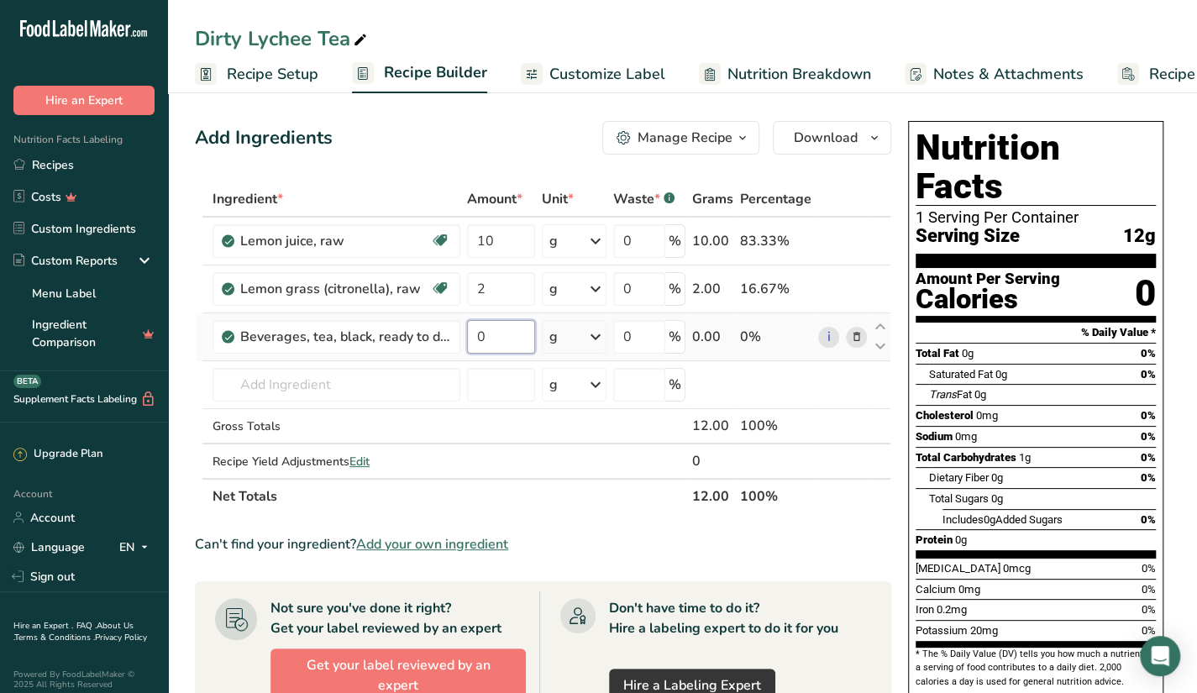
click at [504, 338] on input "0" at bounding box center [501, 337] width 68 height 34
type input "300"
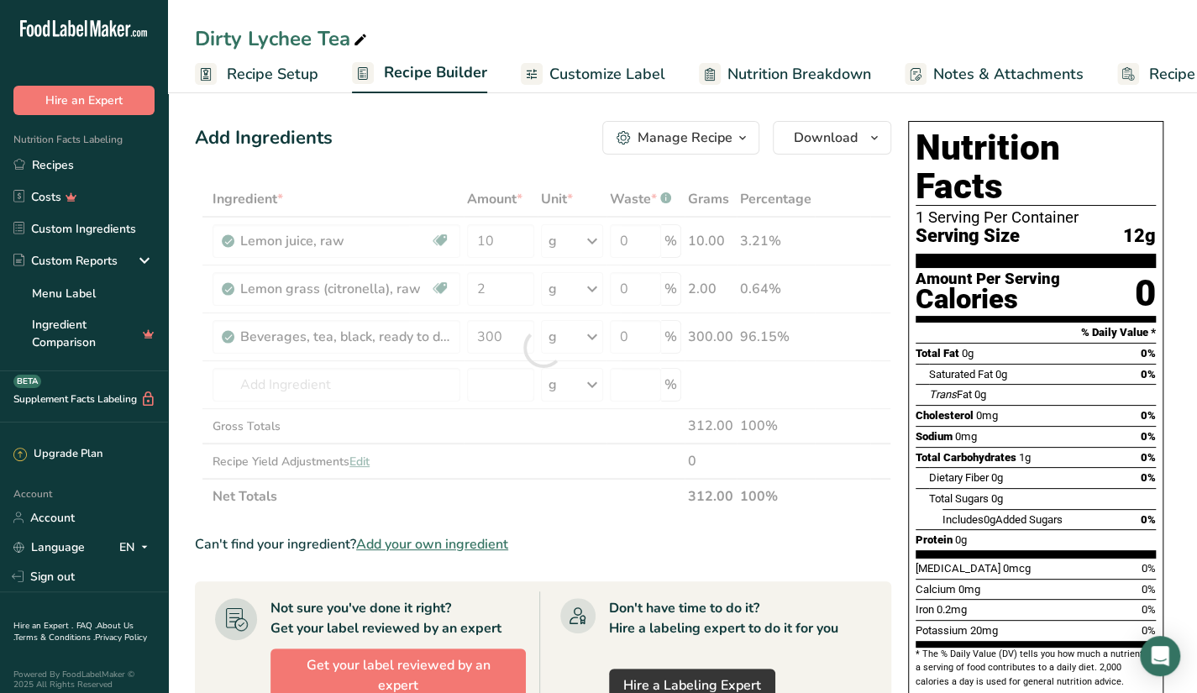
click at [898, 409] on div "Add Ingredients Manage Recipe Delete Recipe Duplicate Recipe Scale Recipe Save …" at bounding box center [548, 614] width 707 height 1000
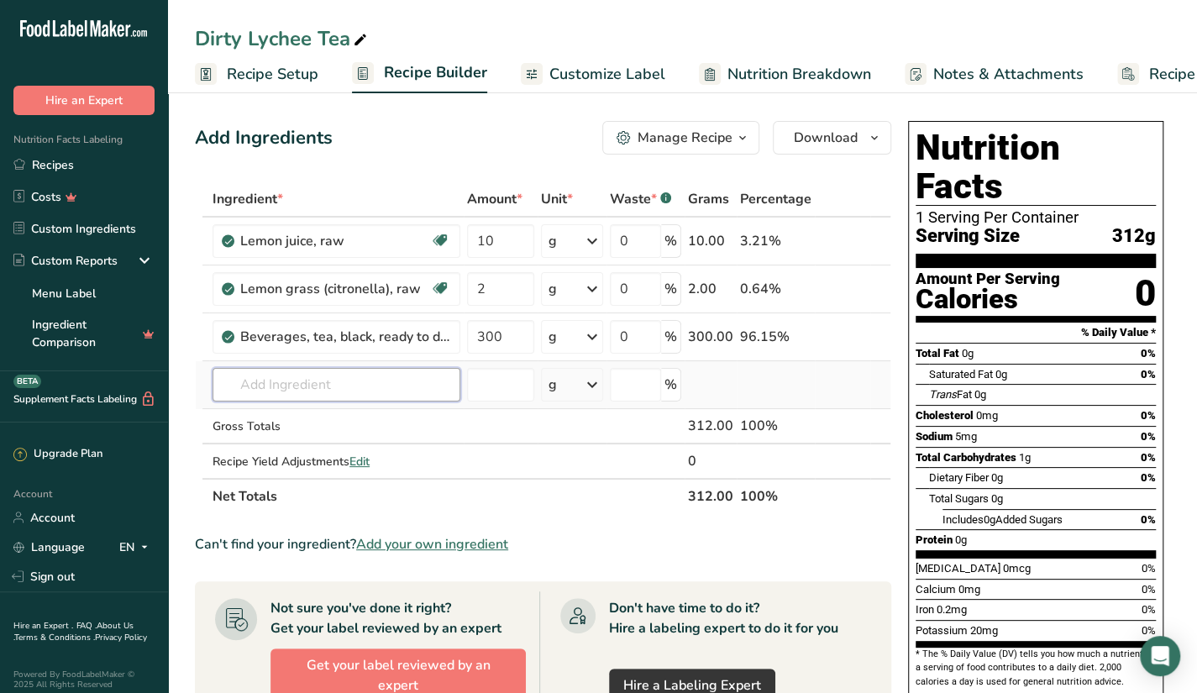
click at [262, 387] on input "text" at bounding box center [337, 385] width 248 height 34
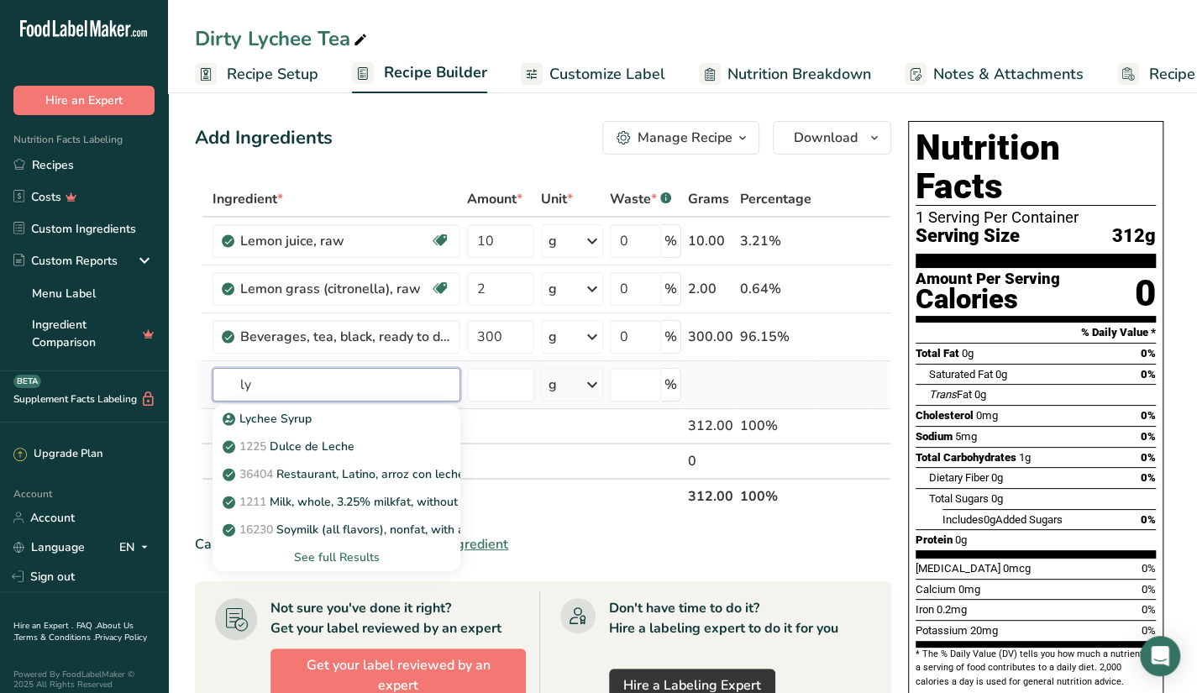
type input "l"
type input "f"
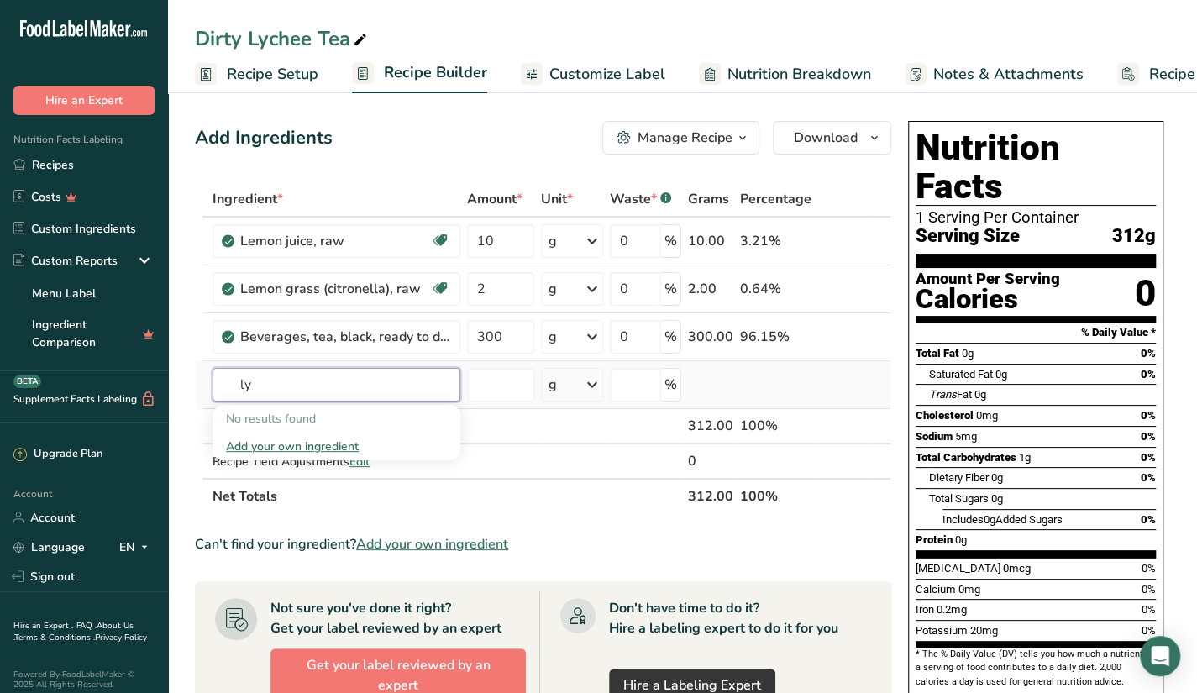
type input "l"
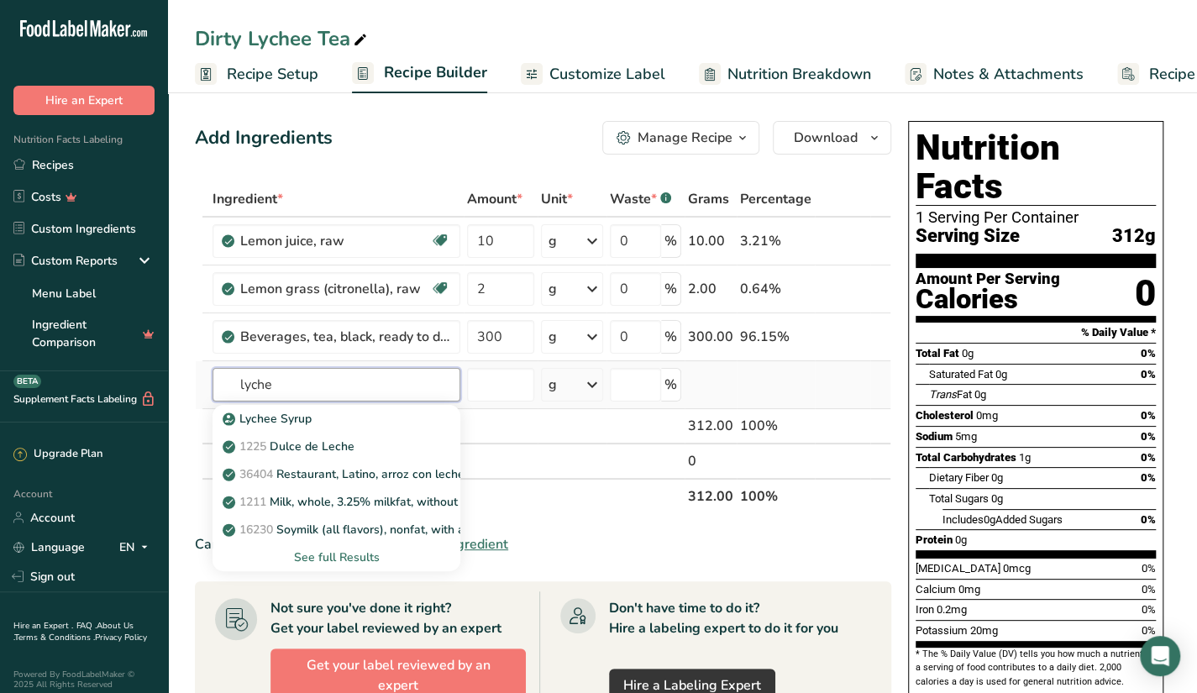
type input "lyche"
click at [350, 549] on div "See full Results" at bounding box center [336, 558] width 221 height 18
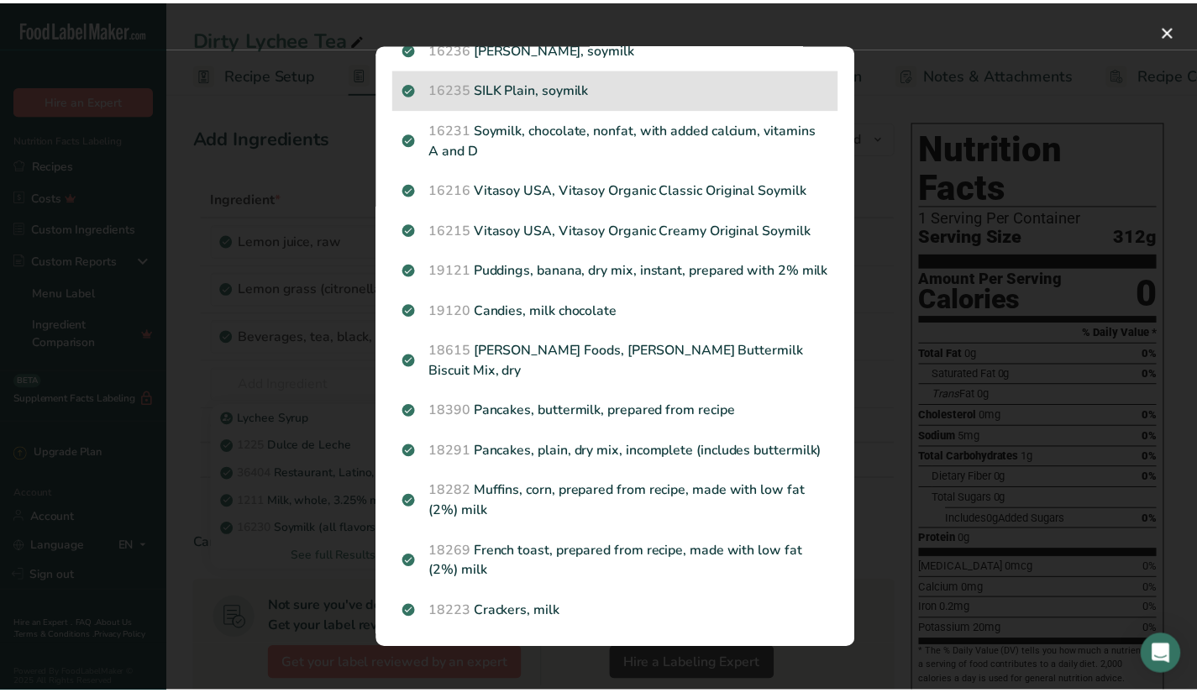
scroll to position [1820, 0]
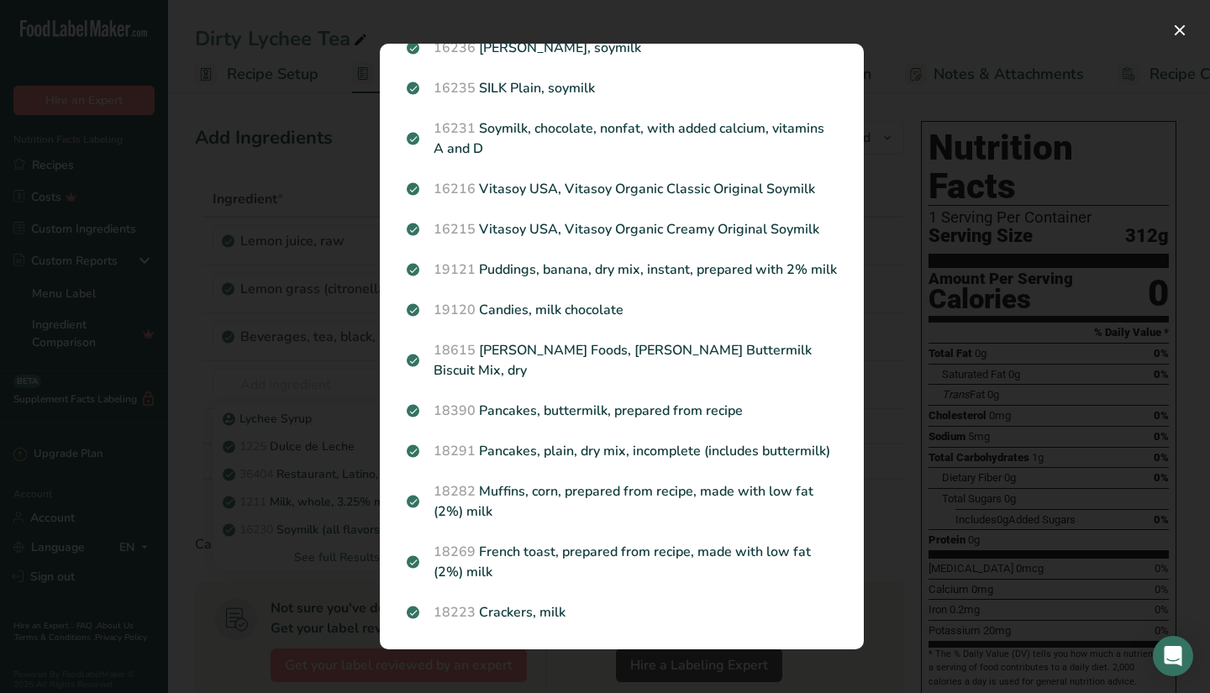
click at [877, 45] on div "Search Results Lychee Syrup 1225 Dulce de Leche 36404 Restaurant, Latino, arroz…" at bounding box center [622, 347] width 538 height 660
click at [842, 24] on div "Search Results Lychee Syrup 1225 Dulce de Leche 36404 Restaurant, Latino, arroz…" at bounding box center [622, 347] width 538 height 660
click at [1185, 35] on button "Search results modal" at bounding box center [1179, 30] width 27 height 27
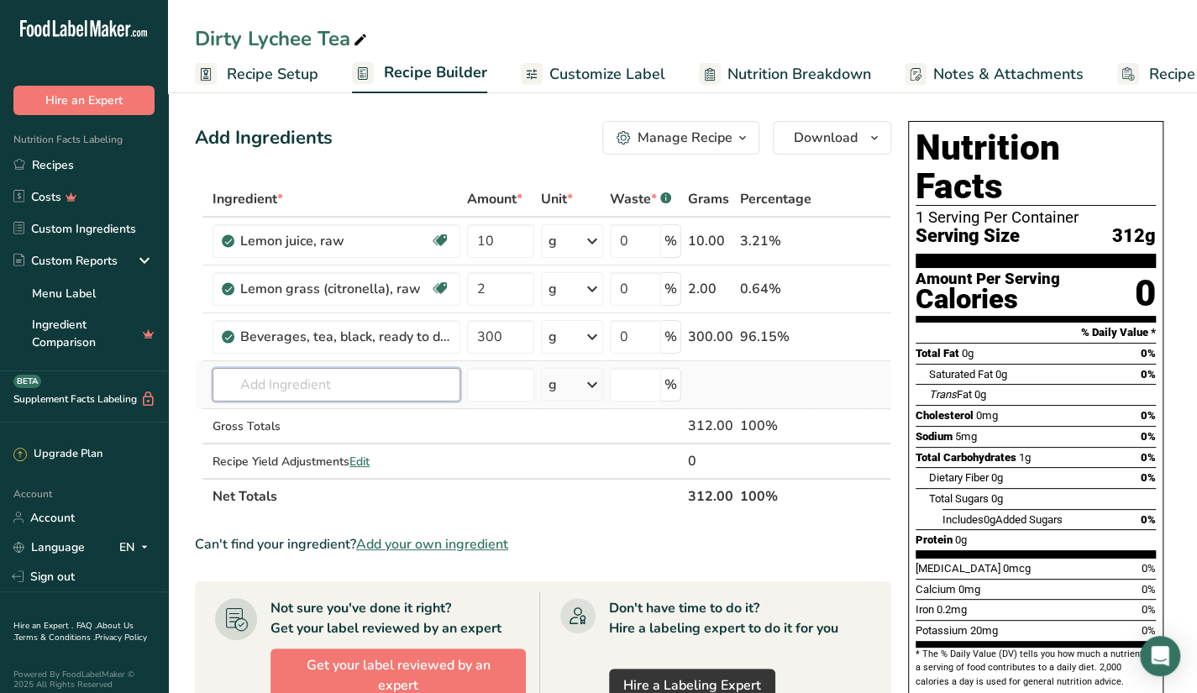
click at [283, 377] on input "text" at bounding box center [337, 385] width 248 height 34
type input "ly"
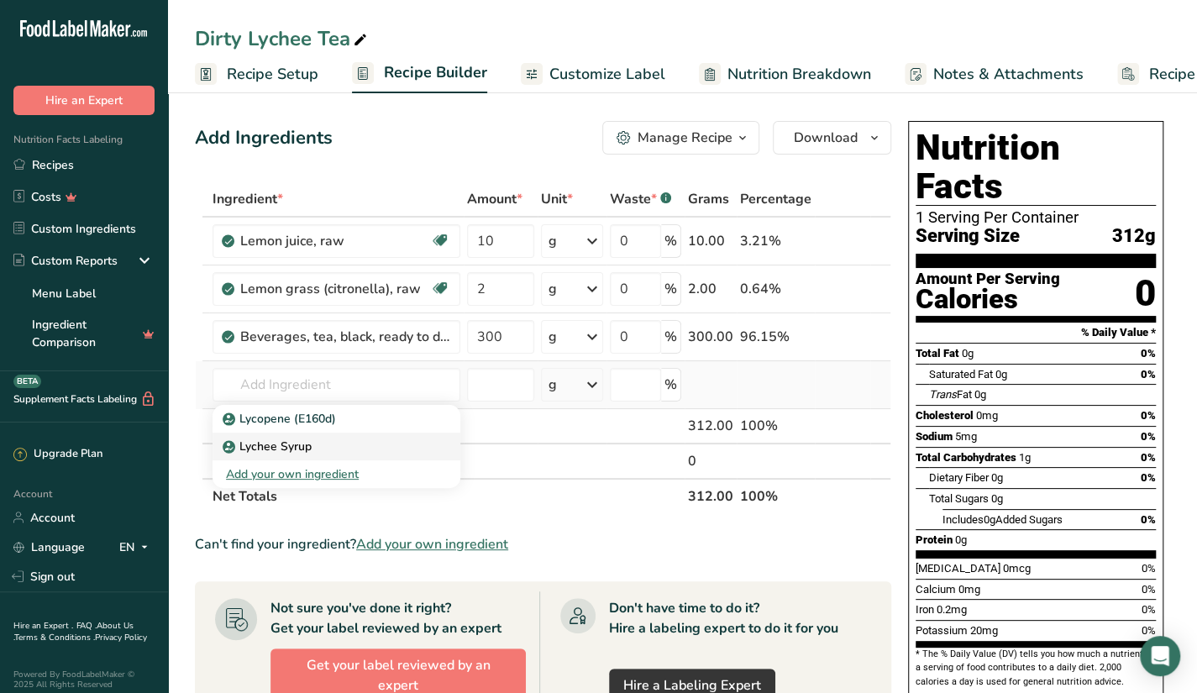
click at [308, 438] on p "Lychee Syrup" at bounding box center [269, 447] width 86 height 18
type input "Lychee Syrup"
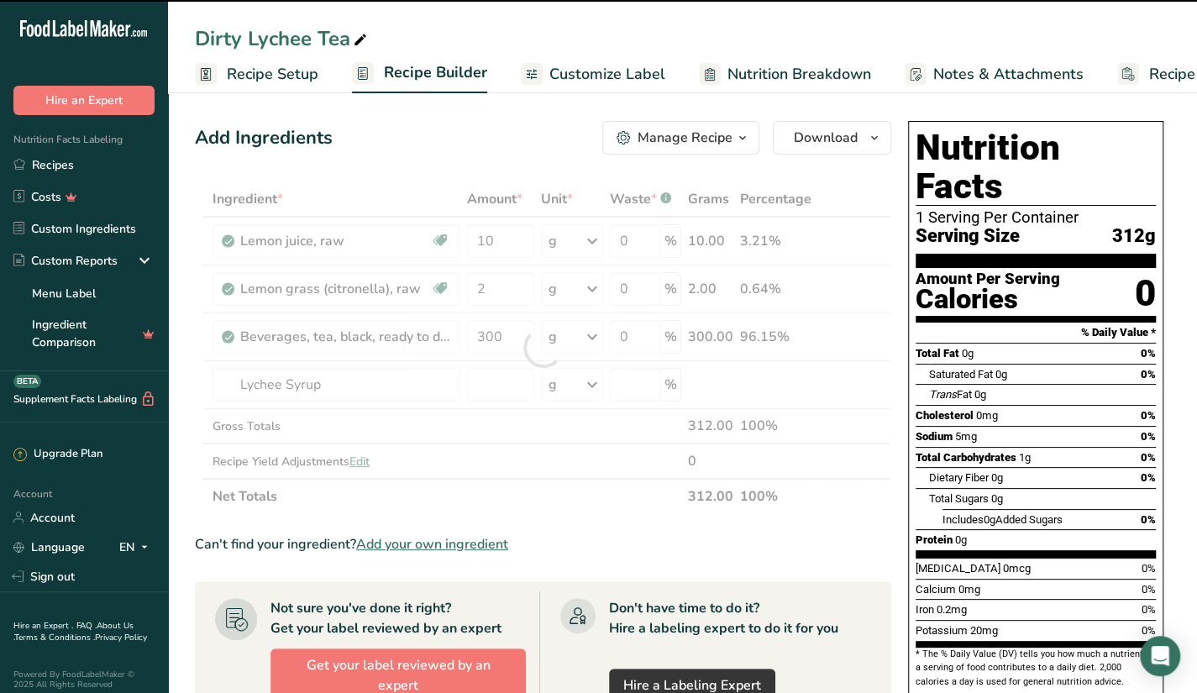
type input "0"
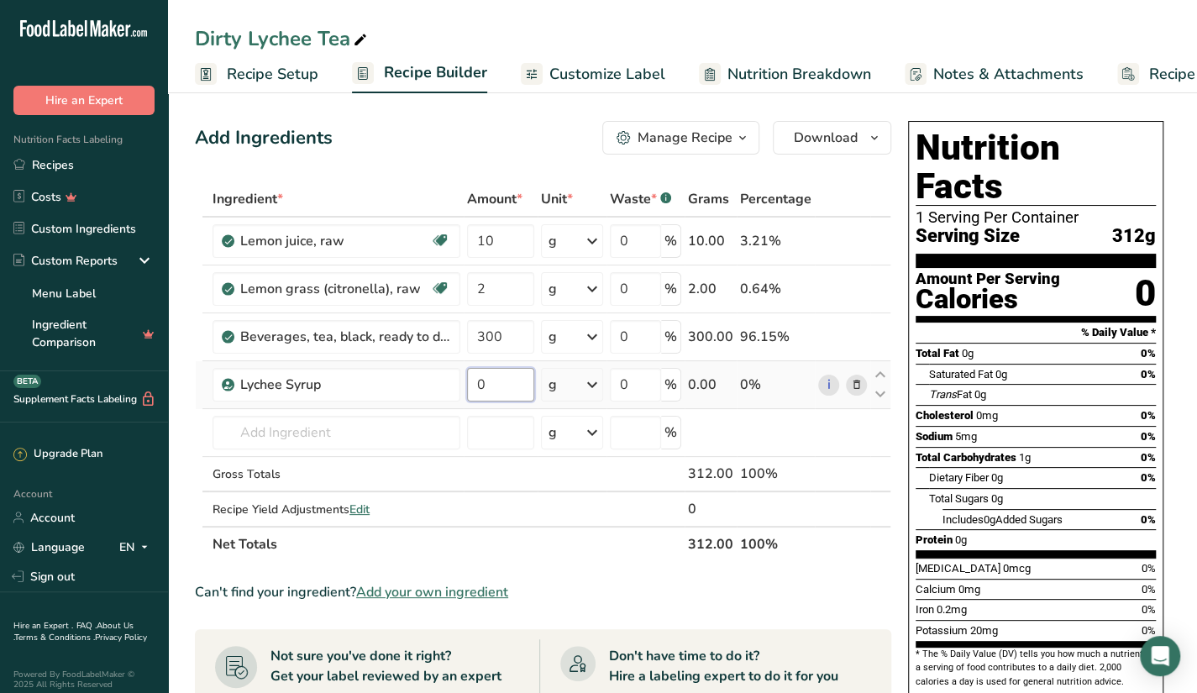
click at [486, 371] on input "0" at bounding box center [500, 385] width 67 height 34
type input "20"
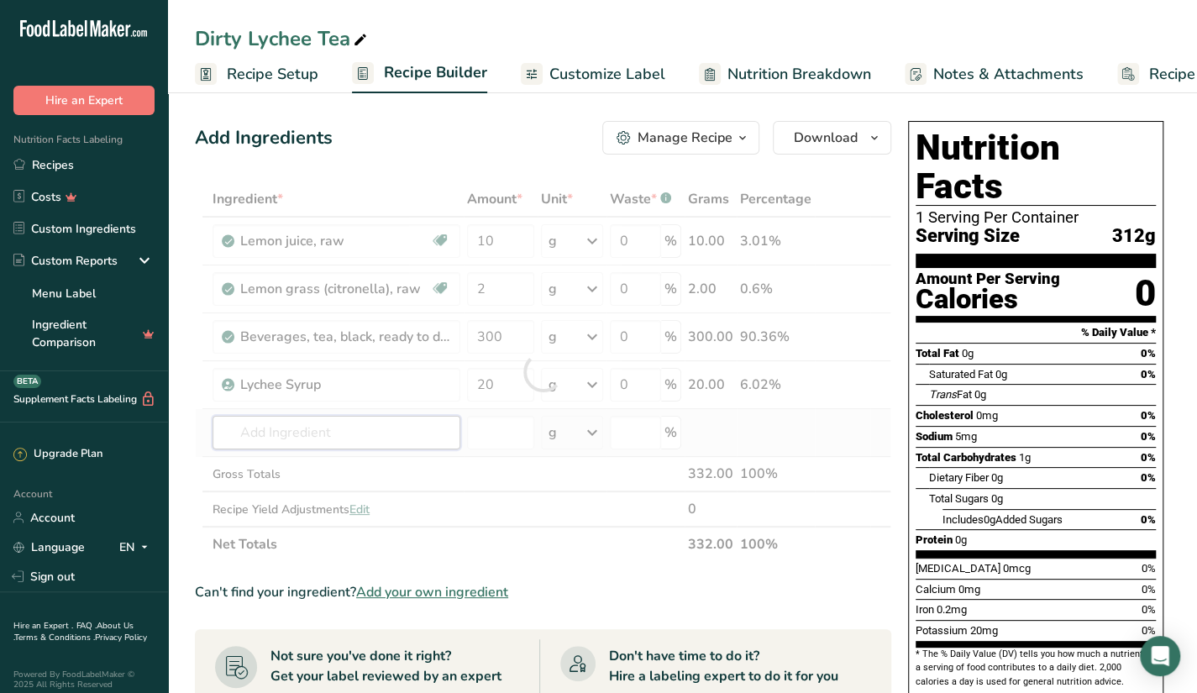
click at [350, 426] on div "Ingredient * Amount * Unit * Waste * .a-a{fill:#347362;}.b-a{fill:#fff;} Grams …" at bounding box center [543, 371] width 697 height 381
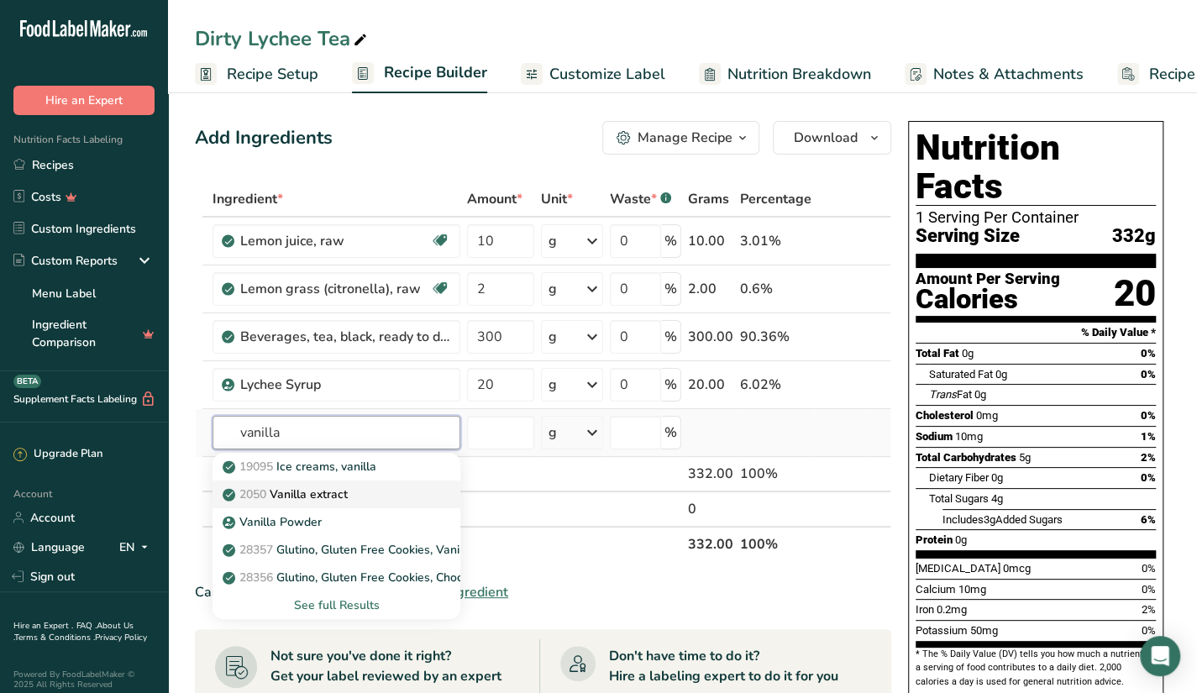
type input "vanilla"
click at [339, 499] on p "2050 Vanilla extract" at bounding box center [287, 495] width 122 height 18
type input "Vanilla extract"
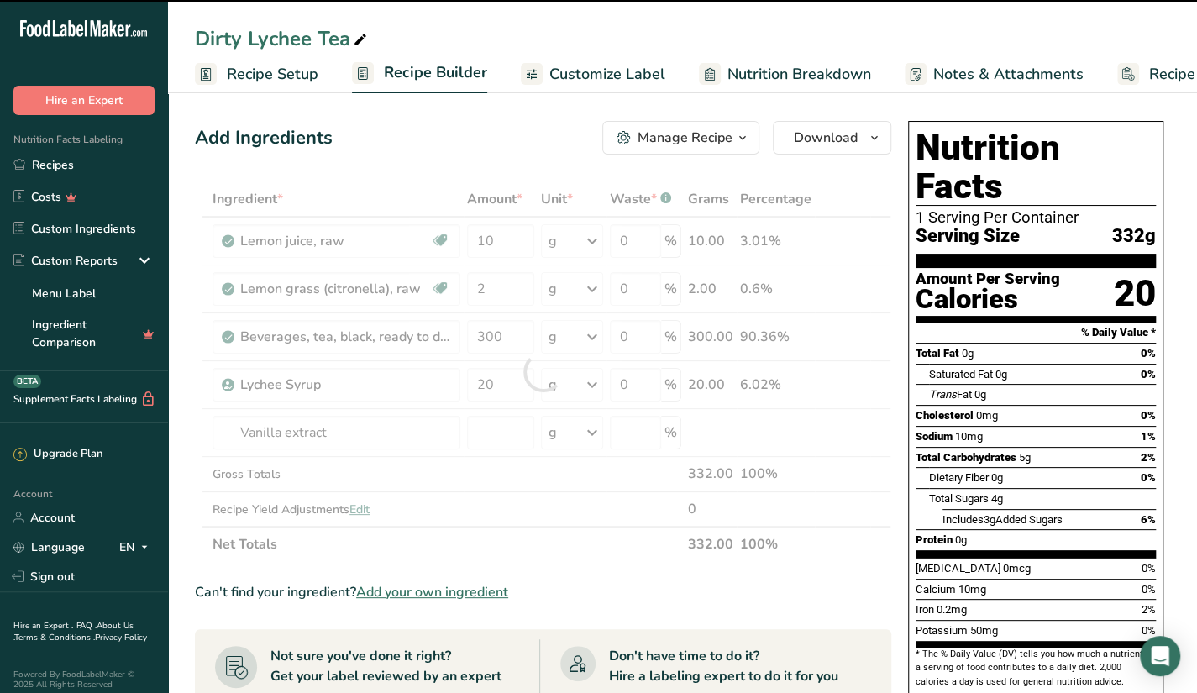
type input "0"
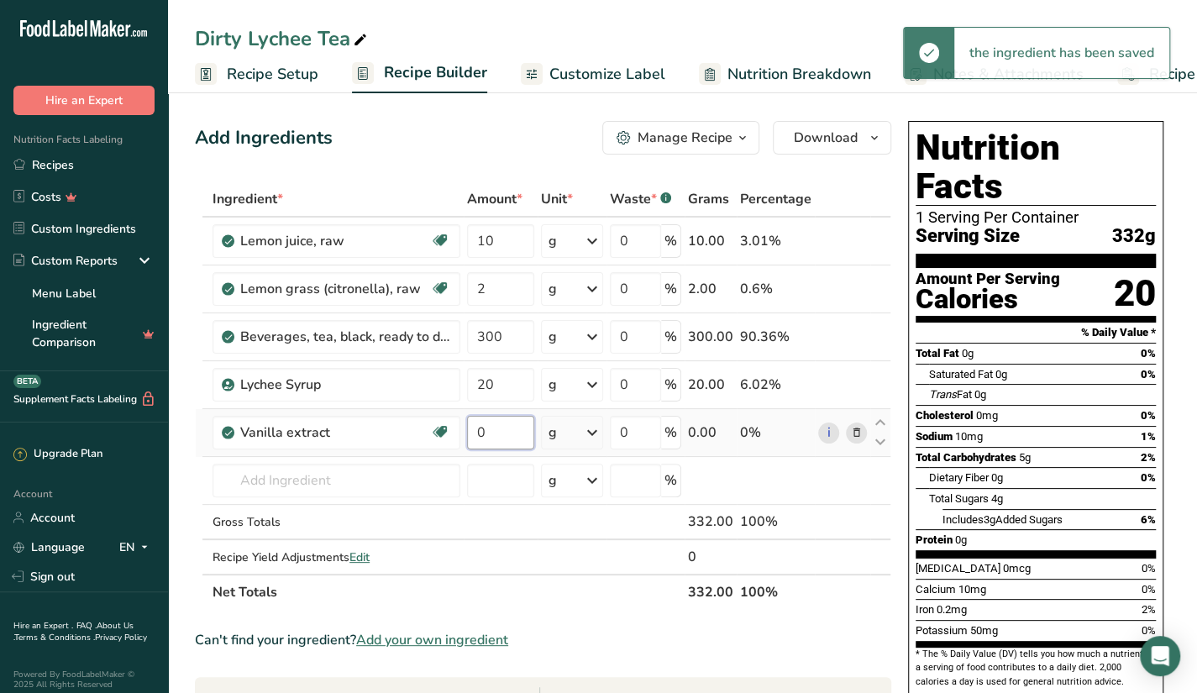
click at [507, 434] on input "0" at bounding box center [500, 433] width 67 height 34
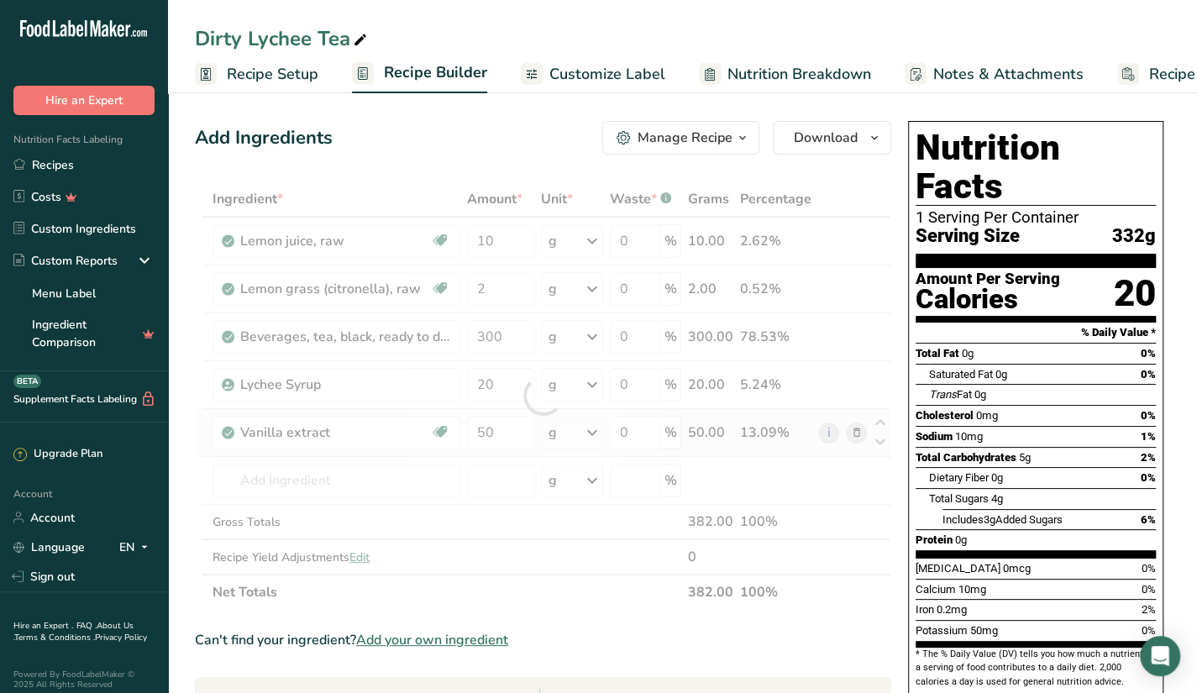
click at [537, 439] on div "Ingredient * Amount * Unit * Waste * .a-a{fill:#347362;}.b-a{fill:#fff;} Grams …" at bounding box center [543, 395] width 697 height 429
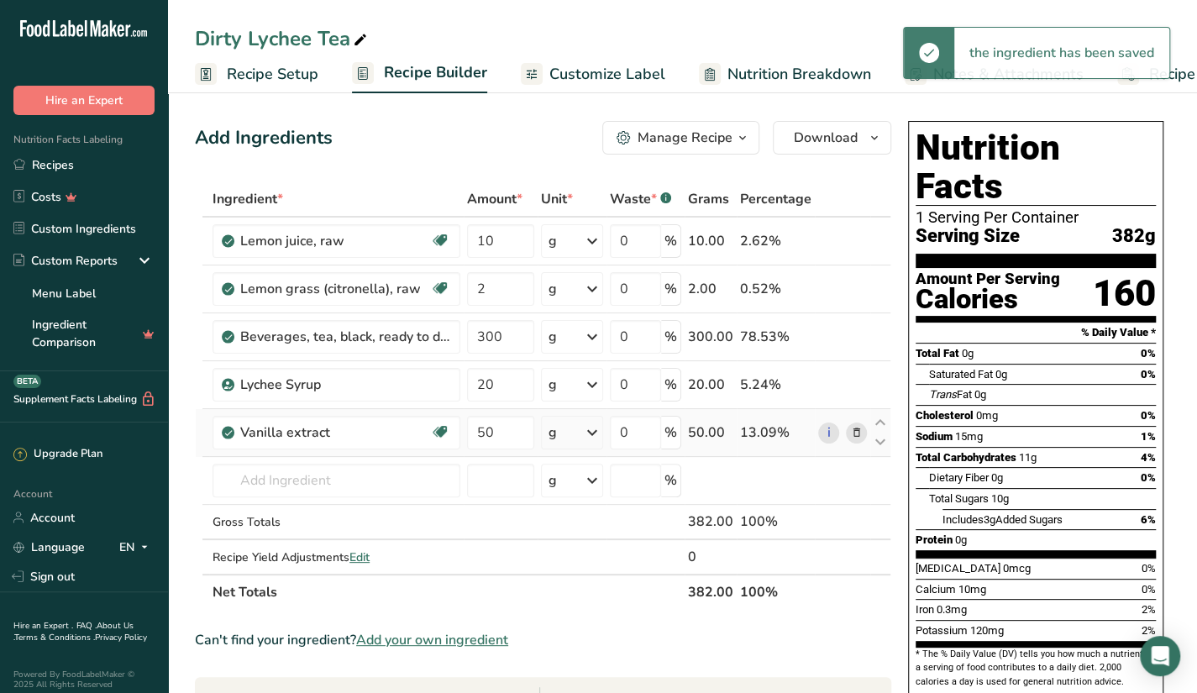
click at [592, 428] on icon at bounding box center [592, 433] width 20 height 30
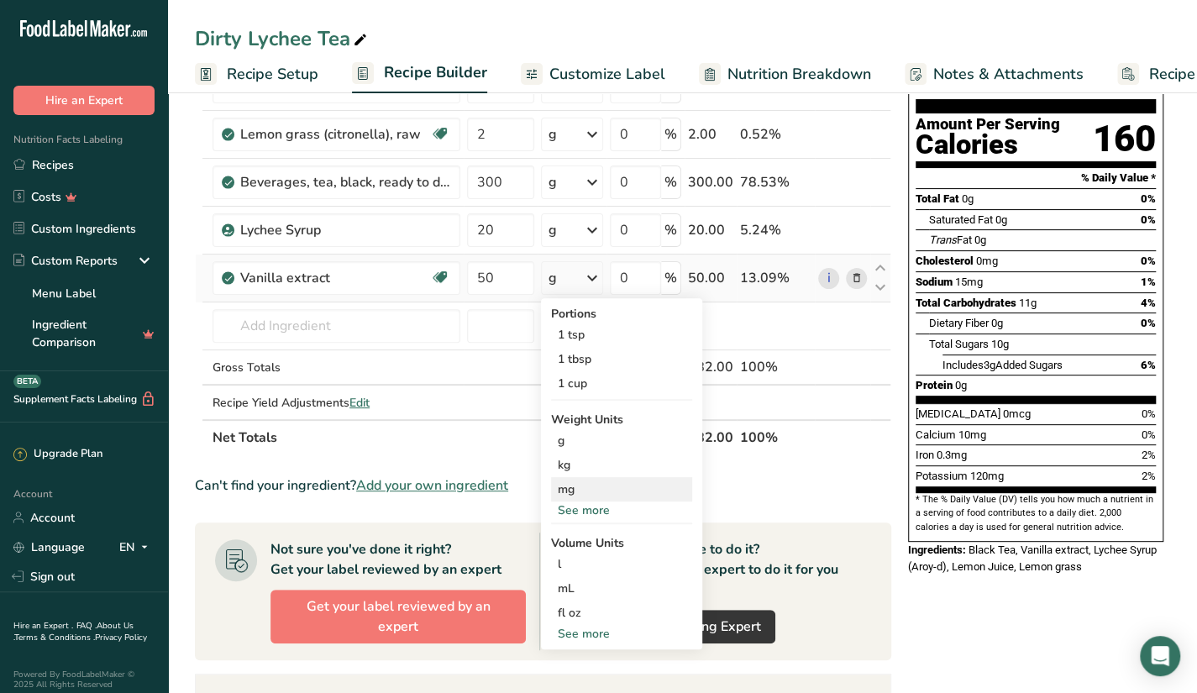
scroll to position [156, 0]
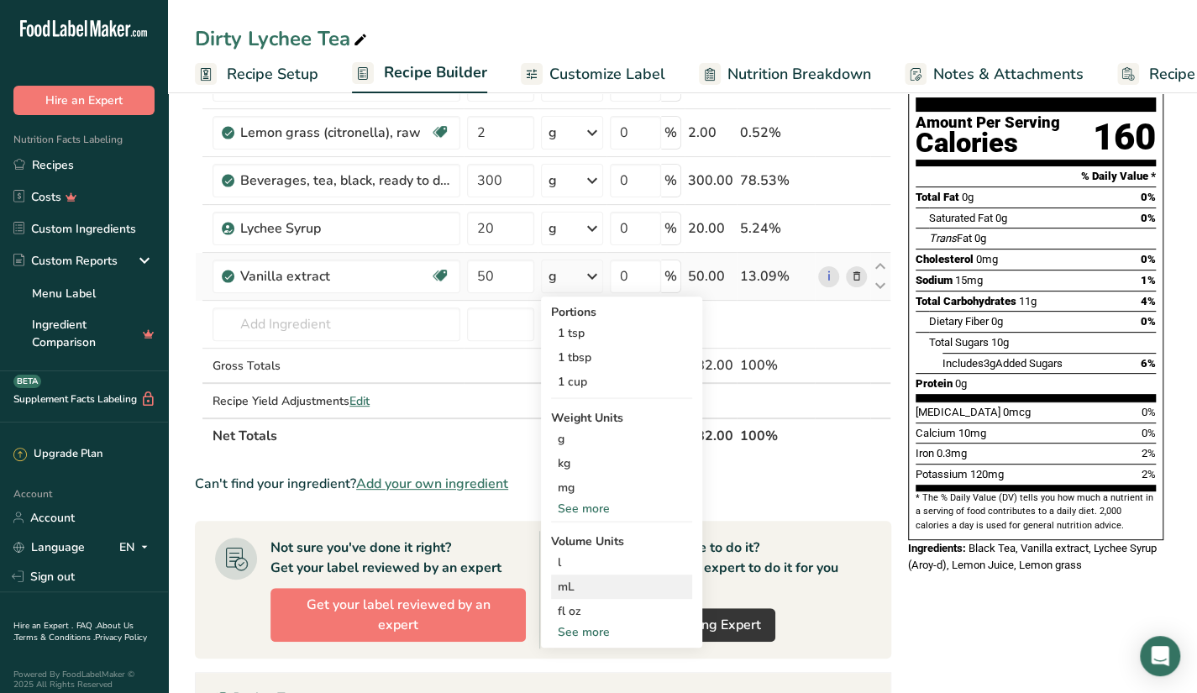
click at [570, 583] on div "mL" at bounding box center [622, 587] width 128 height 18
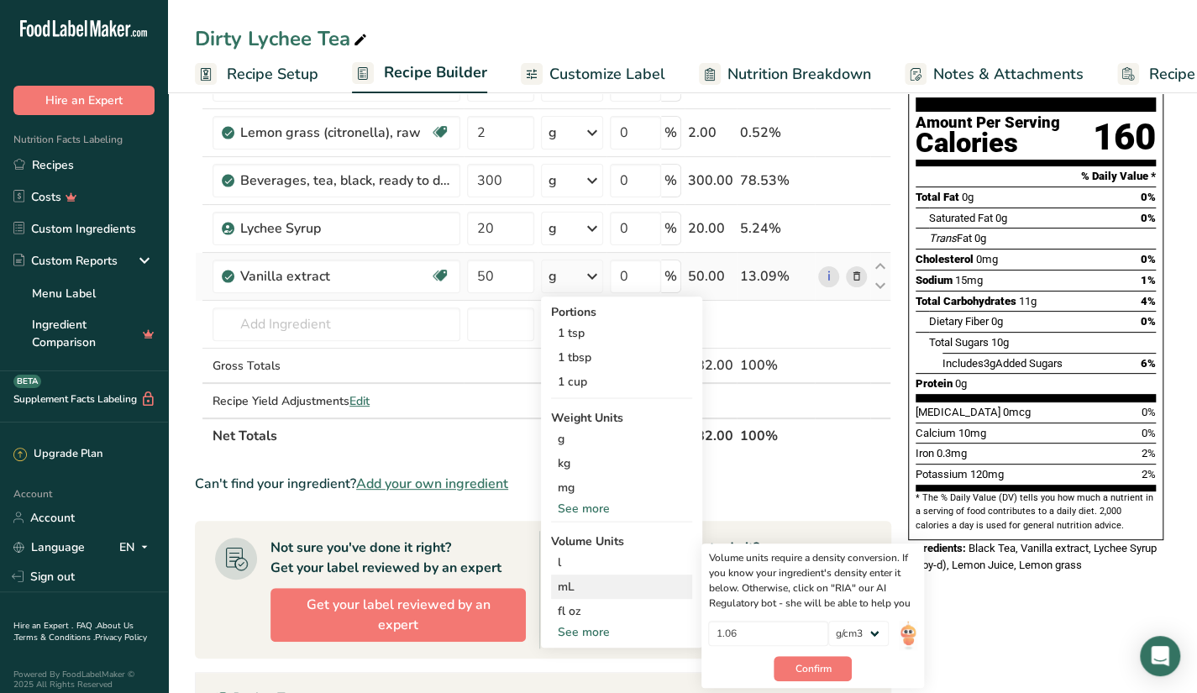
click at [570, 583] on div "mL" at bounding box center [622, 587] width 128 height 18
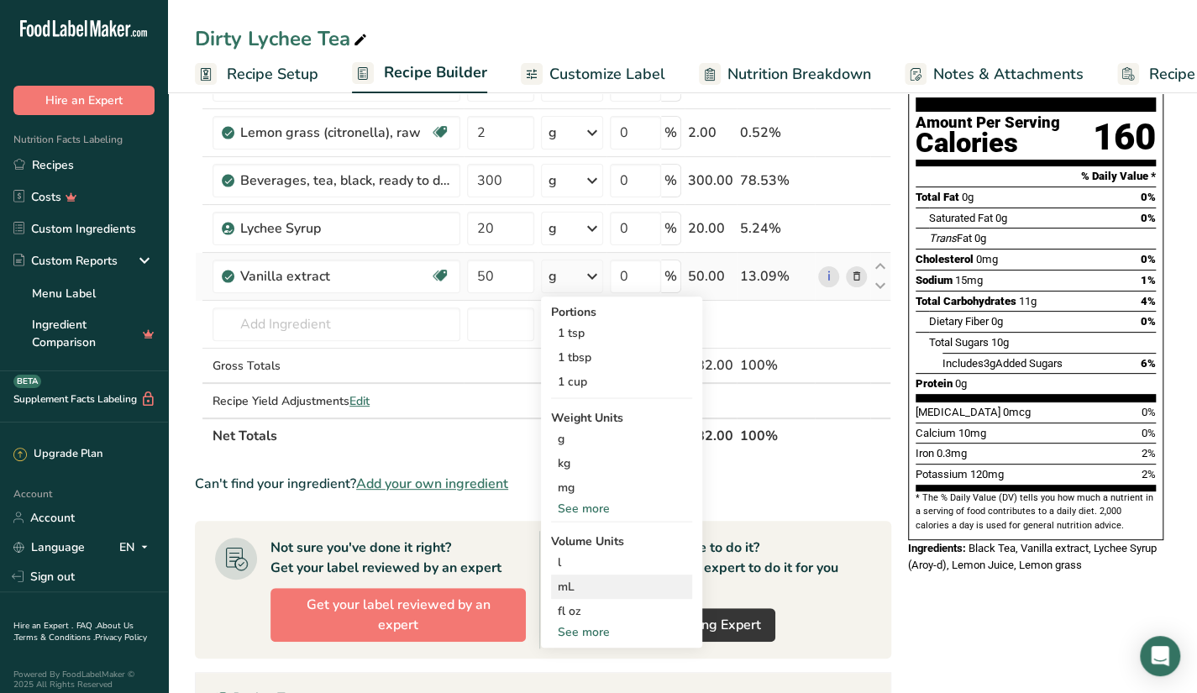
click at [580, 583] on div "mL" at bounding box center [622, 587] width 128 height 18
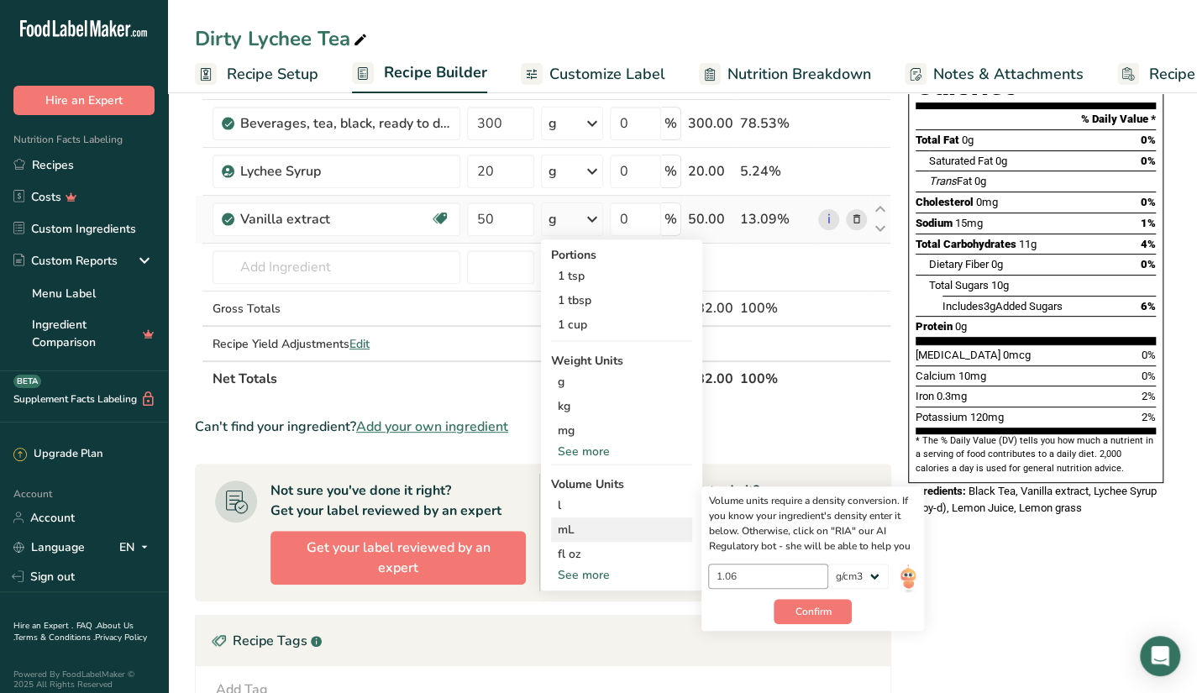
scroll to position [222, 0]
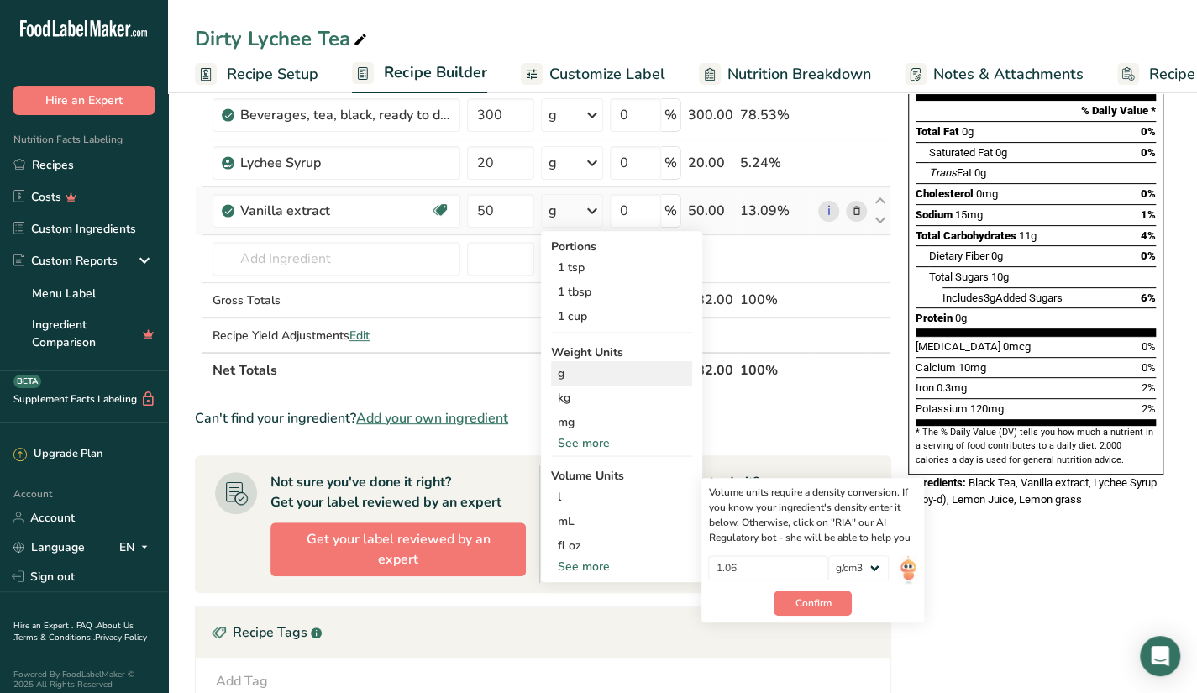
click at [594, 379] on div "g" at bounding box center [621, 373] width 141 height 24
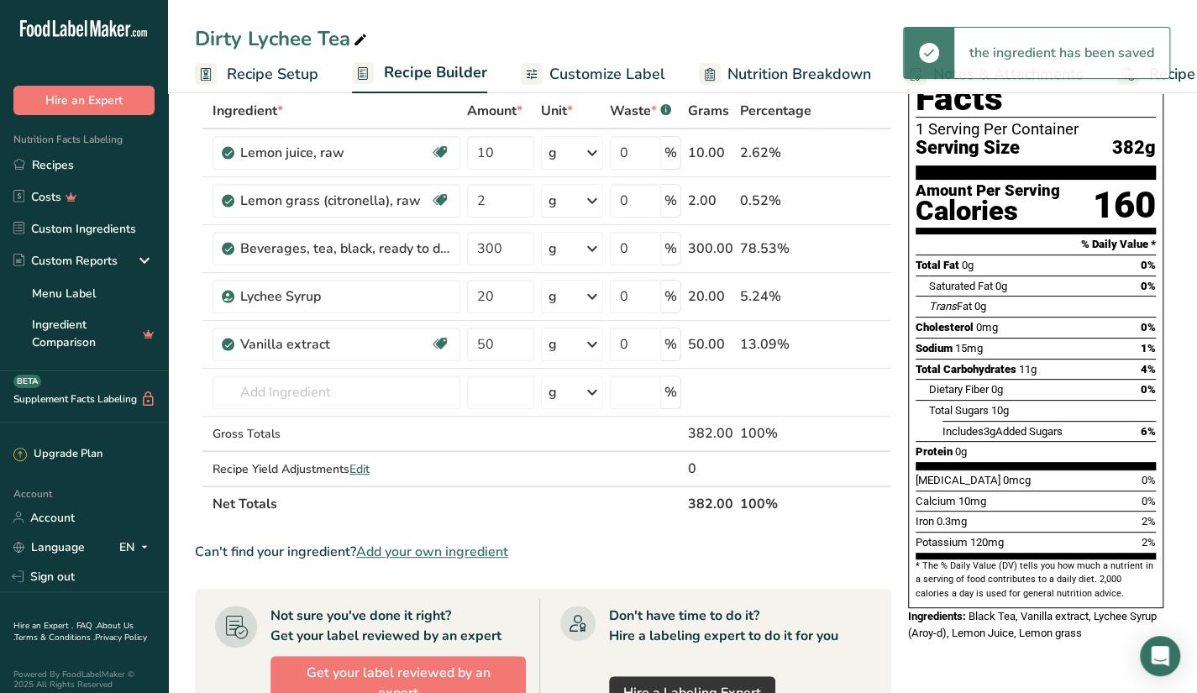
scroll to position [54, 0]
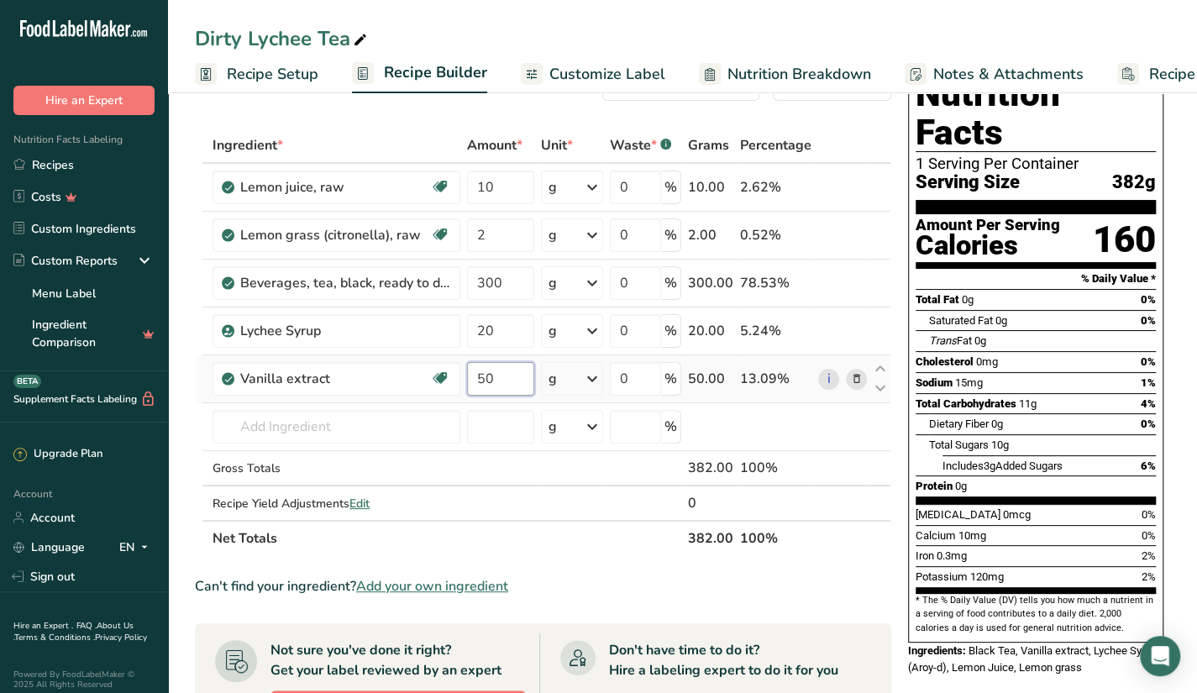
click at [507, 381] on input "50" at bounding box center [500, 379] width 67 height 34
type input "5"
type input "25"
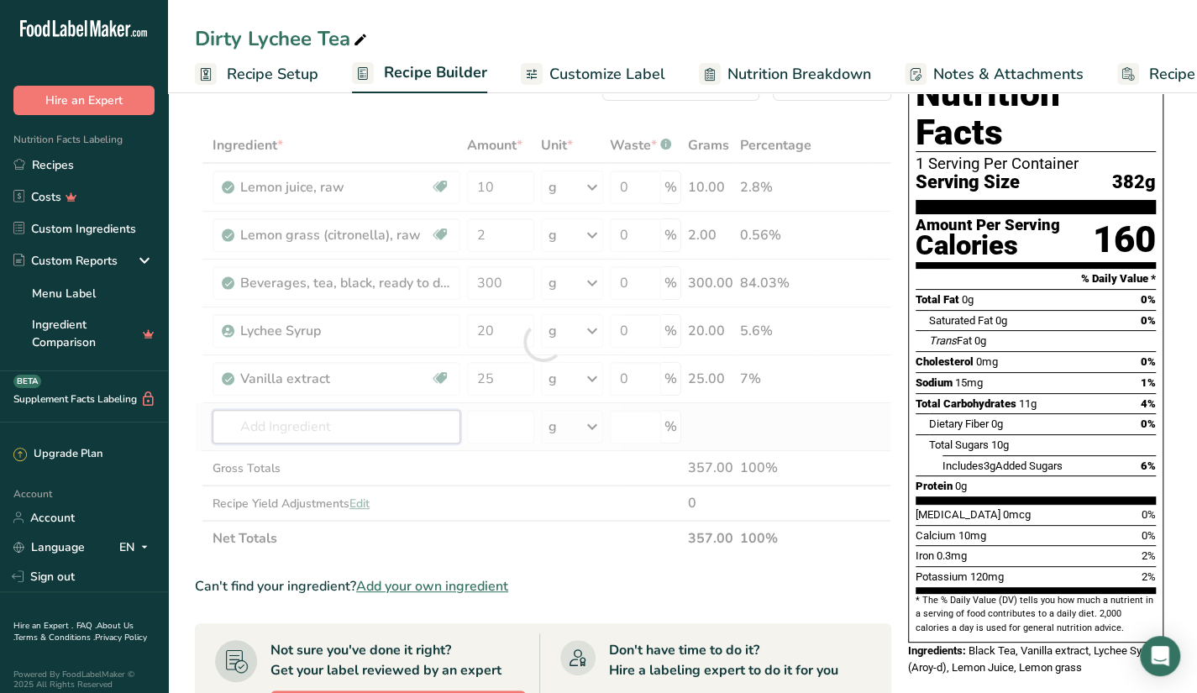
click at [457, 424] on div "Ingredient * Amount * Unit * Waste * .a-a{fill:#347362;}.b-a{fill:#fff;} Grams …" at bounding box center [543, 342] width 697 height 429
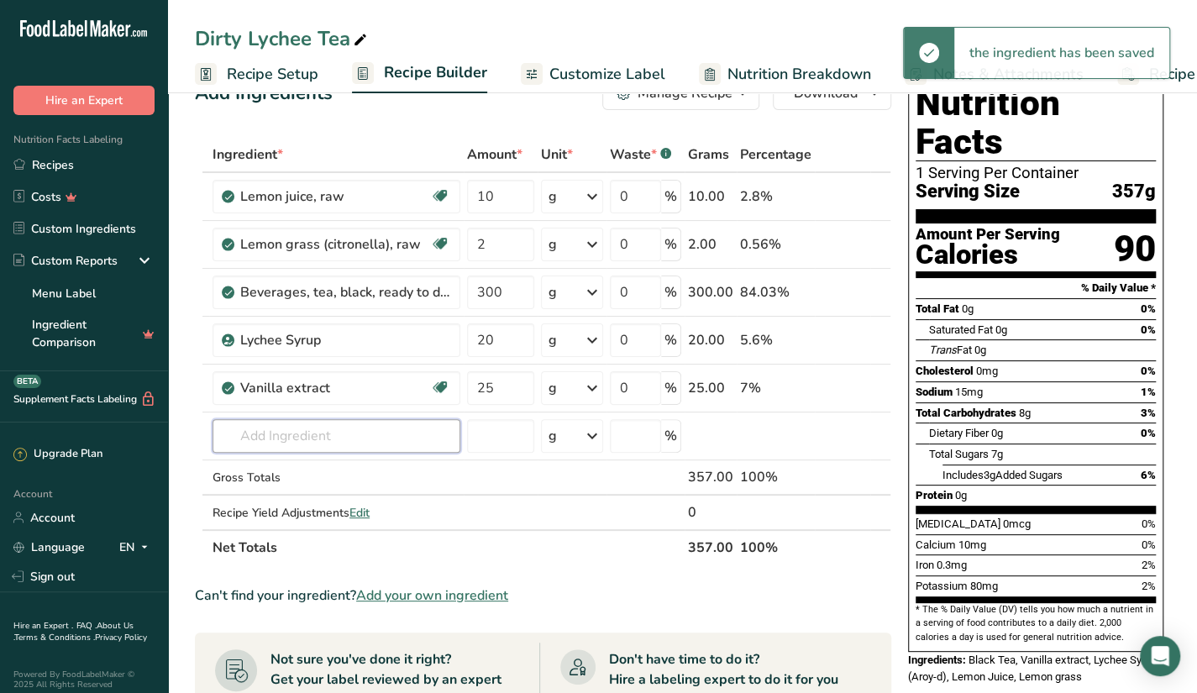
scroll to position [45, 0]
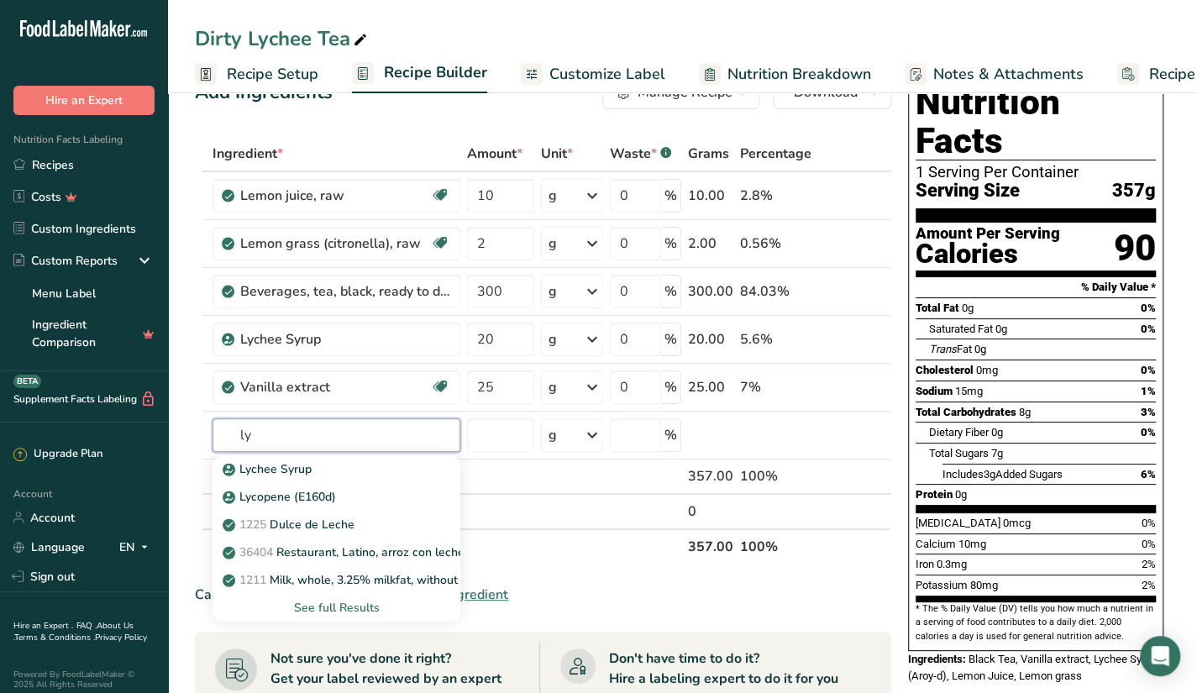
type input "l"
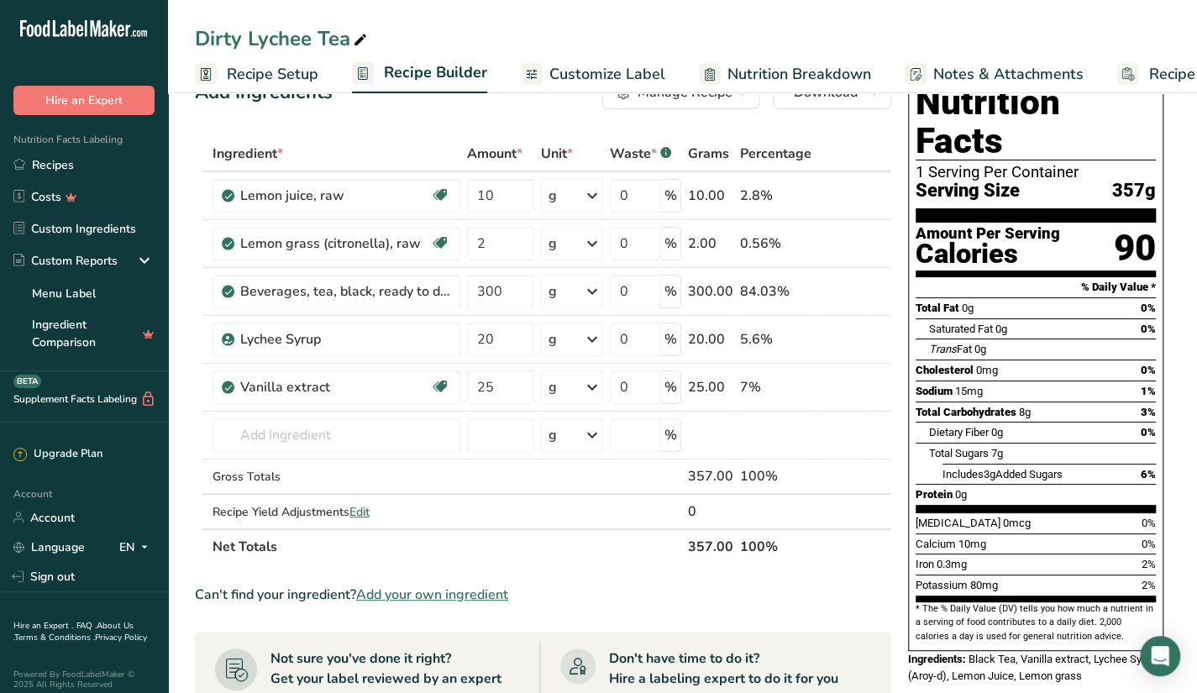
click at [897, 456] on div "Add Ingredients Manage Recipe Delete Recipe Duplicate Recipe Scale Recipe Save …" at bounding box center [548, 617] width 707 height 1096
click at [501, 338] on input "20" at bounding box center [500, 340] width 67 height 34
type input "2"
type input "30"
click at [870, 593] on div "Can't find your ingredient? Add your own ingredient" at bounding box center [543, 595] width 697 height 20
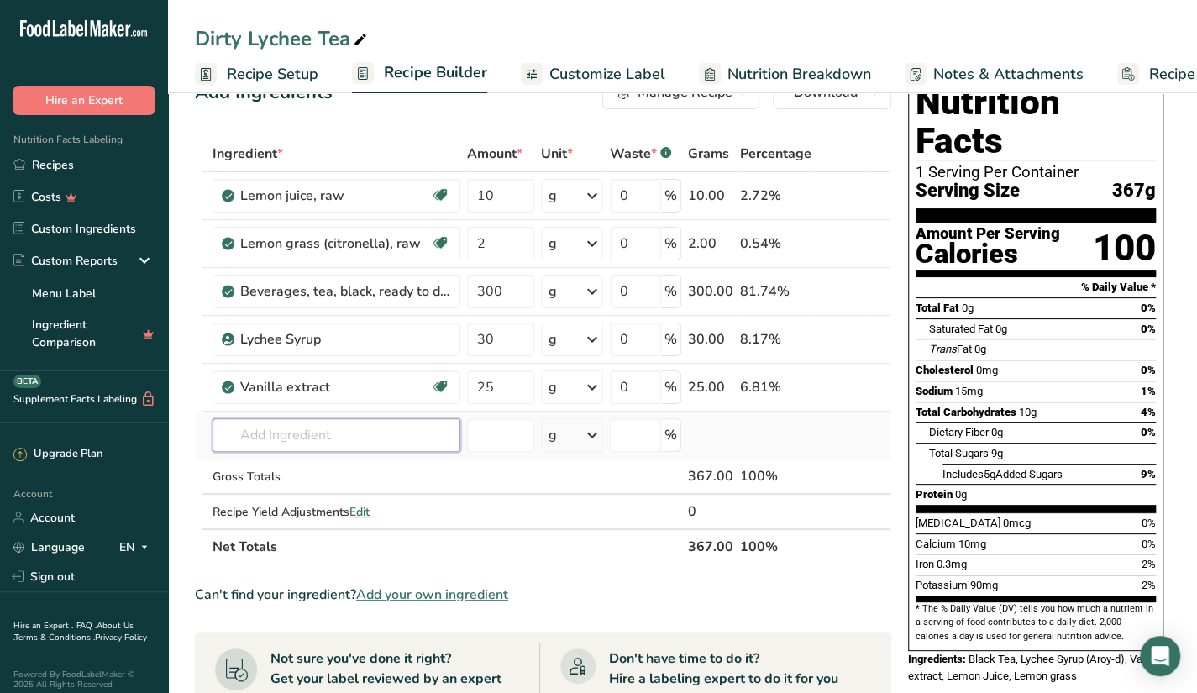
click at [381, 426] on input "text" at bounding box center [337, 435] width 248 height 34
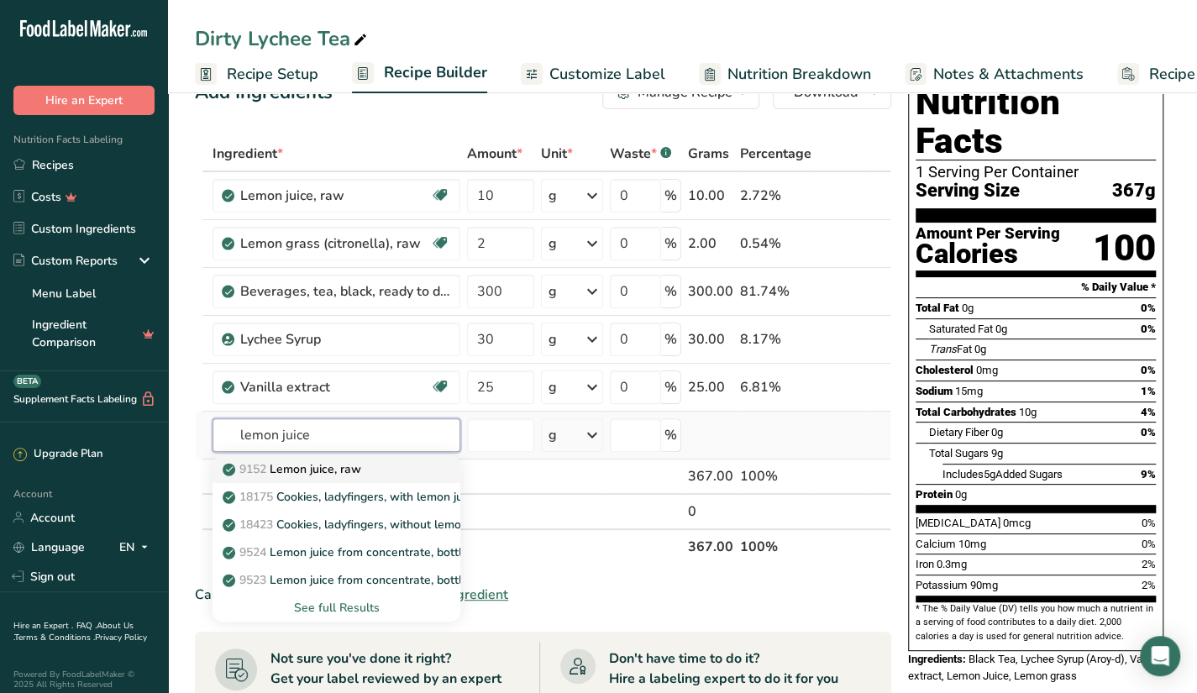
type input "lemon juice"
click at [385, 465] on div "9152 Lemon juice, raw" at bounding box center [323, 469] width 194 height 18
type input "Lemon juice, raw"
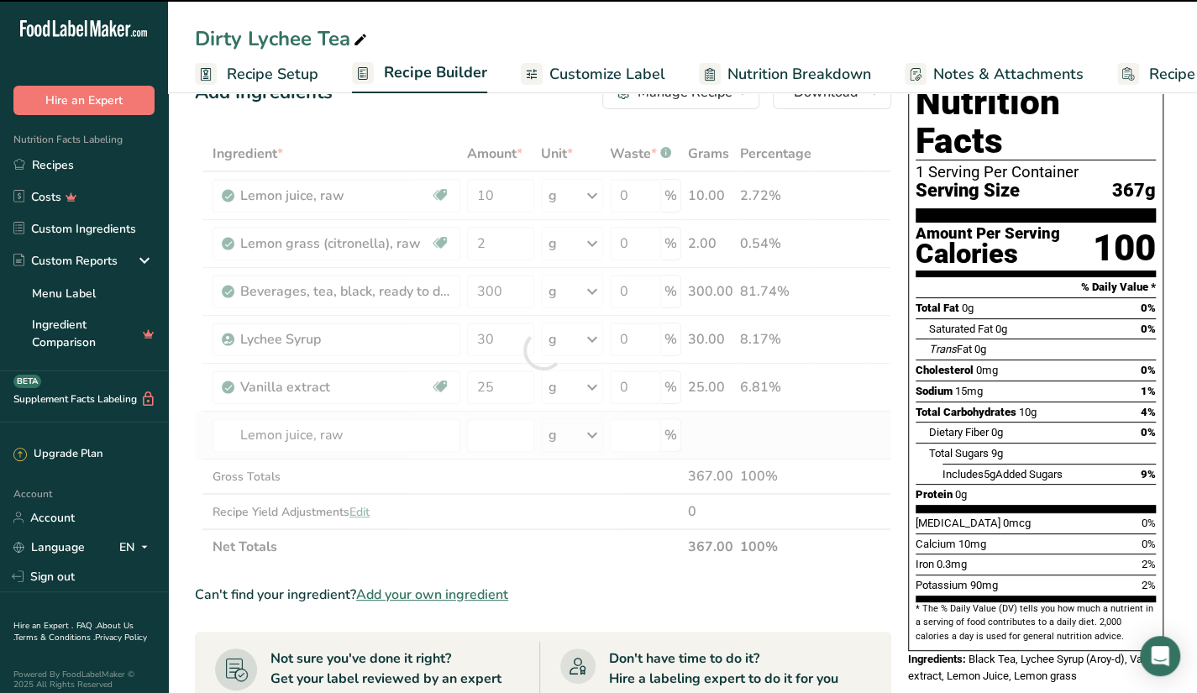
type input "0"
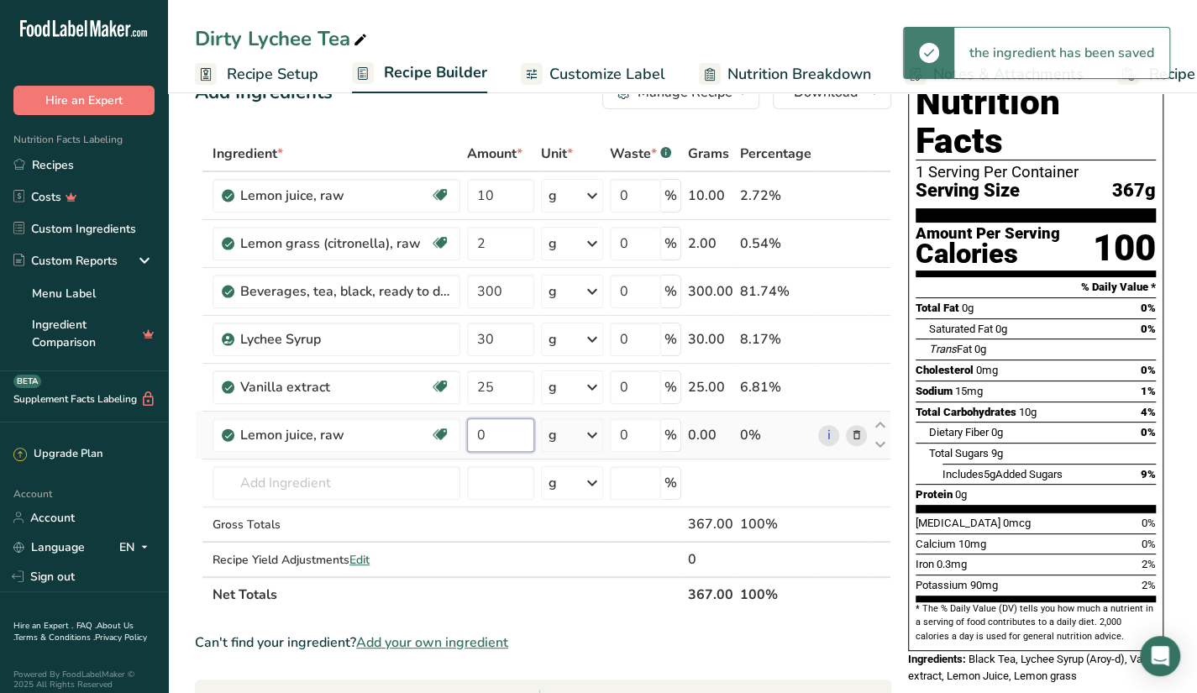
click at [520, 434] on input "0" at bounding box center [500, 435] width 67 height 34
type input "10"
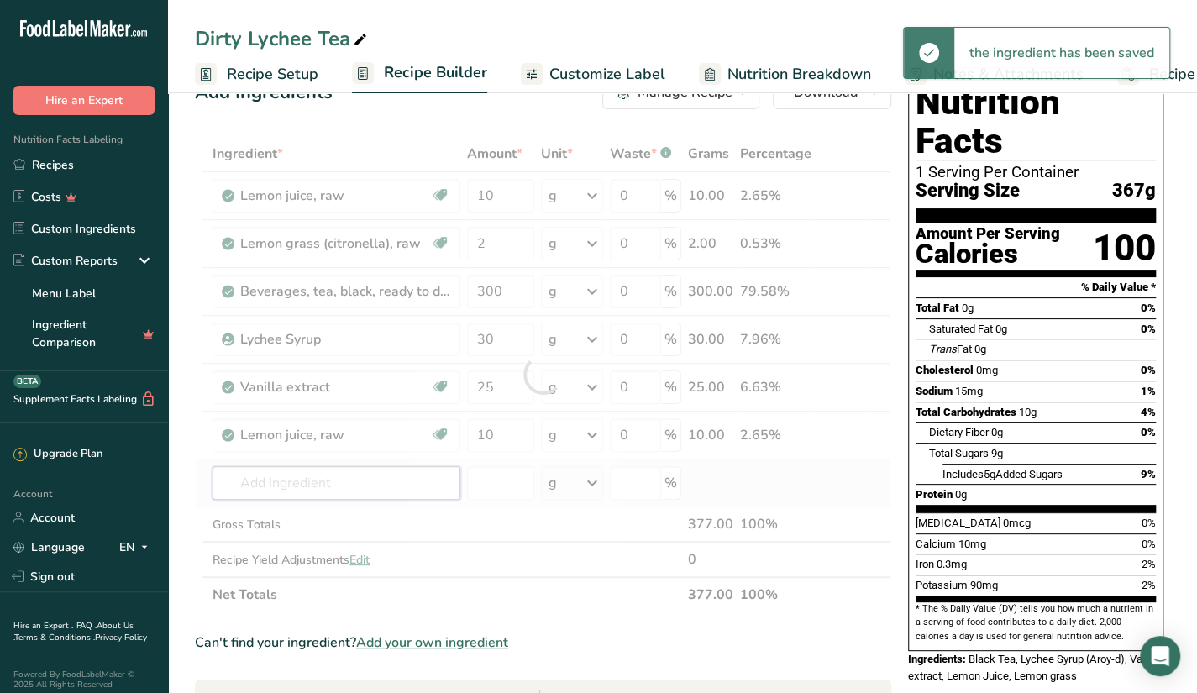
click at [372, 488] on div "Ingredient * Amount * Unit * Waste * .a-a{fill:#347362;}.b-a{fill:#fff;} Grams …" at bounding box center [543, 374] width 697 height 476
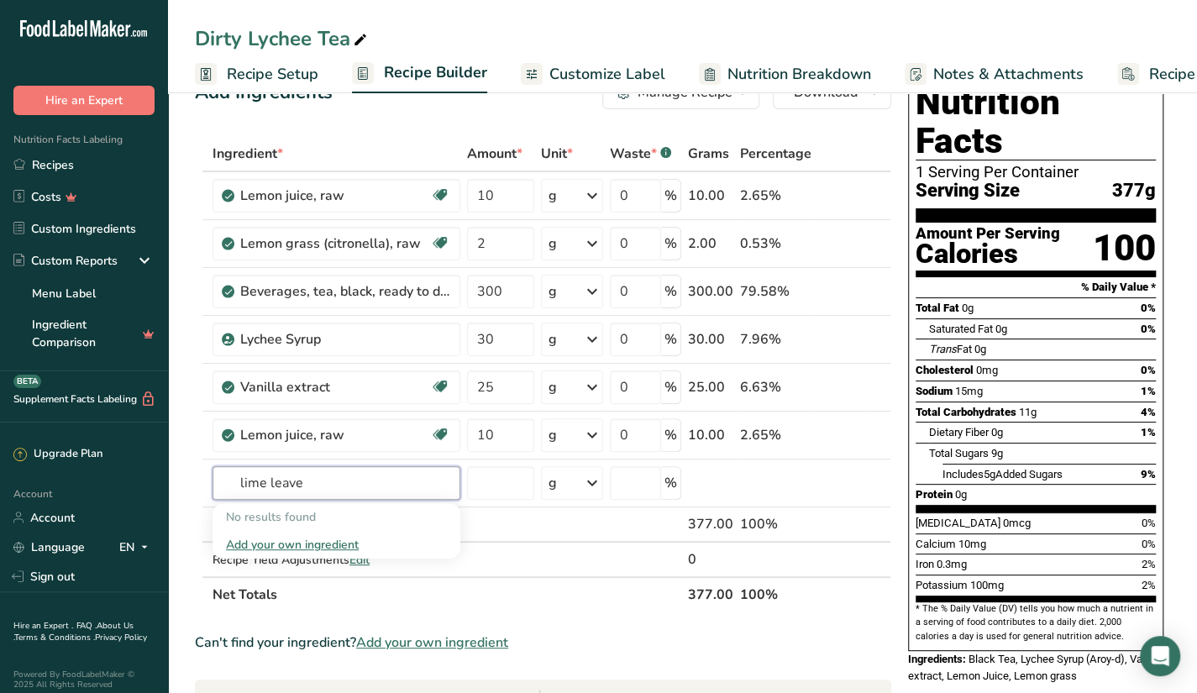
type input "lime leave"
click at [665, 639] on div "Can't find your ingredient? Add your own ingredient" at bounding box center [543, 643] width 697 height 20
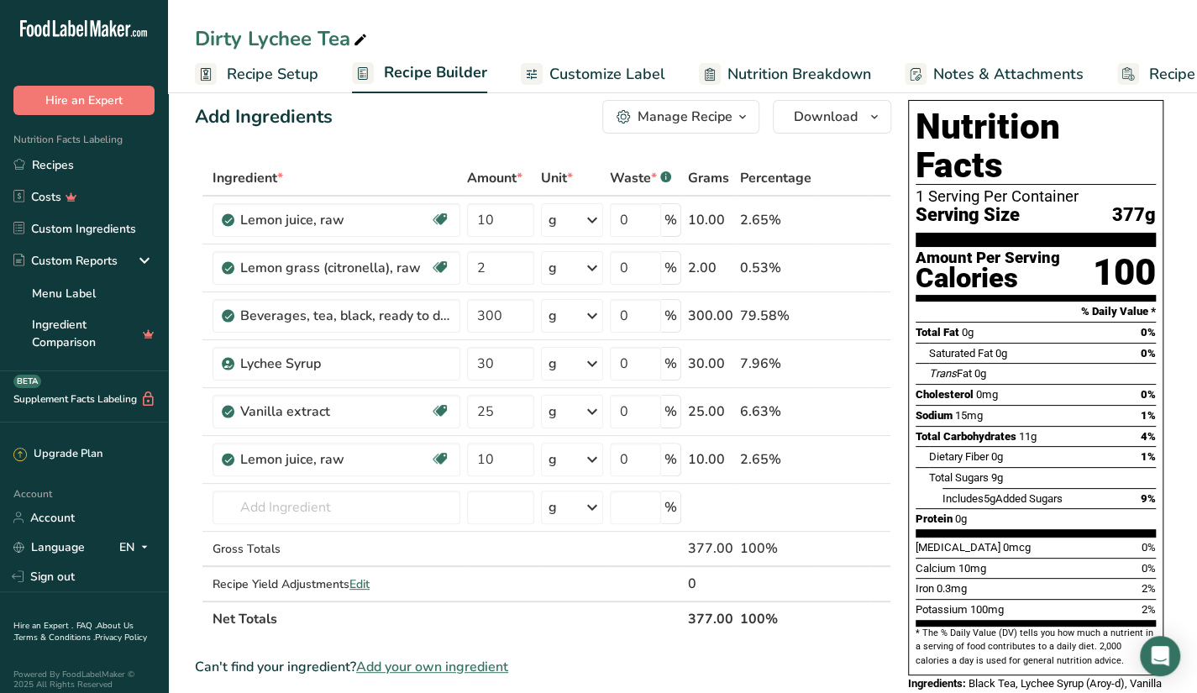
scroll to position [20, 0]
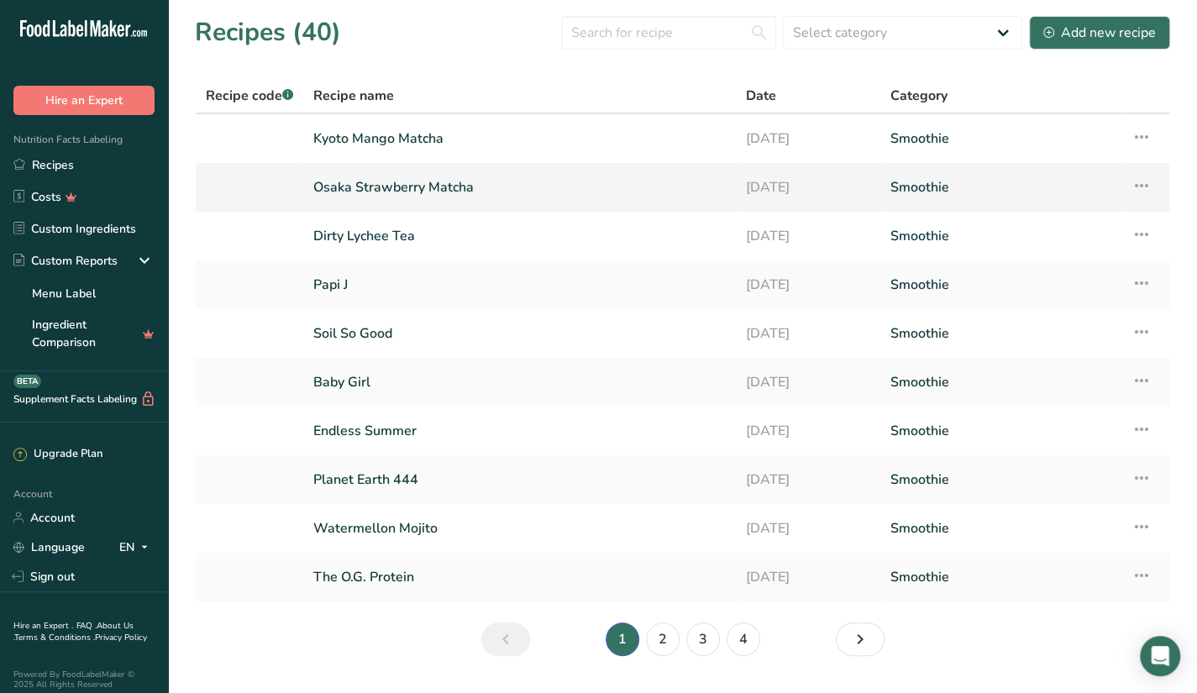
drag, startPoint x: 0, startPoint y: 0, endPoint x: 426, endPoint y: 181, distance: 462.7
click at [426, 181] on link "Osaka Strawberry Matcha" at bounding box center [519, 187] width 413 height 35
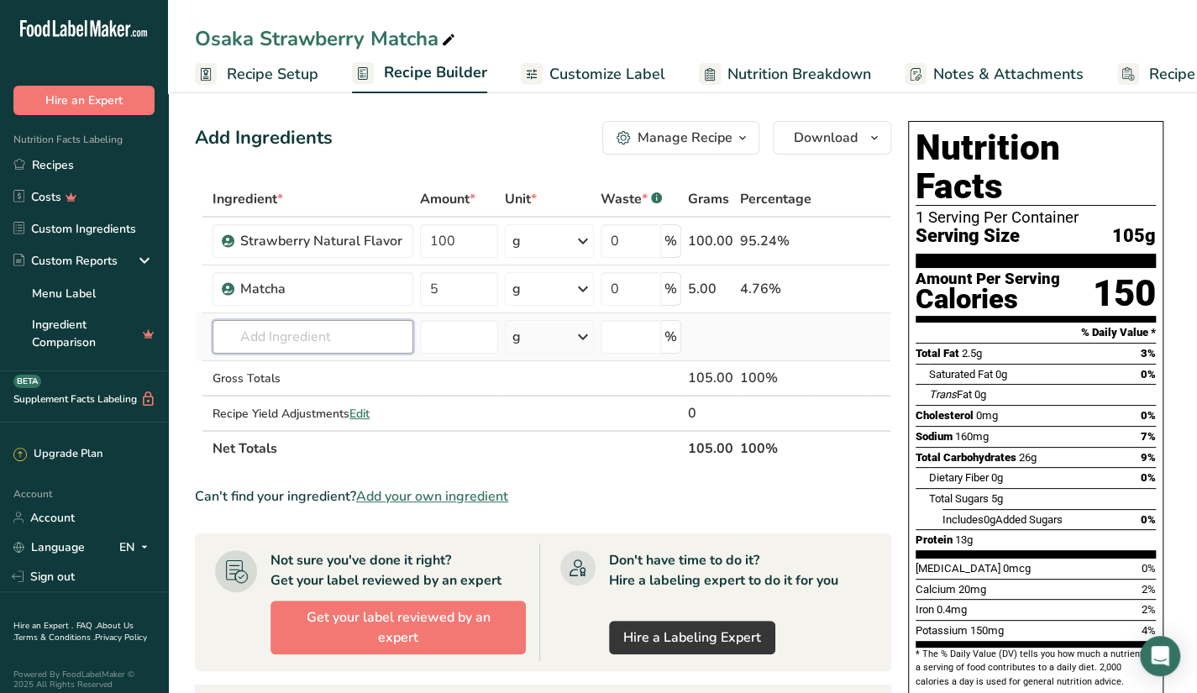
click at [318, 347] on input "text" at bounding box center [313, 337] width 201 height 34
type input "r"
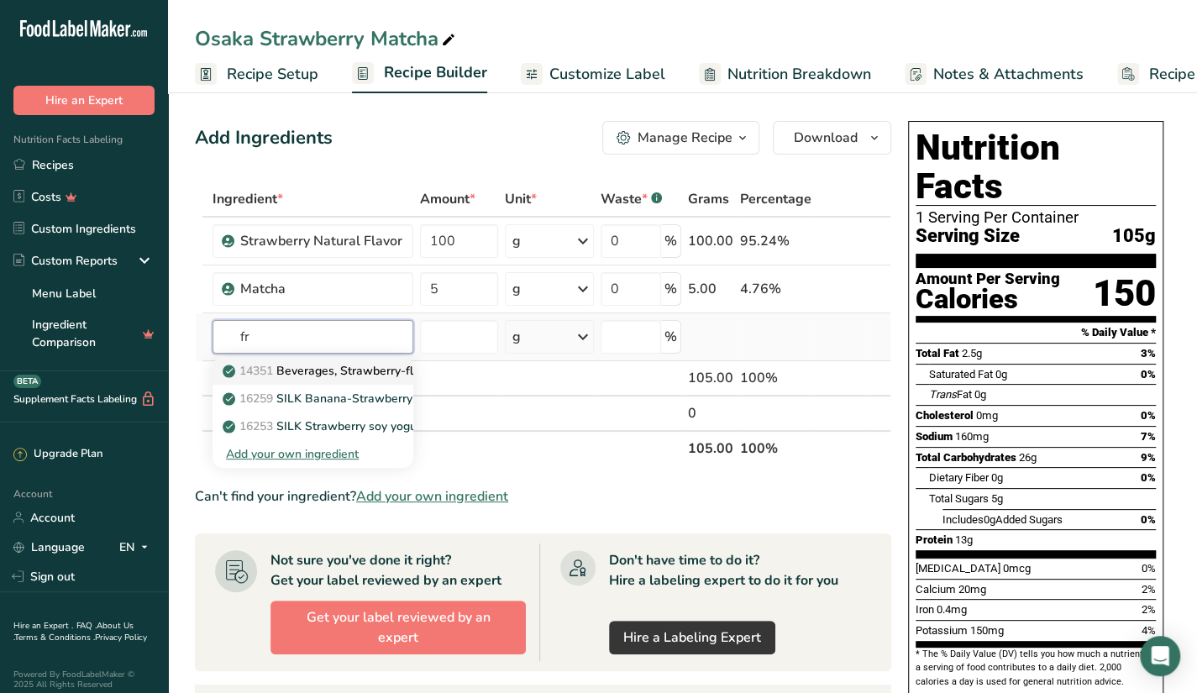
type input "f"
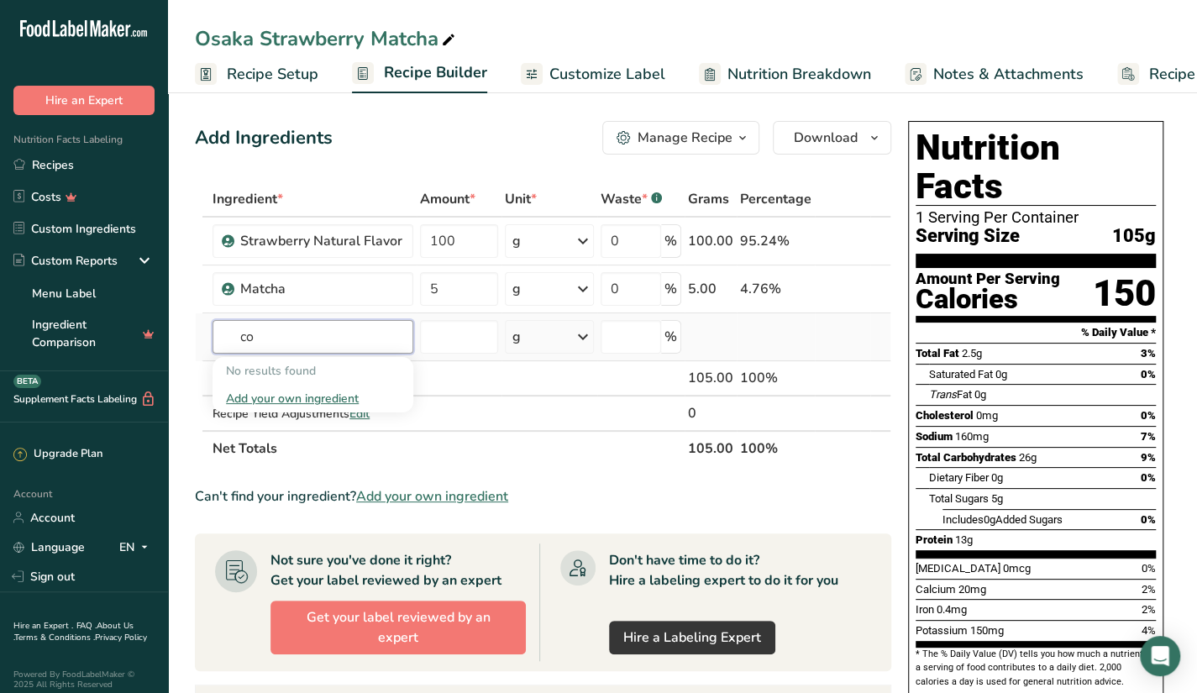
type input "c"
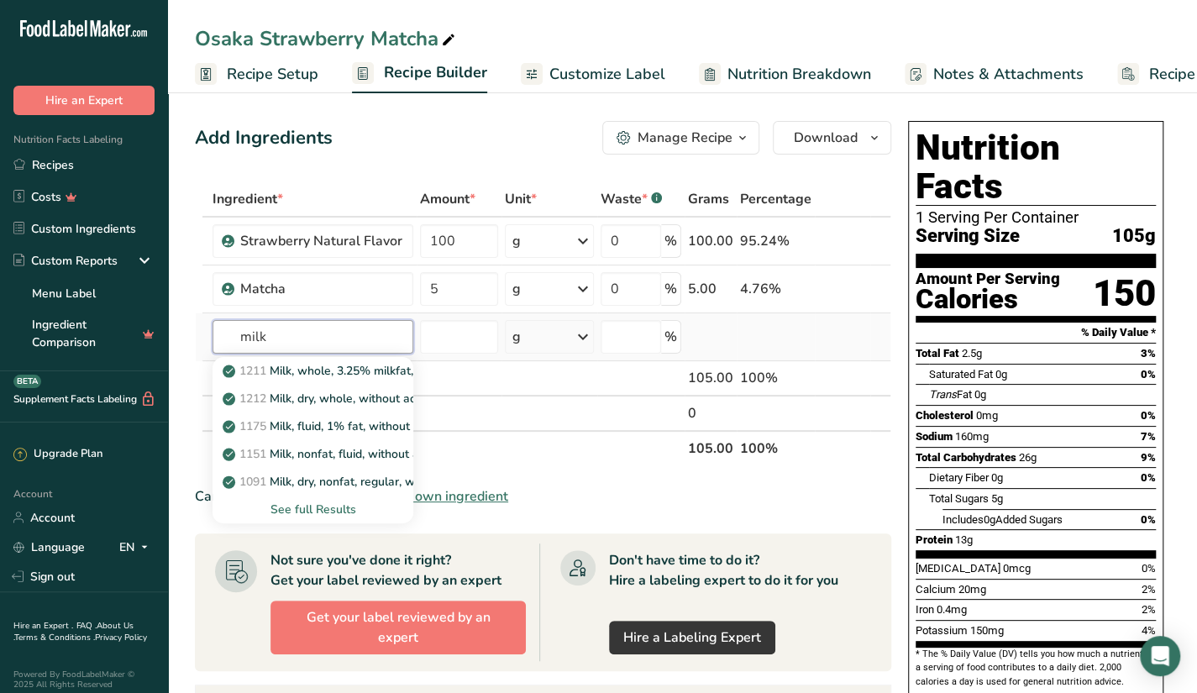
type input "milk"
click at [330, 503] on div "See full Results" at bounding box center [313, 510] width 174 height 18
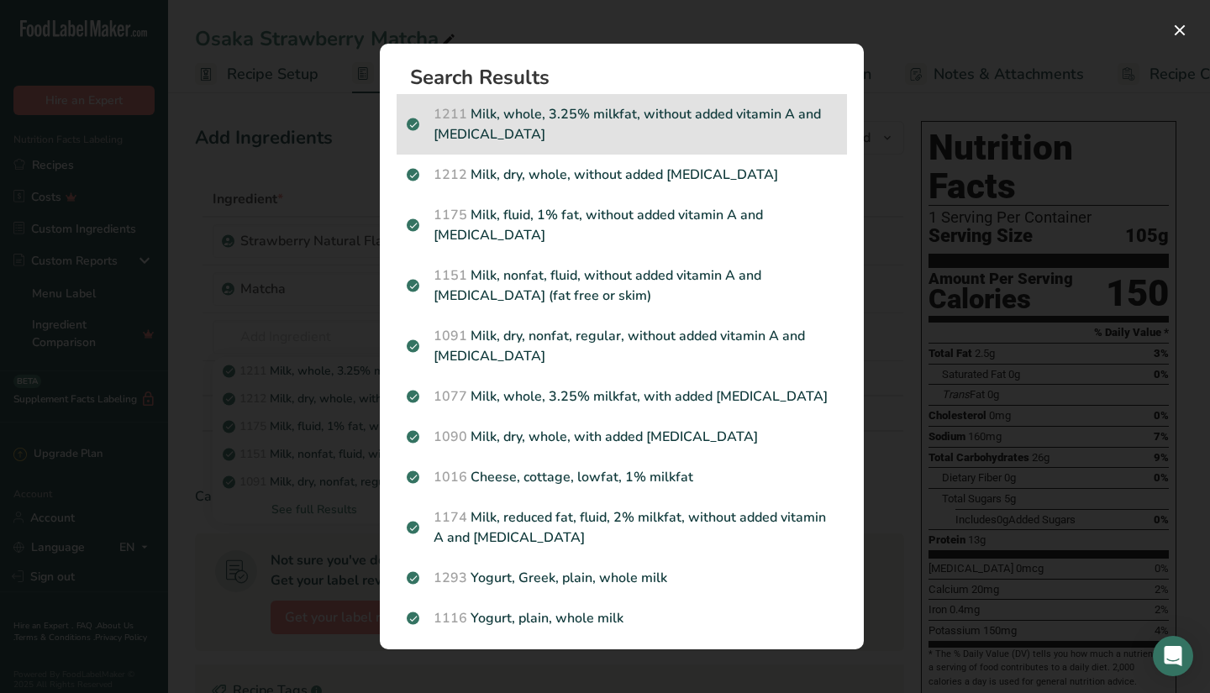
click at [601, 129] on p "1211 Milk, whole, 3.25% milkfat, without added vitamin A and [MEDICAL_DATA]" at bounding box center [622, 124] width 430 height 40
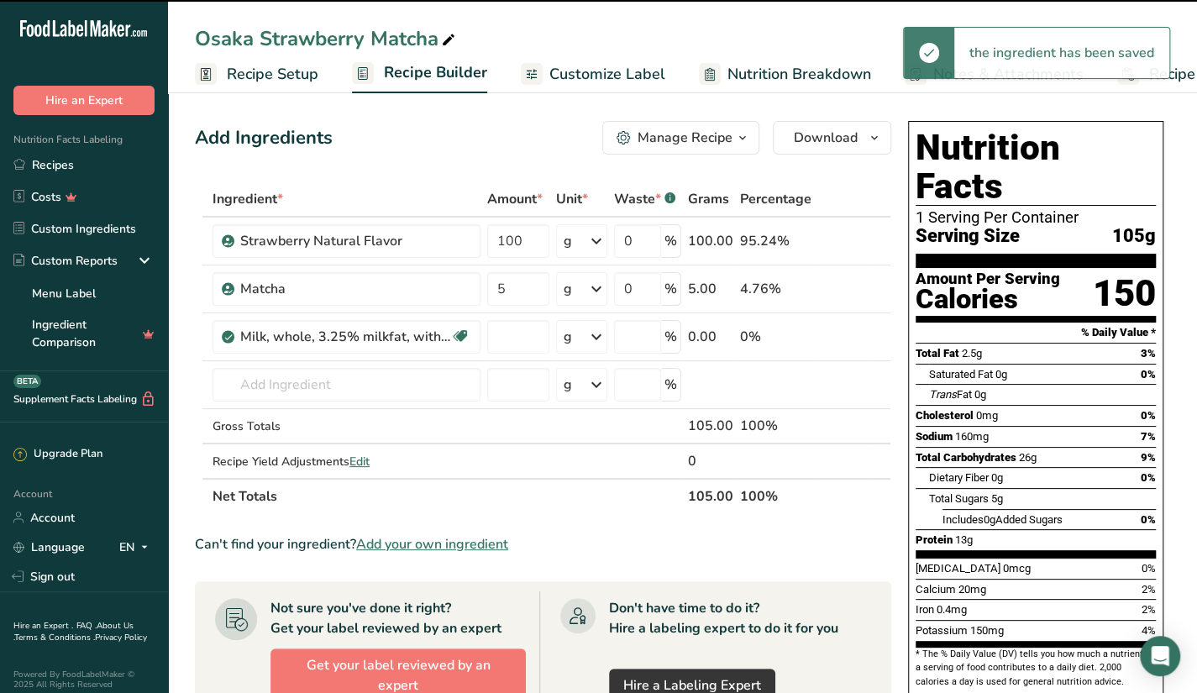
type input "0"
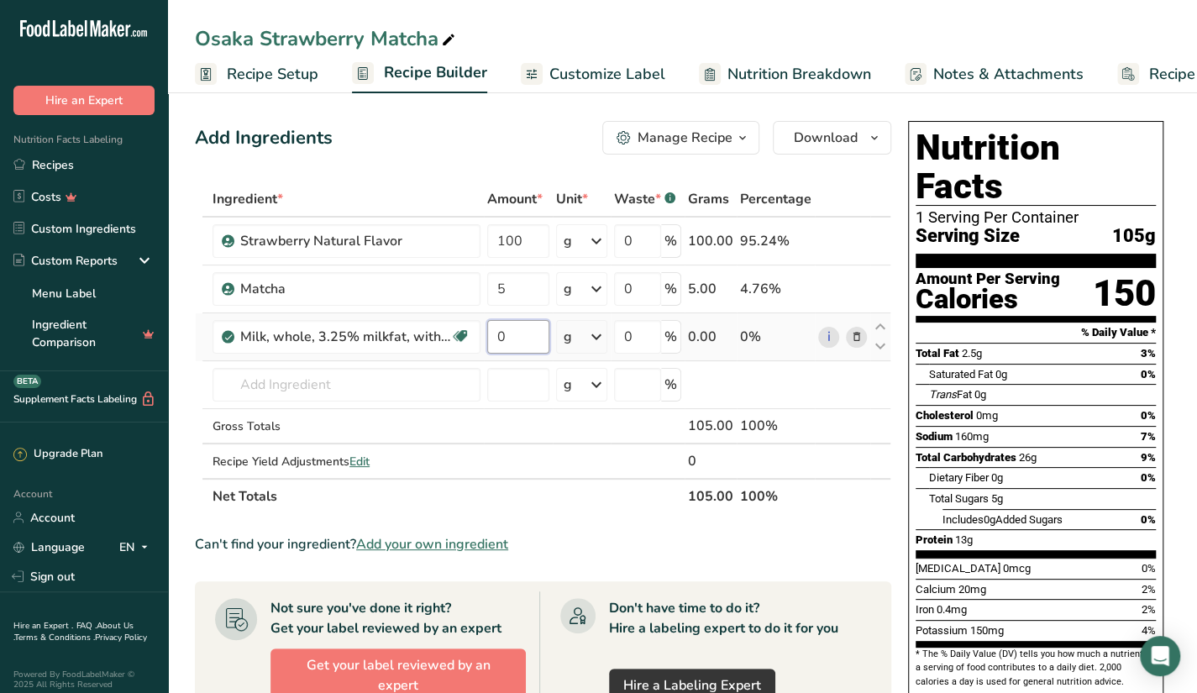
click at [526, 330] on input "0" at bounding box center [518, 337] width 62 height 34
type input "100"
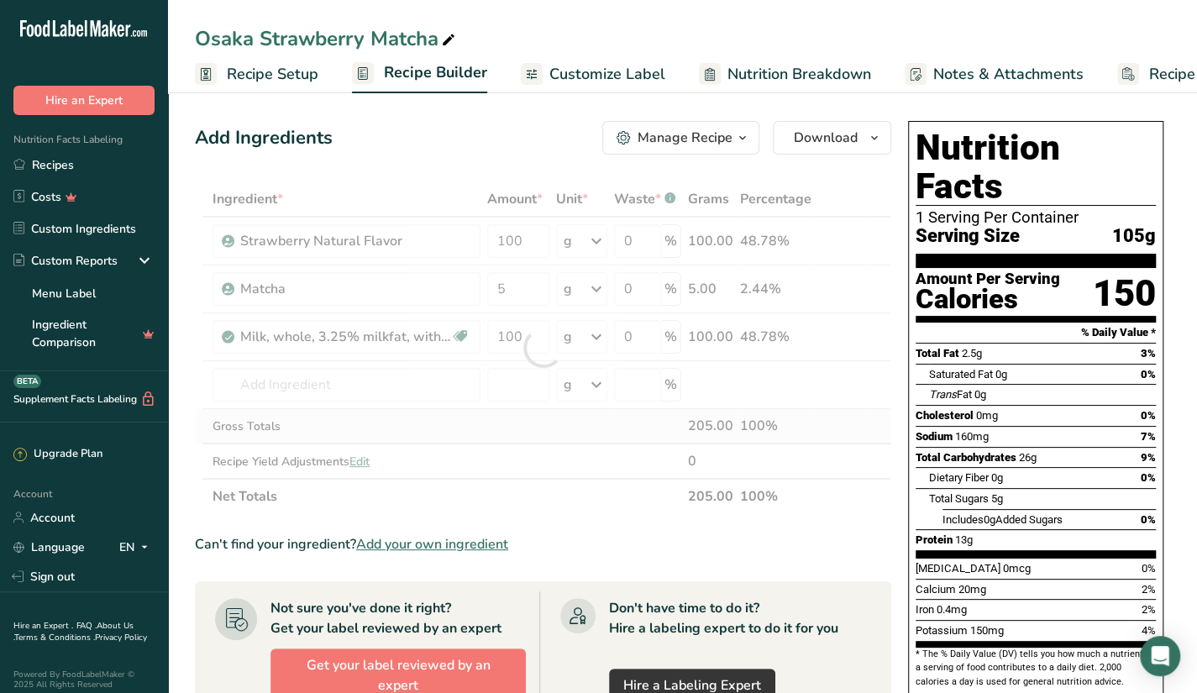
click at [423, 411] on div "Ingredient * Amount * Unit * Waste * .a-a{fill:#347362;}.b-a{fill:#fff;} Grams …" at bounding box center [543, 347] width 697 height 333
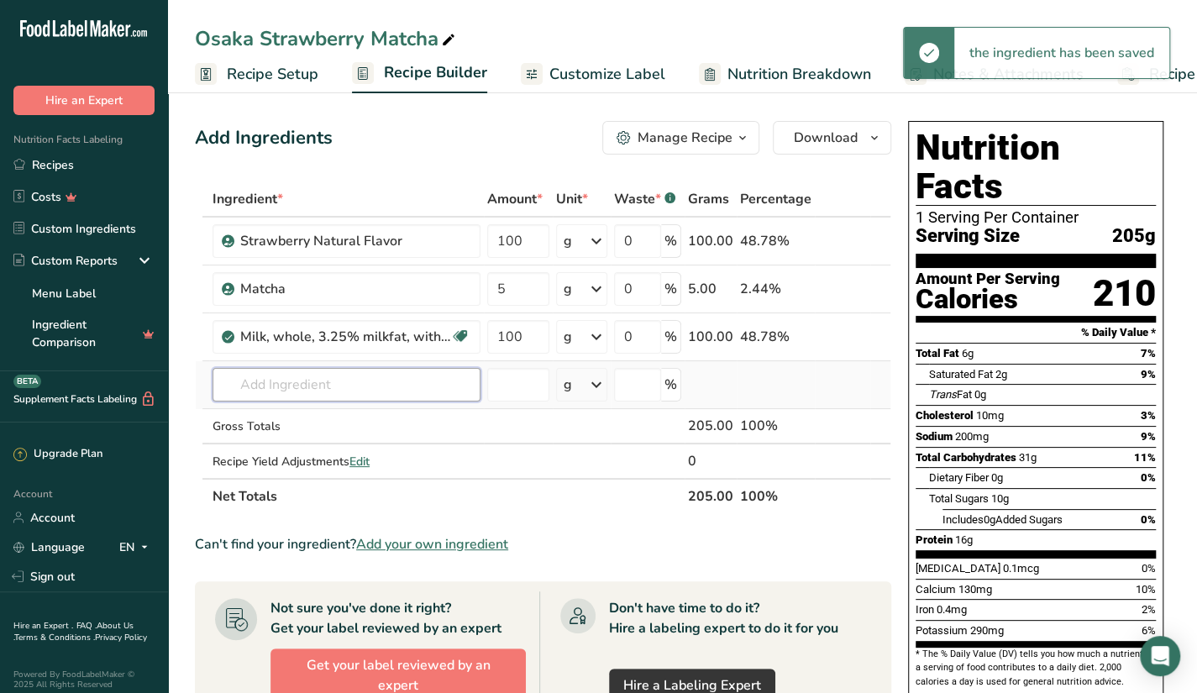
click at [413, 399] on input "text" at bounding box center [347, 385] width 268 height 34
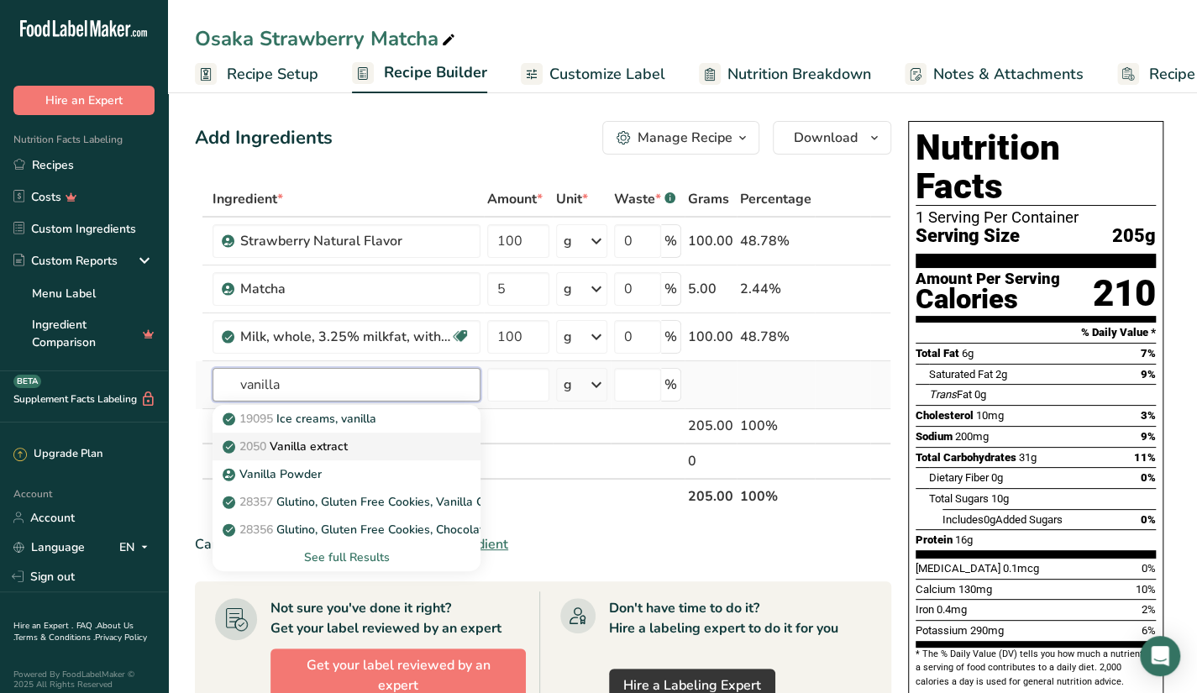
type input "vanilla"
click at [373, 438] on div "2050 Vanilla extract" at bounding box center [333, 447] width 214 height 18
type input "Vanilla extract"
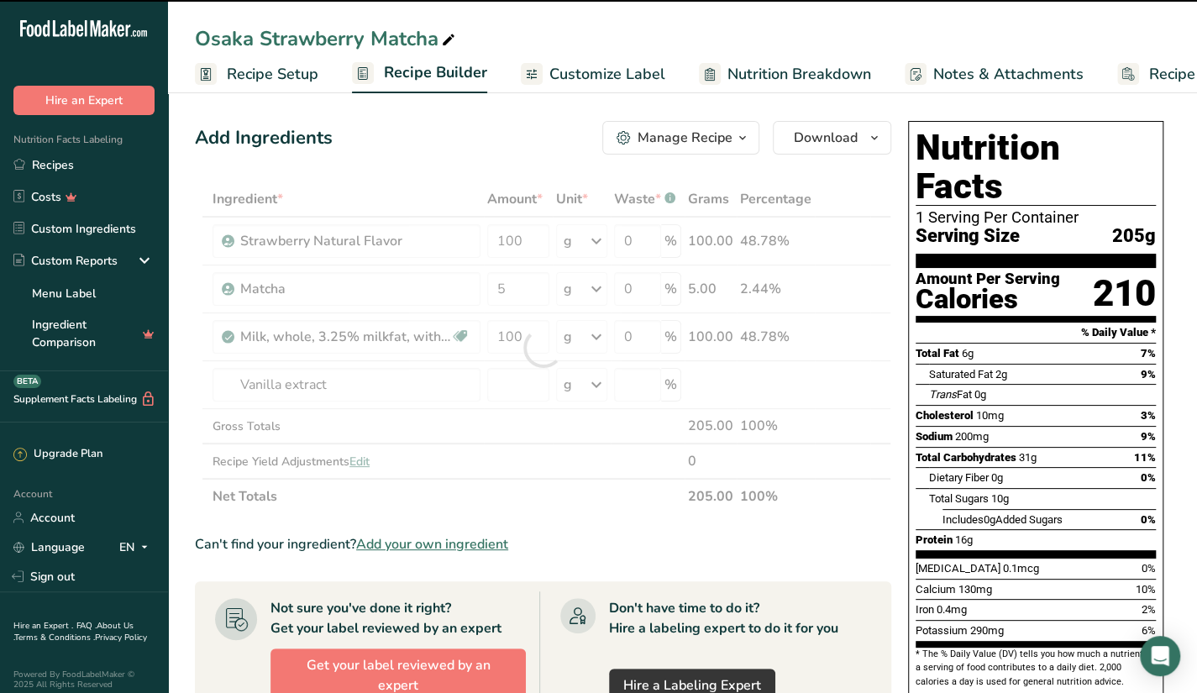
type input "0"
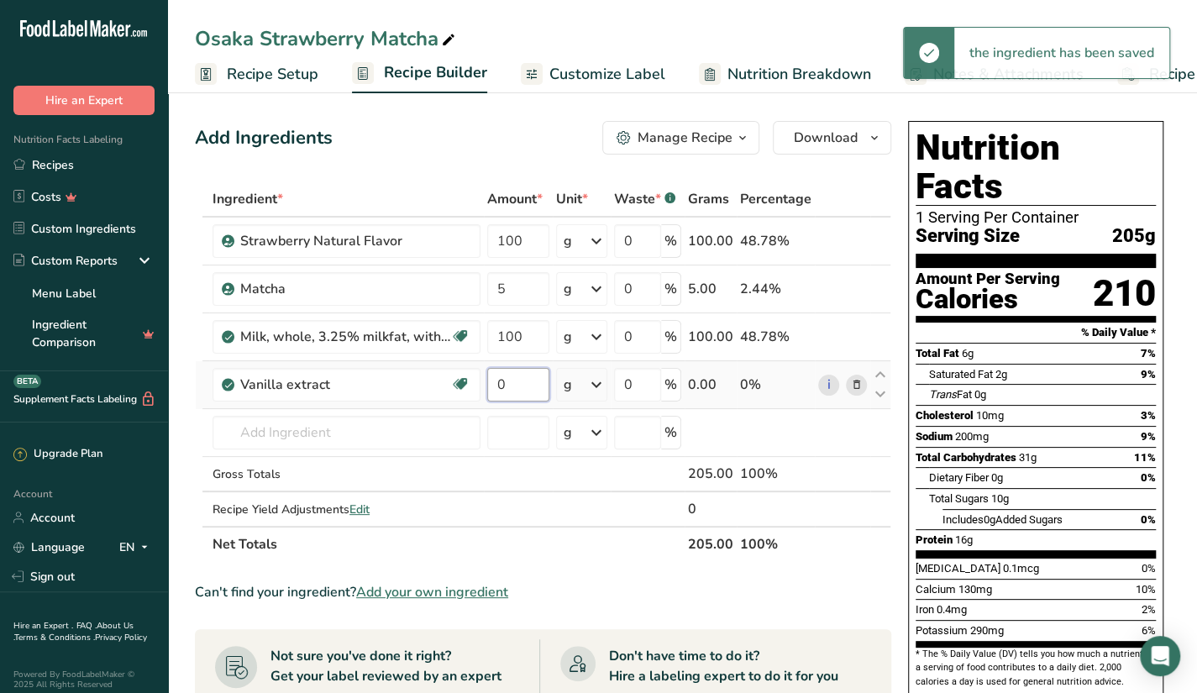
click at [546, 382] on input "0" at bounding box center [518, 385] width 62 height 34
type input "25"
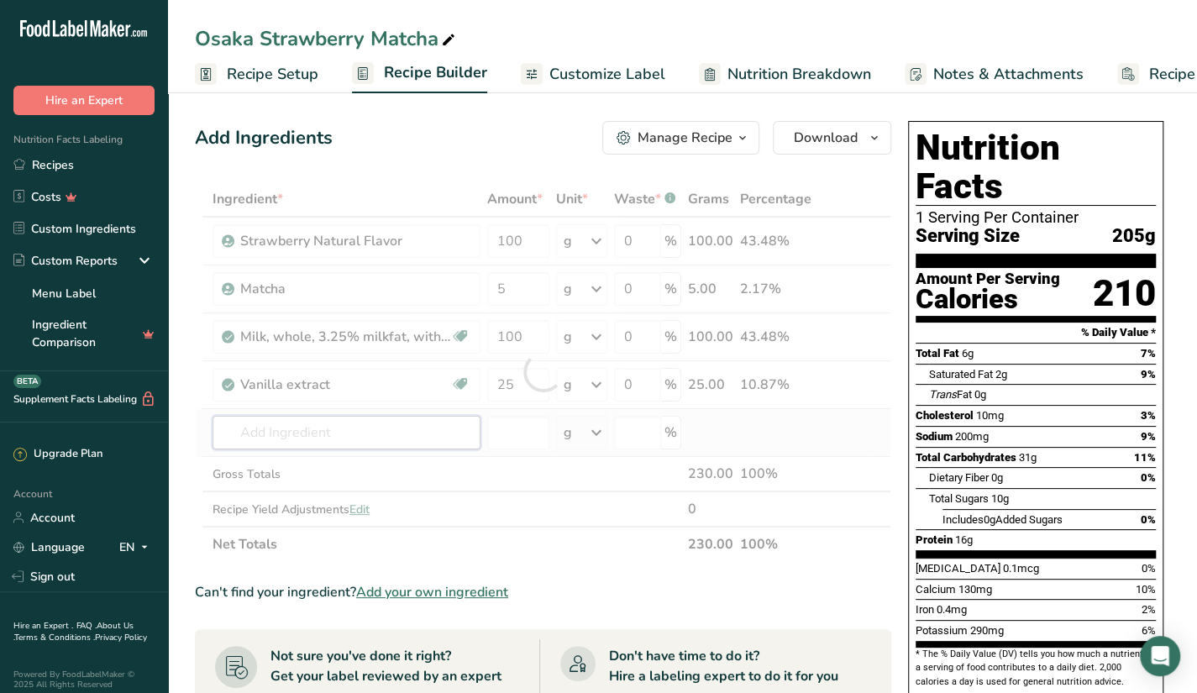
click at [449, 424] on div "Ingredient * Amount * Unit * Waste * .a-a{fill:#347362;}.b-a{fill:#fff;} Grams …" at bounding box center [543, 371] width 697 height 381
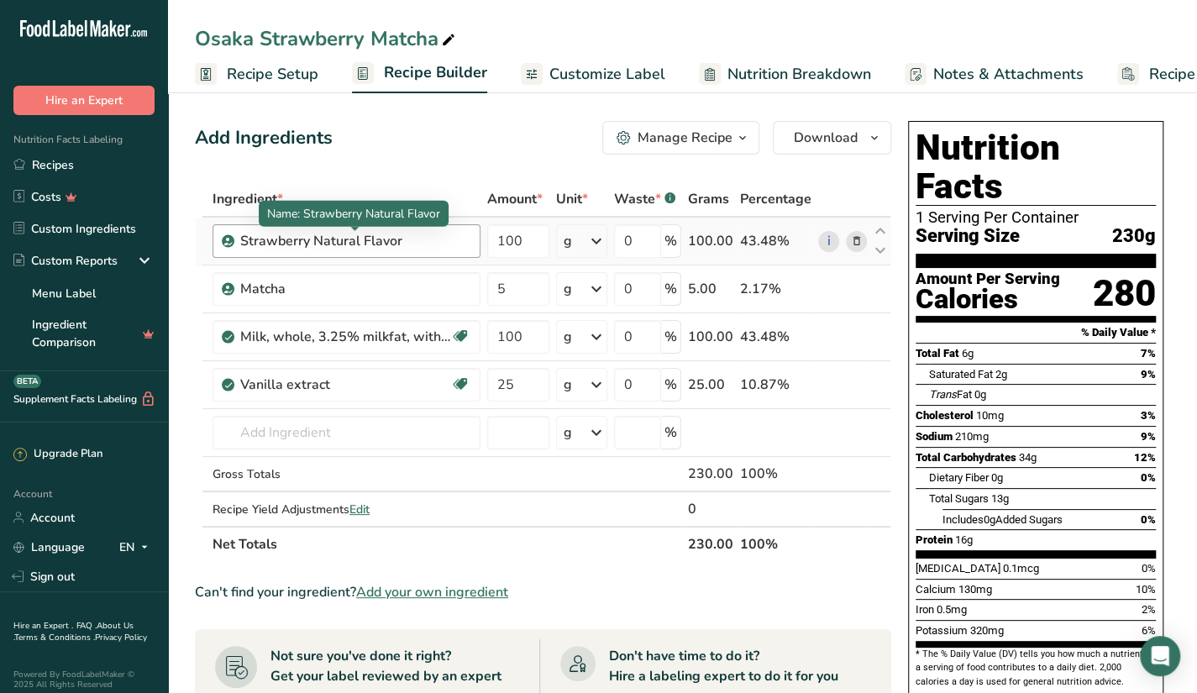
click at [430, 244] on div "Strawberry Natural Flavor" at bounding box center [345, 241] width 210 height 20
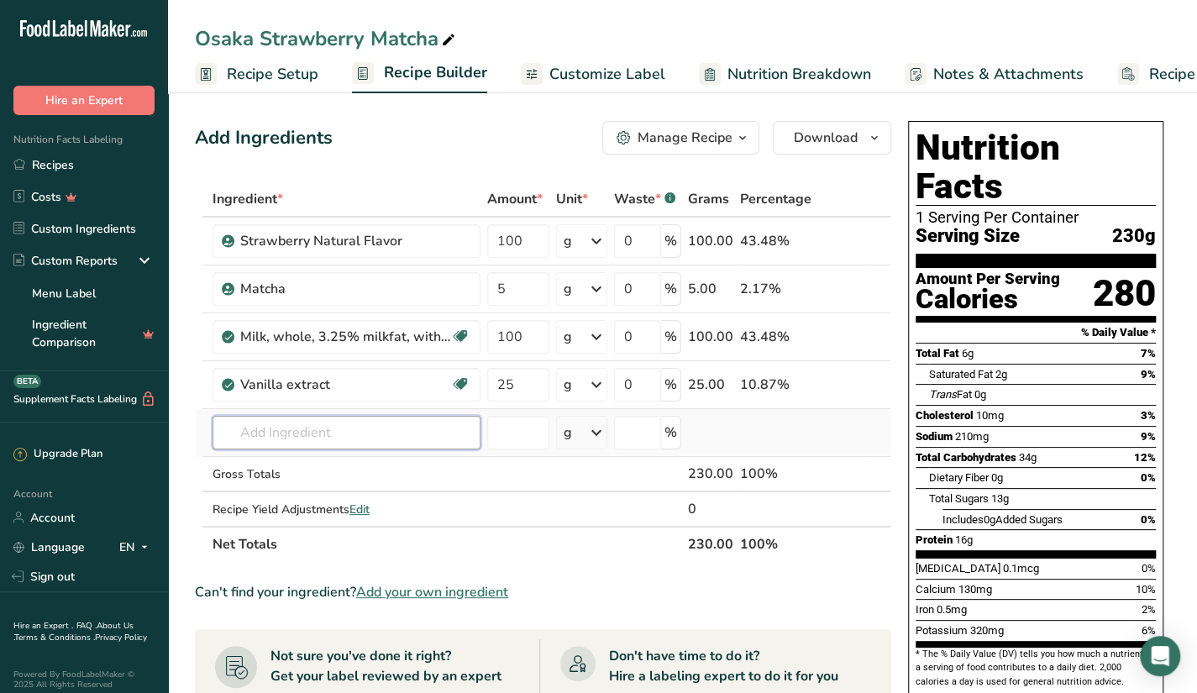
click at [391, 432] on input "text" at bounding box center [347, 433] width 268 height 34
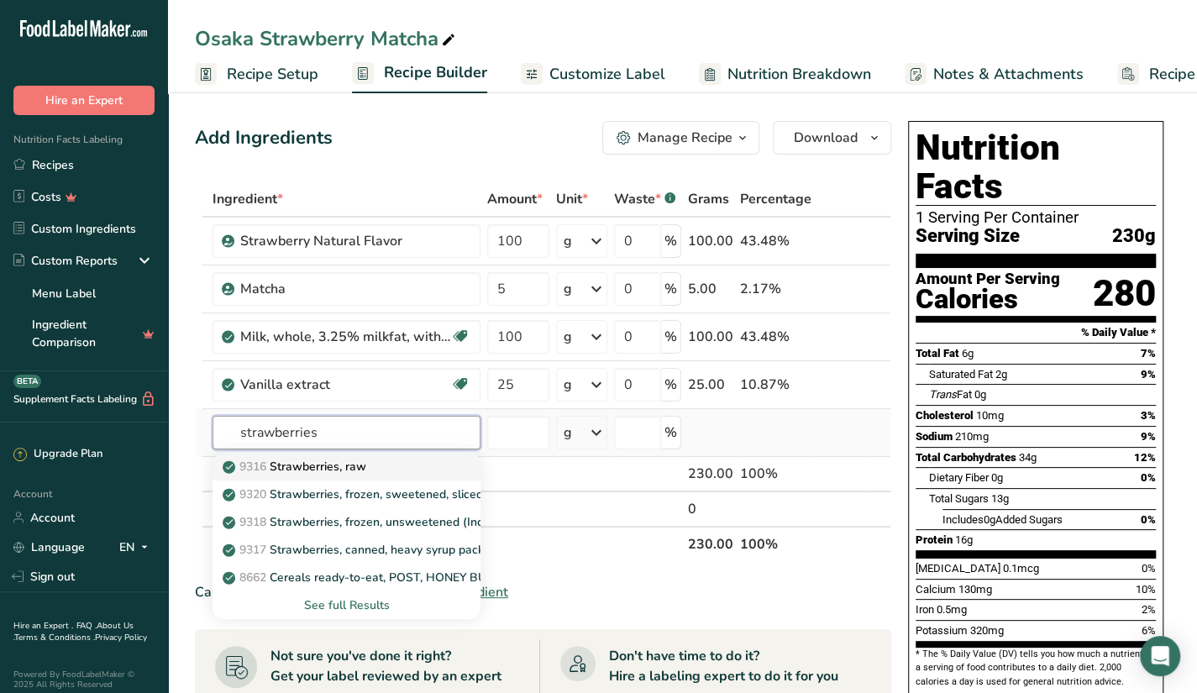
type input "strawberries"
click at [383, 458] on div "9316 Strawberries, raw" at bounding box center [333, 467] width 214 height 18
type input "Strawberries, raw"
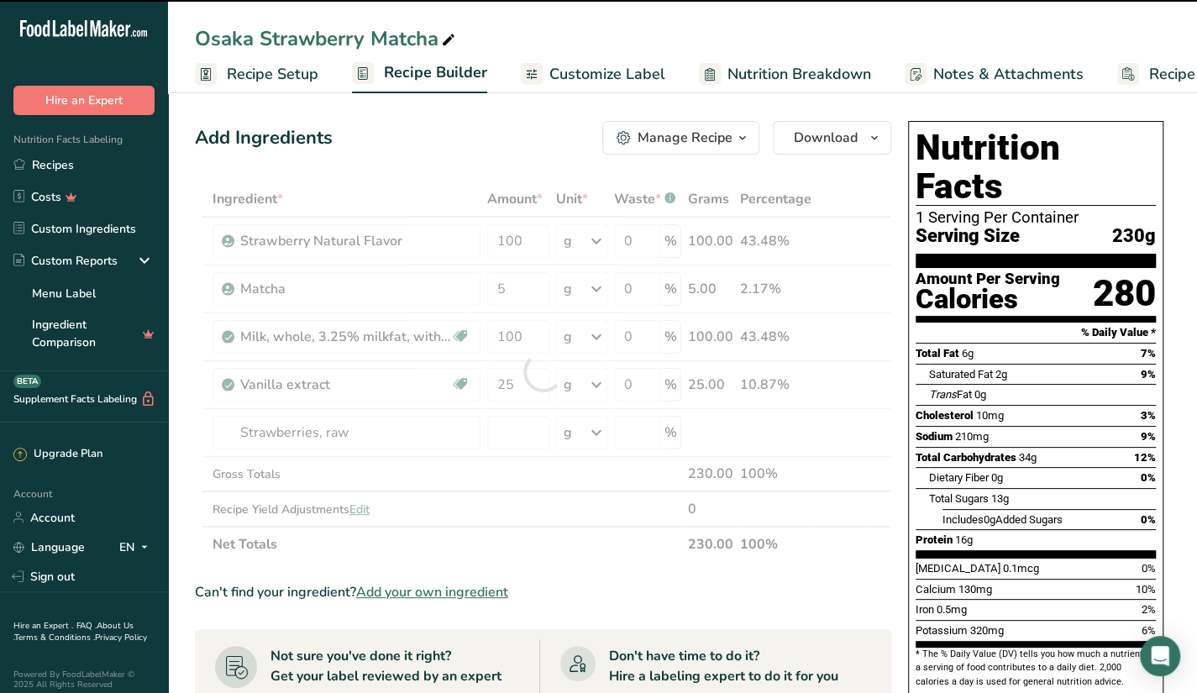
type input "0"
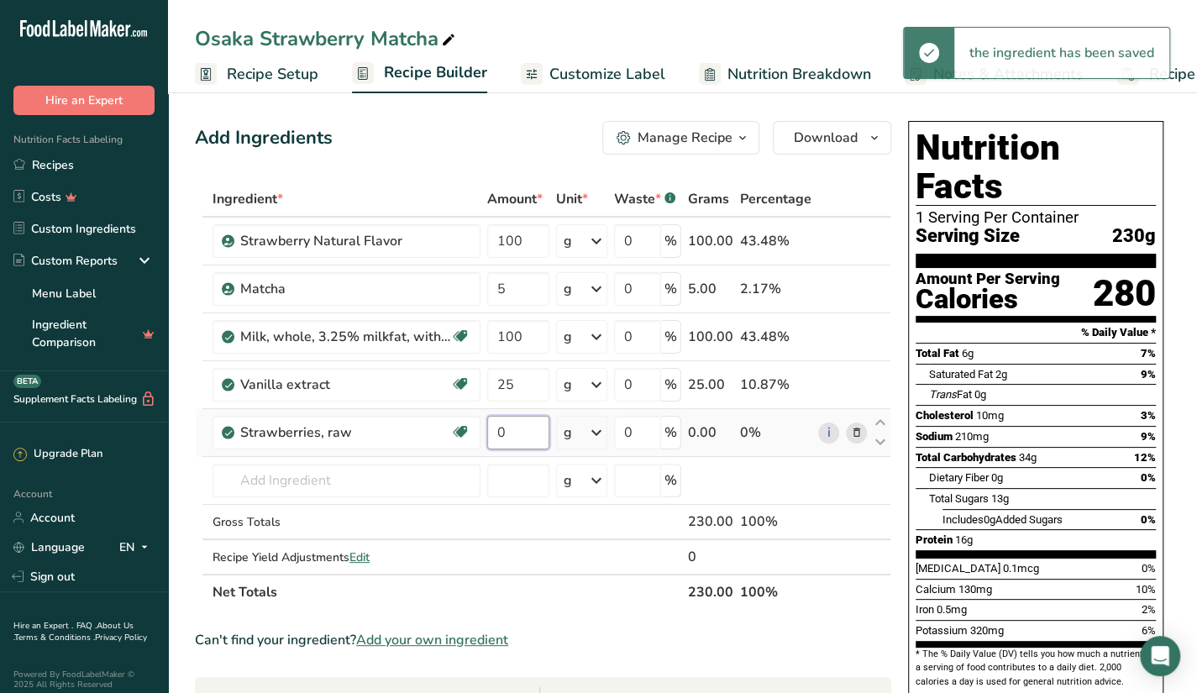
click at [512, 434] on input "0" at bounding box center [518, 433] width 62 height 34
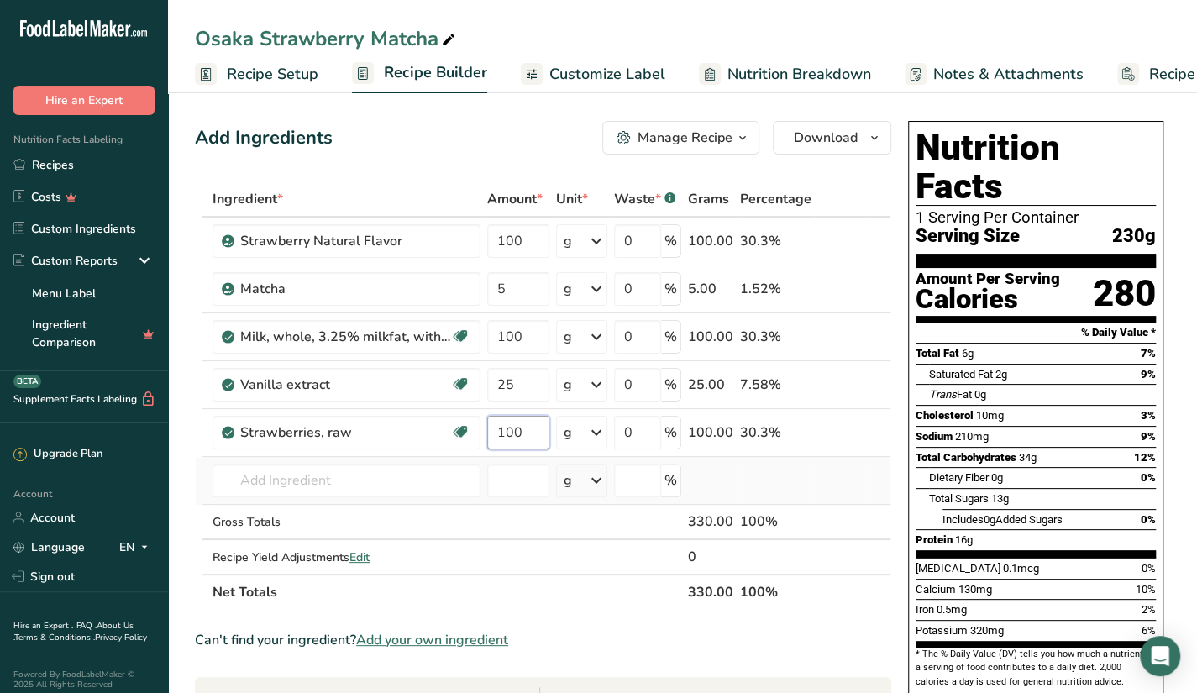
type input "100"
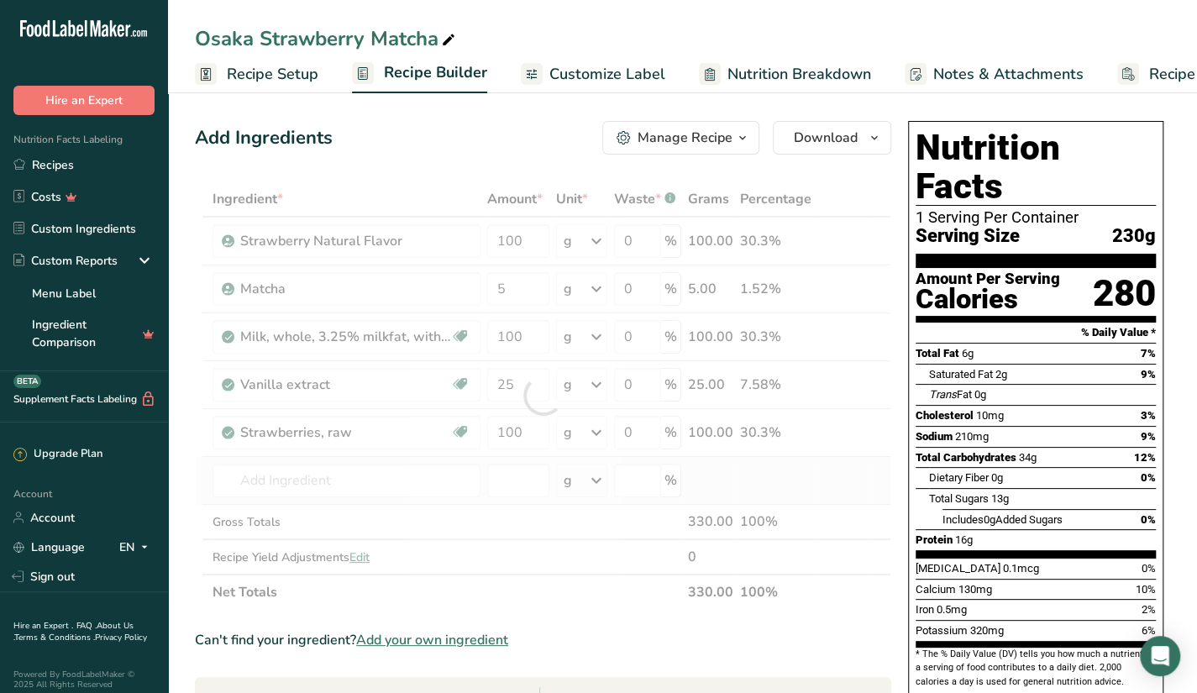
click at [797, 483] on div "Ingredient * Amount * Unit * Waste * .a-a{fill:#347362;}.b-a{fill:#fff;} Grams …" at bounding box center [543, 395] width 697 height 429
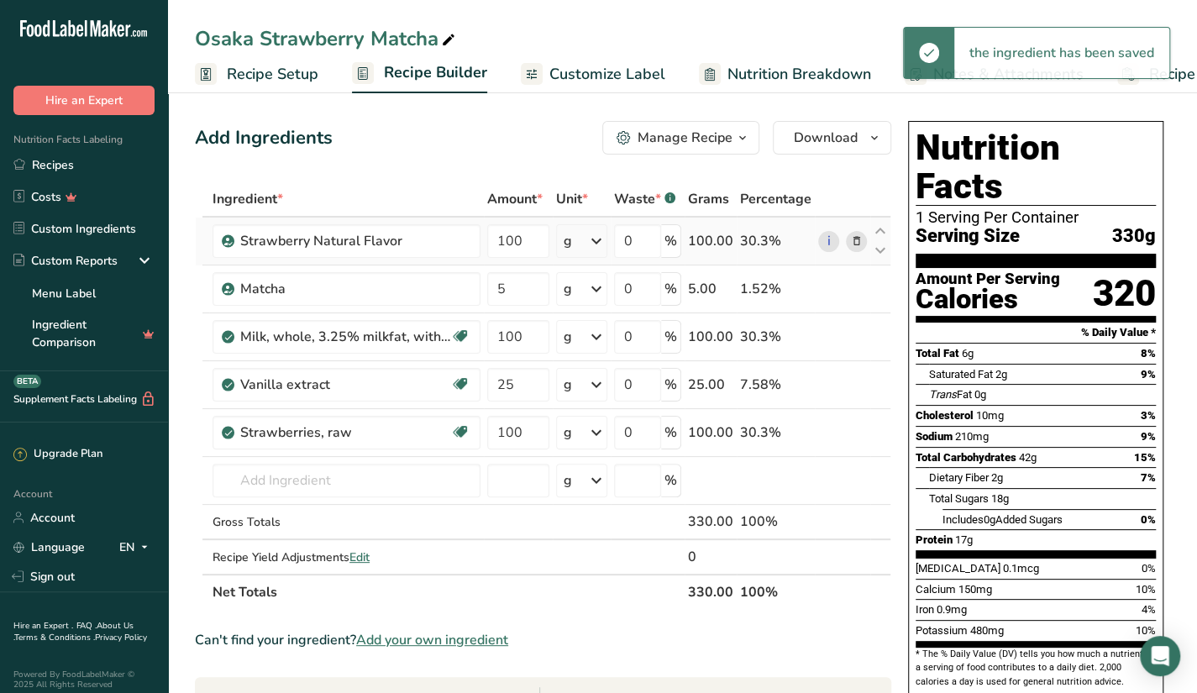
click at [858, 246] on icon at bounding box center [856, 242] width 12 height 18
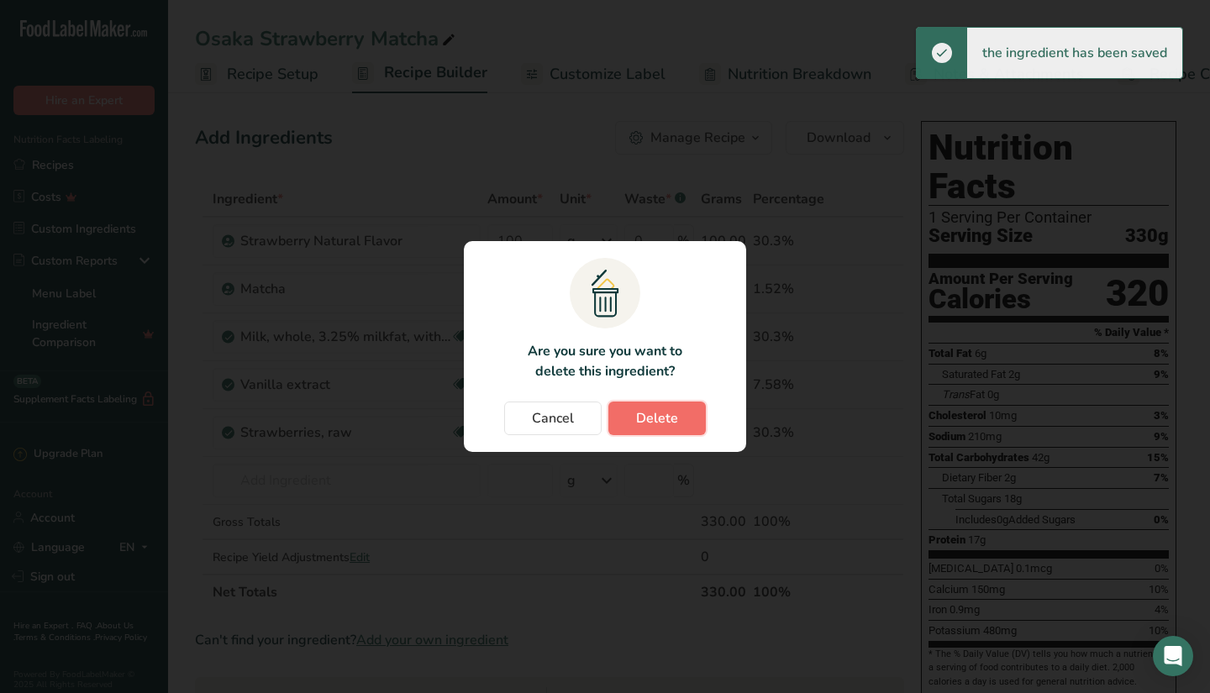
click at [644, 421] on span "Delete" at bounding box center [657, 418] width 42 height 20
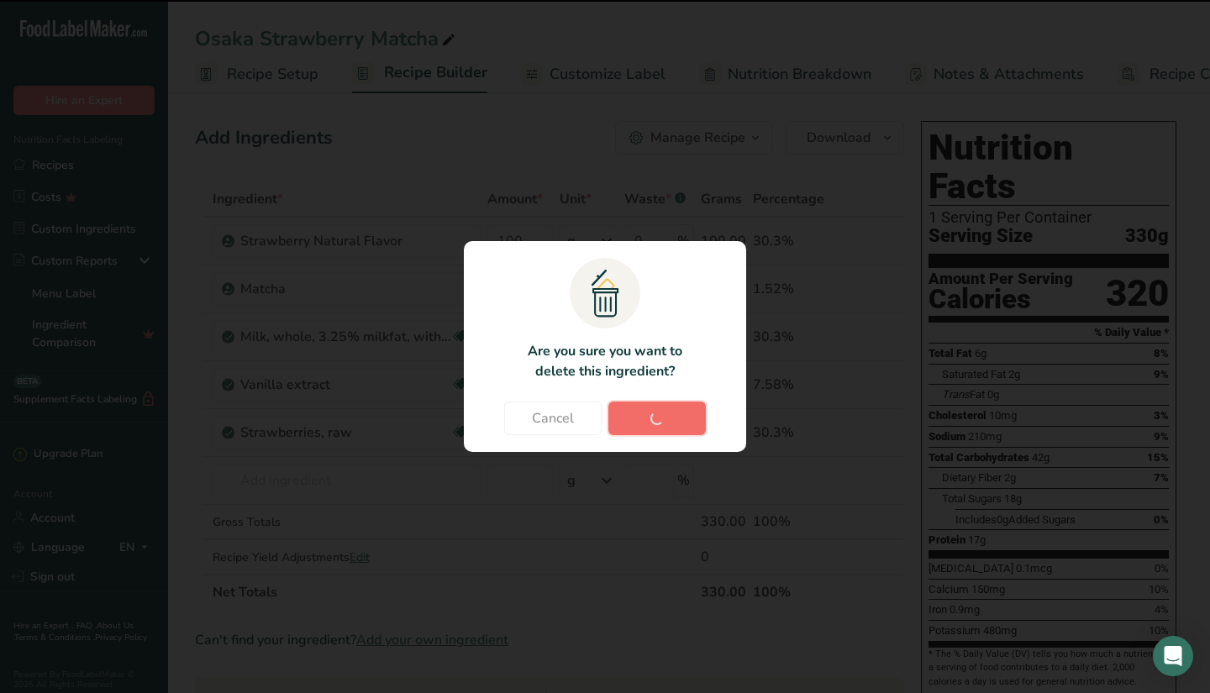
type input "5"
type input "100"
type input "25"
type input "100"
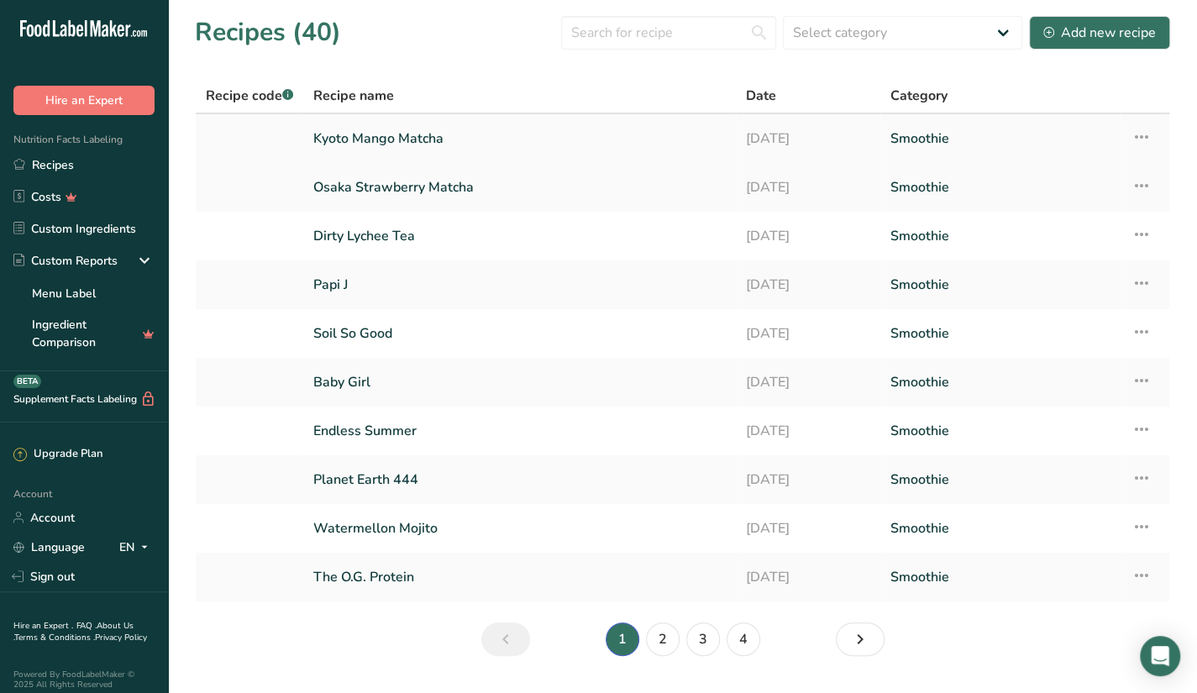
drag, startPoint x: 0, startPoint y: 0, endPoint x: 483, endPoint y: 134, distance: 501.3
click at [483, 134] on link "Kyoto Mango Matcha" at bounding box center [519, 138] width 413 height 35
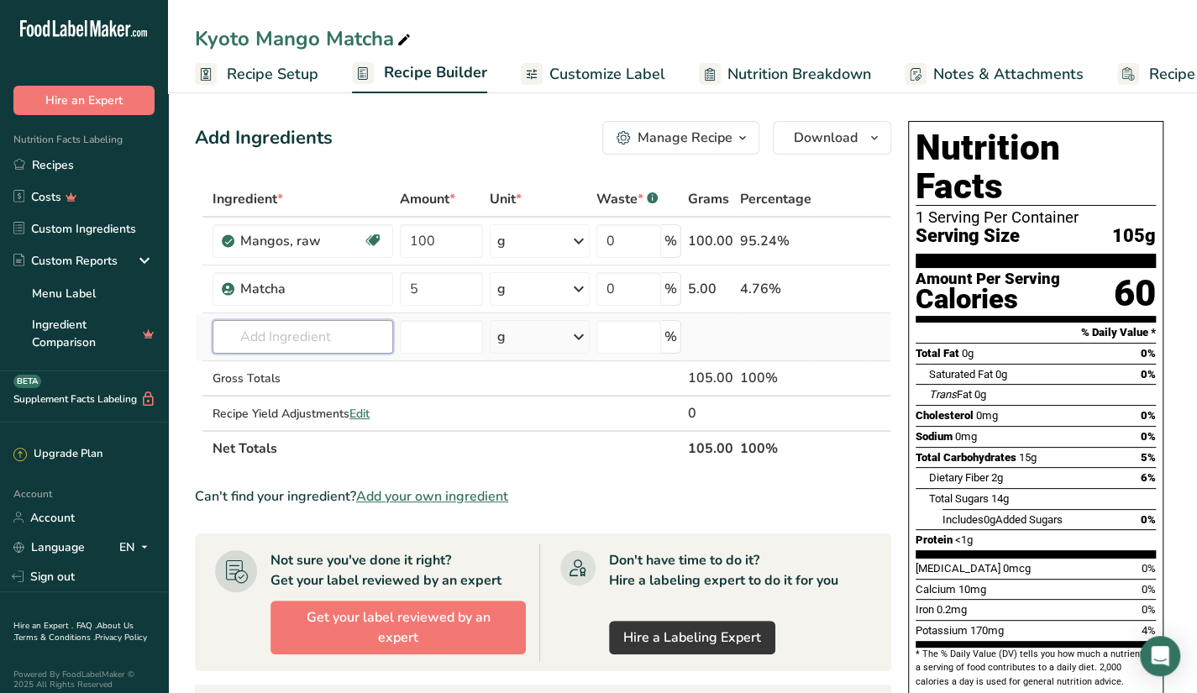
click at [323, 340] on input "text" at bounding box center [303, 337] width 181 height 34
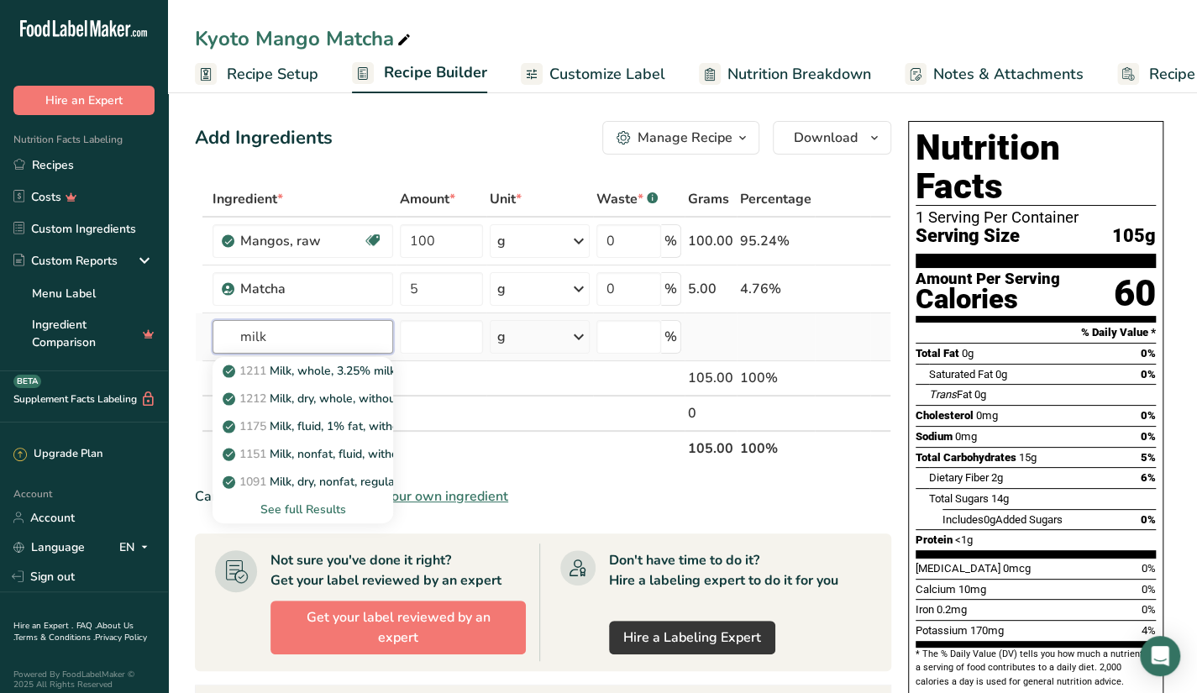
type input "milk"
click at [304, 506] on div "See full Results" at bounding box center [303, 510] width 154 height 18
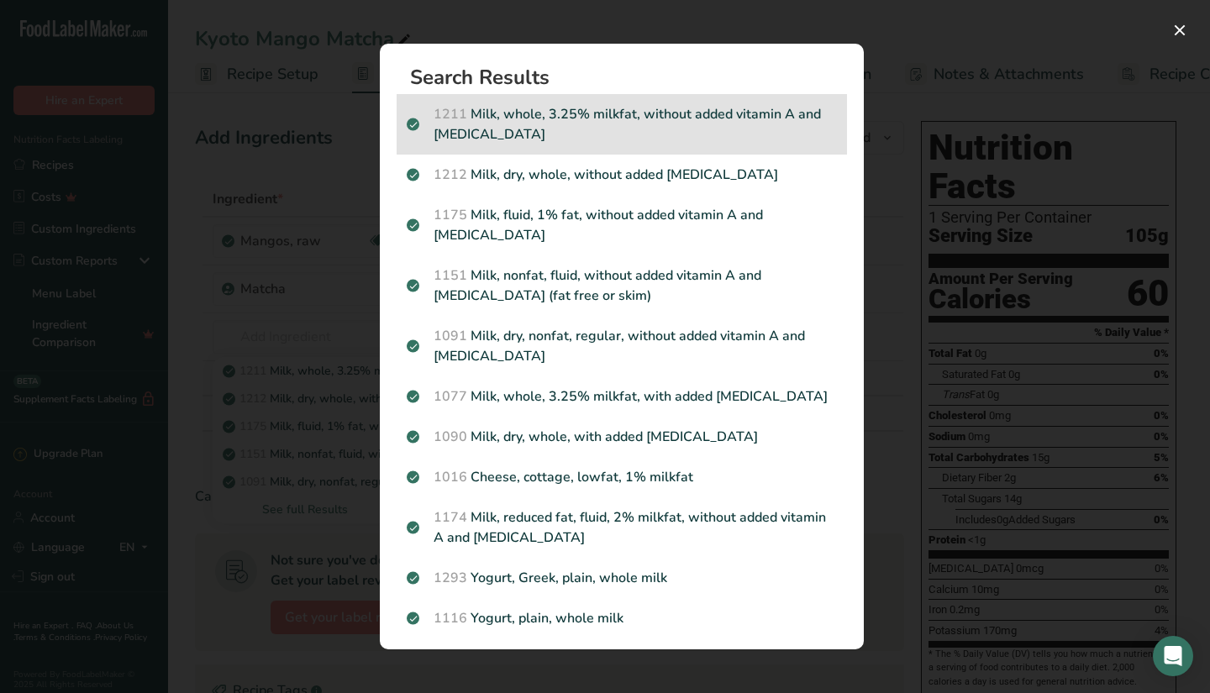
click at [627, 134] on p "1211 Milk, whole, 3.25% milkfat, without added vitamin A and [MEDICAL_DATA]" at bounding box center [622, 124] width 430 height 40
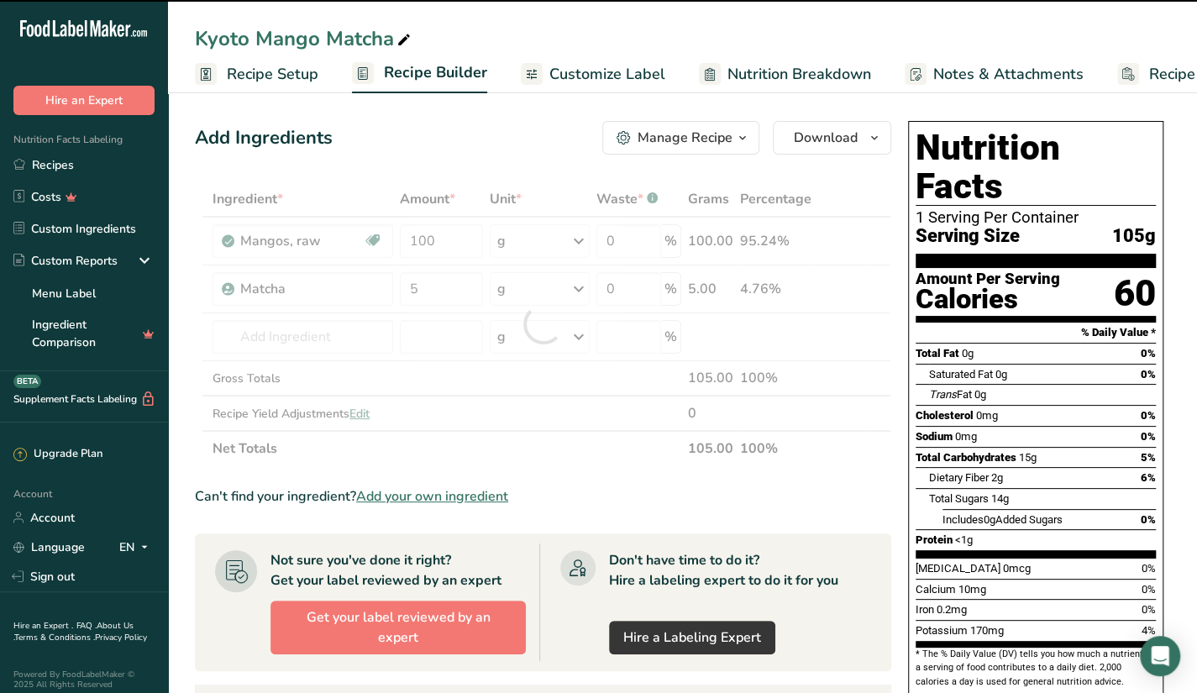
type input "0"
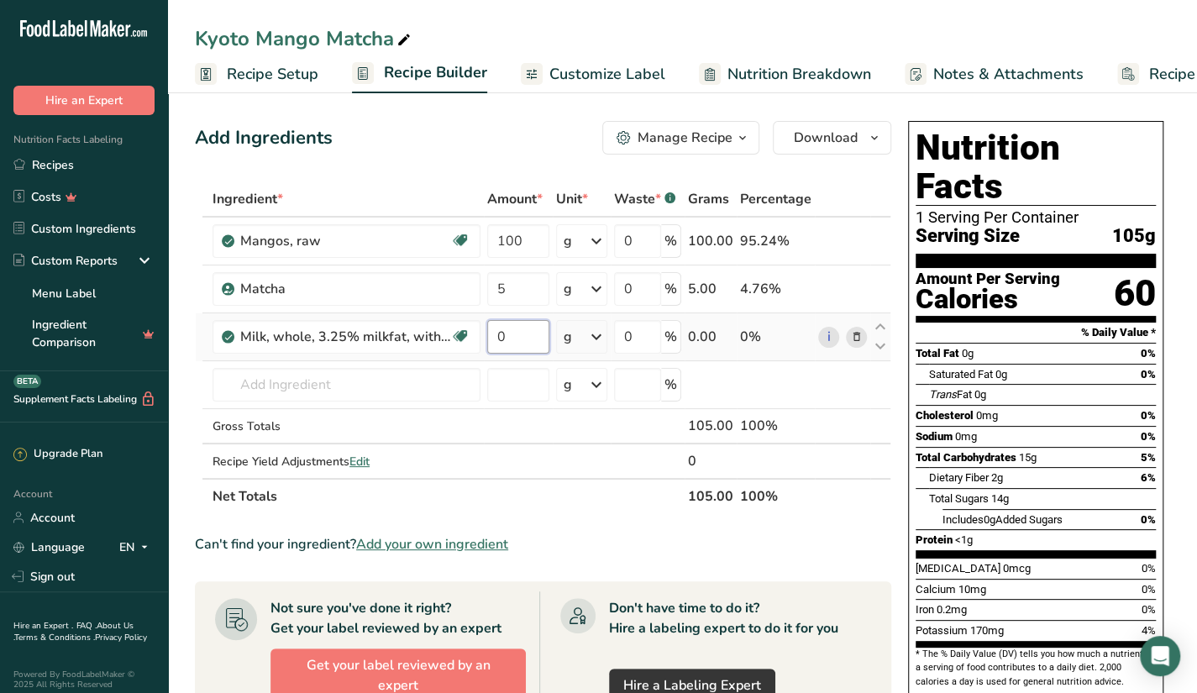
click at [513, 339] on input "0" at bounding box center [518, 337] width 62 height 34
type input "100"
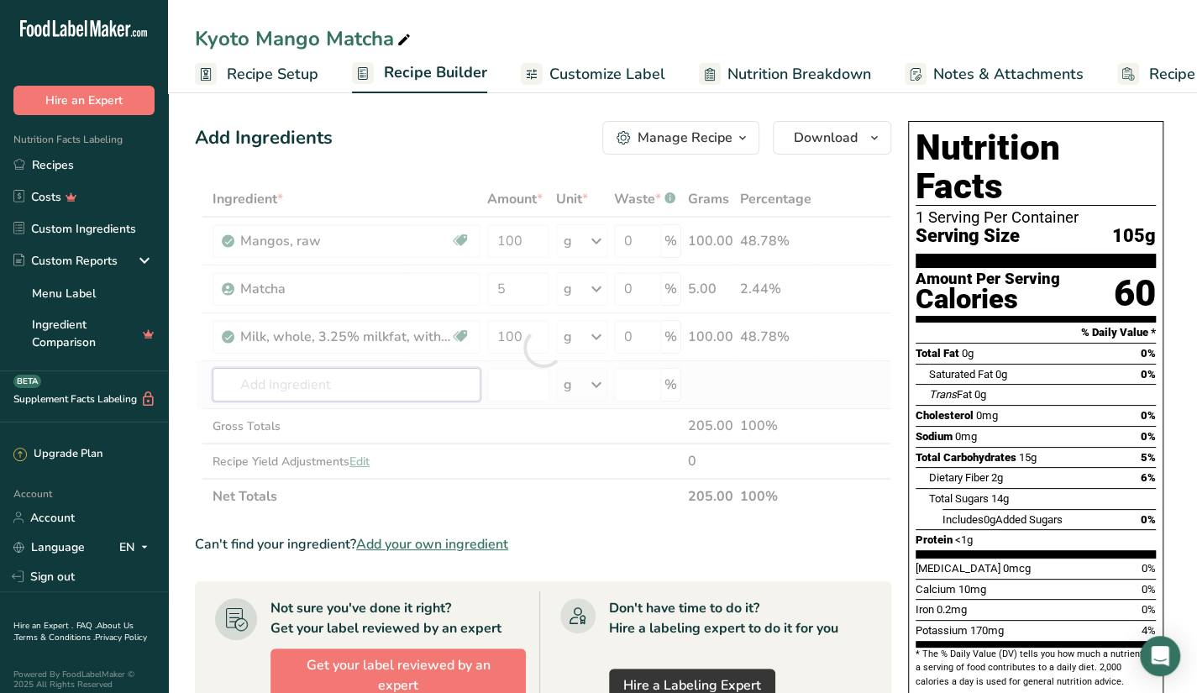
click at [393, 400] on div "Ingredient * Amount * Unit * Waste * .a-a{fill:#347362;}.b-a{fill:#fff;} Grams …" at bounding box center [543, 347] width 697 height 333
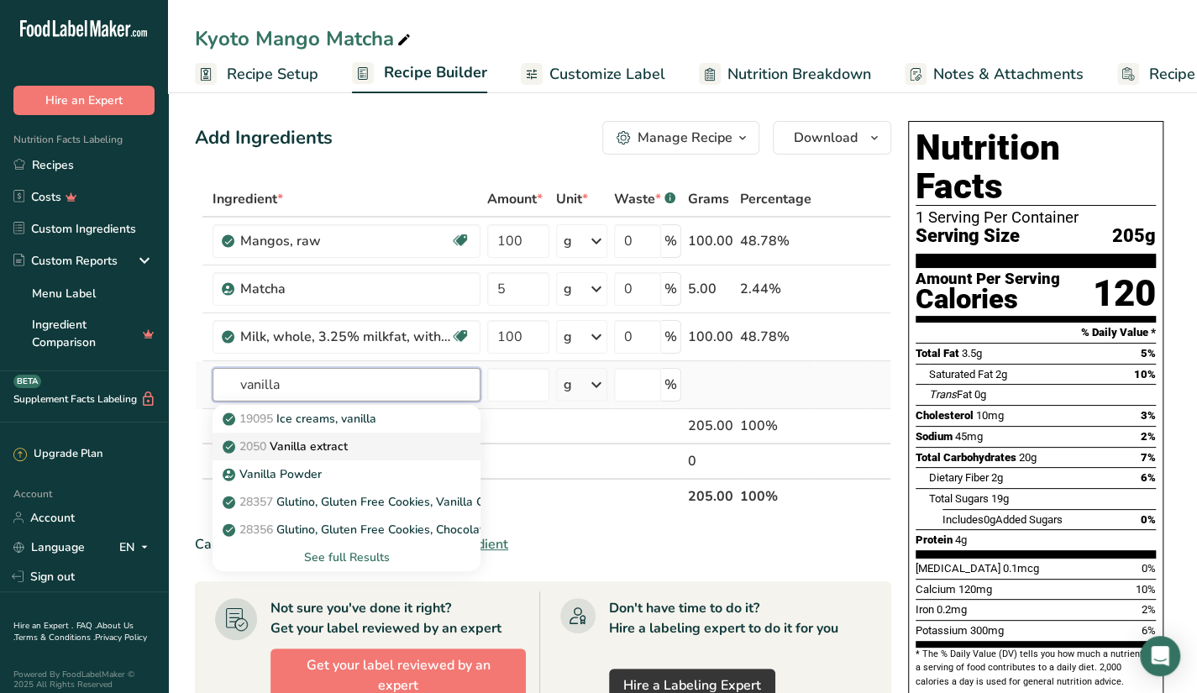
type input "vanilla"
click at [294, 444] on p "2050 Vanilla extract" at bounding box center [287, 447] width 122 height 18
type input "Vanilla extract"
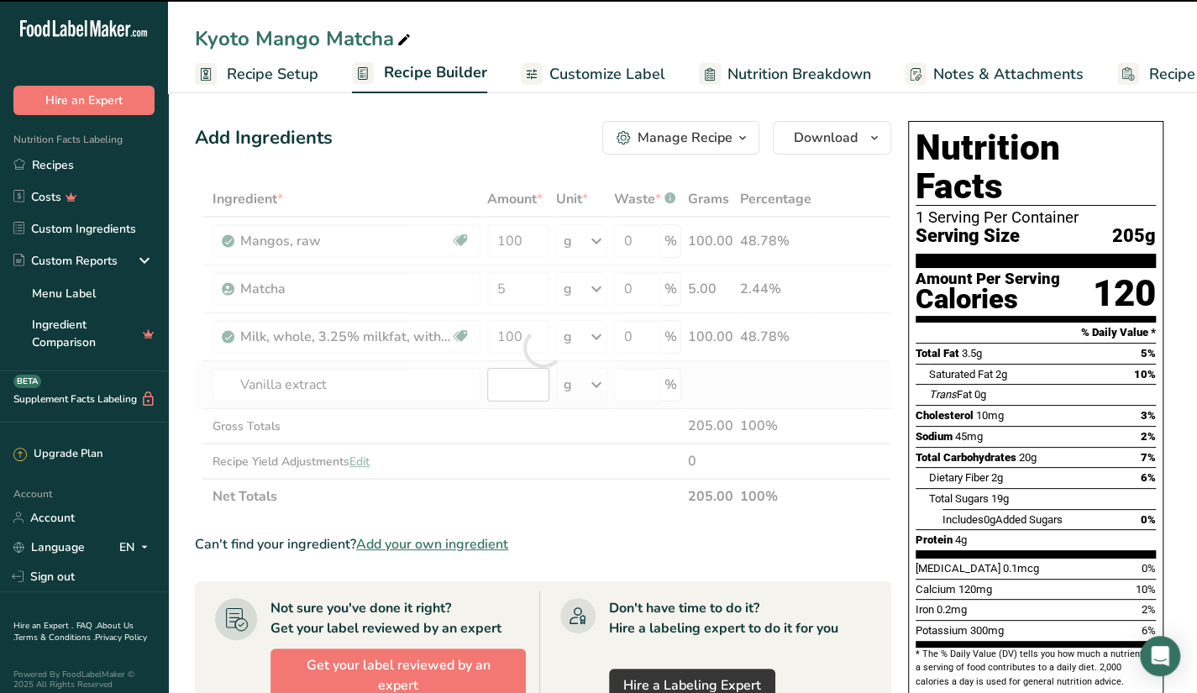
type input "0"
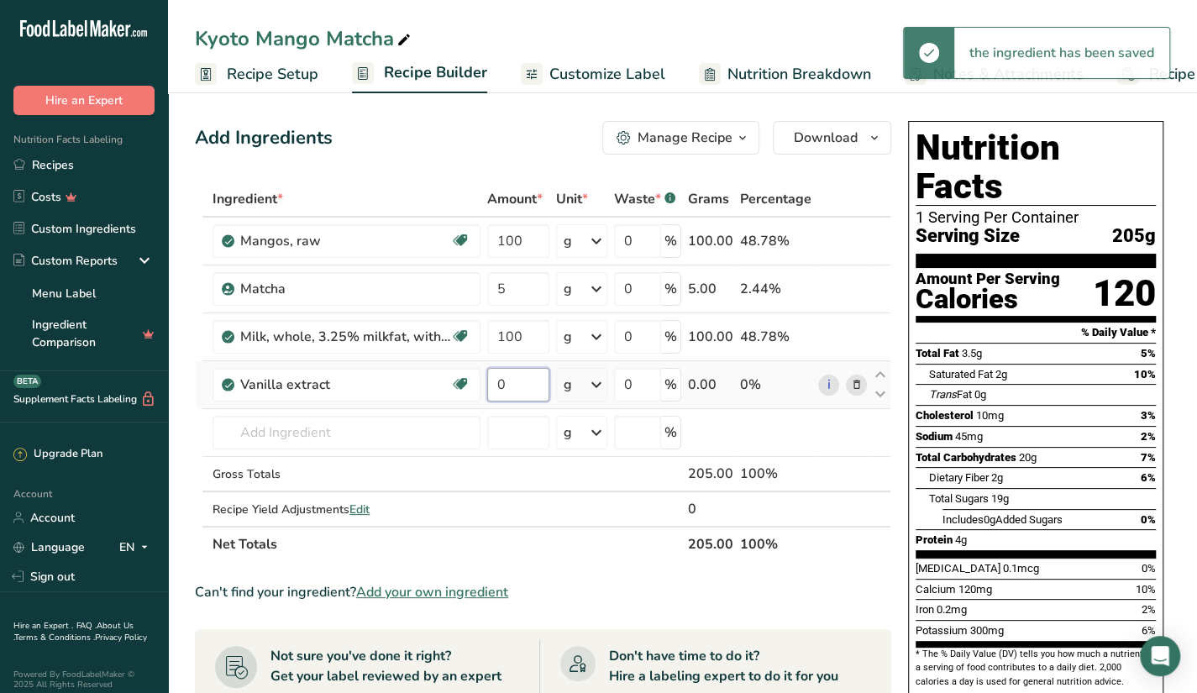
click at [520, 389] on input "0" at bounding box center [518, 385] width 62 height 34
type input "25"
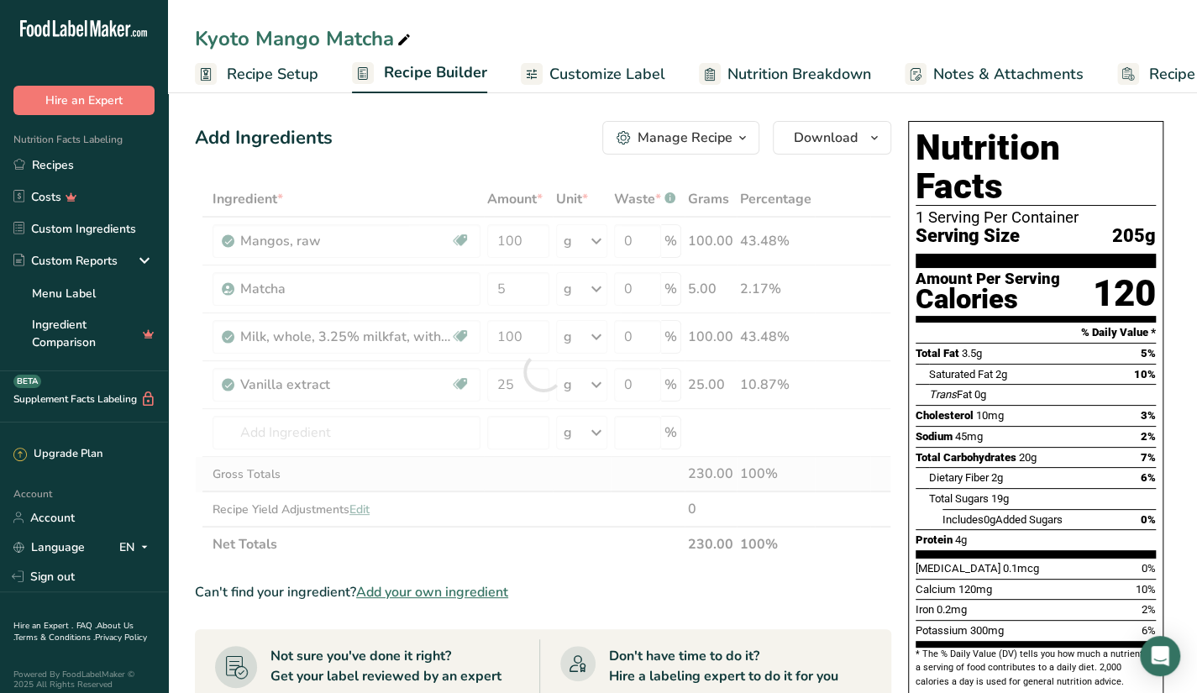
click at [397, 478] on div "Ingredient * Amount * Unit * Waste * .a-a{fill:#347362;}.b-a{fill:#fff;} Grams …" at bounding box center [543, 371] width 697 height 381
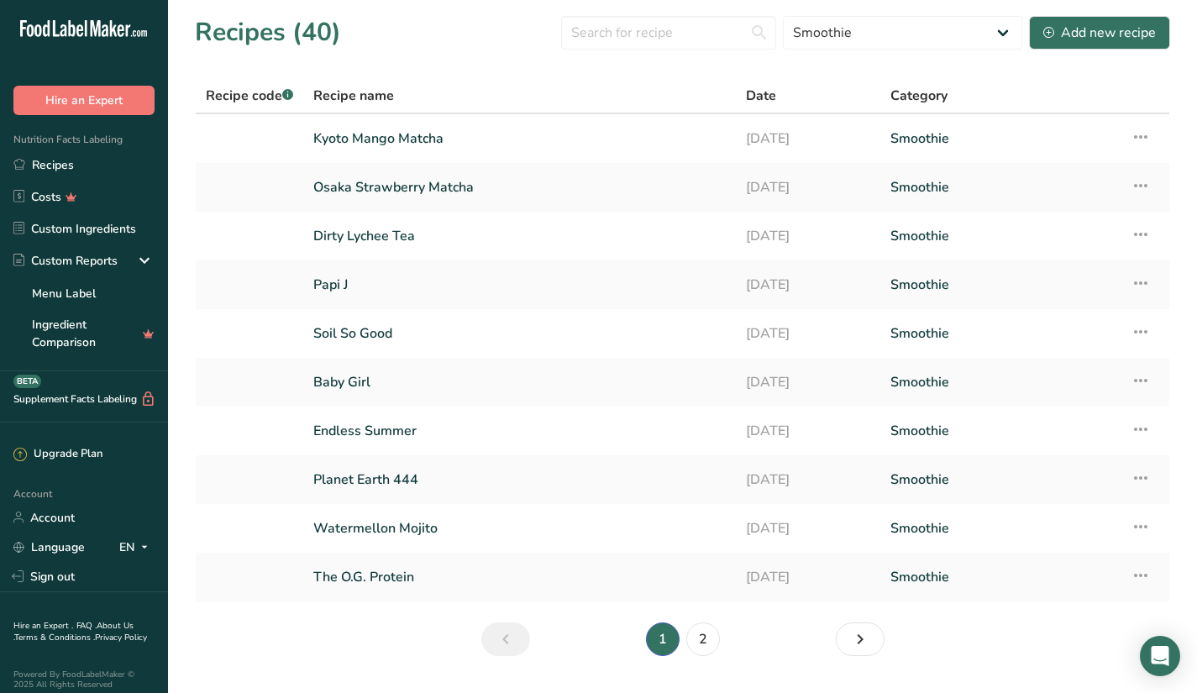
select select "2562"
click at [640, 47] on input "text" at bounding box center [668, 33] width 215 height 34
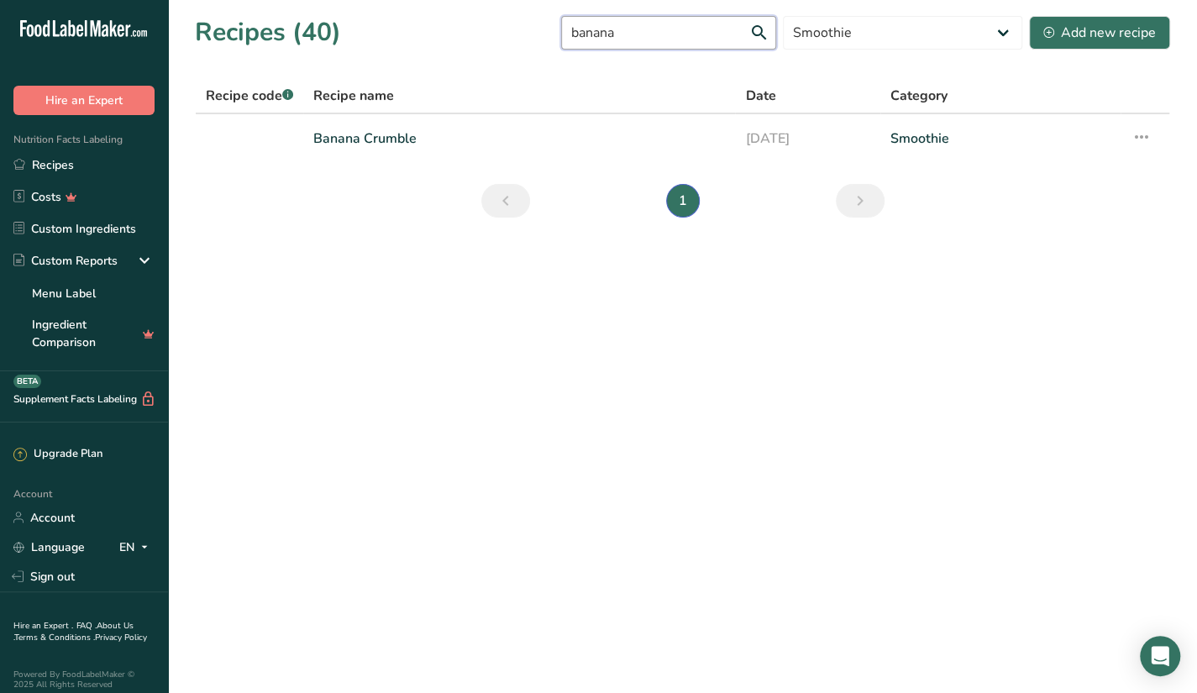
type input "banana"
click at [621, 150] on link "Banana Crumble" at bounding box center [519, 138] width 412 height 35
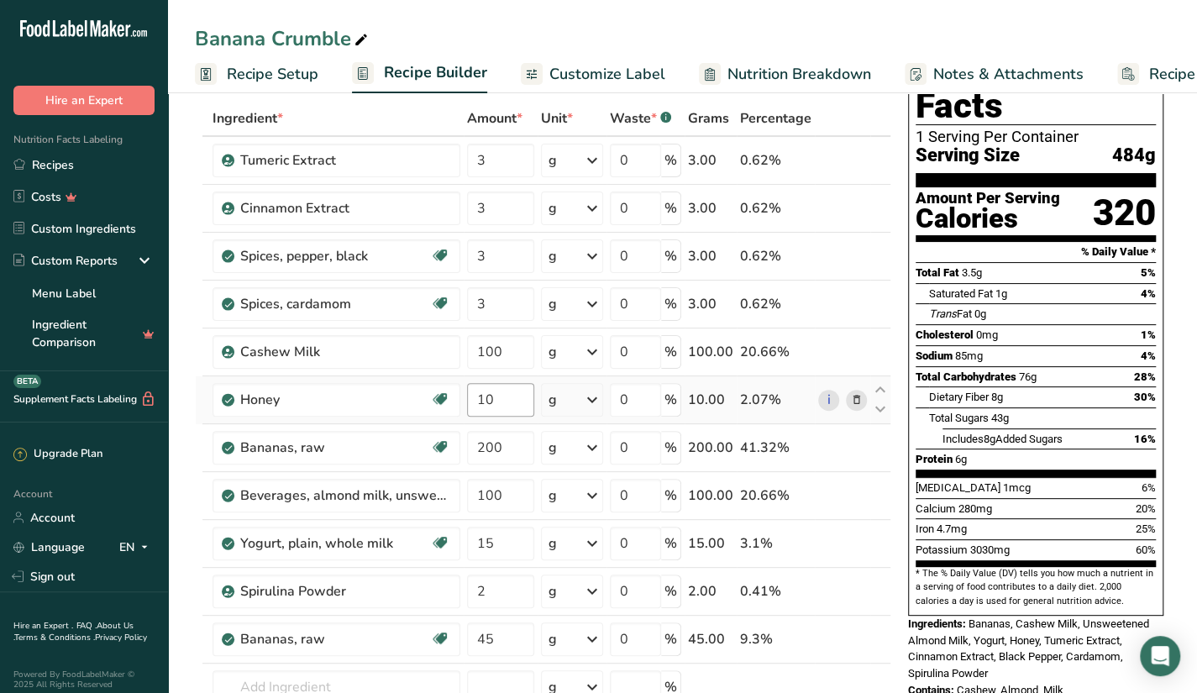
scroll to position [80, 0]
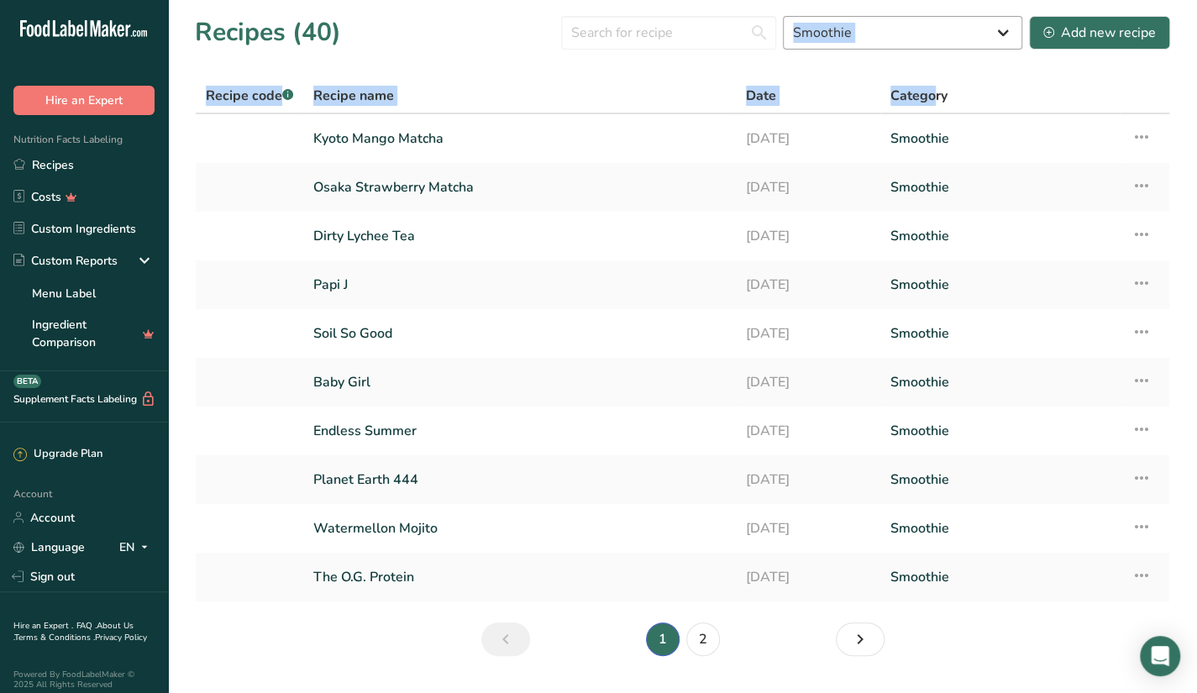
drag, startPoint x: 924, startPoint y: 84, endPoint x: 924, endPoint y: 24, distance: 60.5
click at [924, 24] on section "Recipes (40) All Baked Goods [GEOGRAPHIC_DATA] Butter Confectionery Cooked Meal…" at bounding box center [682, 341] width 1029 height 683
click at [924, 24] on select "All Baked Goods [GEOGRAPHIC_DATA] Butter Confectionery Cooked Meals, Salads, & …" at bounding box center [902, 33] width 239 height 34
select select "2539"
click at [785, 16] on select "All Baked Goods [GEOGRAPHIC_DATA] Butter Confectionery Cooked Meals, Salads, & …" at bounding box center [902, 33] width 239 height 34
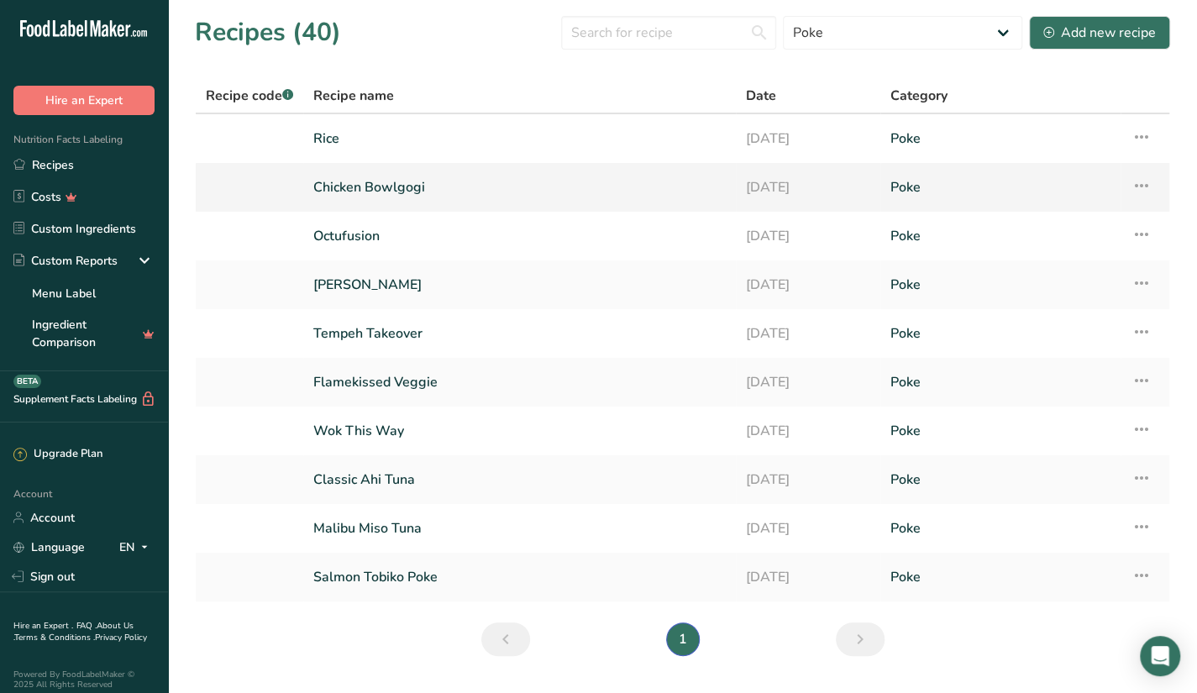
click at [743, 191] on td "[DATE]" at bounding box center [808, 187] width 145 height 49
click at [686, 188] on link "Chicken Bowlgogi" at bounding box center [519, 187] width 413 height 35
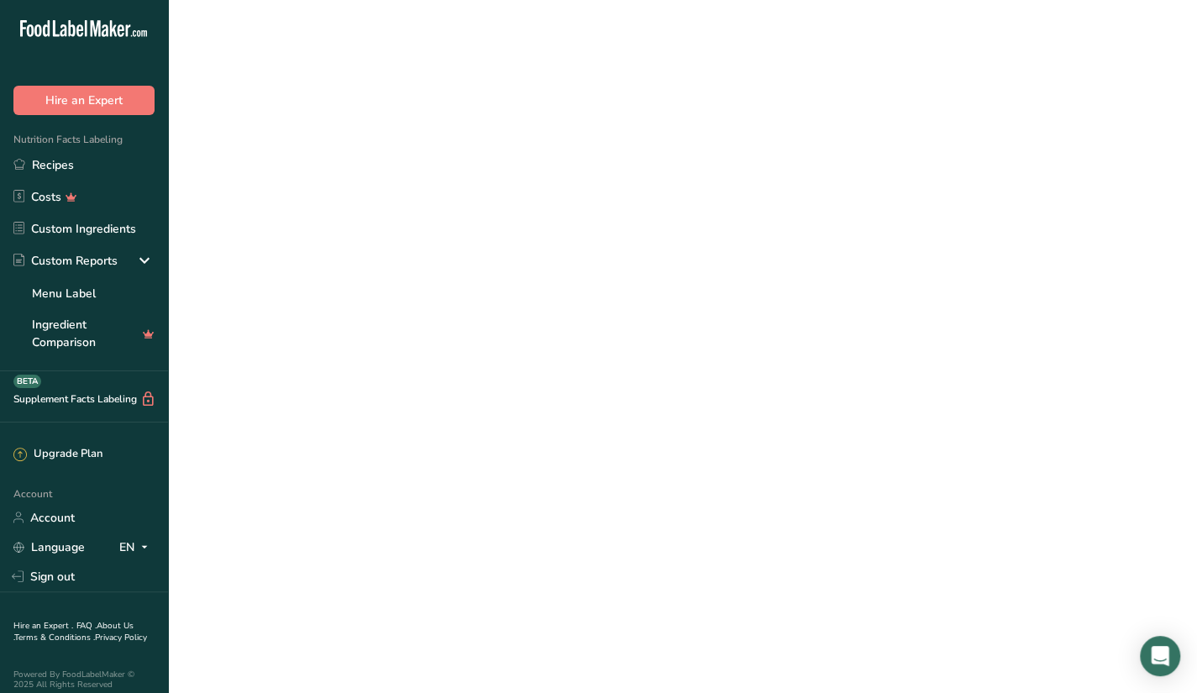
click at [686, 188] on link "Chicken Bowlgogi" at bounding box center [519, 187] width 413 height 35
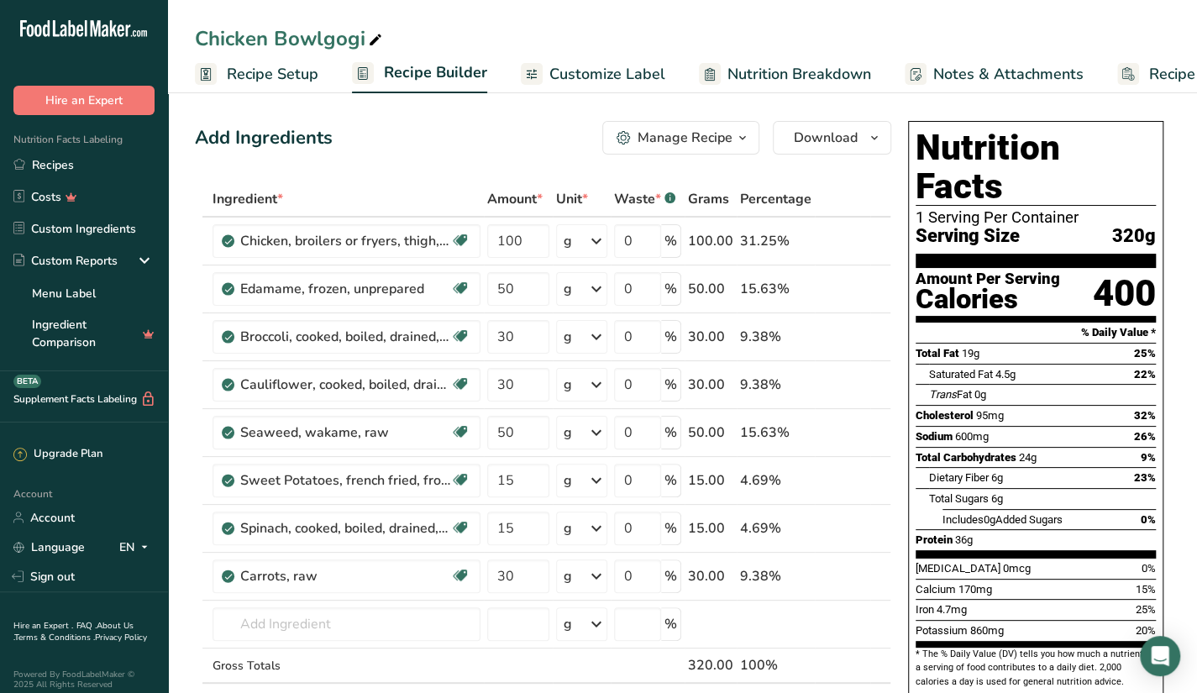
click at [583, 73] on span "Customize Label" at bounding box center [608, 74] width 116 height 23
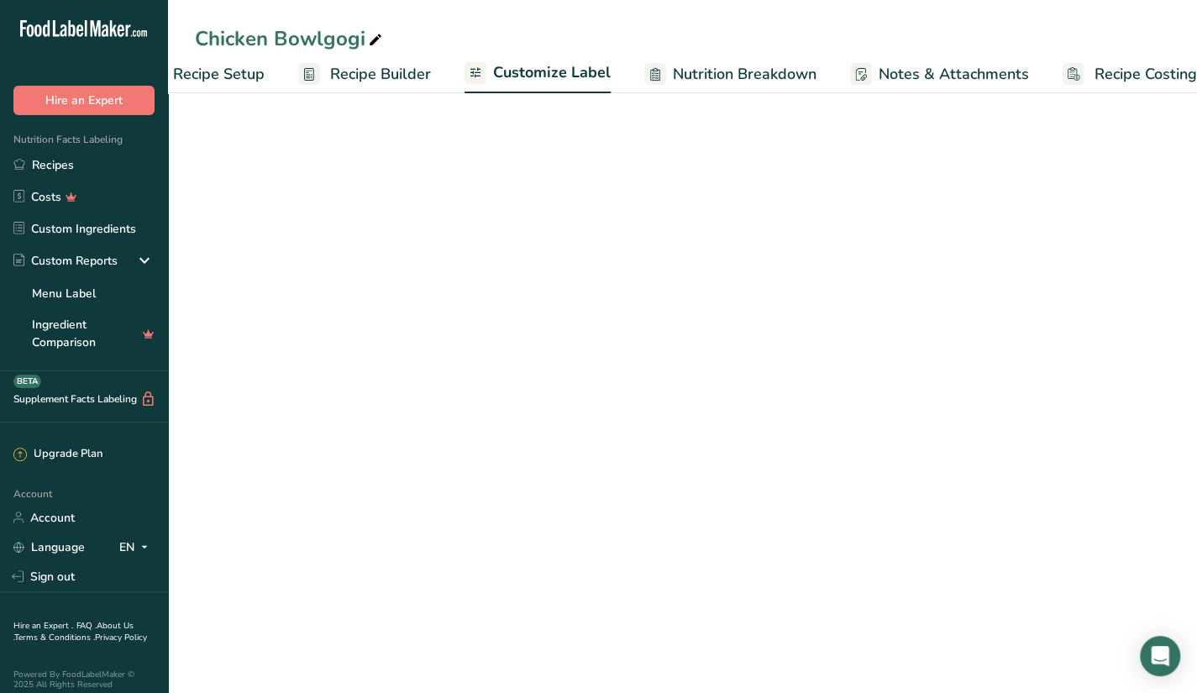
scroll to position [0, 97]
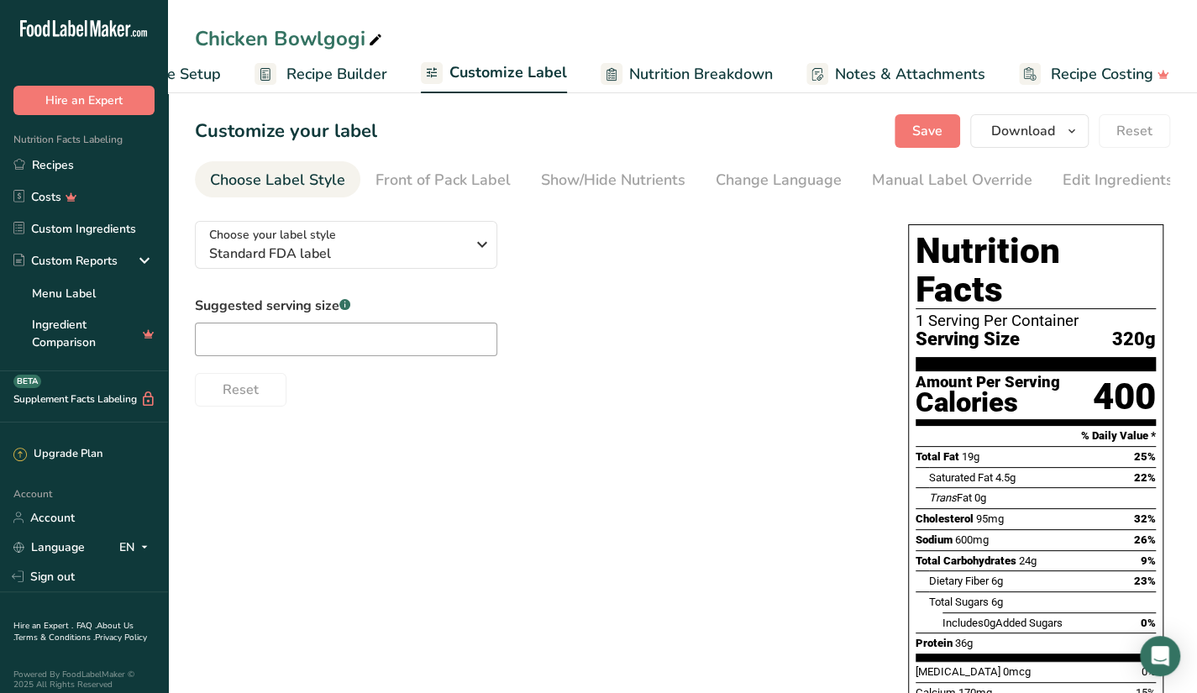
click at [660, 78] on span "Nutrition Breakdown" at bounding box center [701, 74] width 144 height 23
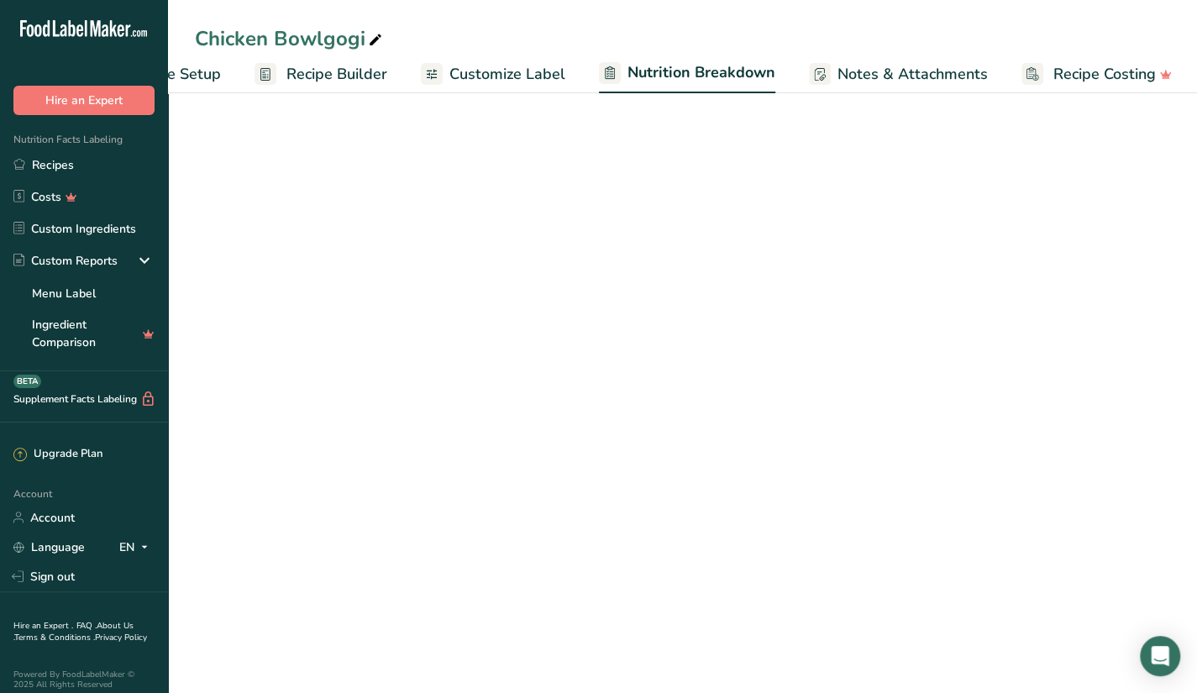
scroll to position [0, 98]
select select "Calories"
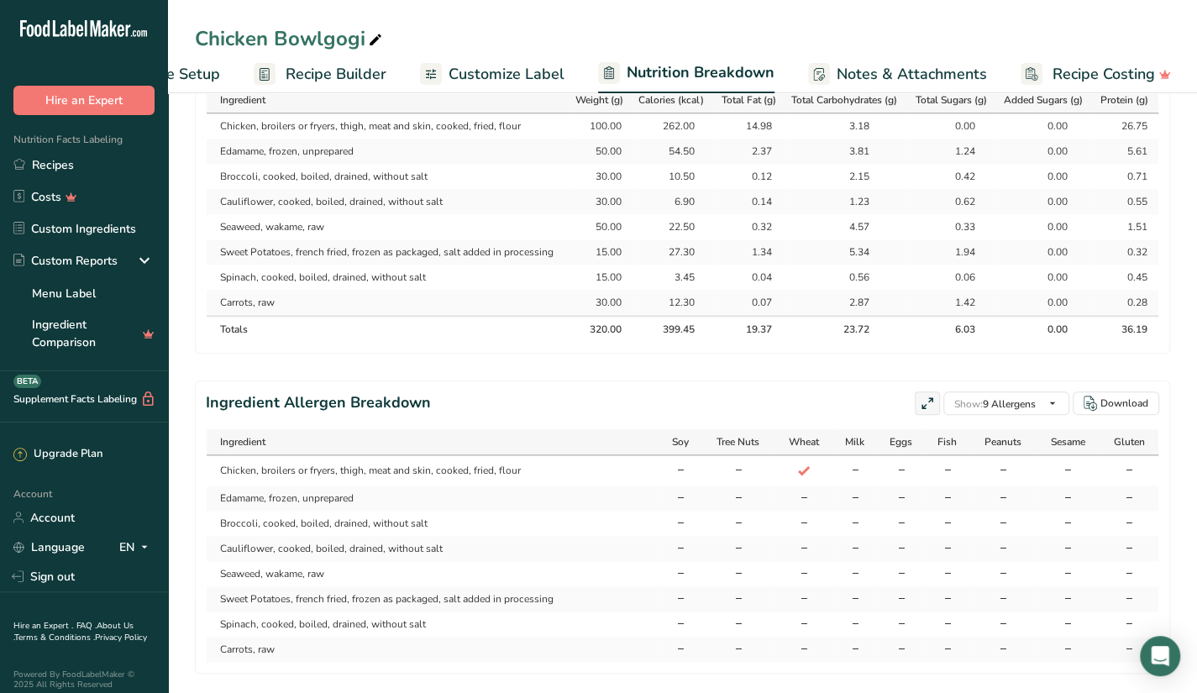
scroll to position [911, 0]
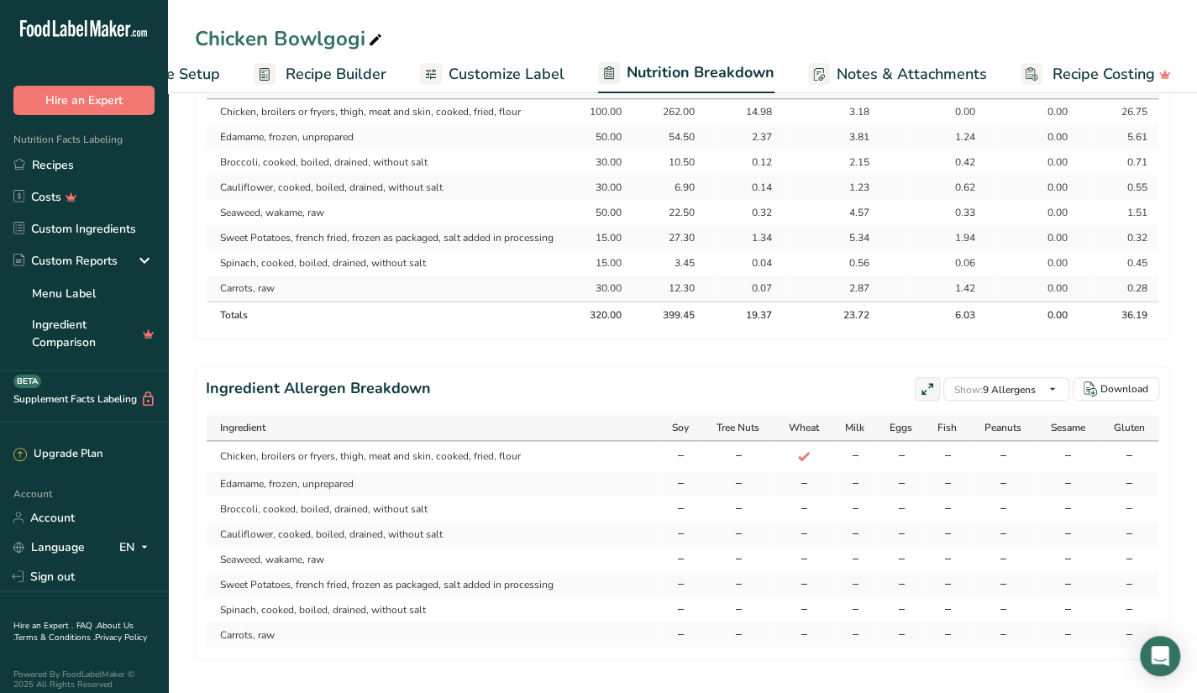
click at [877, 74] on span "Notes & Attachments" at bounding box center [912, 74] width 150 height 23
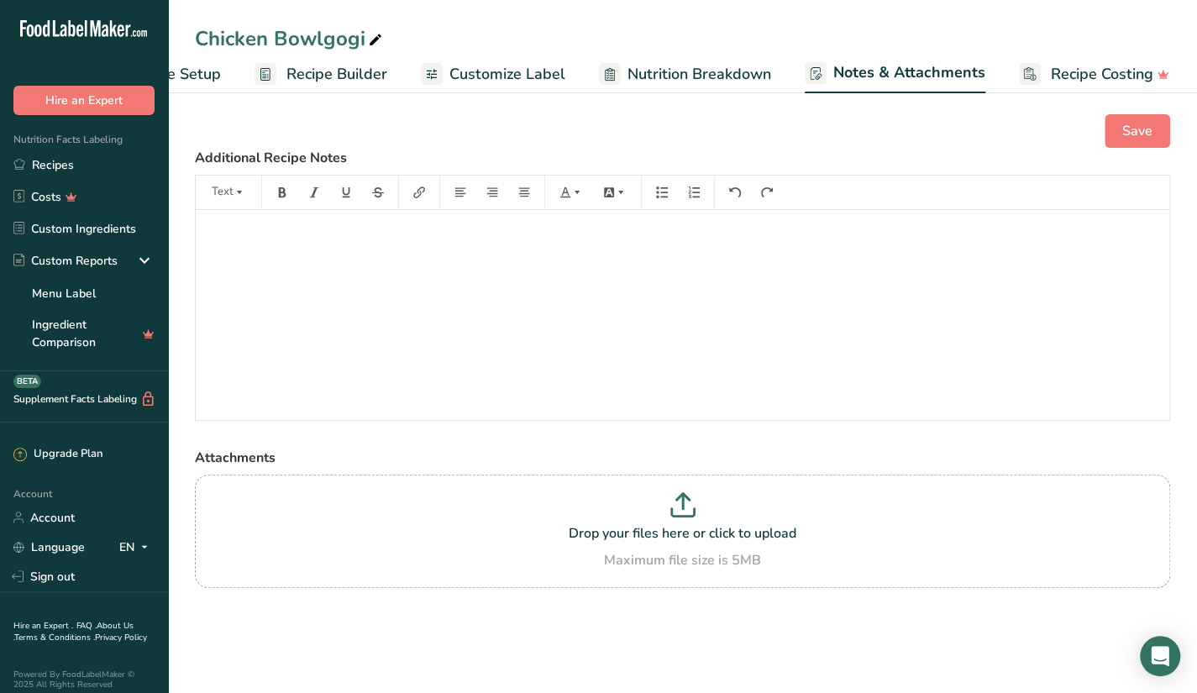
click at [214, 71] on span "Recipe Setup" at bounding box center [175, 74] width 92 height 23
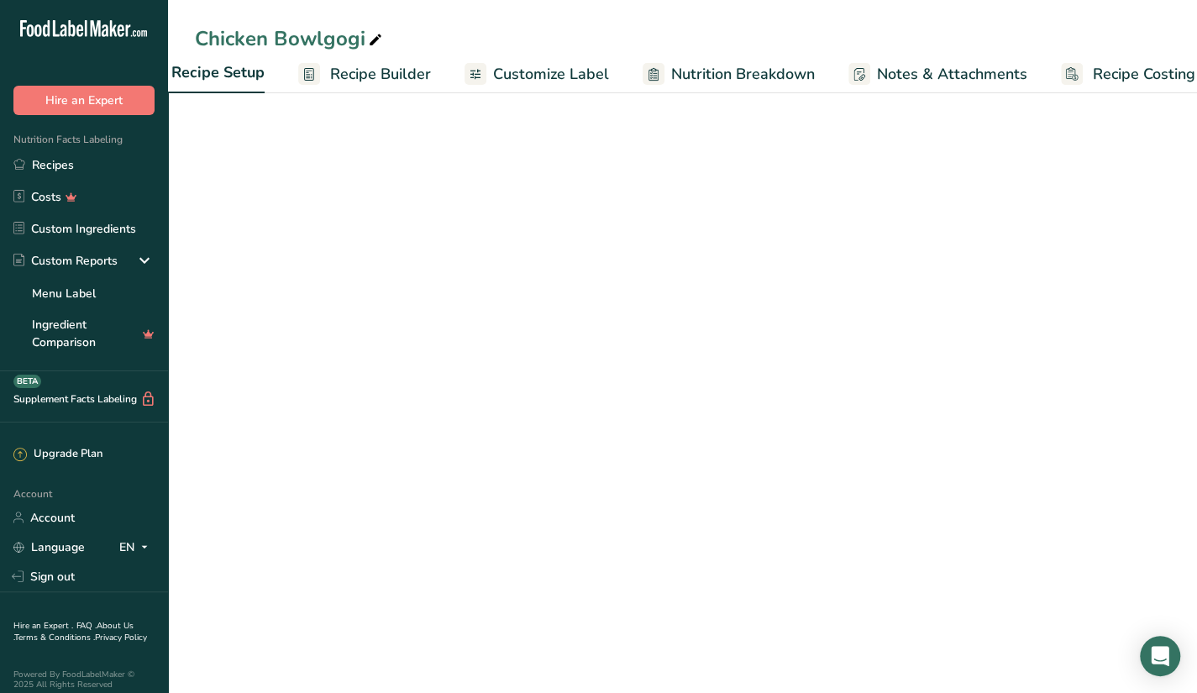
scroll to position [0, 6]
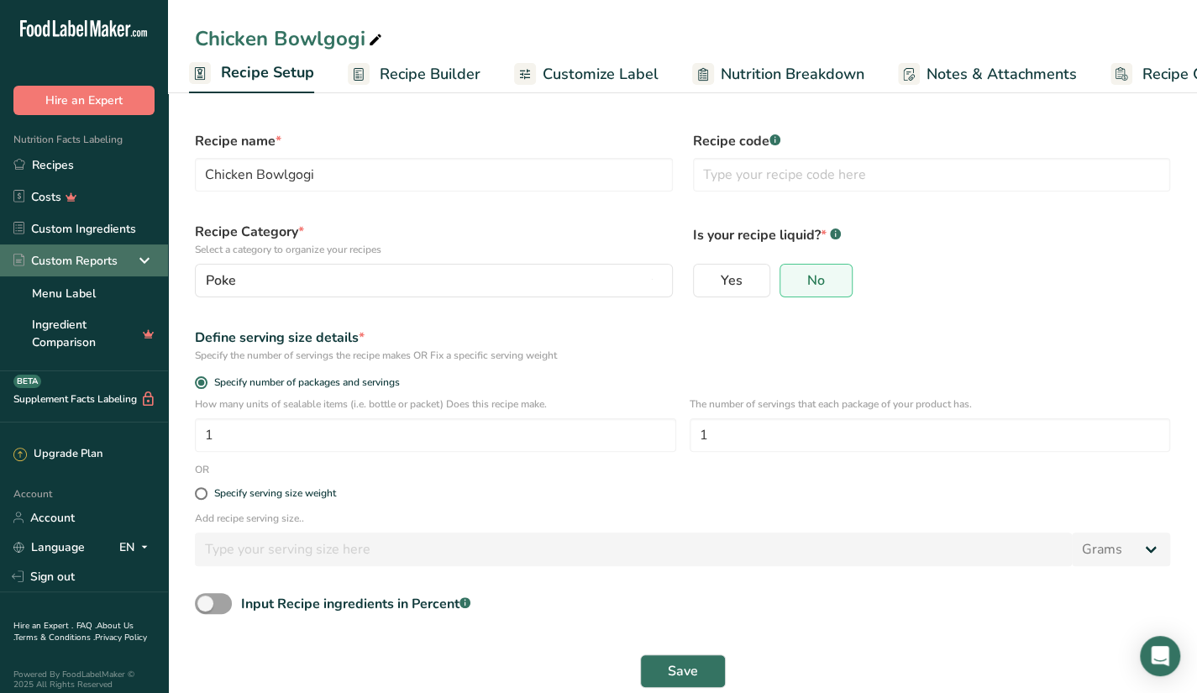
click at [136, 254] on icon at bounding box center [144, 260] width 20 height 30
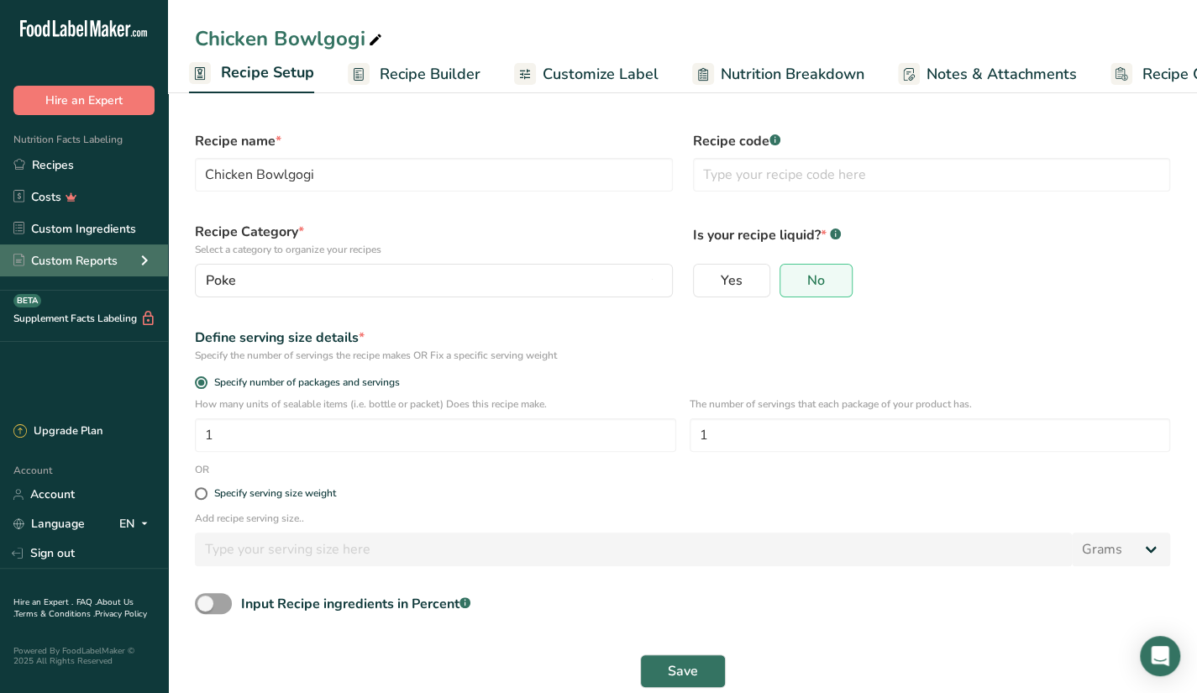
click at [136, 254] on icon at bounding box center [144, 260] width 20 height 30
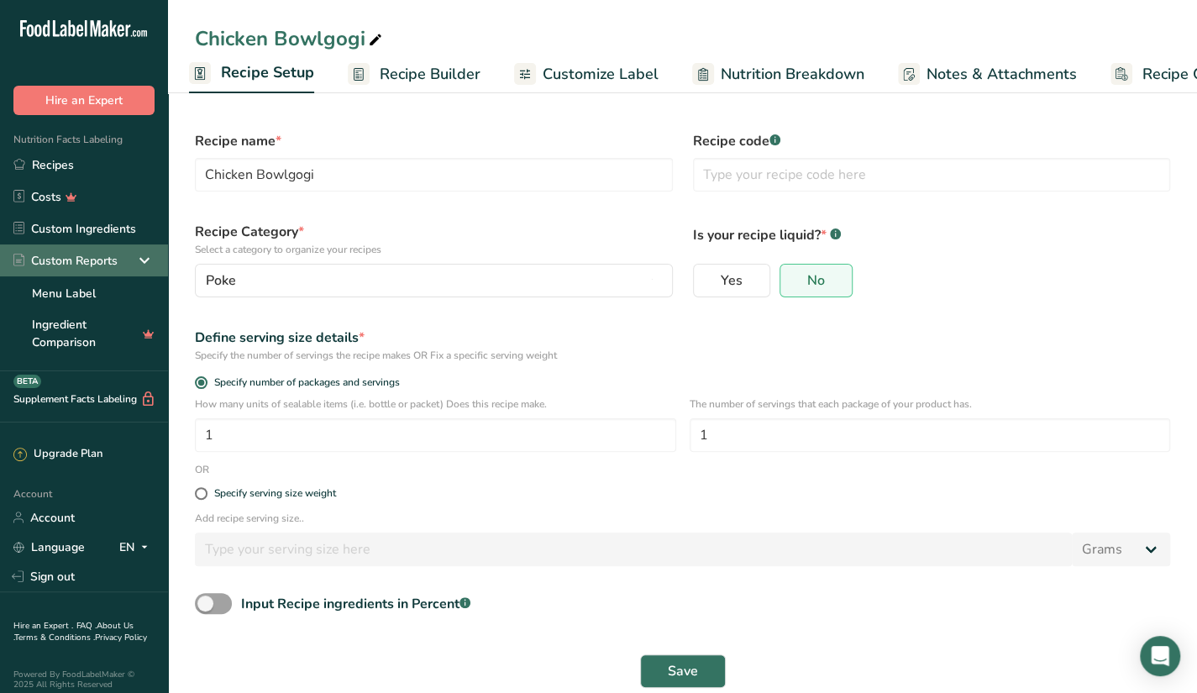
click at [136, 254] on icon at bounding box center [144, 260] width 20 height 30
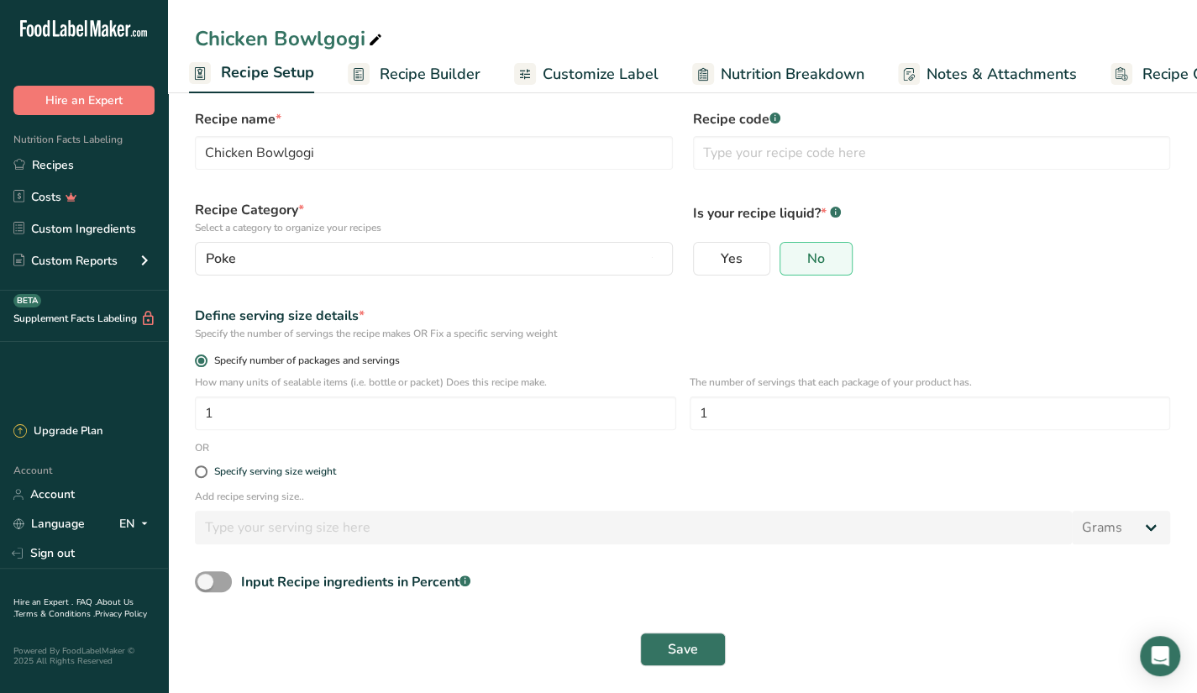
scroll to position [0, 0]
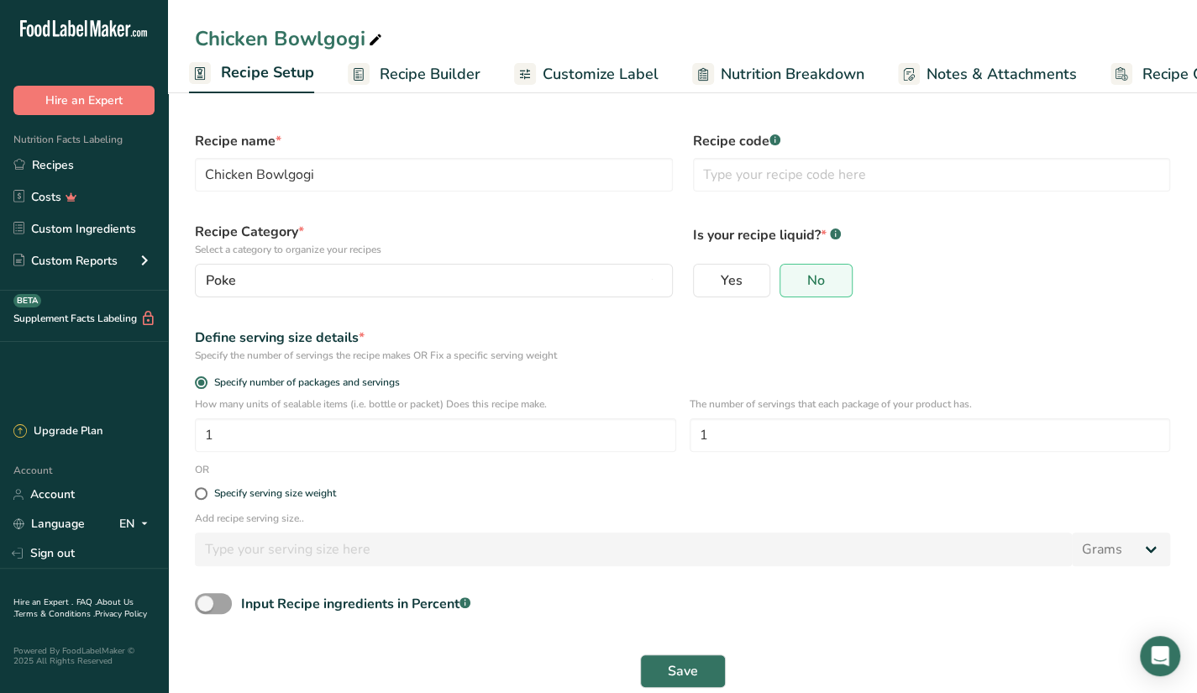
click at [420, 80] on span "Recipe Builder" at bounding box center [430, 74] width 101 height 23
